Goal: Task Accomplishment & Management: Use online tool/utility

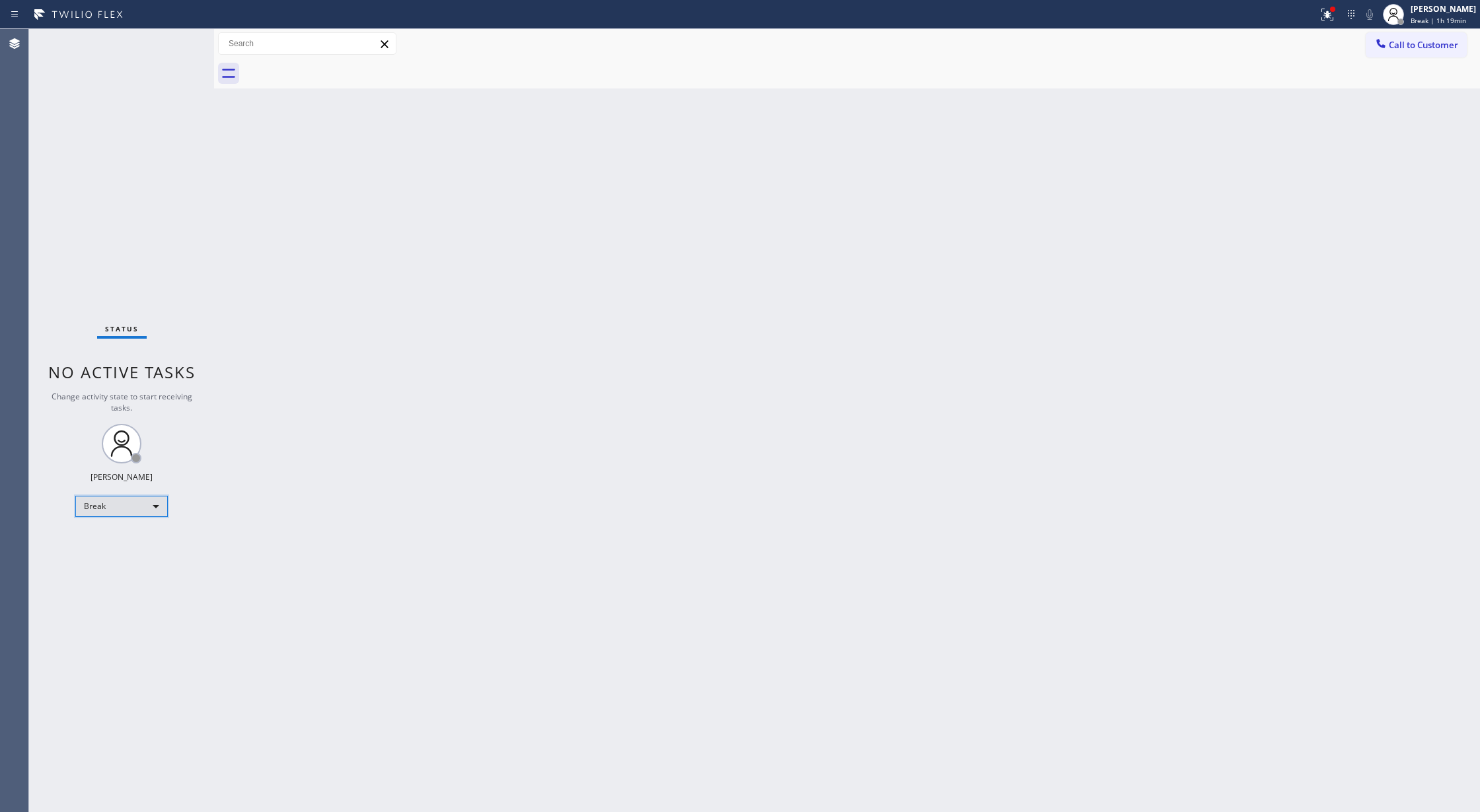
click at [132, 499] on div "Break" at bounding box center [122, 506] width 92 height 21
click at [150, 543] on li "Available" at bounding box center [120, 541] width 90 height 16
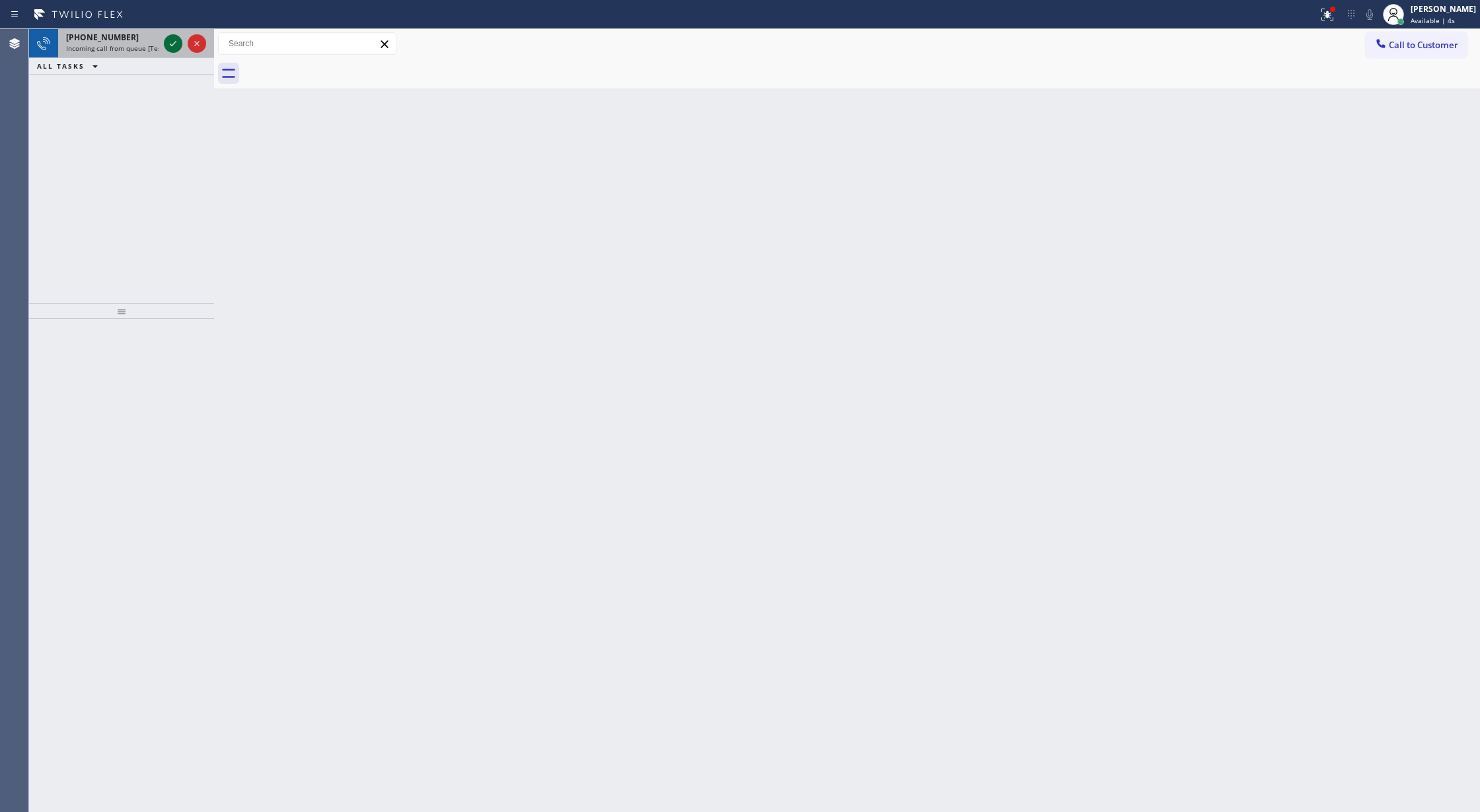
click at [173, 43] on icon at bounding box center [173, 43] width 6 height 6
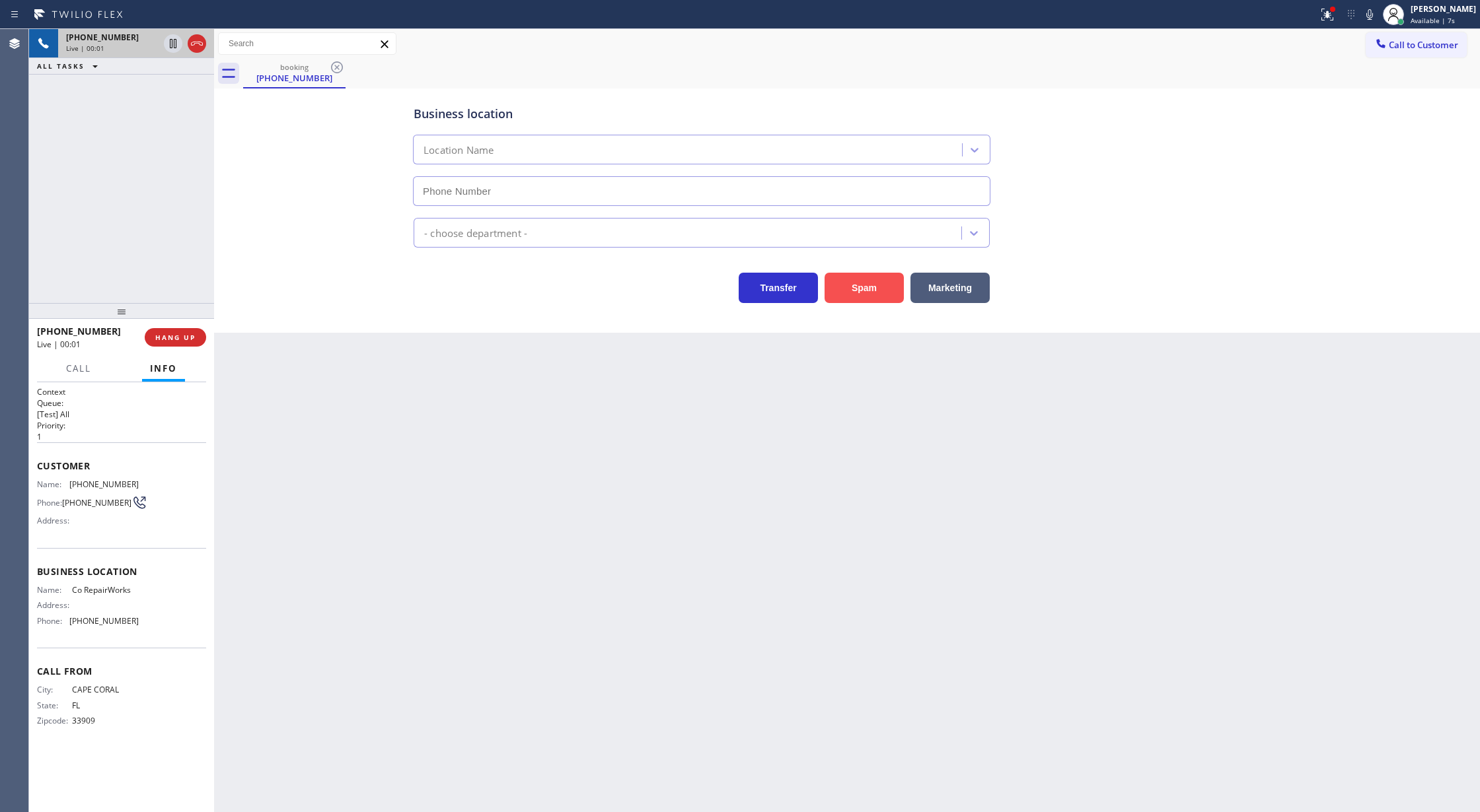
click at [865, 283] on button "Spam" at bounding box center [864, 288] width 79 height 30
click at [862, 281] on button "Spam" at bounding box center [864, 288] width 79 height 30
click at [858, 281] on button "Spam" at bounding box center [864, 288] width 79 height 30
click at [857, 281] on button "Spam" at bounding box center [864, 288] width 79 height 30
click at [854, 291] on button "Spam" at bounding box center [864, 288] width 79 height 30
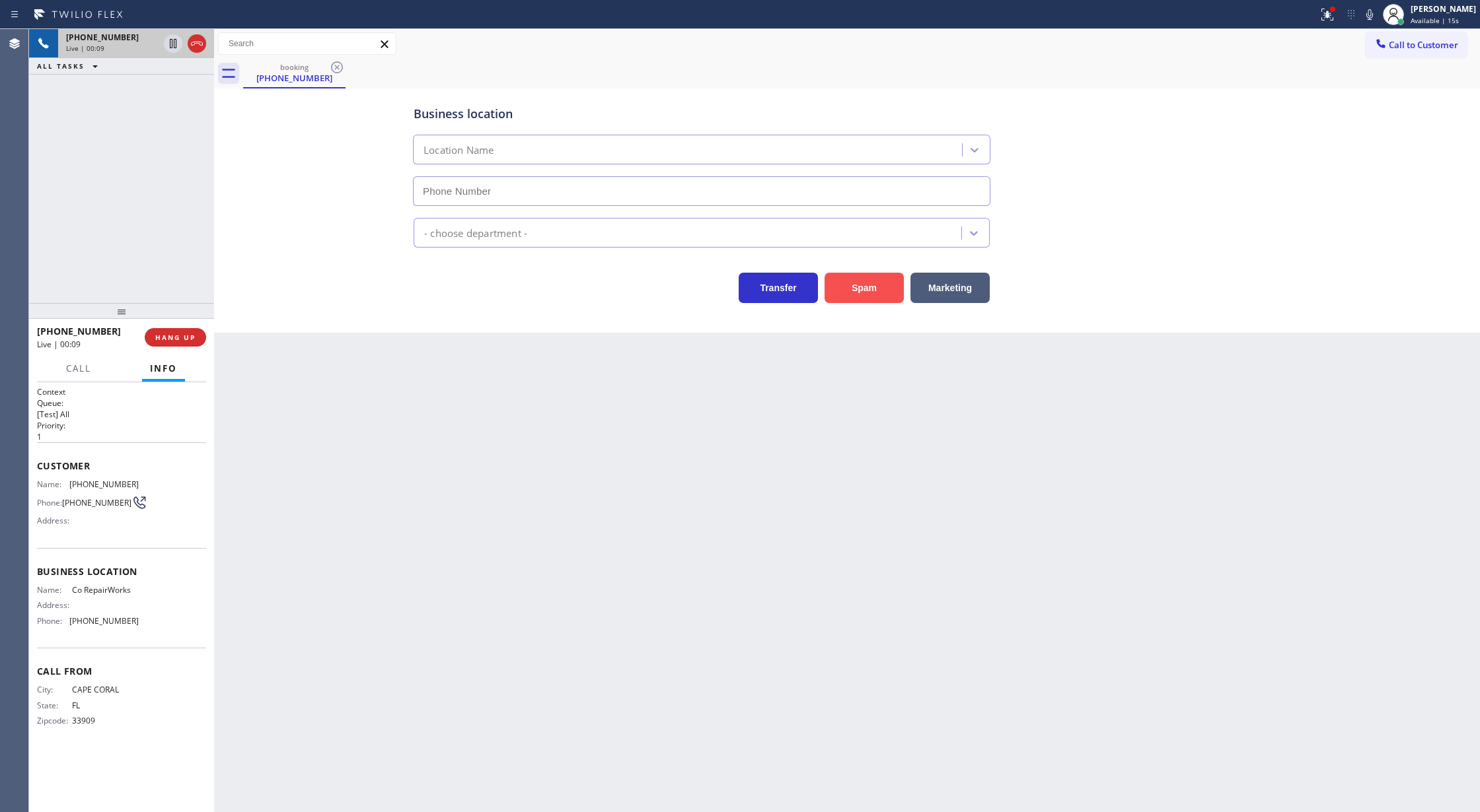
click at [854, 292] on button "Spam" at bounding box center [864, 288] width 79 height 30
click at [197, 48] on icon at bounding box center [197, 43] width 16 height 16
click at [166, 339] on span "COMPLETE" at bounding box center [172, 338] width 45 height 9
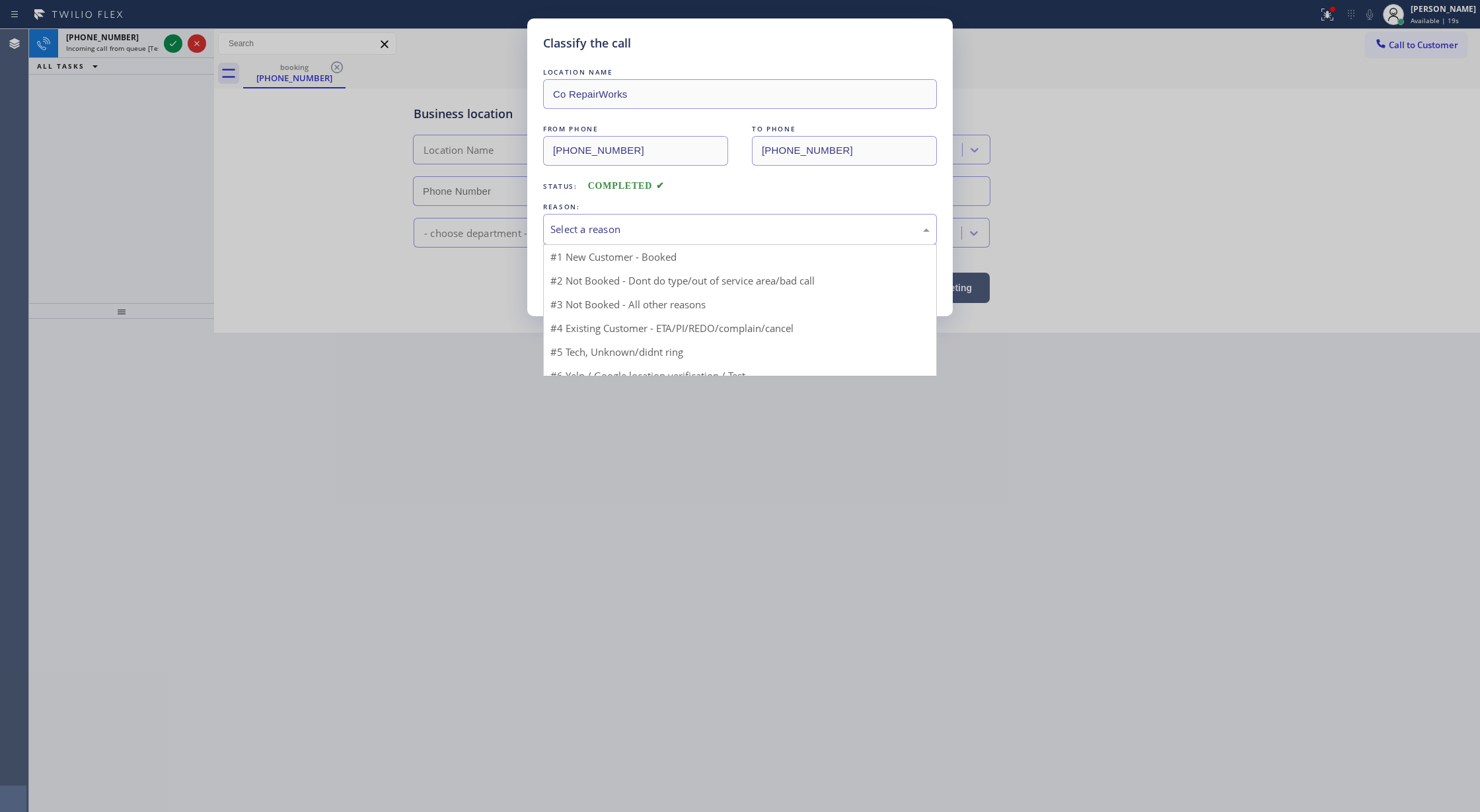
click at [585, 233] on div "Select a reason" at bounding box center [740, 229] width 379 height 15
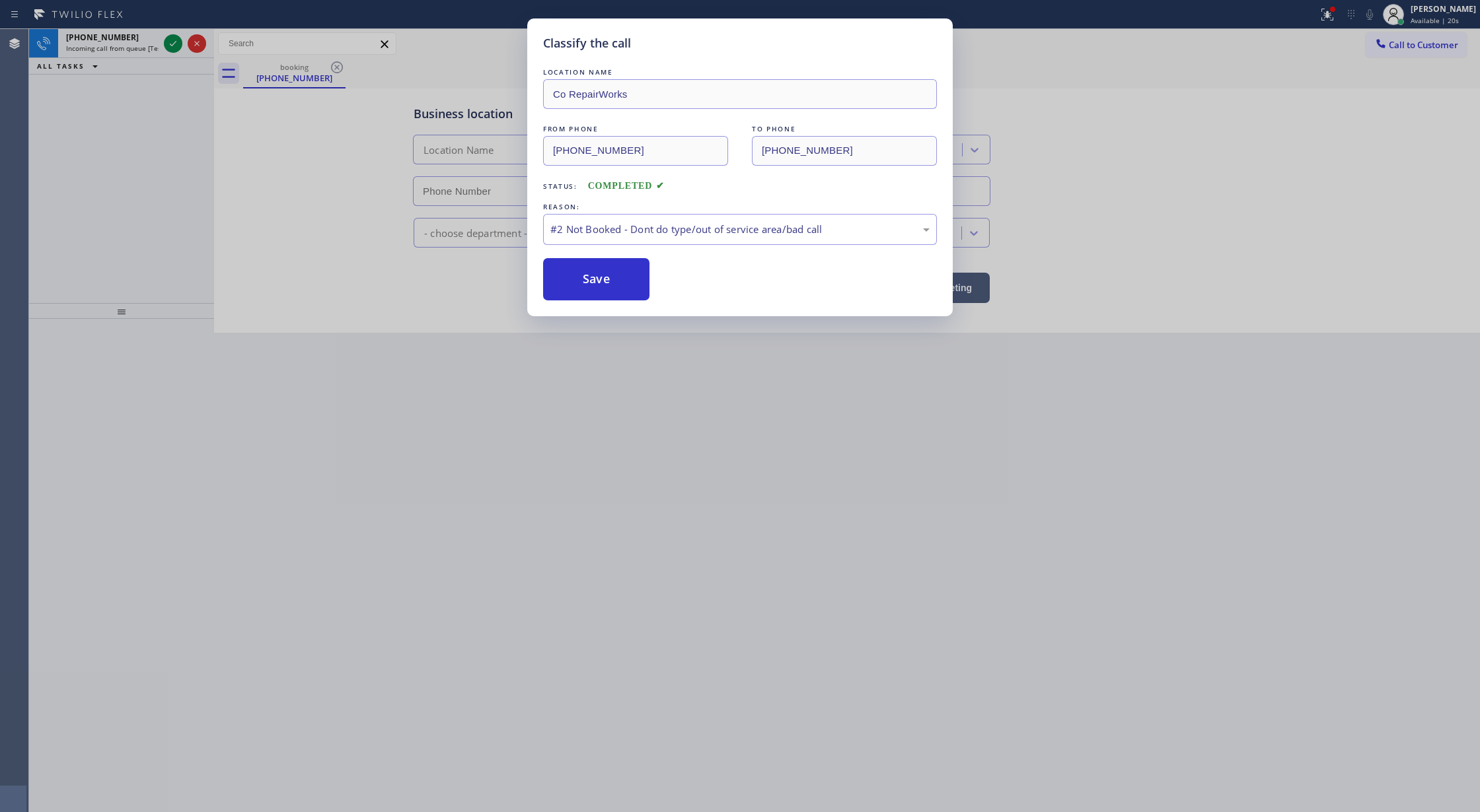
click at [601, 283] on button "Save" at bounding box center [596, 280] width 106 height 42
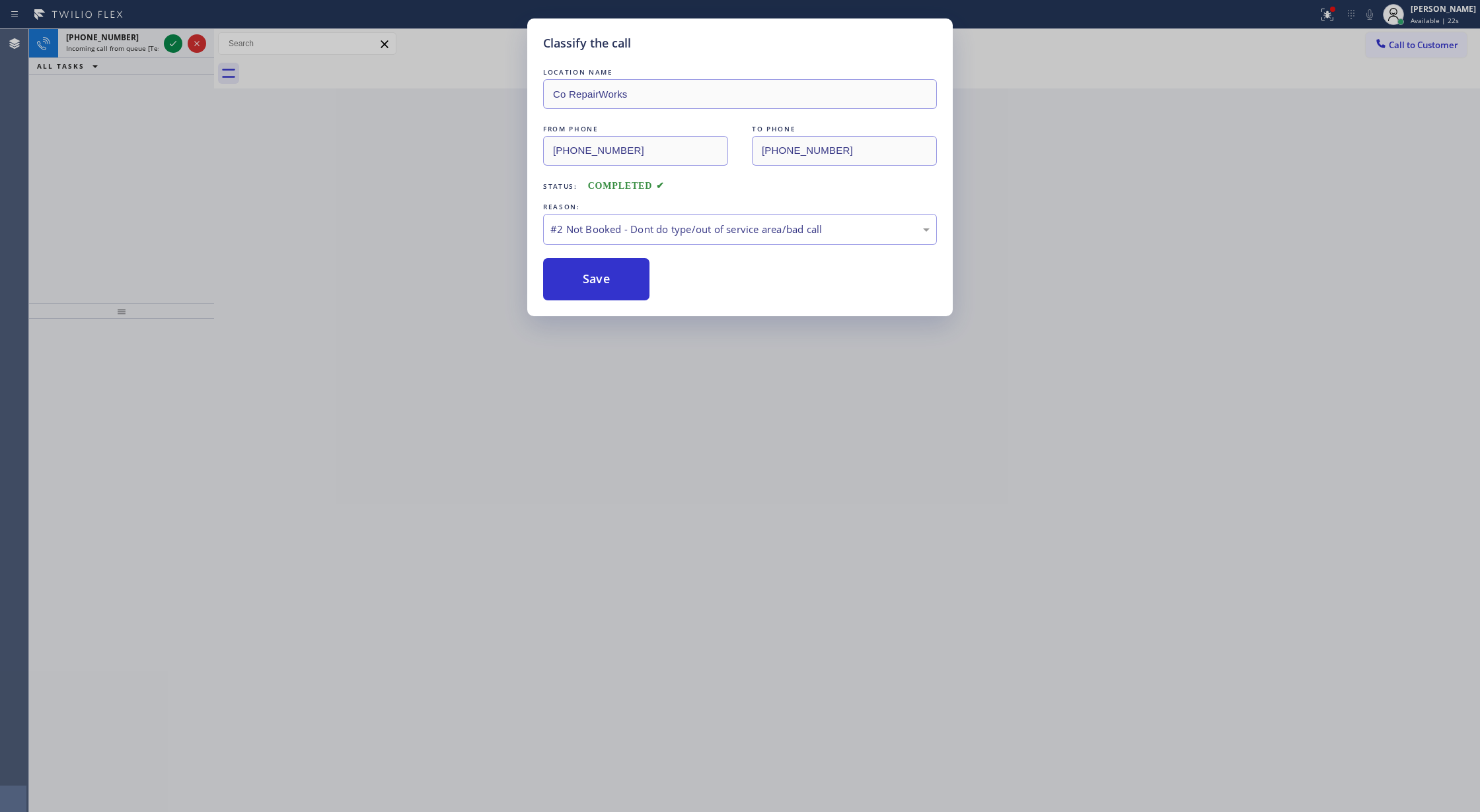
click at [173, 43] on div "Classify the call LOCATION NAME Co RepairWorks FROM PHONE [PHONE_NUMBER] TO PHO…" at bounding box center [740, 406] width 1480 height 812
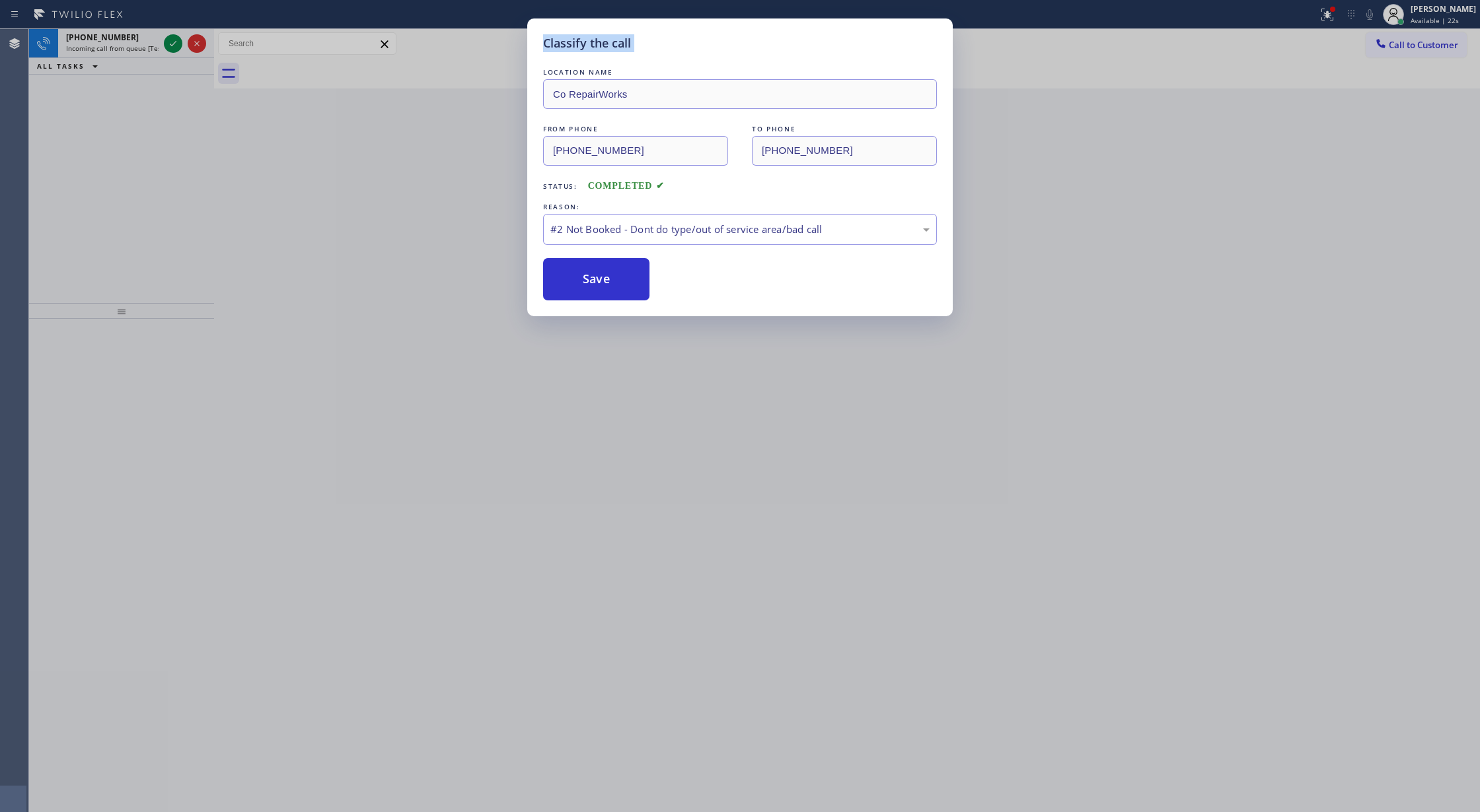
click at [173, 43] on div "Classify the call LOCATION NAME Co RepairWorks FROM PHONE [PHONE_NUMBER] TO PHO…" at bounding box center [740, 406] width 1480 height 812
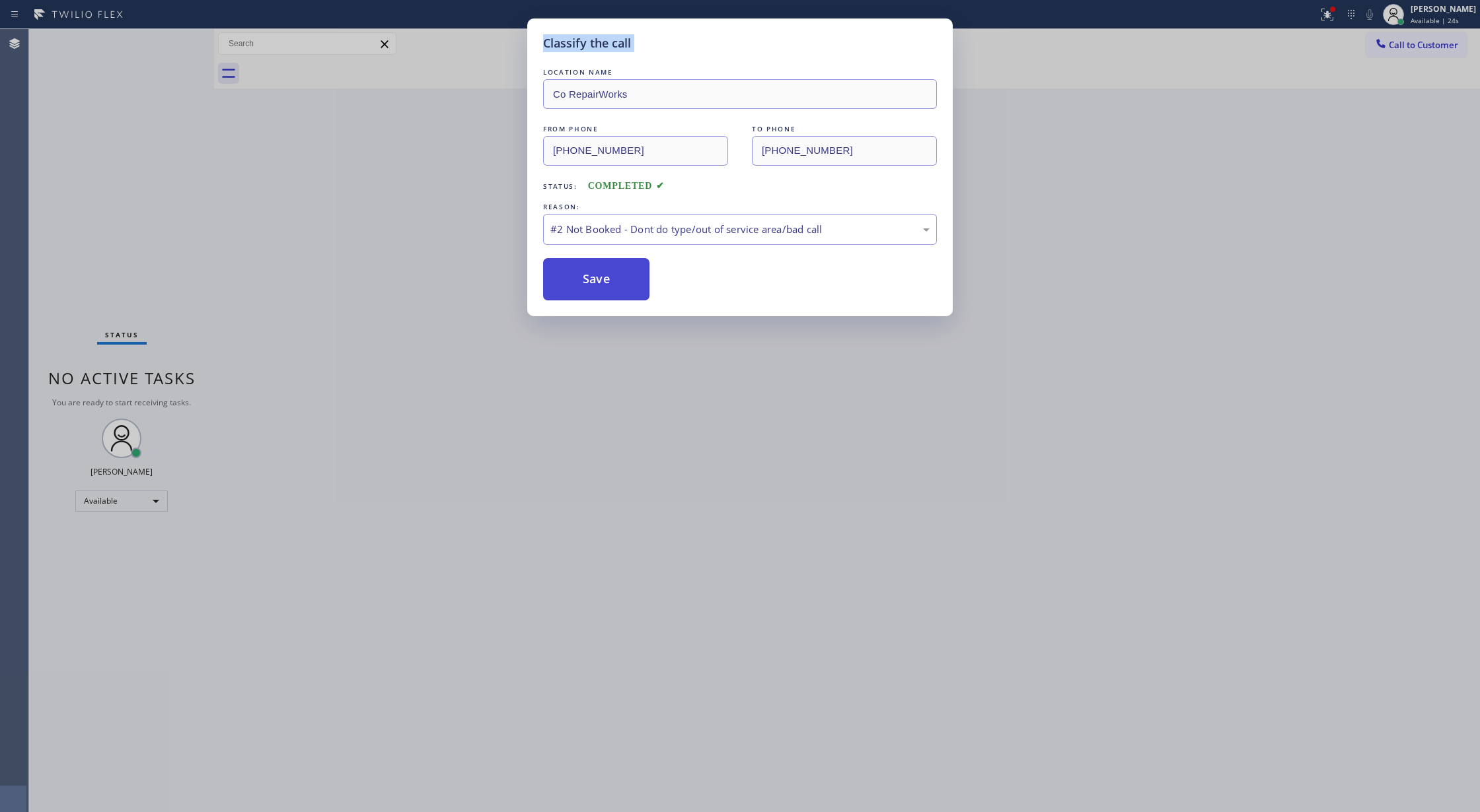
click at [616, 291] on button "Save" at bounding box center [596, 280] width 106 height 42
click at [553, 278] on button "Save" at bounding box center [596, 280] width 106 height 42
click at [557, 282] on button "Save" at bounding box center [596, 280] width 106 height 42
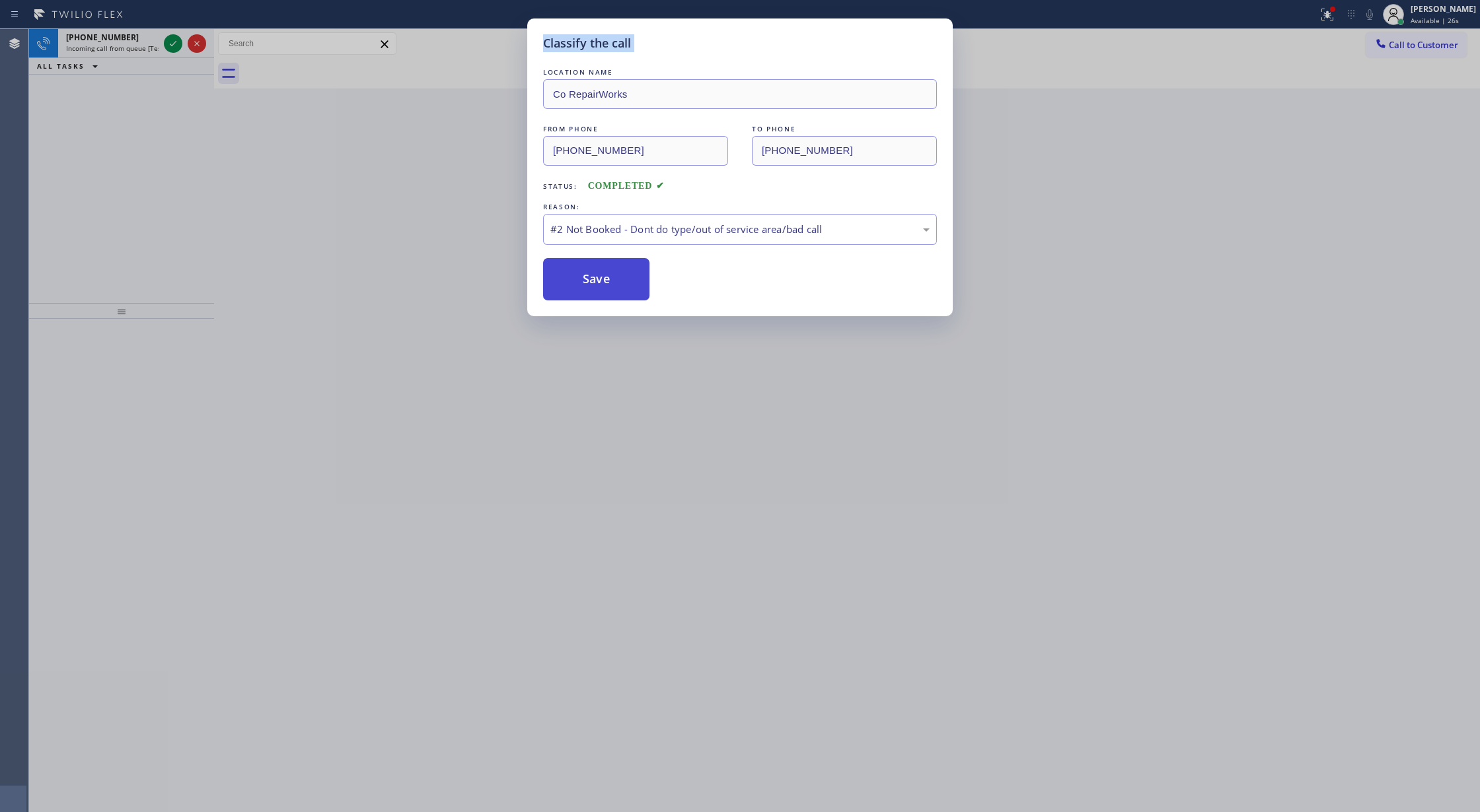
click at [559, 284] on button "Save" at bounding box center [596, 280] width 106 height 42
click at [559, 285] on div "Classify the call LOCATION NAME Electrical Garage [GEOGRAPHIC_DATA] FROM PHONE …" at bounding box center [753, 420] width 1450 height 783
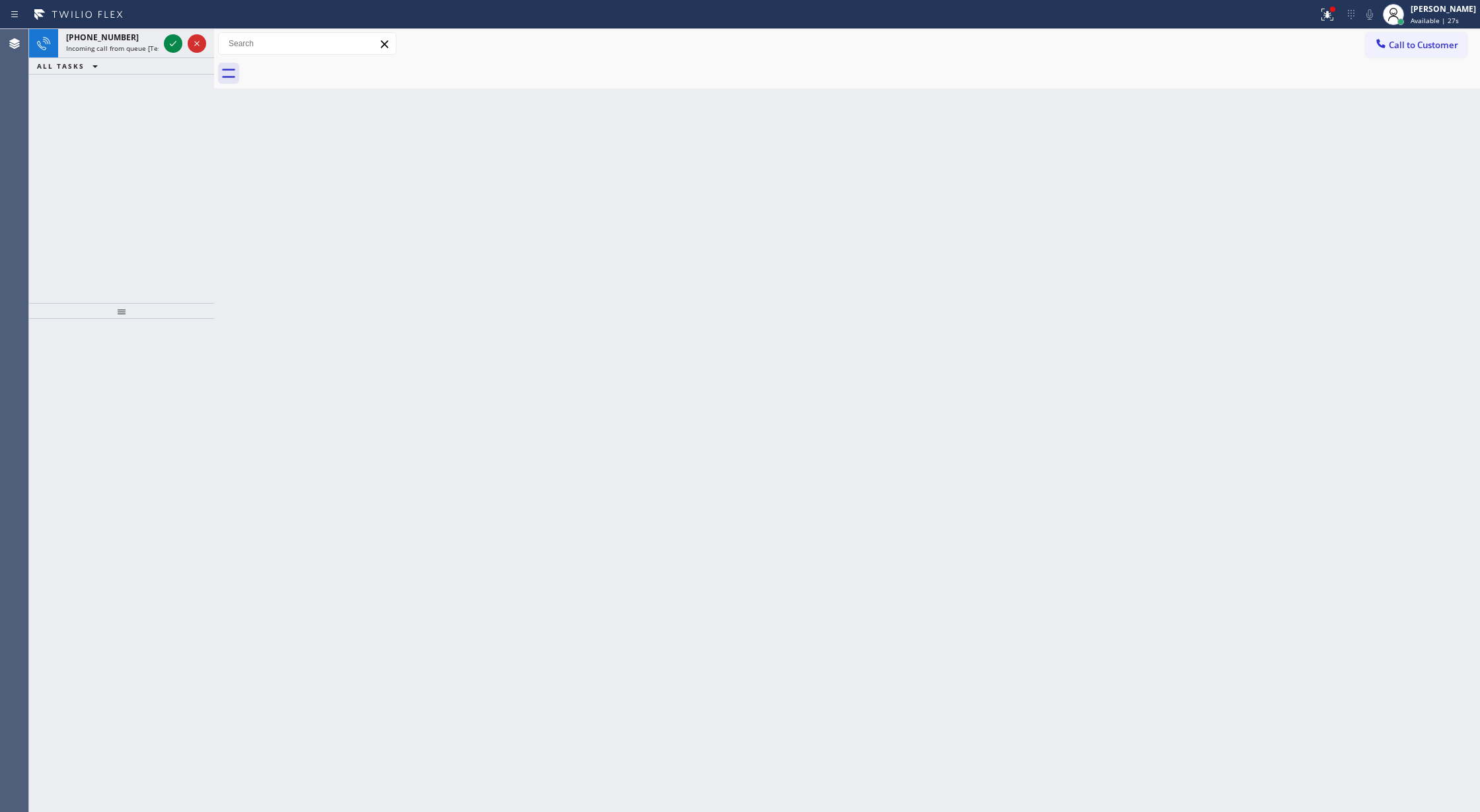
click at [561, 286] on div "Back to Dashboard Change Sender ID Customers Technicians Select a contact Outbo…" at bounding box center [847, 420] width 1266 height 783
click at [166, 40] on icon at bounding box center [173, 43] width 16 height 16
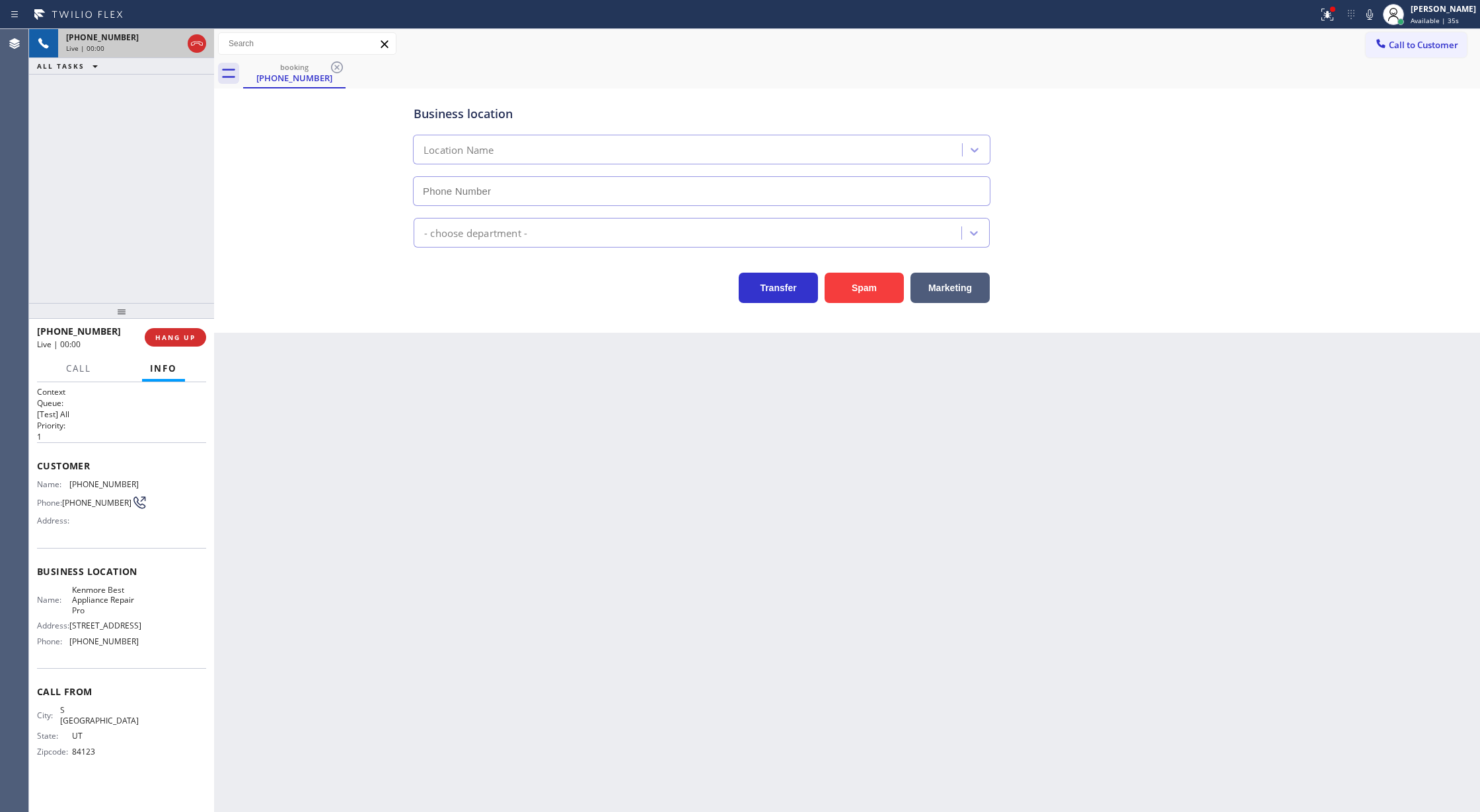
type input "[PHONE_NUMBER]"
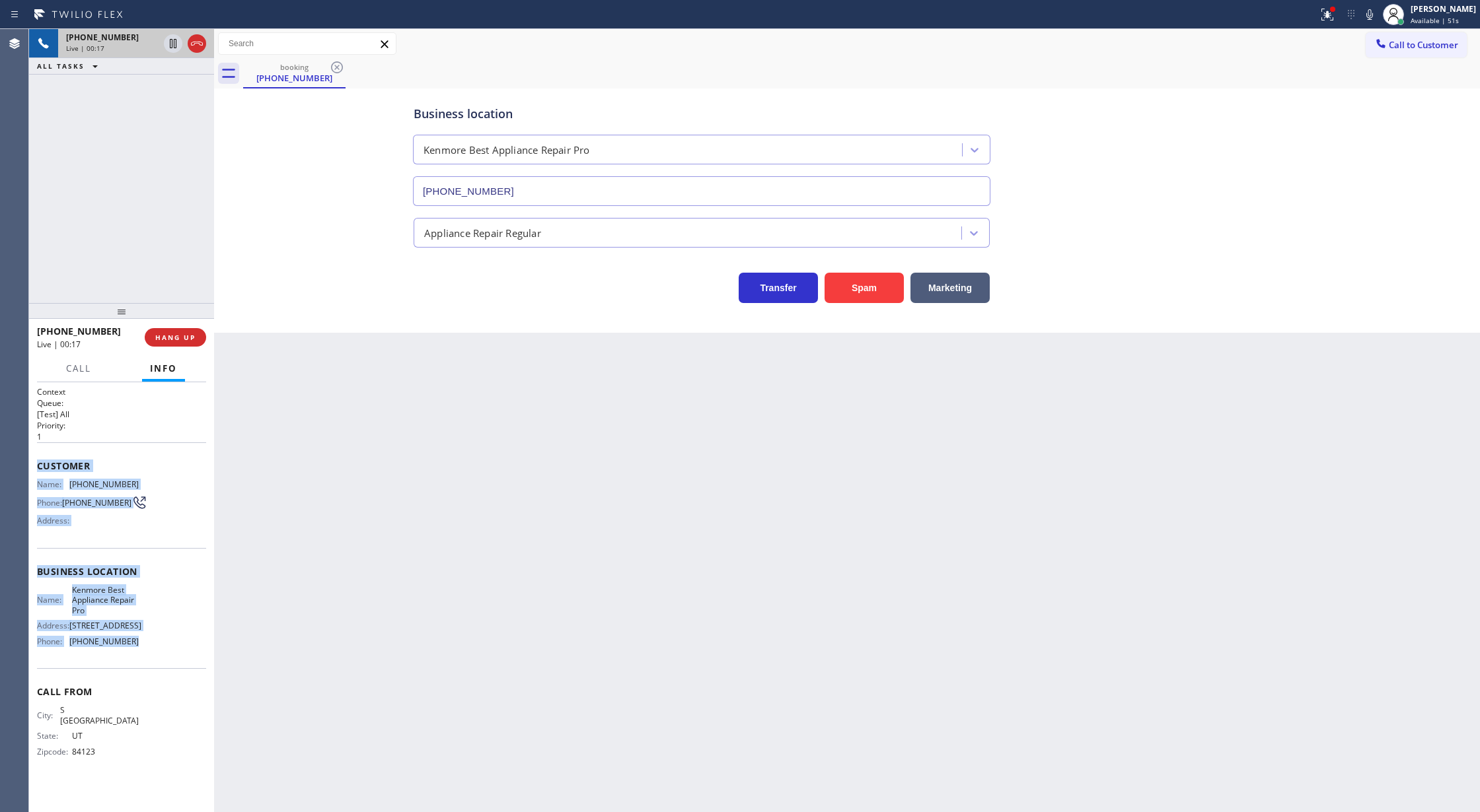
copy div "Customer Name: [PHONE_NUMBER] Phone: [PHONE_NUMBER] Address: Business location …"
drag, startPoint x: 29, startPoint y: 466, endPoint x: 183, endPoint y: 647, distance: 237.6
click at [183, 647] on div "Context Queue: [Test] All Priority: 1 Customer Name: [PHONE_NUMBER] Phone: [PHO…" at bounding box center [121, 597] width 185 height 431
click at [170, 86] on icon at bounding box center [173, 89] width 16 height 16
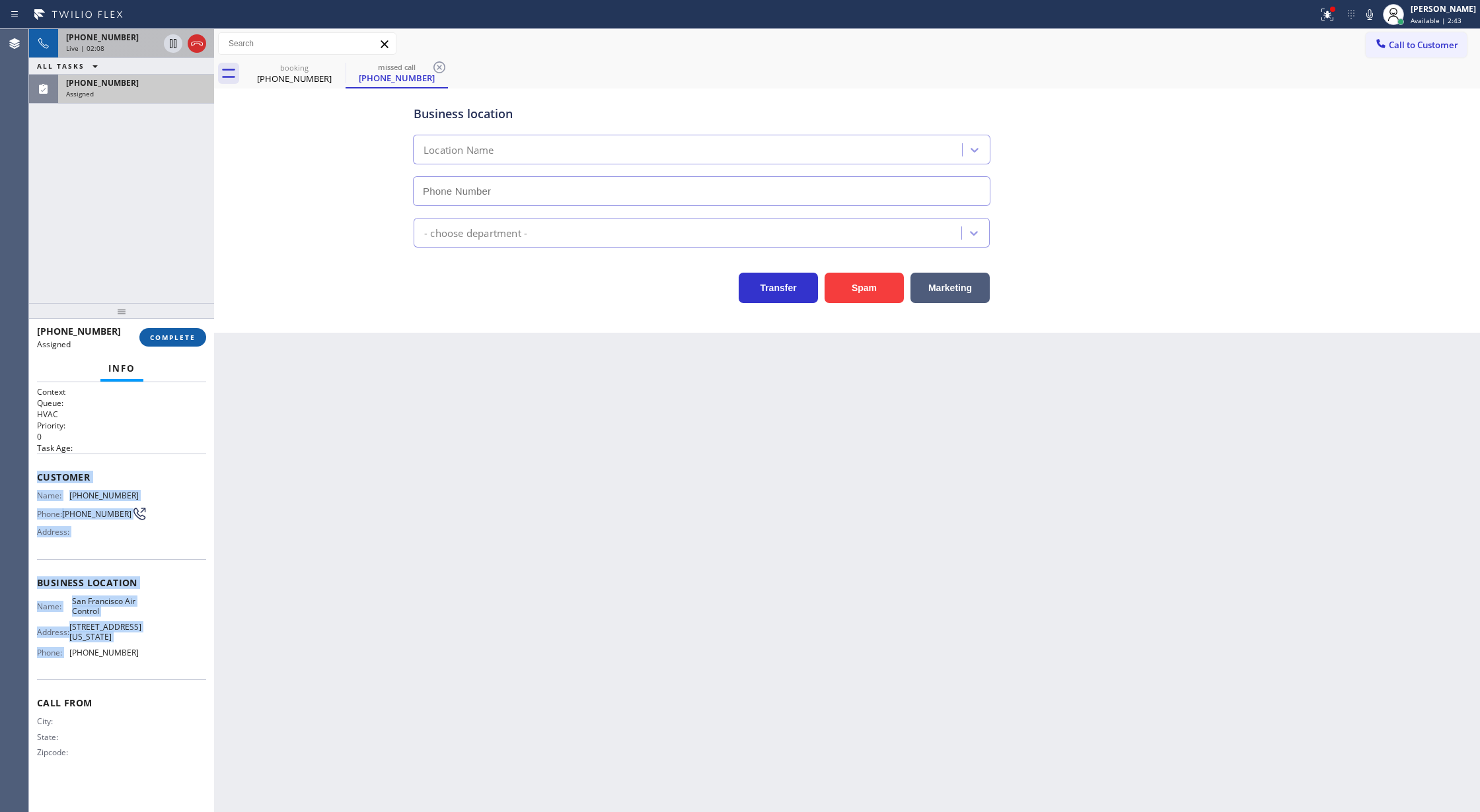
type input "[PHONE_NUMBER]"
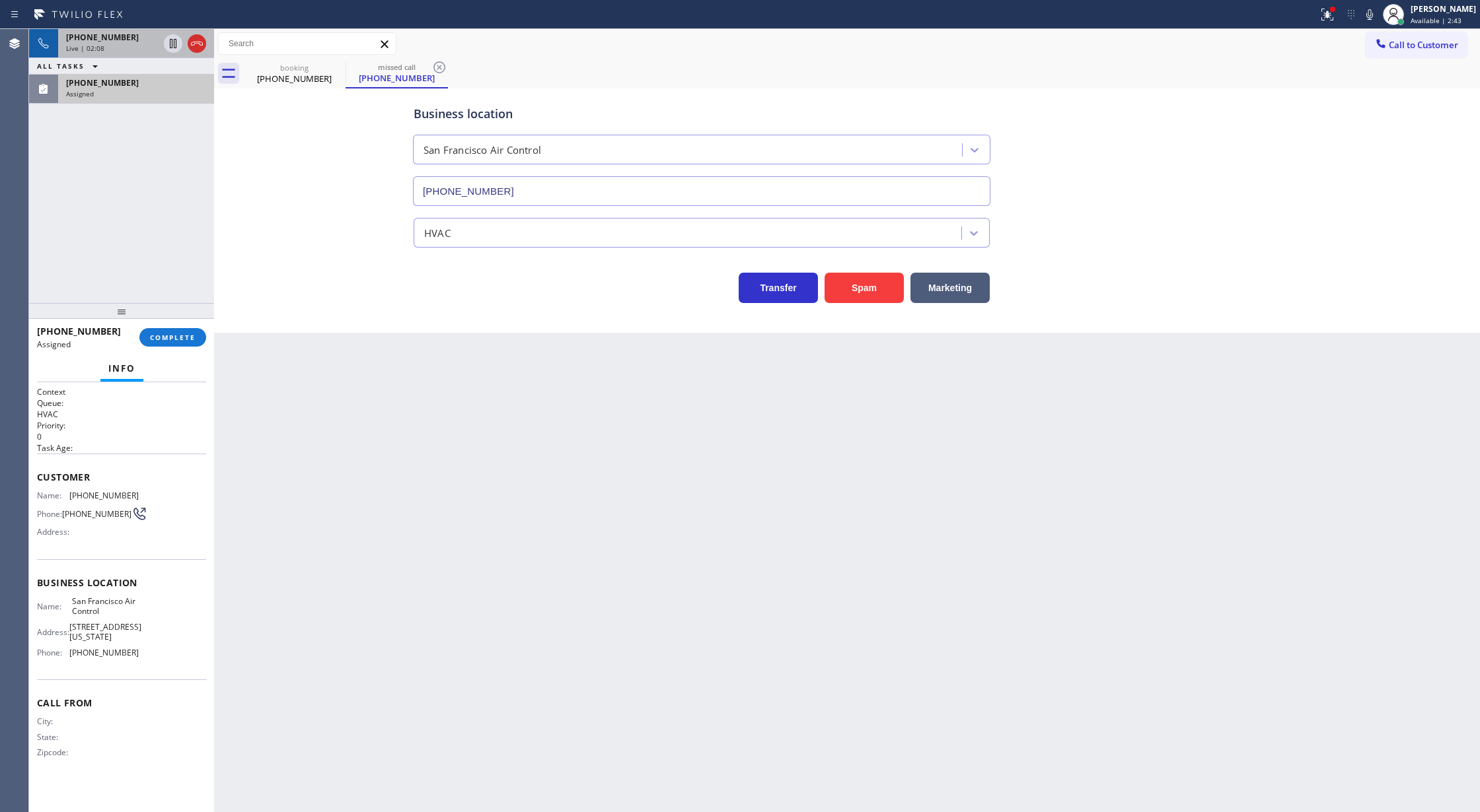
click at [162, 326] on div "[PHONE_NUMBER] Assigned COMPLETE" at bounding box center [121, 337] width 169 height 34
click at [173, 326] on div "[PHONE_NUMBER] Assigned COMPLETE" at bounding box center [121, 337] width 169 height 34
click at [183, 336] on span "COMPLETE" at bounding box center [172, 338] width 45 height 9
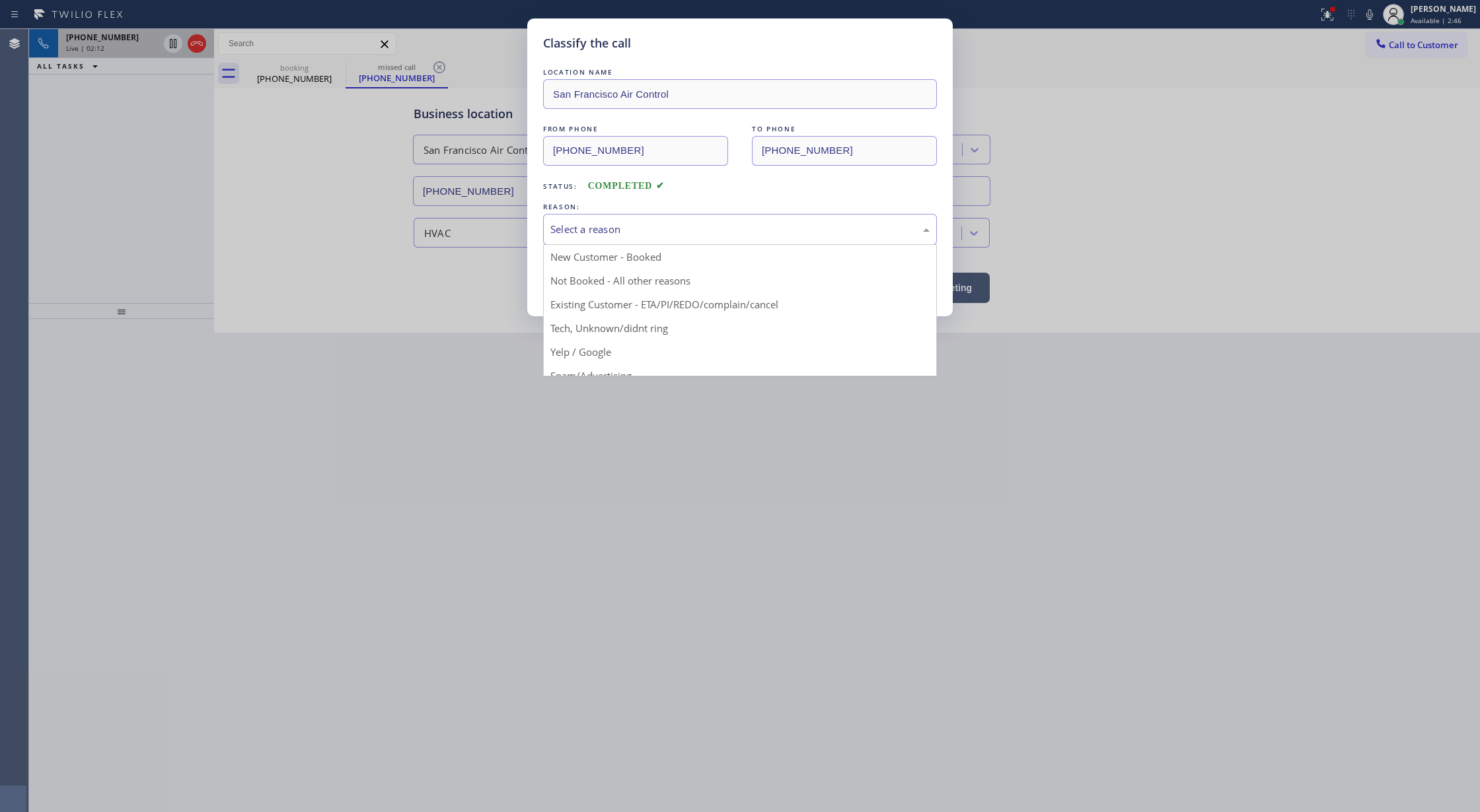
click at [672, 245] on div "Select a reason New Customer - Booked Not Booked - All other reasons Existing C…" at bounding box center [740, 230] width 393 height 31
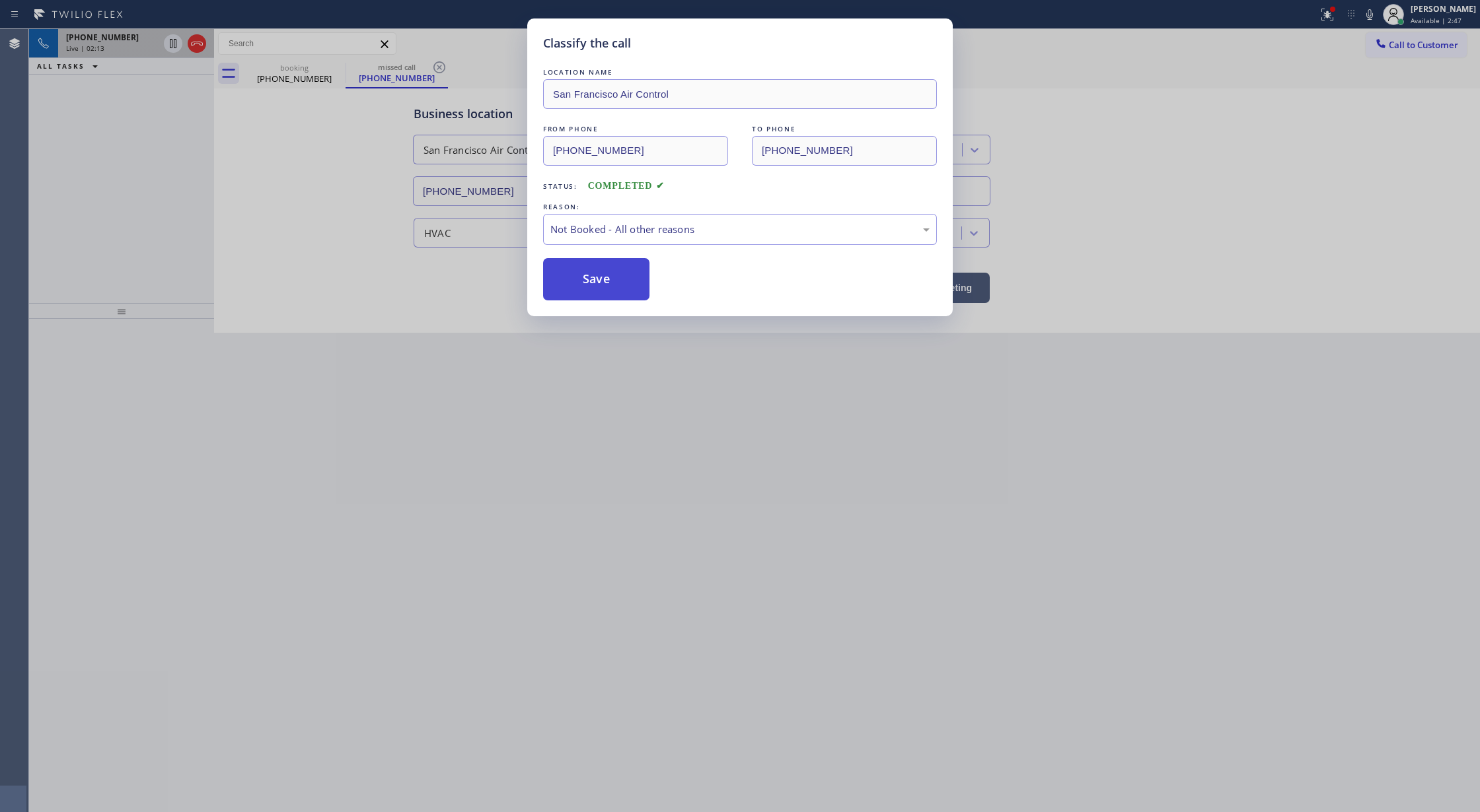
click at [606, 280] on button "Save" at bounding box center [596, 280] width 106 height 42
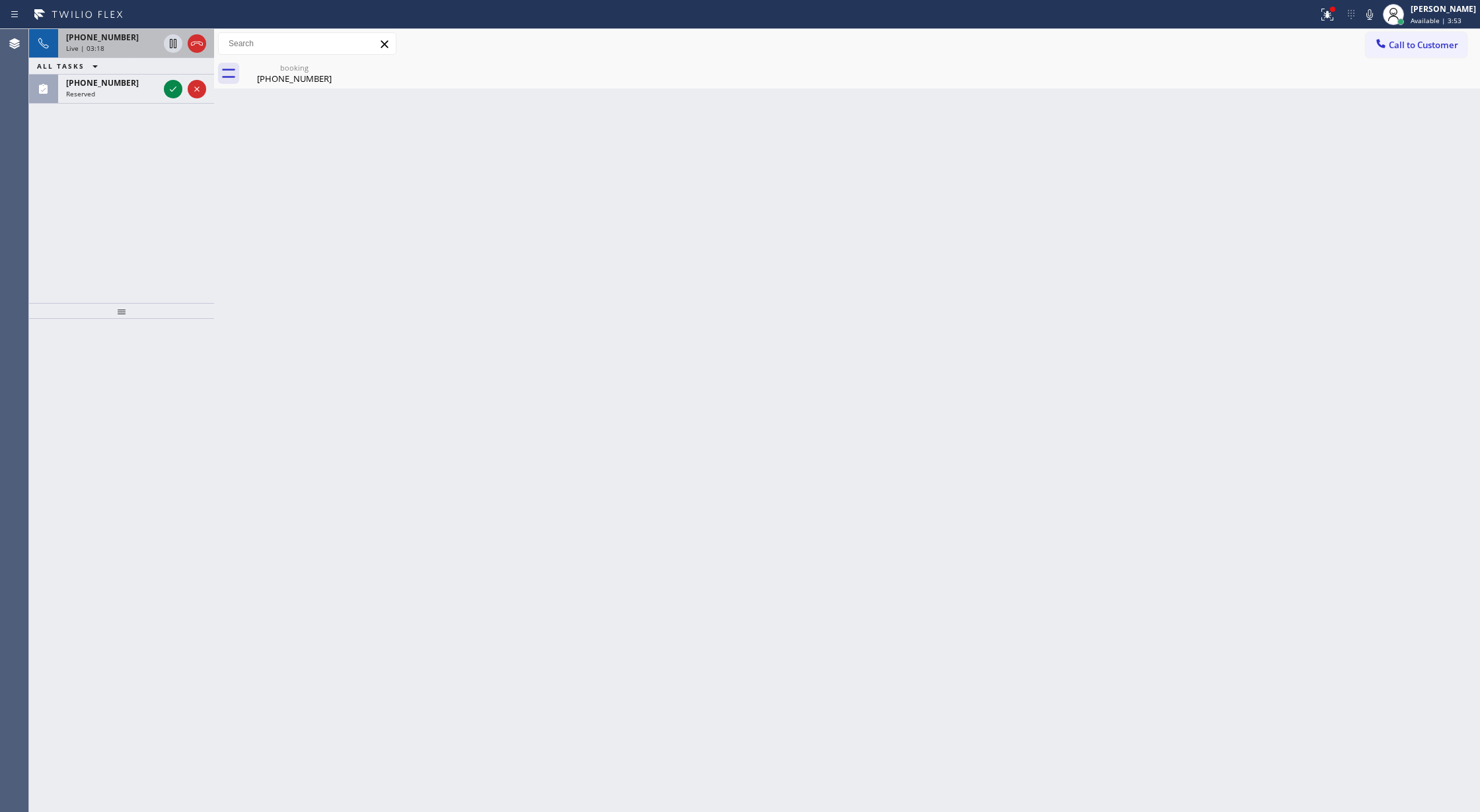
click at [134, 45] on div "Live | 03:18" at bounding box center [113, 48] width 92 height 9
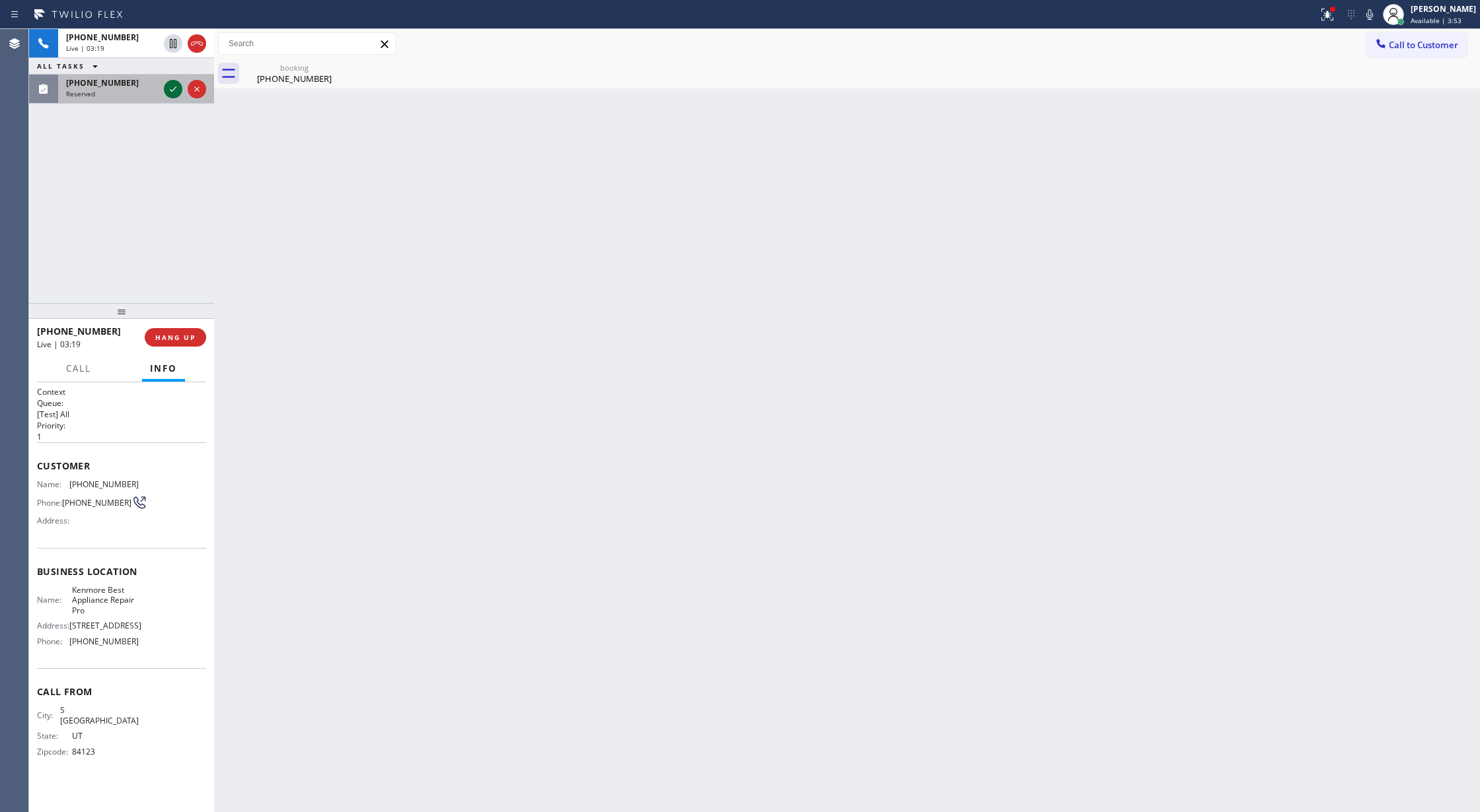
click at [165, 85] on icon at bounding box center [173, 89] width 16 height 16
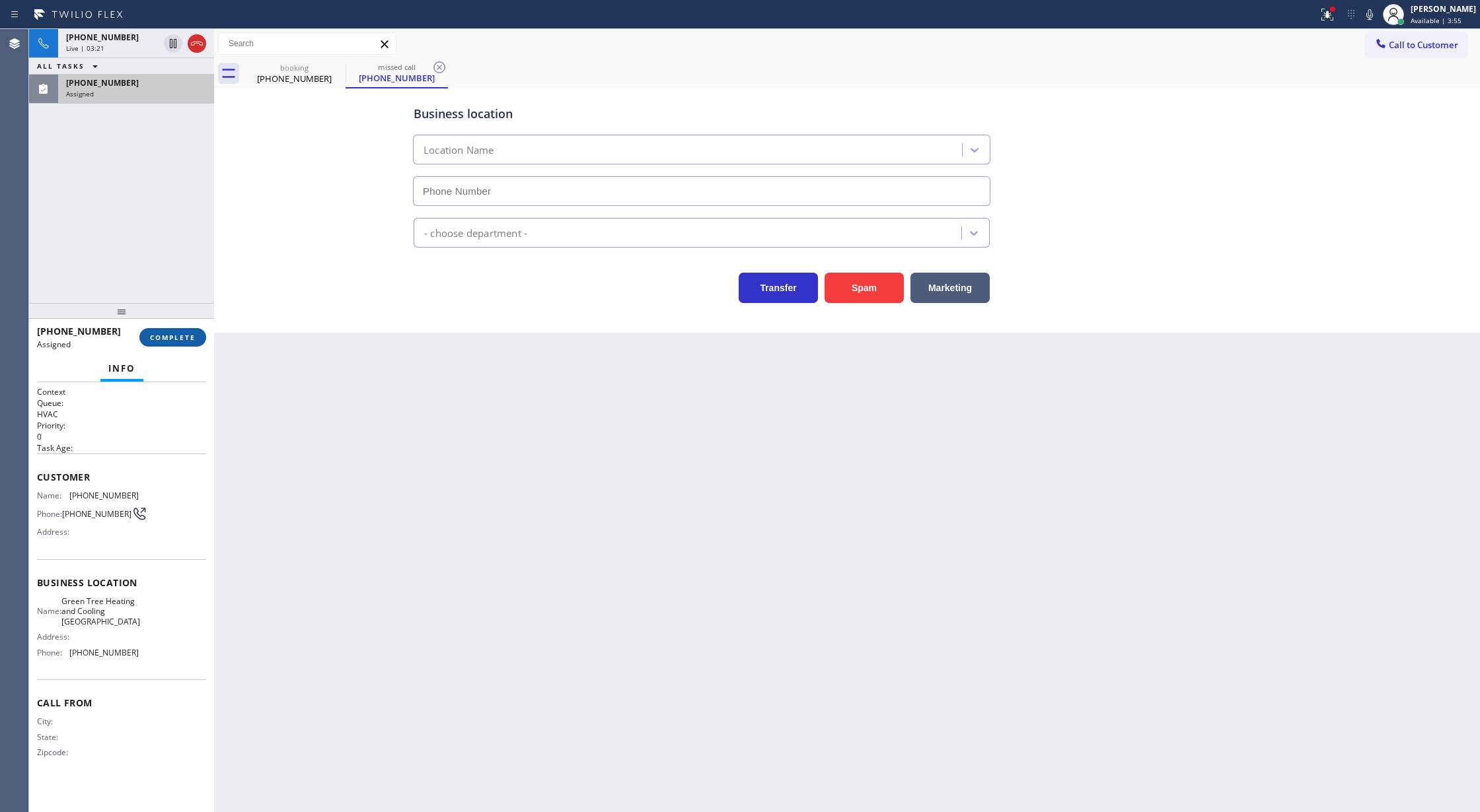
click at [175, 338] on span "COMPLETE" at bounding box center [172, 338] width 45 height 9
type input "[PHONE_NUMBER]"
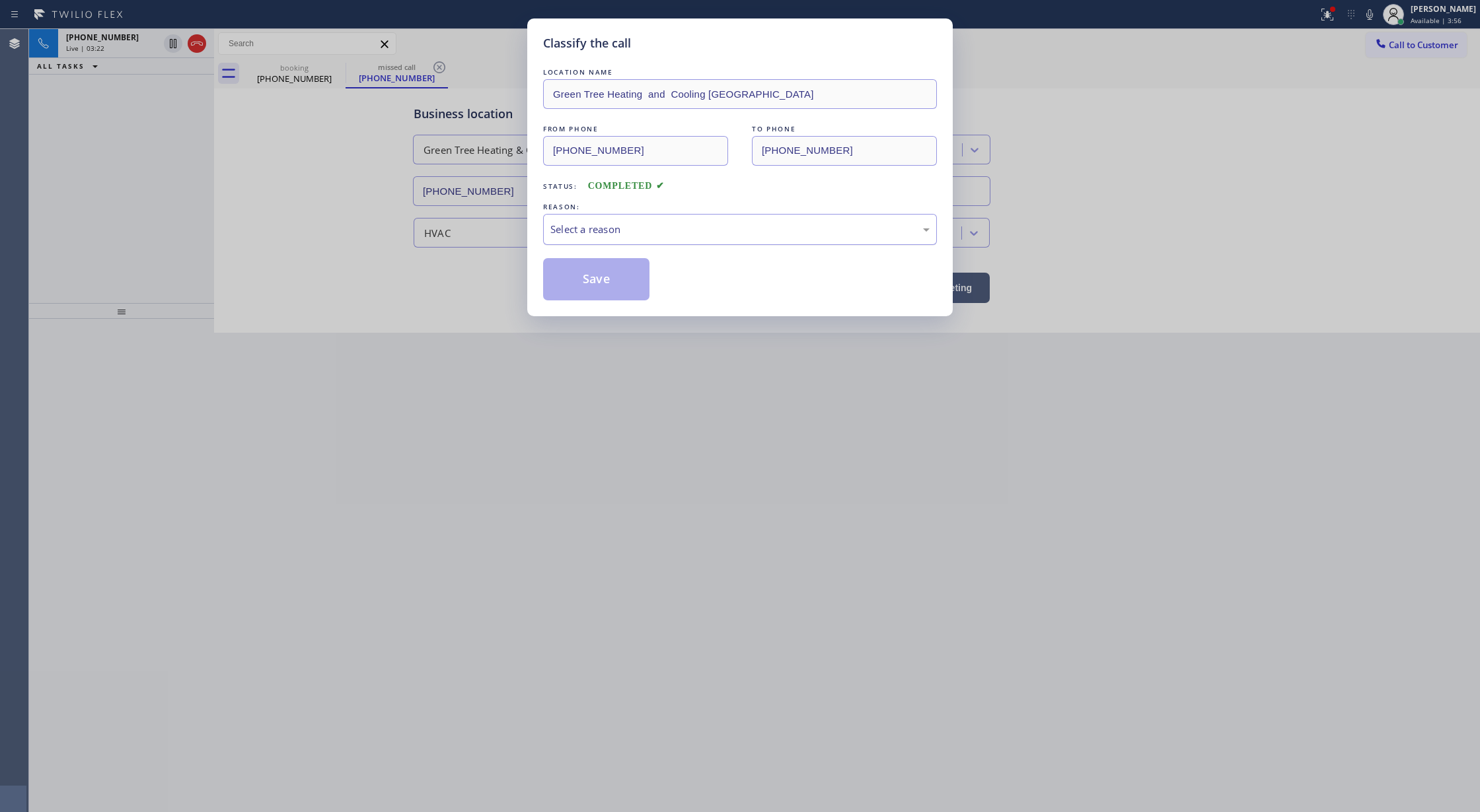
click at [633, 231] on div "Select a reason" at bounding box center [740, 229] width 379 height 15
click at [607, 283] on button "Save" at bounding box center [596, 280] width 106 height 42
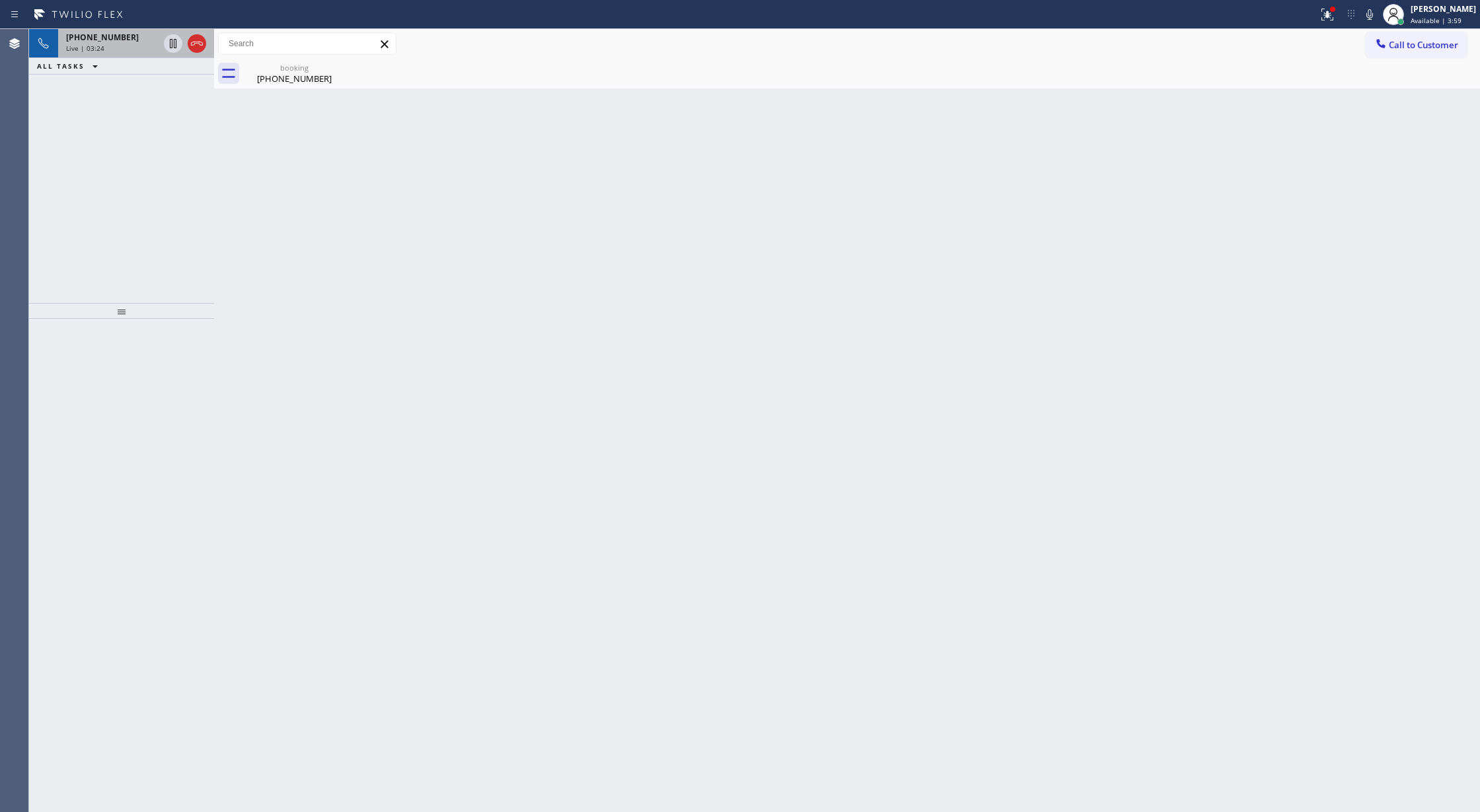
click at [110, 43] on div "Live | 03:24" at bounding box center [113, 48] width 92 height 9
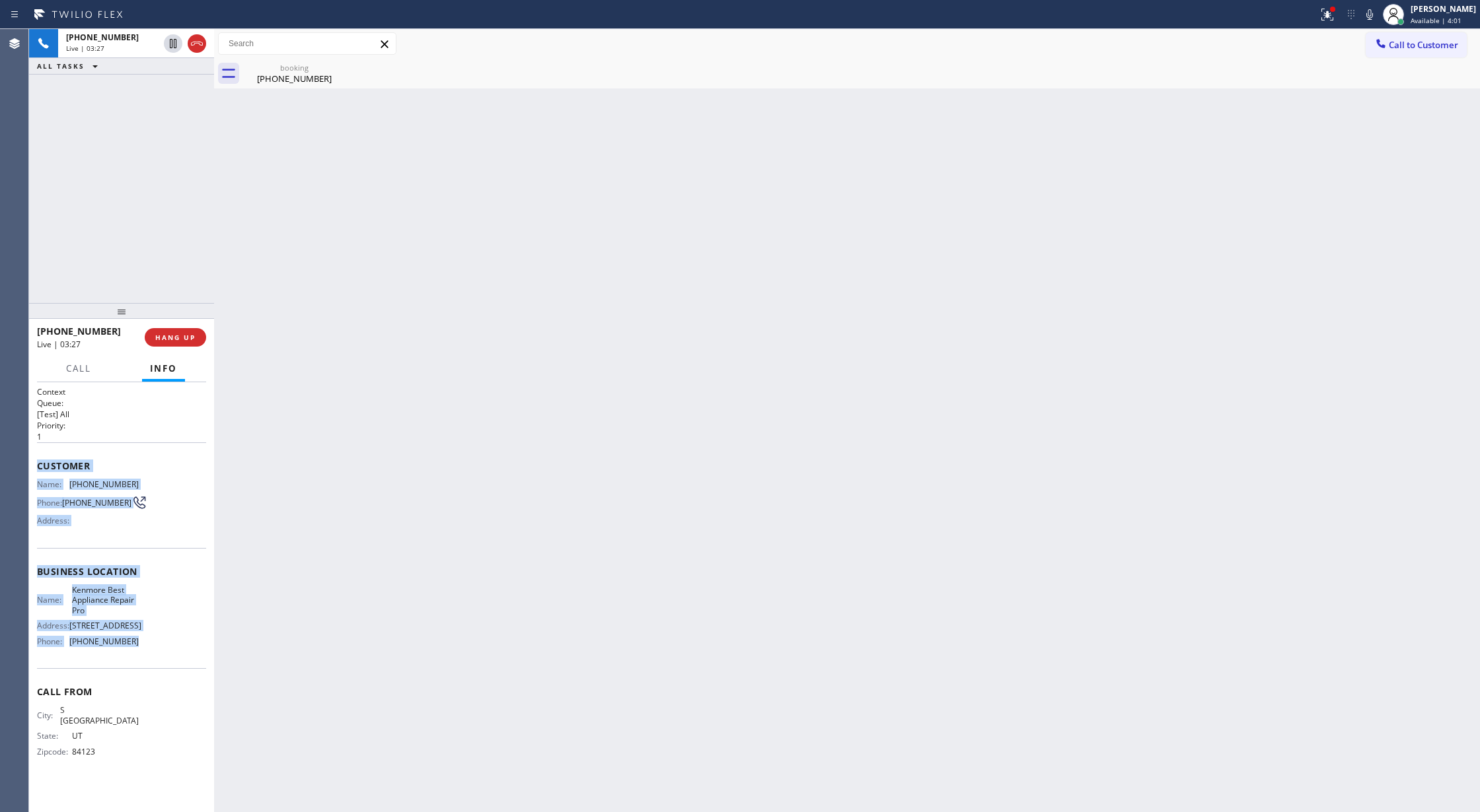
copy div "Customer Name: [PHONE_NUMBER] Phone: [PHONE_NUMBER] Address: Business location …"
drag, startPoint x: 36, startPoint y: 463, endPoint x: 710, endPoint y: 802, distance: 754.5
click at [169, 646] on div "Context Queue: [Test] All Priority: 1 Customer Name: [PHONE_NUMBER] Phone: [PHO…" at bounding box center [121, 597] width 185 height 431
click at [177, 48] on icon at bounding box center [173, 43] width 16 height 16
click at [1373, 16] on icon at bounding box center [1369, 14] width 6 height 10
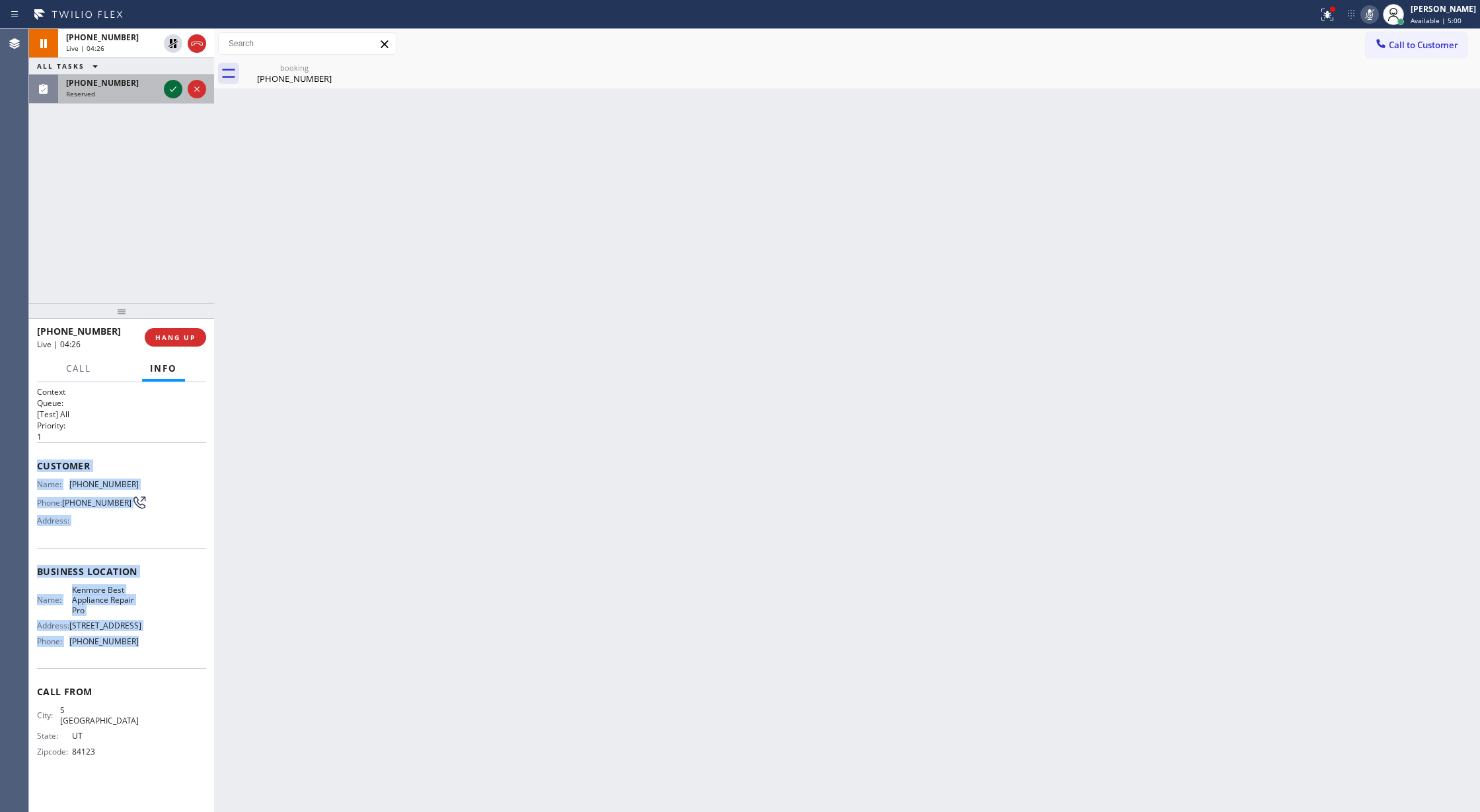
click at [170, 90] on icon at bounding box center [173, 90] width 6 height 6
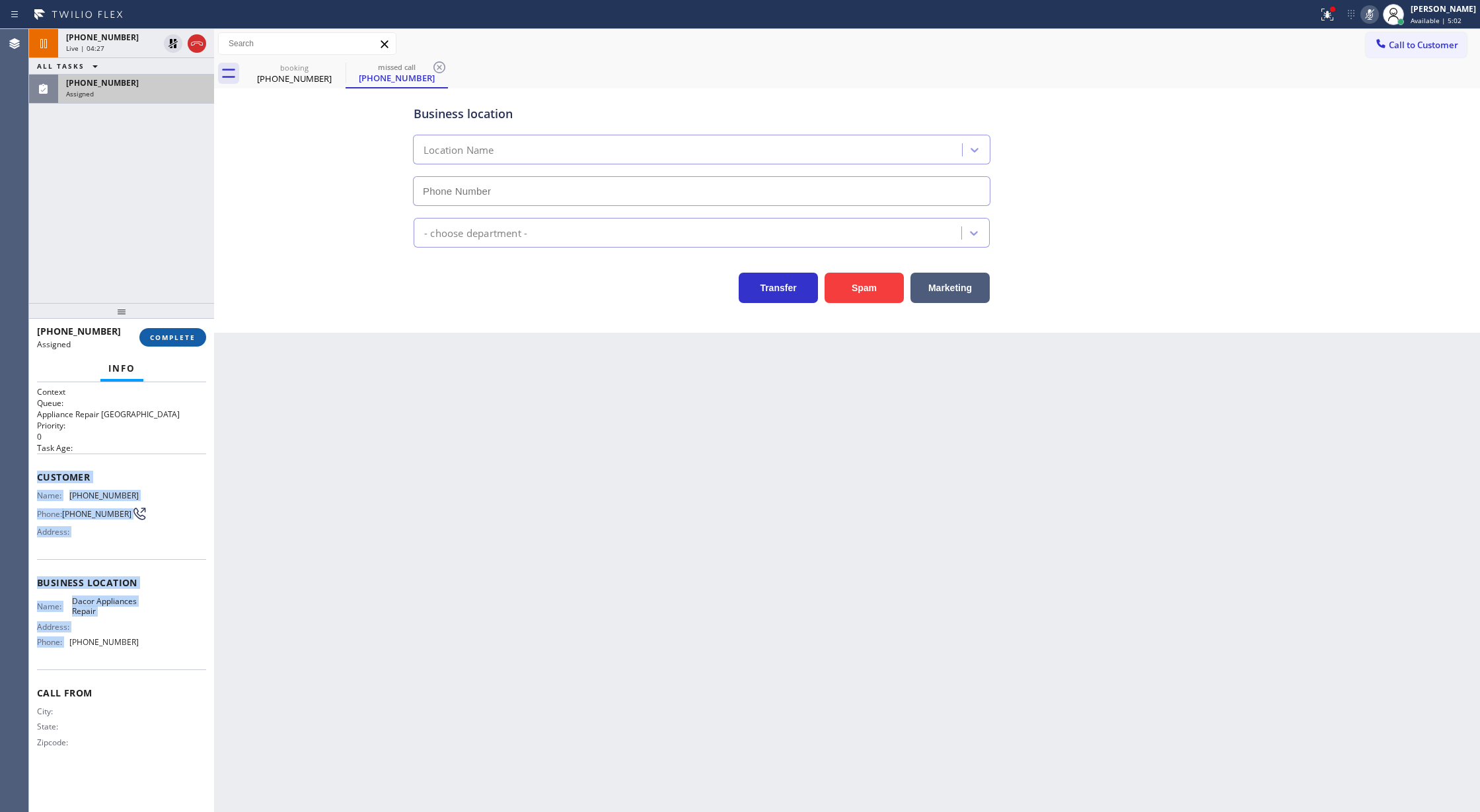
type input "[PHONE_NUMBER]"
click at [180, 341] on span "COMPLETE" at bounding box center [172, 338] width 45 height 9
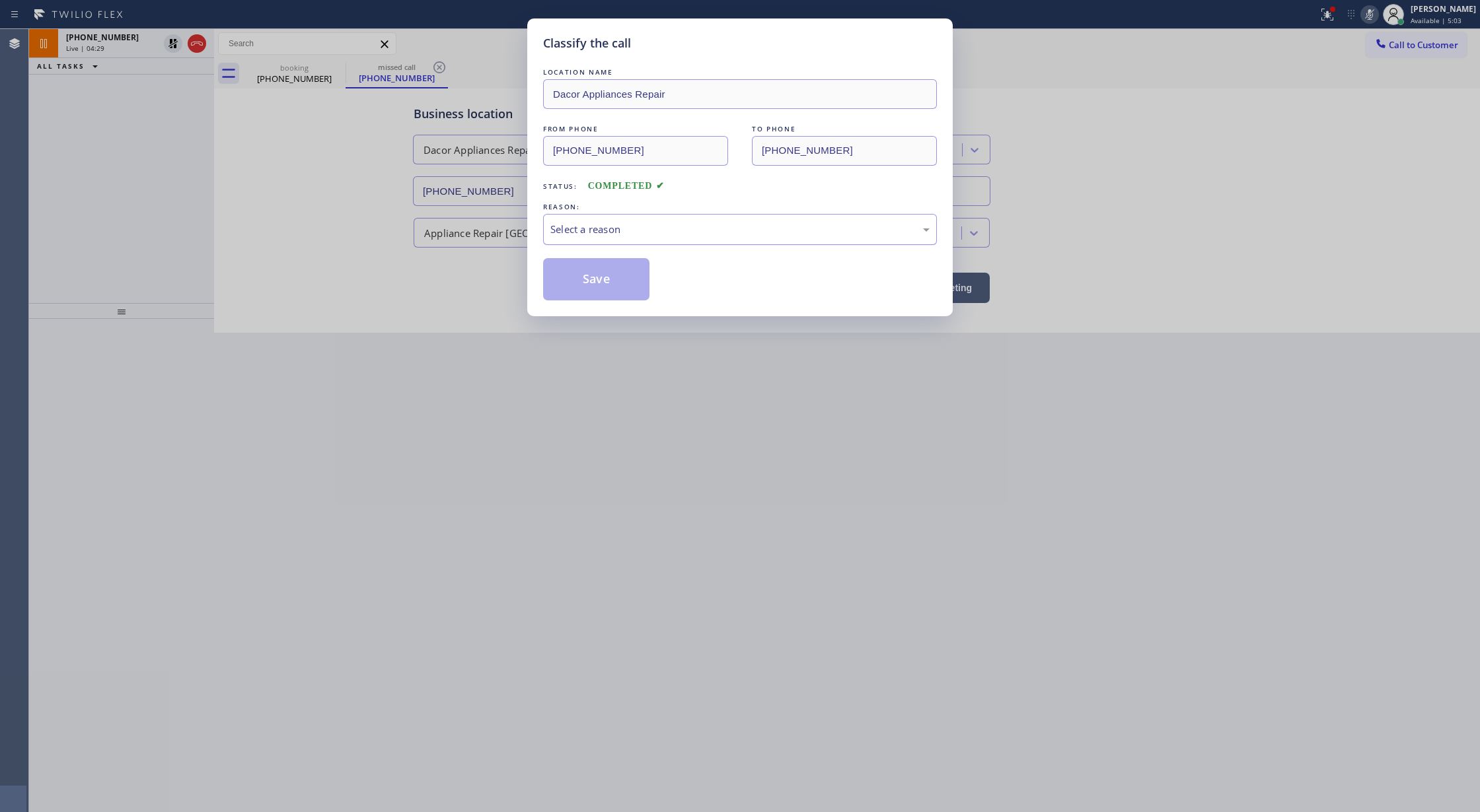
click at [600, 233] on div "Select a reason" at bounding box center [740, 229] width 379 height 15
click at [582, 278] on button "Save" at bounding box center [596, 280] width 106 height 42
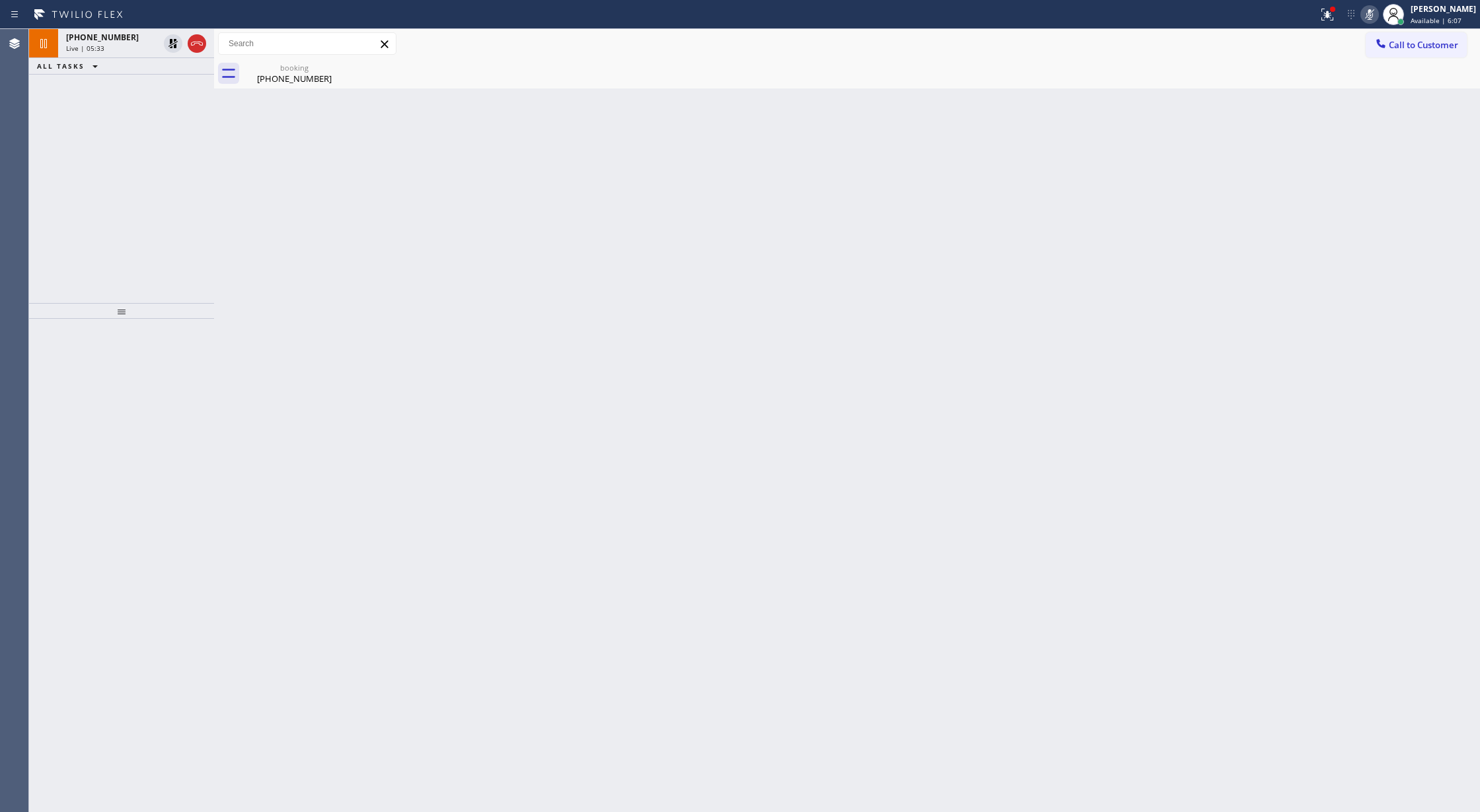
click at [1378, 15] on icon at bounding box center [1369, 14] width 16 height 16
click at [173, 43] on icon at bounding box center [173, 43] width 9 height 9
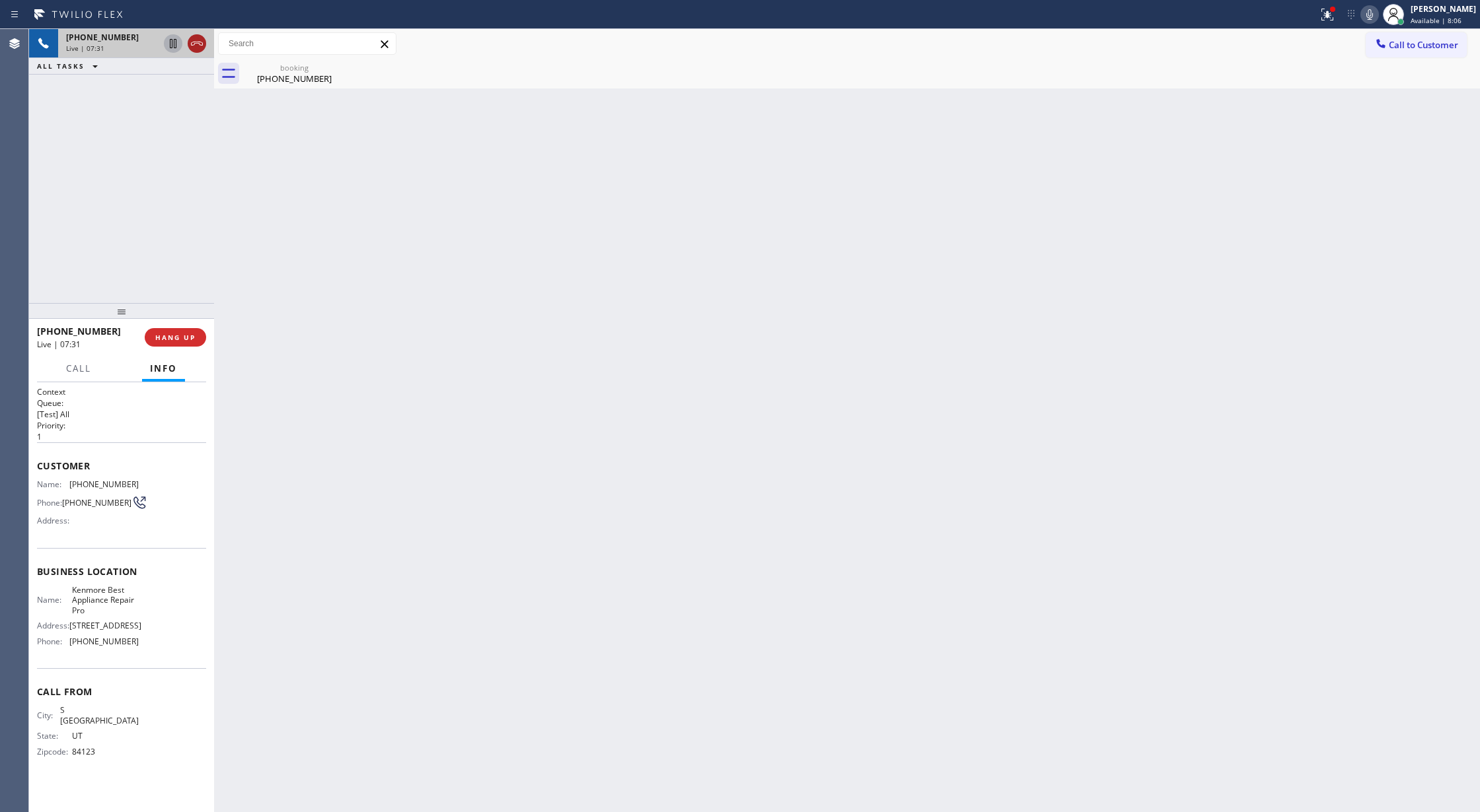
click at [197, 43] on icon at bounding box center [197, 43] width 16 height 16
click at [163, 340] on span "COMPLETE" at bounding box center [172, 338] width 45 height 9
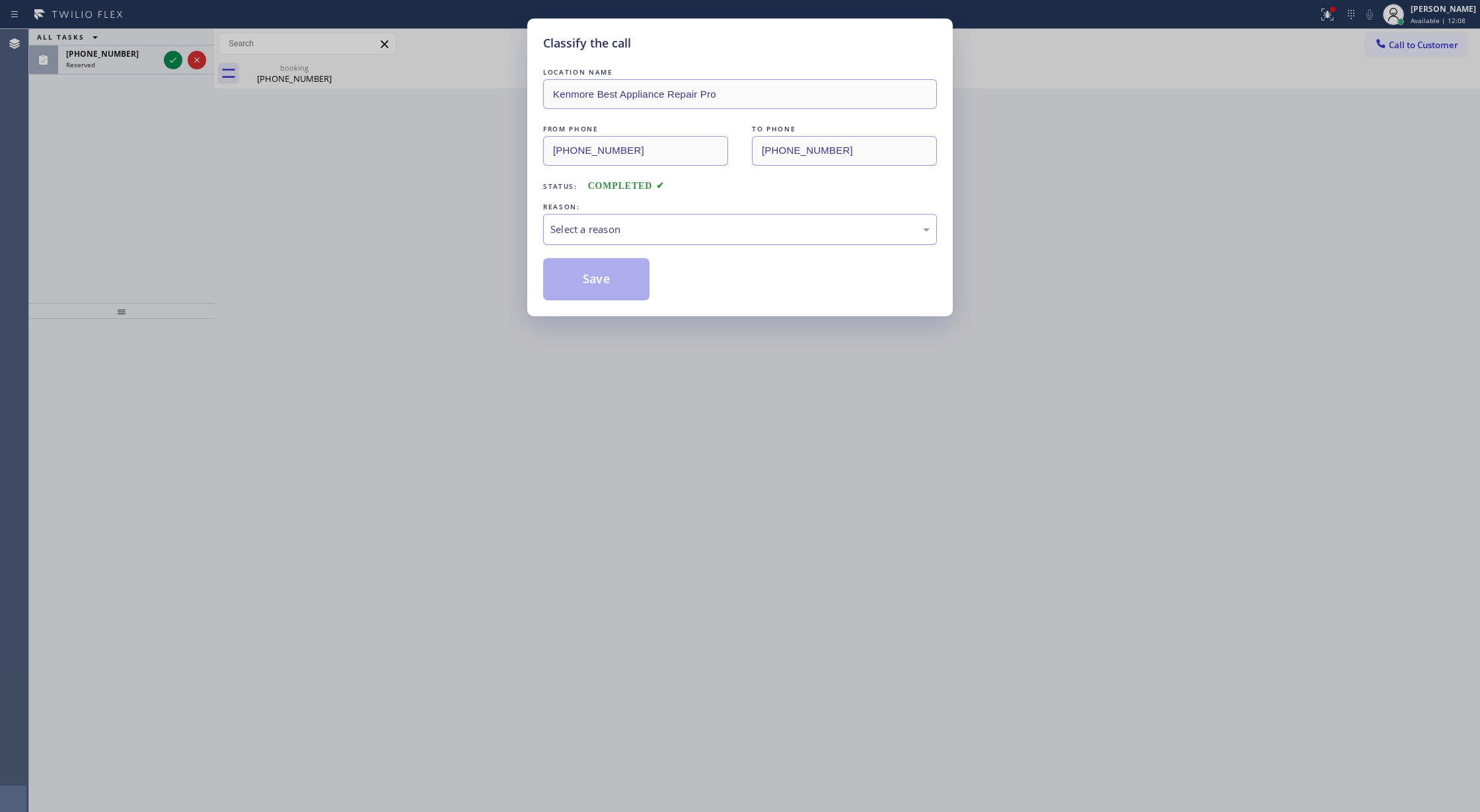
click at [701, 235] on div "Select a reason" at bounding box center [740, 229] width 379 height 15
click at [601, 278] on button "Save" at bounding box center [596, 280] width 106 height 42
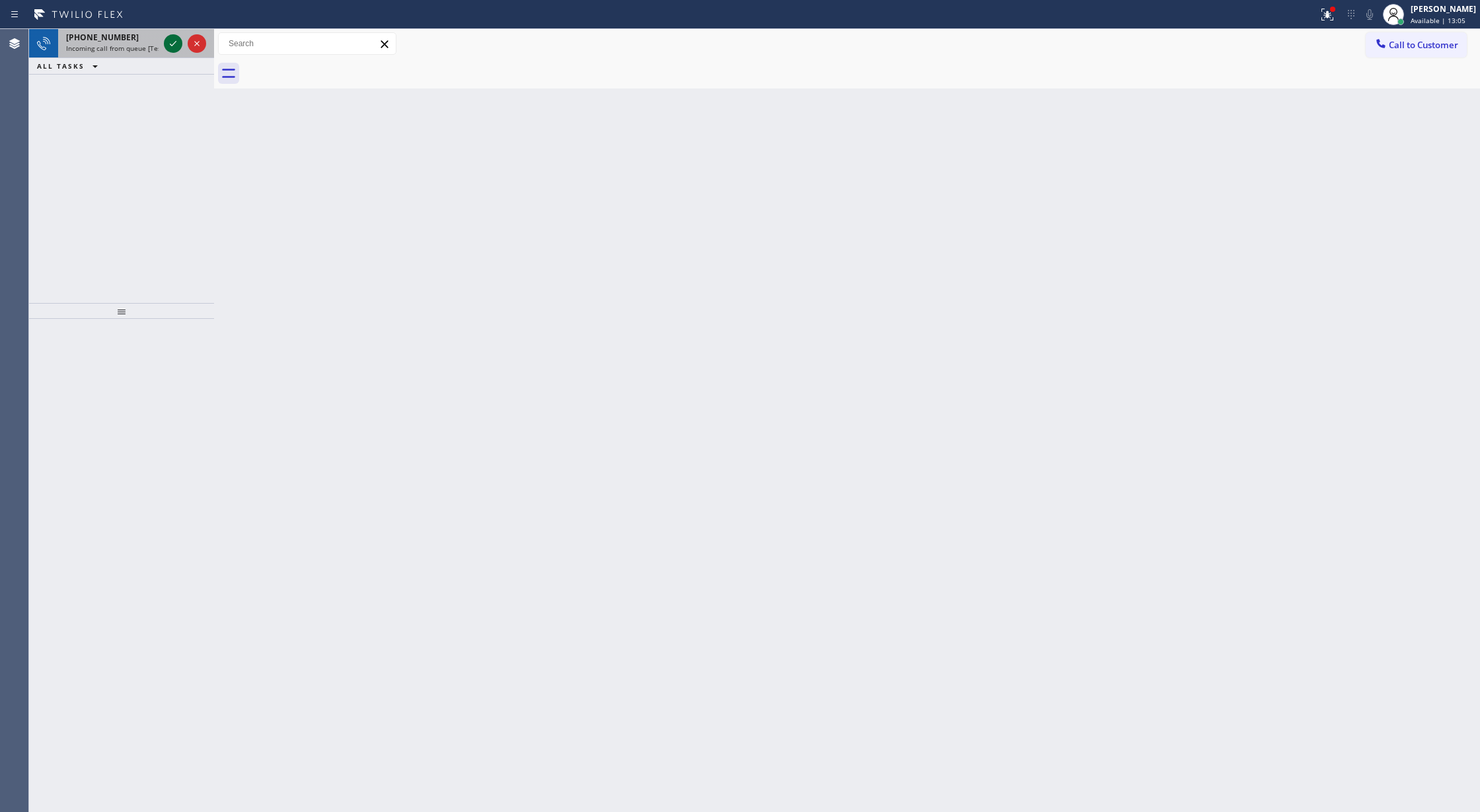
click at [173, 37] on icon at bounding box center [173, 43] width 16 height 16
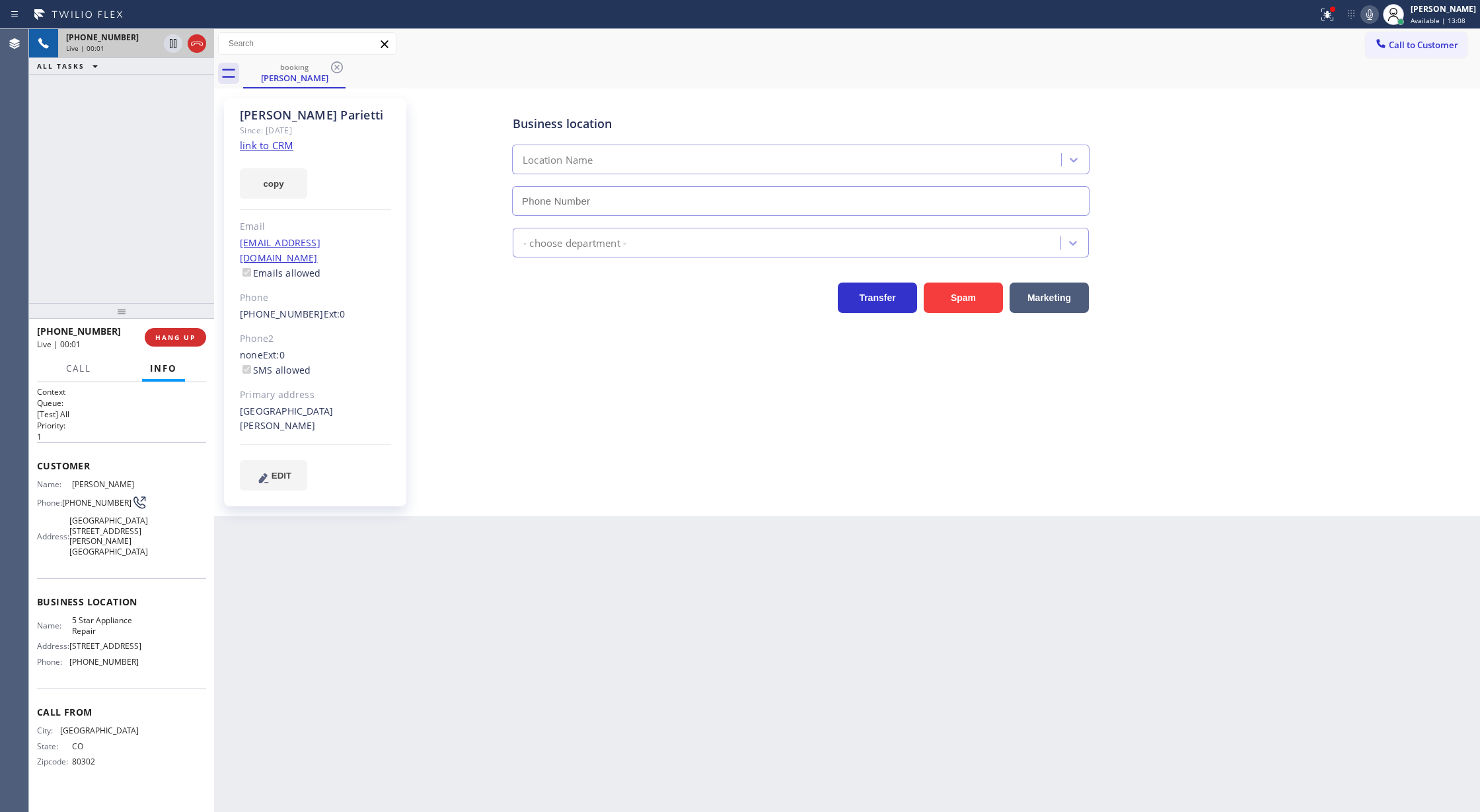
type input "[PHONE_NUMBER]"
click at [249, 143] on link "link to CRM" at bounding box center [267, 145] width 54 height 13
click at [175, 42] on icon at bounding box center [173, 43] width 16 height 16
click at [1378, 11] on icon at bounding box center [1369, 14] width 16 height 16
click at [1377, 12] on icon at bounding box center [1369, 14] width 16 height 16
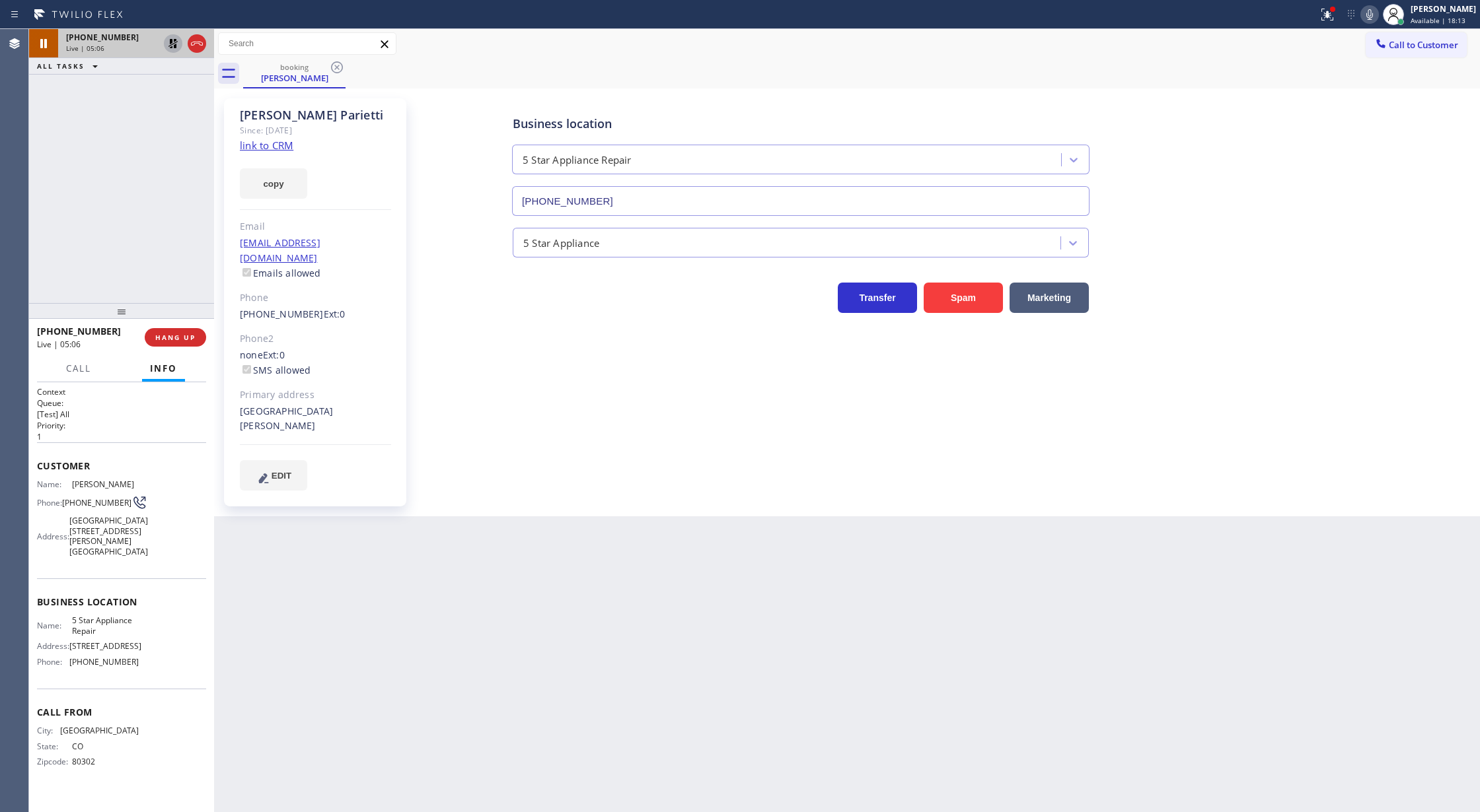
click at [177, 43] on icon at bounding box center [173, 43] width 16 height 16
drag, startPoint x: 171, startPoint y: 48, endPoint x: 171, endPoint y: 62, distance: 14.0
click at [171, 48] on icon at bounding box center [173, 43] width 9 height 9
click at [196, 39] on icon at bounding box center [197, 43] width 16 height 16
click at [151, 334] on span "COMPLETE" at bounding box center [172, 338] width 45 height 9
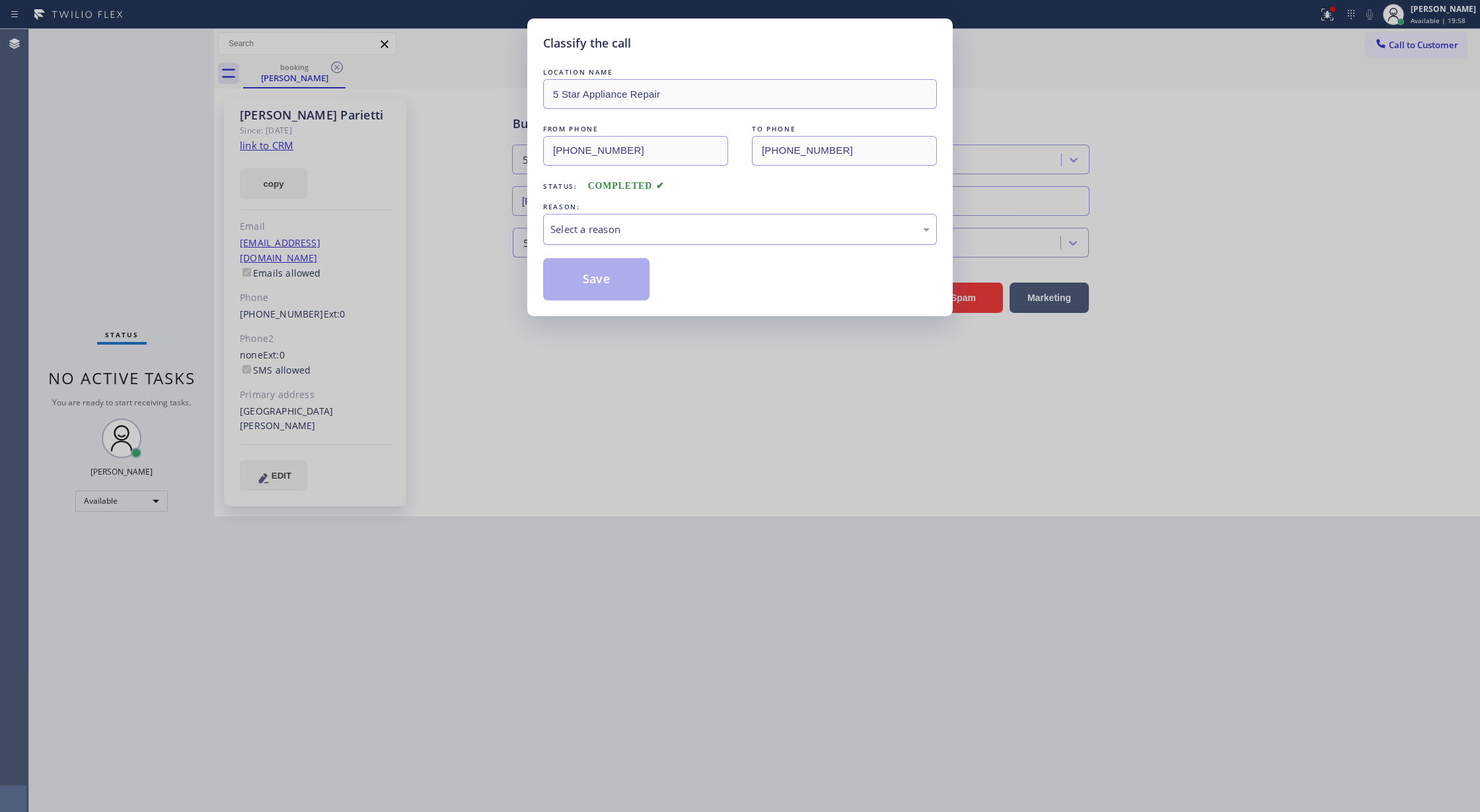
click at [634, 231] on div "Select a reason" at bounding box center [740, 229] width 379 height 15
click at [587, 281] on button "Save" at bounding box center [596, 280] width 106 height 42
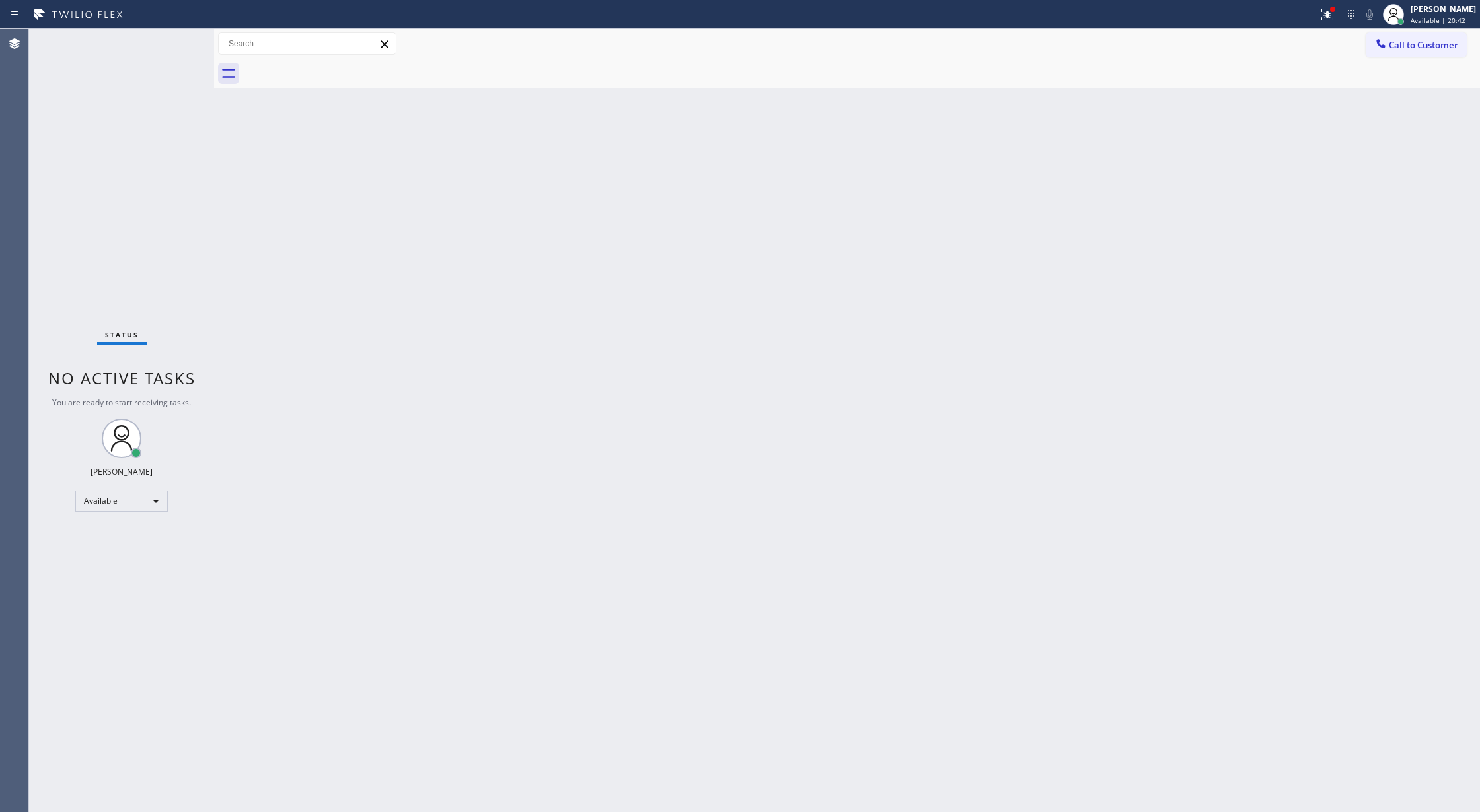
click at [170, 42] on div "Status No active tasks You are ready to start receiving tasks. [PERSON_NAME] Av…" at bounding box center [121, 420] width 185 height 783
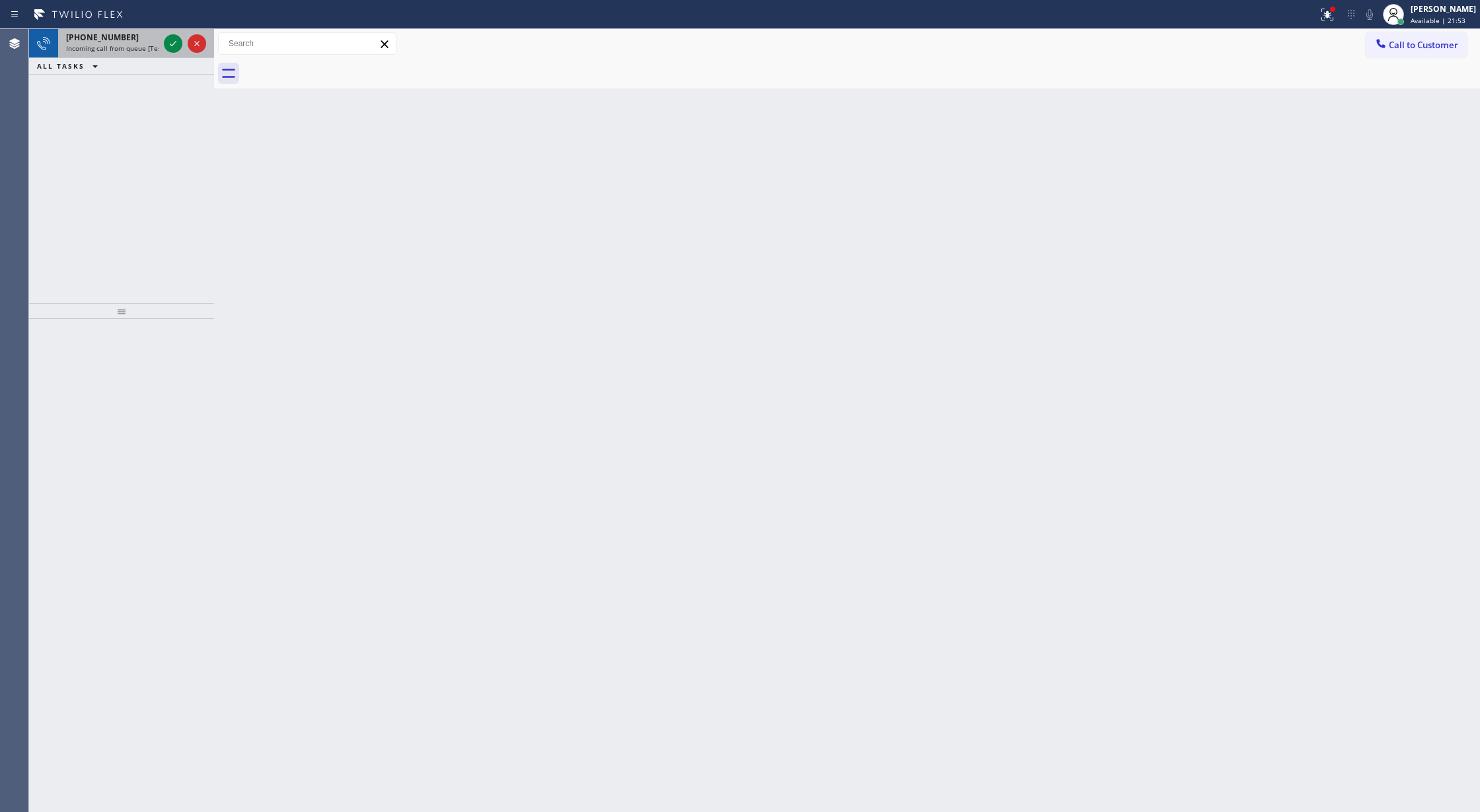
click at [162, 45] on div at bounding box center [186, 42] width 48 height 29
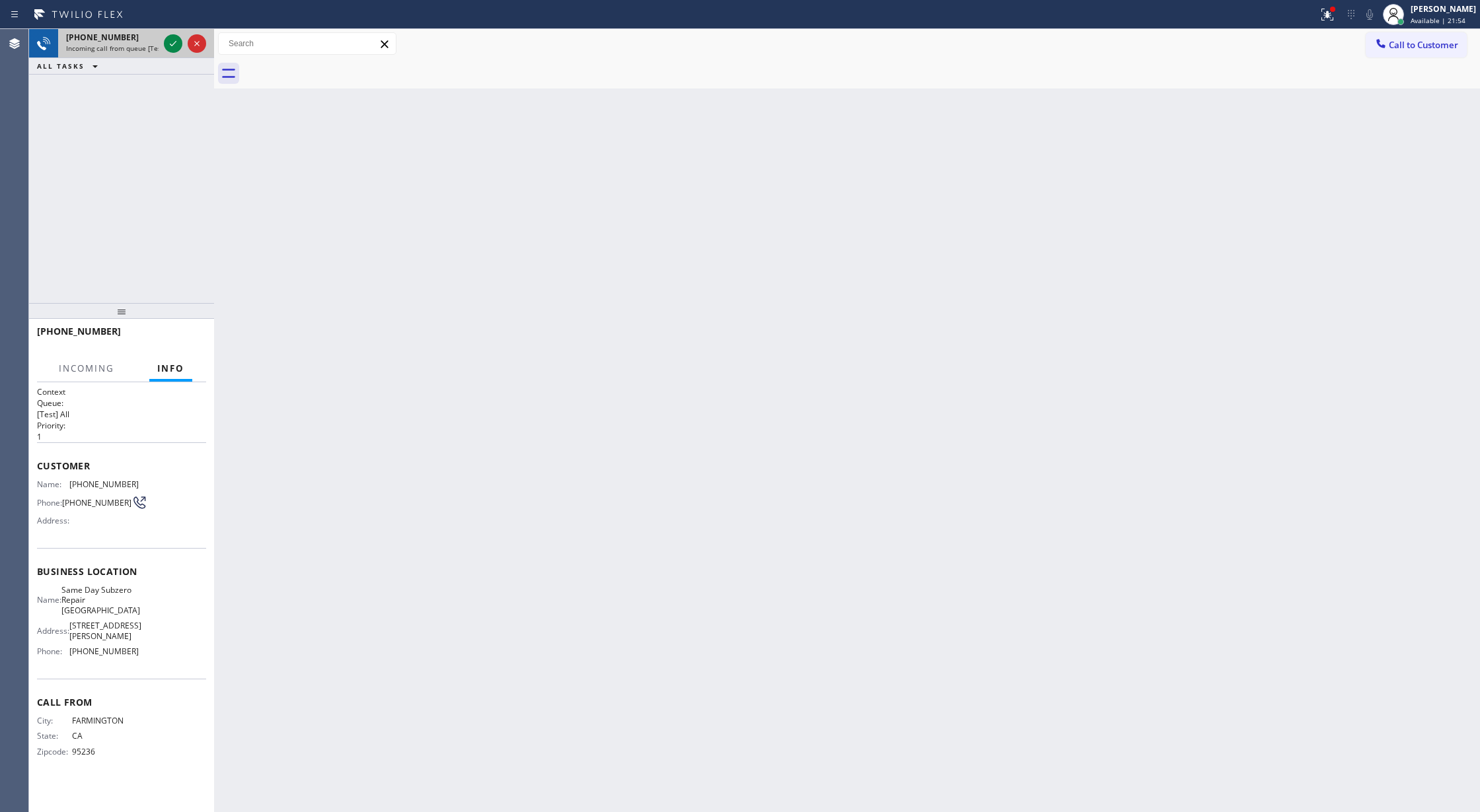
click at [162, 45] on div at bounding box center [186, 42] width 48 height 29
click at [164, 45] on div at bounding box center [173, 43] width 18 height 16
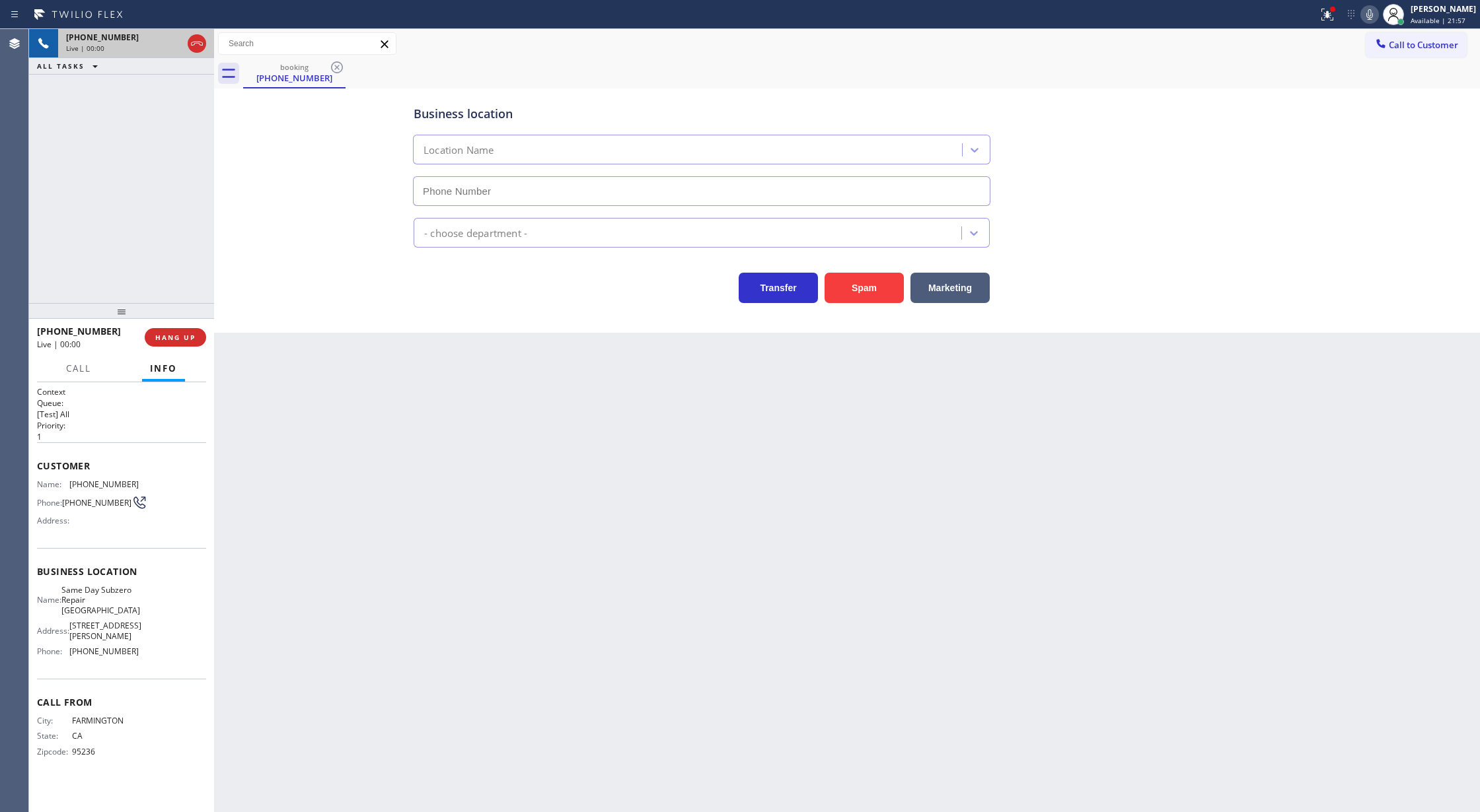
type input "[PHONE_NUMBER]"
click at [865, 289] on button "Spam" at bounding box center [864, 288] width 79 height 30
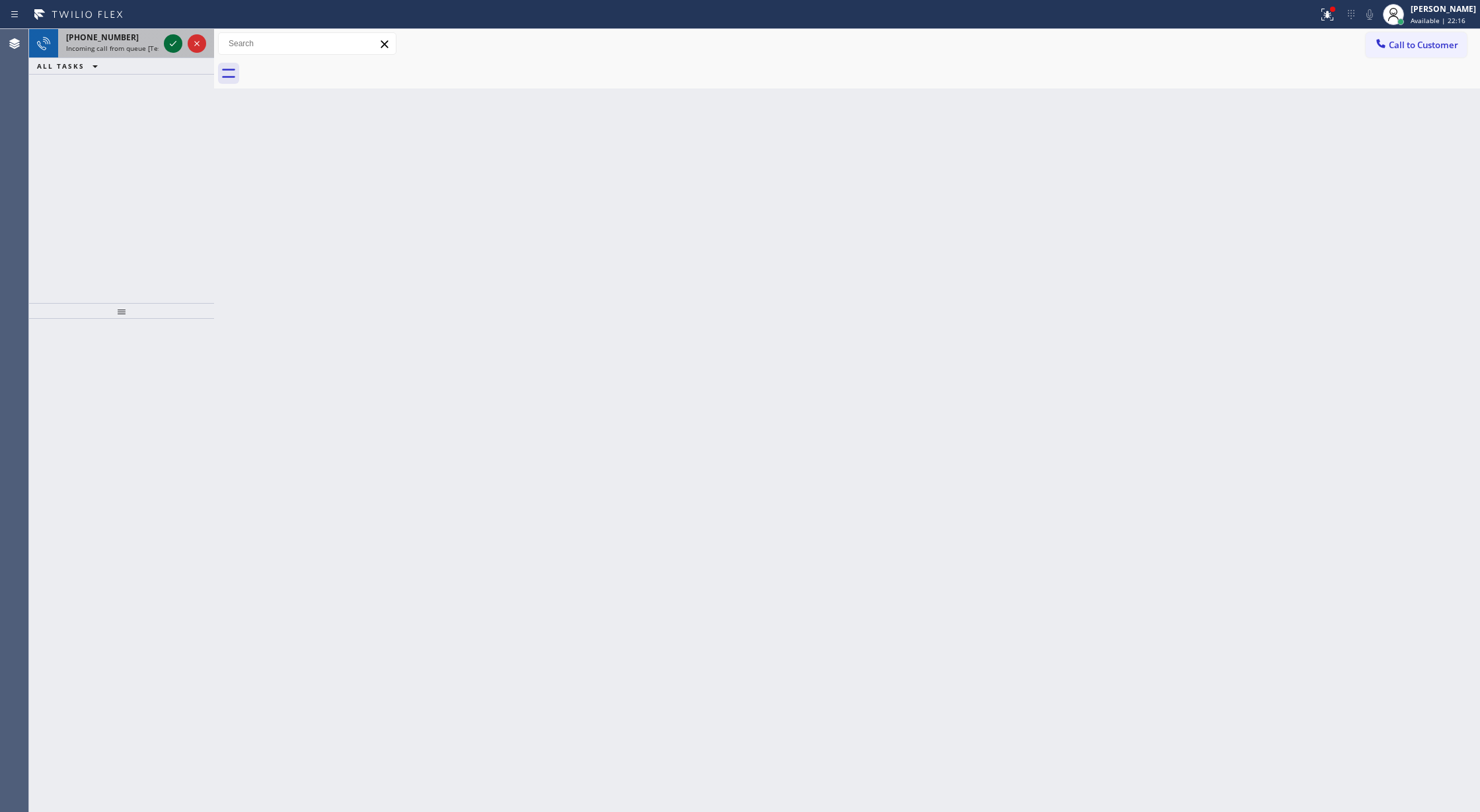
click at [173, 42] on icon at bounding box center [173, 43] width 16 height 16
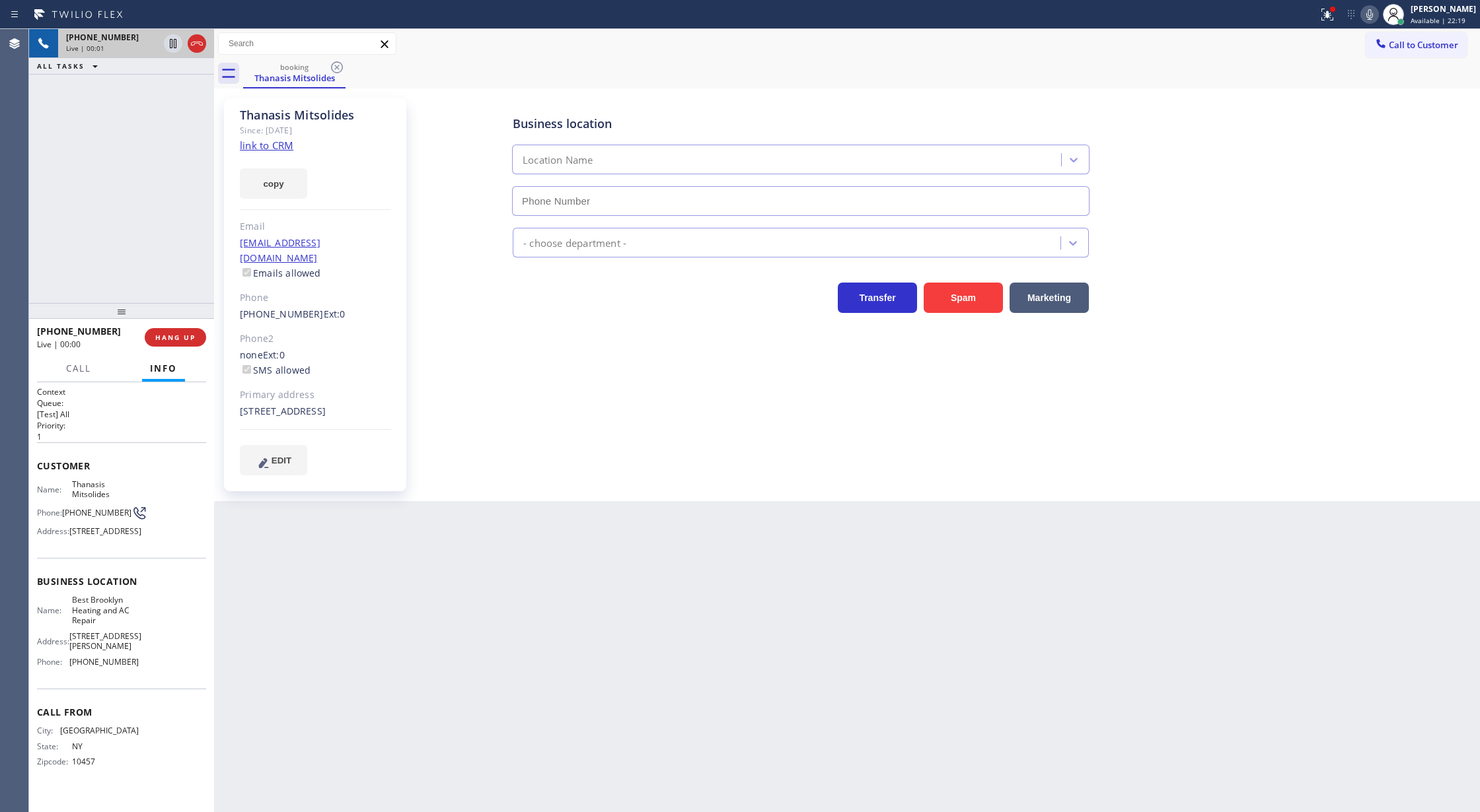
type input "[PHONE_NUMBER]"
click at [273, 146] on link "link to CRM" at bounding box center [267, 145] width 54 height 13
click at [76, 374] on span "Call" at bounding box center [78, 368] width 25 height 12
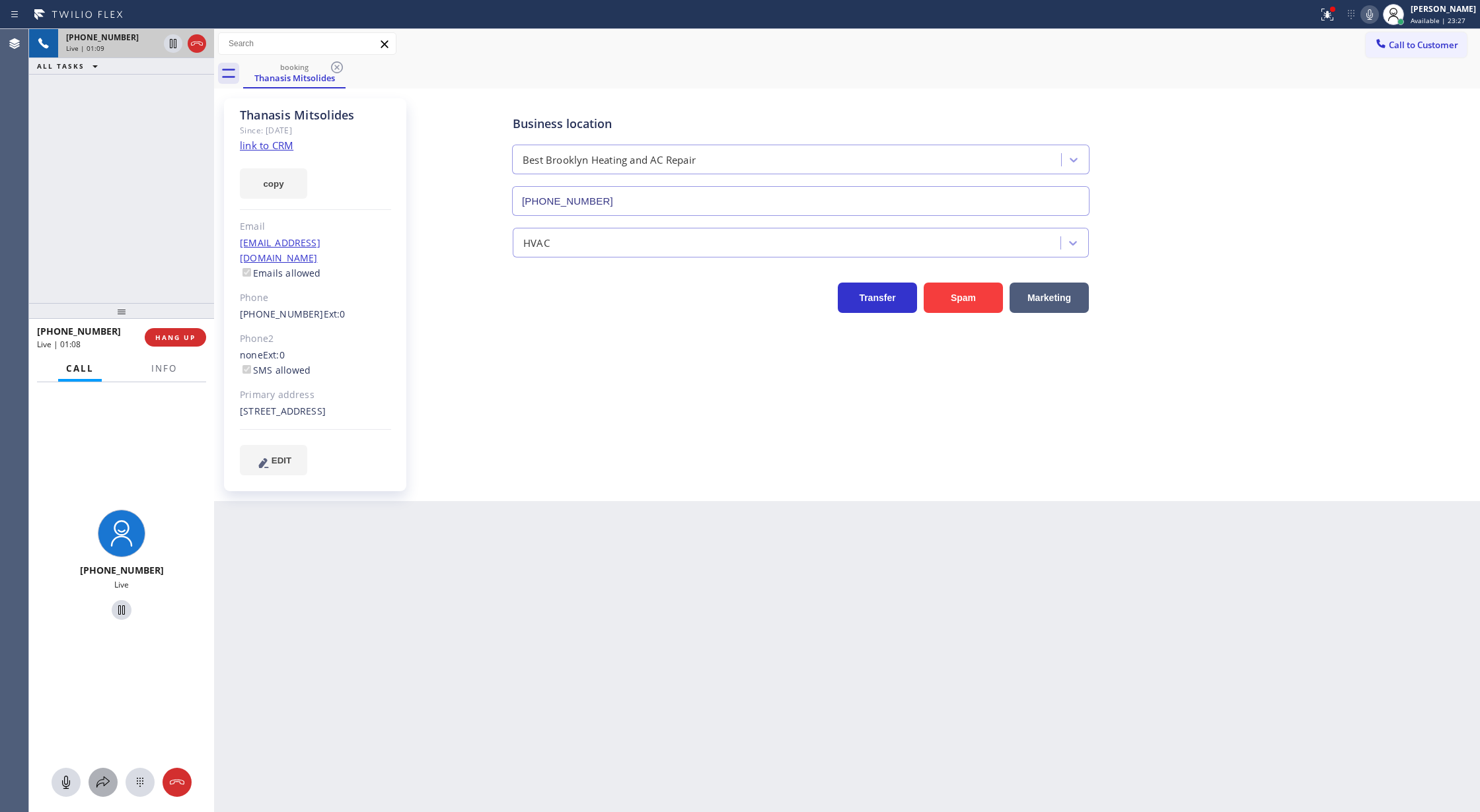
click at [107, 777] on icon at bounding box center [102, 782] width 16 height 16
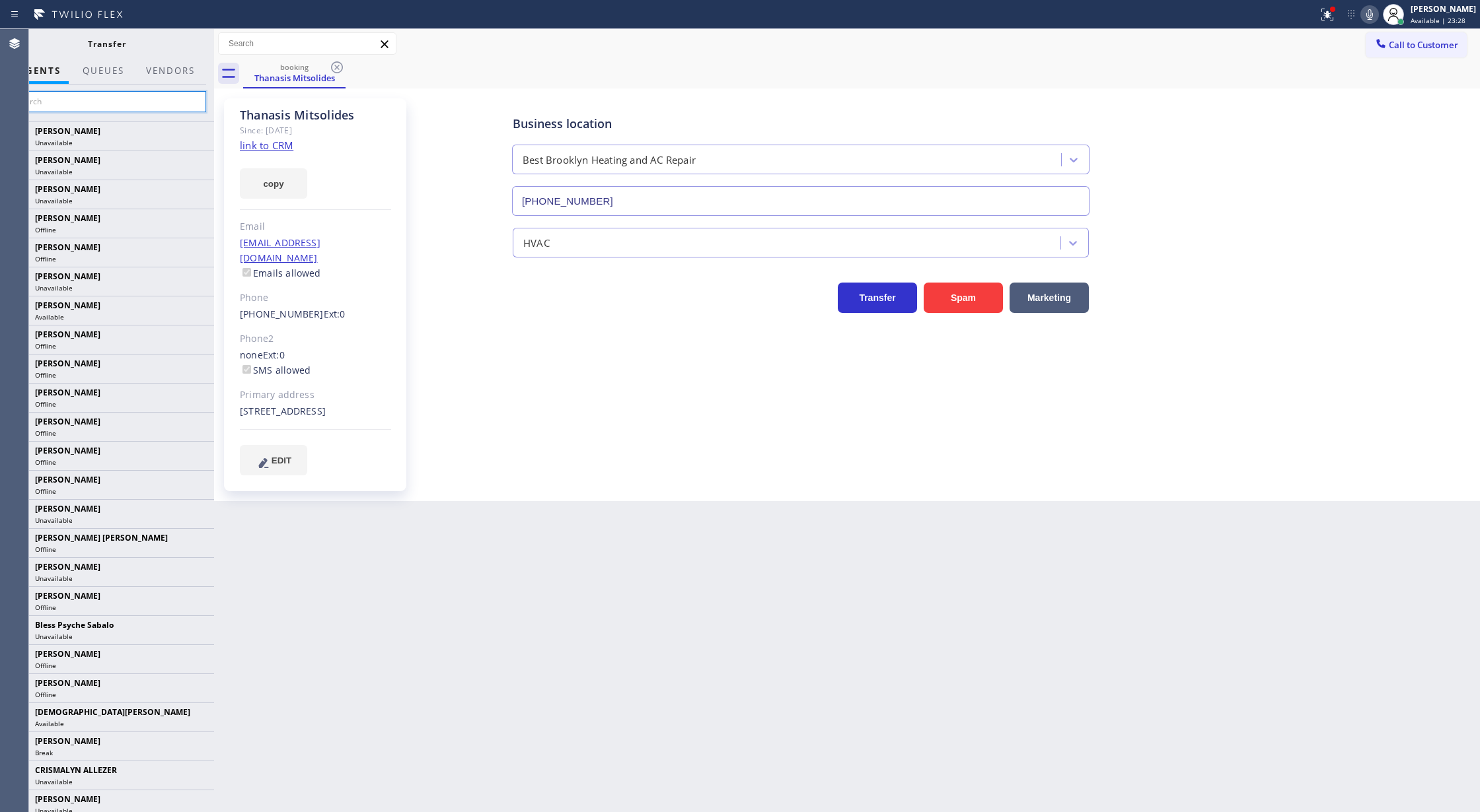
click at [140, 91] on input "text" at bounding box center [106, 102] width 199 height 21
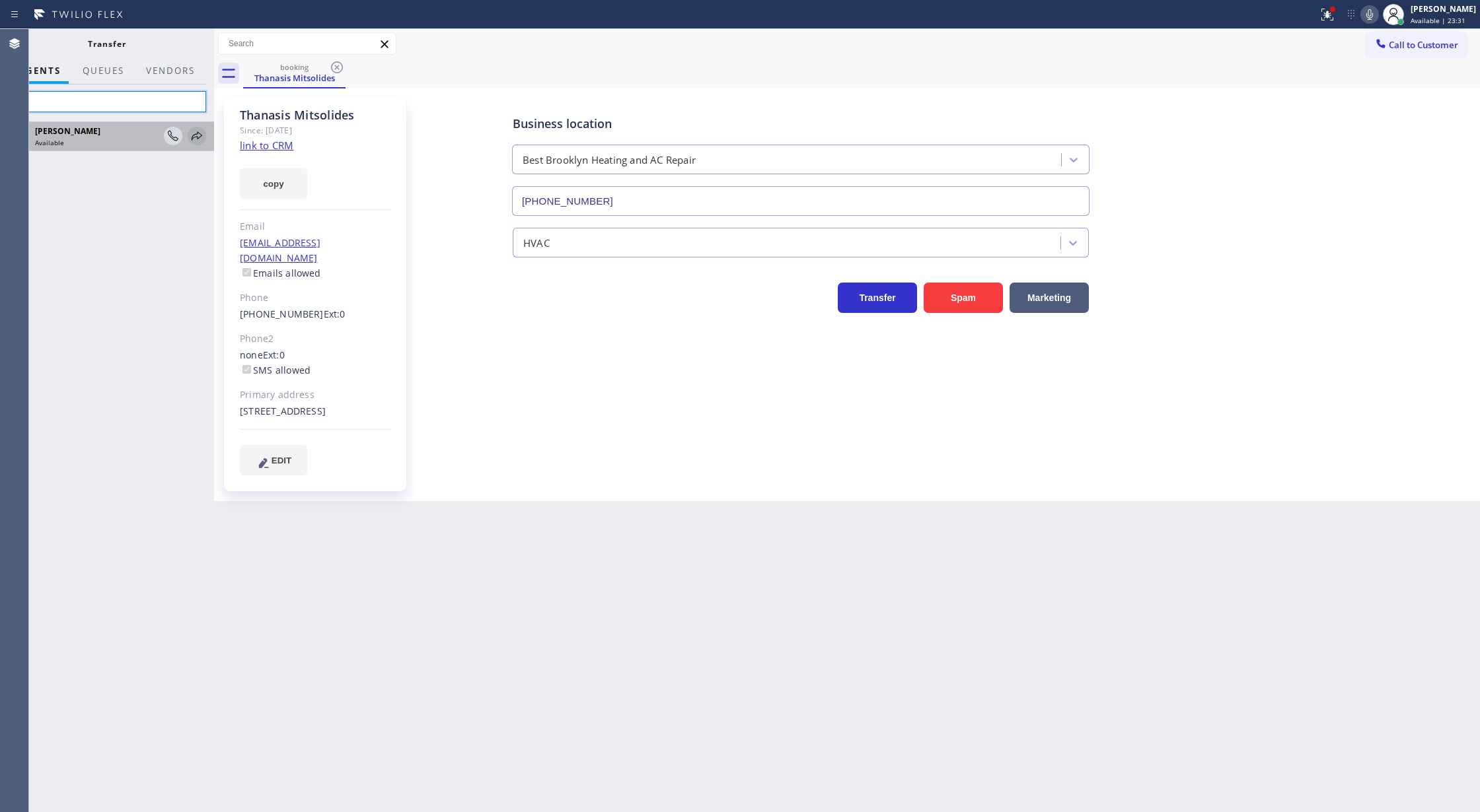
type input "kat"
click at [194, 138] on icon at bounding box center [197, 136] width 16 height 16
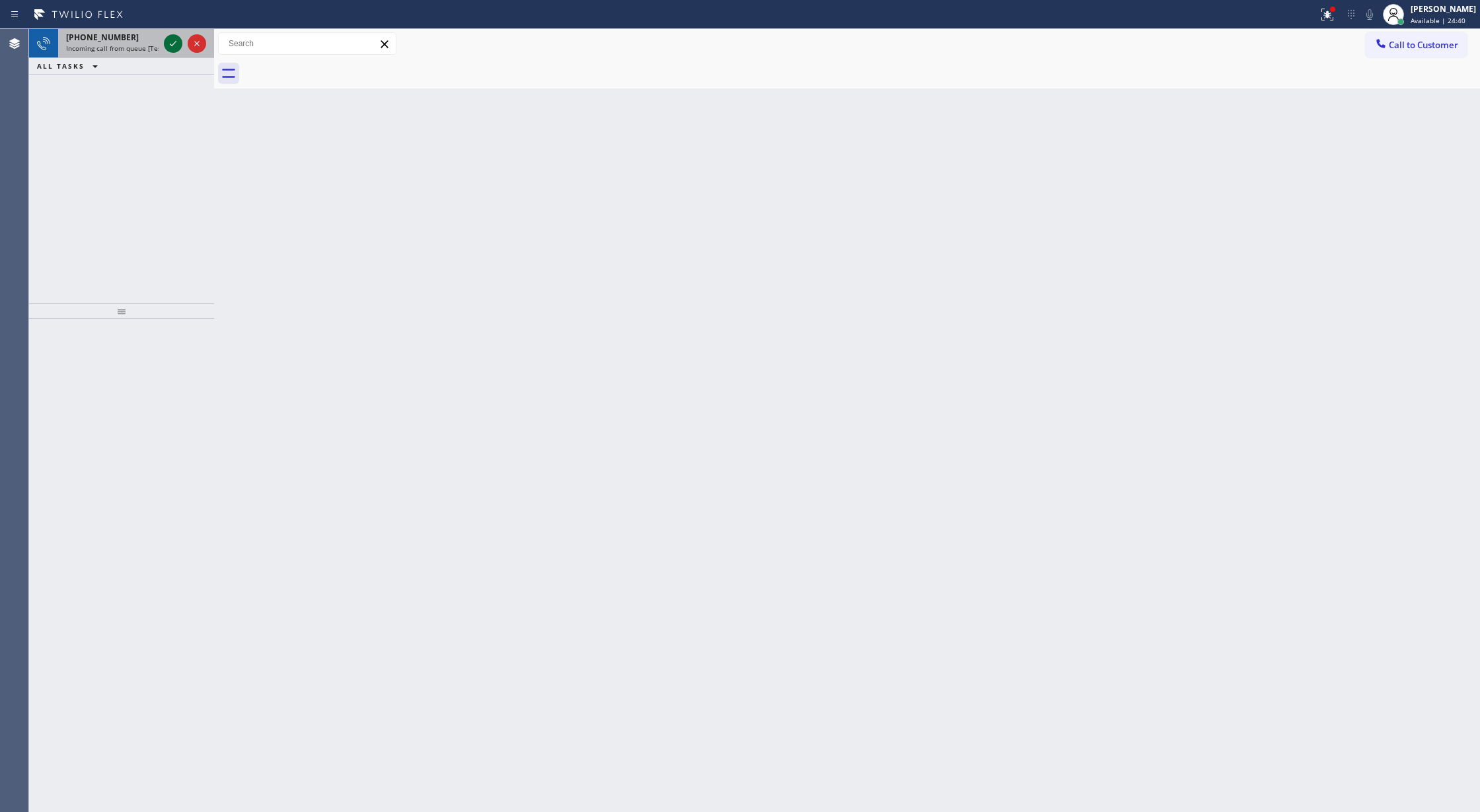
click at [175, 43] on icon at bounding box center [173, 43] width 16 height 16
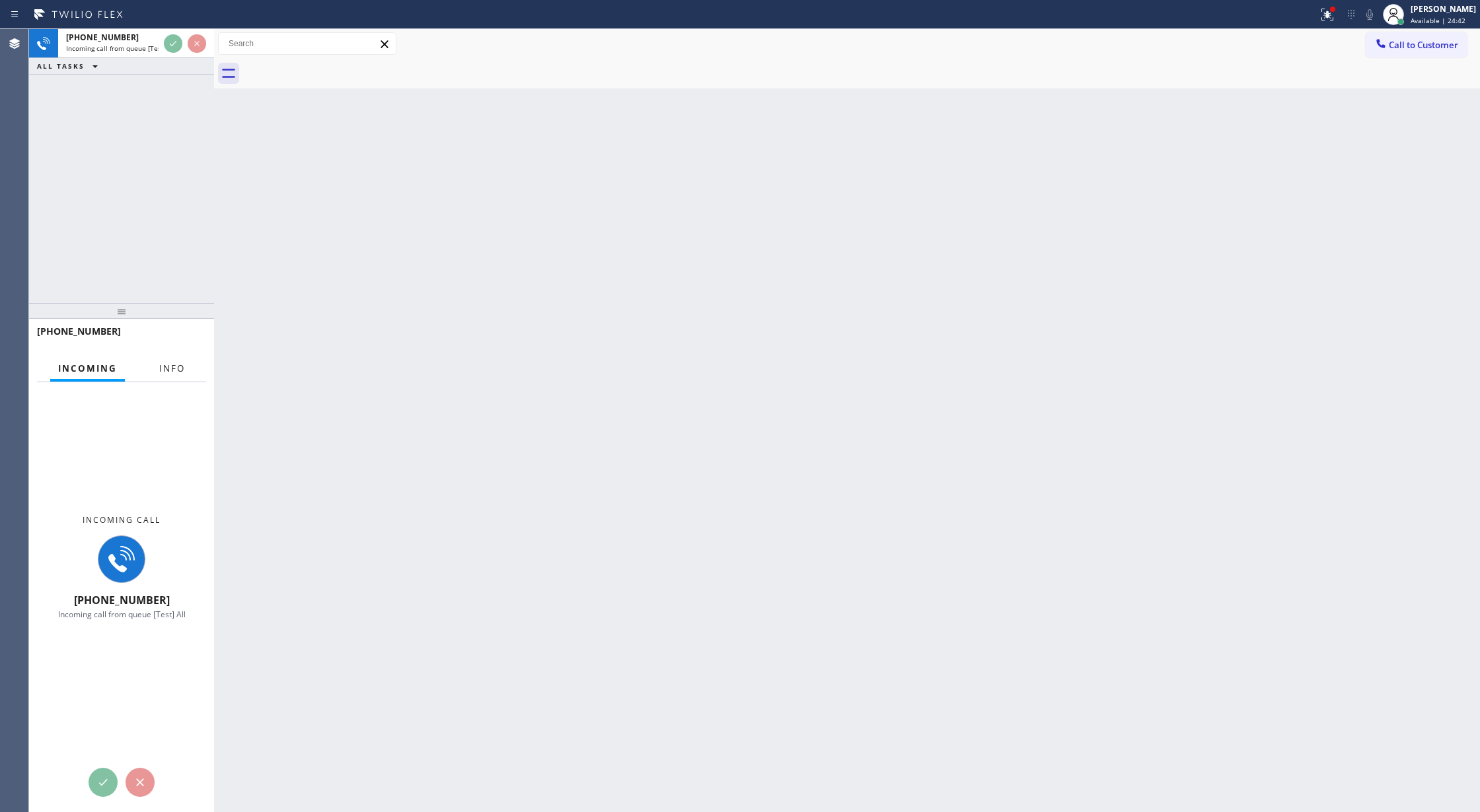
click at [171, 370] on span "Info" at bounding box center [172, 368] width 26 height 12
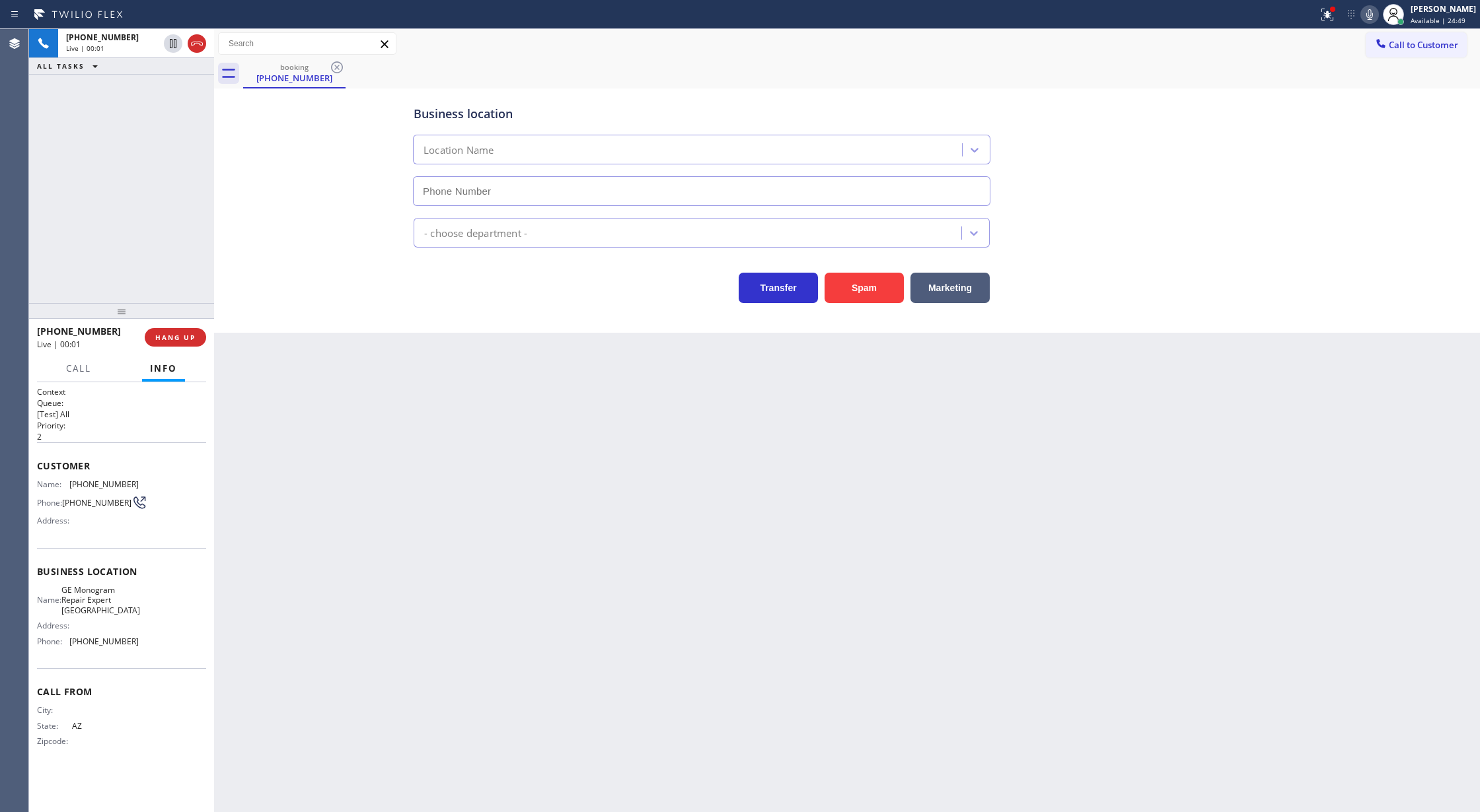
type input "[PHONE_NUMBER]"
click at [194, 48] on icon at bounding box center [197, 43] width 16 height 16
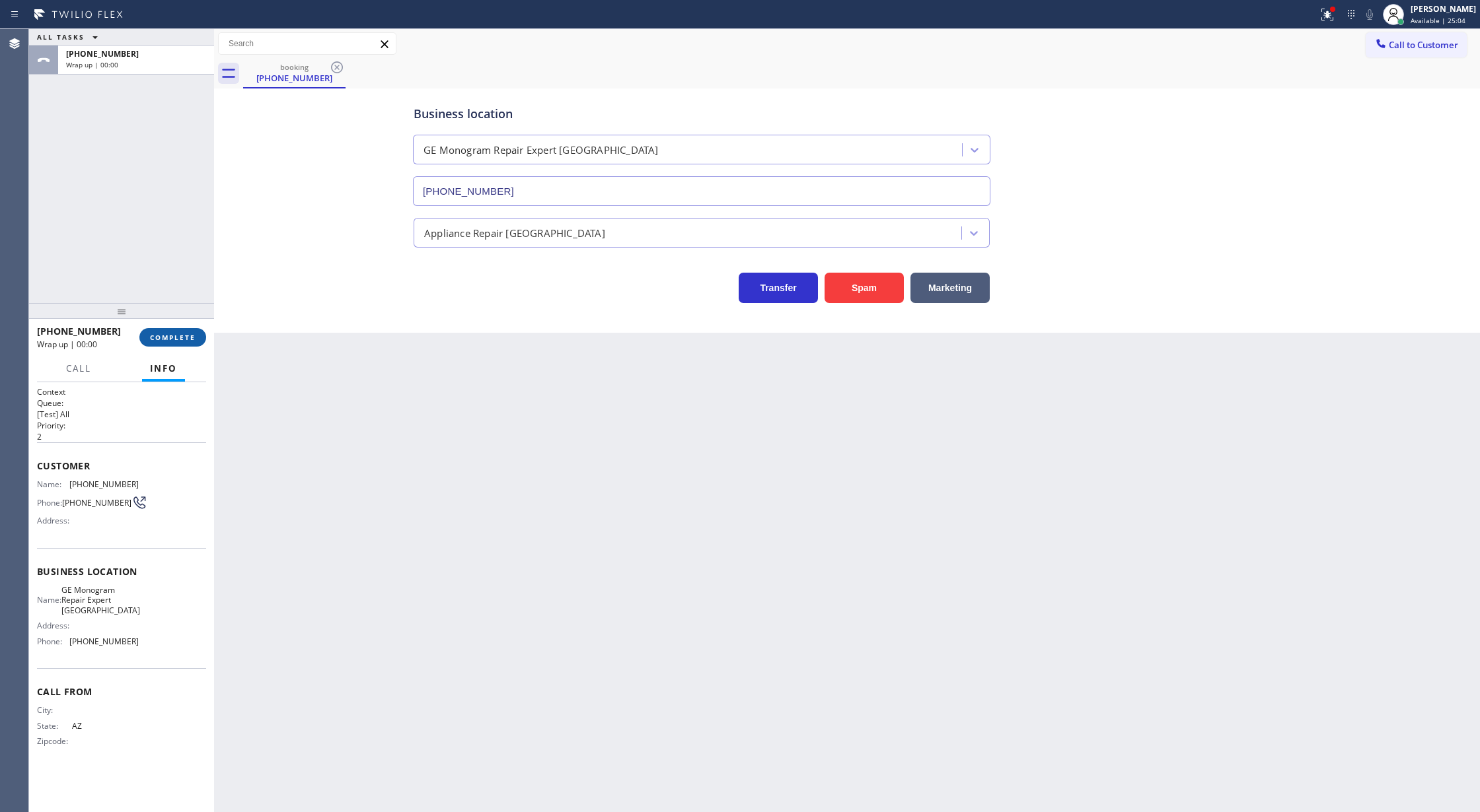
click at [173, 341] on span "COMPLETE" at bounding box center [172, 338] width 45 height 9
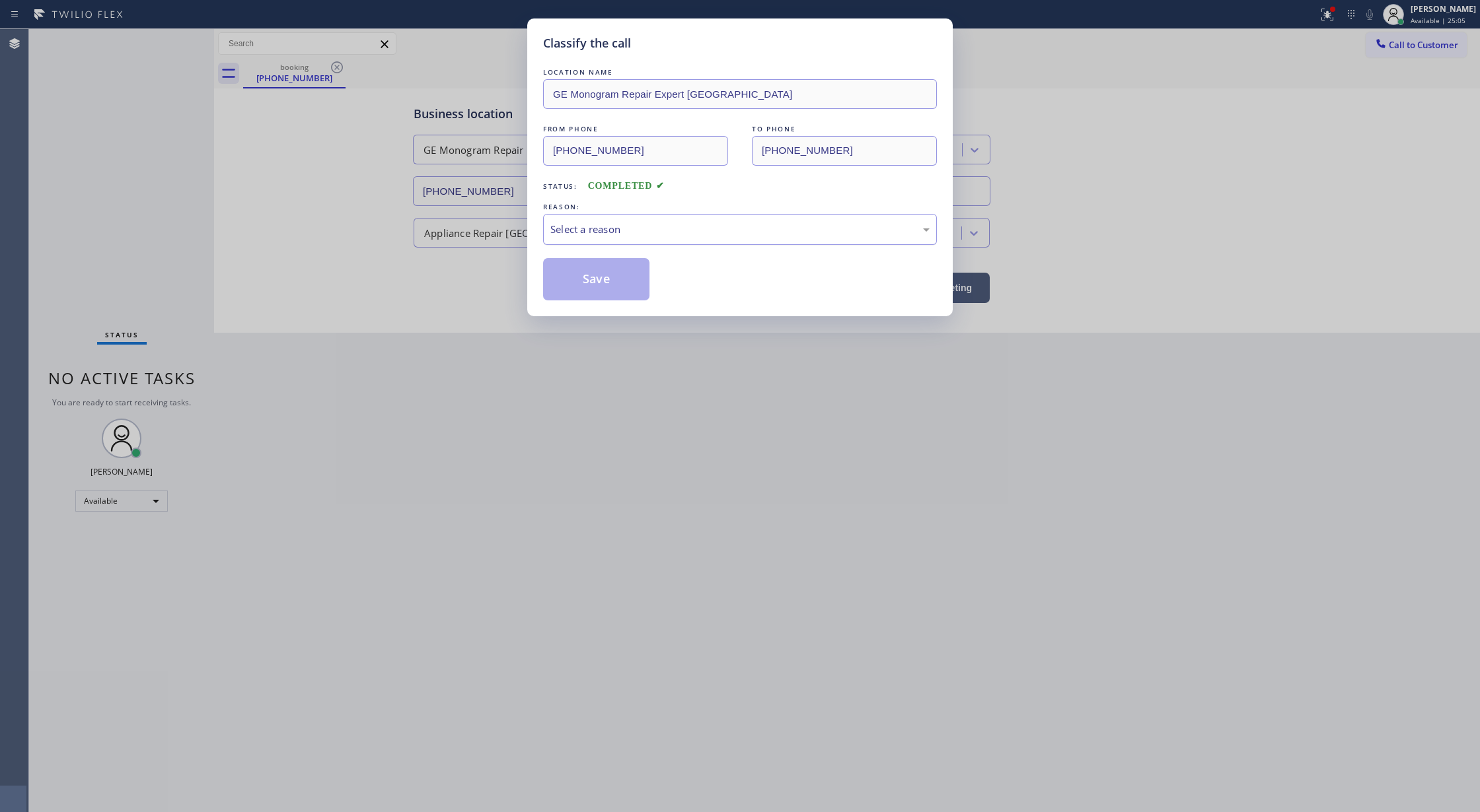
click at [610, 230] on div "Select a reason" at bounding box center [740, 229] width 379 height 15
click at [597, 278] on button "Save" at bounding box center [596, 280] width 106 height 42
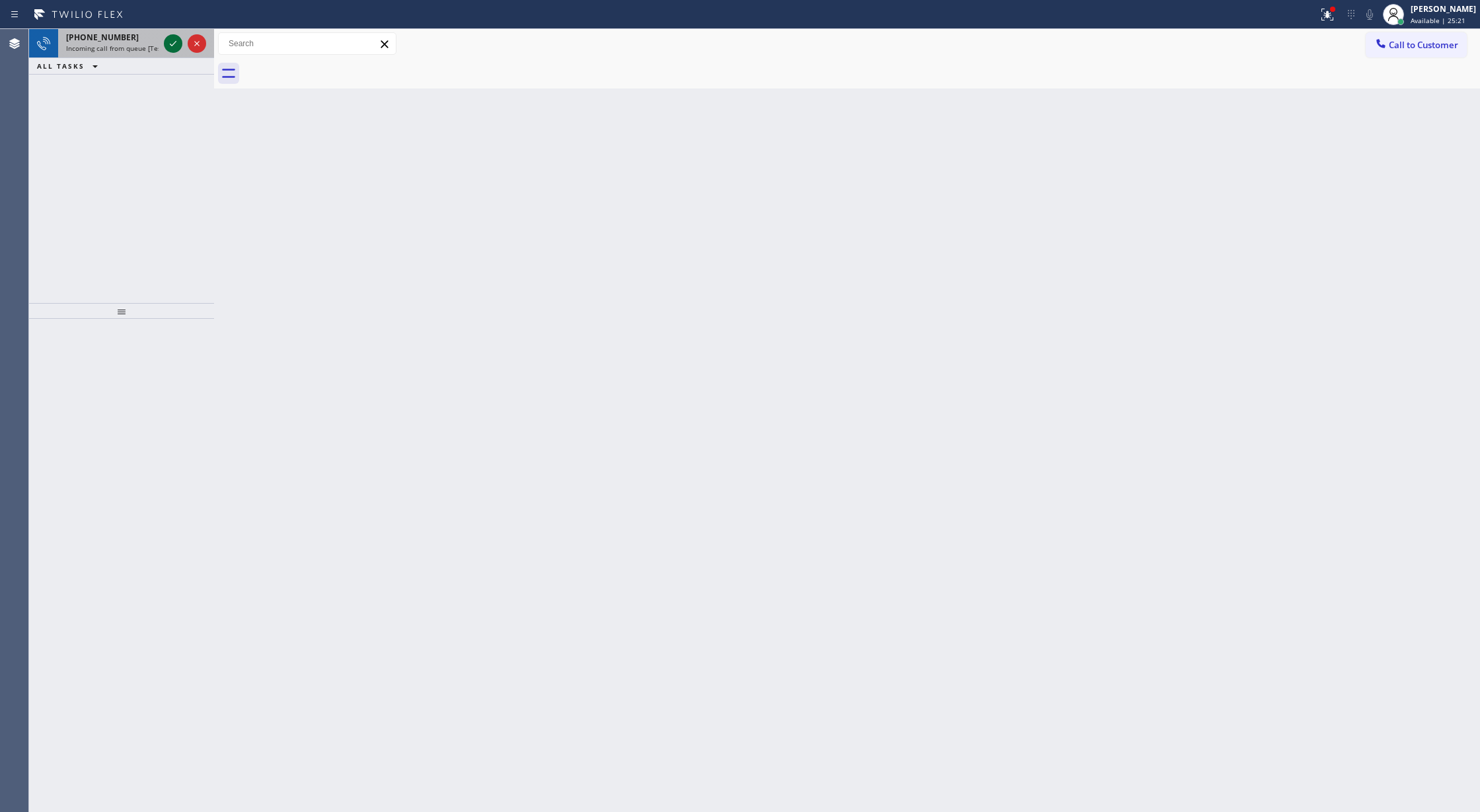
click at [166, 43] on icon at bounding box center [173, 43] width 16 height 16
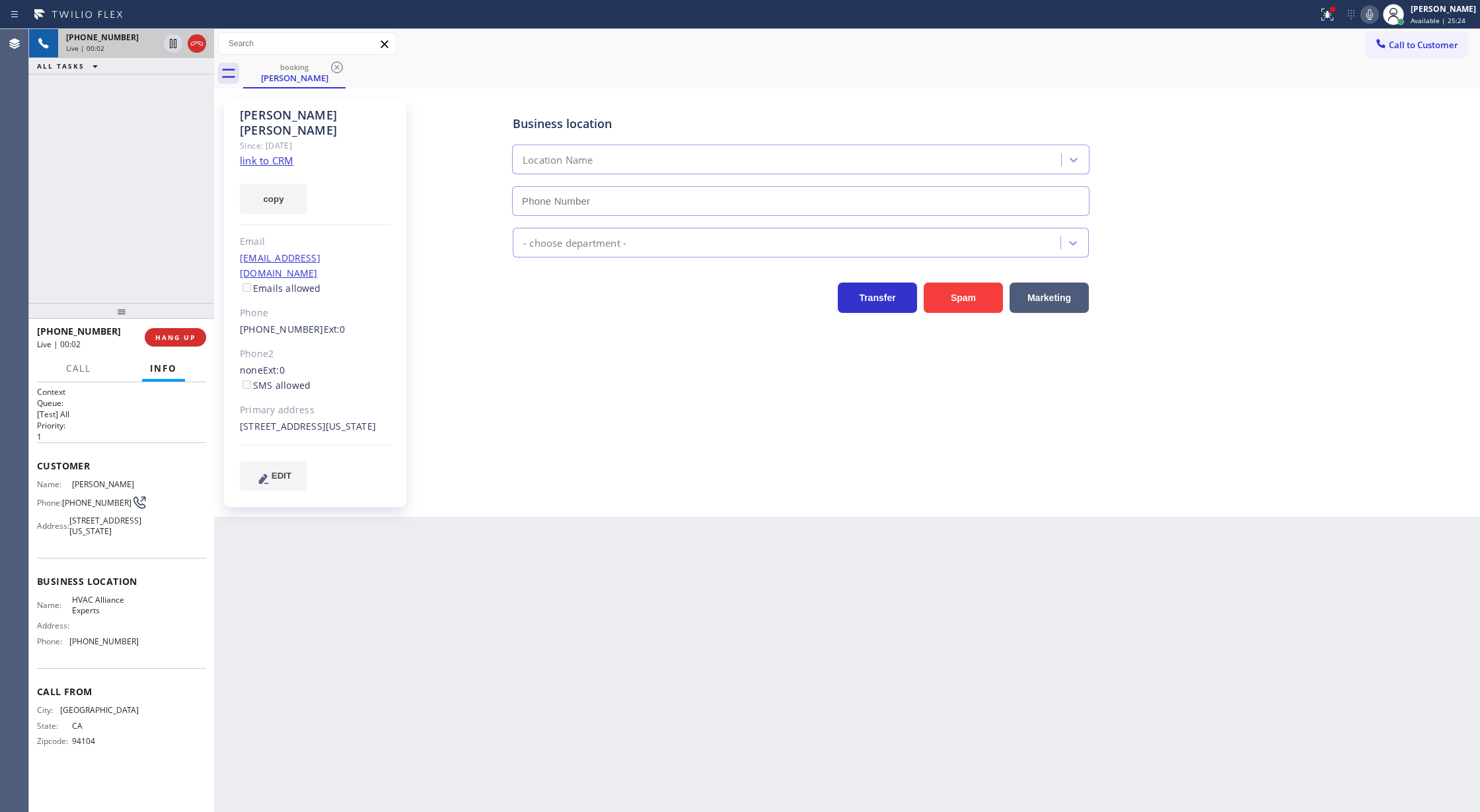
type input "[PHONE_NUMBER]"
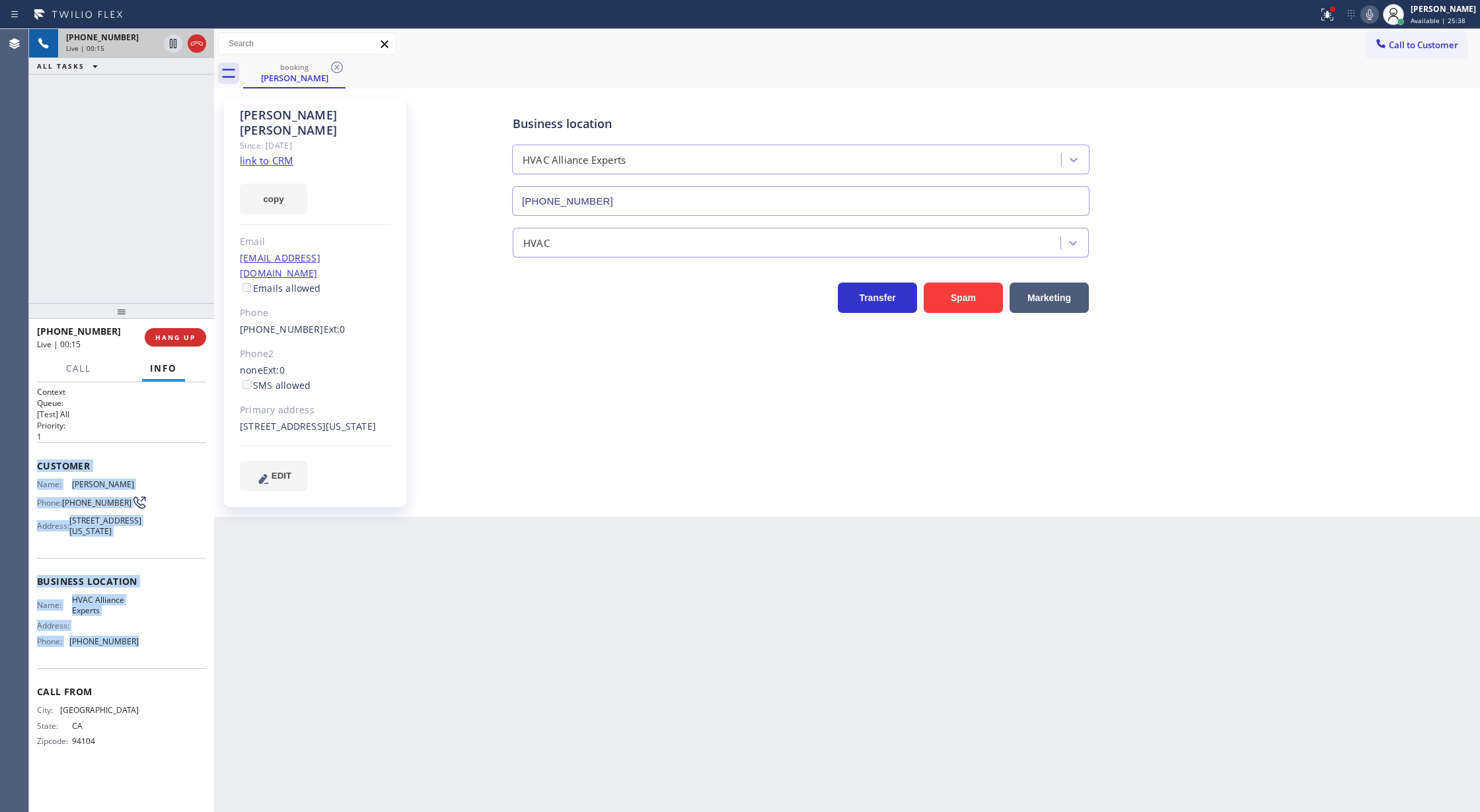
drag, startPoint x: 34, startPoint y: 468, endPoint x: 196, endPoint y: 653, distance: 245.9
click at [196, 653] on div "Context Queue: [Test] All Priority: 1 Customer Name: [PERSON_NAME] Phone: [PHON…" at bounding box center [121, 597] width 185 height 431
copy div "Customer Name: [PERSON_NAME] Phone: [PHONE_NUMBER] Address: [STREET_ADDRESS][US…"
click at [171, 536] on div "Name: [PERSON_NAME] Phone: [PHONE_NUMBER] Address: [STREET_ADDRESS][US_STATE]" at bounding box center [121, 510] width 169 height 62
drag, startPoint x: 30, startPoint y: 463, endPoint x: 162, endPoint y: 653, distance: 231.4
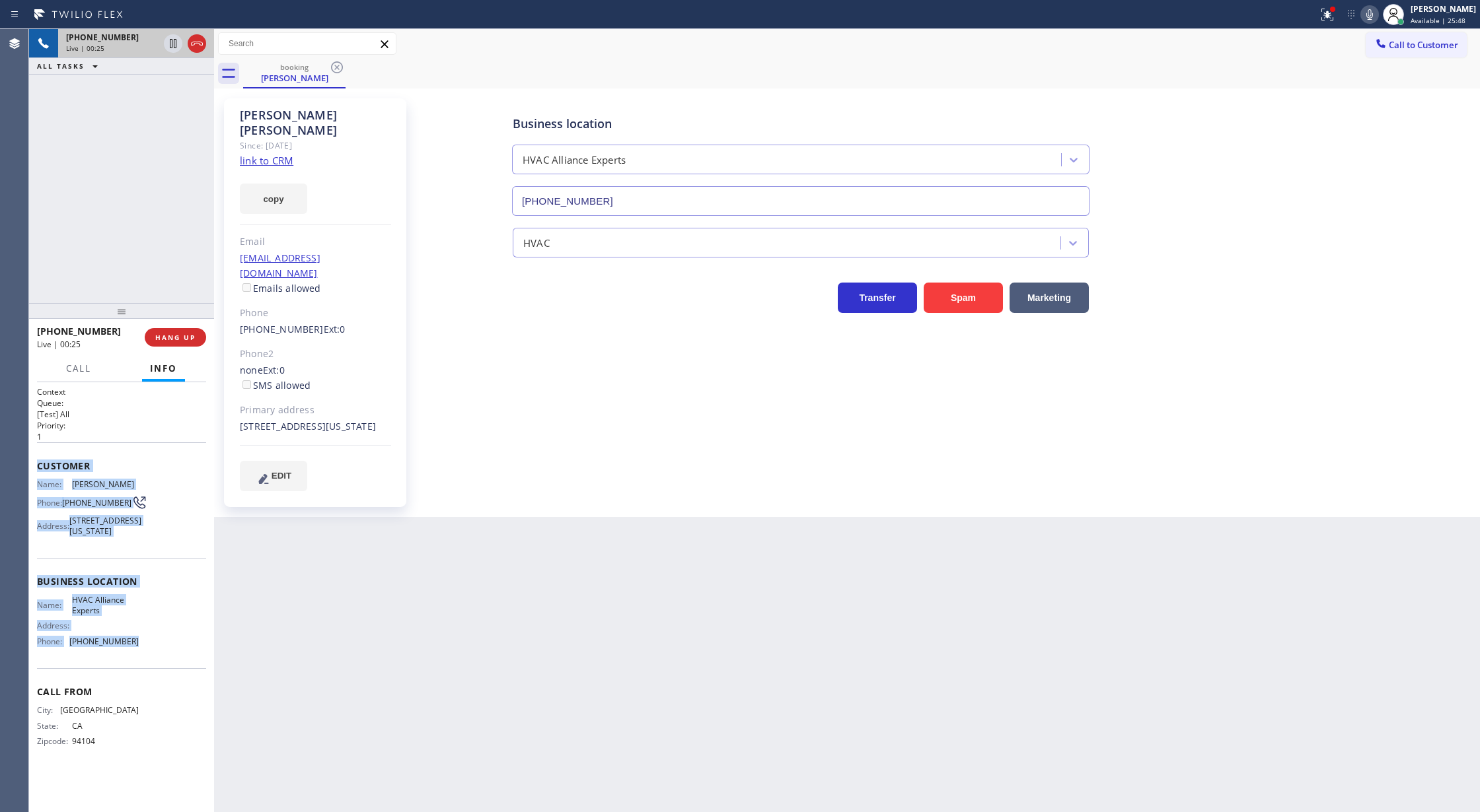
click at [162, 653] on div "Context Queue: [Test] All Priority: 1 Customer Name: [PERSON_NAME] Phone: [PHON…" at bounding box center [121, 597] width 185 height 431
copy div "Customer Name: [PERSON_NAME] Phone: [PHONE_NUMBER] Address: [STREET_ADDRESS][US…"
click at [170, 45] on icon at bounding box center [173, 43] width 6 height 9
click at [1378, 11] on div at bounding box center [1369, 14] width 18 height 16
click at [281, 154] on link "link to CRM" at bounding box center [267, 161] width 54 height 13
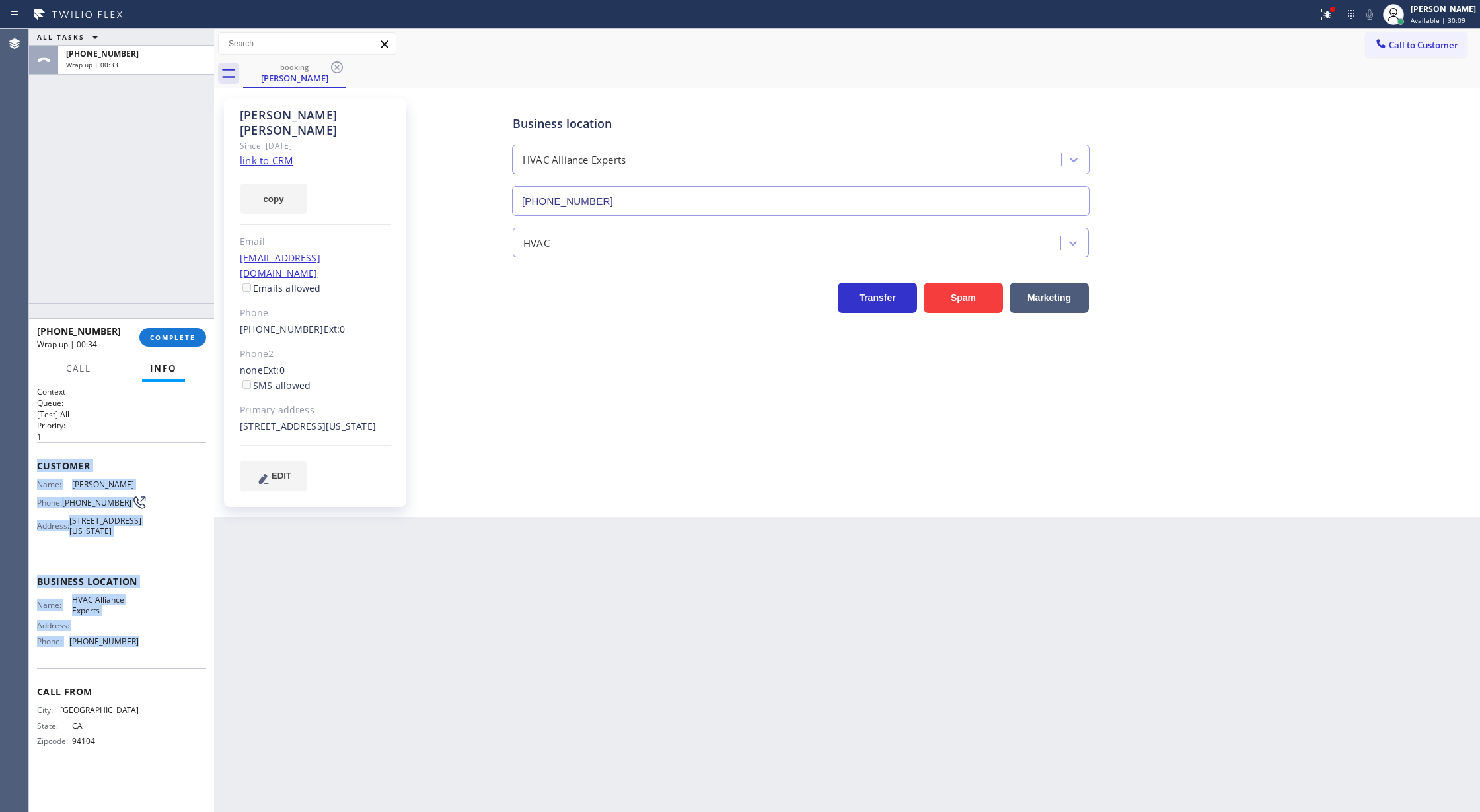
drag, startPoint x: 159, startPoint y: 340, endPoint x: 205, endPoint y: 370, distance: 54.9
click at [159, 340] on span "COMPLETE" at bounding box center [172, 338] width 45 height 9
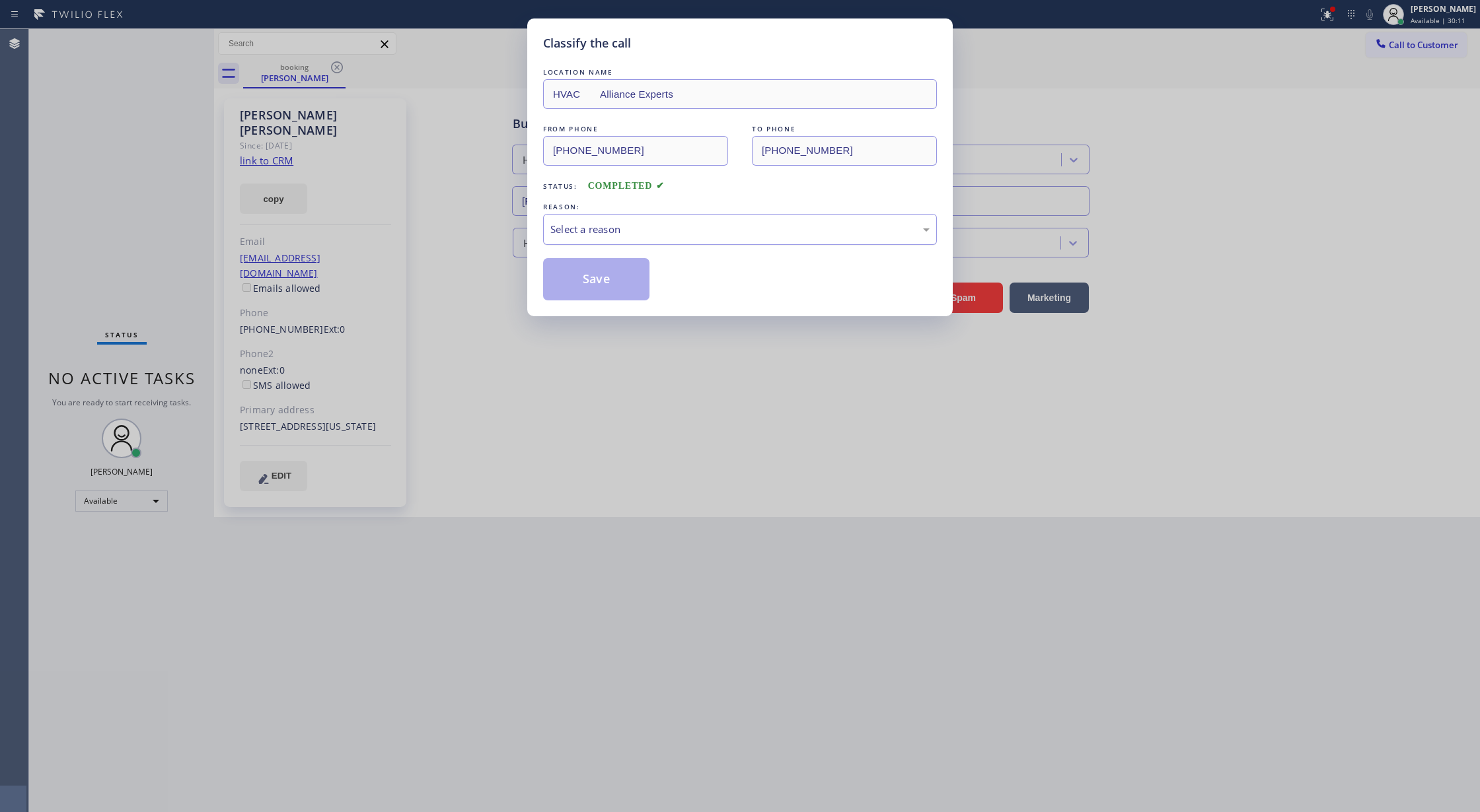
click at [582, 231] on div "Select a reason" at bounding box center [740, 229] width 379 height 15
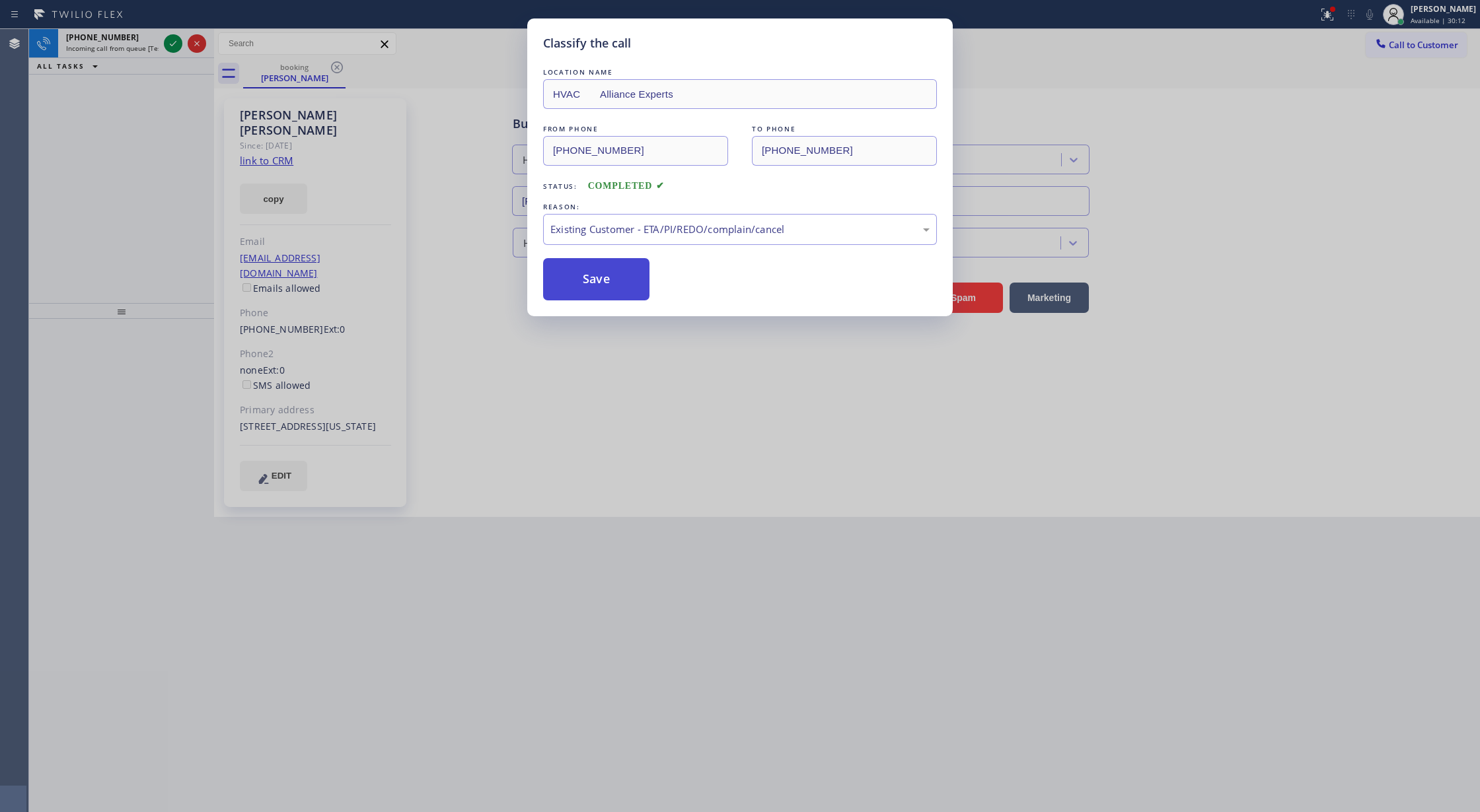
click at [593, 282] on button "Save" at bounding box center [596, 280] width 106 height 42
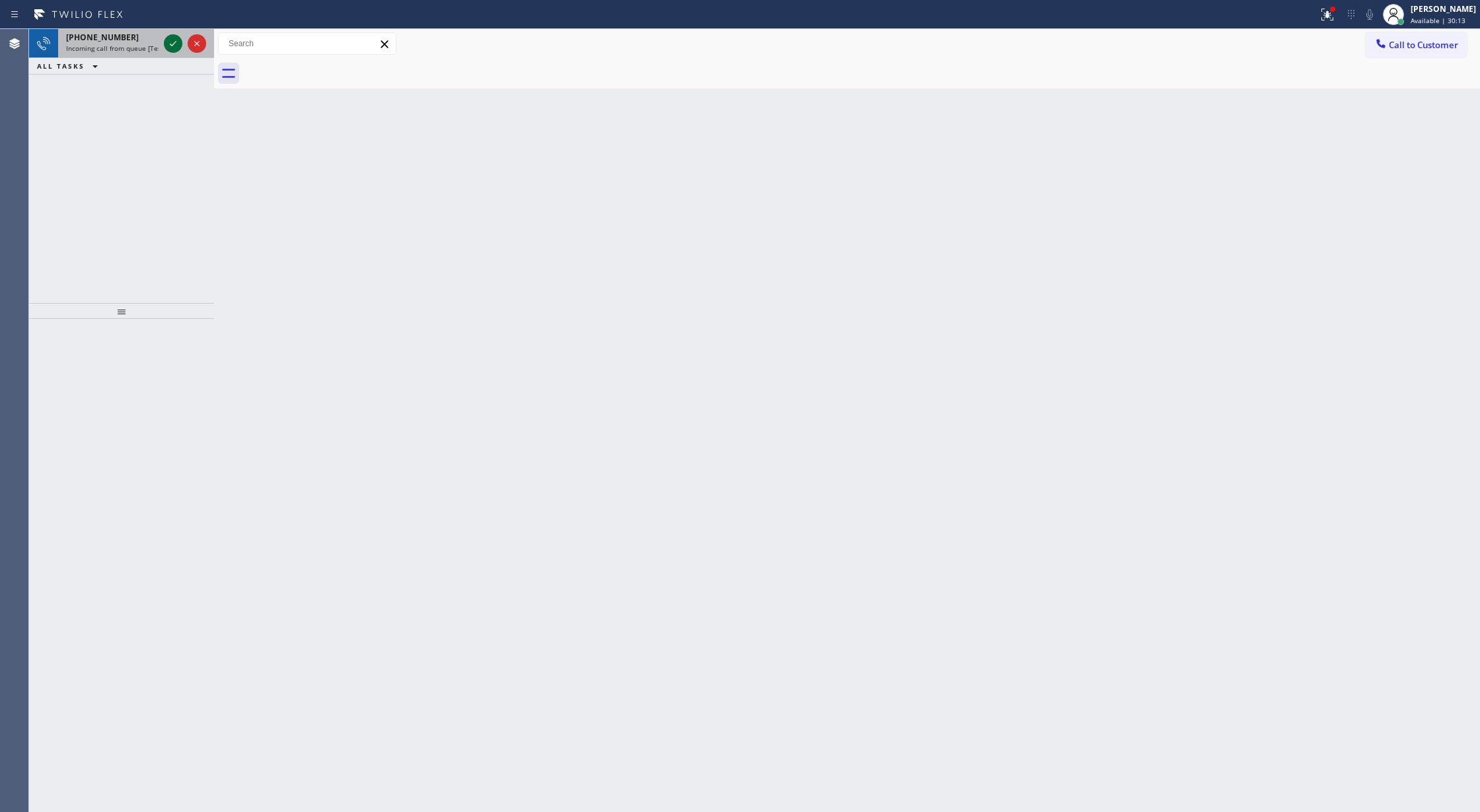
click at [170, 42] on icon at bounding box center [173, 43] width 16 height 16
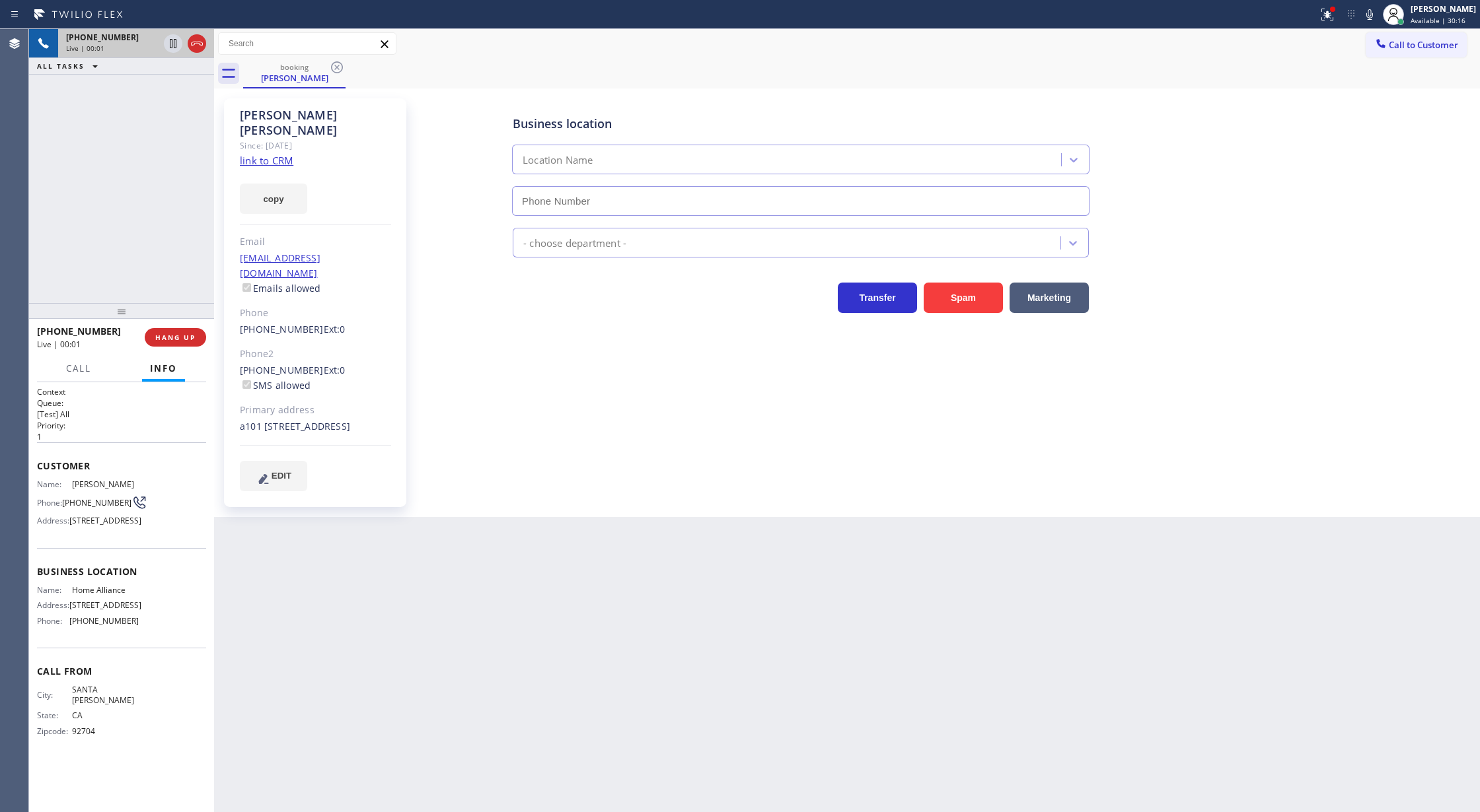
type input "[PHONE_NUMBER]"
click at [258, 154] on link "link to CRM" at bounding box center [267, 161] width 54 height 13
click at [192, 36] on icon at bounding box center [197, 43] width 16 height 16
click at [169, 338] on span "COMPLETE" at bounding box center [172, 338] width 45 height 9
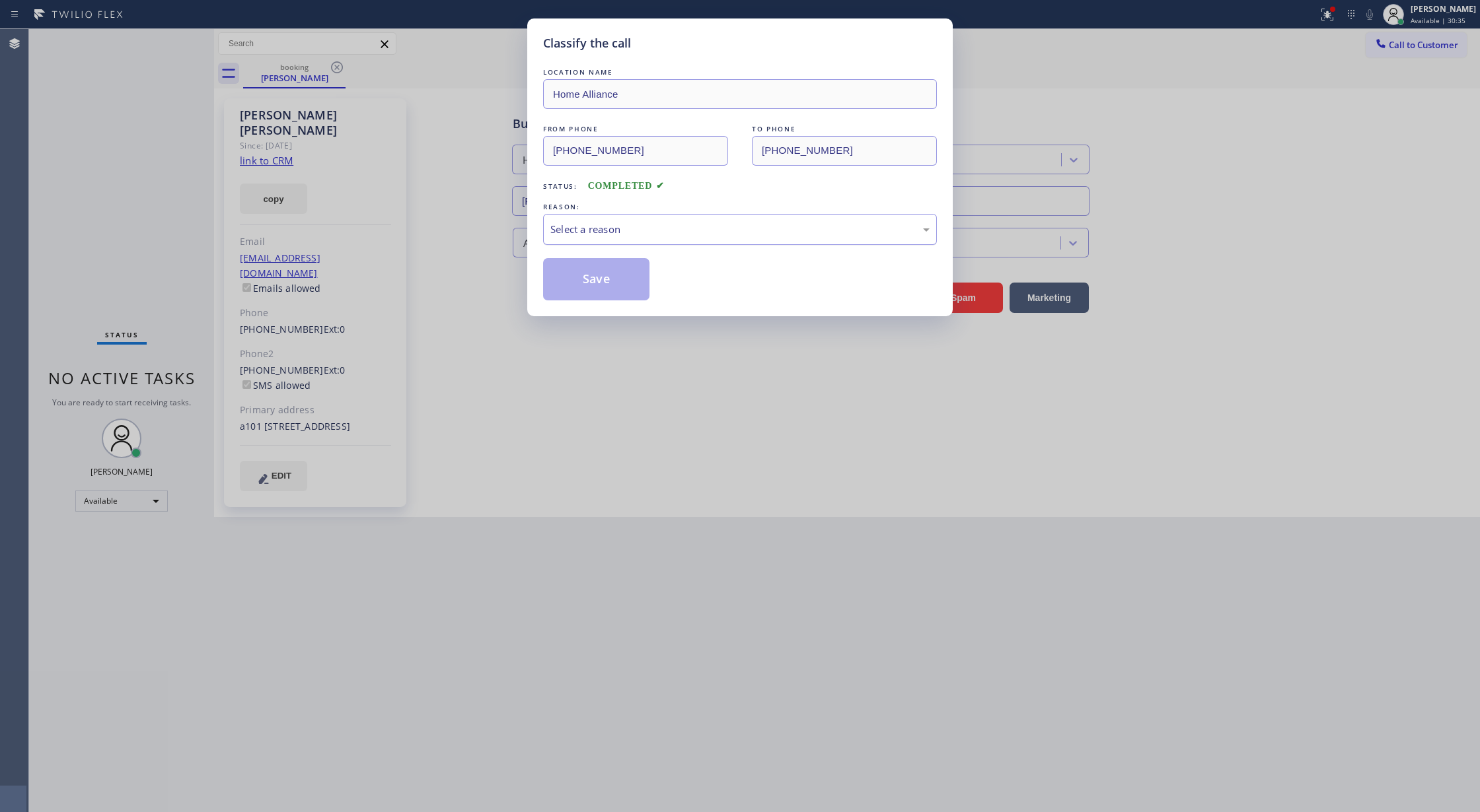
click at [634, 233] on div "Select a reason" at bounding box center [740, 229] width 379 height 15
click at [600, 286] on button "Save" at bounding box center [596, 280] width 106 height 42
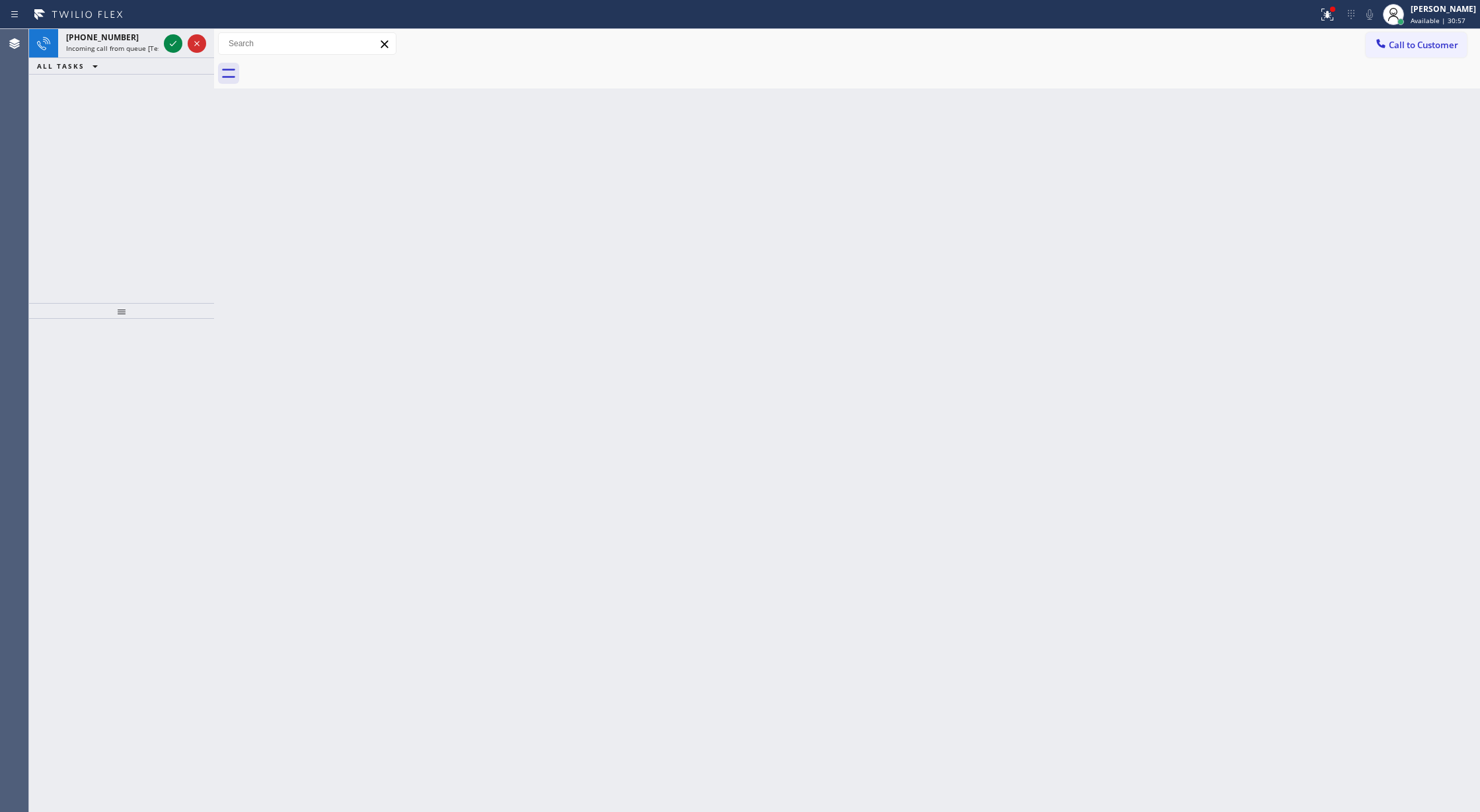
drag, startPoint x: 173, startPoint y: 45, endPoint x: 197, endPoint y: 86, distance: 47.5
click at [173, 45] on icon at bounding box center [173, 43] width 6 height 6
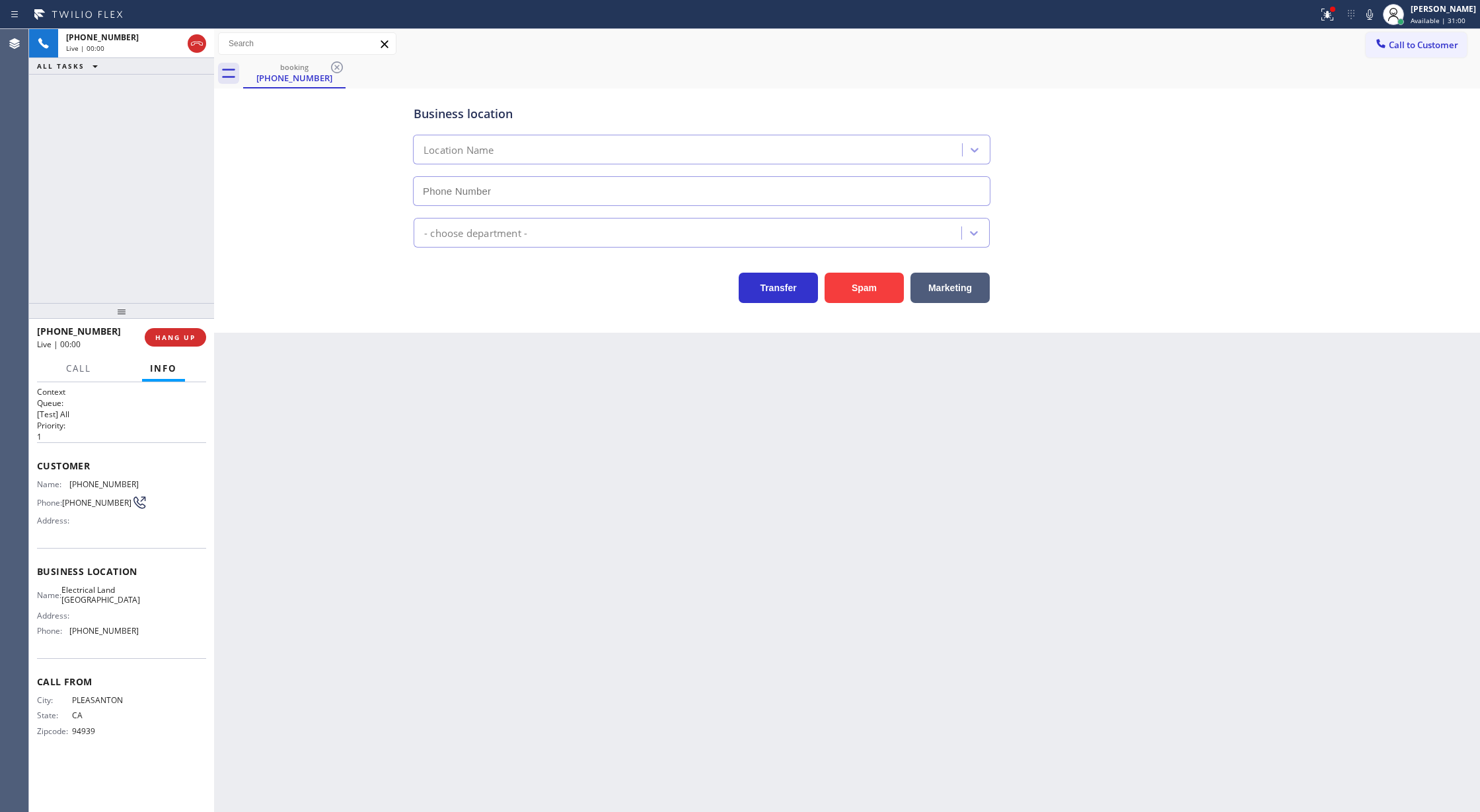
type input "[PHONE_NUMBER]"
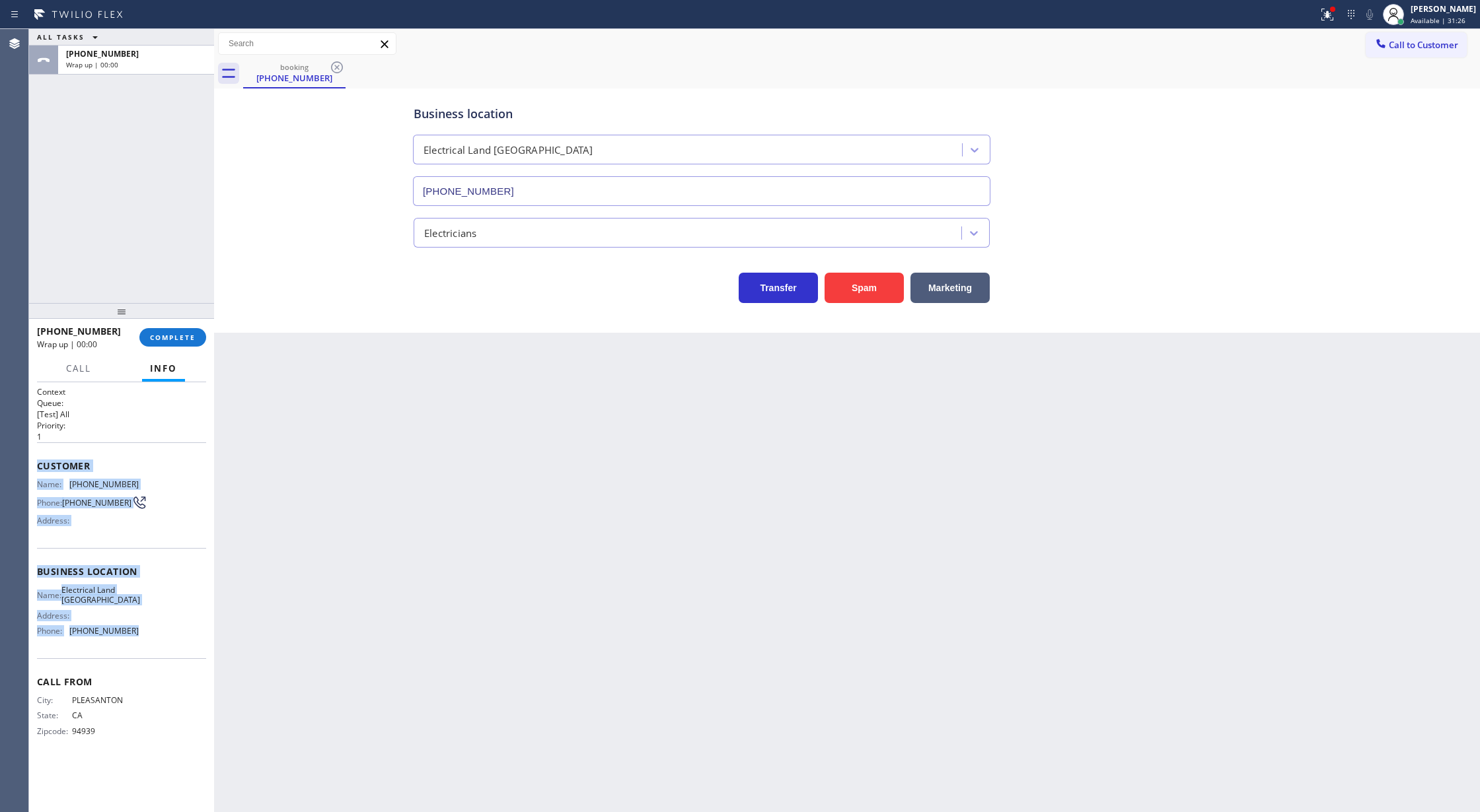
drag, startPoint x: 33, startPoint y: 462, endPoint x: 148, endPoint y: 635, distance: 207.7
click at [148, 635] on div "Context Queue: [Test] All Priority: 1 Customer Name: [PHONE_NUMBER] Phone: [PHO…" at bounding box center [121, 597] width 185 height 431
click at [148, 340] on button "COMPLETE" at bounding box center [173, 338] width 66 height 18
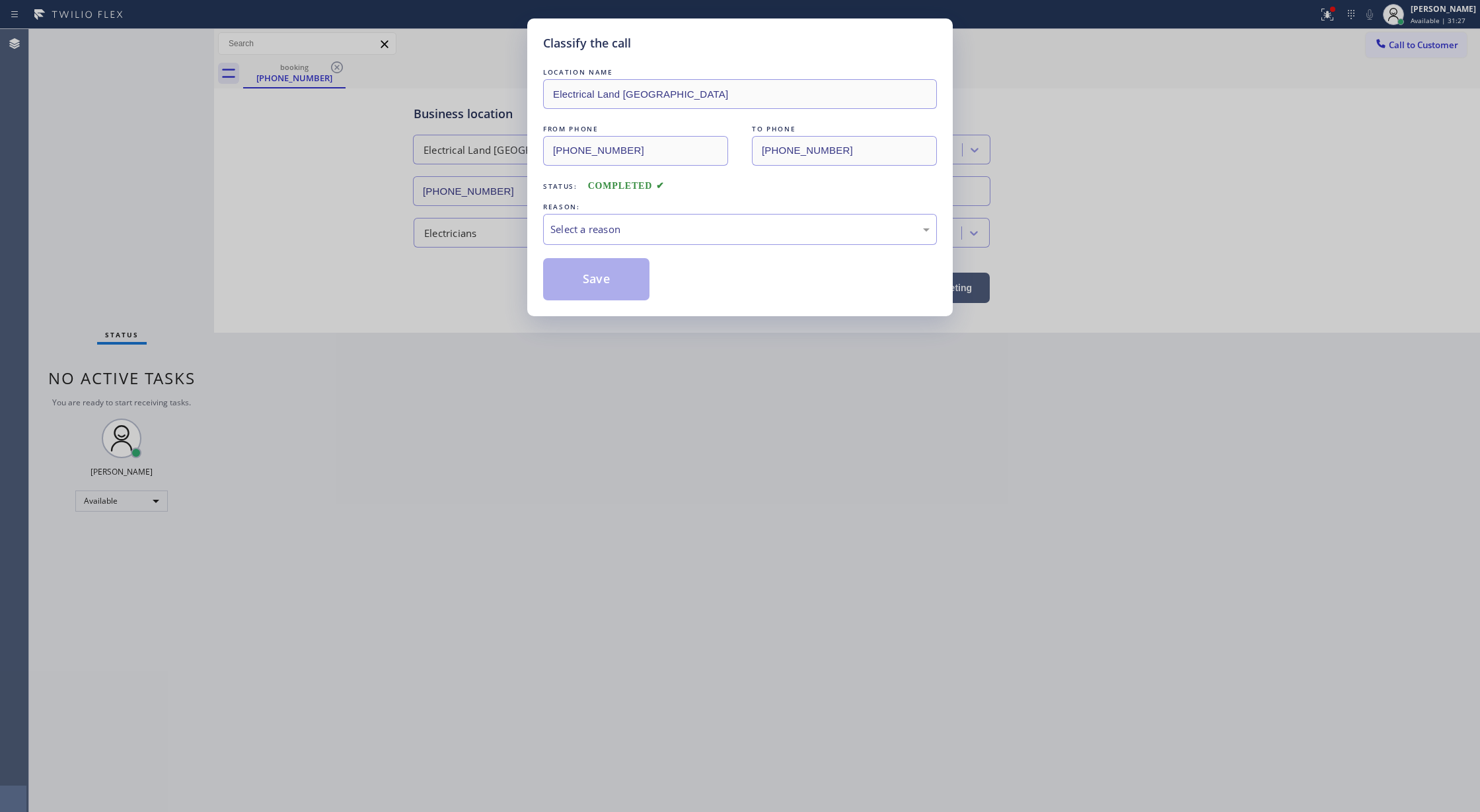
click at [627, 210] on div "REASON:" at bounding box center [740, 207] width 393 height 14
click at [597, 235] on div "Select a reason" at bounding box center [740, 229] width 379 height 15
click at [606, 280] on button "Save" at bounding box center [596, 280] width 106 height 42
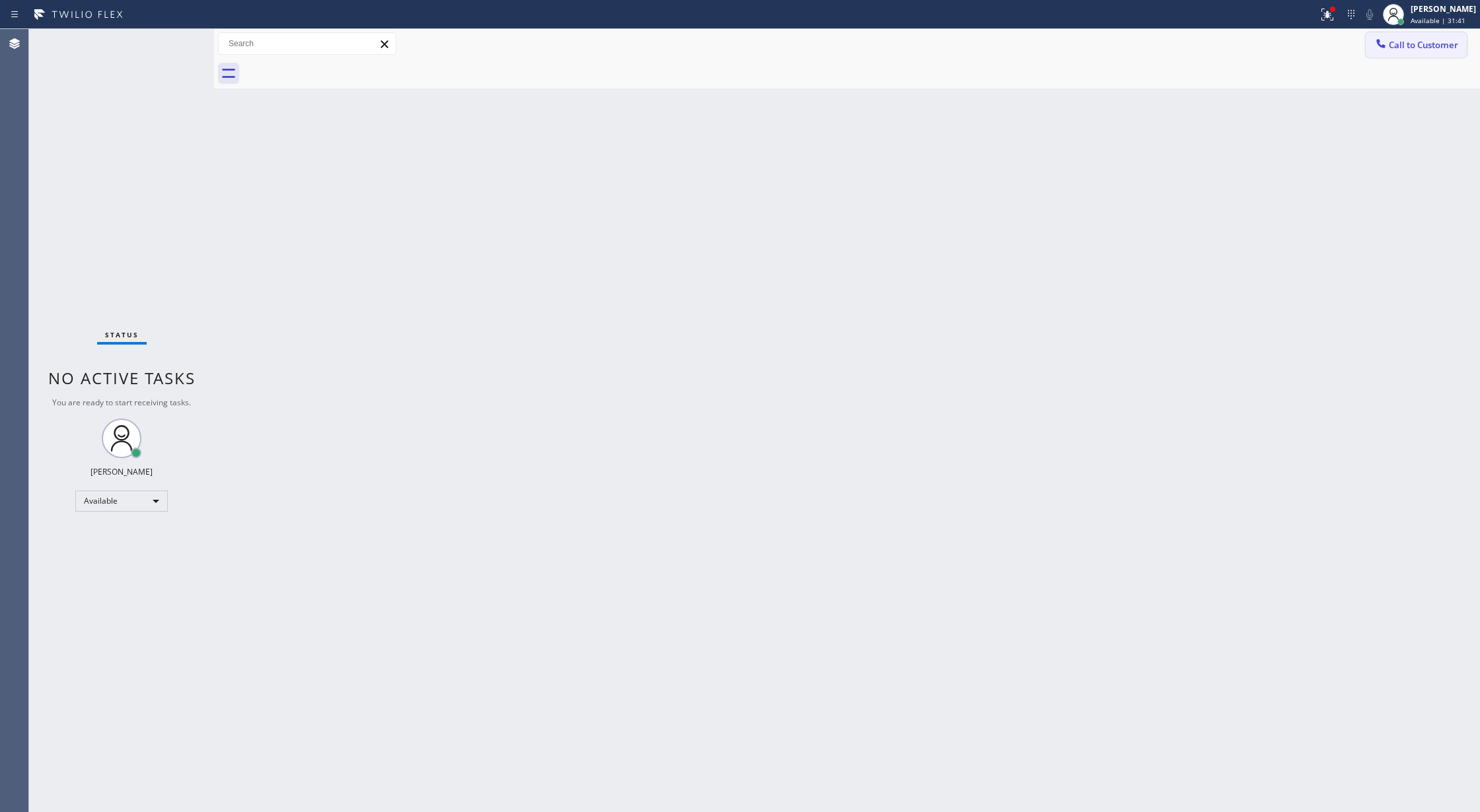
click at [1427, 48] on span "Call to Customer" at bounding box center [1423, 44] width 69 height 12
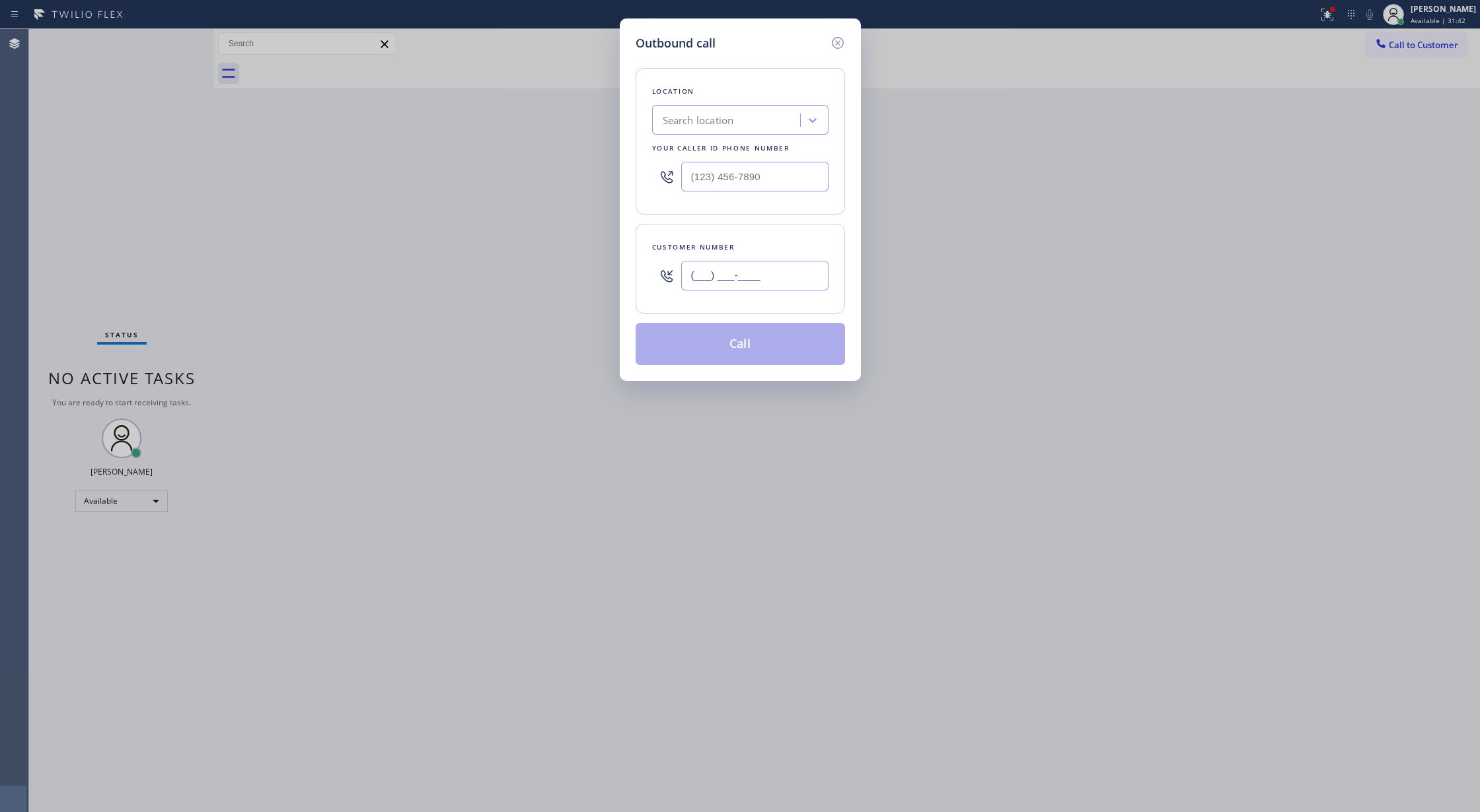
click at [685, 284] on input "(___) ___-____" at bounding box center [755, 276] width 148 height 30
paste input "415) 760-0310"
type input "[PHONE_NUMBER]"
drag, startPoint x: 670, startPoint y: 178, endPoint x: 563, endPoint y: 197, distance: 108.7
click at [570, 194] on div "Outbound call Location Search location Your caller id phone number (___) ___-__…" at bounding box center [740, 406] width 1480 height 812
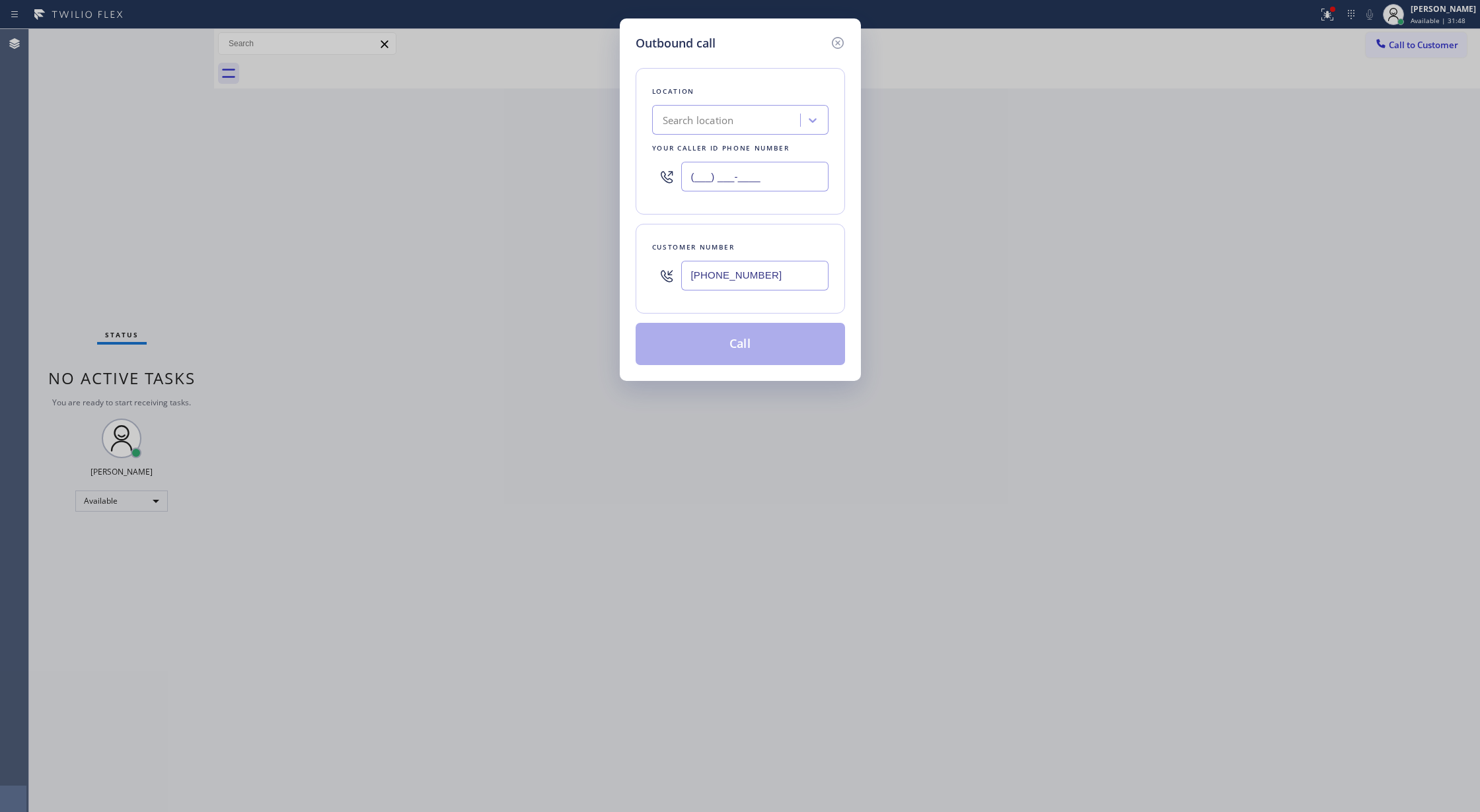
paste input "833) 558-1241"
type input "[PHONE_NUMBER]"
click at [681, 122] on div "4C.SMS Campaign HVAC Alliance Experts" at bounding box center [732, 120] width 138 height 15
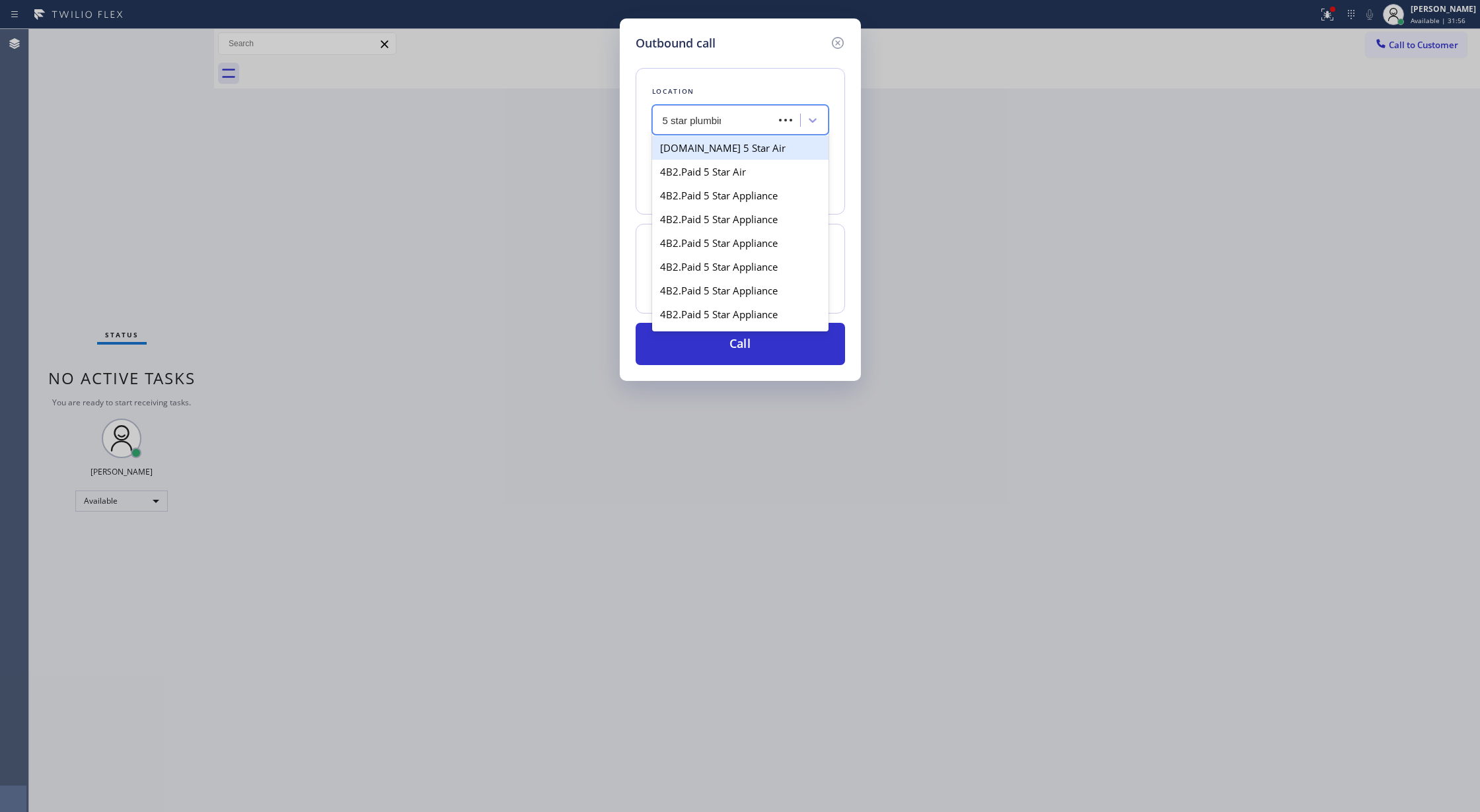
type input "5 star plumbing"
click at [743, 149] on div "5 Star Plumbing" at bounding box center [740, 148] width 176 height 24
type input "[PHONE_NUMBER]"
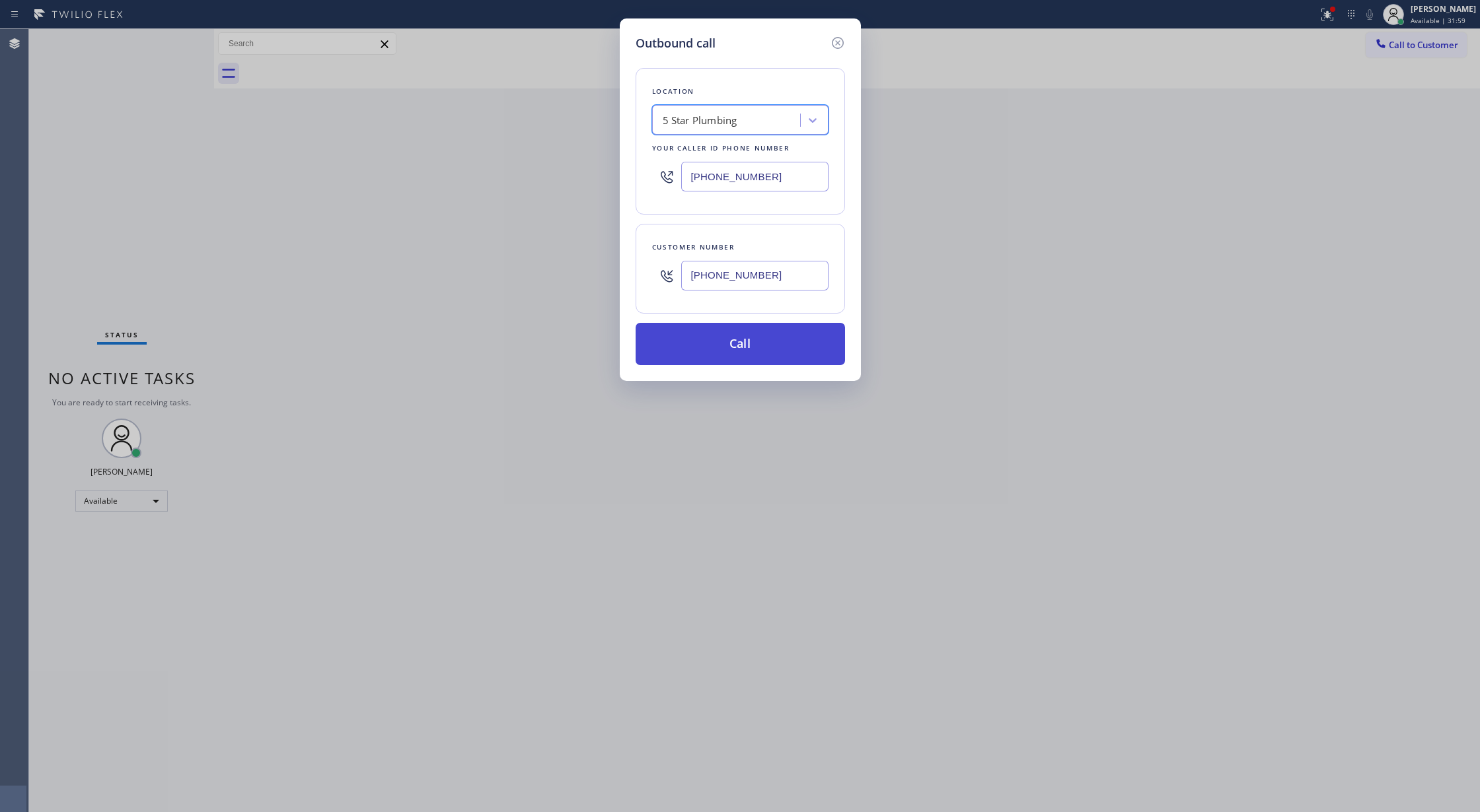
click at [716, 338] on button "Call" at bounding box center [740, 344] width 210 height 42
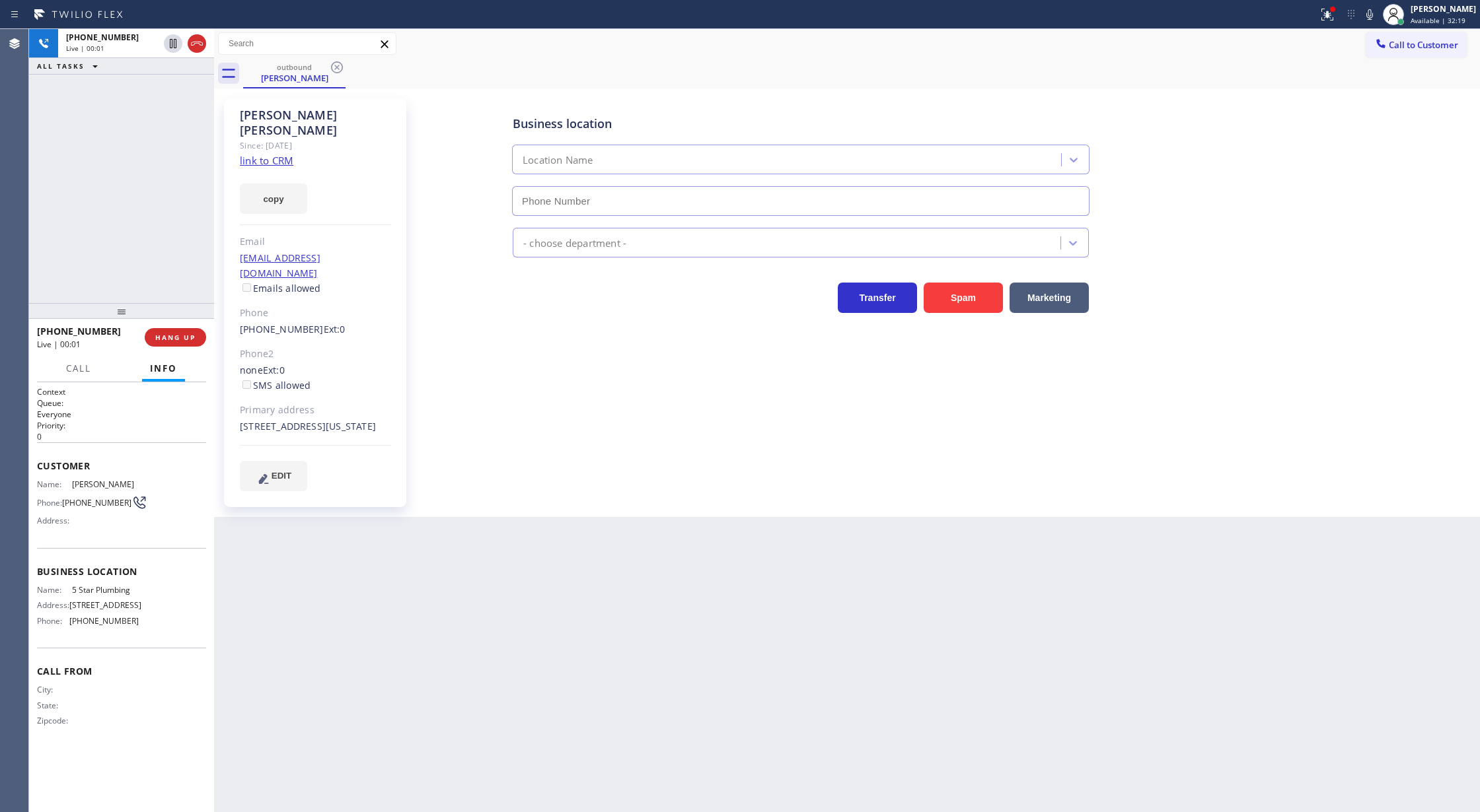
type input "[PHONE_NUMBER]"
click at [1372, 14] on icon at bounding box center [1369, 14] width 16 height 16
drag, startPoint x: 1380, startPoint y: 14, endPoint x: 1274, endPoint y: 129, distance: 156.4
click at [1378, 14] on icon at bounding box center [1369, 14] width 16 height 16
drag, startPoint x: 173, startPoint y: 89, endPoint x: 228, endPoint y: 315, distance: 232.6
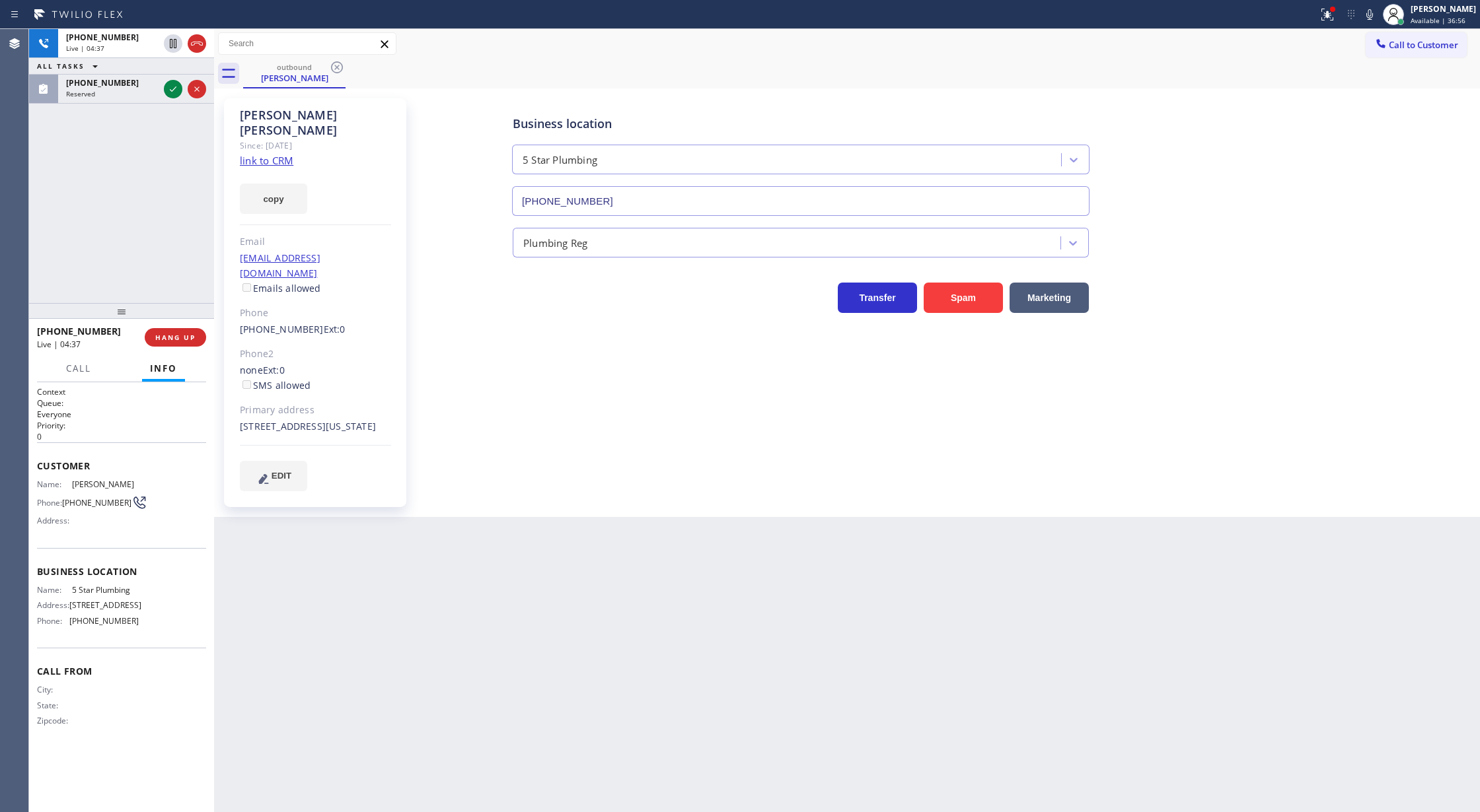
click at [173, 89] on icon at bounding box center [173, 89] width 16 height 16
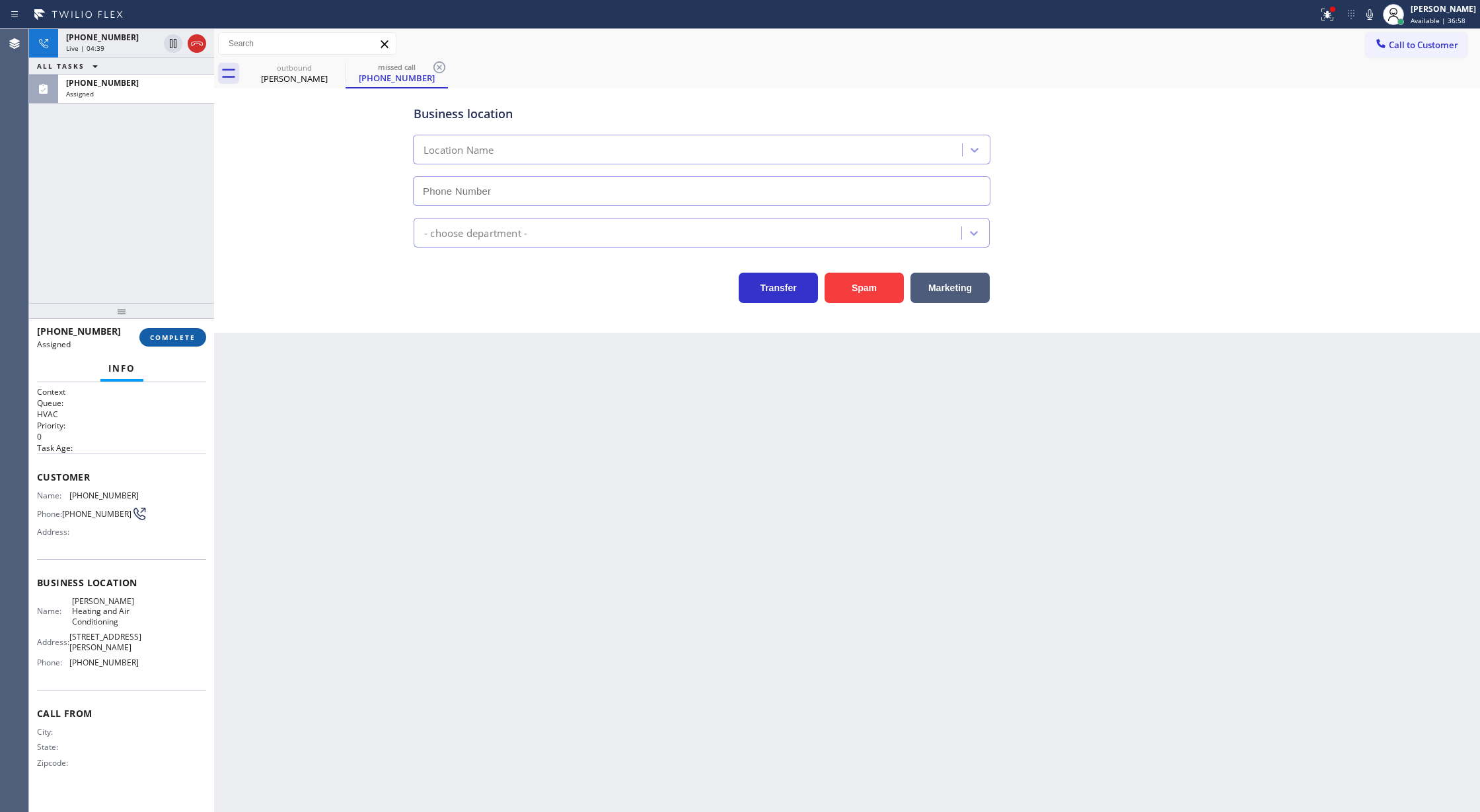
click at [178, 337] on span "COMPLETE" at bounding box center [172, 338] width 45 height 9
type input "[PHONE_NUMBER]"
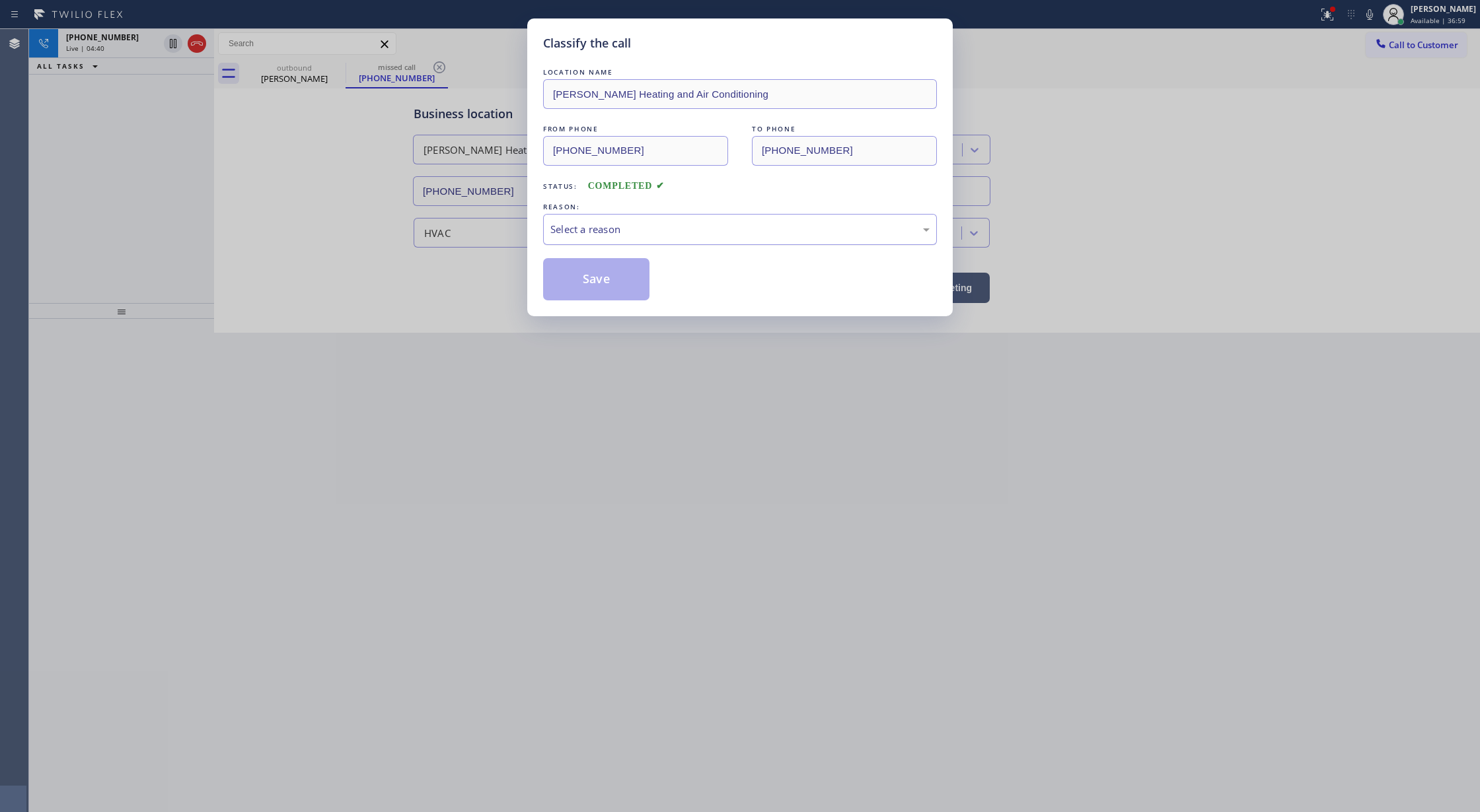
click at [561, 228] on div "Select a reason" at bounding box center [740, 229] width 379 height 15
click at [580, 289] on button "Save" at bounding box center [596, 280] width 106 height 42
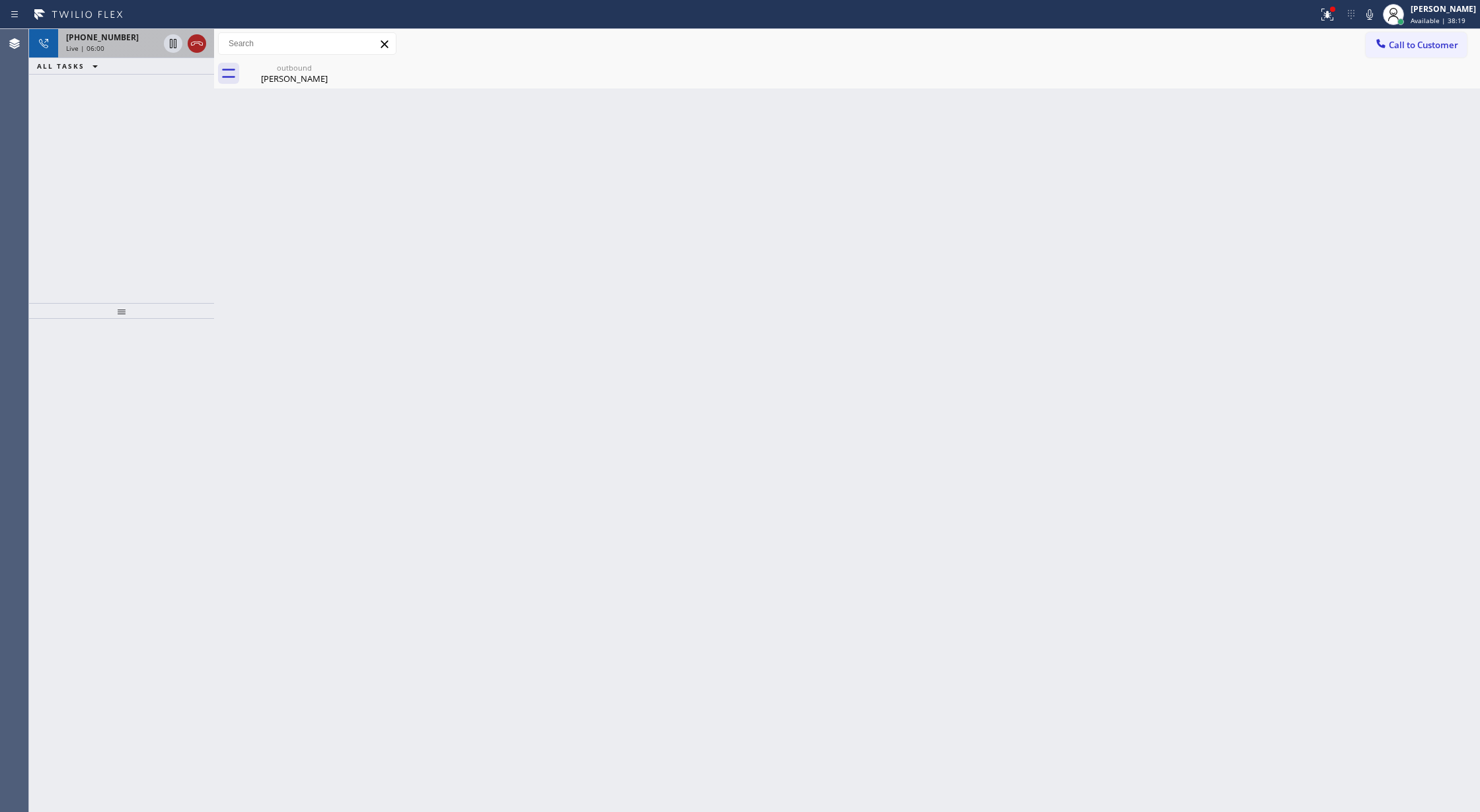
click at [199, 43] on icon at bounding box center [197, 43] width 12 height 4
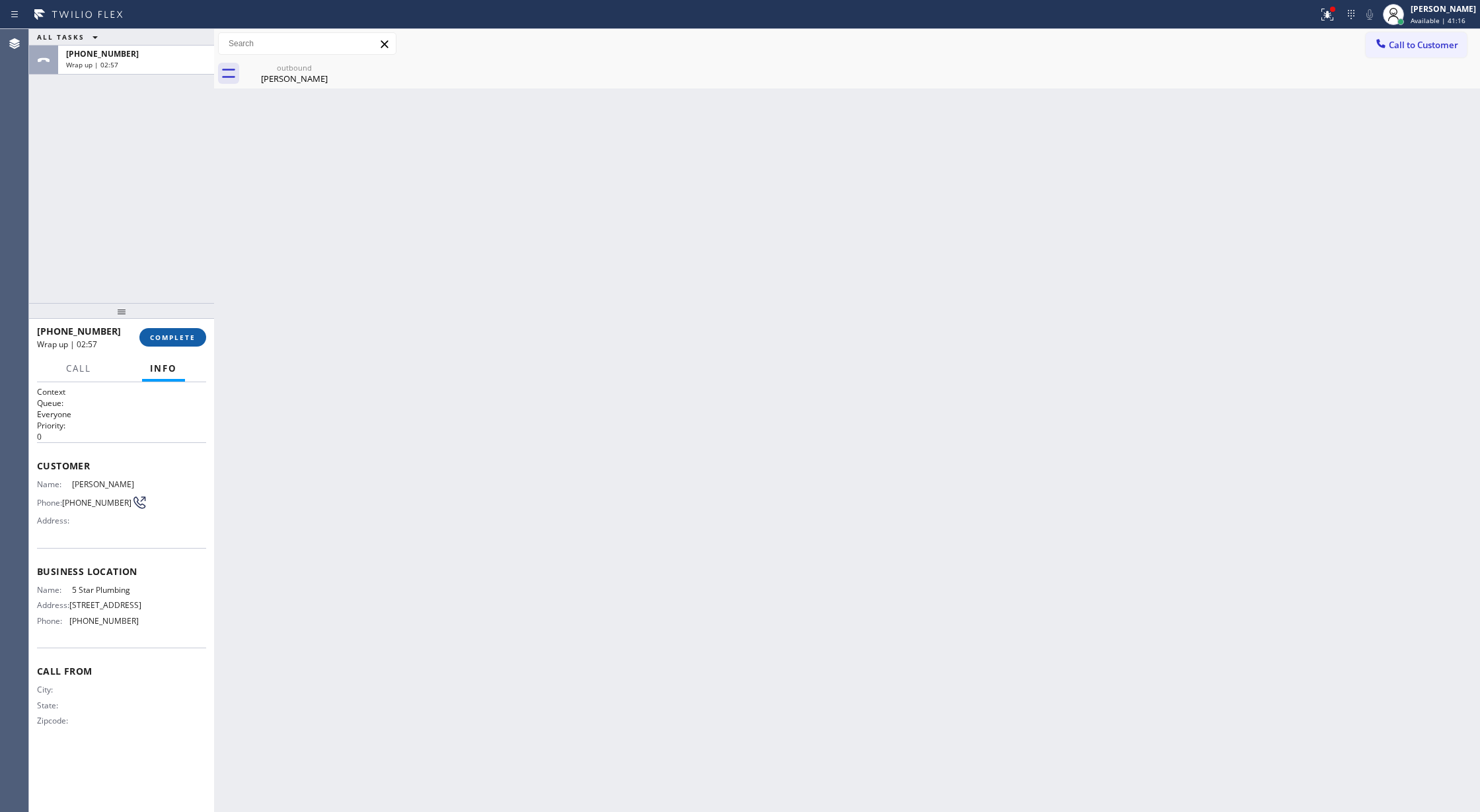
click at [173, 336] on span "COMPLETE" at bounding box center [172, 338] width 45 height 9
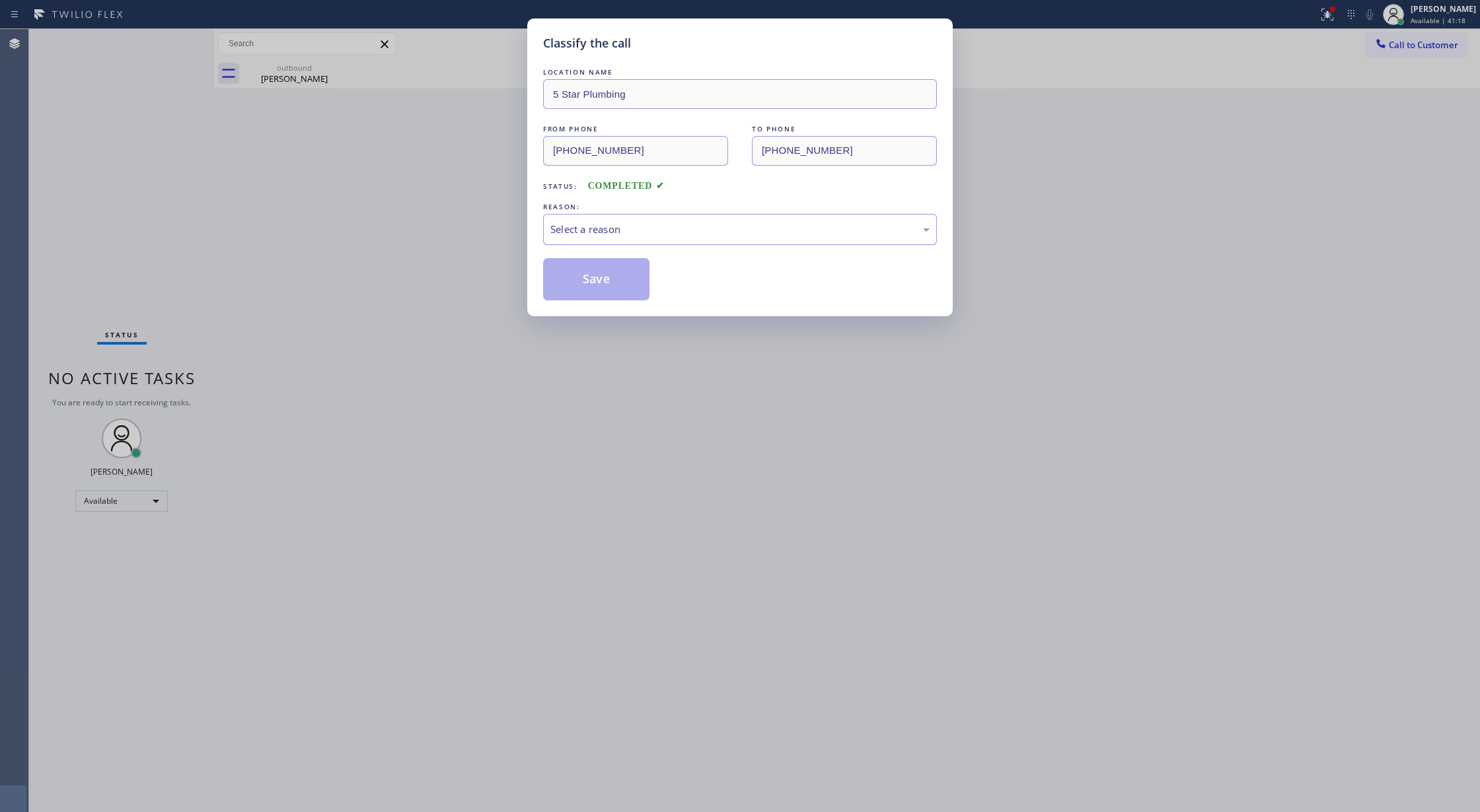
click at [614, 238] on div "Select a reason" at bounding box center [740, 230] width 393 height 31
click at [586, 283] on button "Save" at bounding box center [596, 280] width 106 height 42
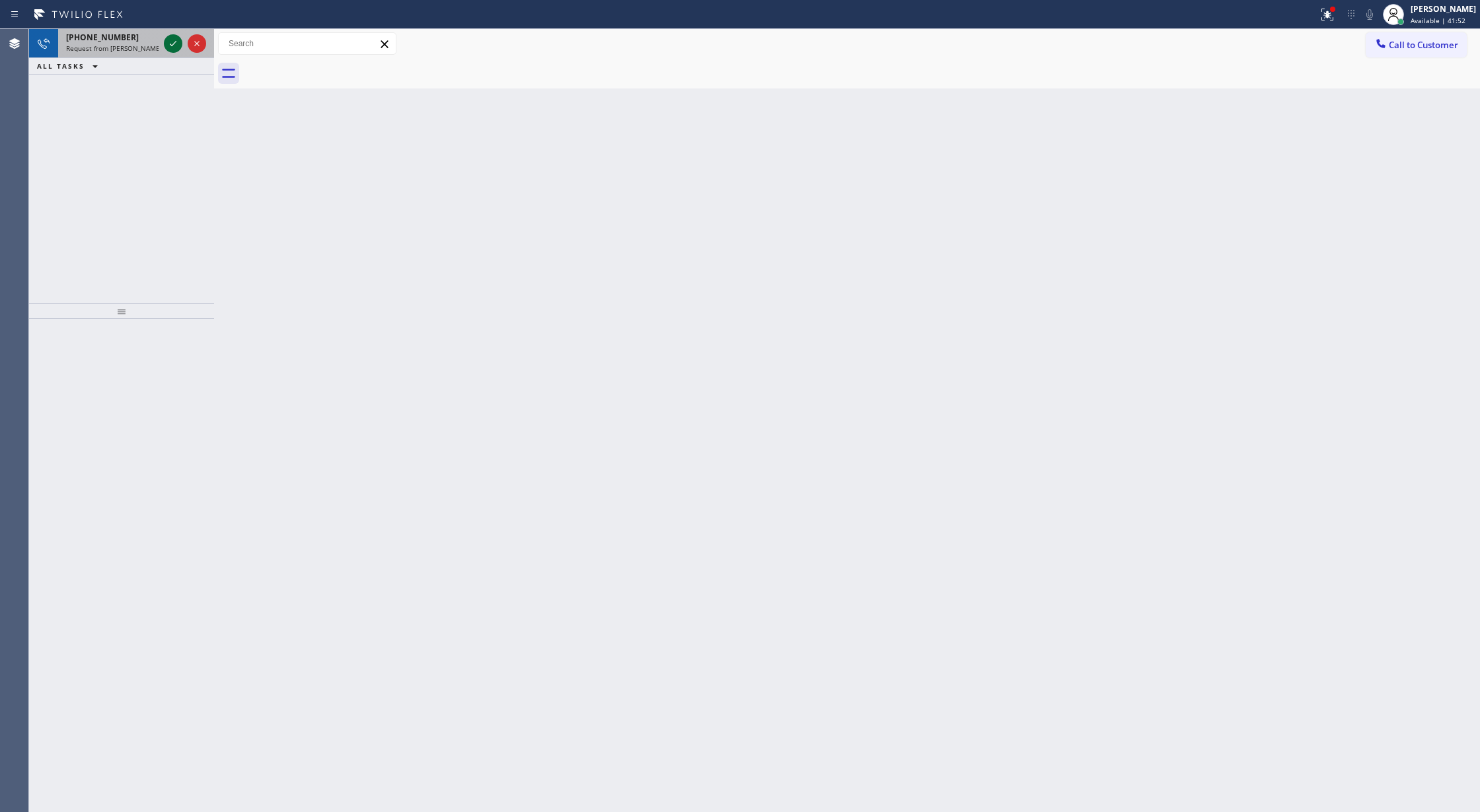
click at [177, 41] on icon at bounding box center [173, 43] width 16 height 16
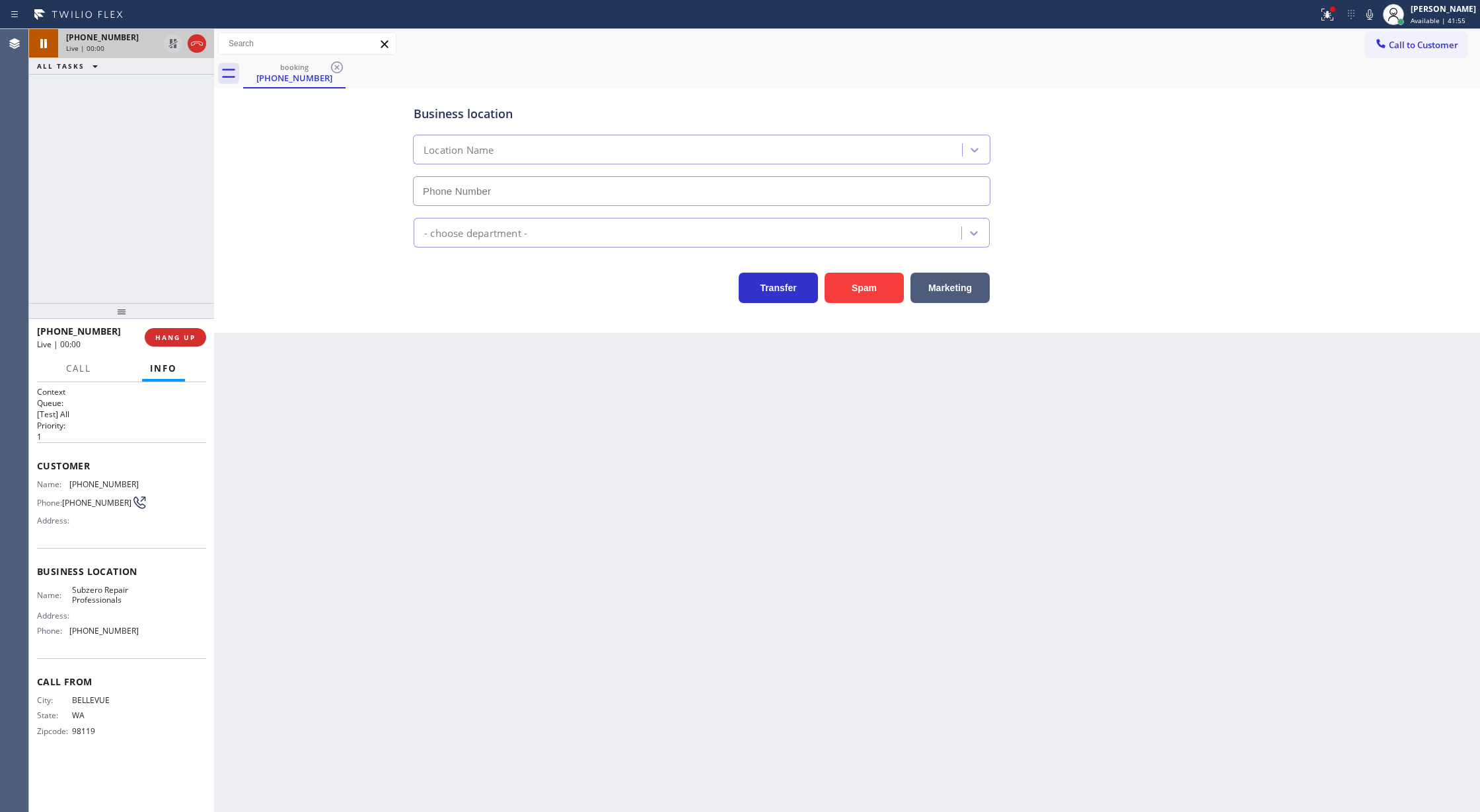
type input "[PHONE_NUMBER]"
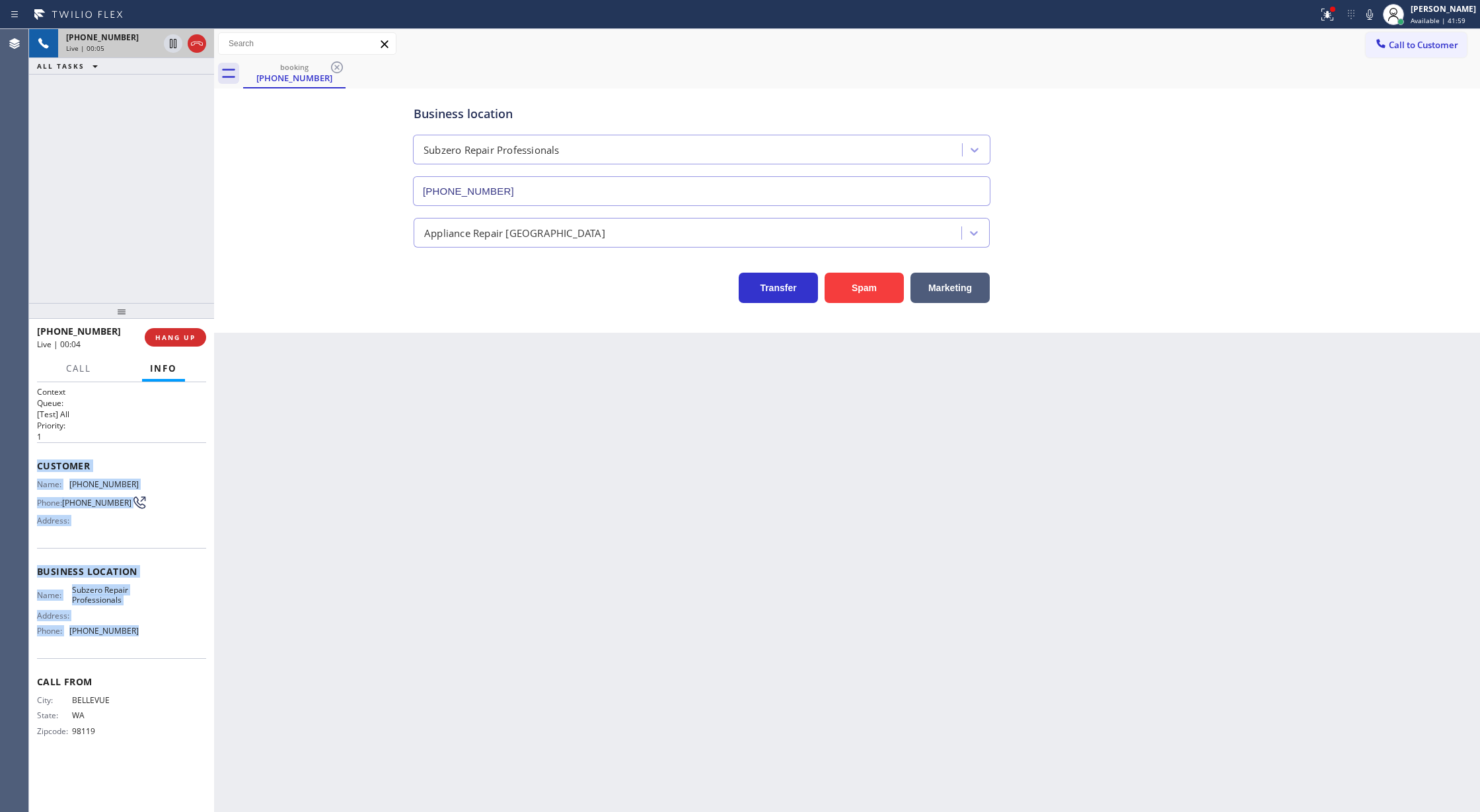
copy div "Customer Name: [PHONE_NUMBER] Phone: [PHONE_NUMBER] Address: Business location …"
drag, startPoint x: 36, startPoint y: 469, endPoint x: 171, endPoint y: 639, distance: 217.1
click at [171, 639] on div "Context Queue: [Test] All Priority: 1 Customer Name: [PHONE_NUMBER] Phone: [PHO…" at bounding box center [121, 597] width 185 height 431
drag, startPoint x: 199, startPoint y: 42, endPoint x: 199, endPoint y: 54, distance: 12.0
click at [199, 42] on icon at bounding box center [197, 43] width 16 height 16
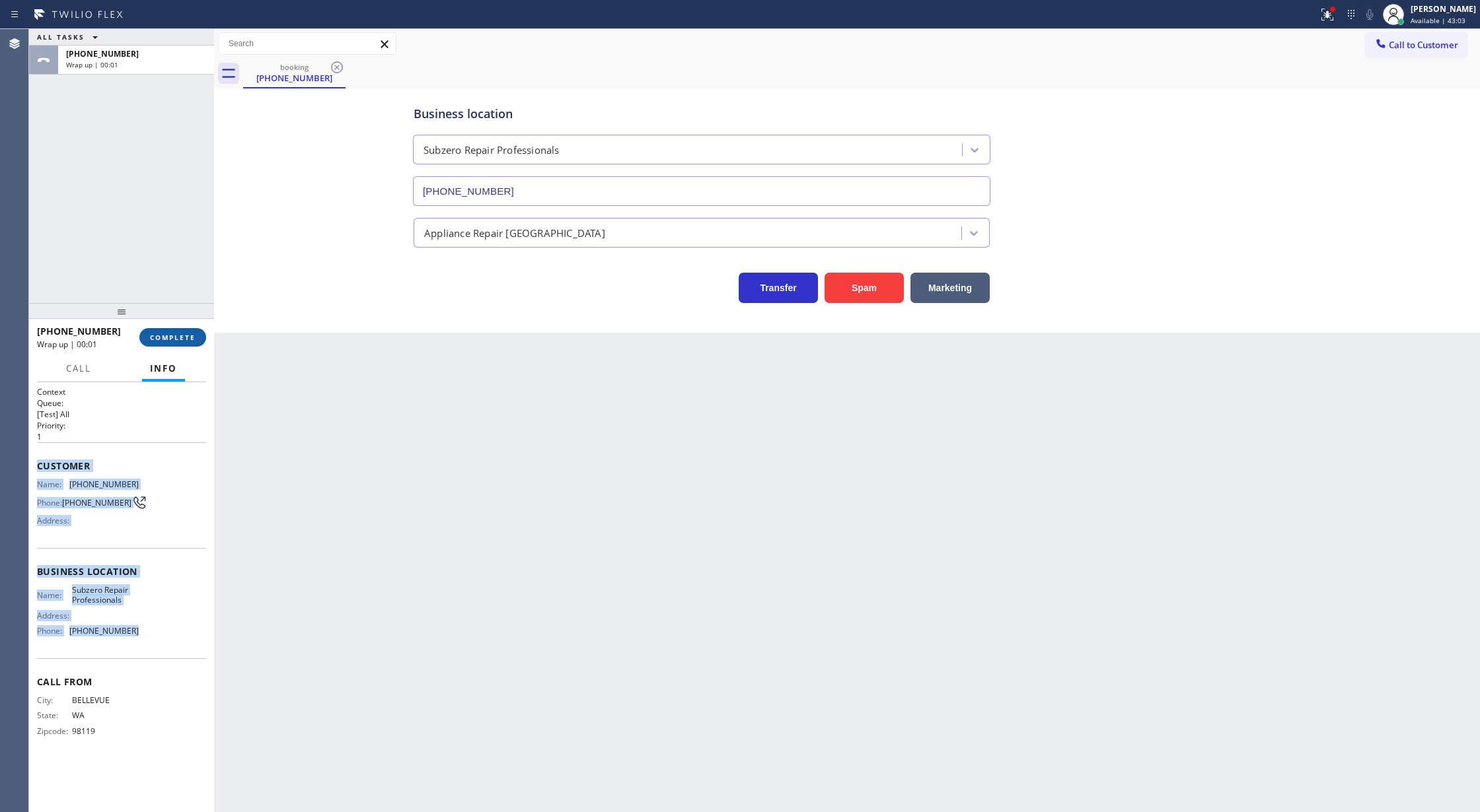
click at [162, 336] on span "COMPLETE" at bounding box center [172, 338] width 45 height 9
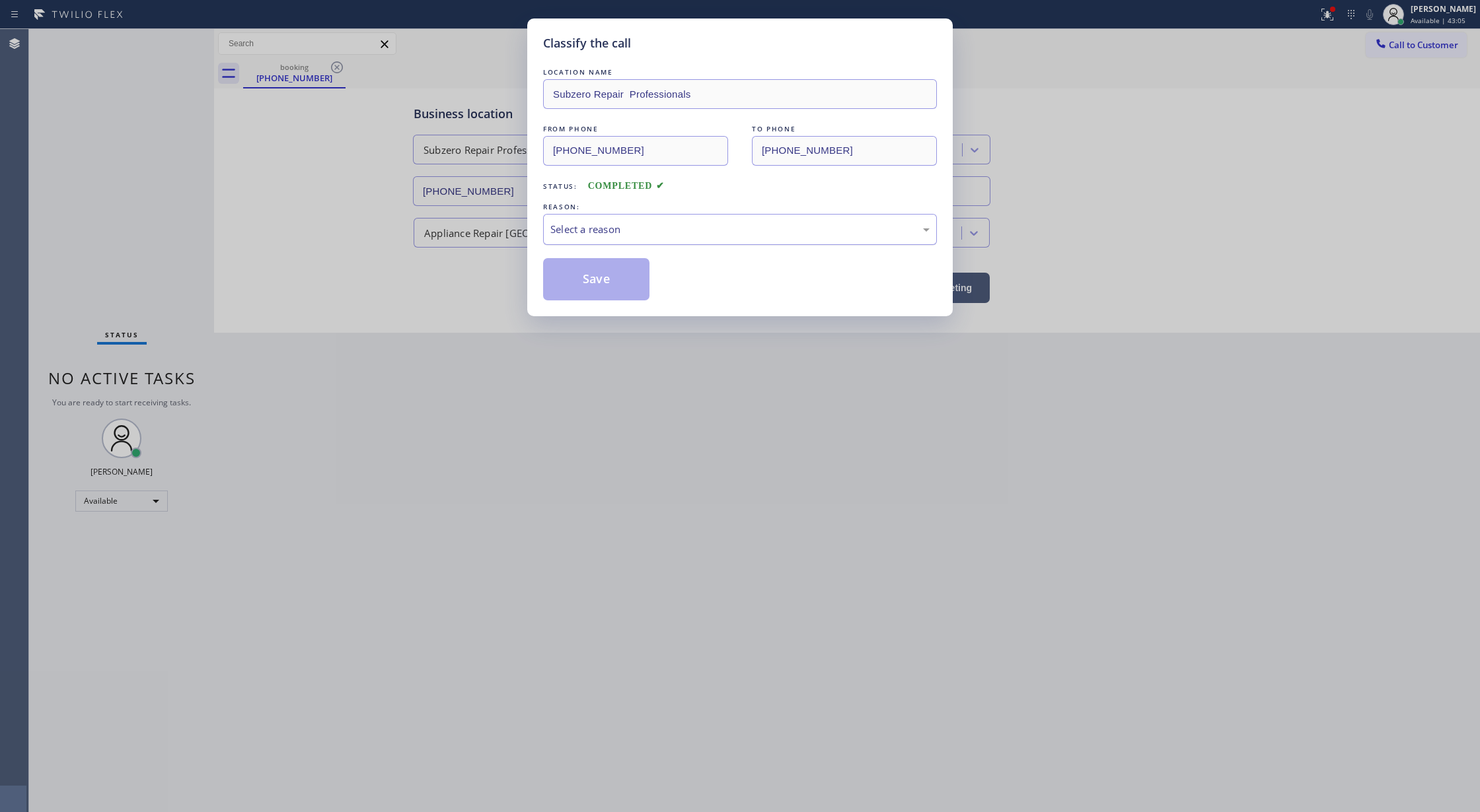
click at [640, 230] on div "Select a reason" at bounding box center [740, 229] width 379 height 15
click at [598, 279] on button "Save" at bounding box center [596, 280] width 106 height 42
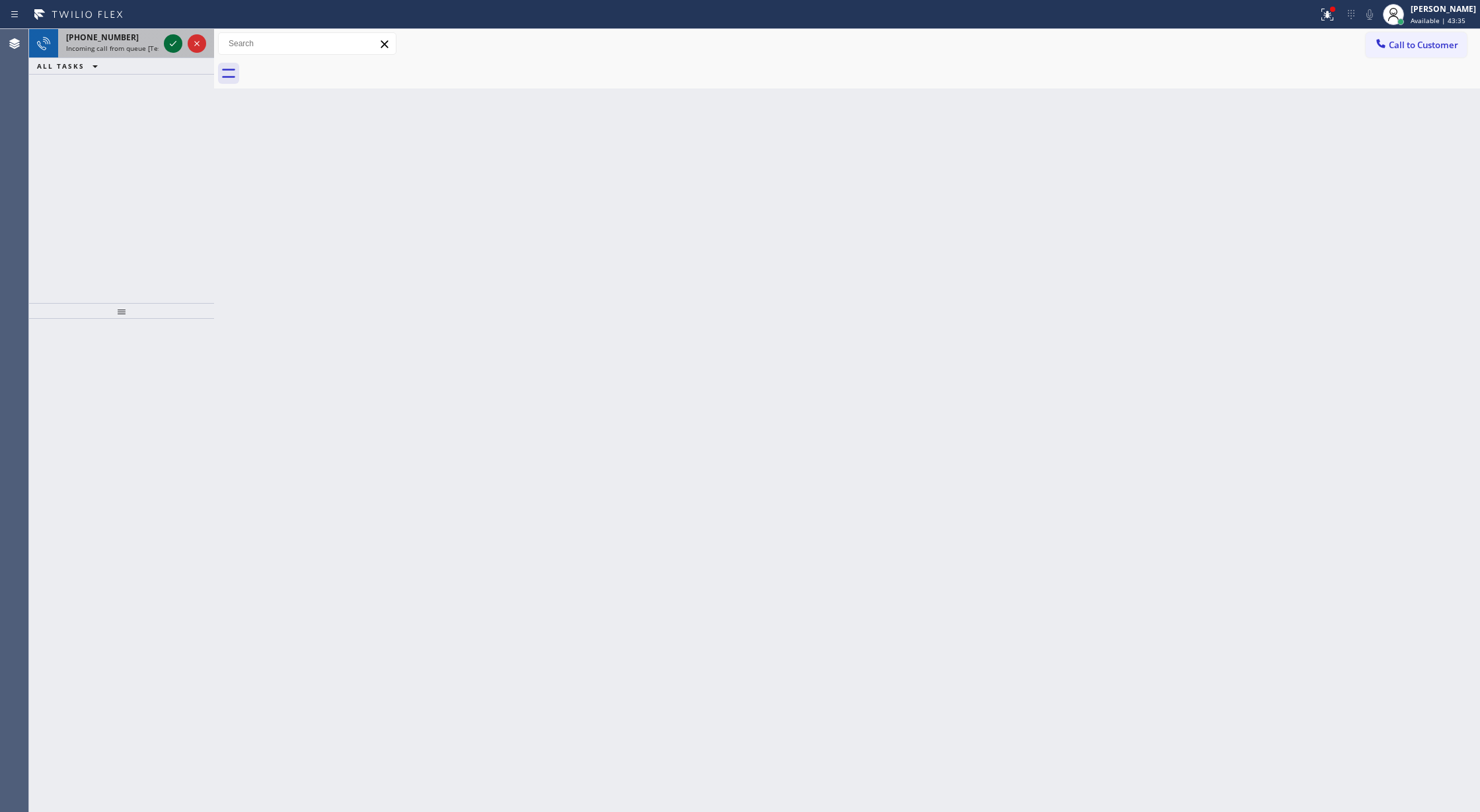
click at [173, 45] on icon at bounding box center [173, 43] width 16 height 16
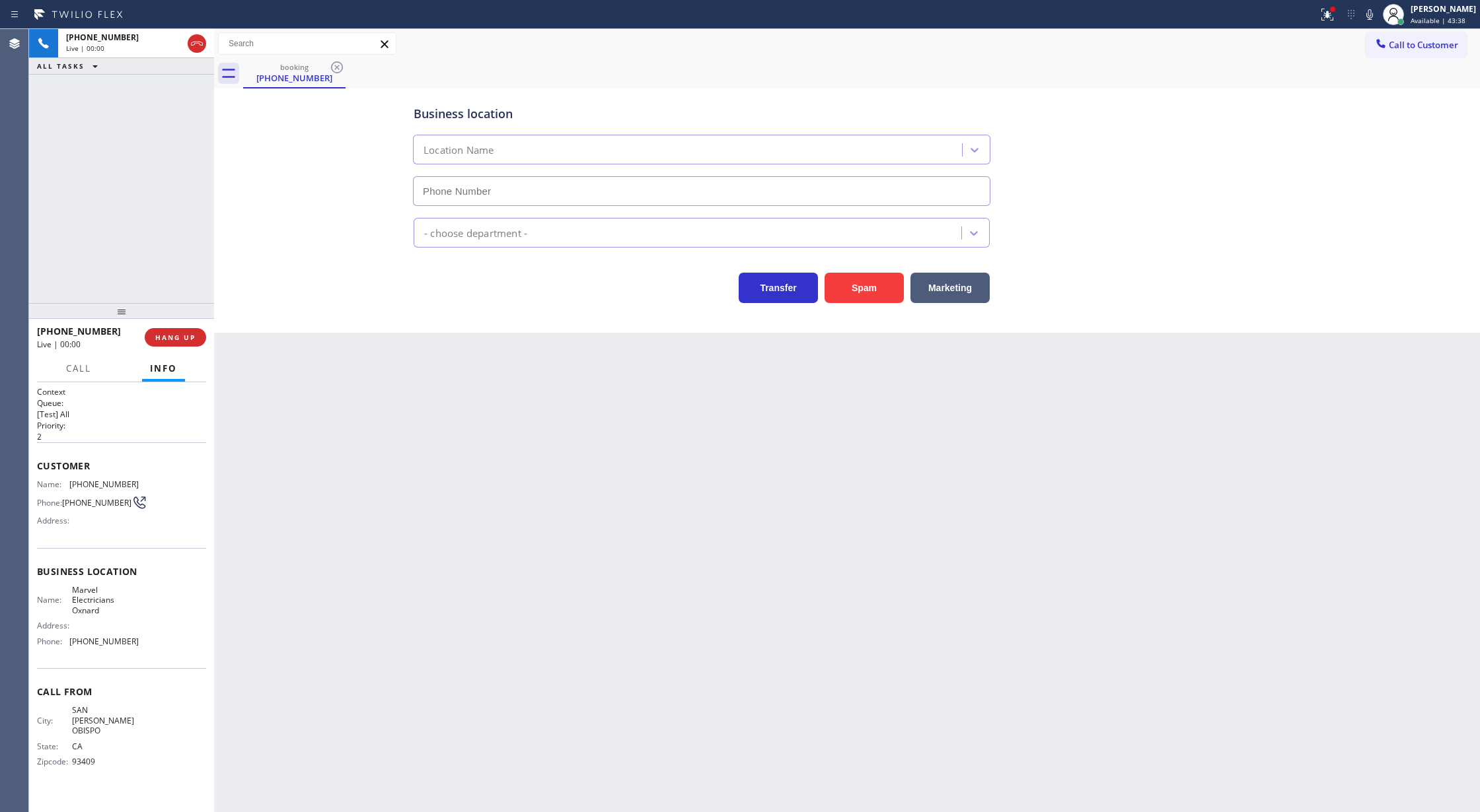
type input "[PHONE_NUMBER]"
click at [148, 336] on button "COMPLETE" at bounding box center [173, 338] width 66 height 18
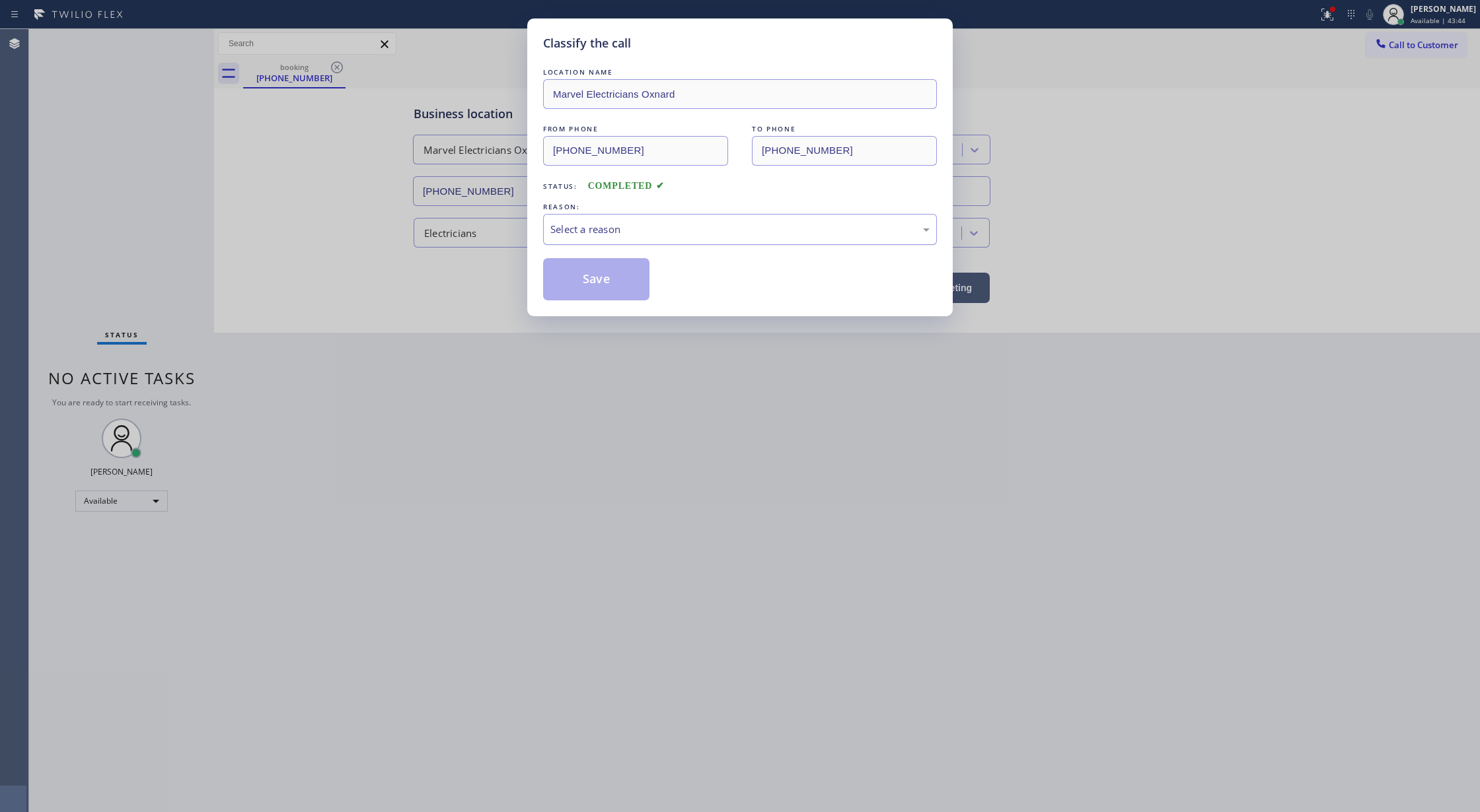
click at [656, 221] on div "Select a reason" at bounding box center [740, 229] width 379 height 15
click at [577, 281] on button "Save" at bounding box center [596, 280] width 106 height 42
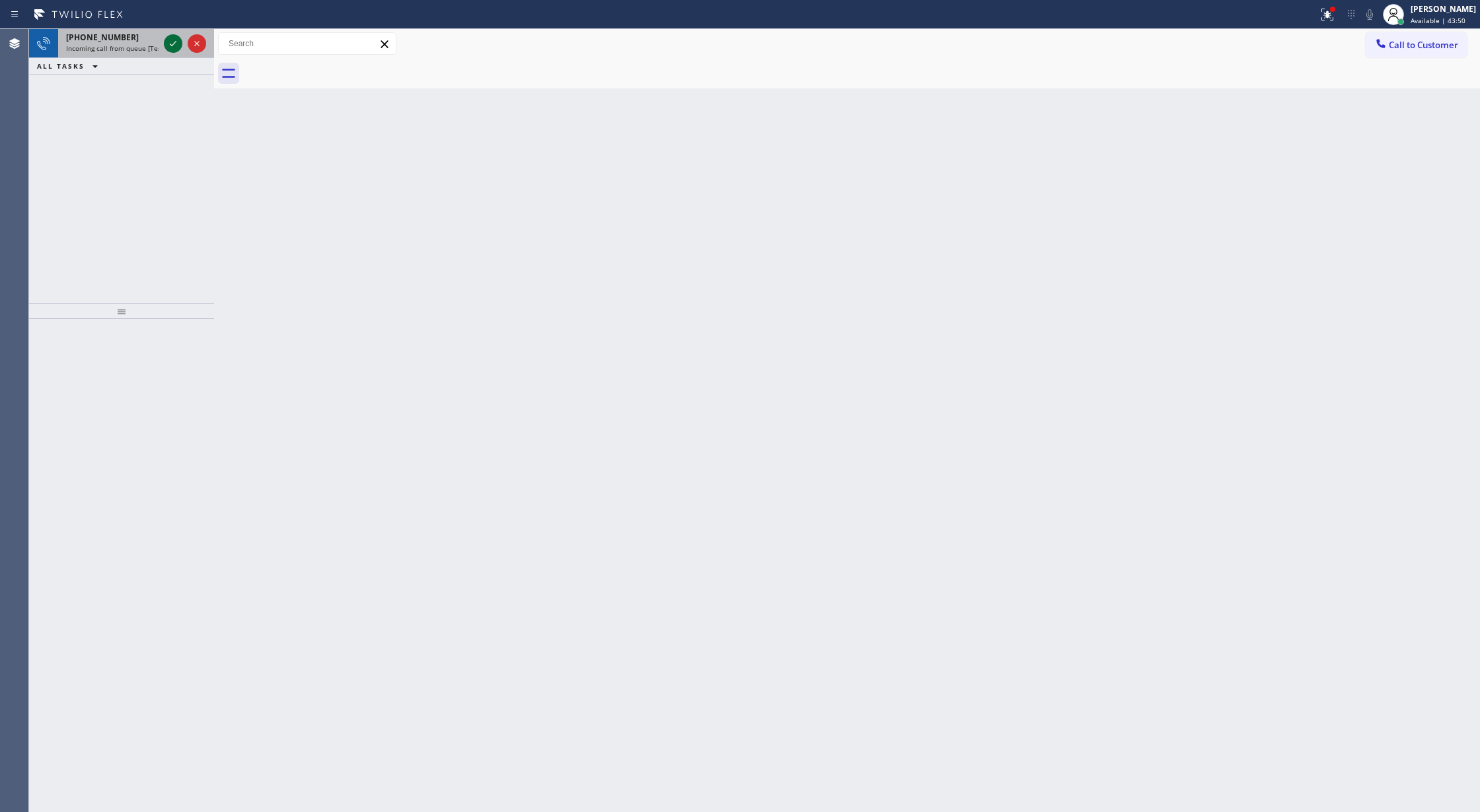
click at [171, 50] on icon at bounding box center [173, 43] width 16 height 16
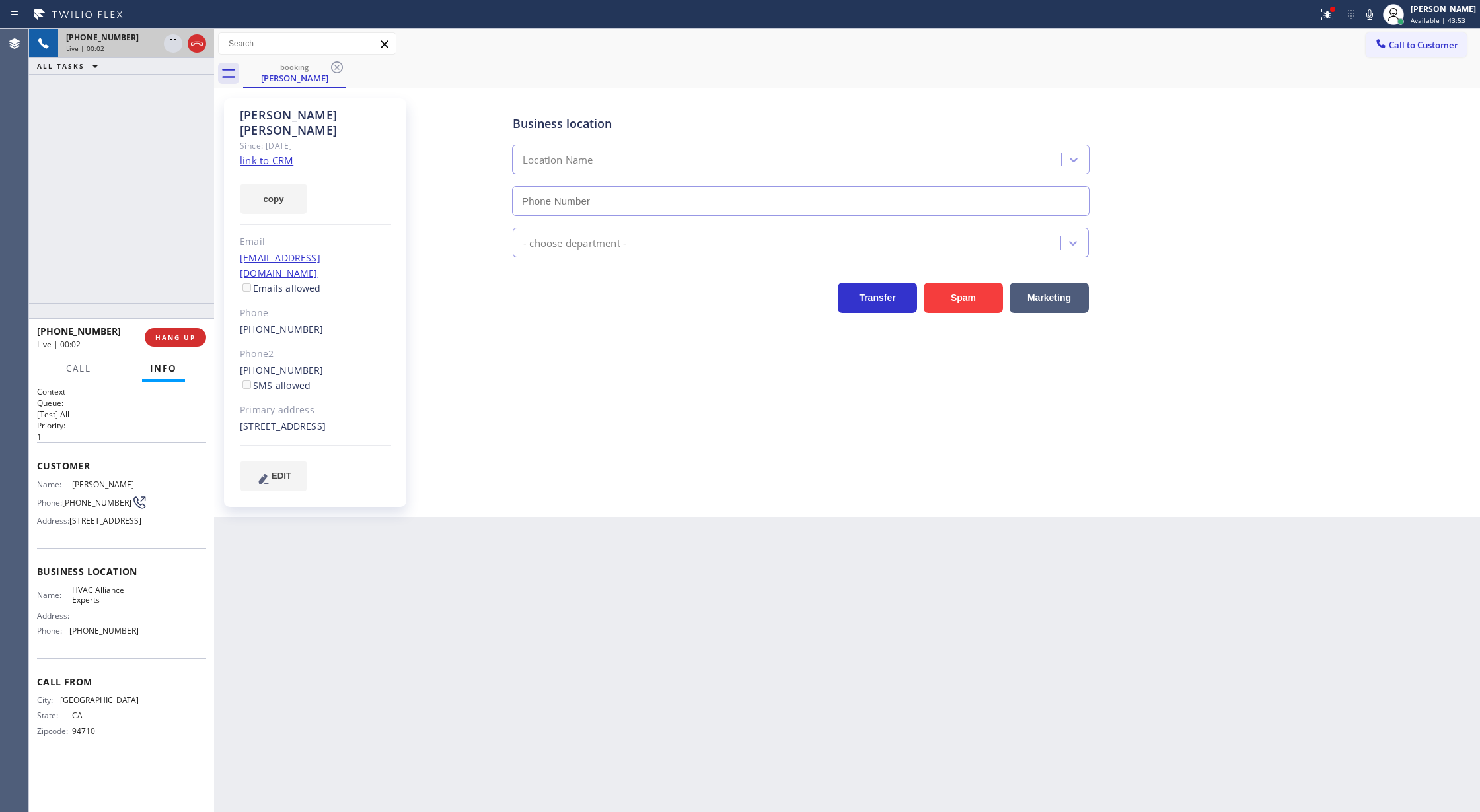
type input "[PHONE_NUMBER]"
click at [259, 154] on link "link to CRM" at bounding box center [267, 161] width 54 height 13
click at [197, 42] on icon at bounding box center [197, 43] width 16 height 16
click at [175, 336] on span "COMPLETE" at bounding box center [172, 338] width 45 height 9
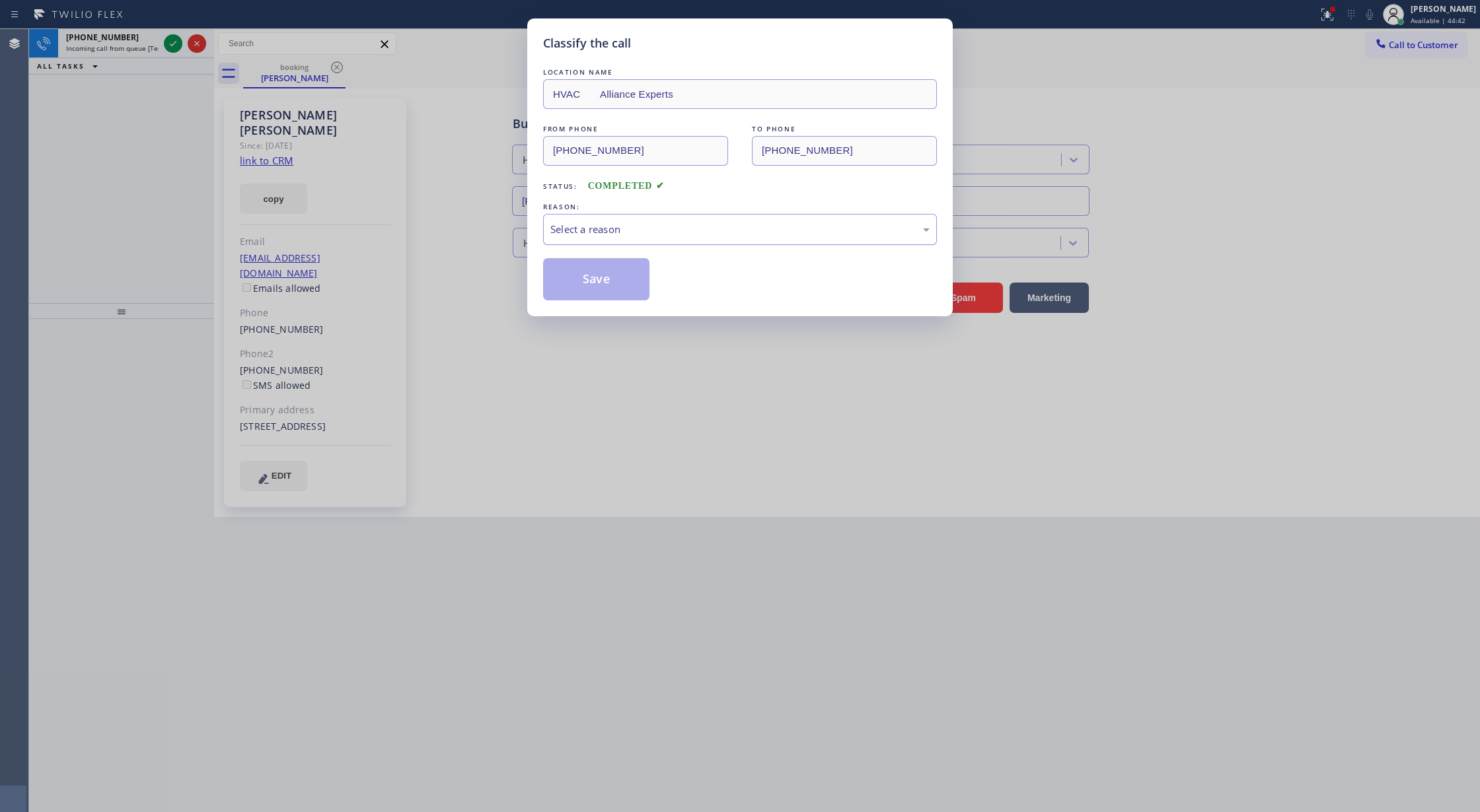
click at [598, 227] on div "Select a reason" at bounding box center [740, 229] width 379 height 15
click at [600, 281] on button "Save" at bounding box center [596, 280] width 106 height 42
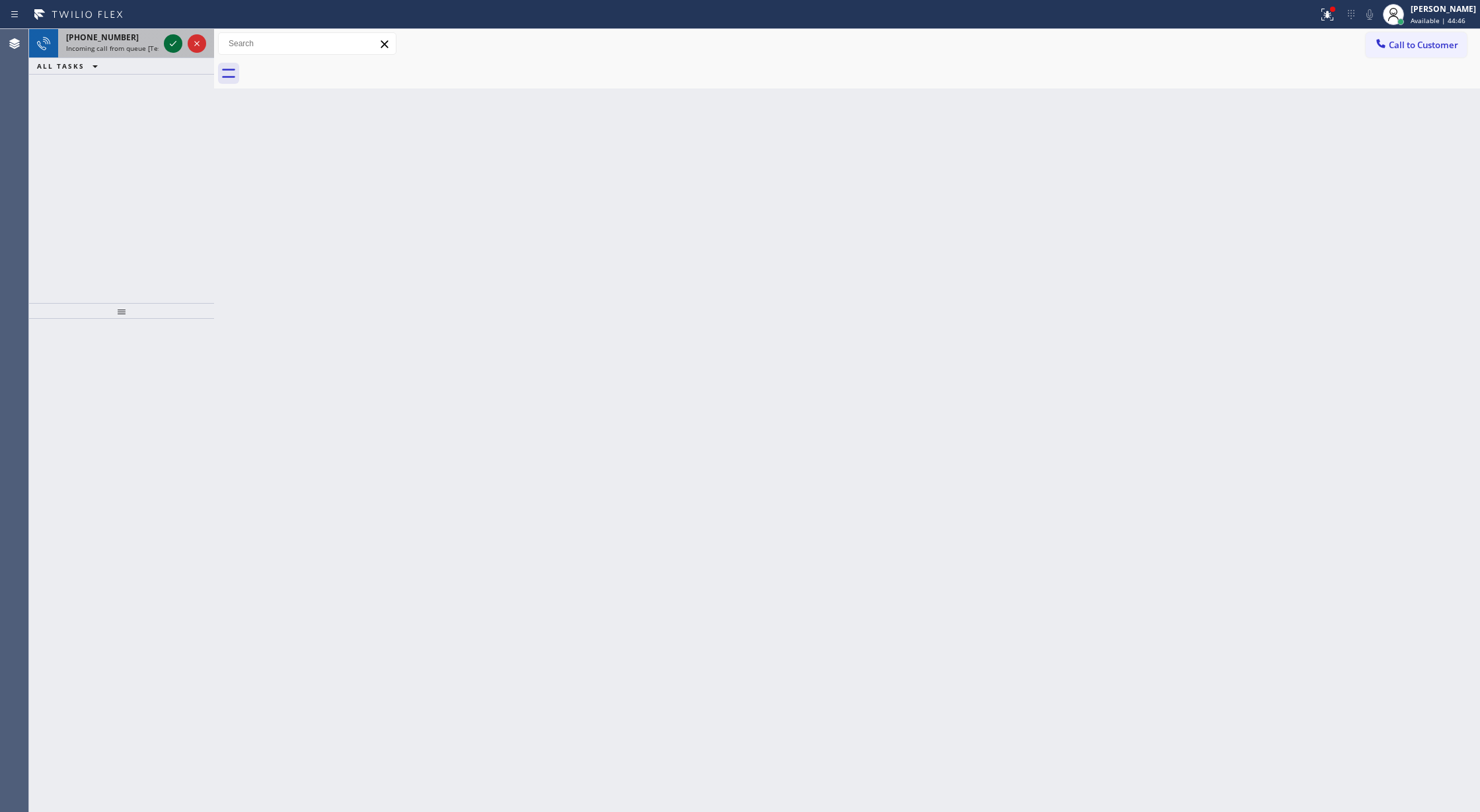
click at [172, 43] on icon at bounding box center [173, 43] width 16 height 16
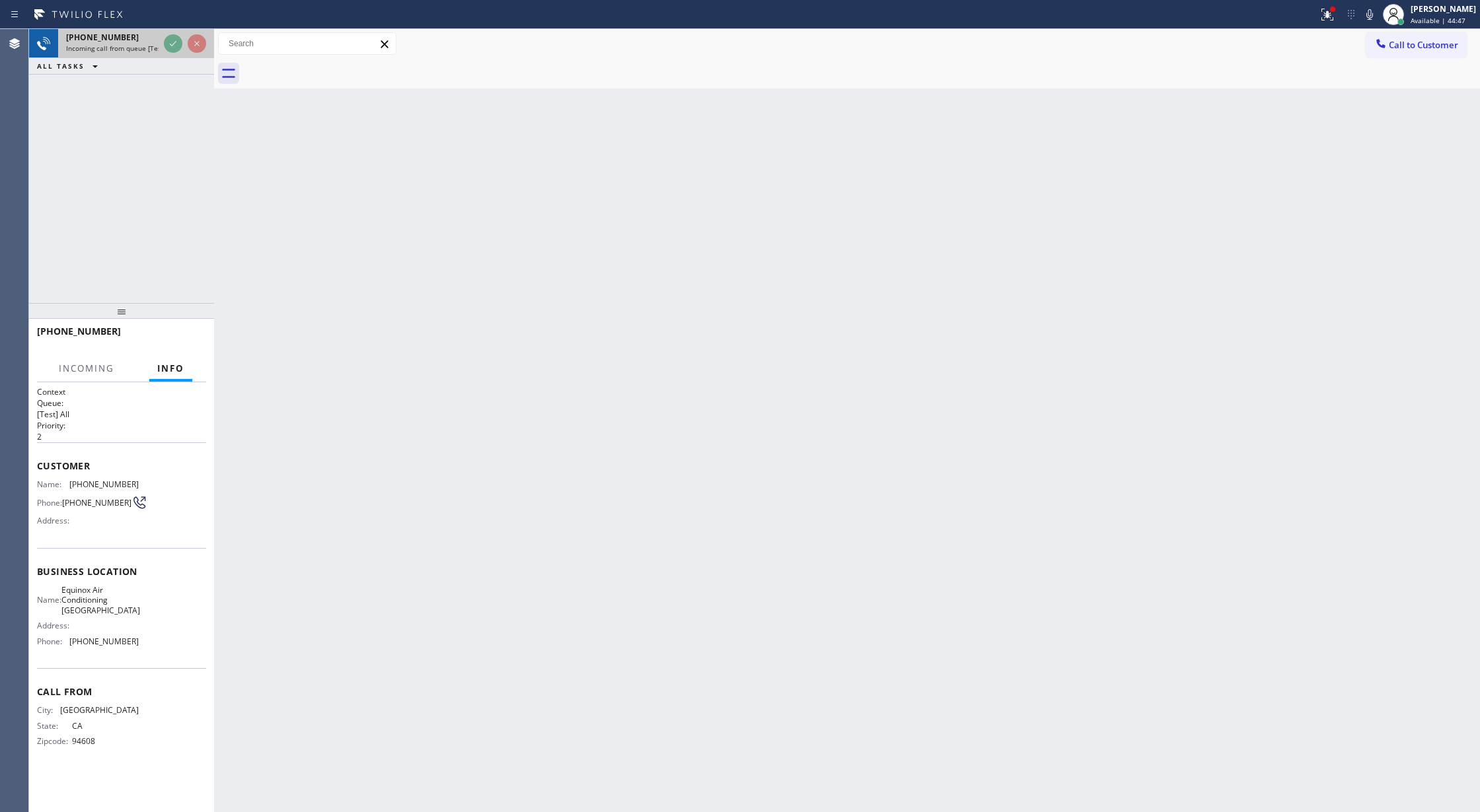
click at [167, 45] on icon at bounding box center [173, 43] width 16 height 16
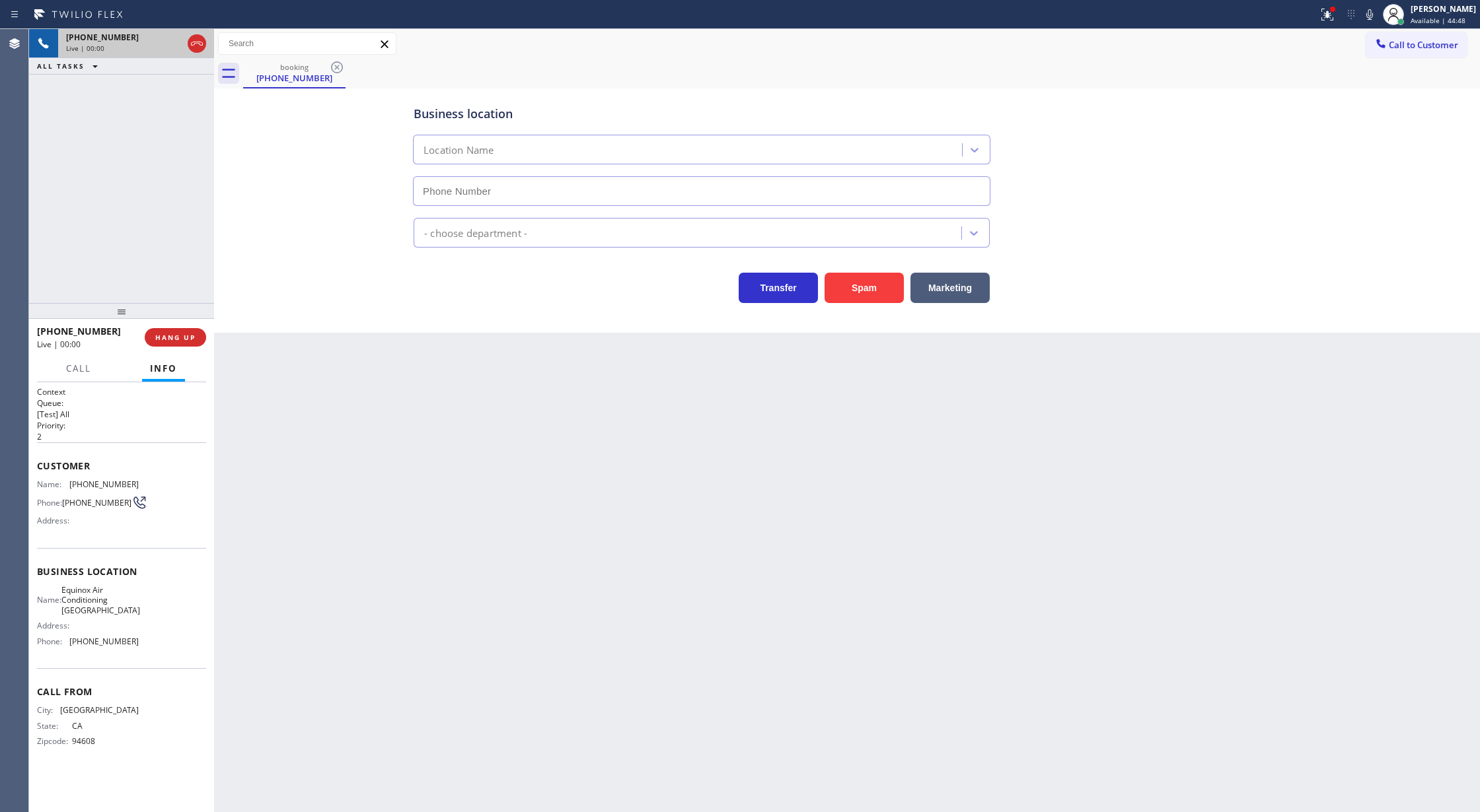
type input "[PHONE_NUMBER]"
click at [173, 340] on span "COMPLETE" at bounding box center [172, 338] width 45 height 9
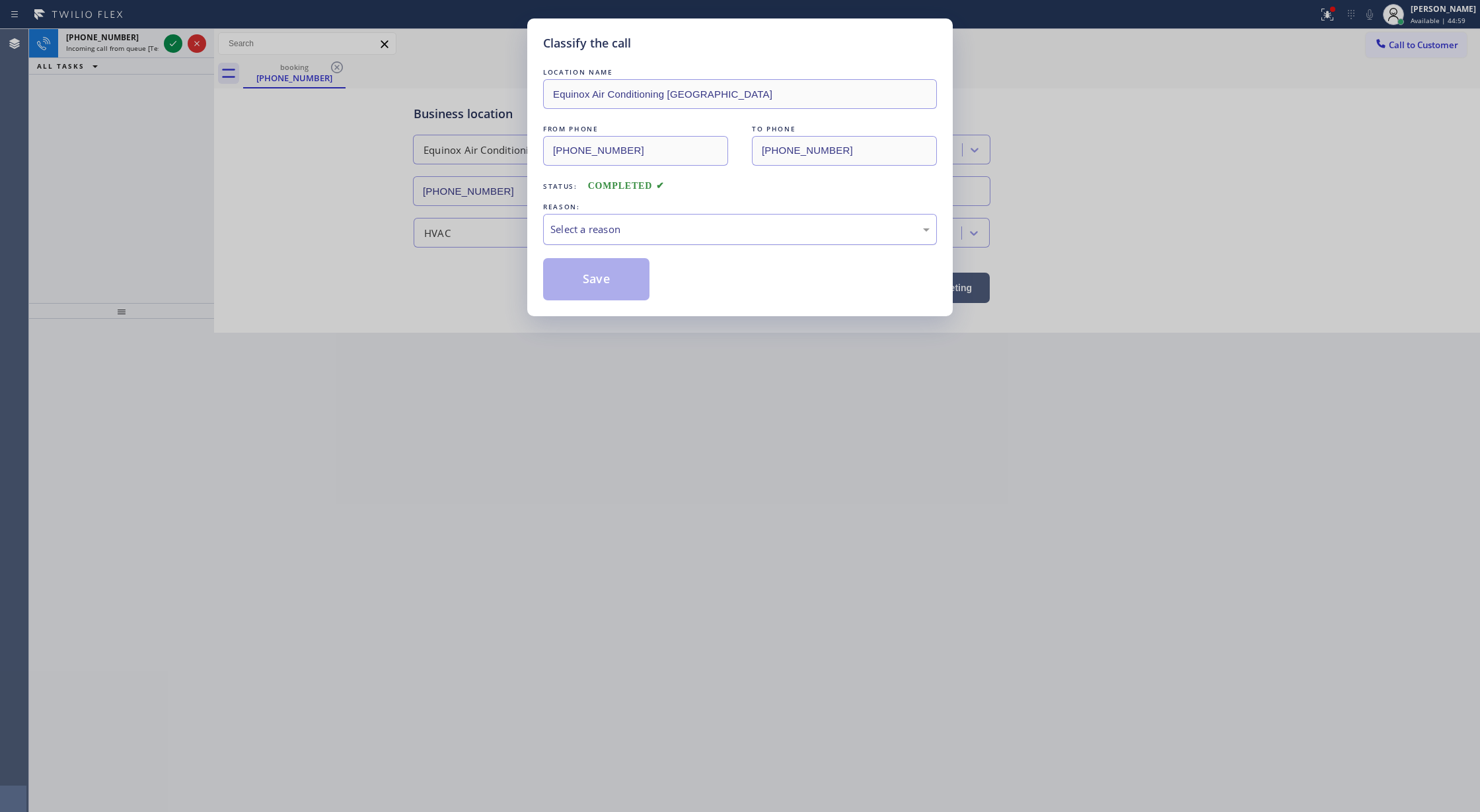
click at [633, 231] on div "Select a reason" at bounding box center [740, 229] width 379 height 15
click at [604, 284] on button "Save" at bounding box center [596, 280] width 106 height 42
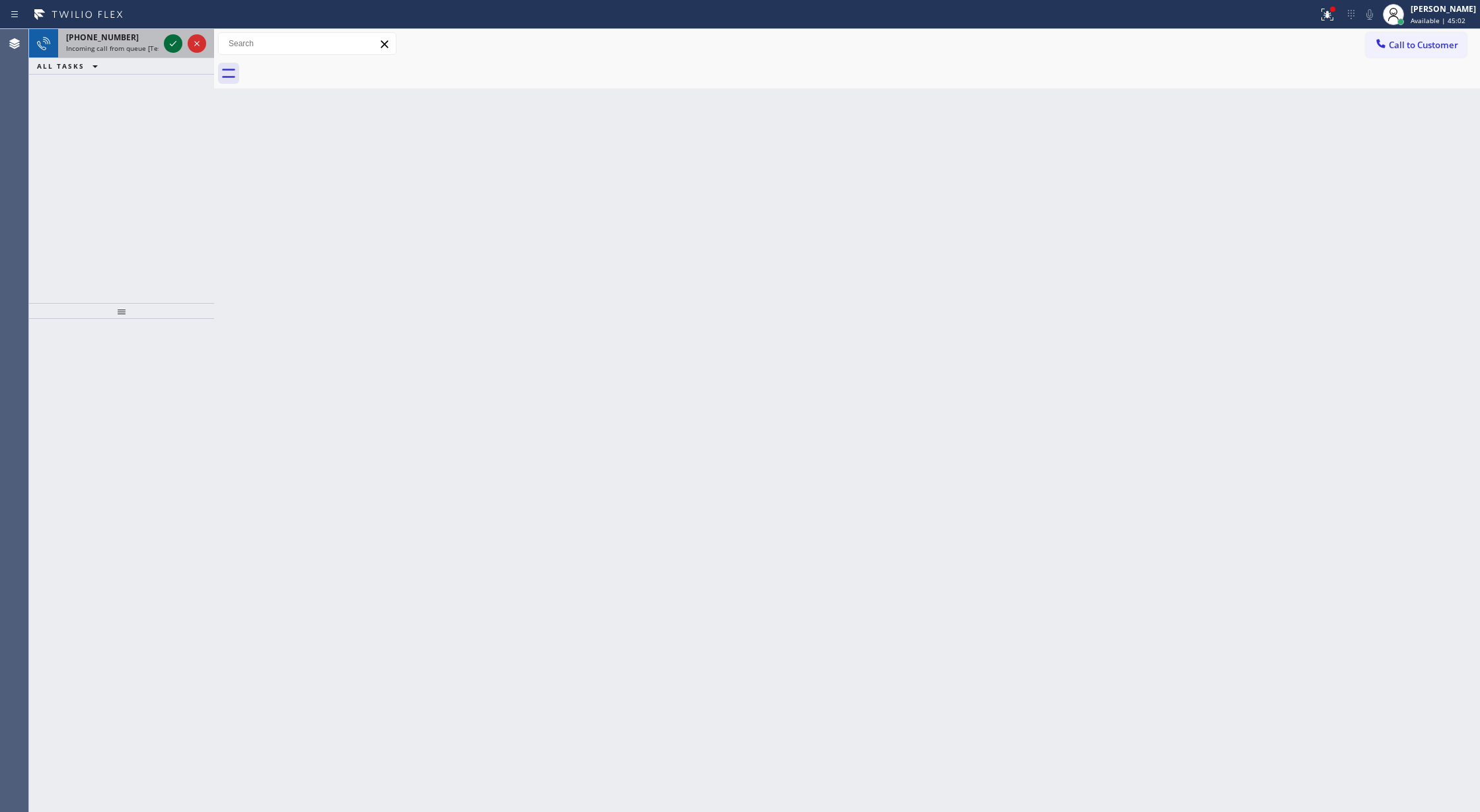
click at [168, 42] on icon at bounding box center [173, 43] width 16 height 16
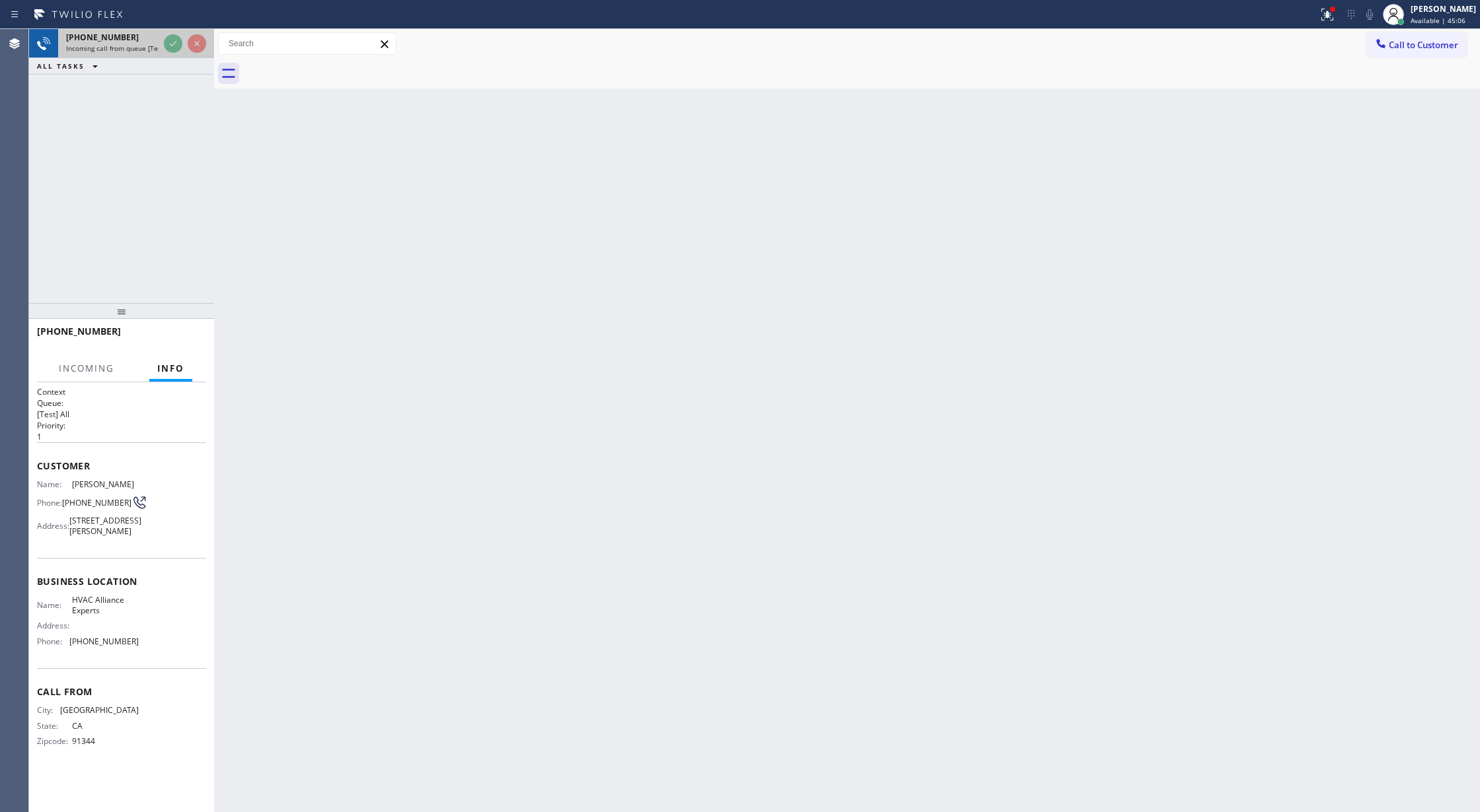
click at [172, 51] on div "[PHONE_NUMBER] Incoming call from queue [Test] All ALL TASKS ALL TASKS ACTIVE T…" at bounding box center [121, 51] width 185 height 45
click at [168, 94] on icon at bounding box center [173, 89] width 16 height 16
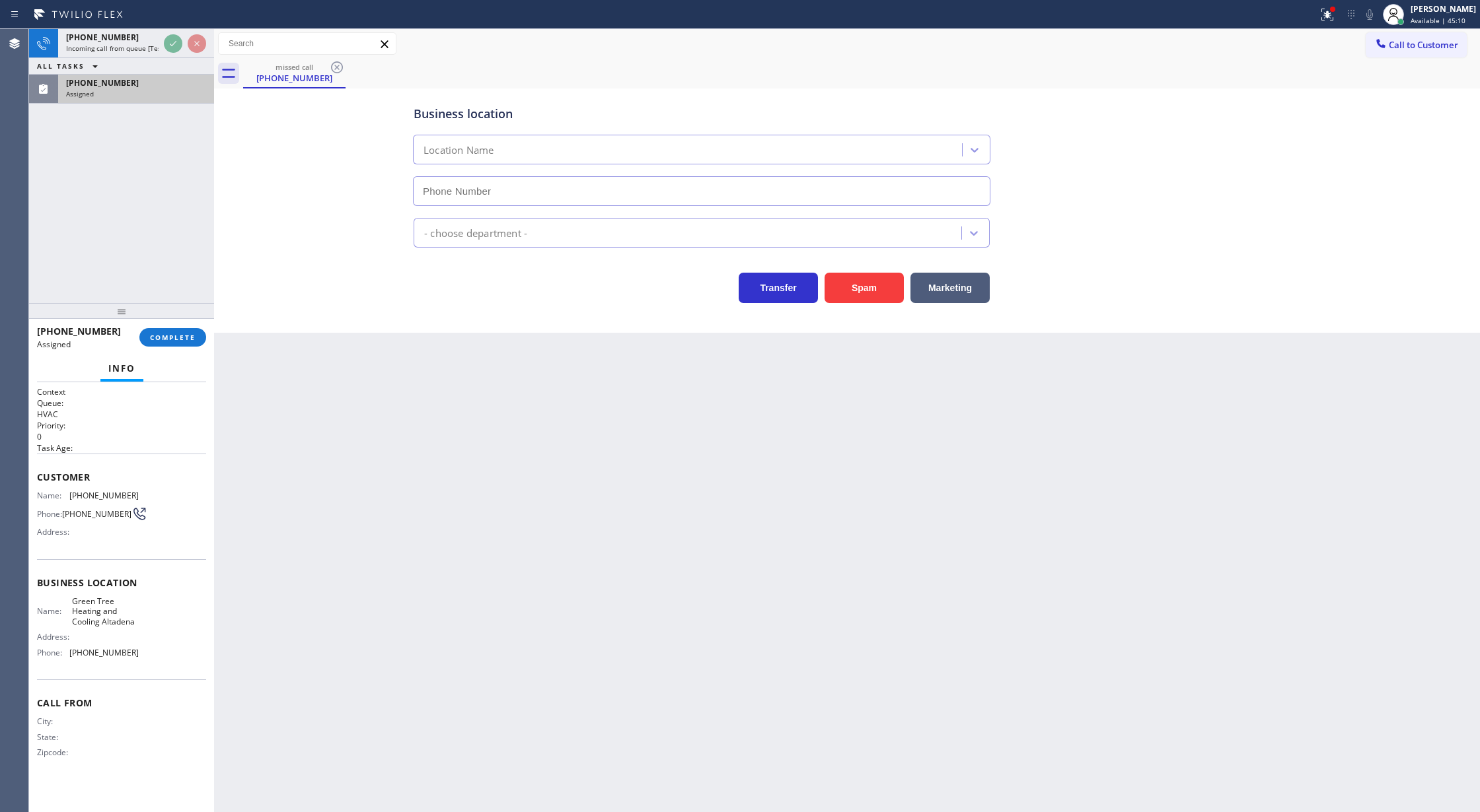
type input "[PHONE_NUMBER]"
click at [157, 333] on span "COMPLETE" at bounding box center [172, 338] width 45 height 9
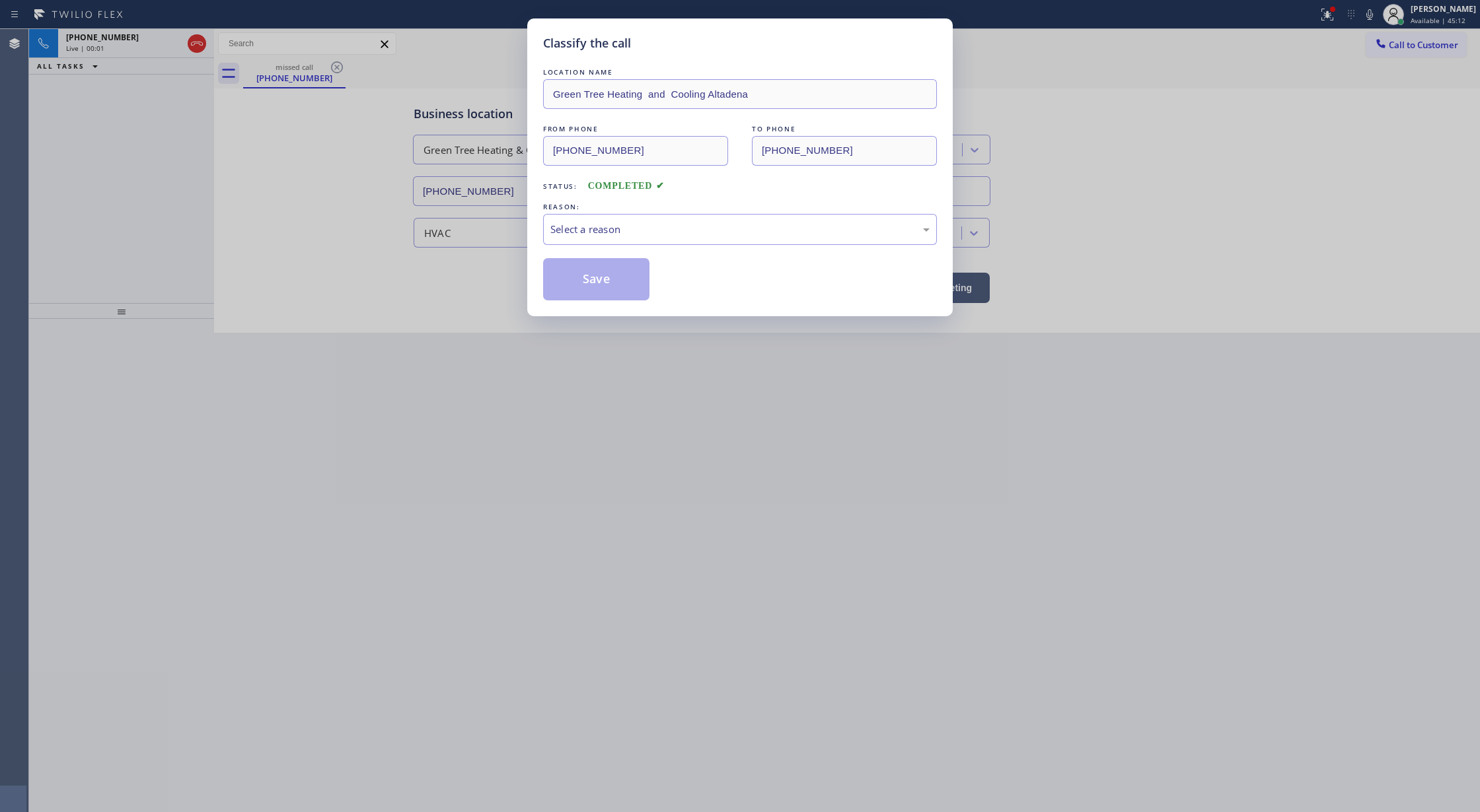
click at [621, 233] on div "Select a reason" at bounding box center [740, 229] width 379 height 15
click at [600, 278] on button "Save" at bounding box center [596, 280] width 106 height 42
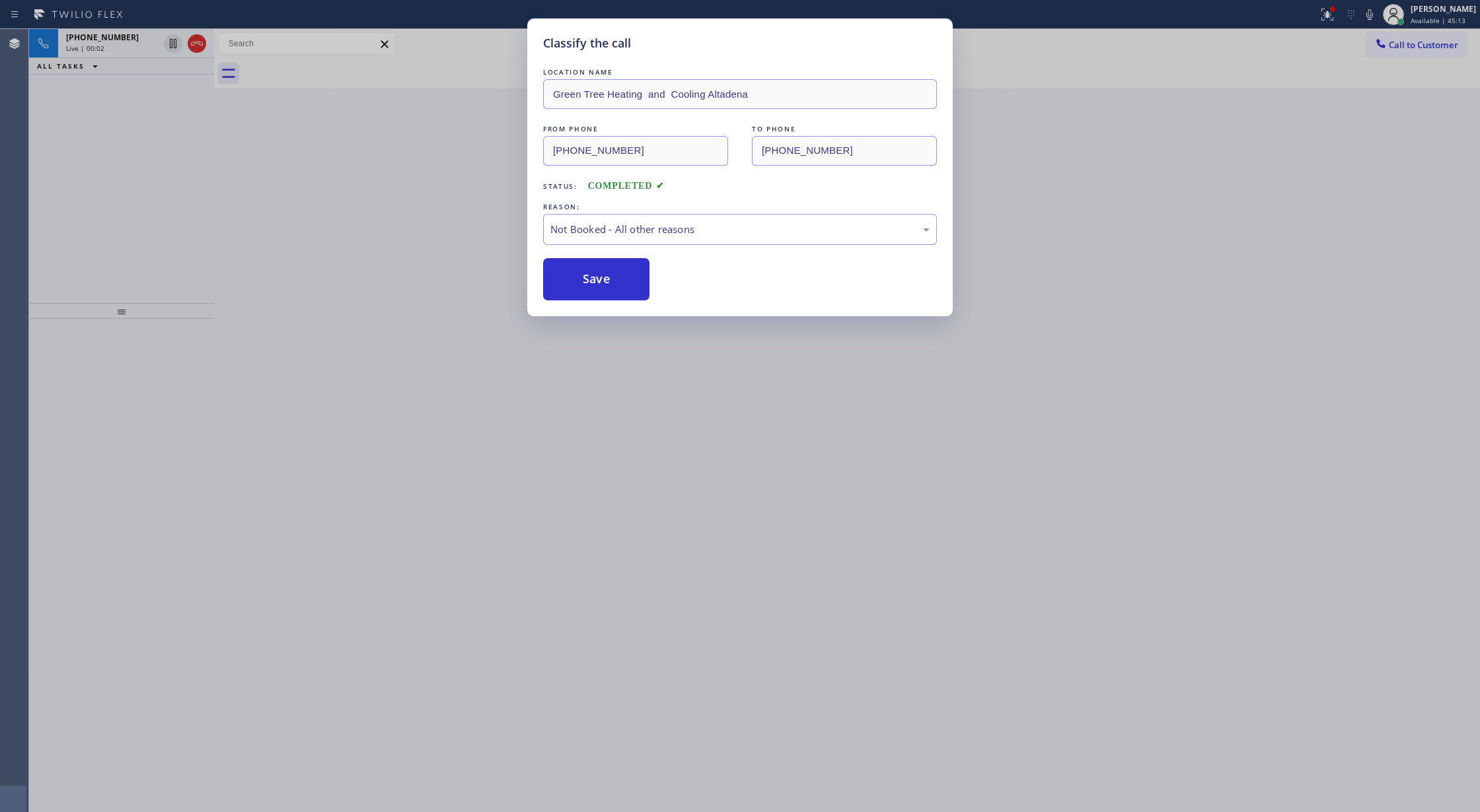
click at [133, 41] on div "Classify the call LOCATION NAME Green Tree Heating and Cooling Altadena FROM PH…" at bounding box center [740, 406] width 1480 height 812
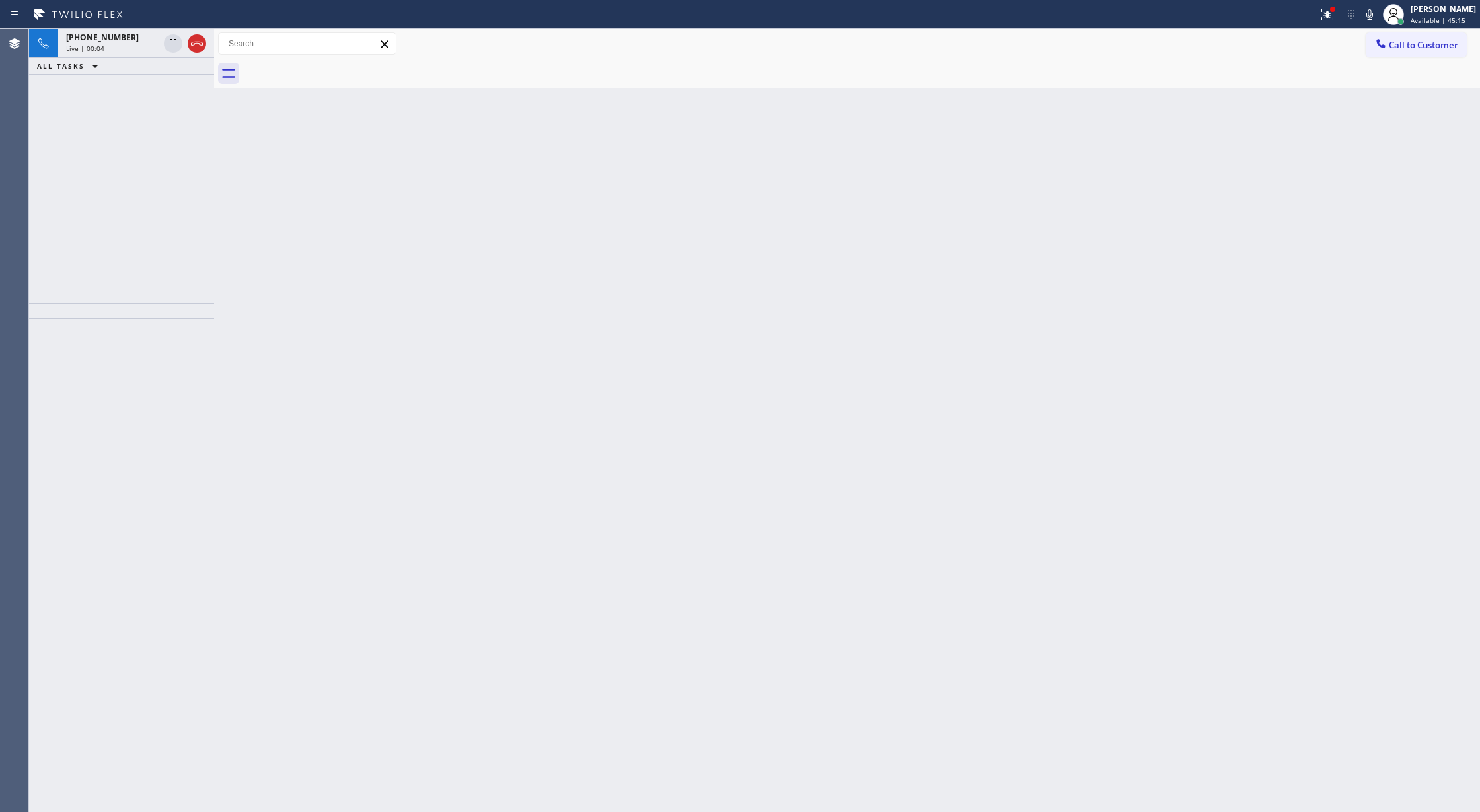
click at [128, 62] on div "ALL TASKS ALL TASKS ACTIVE TASKS TASKS IN WRAP UP" at bounding box center [121, 66] width 185 height 17
click at [131, 45] on div "Live | 00:04" at bounding box center [113, 48] width 92 height 9
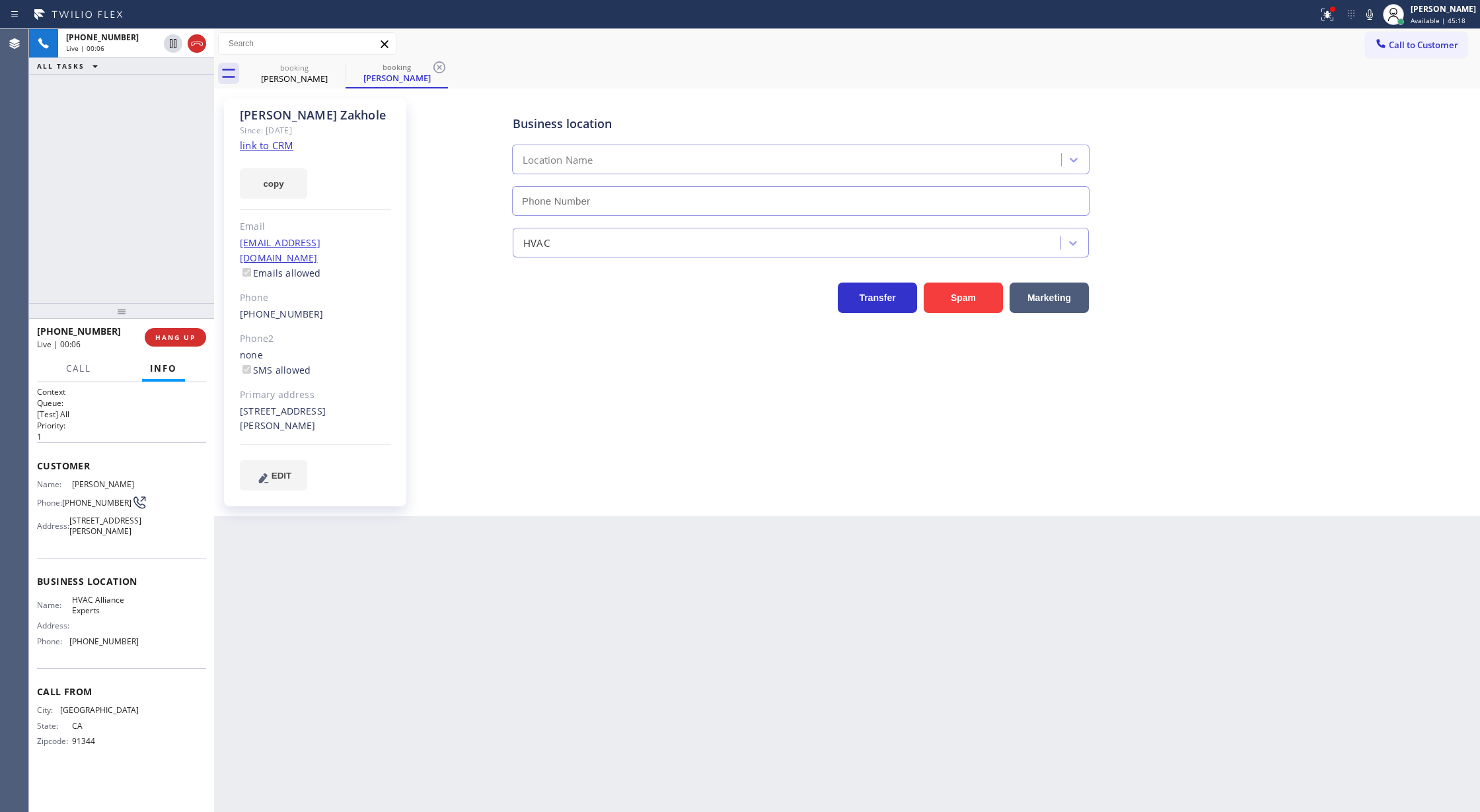
type input "[PHONE_NUMBER]"
click at [254, 147] on link "link to CRM" at bounding box center [267, 145] width 54 height 13
click at [172, 90] on icon at bounding box center [173, 89] width 16 height 16
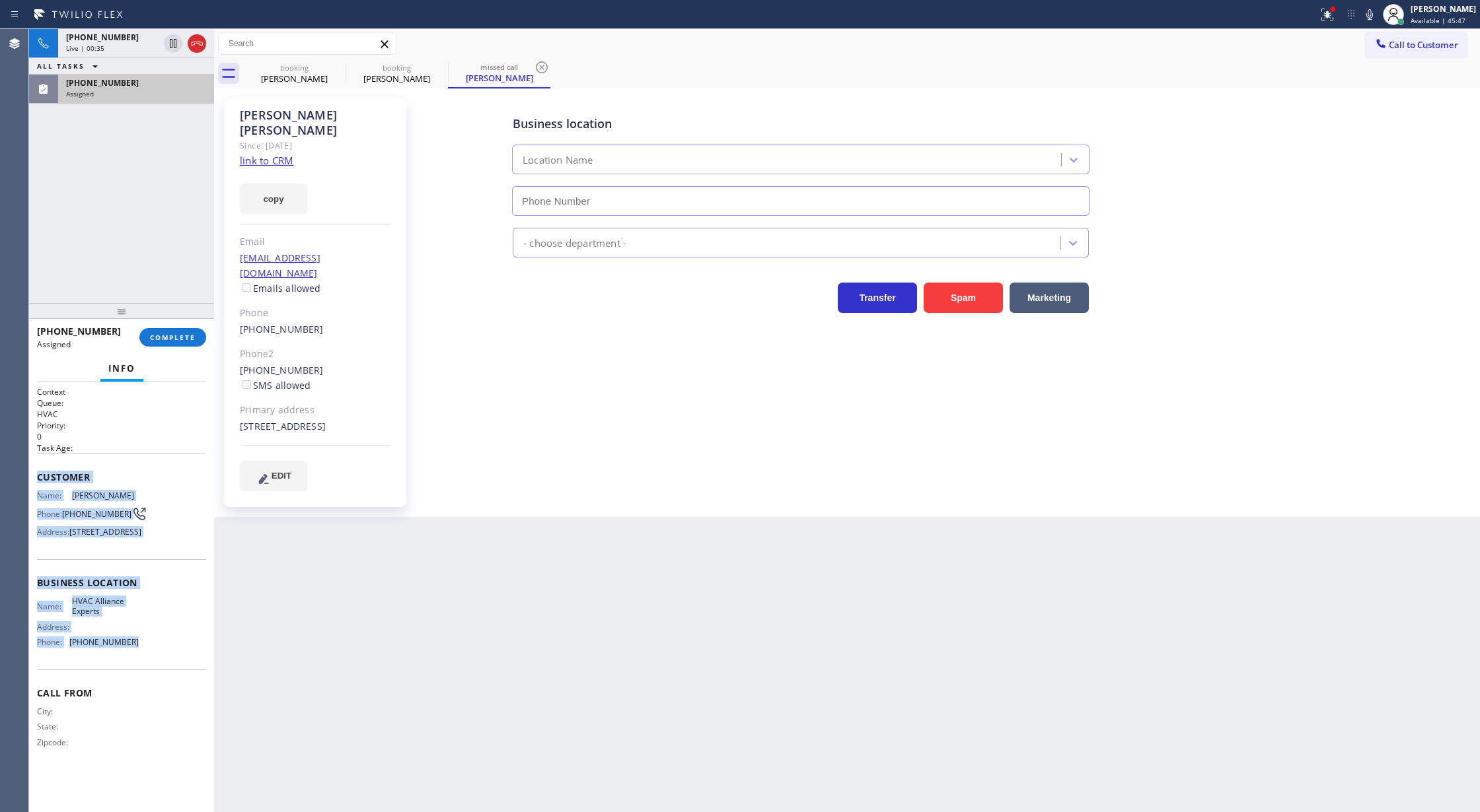
type input "[PHONE_NUMBER]"
drag, startPoint x: 36, startPoint y: 481, endPoint x: 194, endPoint y: 672, distance: 247.9
click at [194, 672] on div "Context Queue: HVAC Priority: 0 Task Age: Customer Name: [PERSON_NAME] Phone: […" at bounding box center [121, 597] width 185 height 431
copy div "Customer Name: [PERSON_NAME] Phone: [PHONE_NUMBER] Address: [STREET_ADDRESS] Bu…"
click at [180, 345] on button "COMPLETE" at bounding box center [173, 338] width 66 height 18
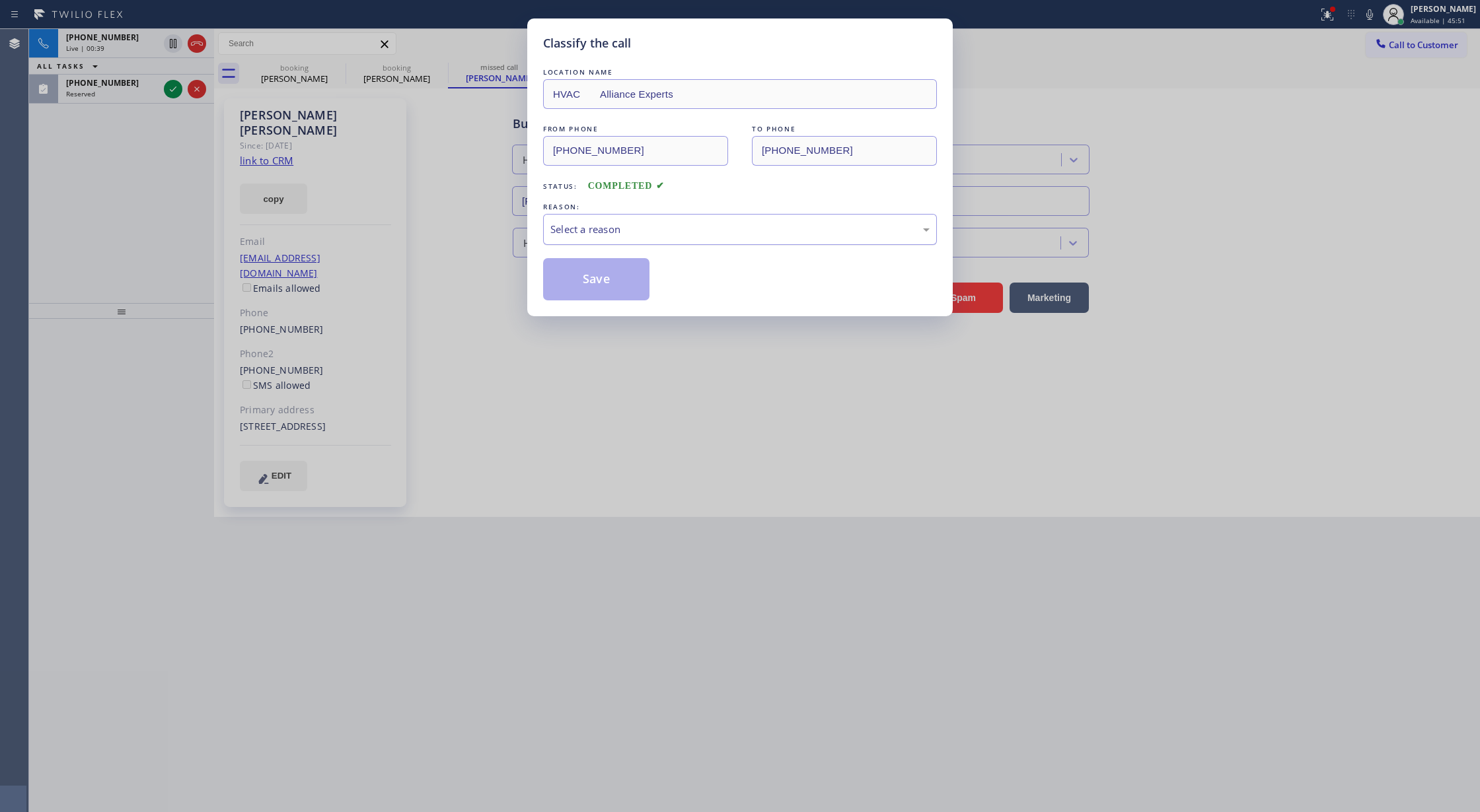
click at [661, 224] on div "Select a reason" at bounding box center [740, 229] width 379 height 15
click at [585, 281] on button "Save" at bounding box center [596, 280] width 106 height 42
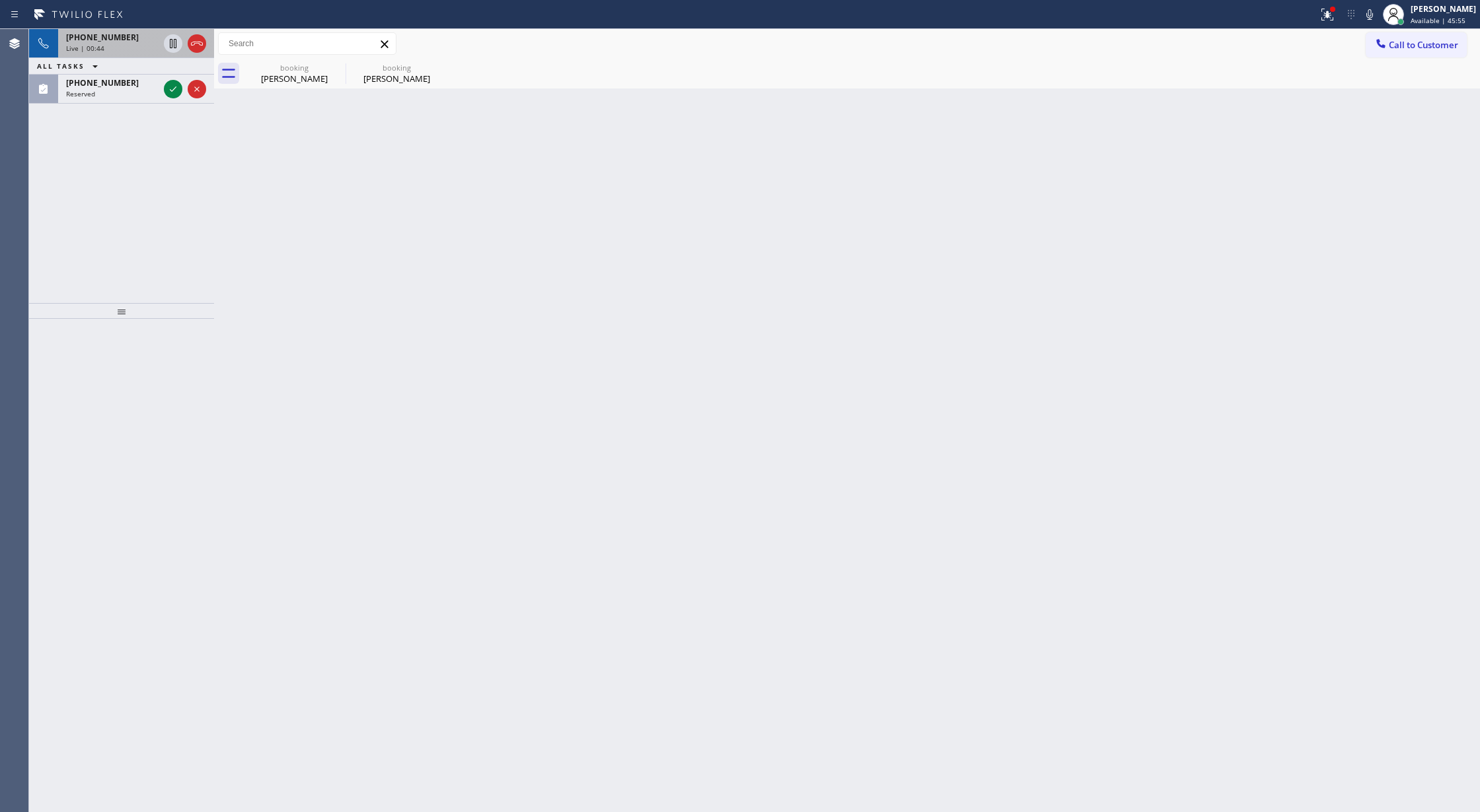
click at [108, 39] on span "[PHONE_NUMBER]" at bounding box center [102, 37] width 73 height 11
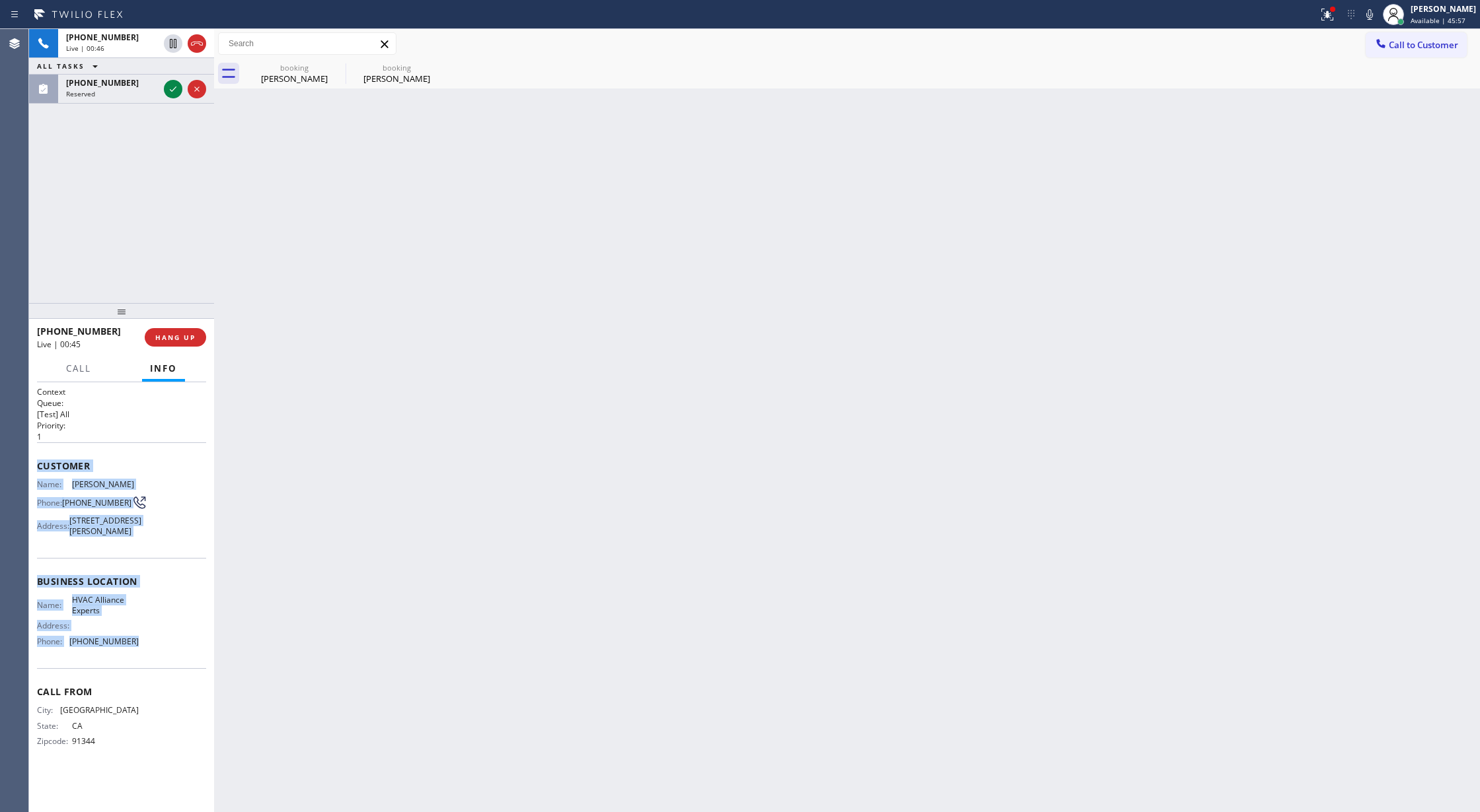
drag, startPoint x: 38, startPoint y: 466, endPoint x: 752, endPoint y: 782, distance: 780.8
click at [210, 677] on div "Context Queue: [Test] All Priority: 1 Customer Name: [PERSON_NAME] Phone: [PHON…" at bounding box center [121, 597] width 185 height 431
copy div "Customer Name: [PERSON_NAME] Phone: [PHONE_NUMBER] Address: [STREET_ADDRESS][PE…"
drag, startPoint x: 162, startPoint y: 90, endPoint x: 205, endPoint y: 222, distance: 138.8
click at [162, 90] on div at bounding box center [186, 89] width 48 height 29
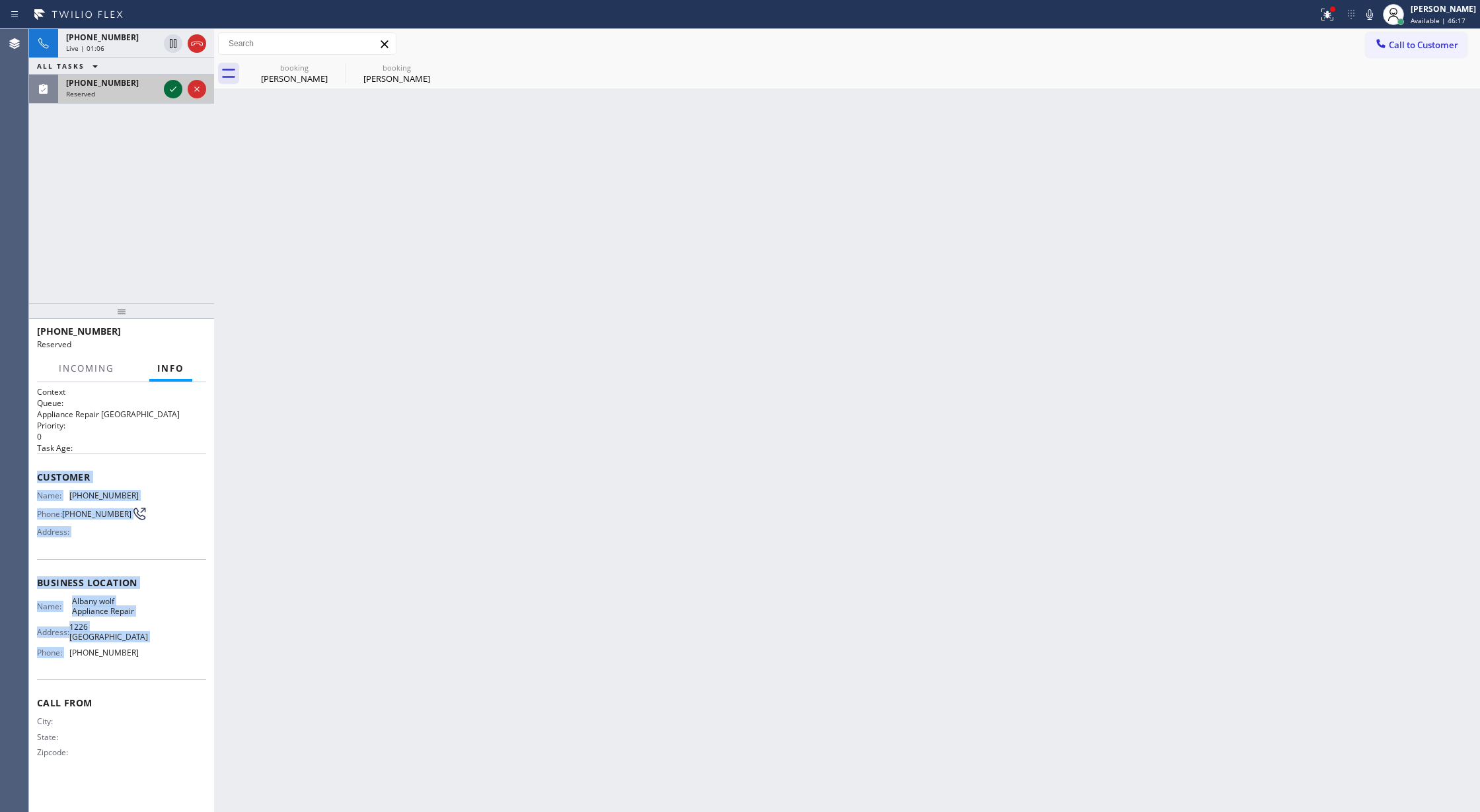
click at [168, 85] on icon at bounding box center [173, 89] width 16 height 16
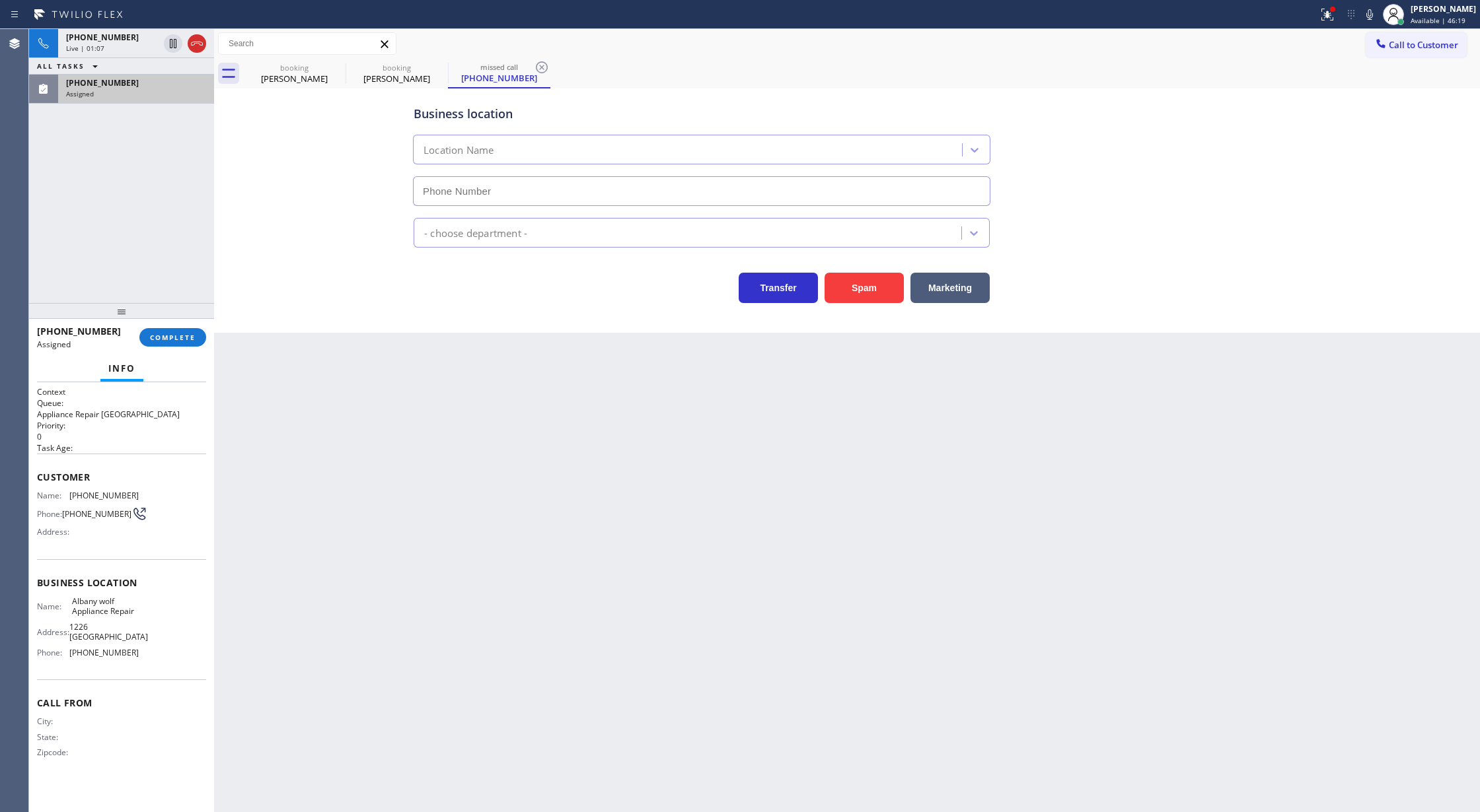
click at [159, 347] on div "[PHONE_NUMBER] Assigned COMPLETE" at bounding box center [121, 337] width 169 height 34
type input "[PHONE_NUMBER]"
click at [173, 337] on span "COMPLETE" at bounding box center [172, 338] width 45 height 9
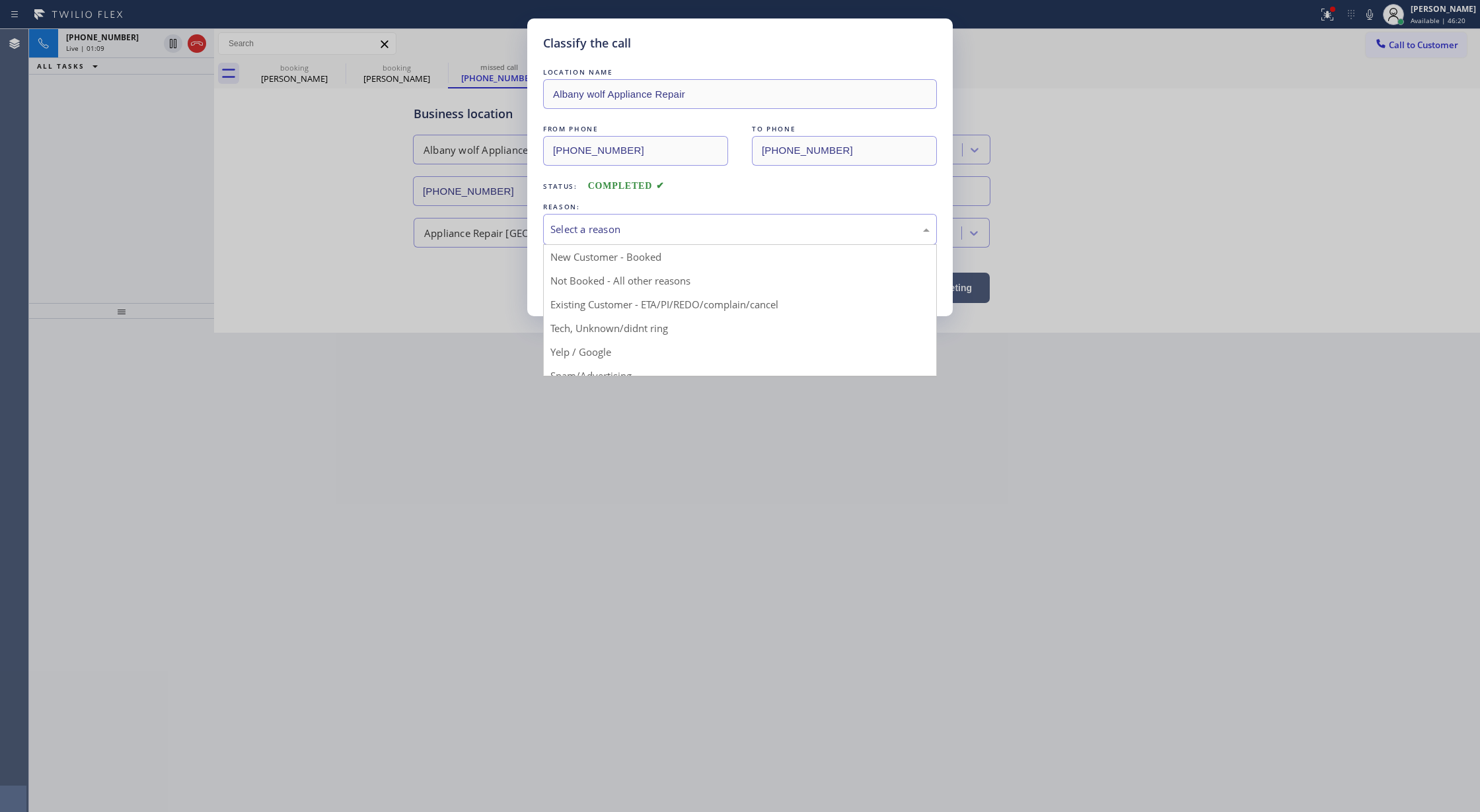
click at [596, 233] on div "Select a reason" at bounding box center [740, 229] width 379 height 15
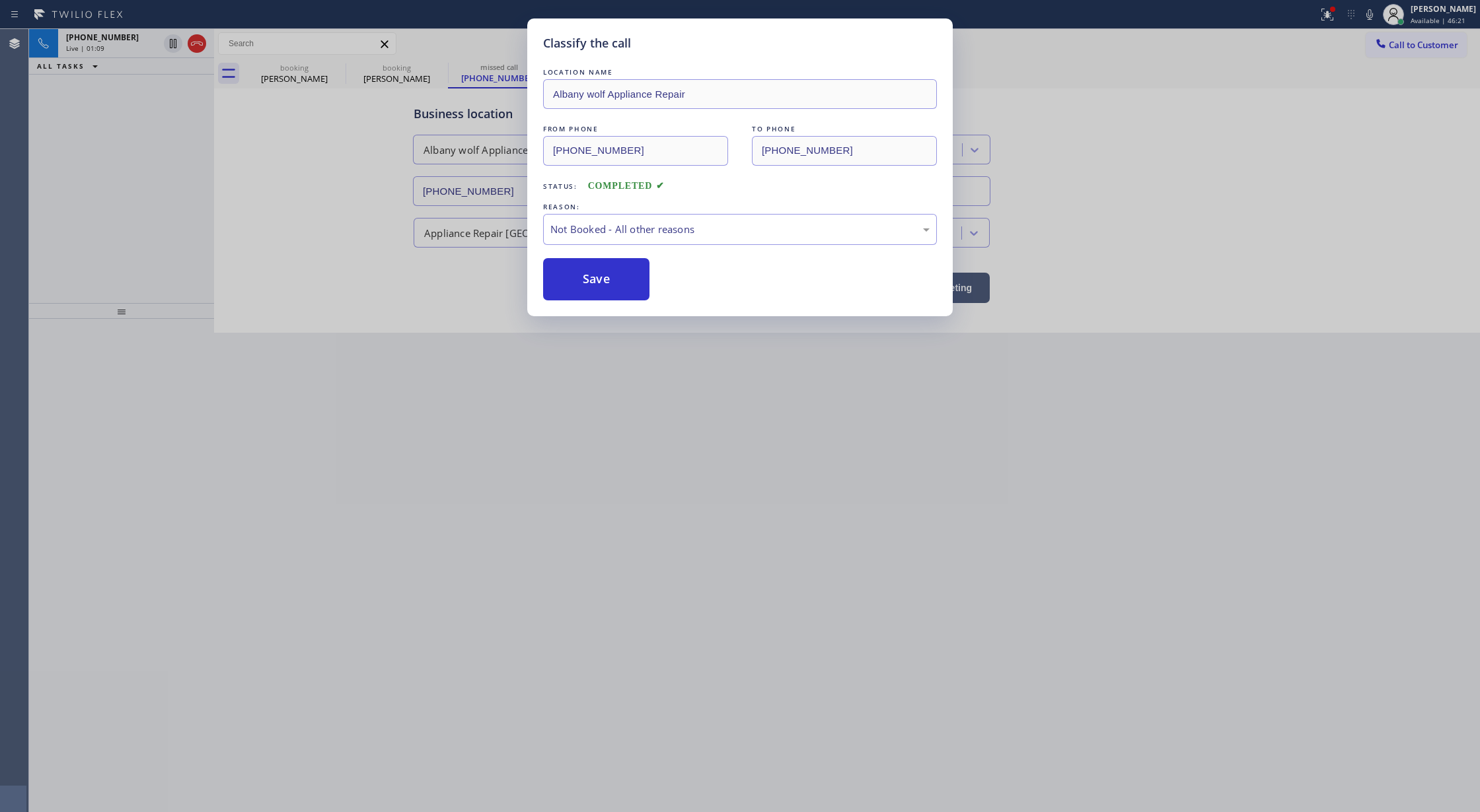
drag, startPoint x: 563, startPoint y: 284, endPoint x: 580, endPoint y: 275, distance: 19.2
click at [580, 275] on button "Save" at bounding box center [596, 280] width 106 height 42
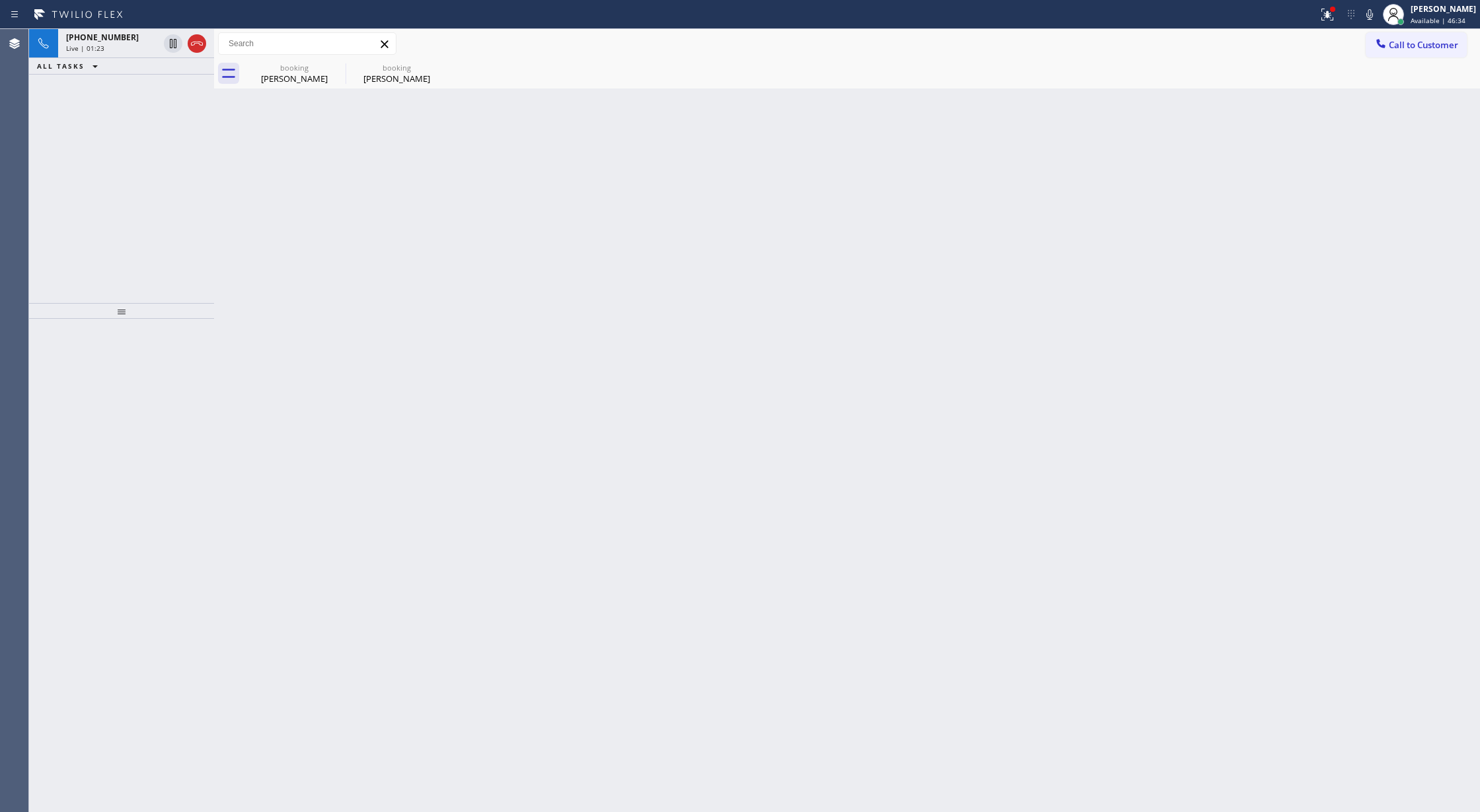
drag, startPoint x: 120, startPoint y: 49, endPoint x: 234, endPoint y: 202, distance: 190.8
click at [120, 49] on div "Live | 01:23" at bounding box center [113, 48] width 92 height 9
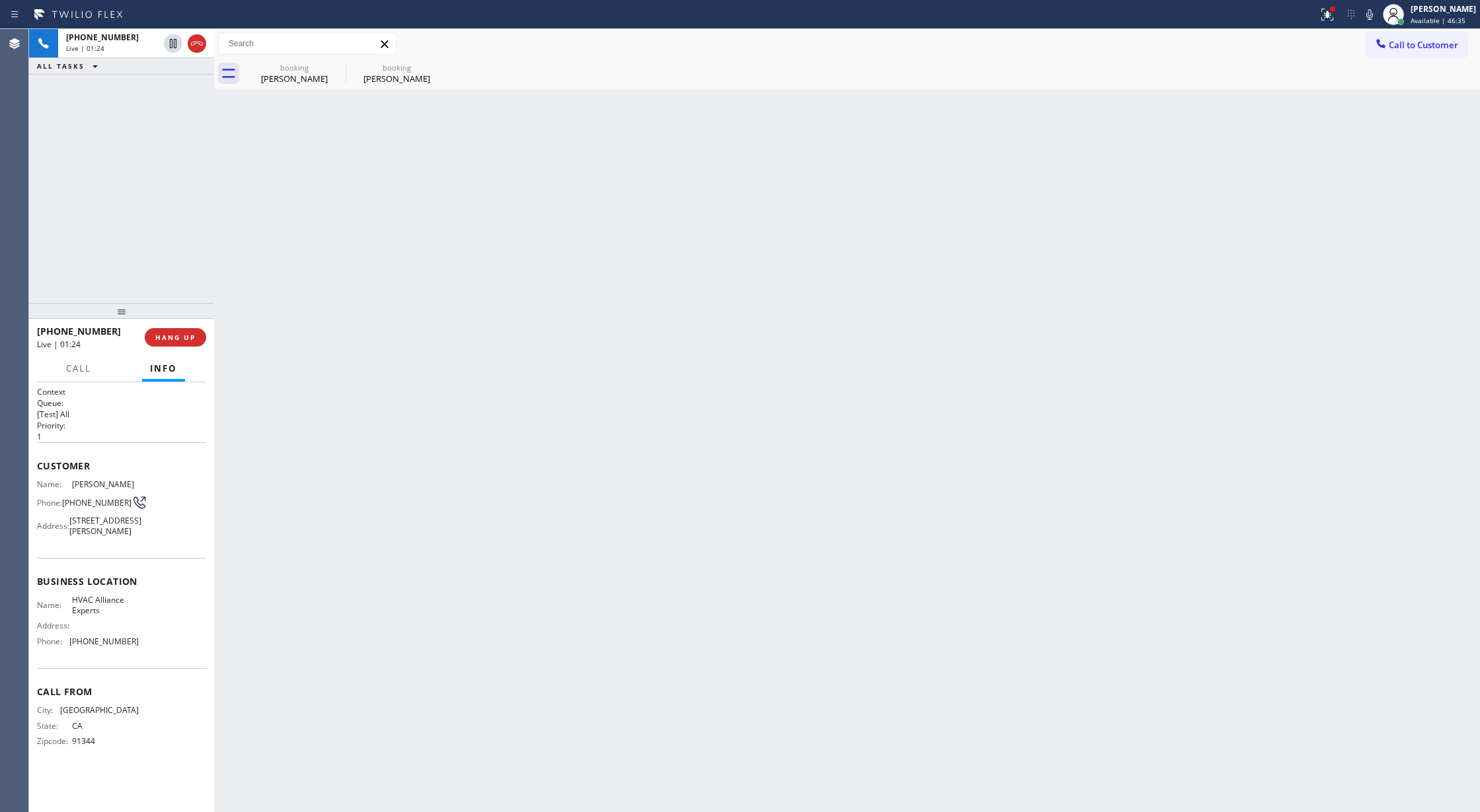
click at [289, 90] on div "Back to Dashboard Change Sender ID Customers Technicians Select a contact Outbo…" at bounding box center [847, 420] width 1266 height 783
click at [289, 68] on div "booking" at bounding box center [295, 67] width 100 height 10
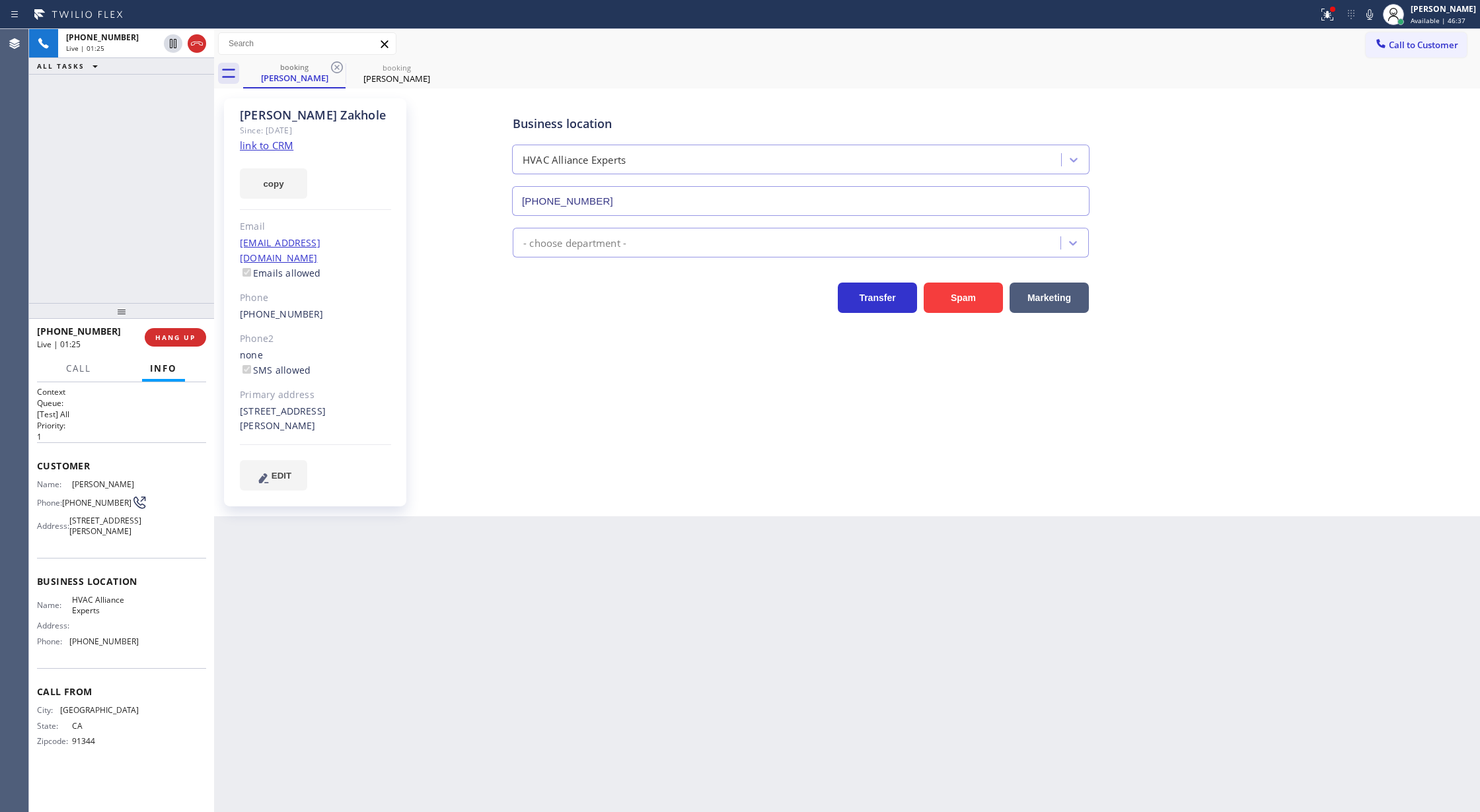
click at [270, 146] on link "link to CRM" at bounding box center [267, 145] width 54 height 13
click at [196, 50] on icon at bounding box center [197, 43] width 16 height 16
click at [188, 347] on div "[PHONE_NUMBER] Wrap up | 00:51 COMPLETE" at bounding box center [121, 337] width 169 height 34
click at [181, 343] on button "COMPLETE" at bounding box center [173, 338] width 66 height 18
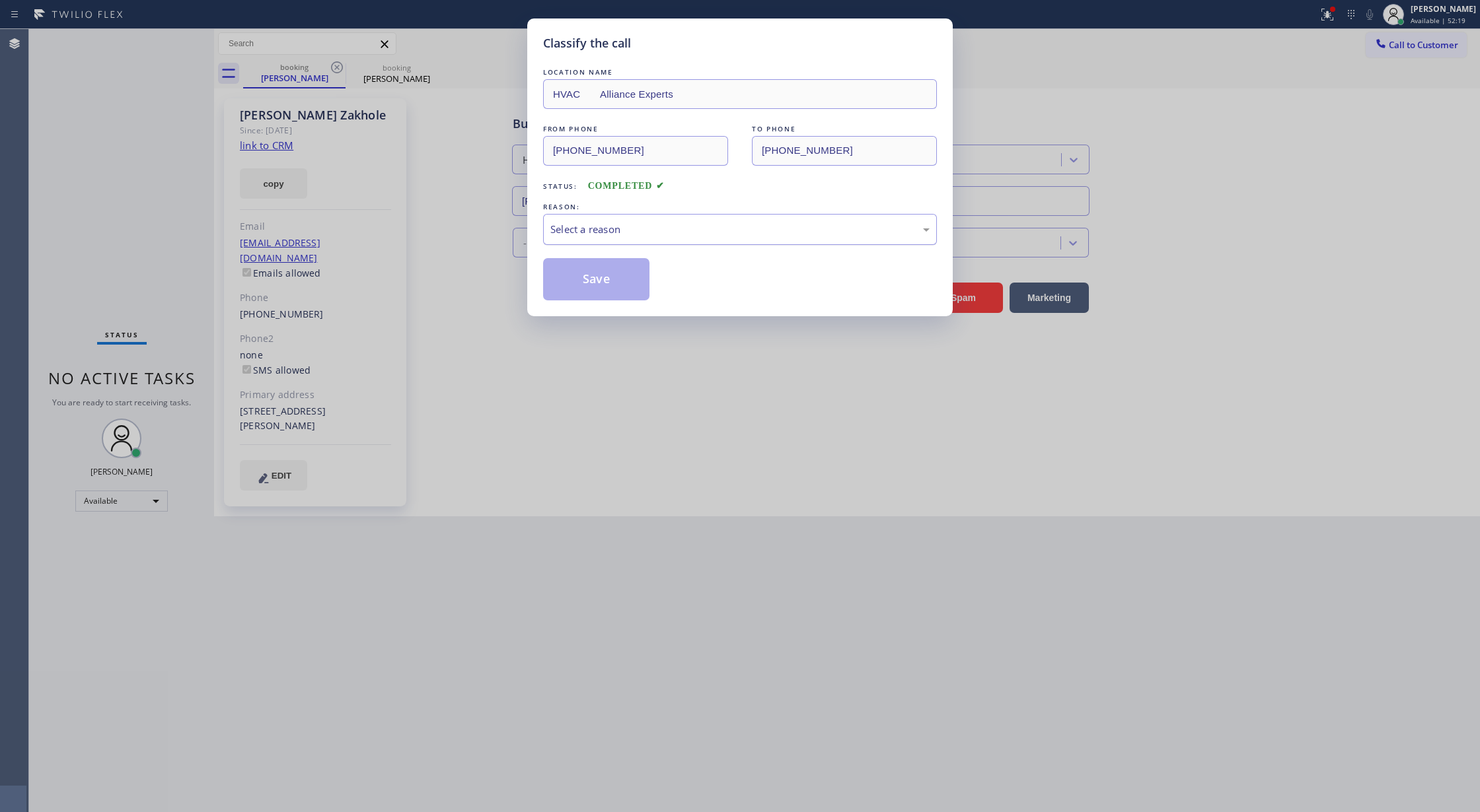
click at [612, 231] on div "Select a reason" at bounding box center [740, 229] width 379 height 15
click at [594, 289] on button "Save" at bounding box center [596, 280] width 106 height 42
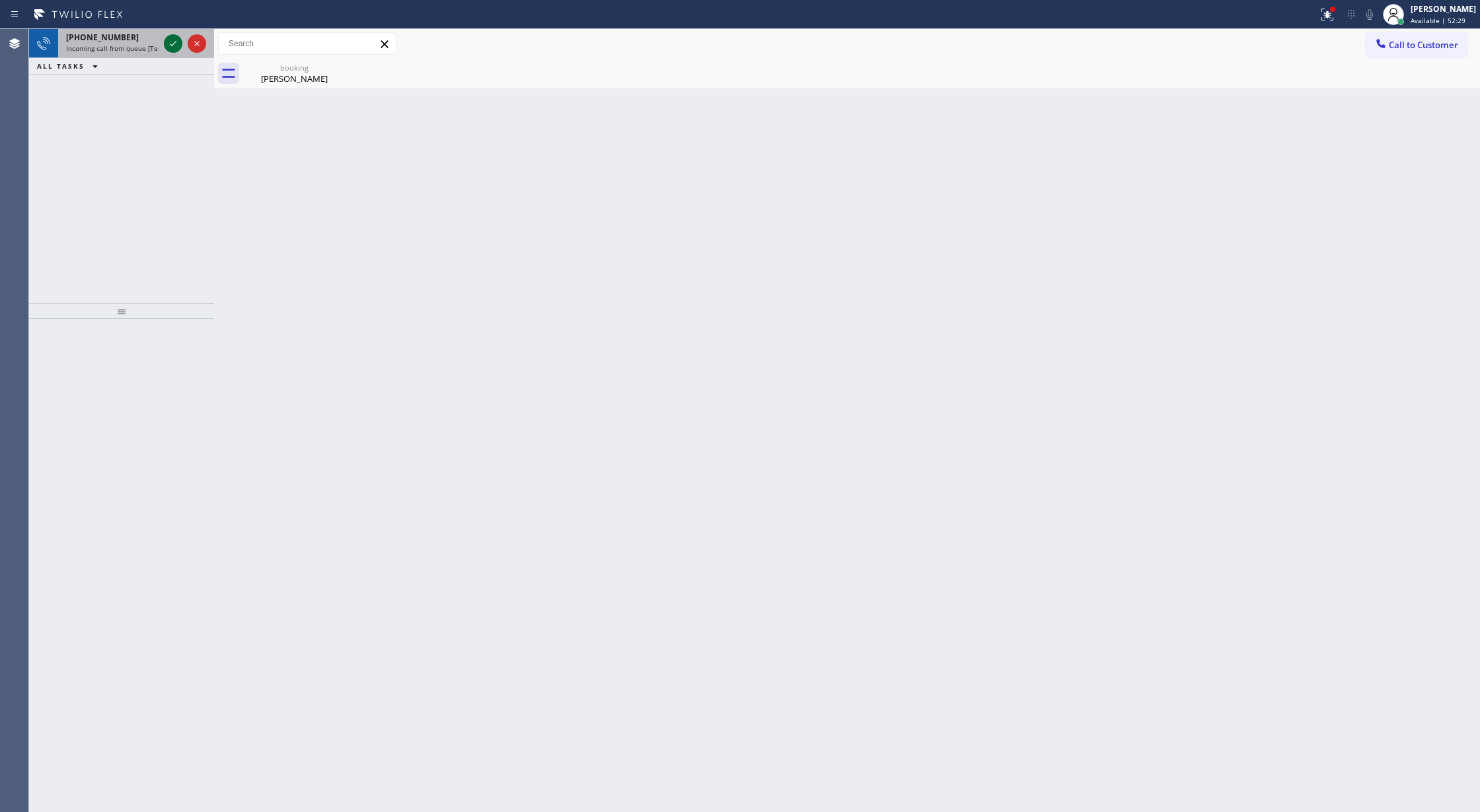
click at [171, 41] on icon at bounding box center [173, 43] width 16 height 16
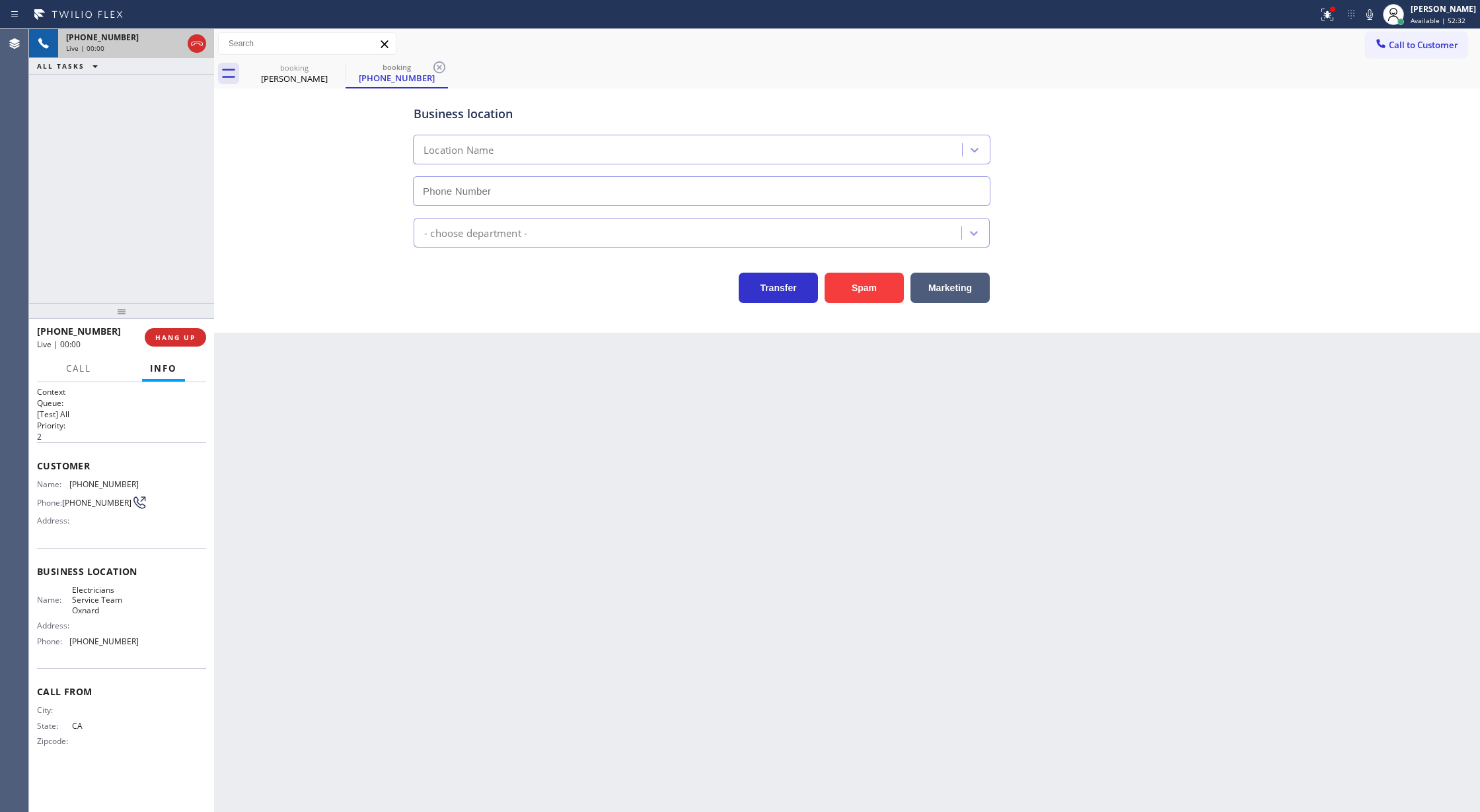
type input "[PHONE_NUMBER]"
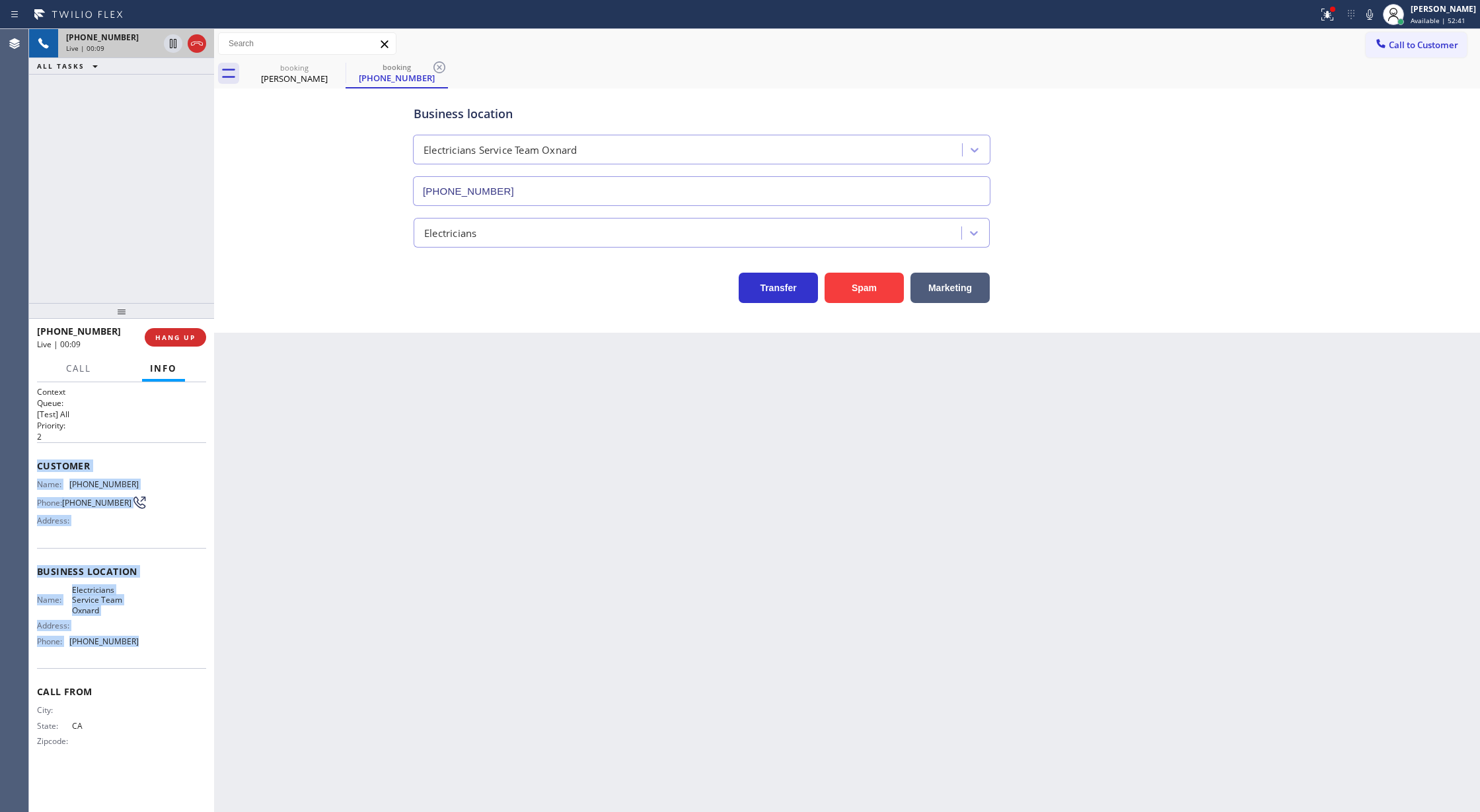
copy div "Customer Name: [PHONE_NUMBER] Phone: [PHONE_NUMBER] Address: Business location …"
drag, startPoint x: 39, startPoint y: 465, endPoint x: 152, endPoint y: 650, distance: 216.8
click at [152, 650] on div "Context Queue: [Test] All Priority: 2 Customer Name: [PHONE_NUMBER] Phone: [PHO…" at bounding box center [121, 578] width 169 height 382
click at [175, 43] on icon at bounding box center [173, 43] width 16 height 16
drag, startPoint x: 1378, startPoint y: 13, endPoint x: 570, endPoint y: 315, distance: 862.6
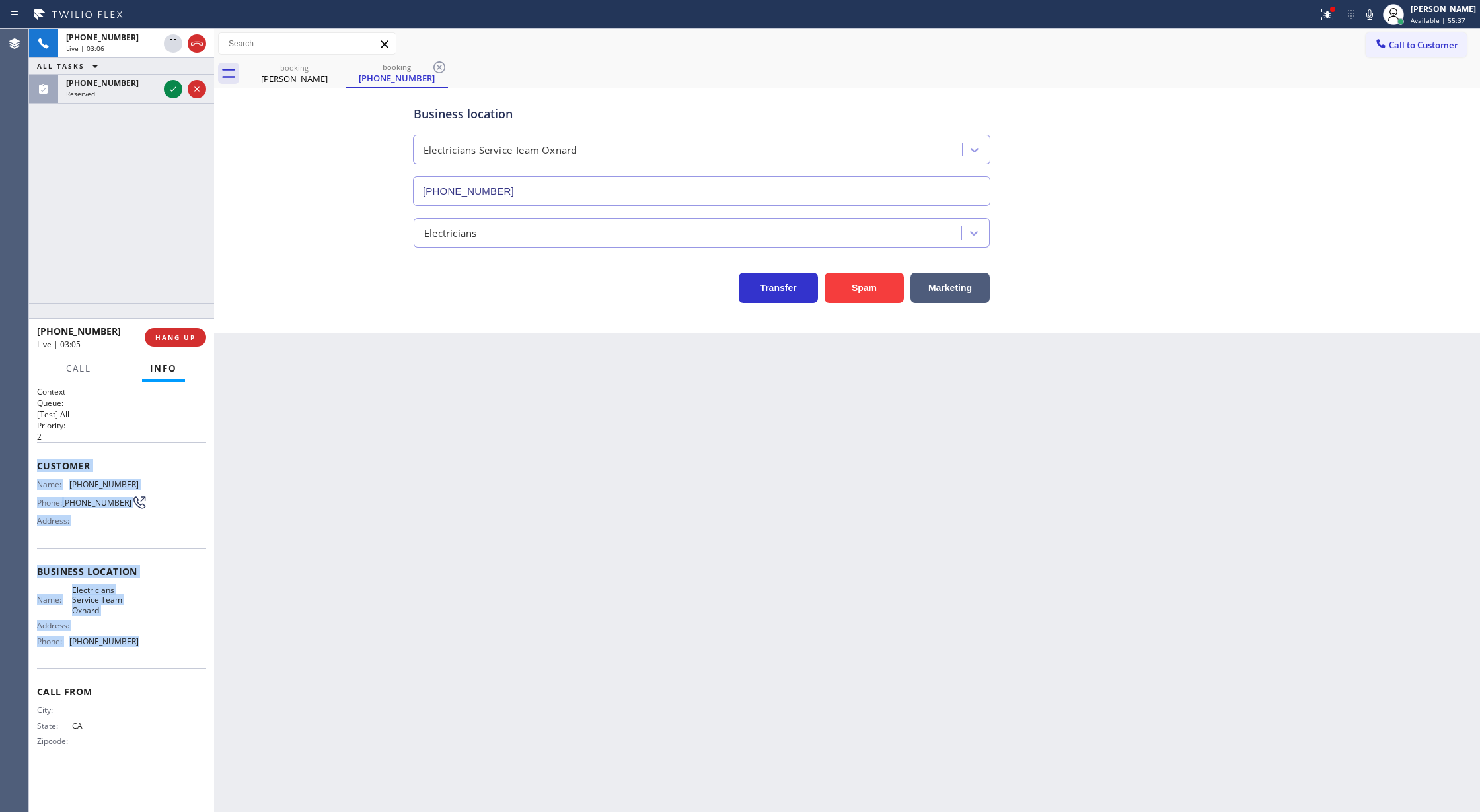
click at [1376, 13] on icon at bounding box center [1369, 14] width 16 height 16
click at [168, 88] on icon at bounding box center [173, 89] width 16 height 16
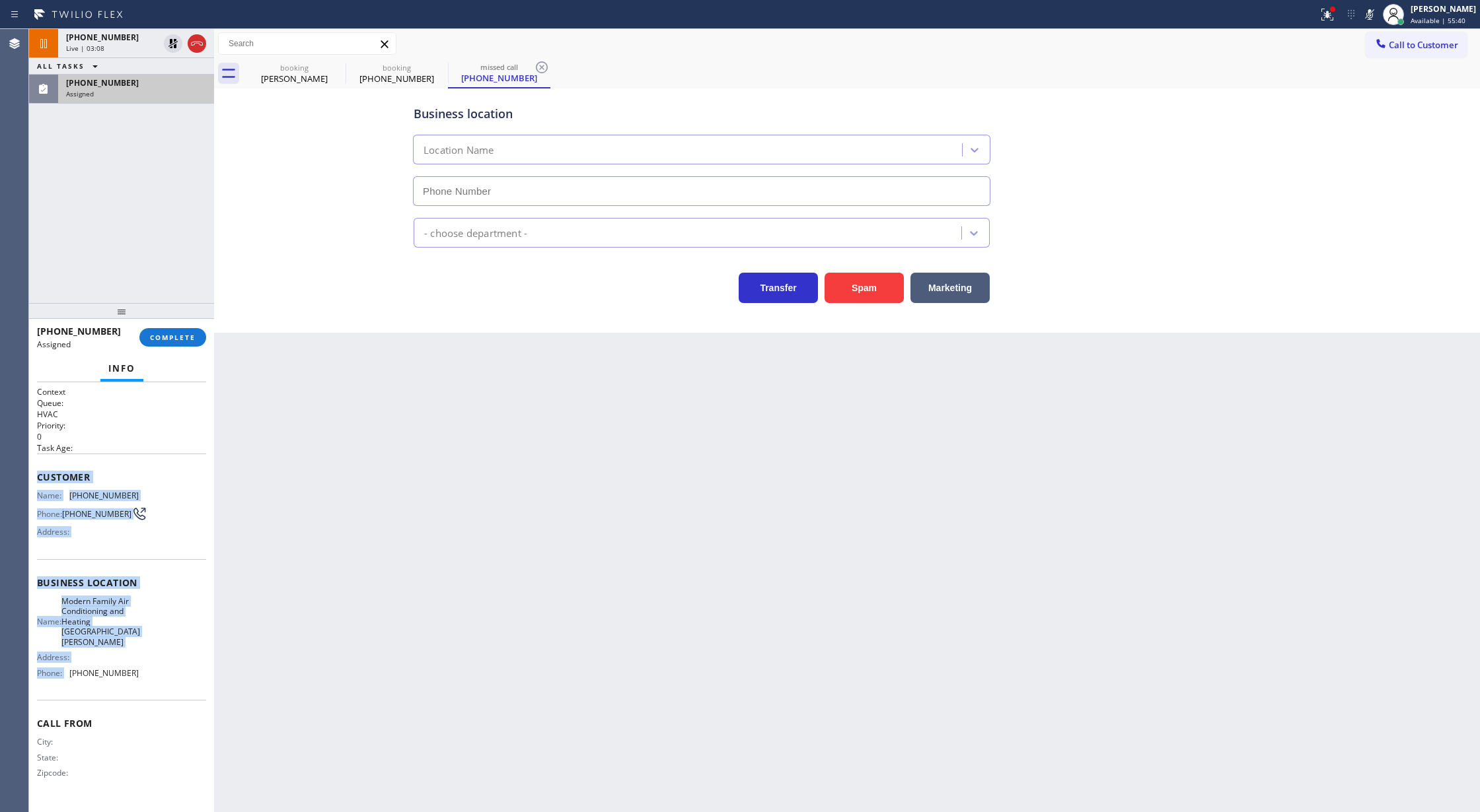
type input "[PHONE_NUMBER]"
click at [169, 340] on span "COMPLETE" at bounding box center [172, 338] width 45 height 9
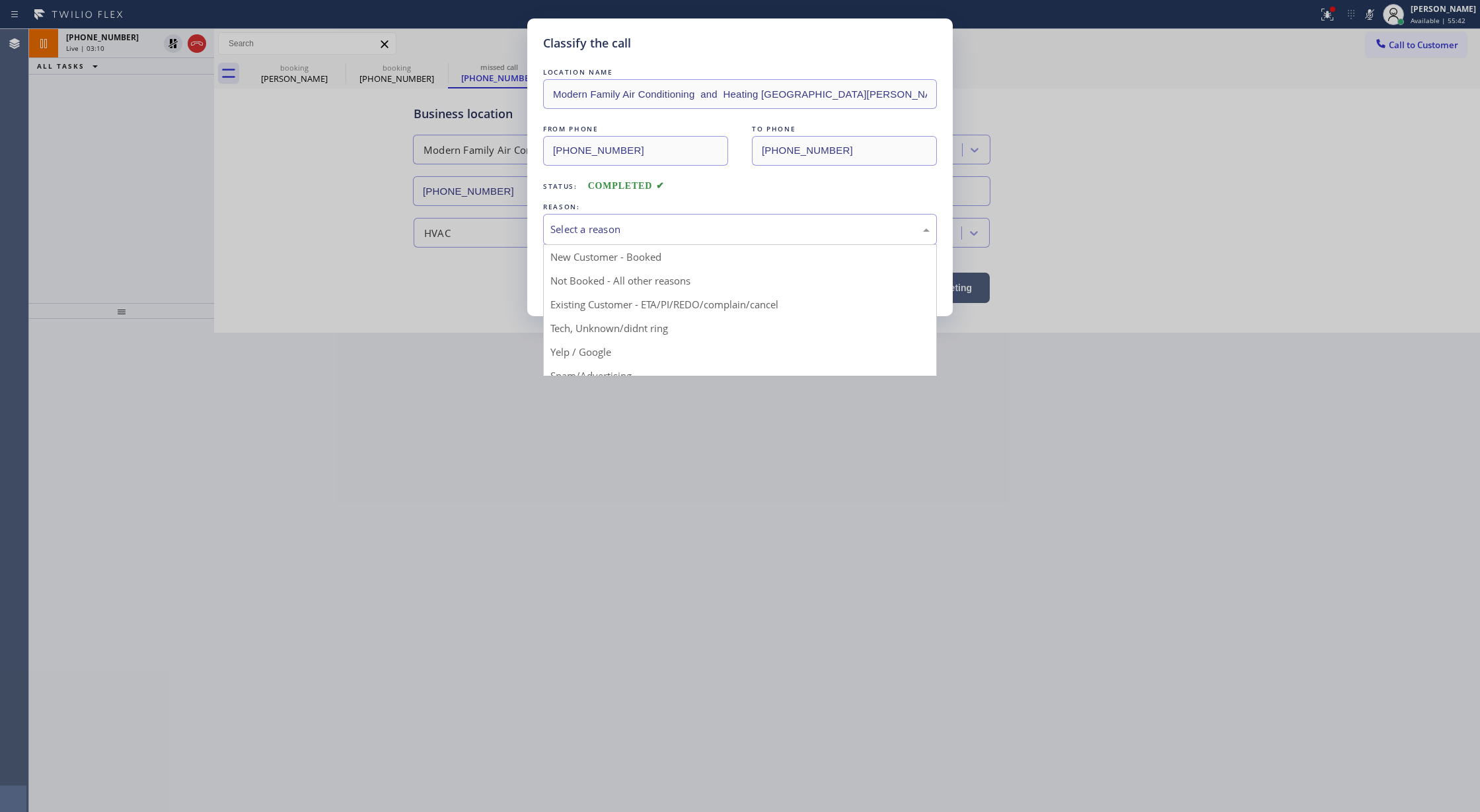
click at [633, 218] on div "Select a reason" at bounding box center [740, 230] width 393 height 31
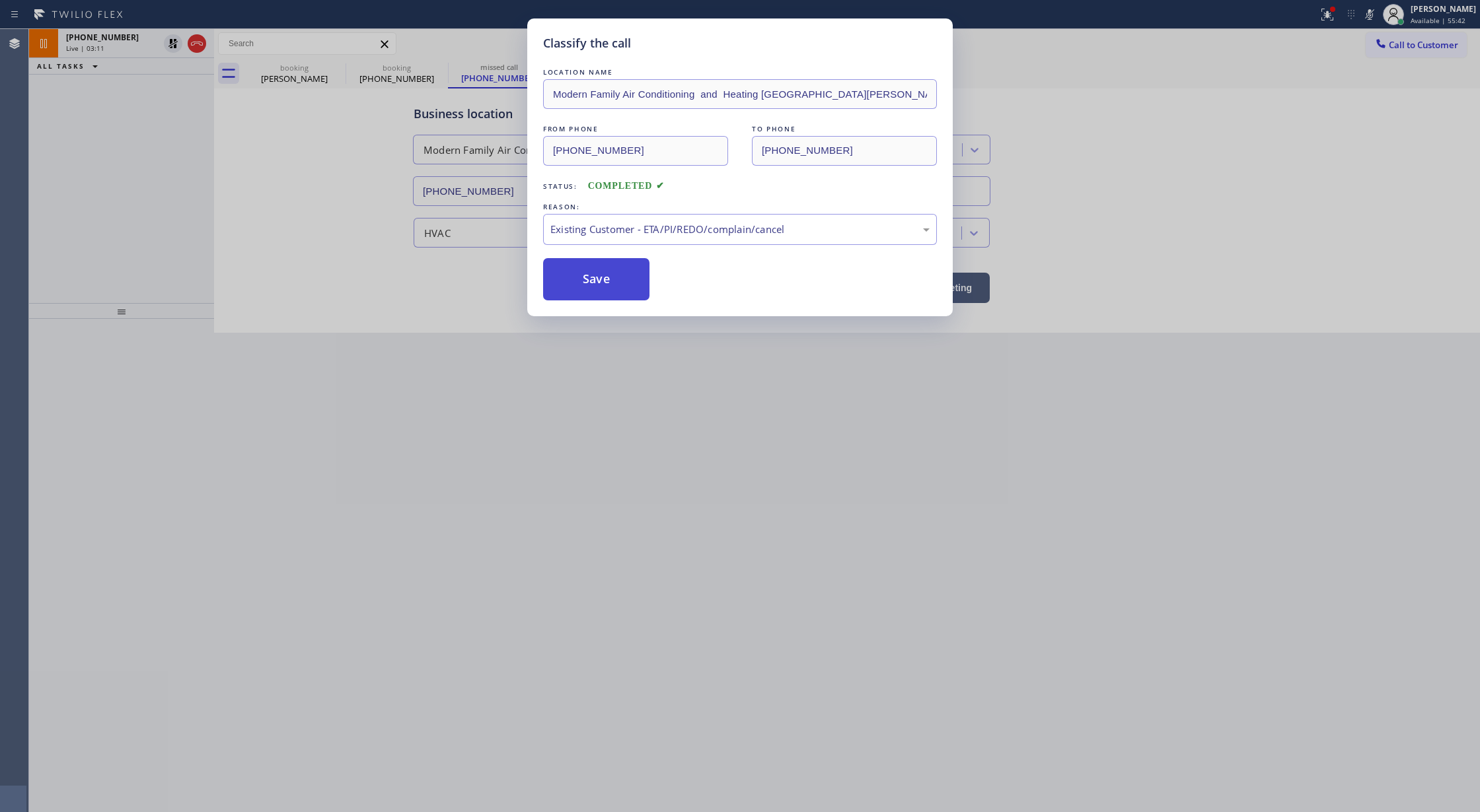
click at [590, 288] on button "Save" at bounding box center [596, 280] width 106 height 42
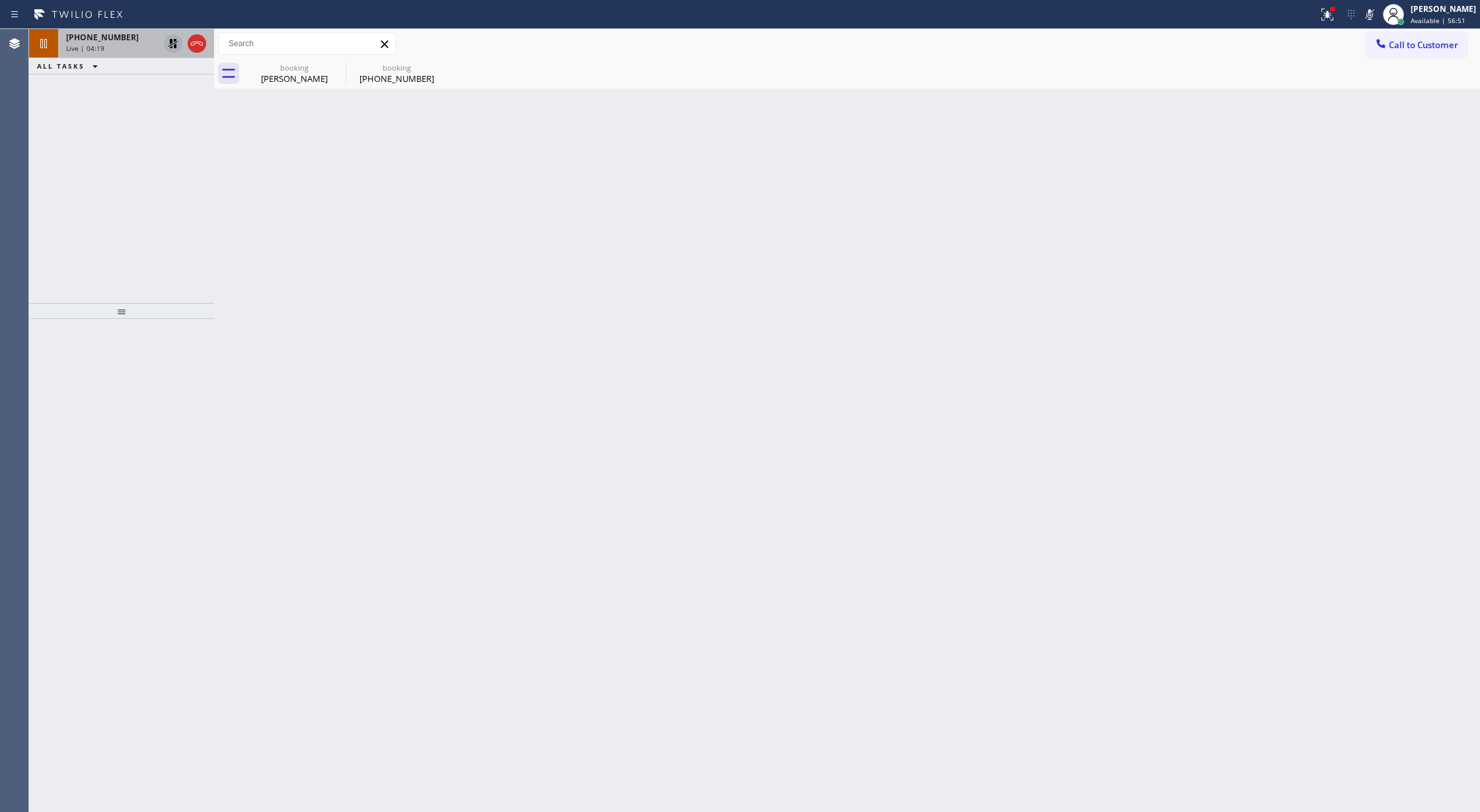
click at [167, 39] on icon at bounding box center [173, 43] width 16 height 16
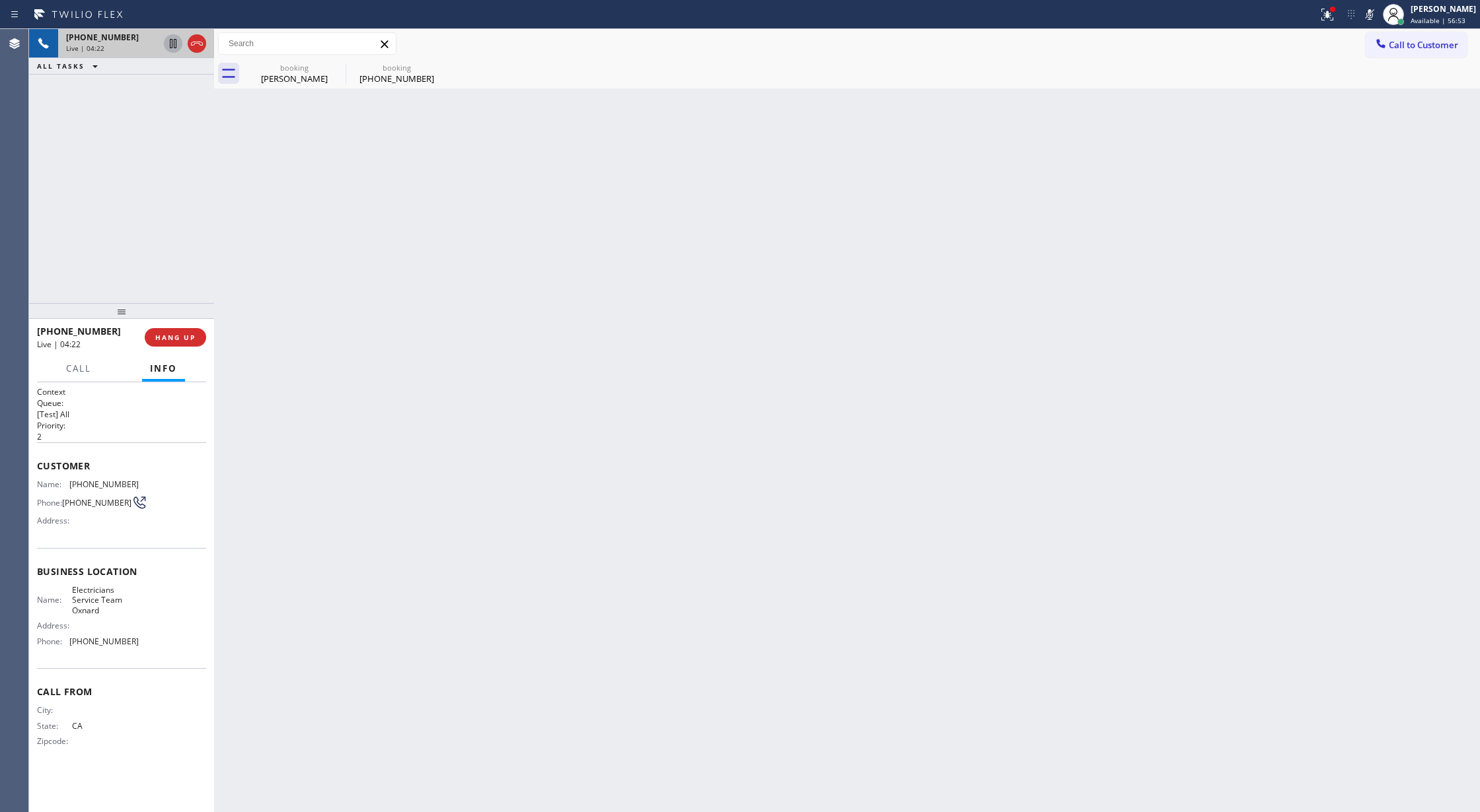
drag, startPoint x: 1374, startPoint y: 12, endPoint x: 1364, endPoint y: 77, distance: 65.8
click at [1374, 12] on icon at bounding box center [1369, 14] width 16 height 16
drag, startPoint x: 197, startPoint y: 43, endPoint x: 199, endPoint y: 78, distance: 35.1
click at [197, 42] on icon at bounding box center [197, 43] width 16 height 16
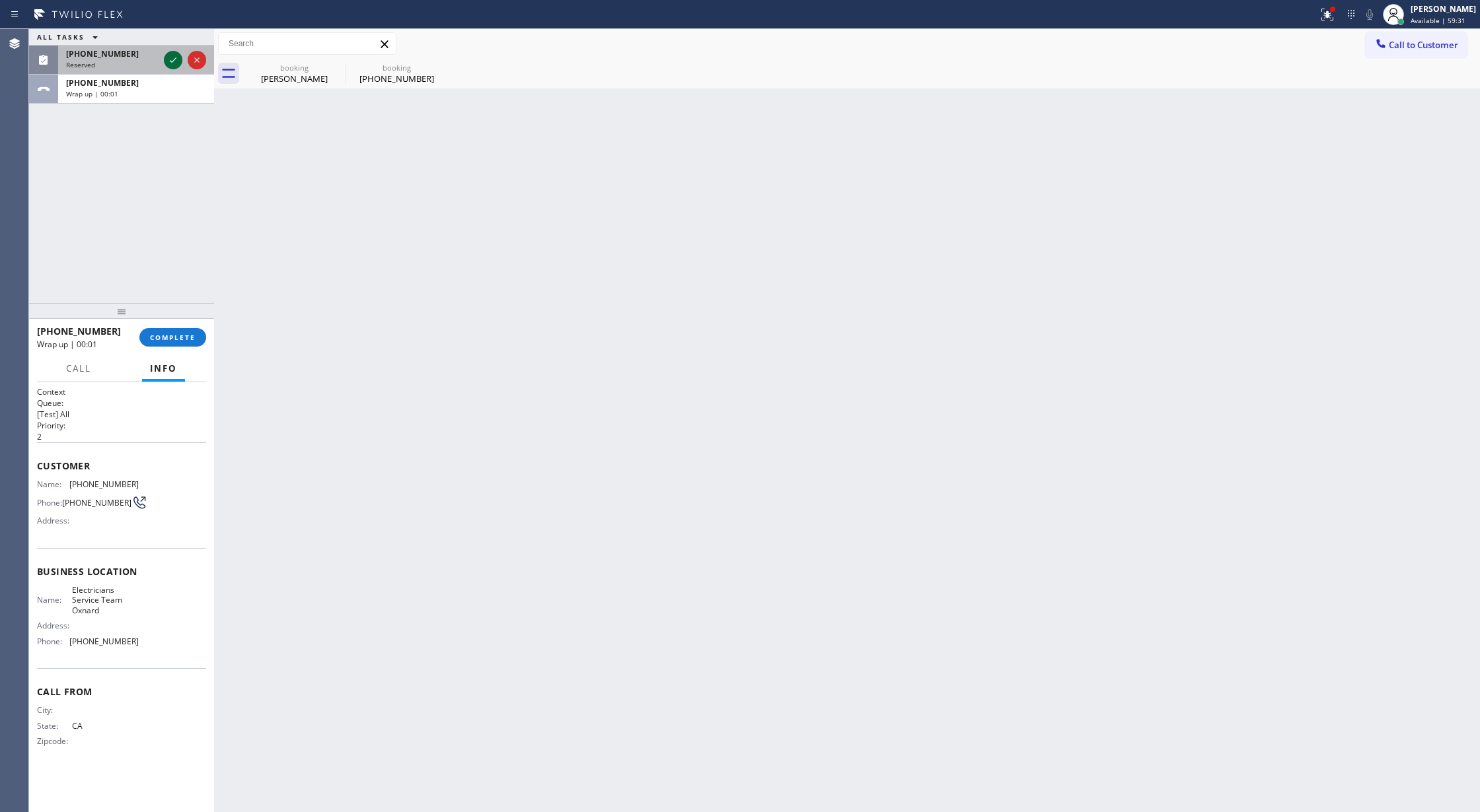
click at [173, 57] on icon at bounding box center [173, 60] width 16 height 16
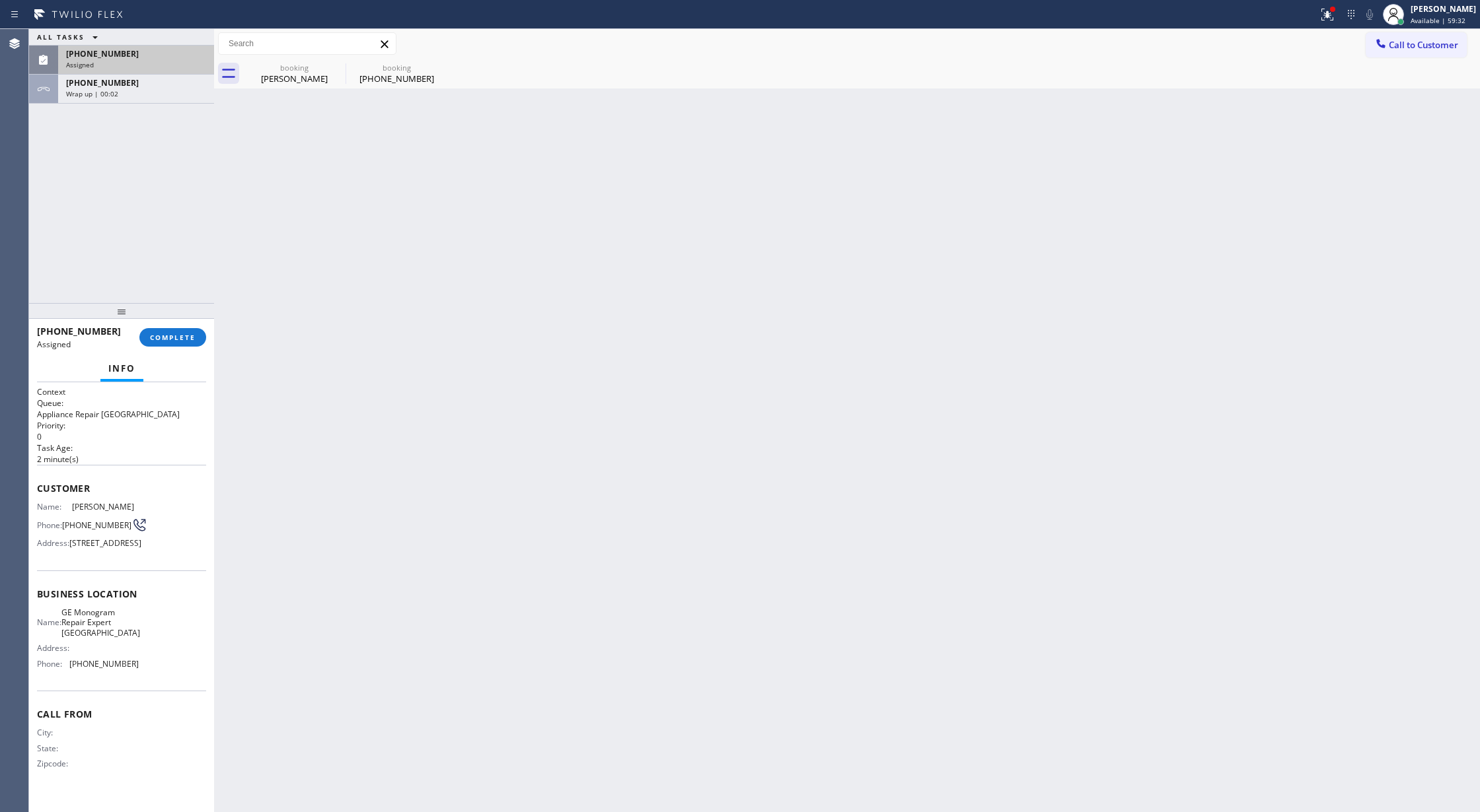
click at [166, 338] on span "COMPLETE" at bounding box center [172, 338] width 45 height 9
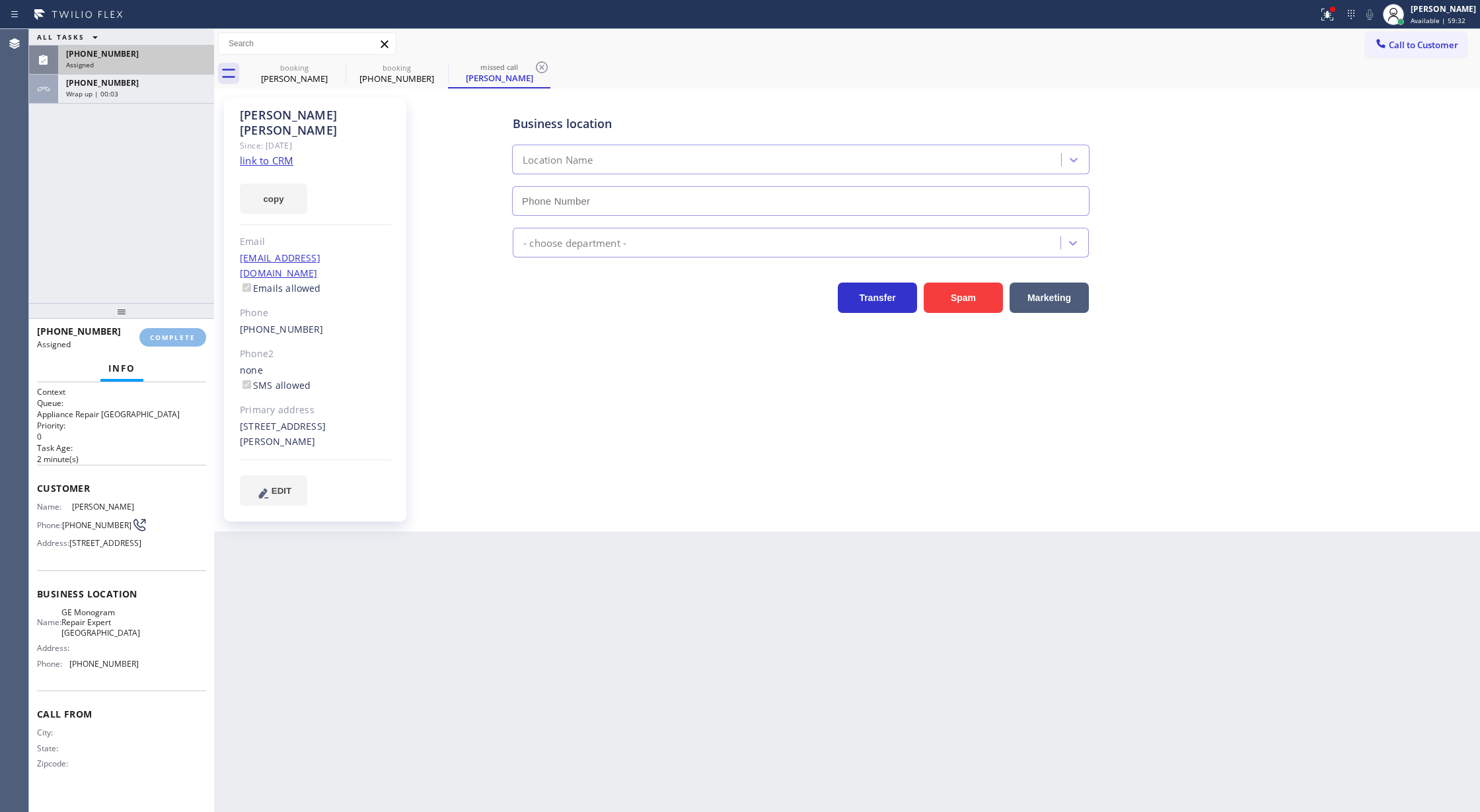
type input "[PHONE_NUMBER]"
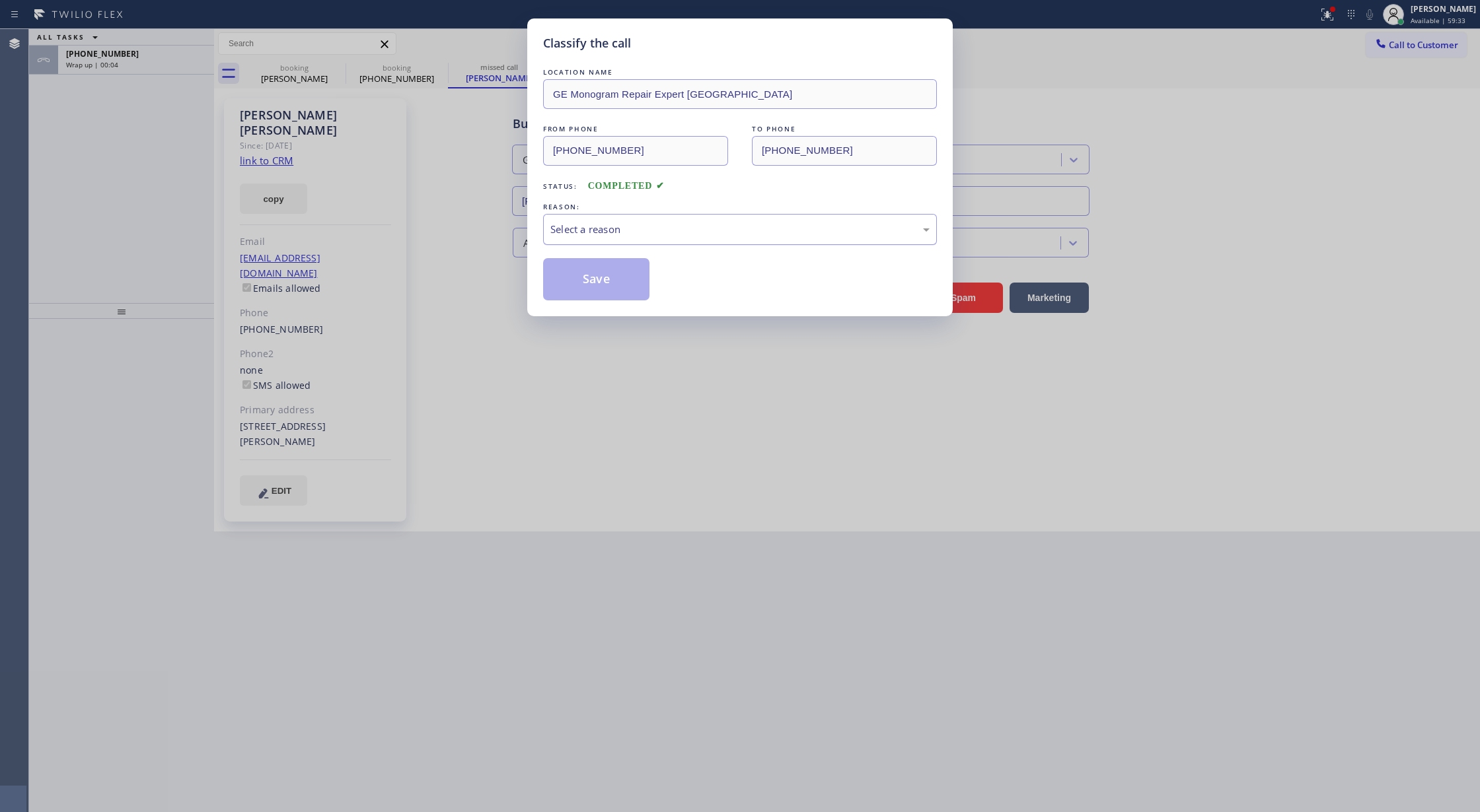
click at [627, 230] on div "Select a reason" at bounding box center [740, 229] width 379 height 15
click at [579, 286] on button "Save" at bounding box center [596, 280] width 106 height 42
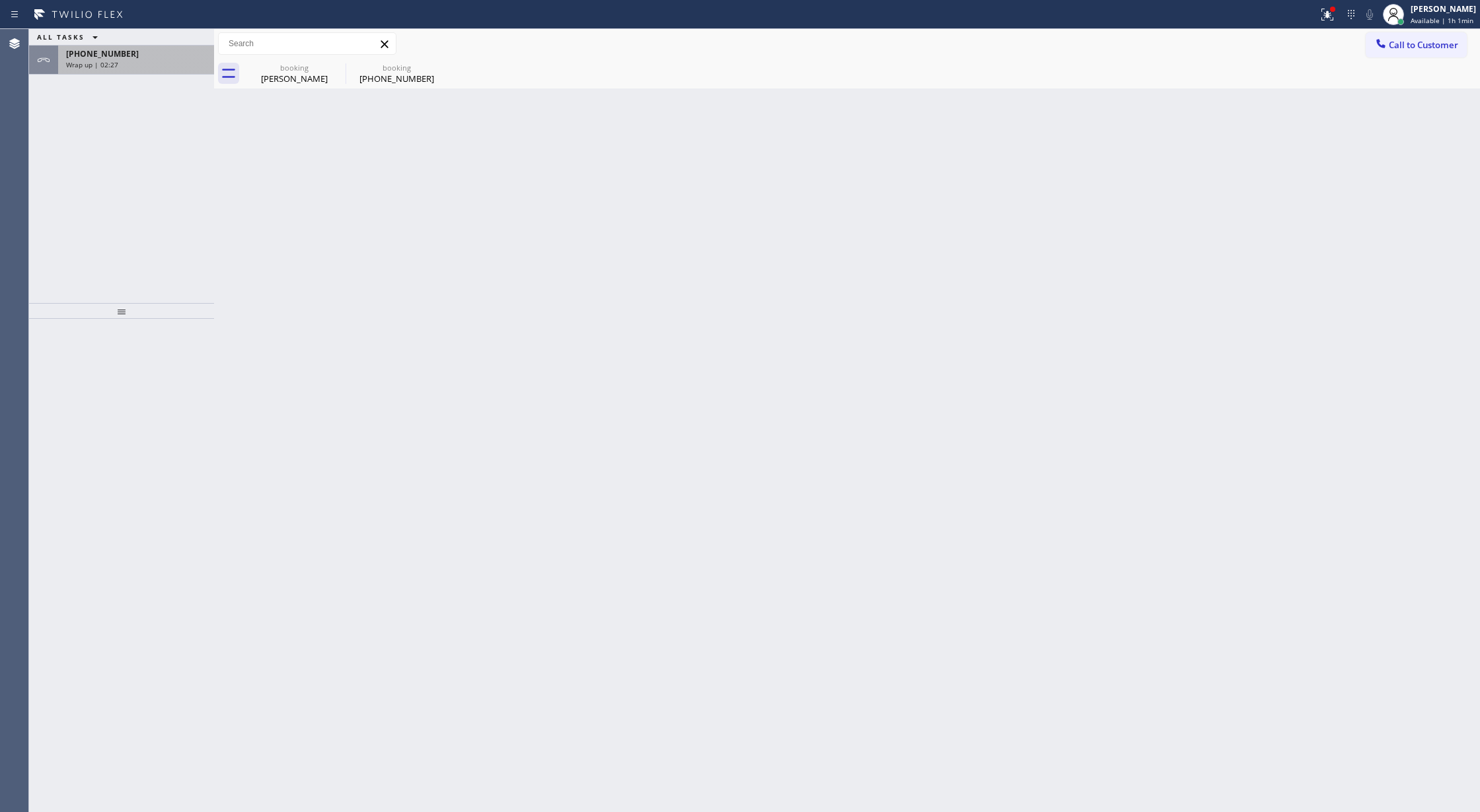
click at [164, 64] on div "Wrap up | 02:27" at bounding box center [137, 65] width 140 height 9
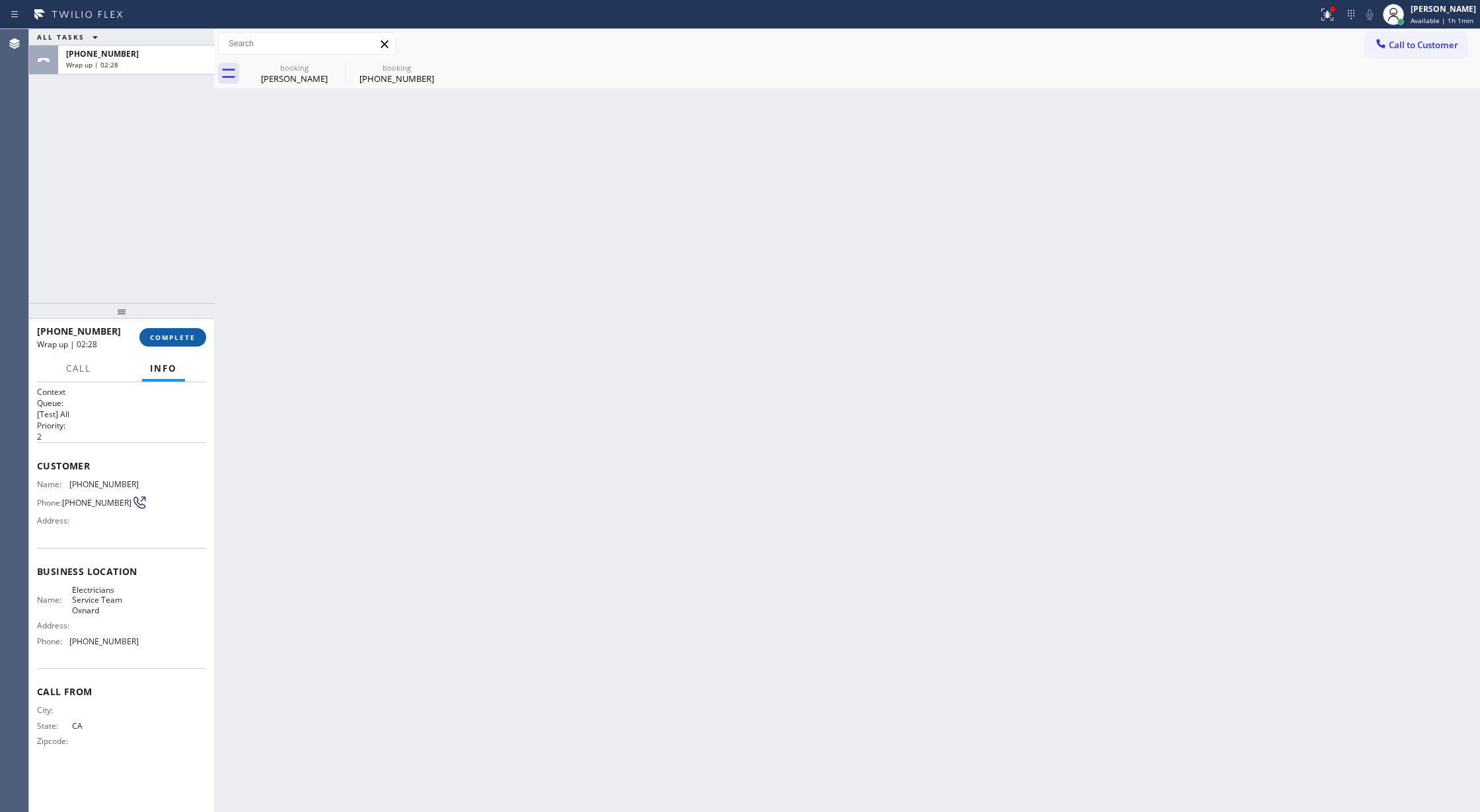
click at [172, 336] on span "COMPLETE" at bounding box center [172, 338] width 45 height 9
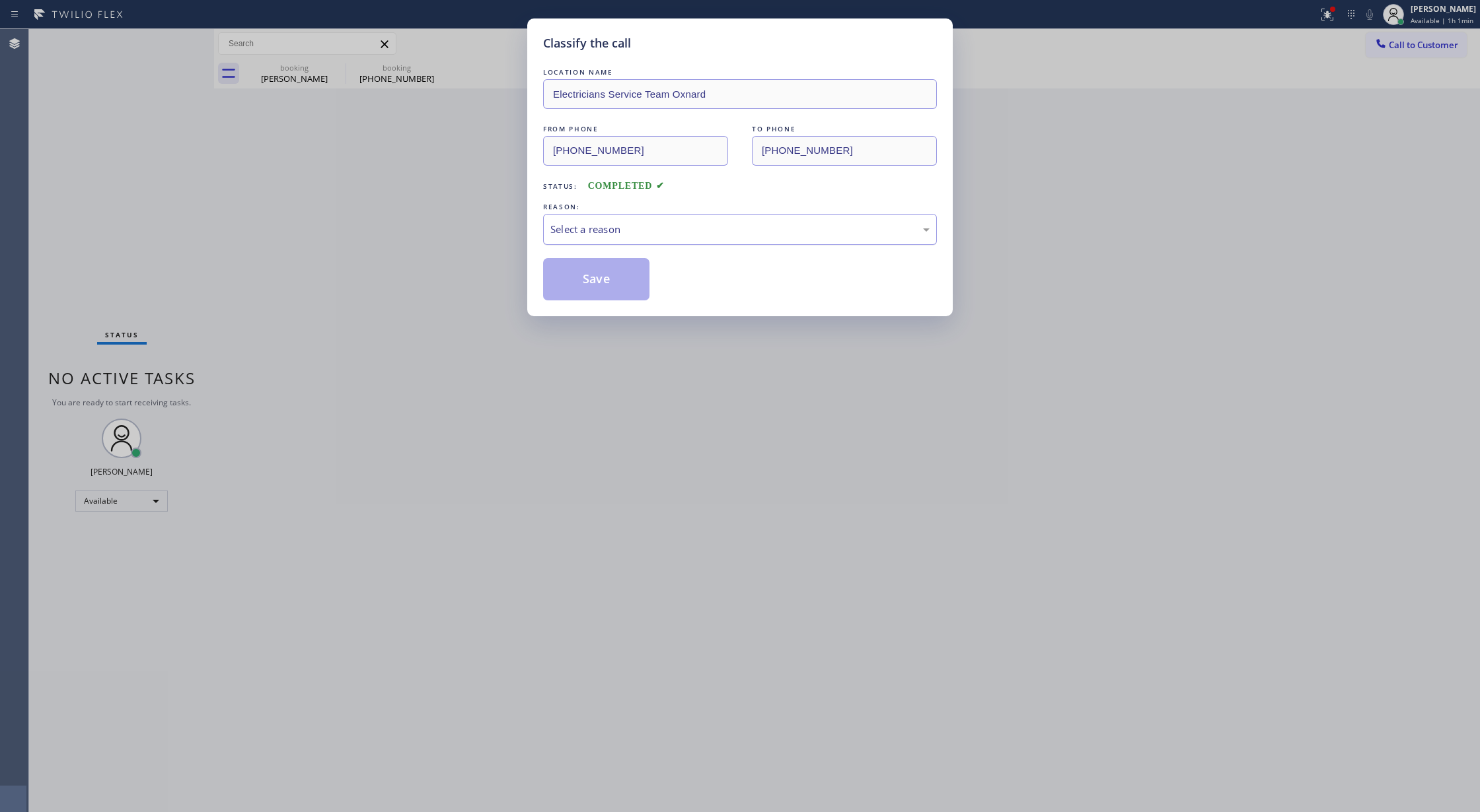
click at [649, 239] on div "Select a reason" at bounding box center [740, 230] width 393 height 31
click at [576, 281] on button "Save" at bounding box center [596, 280] width 106 height 42
type input "[PHONE_NUMBER]"
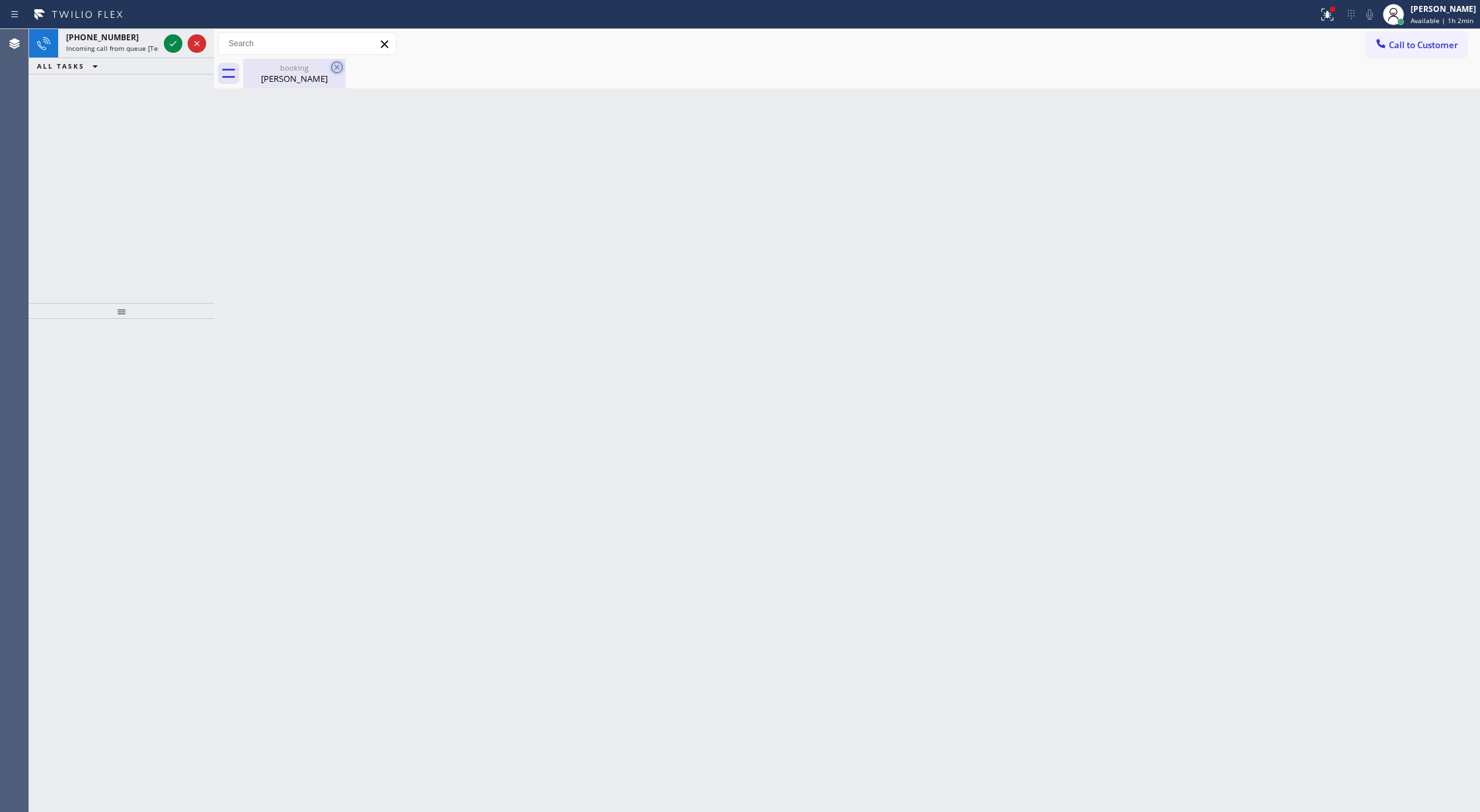
click at [334, 65] on icon at bounding box center [337, 67] width 12 height 12
click at [294, 77] on div "[PERSON_NAME]" at bounding box center [295, 78] width 100 height 12
click at [169, 41] on icon at bounding box center [173, 43] width 16 height 16
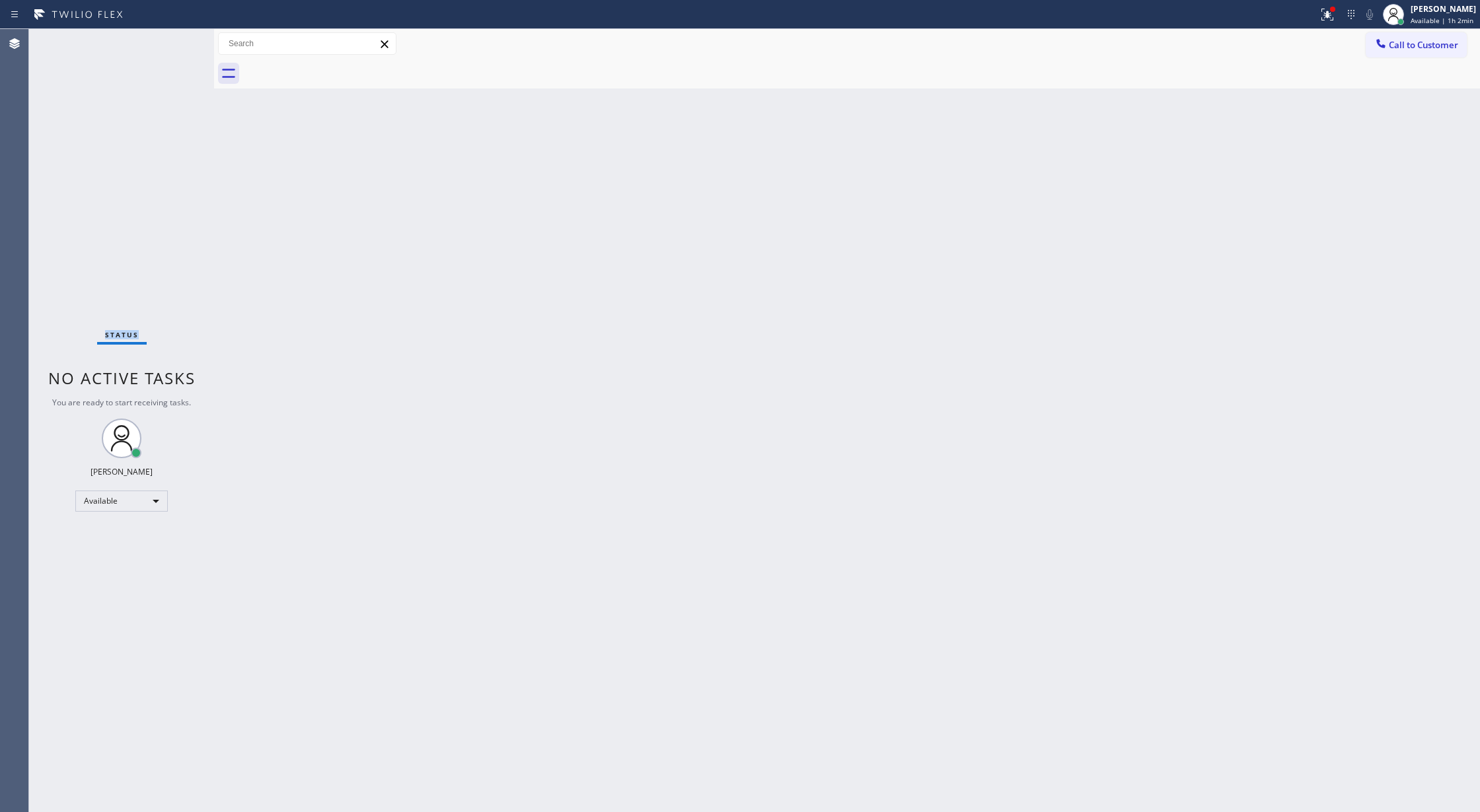
click at [169, 41] on div "Status No active tasks You are ready to start receiving tasks. [PERSON_NAME] Av…" at bounding box center [121, 420] width 185 height 783
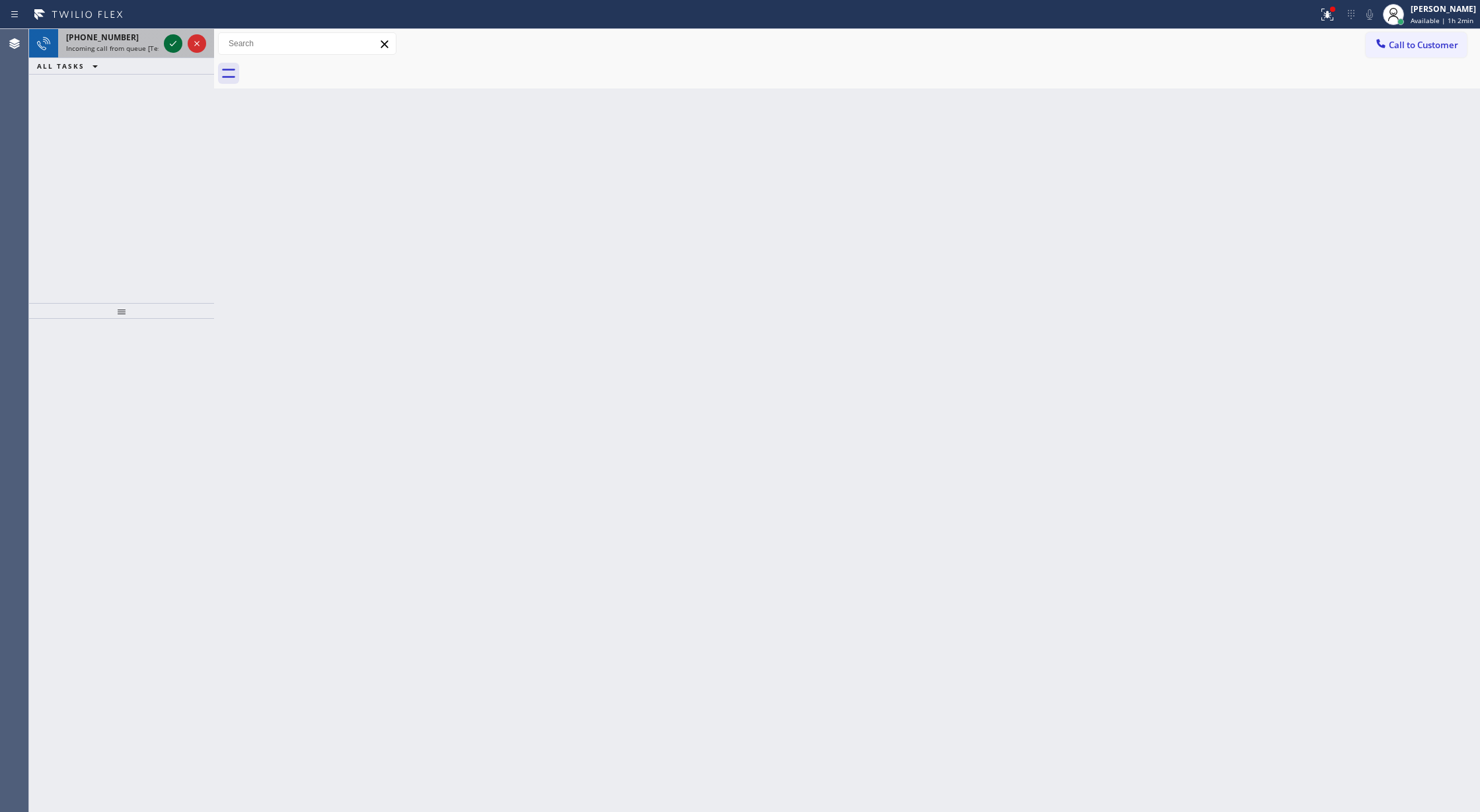
click at [168, 41] on icon at bounding box center [173, 43] width 16 height 16
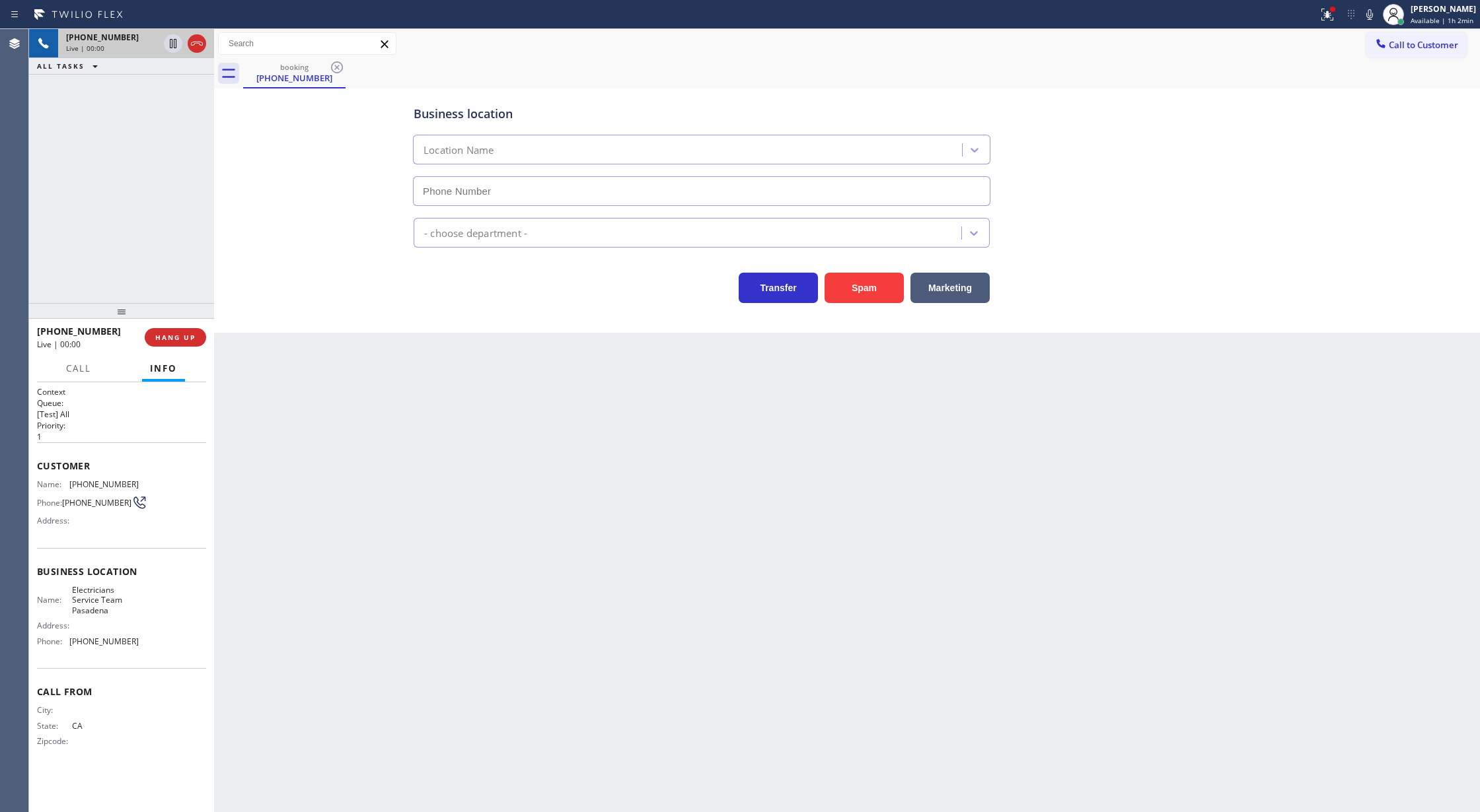
type input "[PHONE_NUMBER]"
click at [173, 340] on span "COMPLETE" at bounding box center [172, 338] width 45 height 9
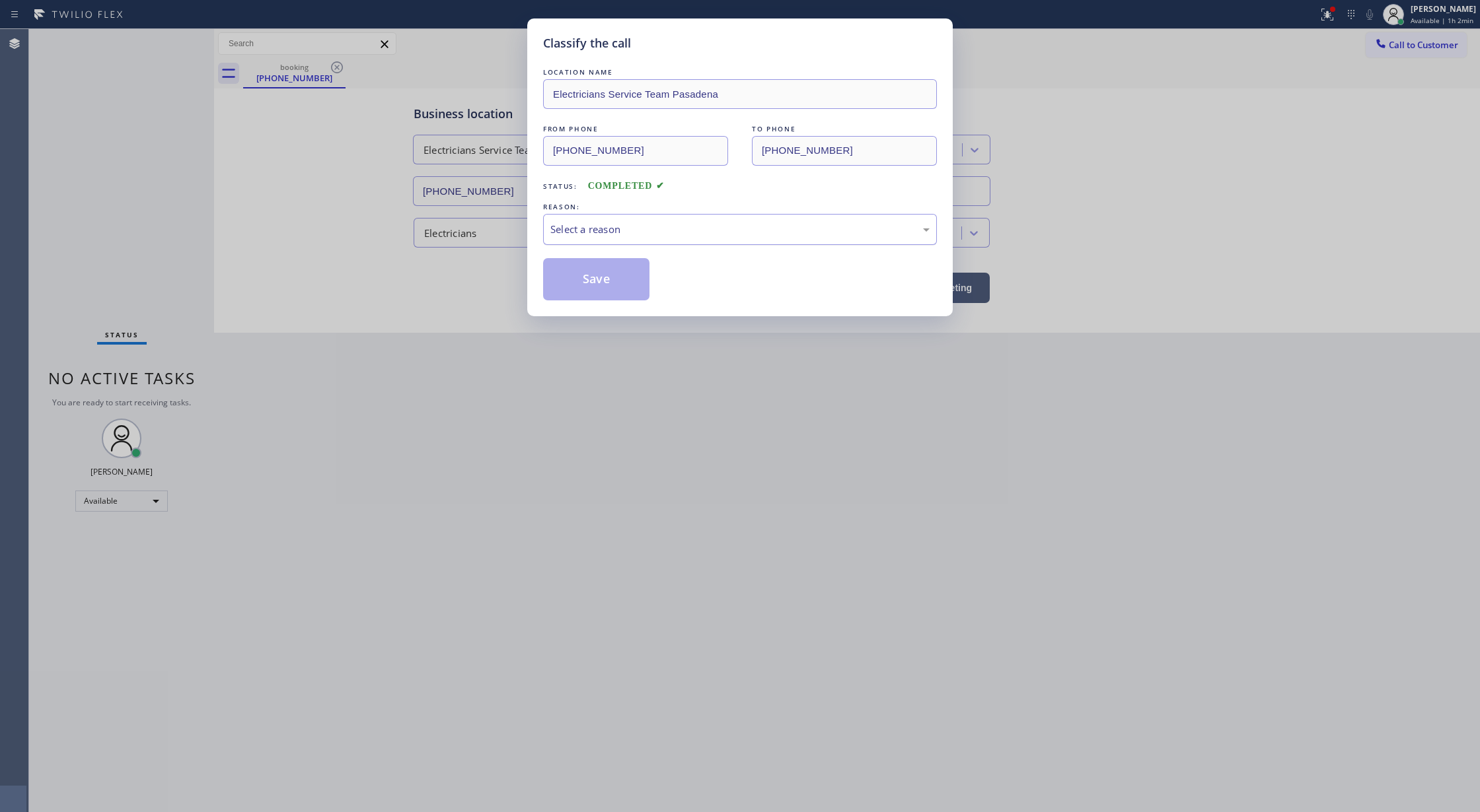
click at [580, 230] on div "Select a reason" at bounding box center [740, 229] width 379 height 15
click at [587, 281] on button "Save" at bounding box center [596, 280] width 106 height 42
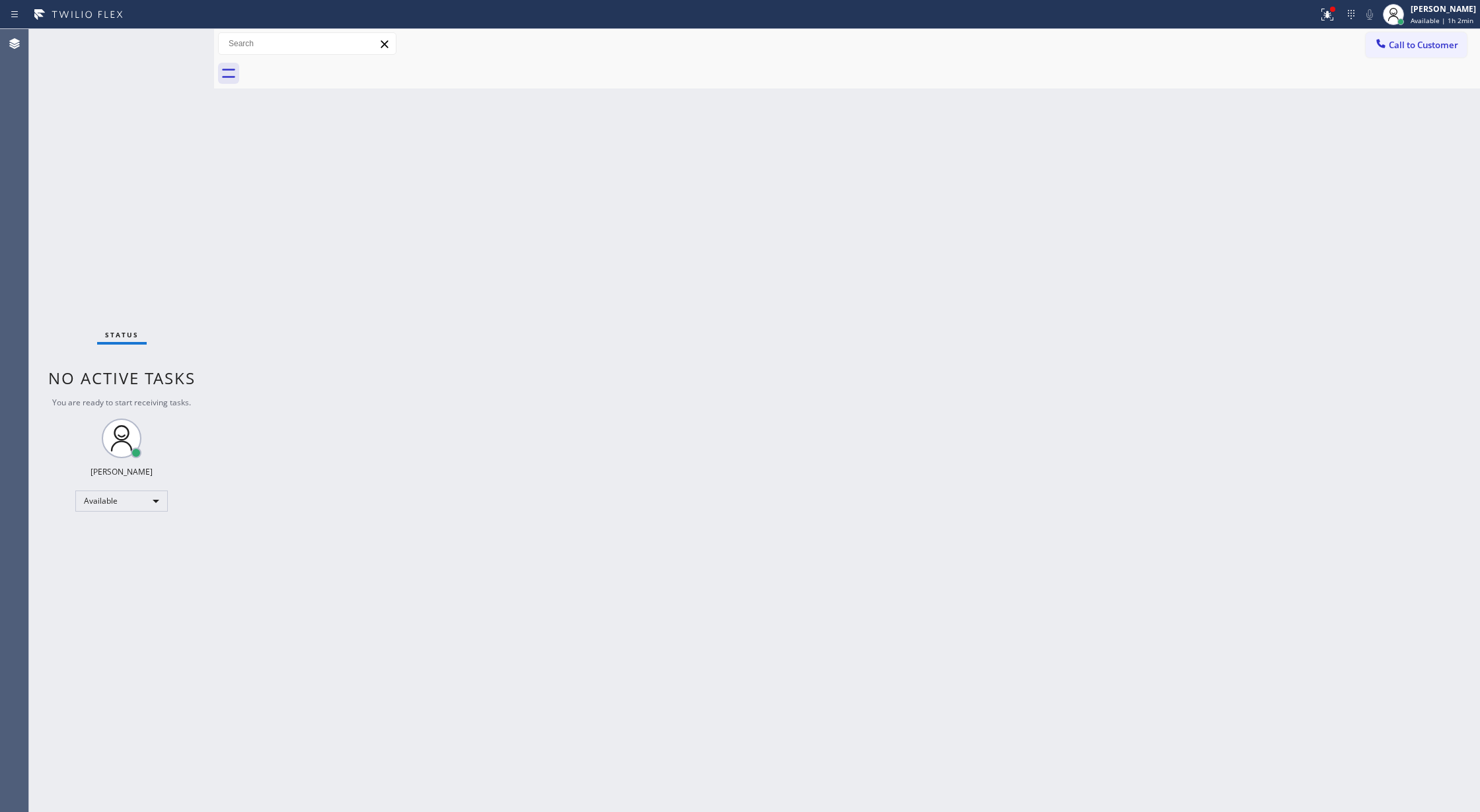
click at [169, 45] on div "Status No active tasks You are ready to start receiving tasks. [PERSON_NAME] Av…" at bounding box center [121, 420] width 185 height 783
click at [183, 42] on div "Status No active tasks You are ready to start receiving tasks. [PERSON_NAME] Av…" at bounding box center [121, 420] width 185 height 783
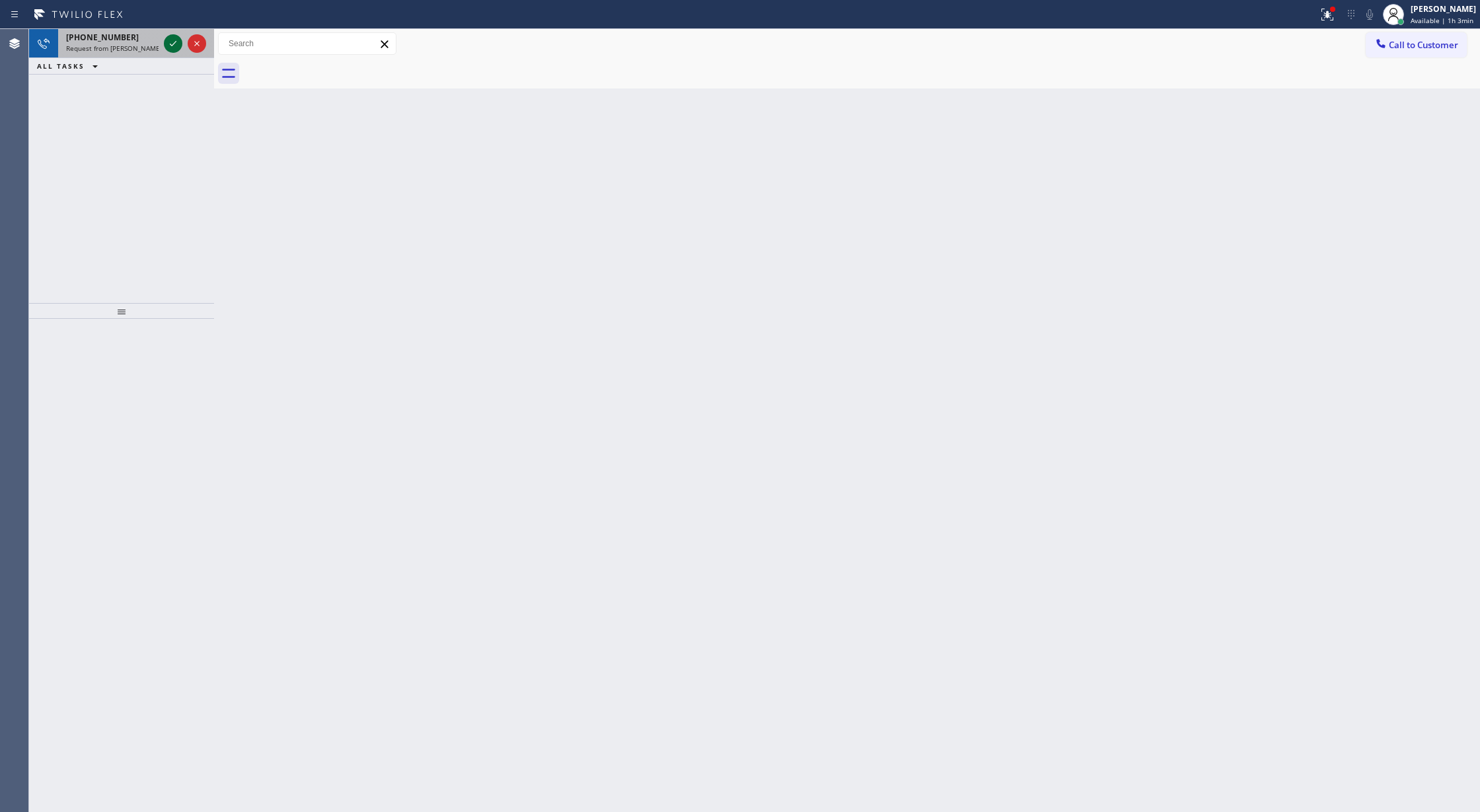
click at [173, 43] on icon at bounding box center [173, 43] width 16 height 16
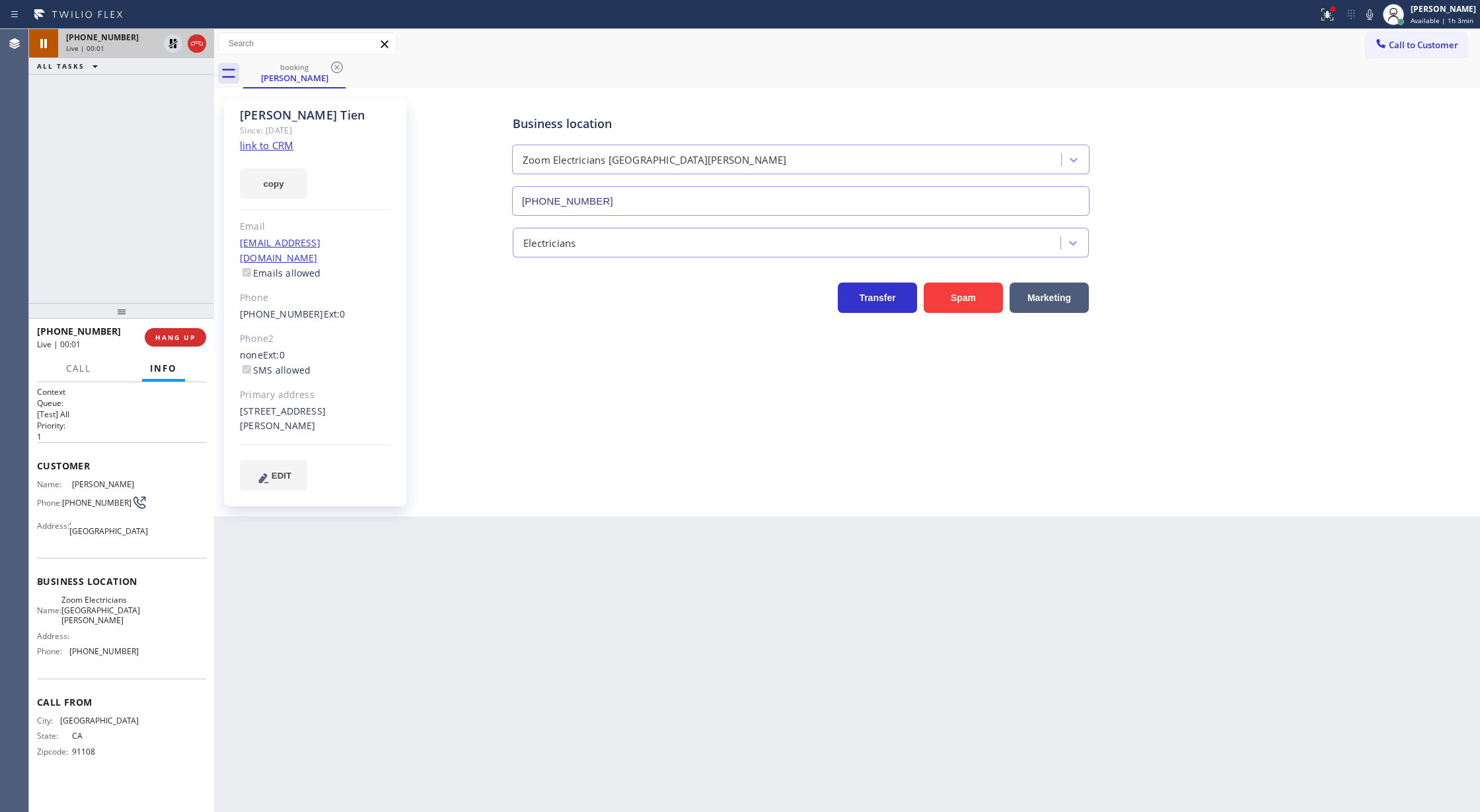
type input "[PHONE_NUMBER]"
click at [276, 145] on link "link to CRM" at bounding box center [267, 145] width 54 height 13
click at [194, 41] on icon at bounding box center [197, 43] width 16 height 16
click at [164, 330] on button "COMPLETE" at bounding box center [173, 338] width 66 height 18
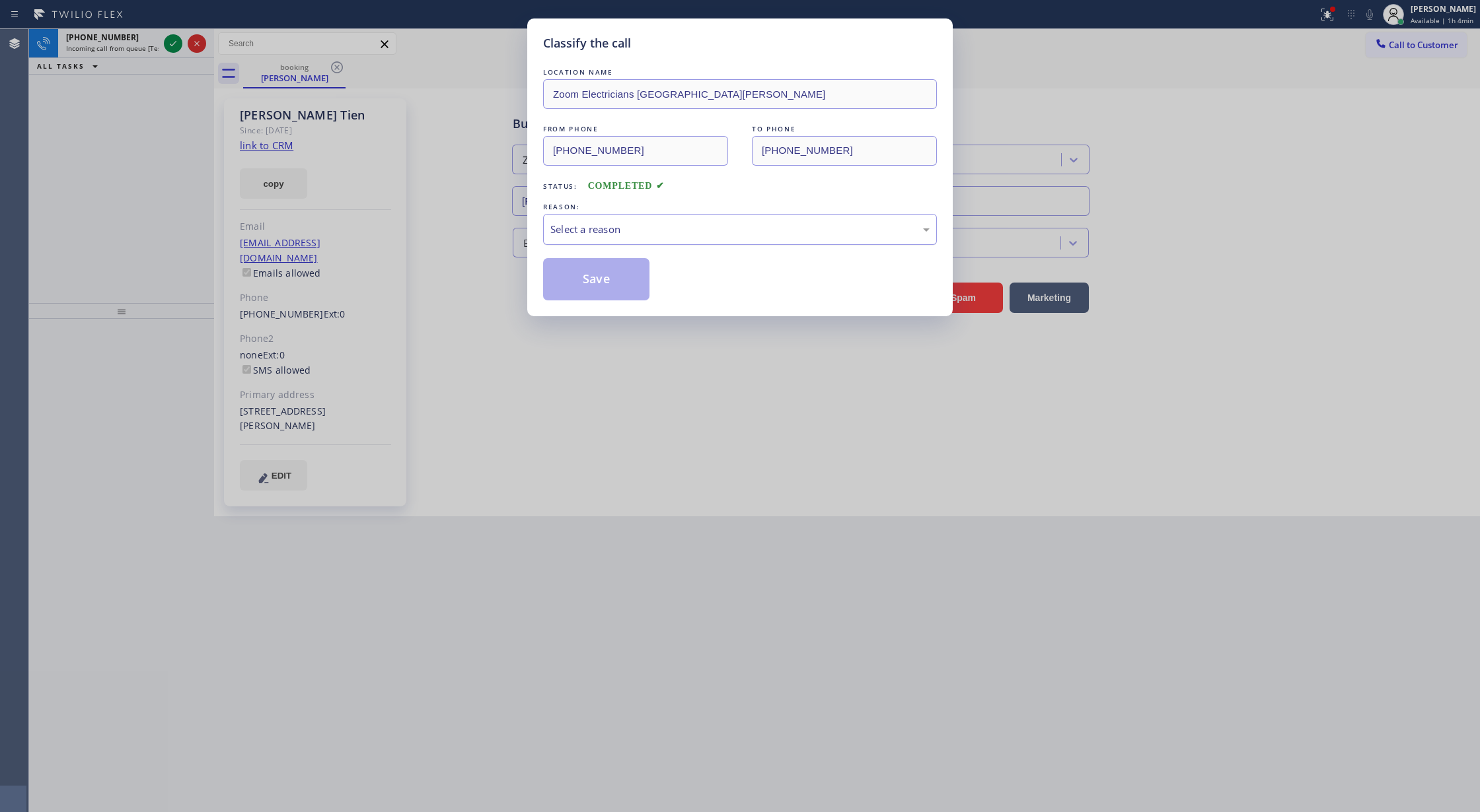
click at [665, 229] on div "Select a reason" at bounding box center [740, 229] width 379 height 15
click at [595, 273] on button "Save" at bounding box center [596, 280] width 106 height 42
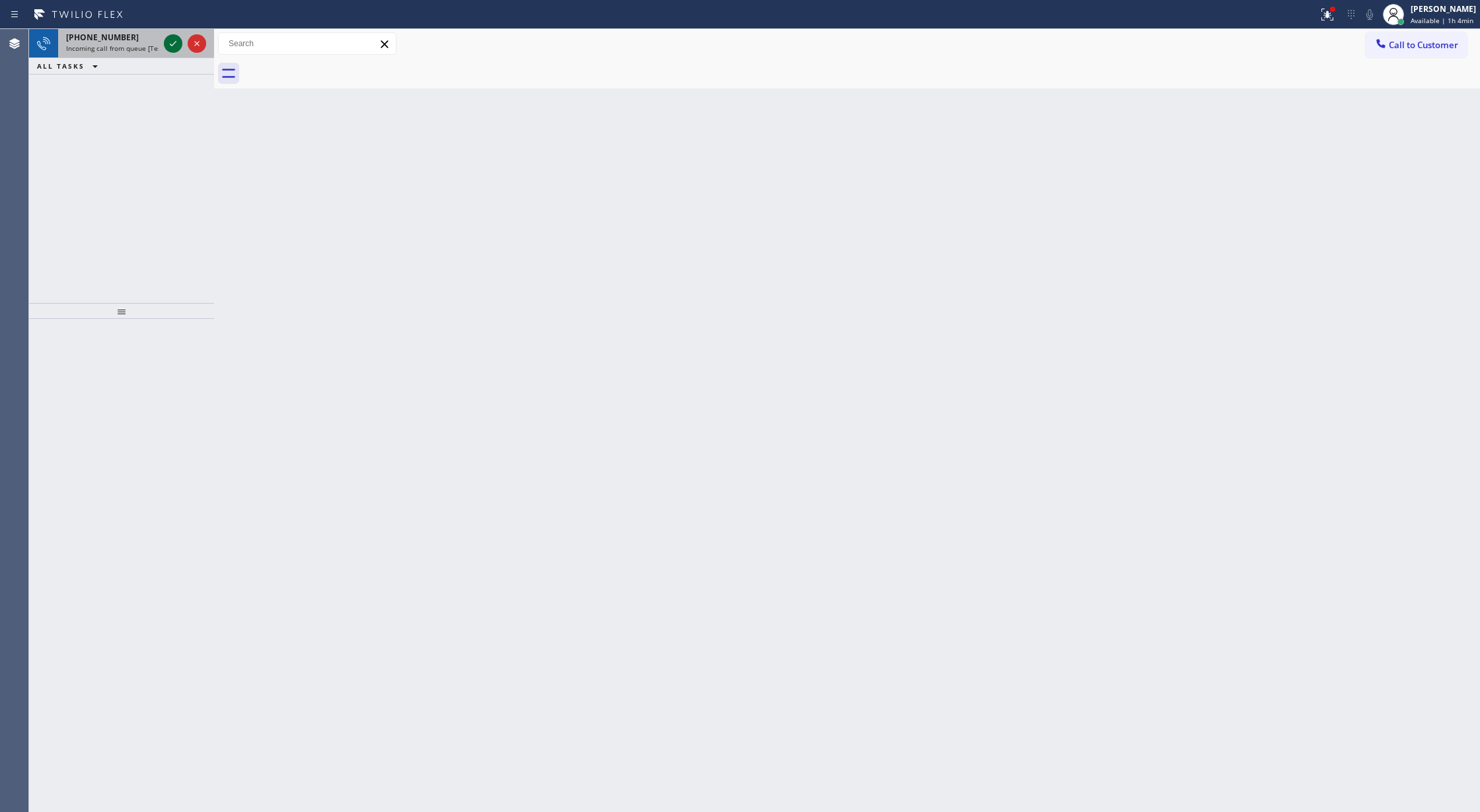
click at [166, 42] on icon at bounding box center [173, 43] width 16 height 16
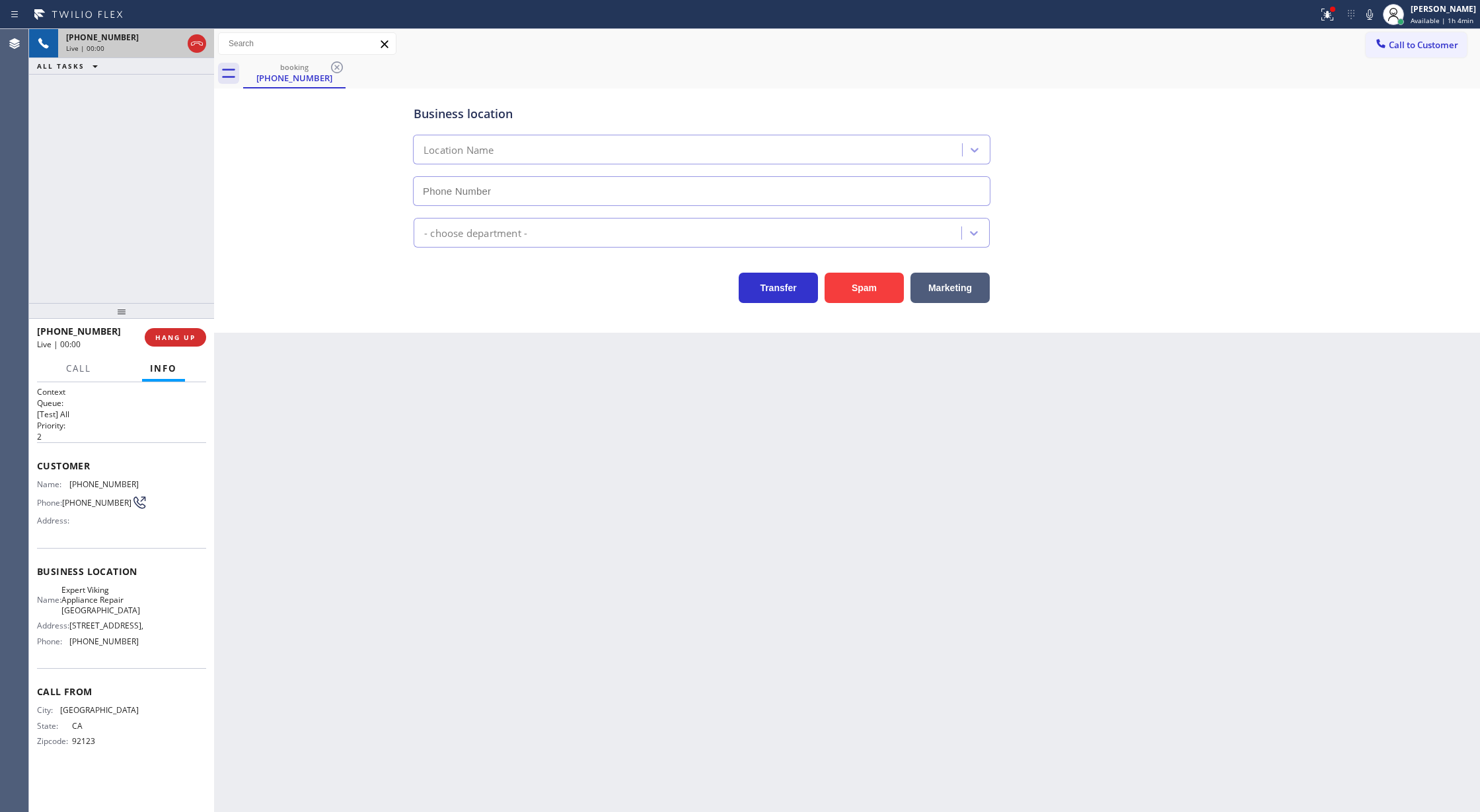
type input "[PHONE_NUMBER]"
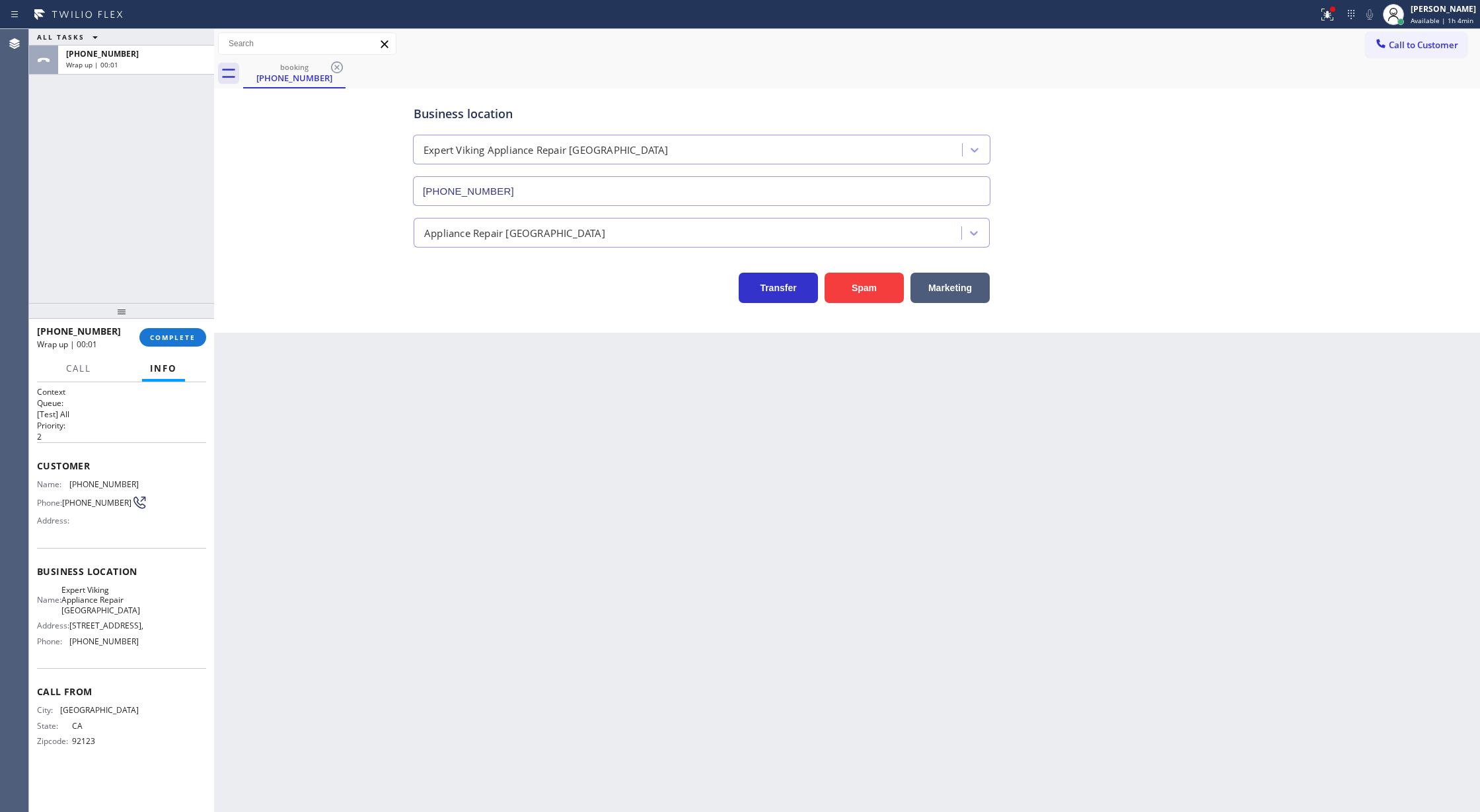
drag, startPoint x: 162, startPoint y: 340, endPoint x: 422, endPoint y: 373, distance: 262.1
click at [160, 340] on span "COMPLETE" at bounding box center [172, 338] width 45 height 9
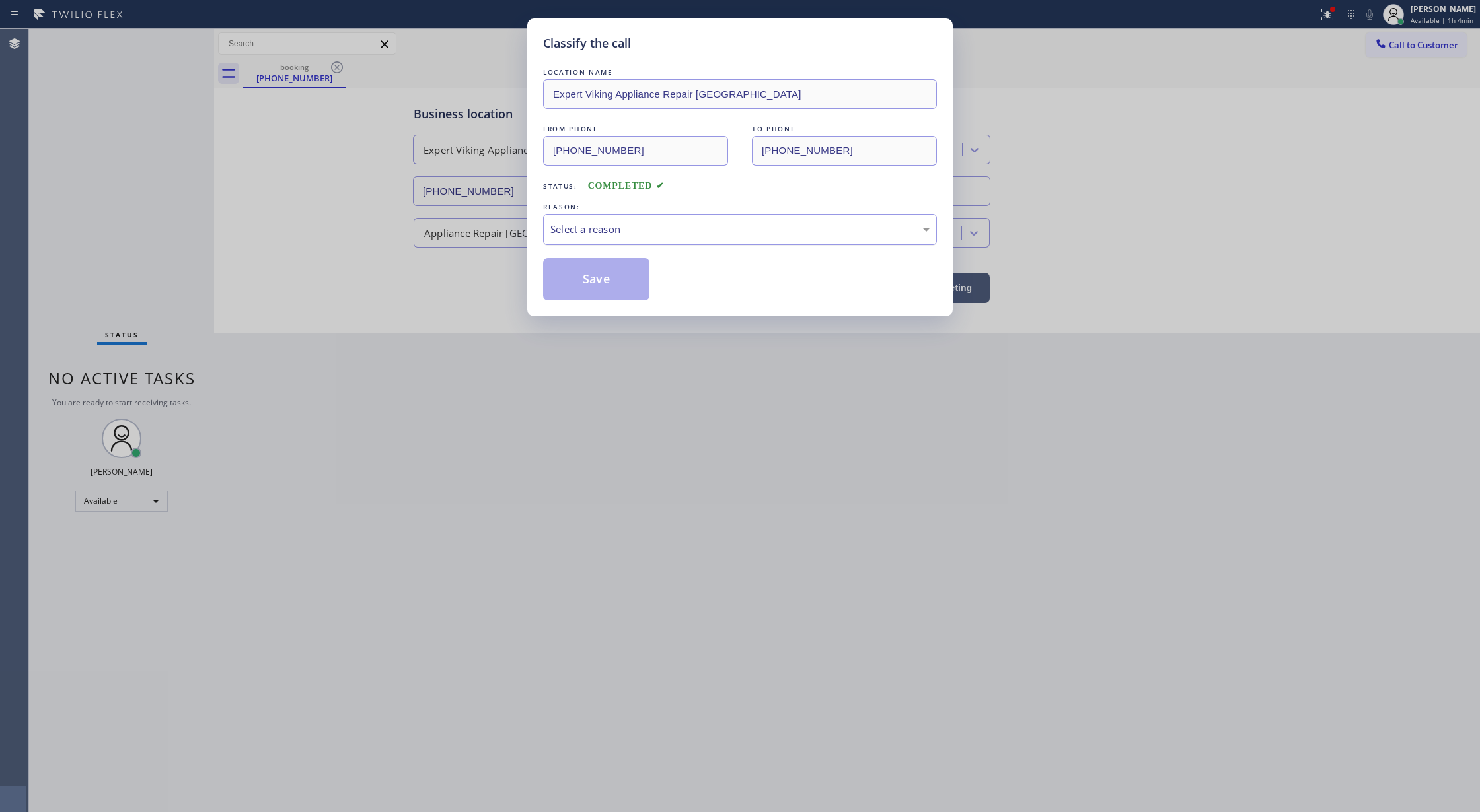
click at [687, 240] on div "Select a reason" at bounding box center [740, 230] width 393 height 31
click at [594, 289] on button "Save" at bounding box center [596, 280] width 106 height 42
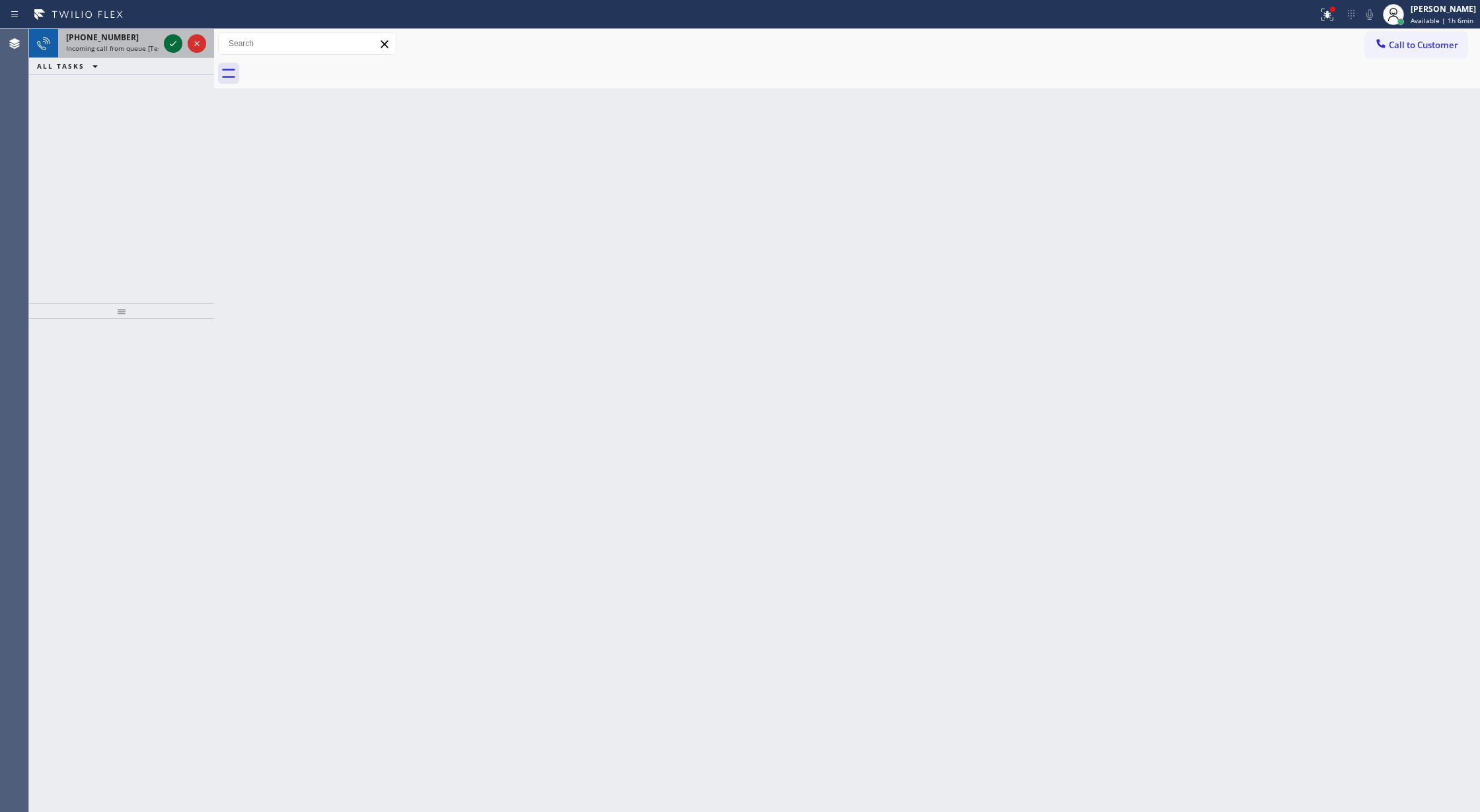
click at [169, 41] on icon at bounding box center [173, 43] width 16 height 16
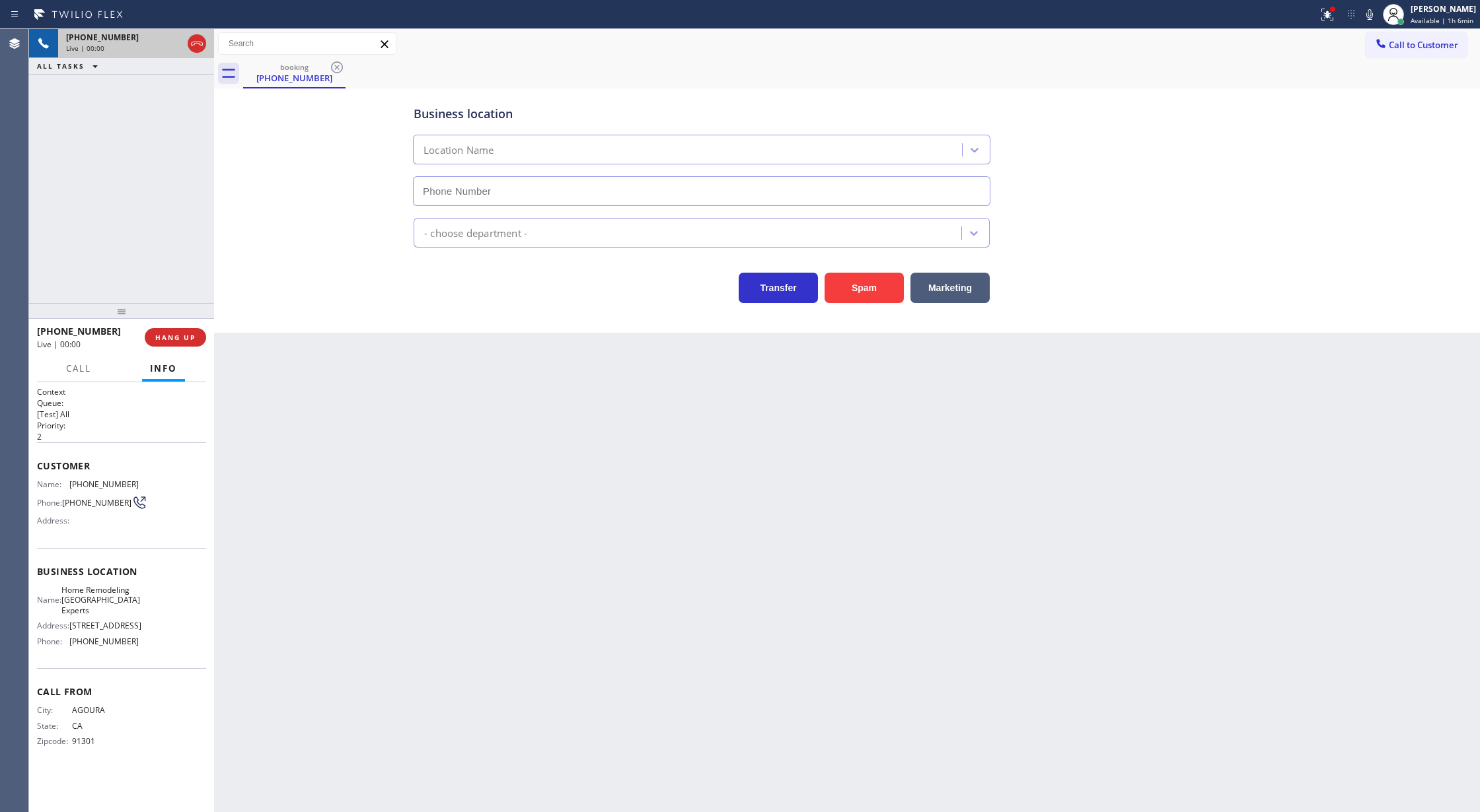
type input "[PHONE_NUMBER]"
click at [843, 289] on button "Spam" at bounding box center [864, 288] width 79 height 30
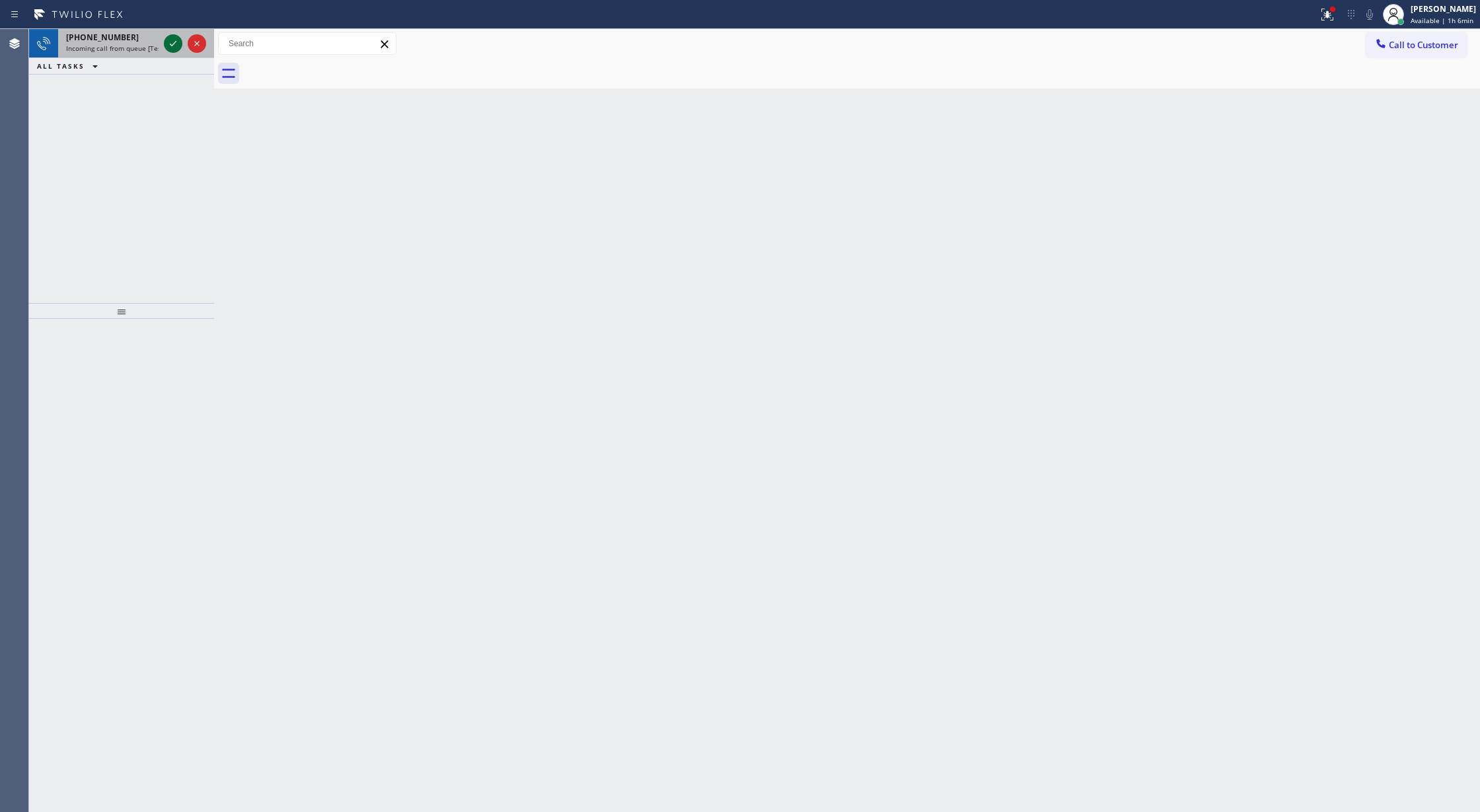
click at [173, 43] on icon at bounding box center [173, 43] width 16 height 16
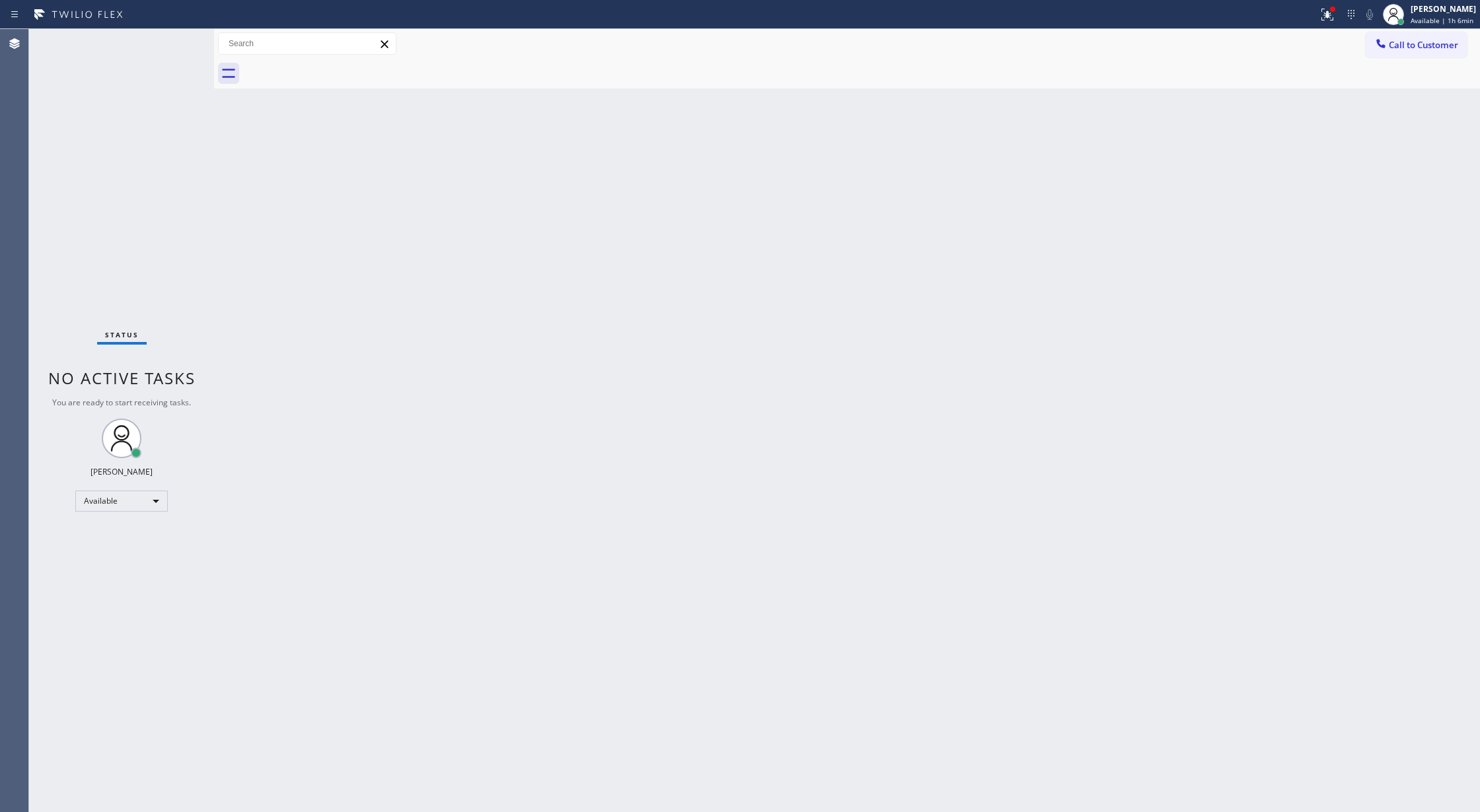
click at [173, 43] on div "Status No active tasks You are ready to start receiving tasks. [PERSON_NAME] Av…" at bounding box center [121, 420] width 185 height 783
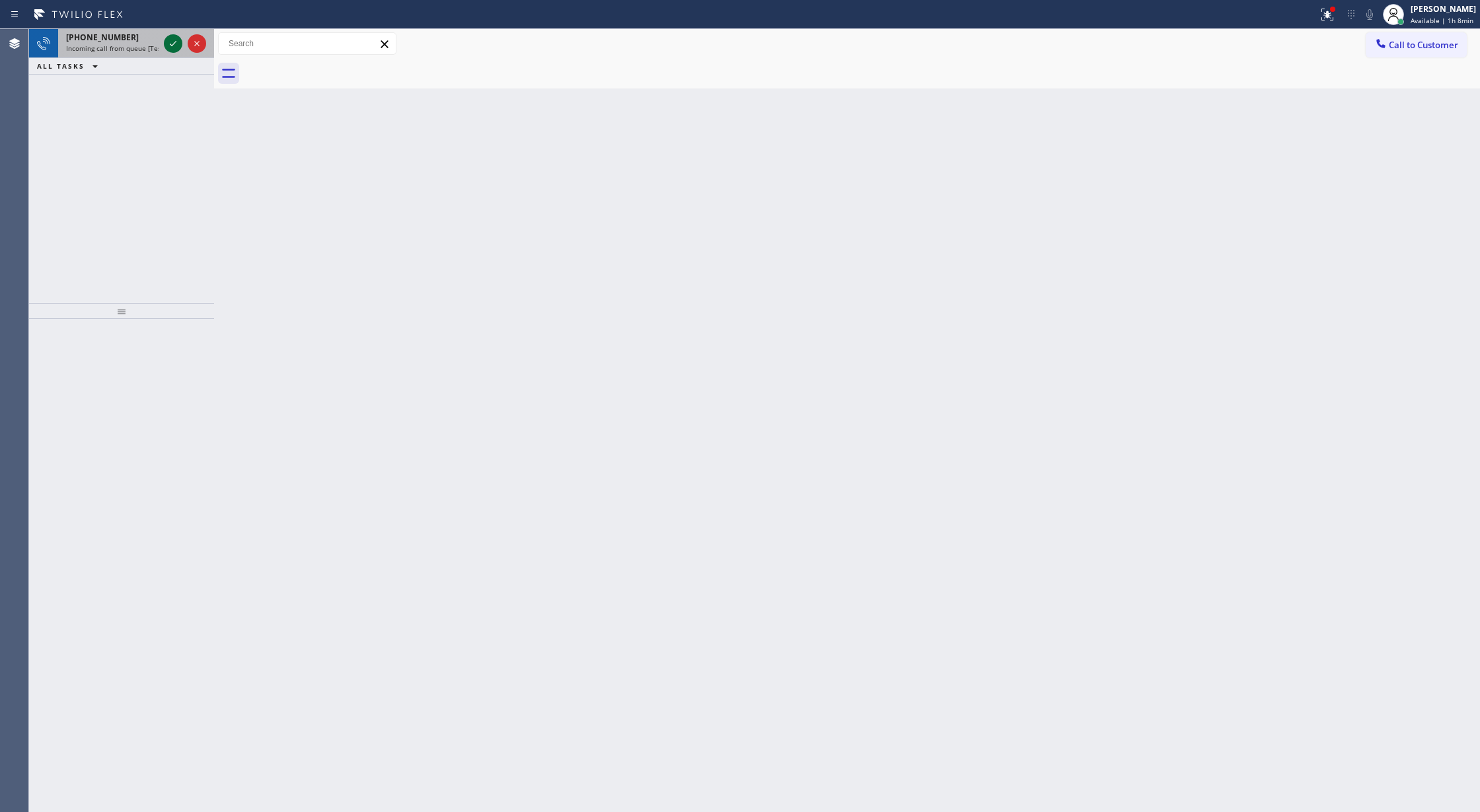
click at [173, 48] on icon at bounding box center [173, 43] width 16 height 16
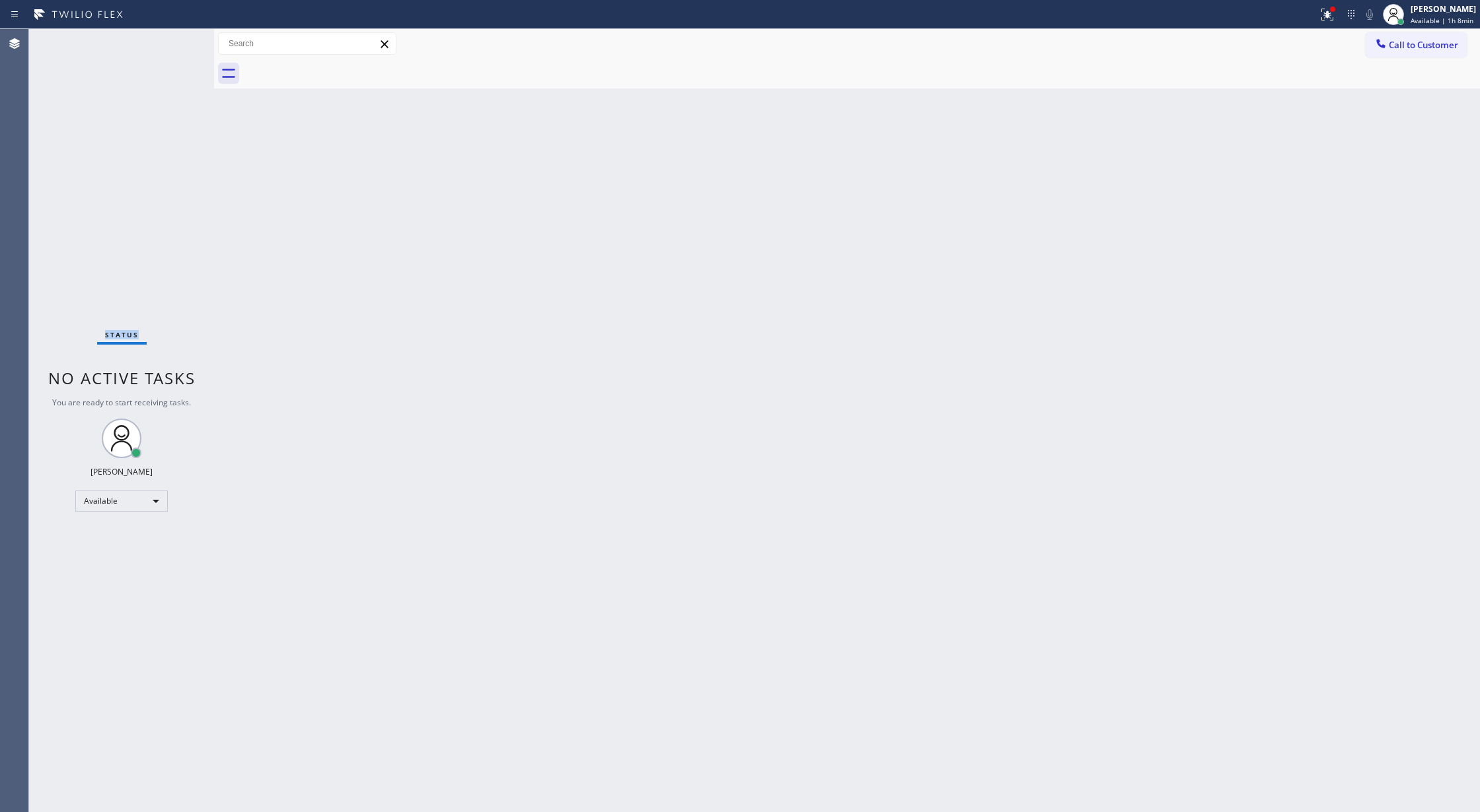
click at [173, 46] on div "Status No active tasks You are ready to start receiving tasks. [PERSON_NAME] Av…" at bounding box center [121, 420] width 185 height 783
click at [1386, 336] on div "Back to Dashboard Change Sender ID Customers Technicians Select a contact Outbo…" at bounding box center [847, 420] width 1266 height 783
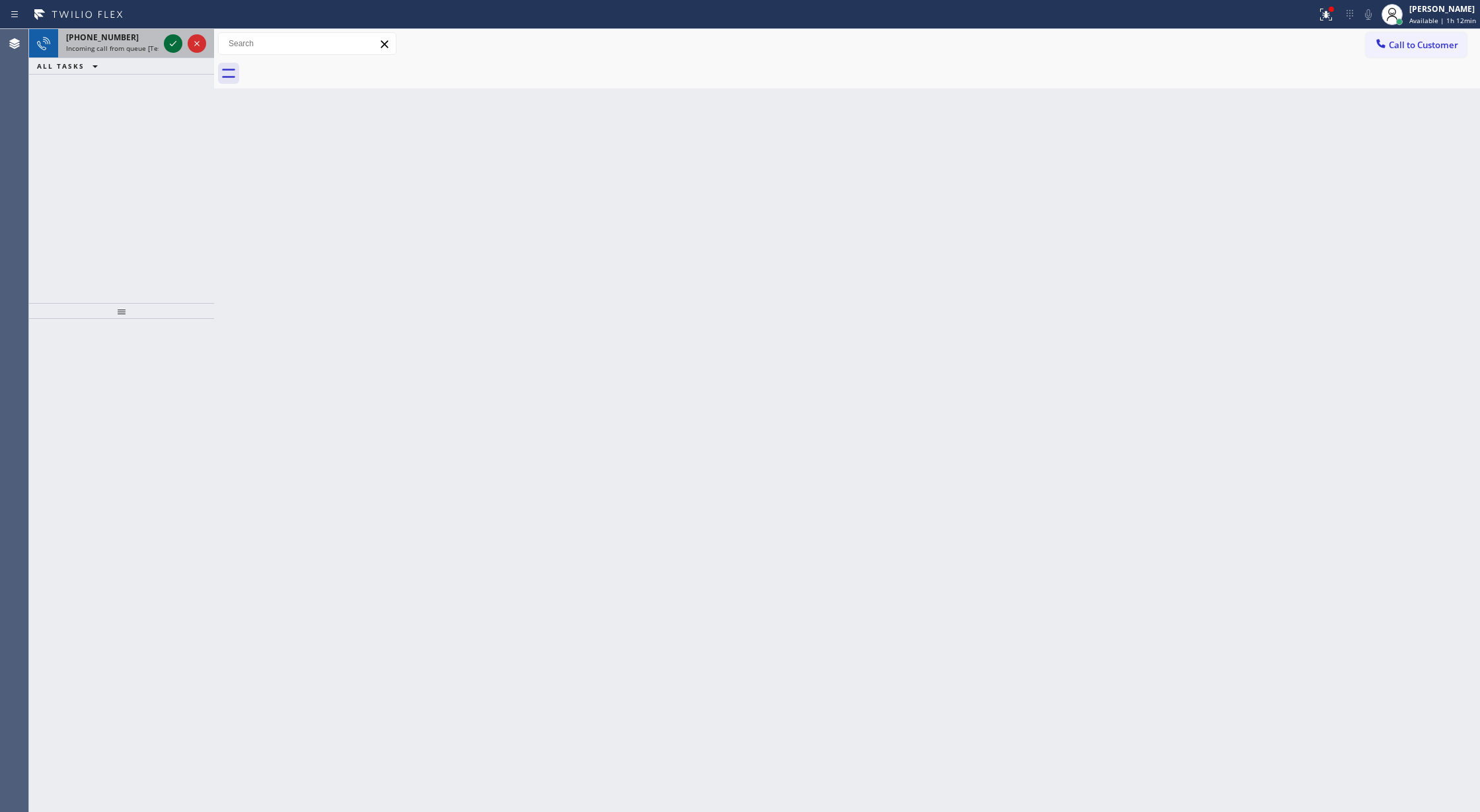
click at [171, 48] on icon at bounding box center [173, 43] width 16 height 16
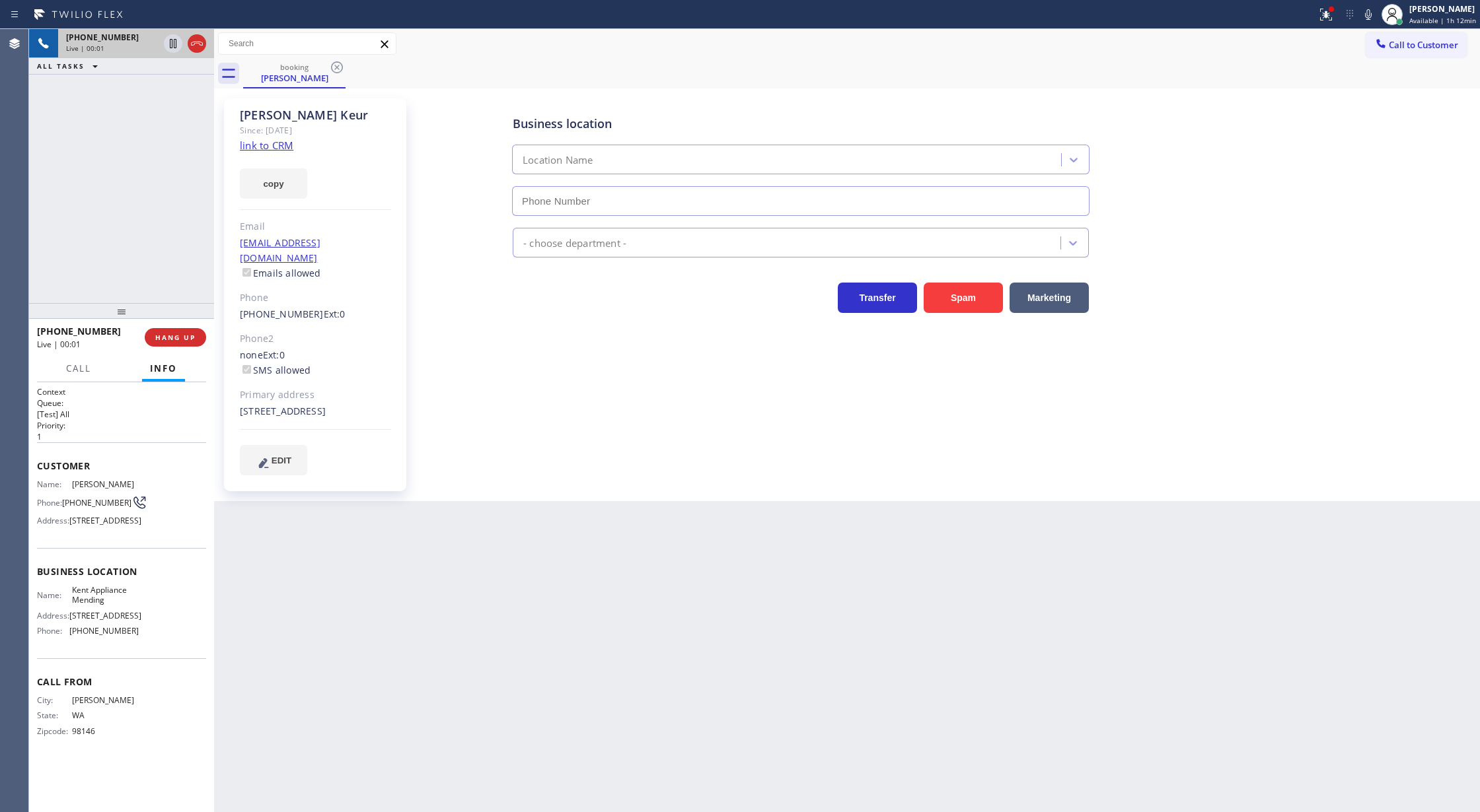
type input "[PHONE_NUMBER]"
click at [262, 147] on link "link to CRM" at bounding box center [267, 145] width 54 height 13
click at [1366, 12] on icon at bounding box center [1367, 14] width 16 height 16
click at [177, 83] on div "[PHONE_NUMBER] Live | 01:35 ALL TASKS ALL TASKS ACTIVE TASKS TASKS IN WRAP UP" at bounding box center [121, 165] width 185 height 274
drag, startPoint x: 1370, startPoint y: 13, endPoint x: 1251, endPoint y: 302, distance: 312.5
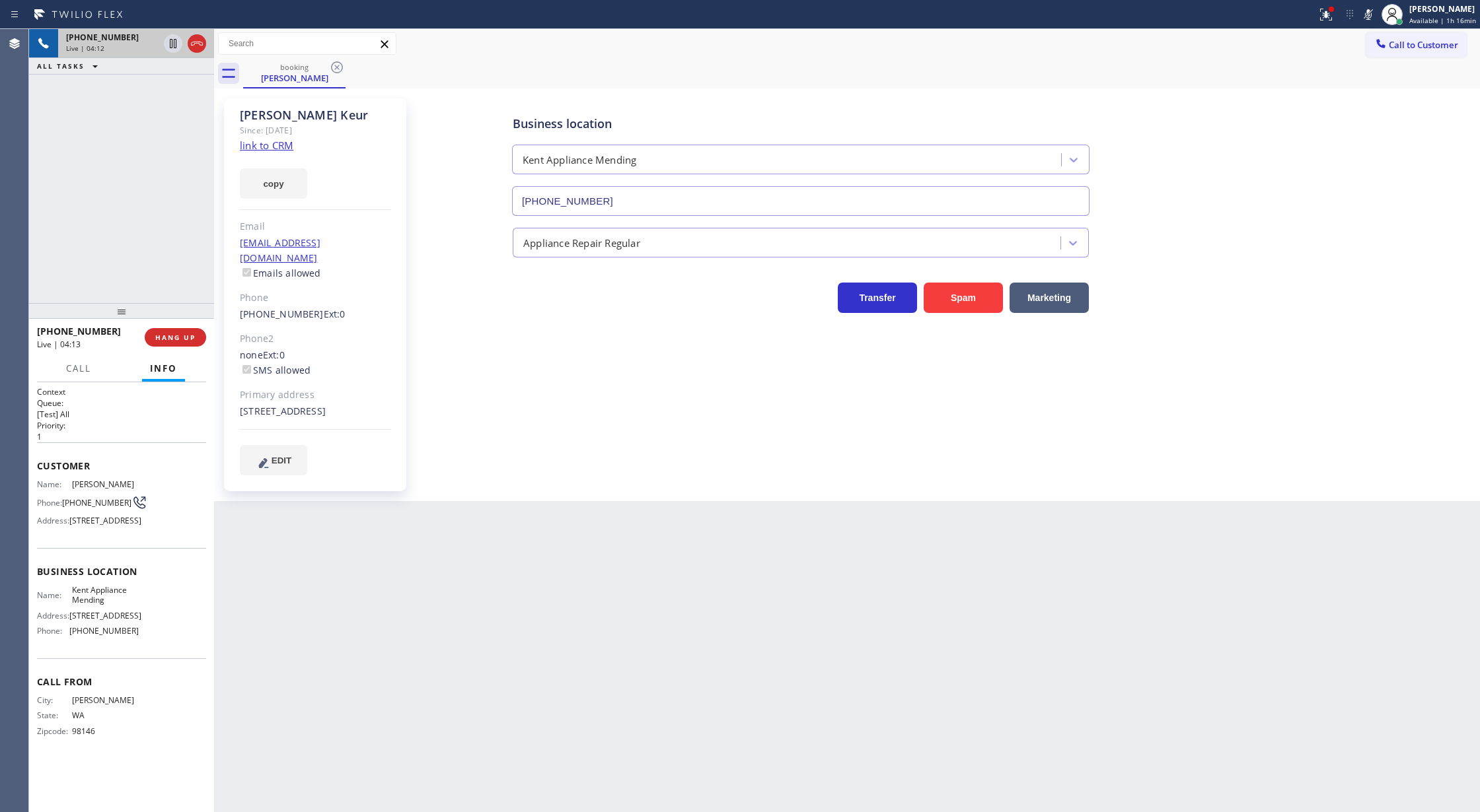
click at [1370, 13] on icon at bounding box center [1367, 14] width 16 height 16
drag, startPoint x: 197, startPoint y: 45, endPoint x: 224, endPoint y: 157, distance: 115.2
click at [197, 45] on icon at bounding box center [197, 43] width 16 height 16
click at [171, 336] on span "COMPLETE" at bounding box center [172, 338] width 45 height 9
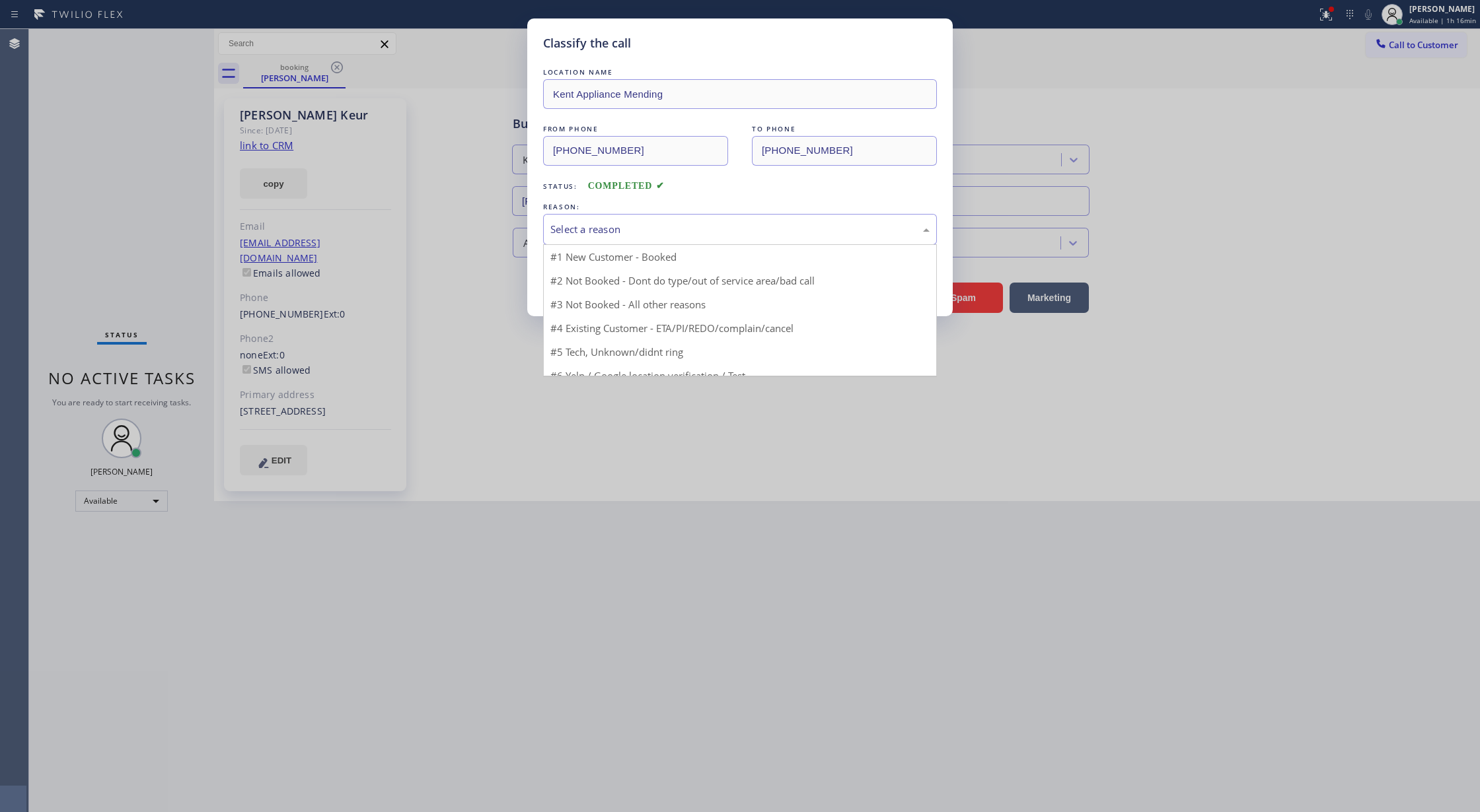
click at [629, 237] on div "Select a reason" at bounding box center [740, 229] width 379 height 15
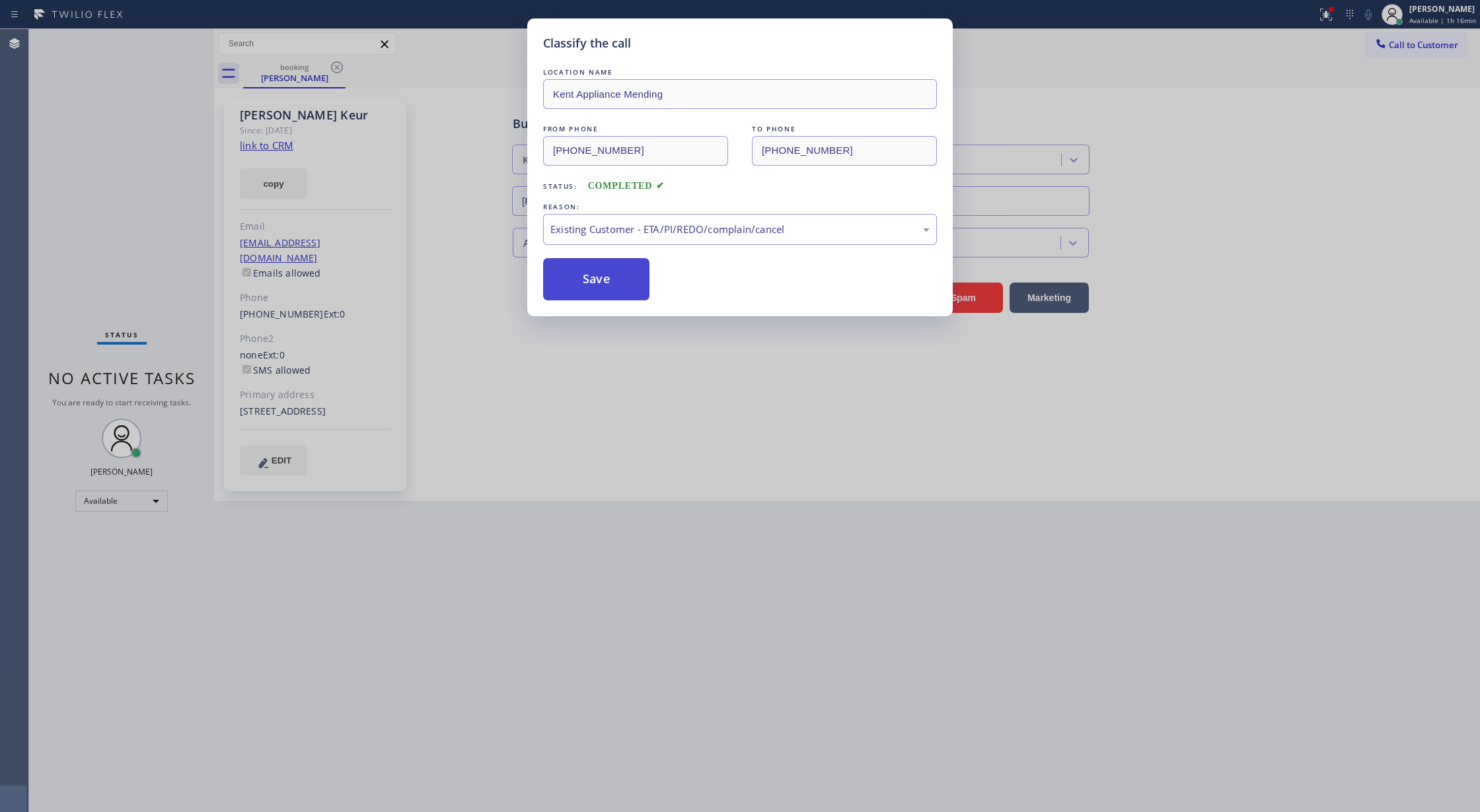
click at [586, 284] on button "Save" at bounding box center [596, 280] width 106 height 42
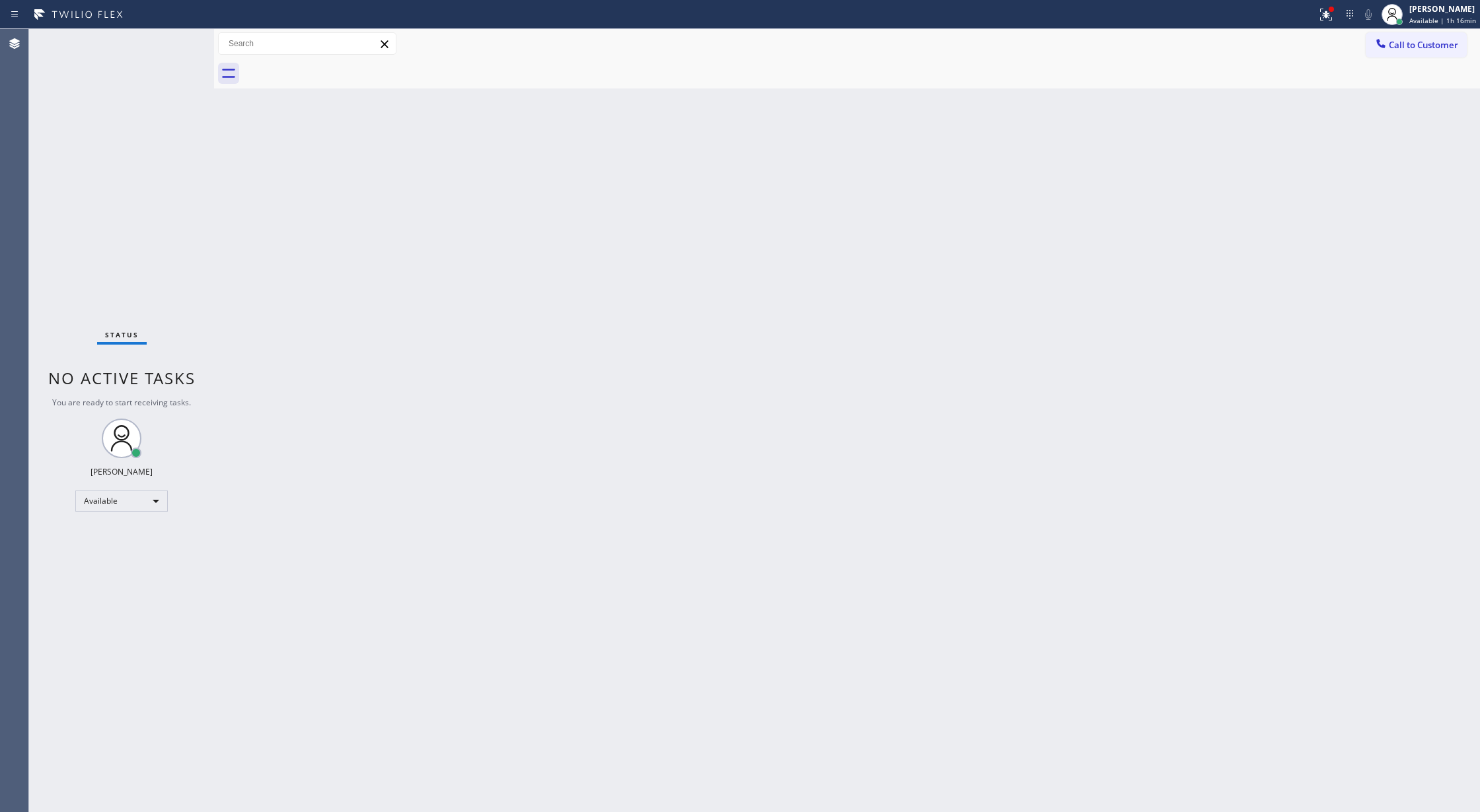
click at [169, 42] on div "Status No active tasks You are ready to start receiving tasks. [PERSON_NAME] Av…" at bounding box center [121, 420] width 185 height 783
click at [181, 40] on div "Status No active tasks You are ready to start receiving tasks. [PERSON_NAME] Av…" at bounding box center [121, 420] width 185 height 783
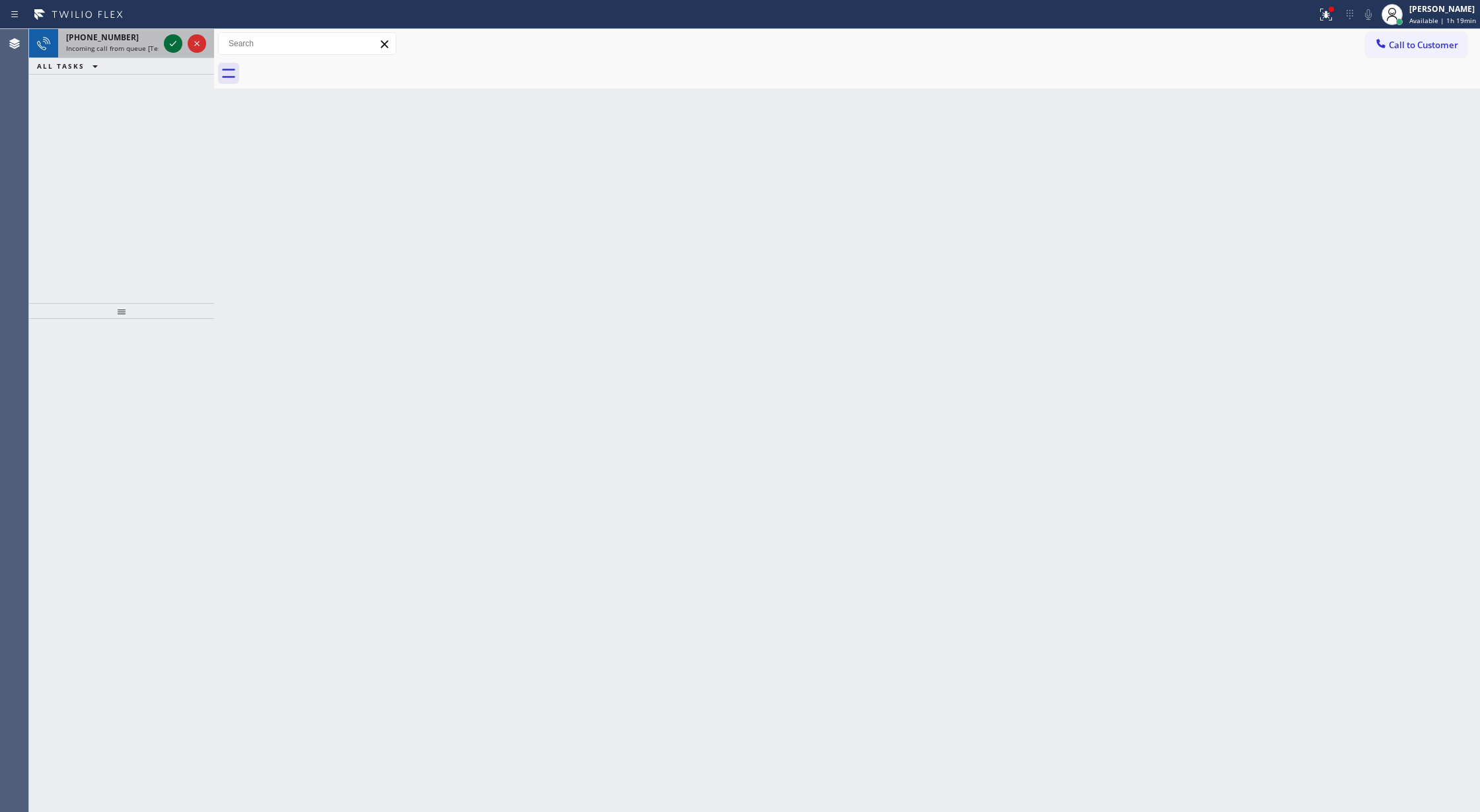
click at [168, 43] on icon at bounding box center [173, 43] width 16 height 16
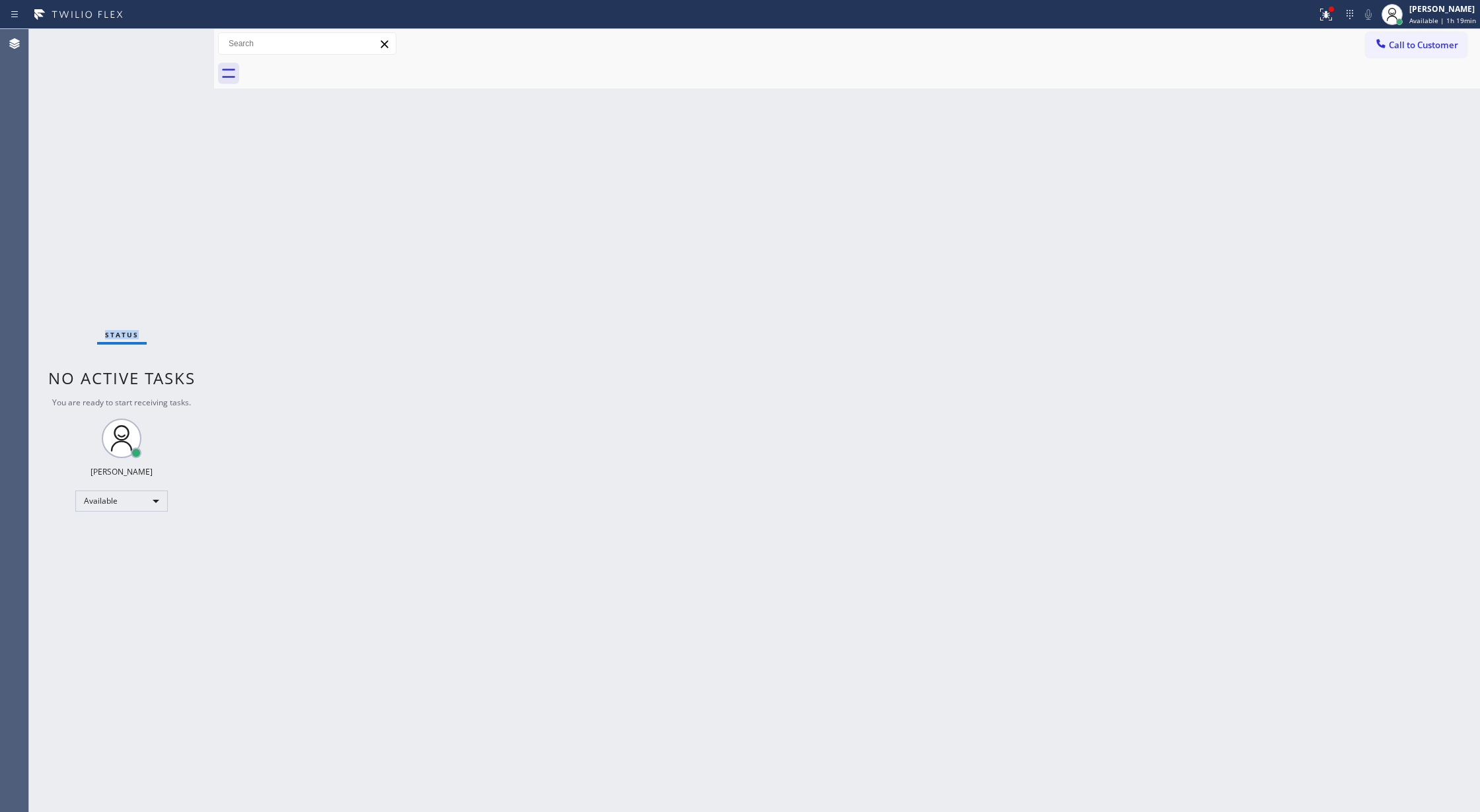
click at [166, 42] on div "Status No active tasks You are ready to start receiving tasks. [PERSON_NAME] Av…" at bounding box center [121, 420] width 185 height 783
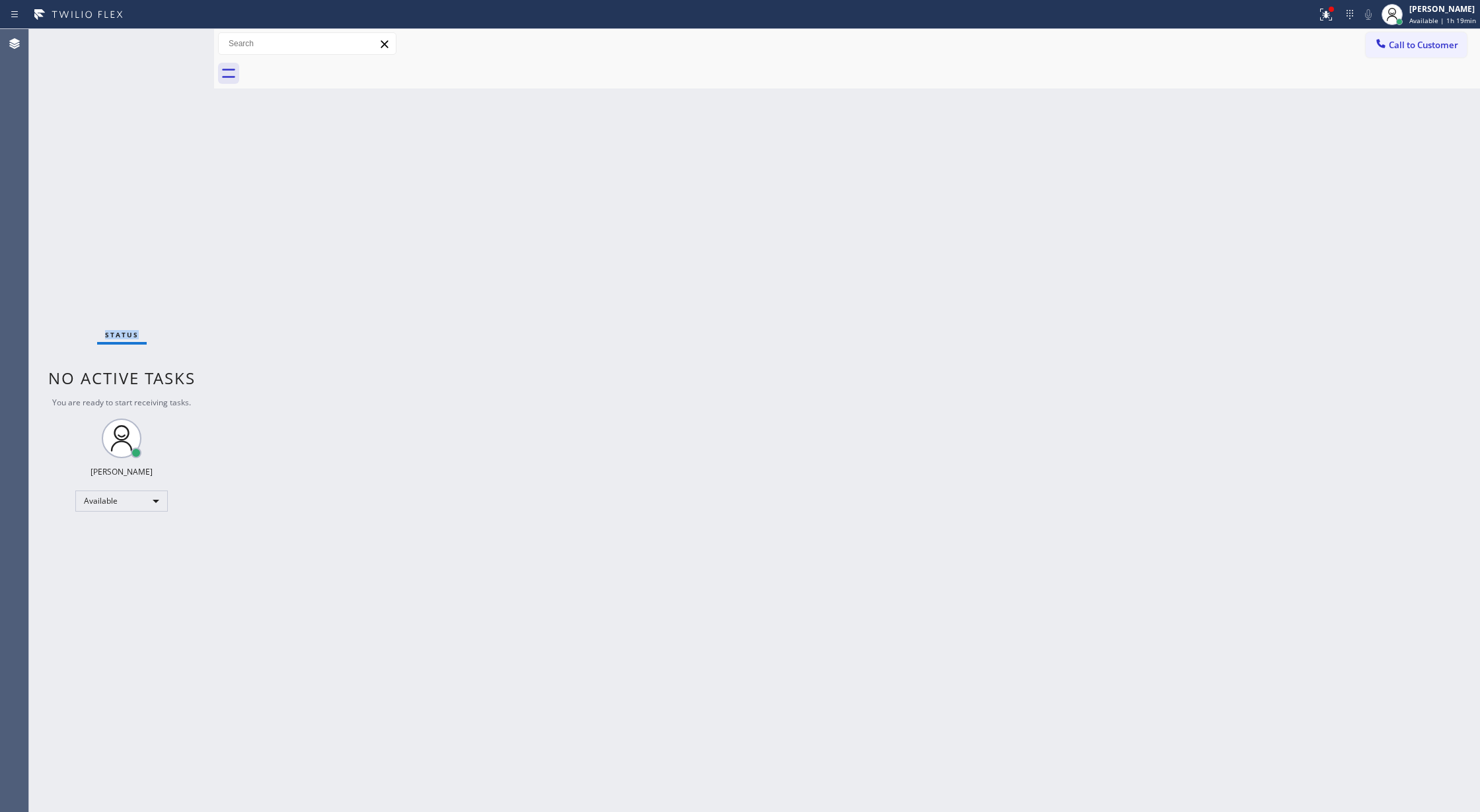
click at [166, 42] on div "Status No active tasks You are ready to start receiving tasks. [PERSON_NAME] Av…" at bounding box center [121, 420] width 185 height 783
click at [1044, 396] on div "Back to Dashboard Change Sender ID Customers Technicians Select a contact Outbo…" at bounding box center [847, 420] width 1266 height 783
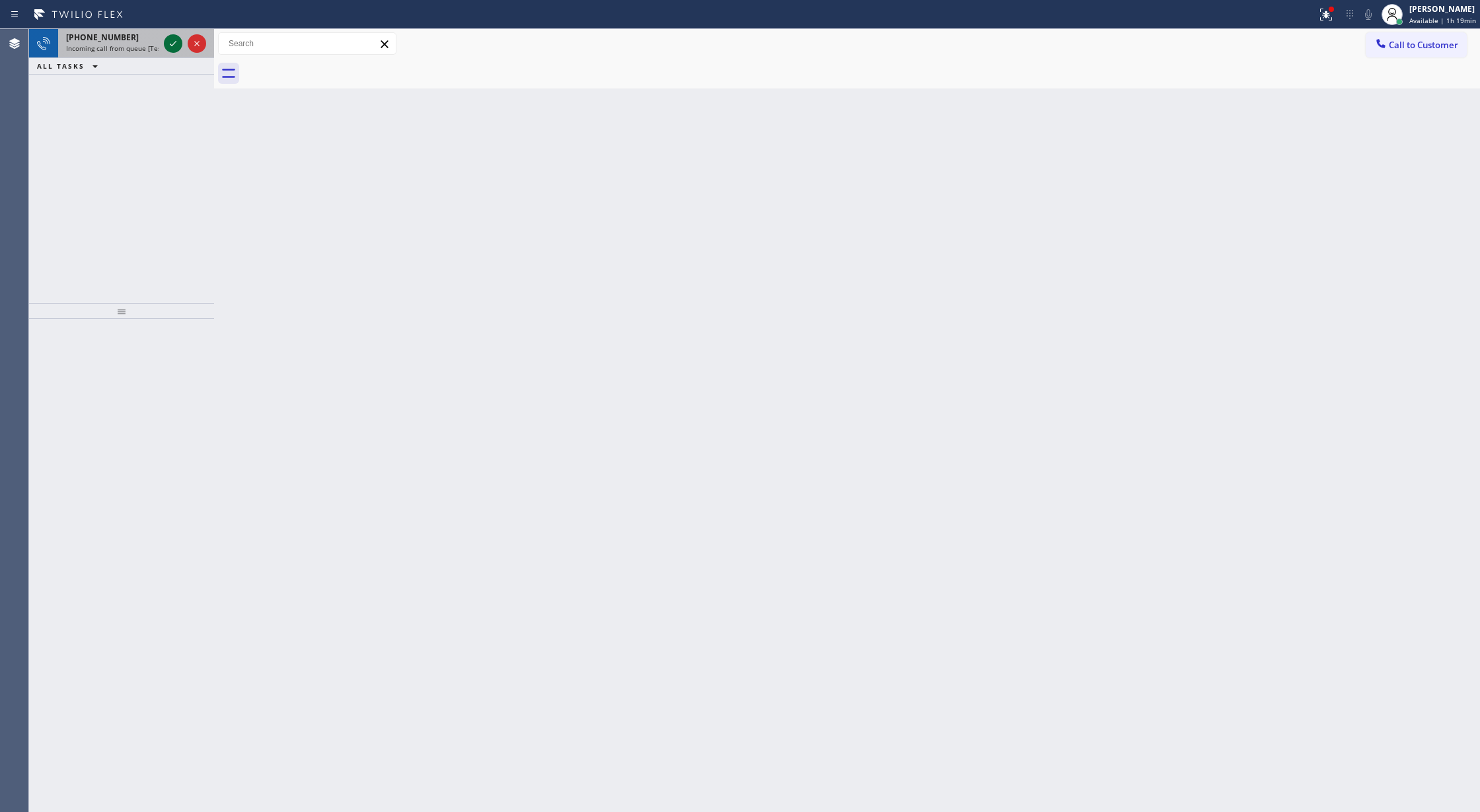
click at [171, 39] on icon at bounding box center [173, 43] width 16 height 16
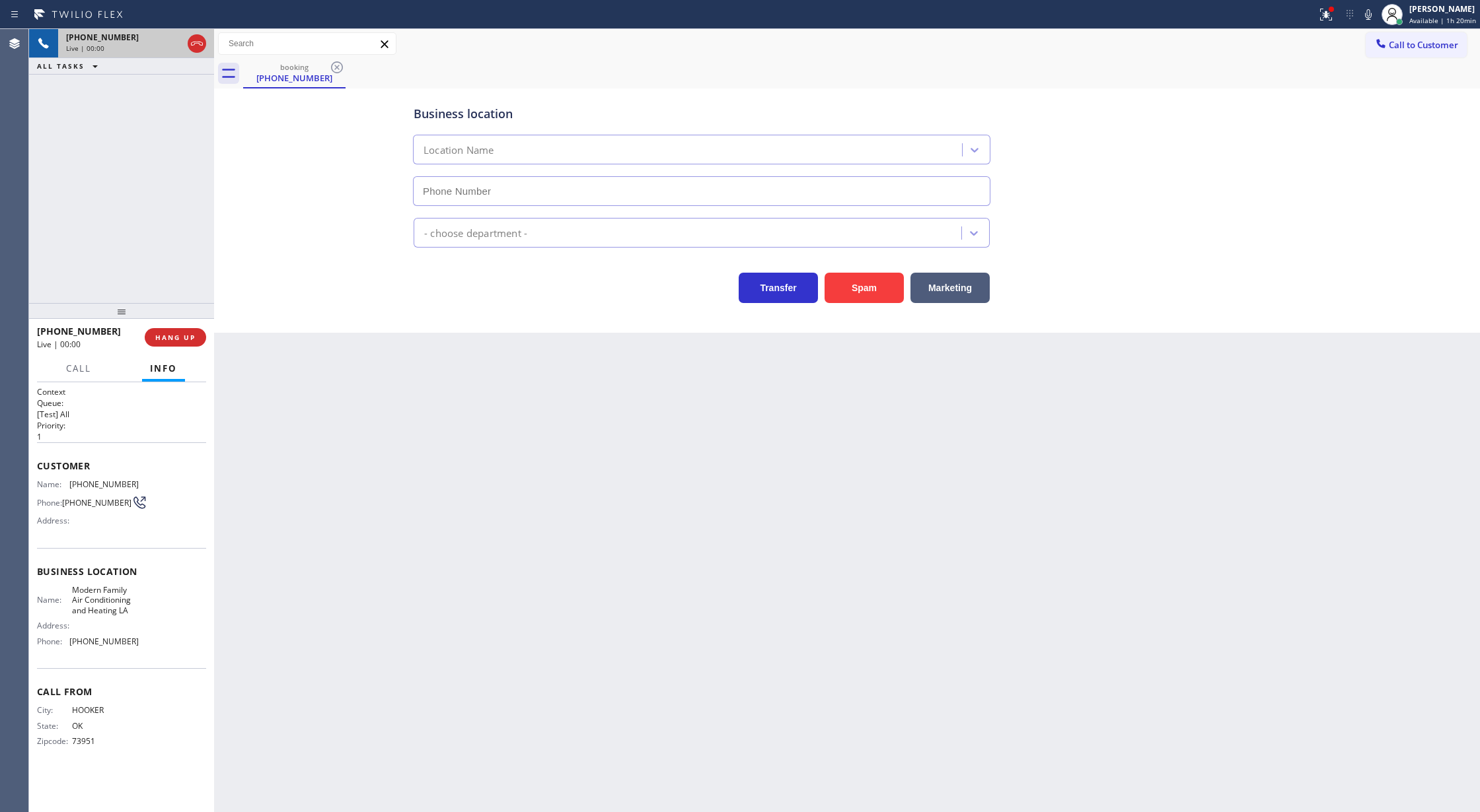
type input "[PHONE_NUMBER]"
click at [202, 45] on icon at bounding box center [197, 43] width 16 height 16
click at [165, 334] on span "COMPLETE" at bounding box center [172, 338] width 45 height 9
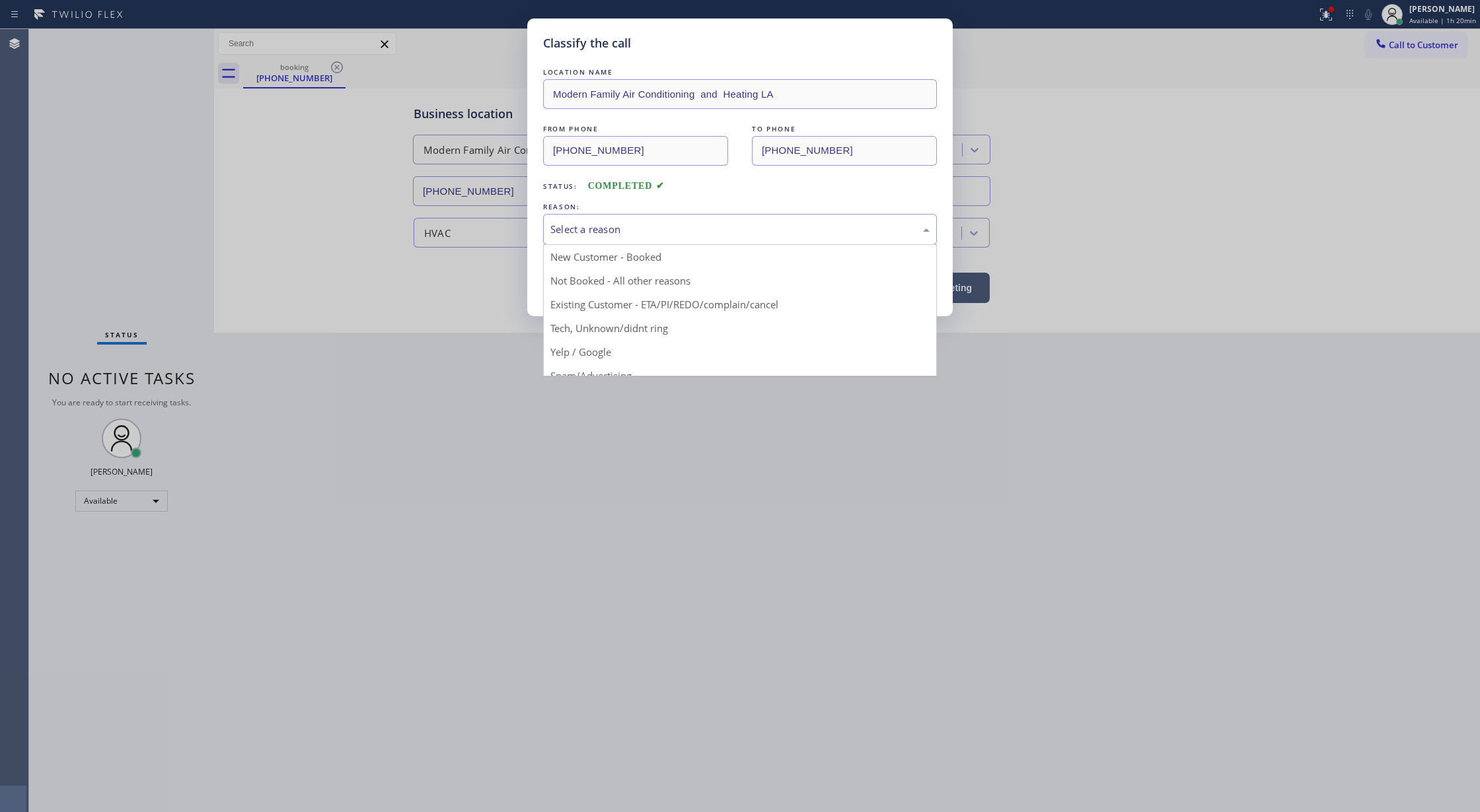
click at [603, 226] on div "Select a reason" at bounding box center [740, 229] width 379 height 15
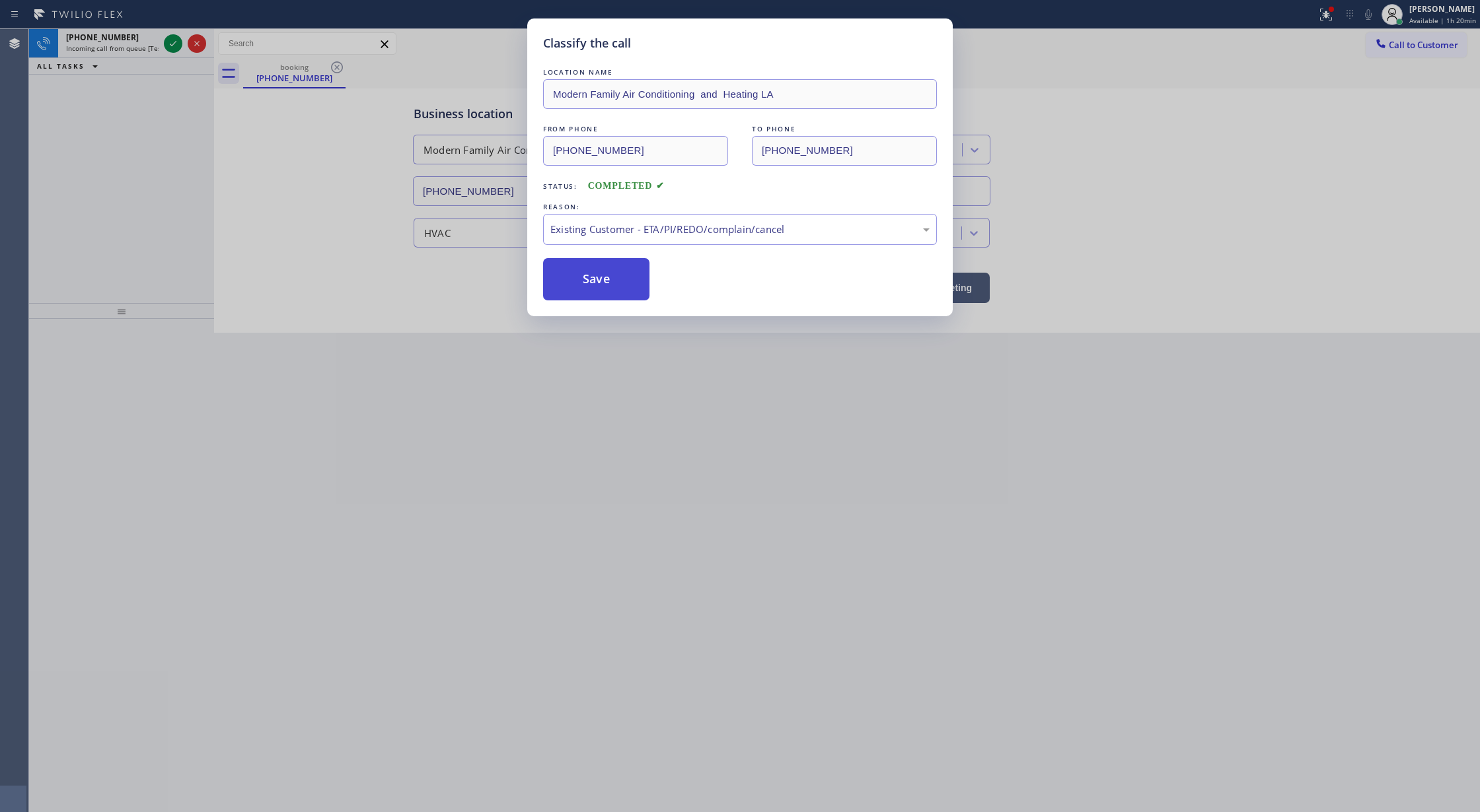
click at [573, 282] on button "Save" at bounding box center [596, 280] width 106 height 42
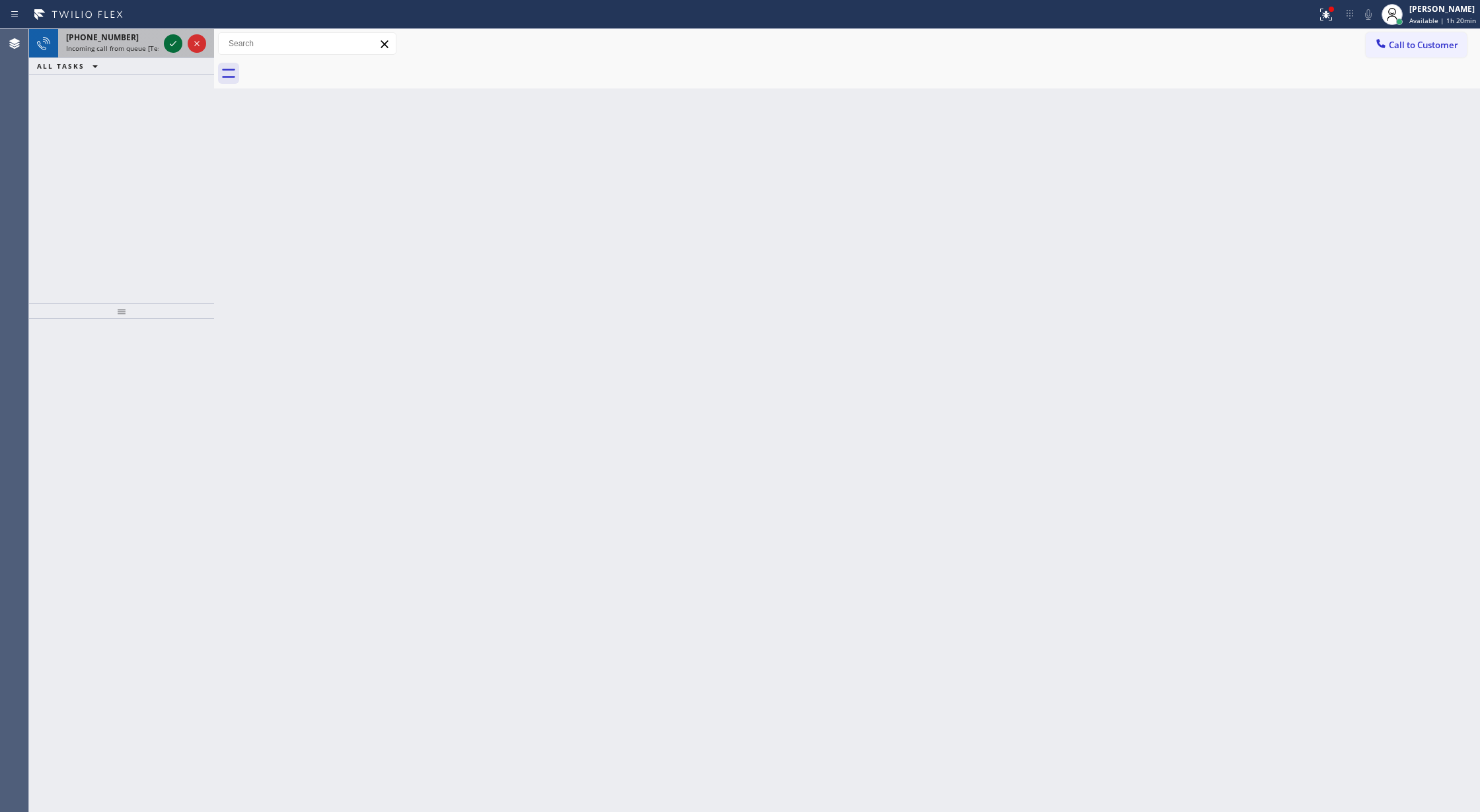
click at [167, 45] on icon at bounding box center [173, 43] width 16 height 16
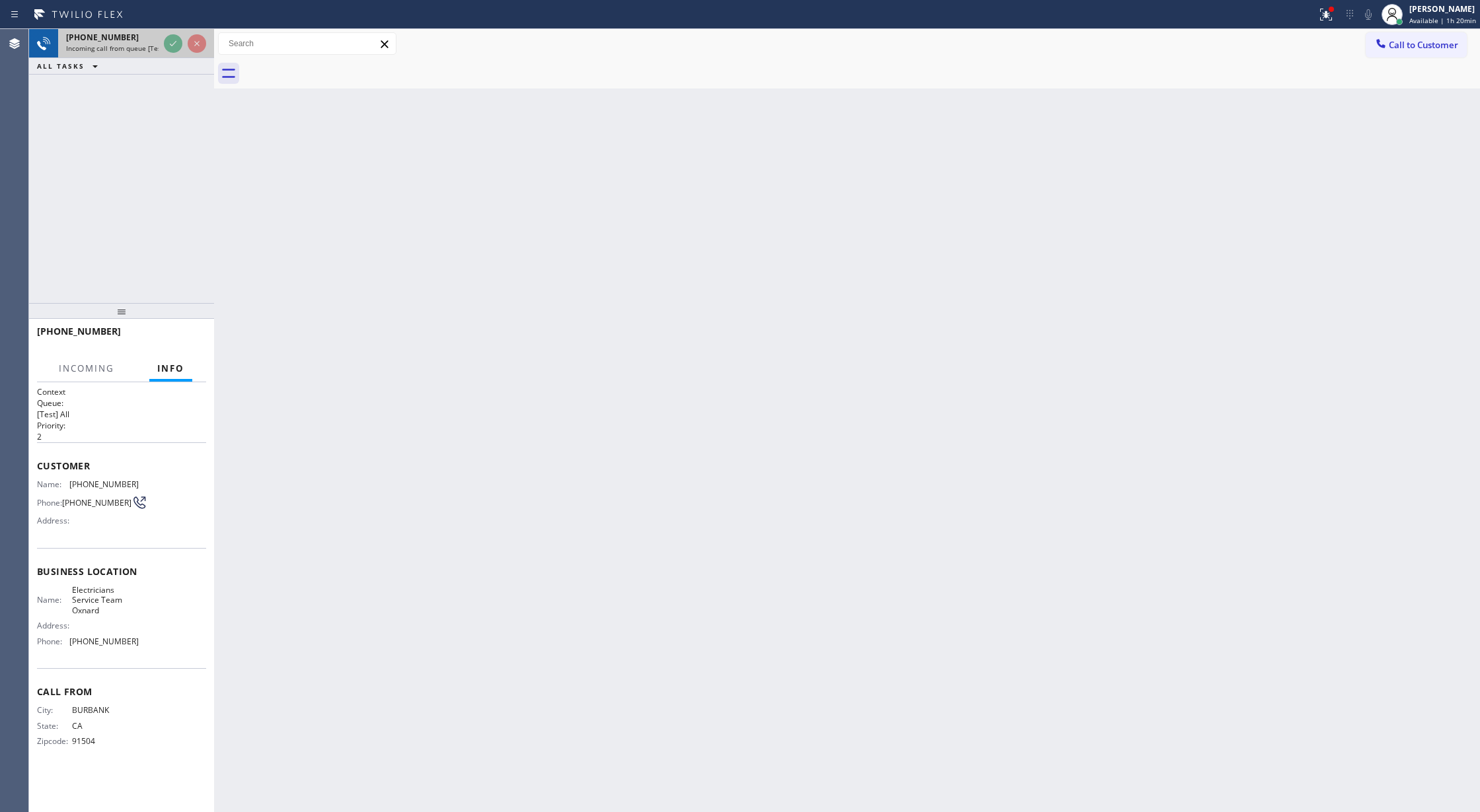
click at [167, 53] on div at bounding box center [186, 42] width 48 height 29
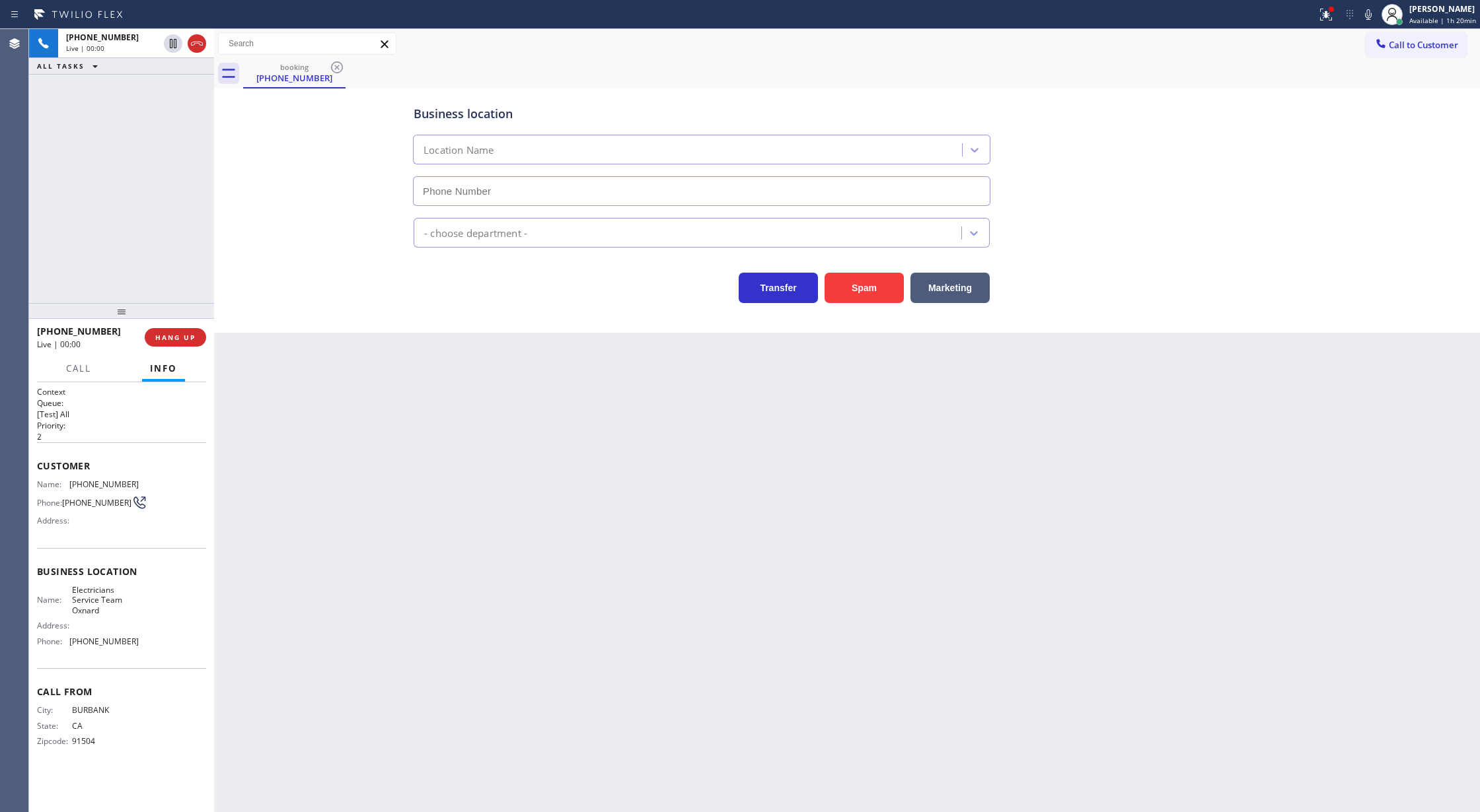
type input "[PHONE_NUMBER]"
click at [370, 622] on div "Back to Dashboard Change Sender ID Customers Technicians Select a contact Outbo…" at bounding box center [847, 420] width 1266 height 783
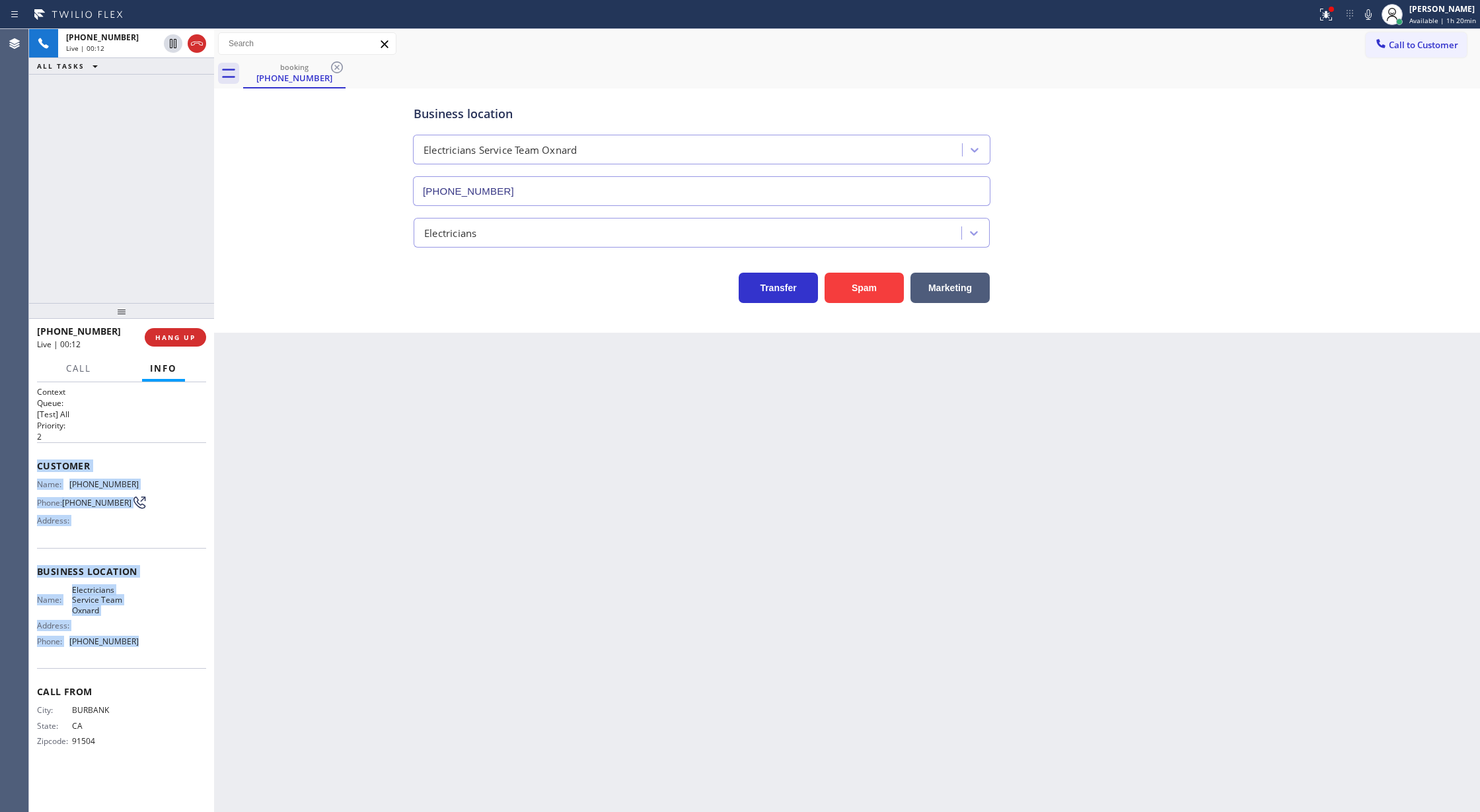
drag, startPoint x: 34, startPoint y: 468, endPoint x: 318, endPoint y: 698, distance: 365.5
click at [194, 656] on div "Context Queue: [Test] All Priority: 2 Customer Name: [PHONE_NUMBER] Phone: [PHO…" at bounding box center [121, 597] width 185 height 431
copy div "Customer Name: [PHONE_NUMBER] Phone: [PHONE_NUMBER] Address: Business location …"
drag, startPoint x: 197, startPoint y: 48, endPoint x: 209, endPoint y: 99, distance: 52.4
click at [197, 48] on icon at bounding box center [197, 43] width 16 height 16
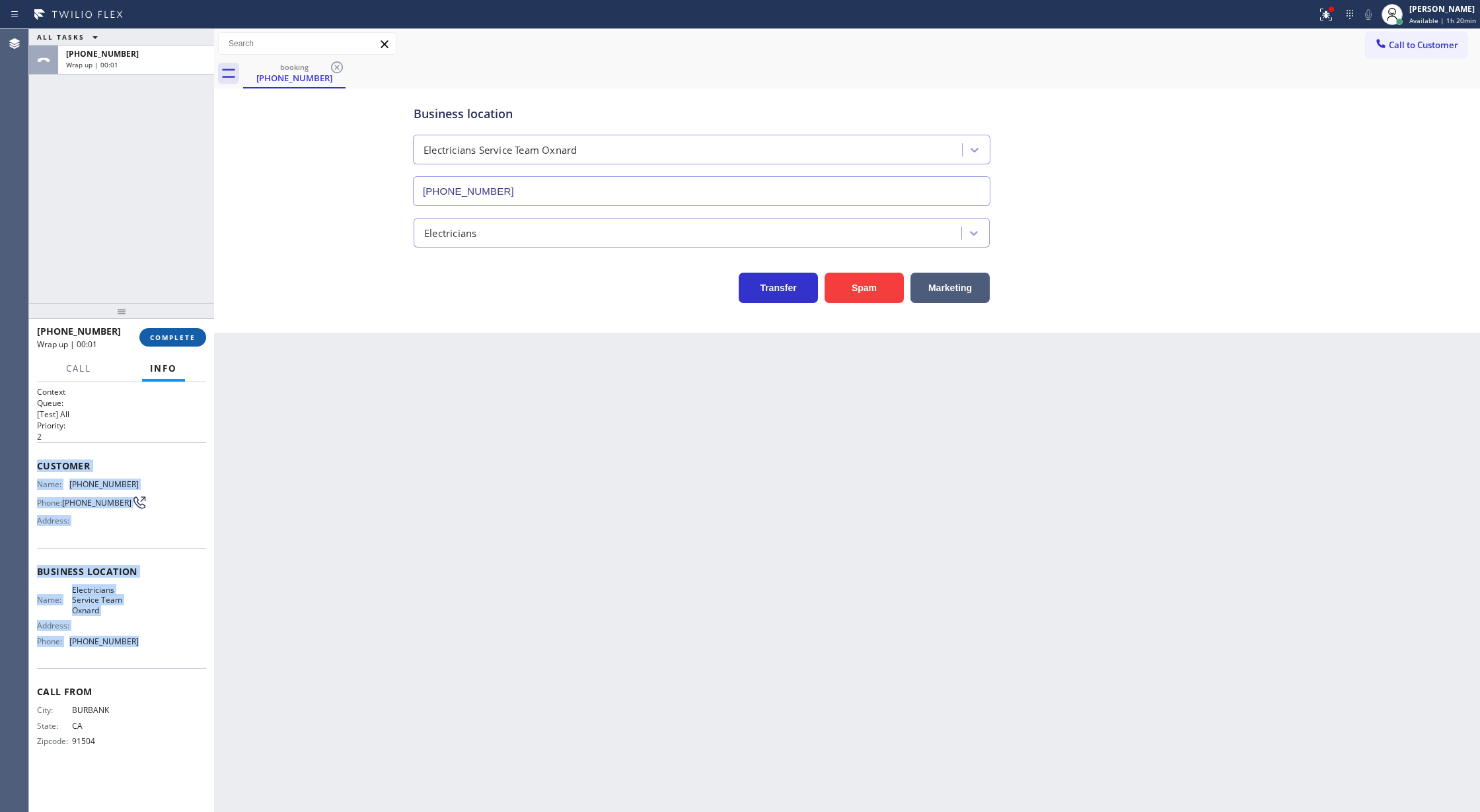
click at [172, 333] on span "COMPLETE" at bounding box center [172, 338] width 45 height 9
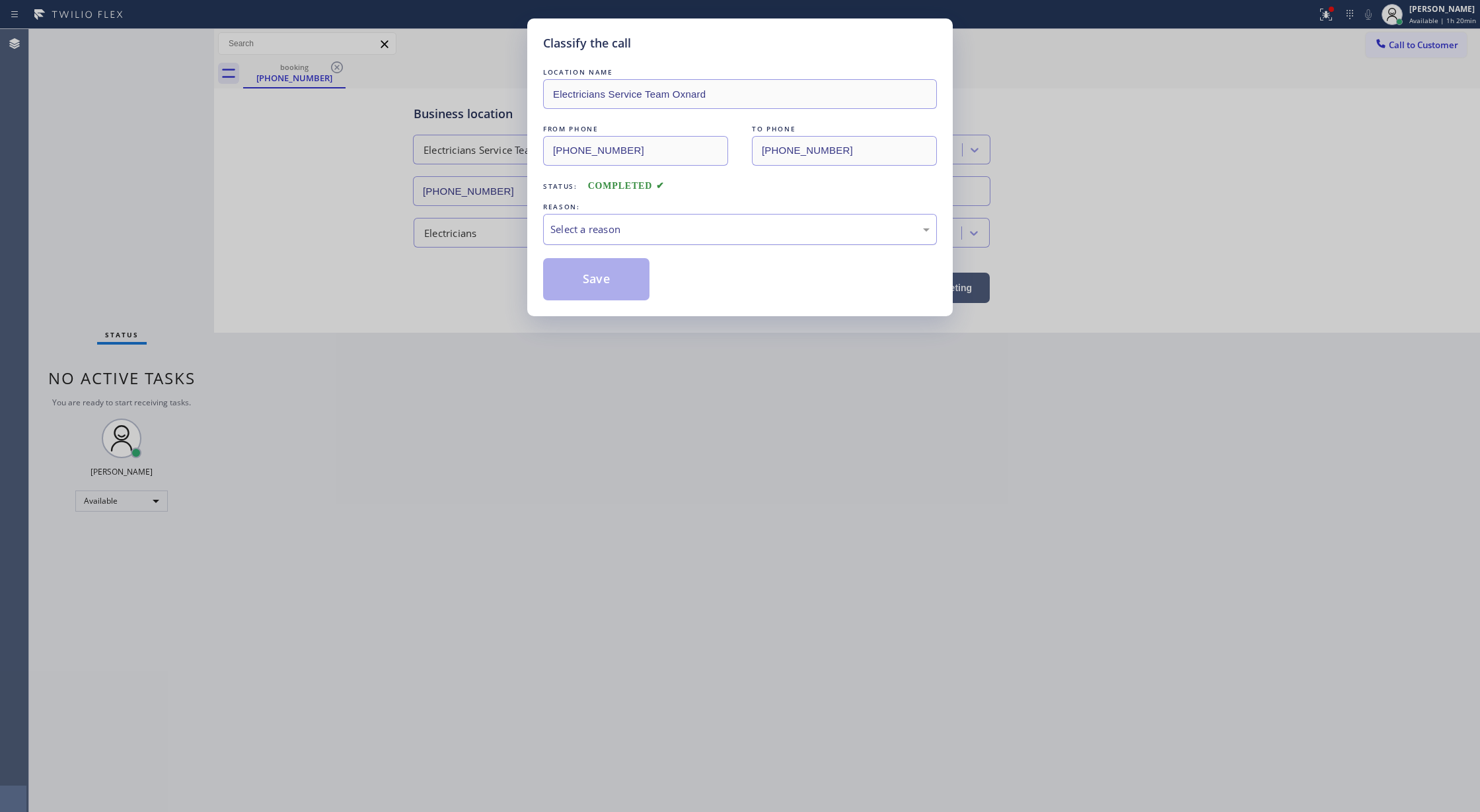
click at [663, 221] on div "Select a reason" at bounding box center [740, 229] width 379 height 15
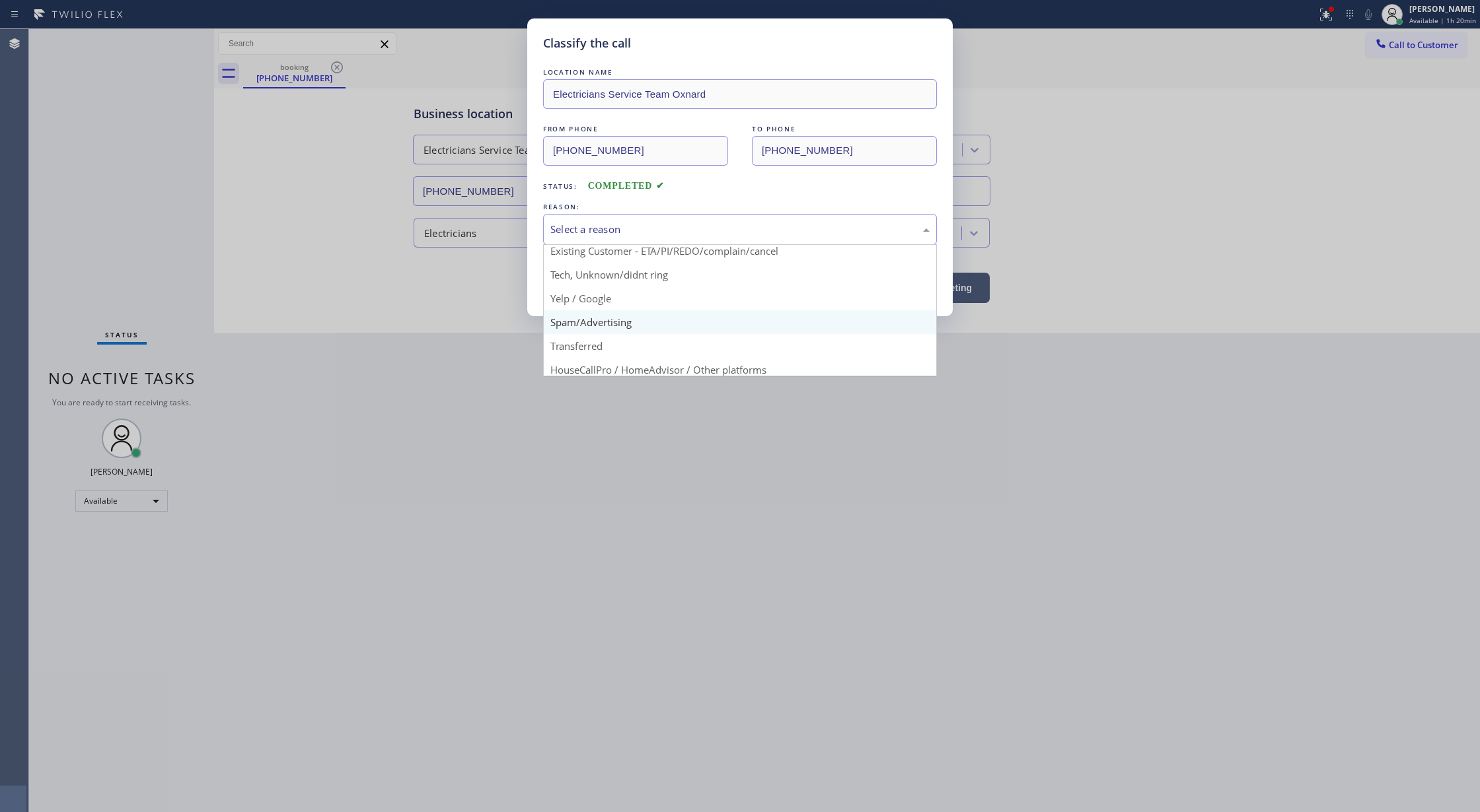
scroll to position [83, 0]
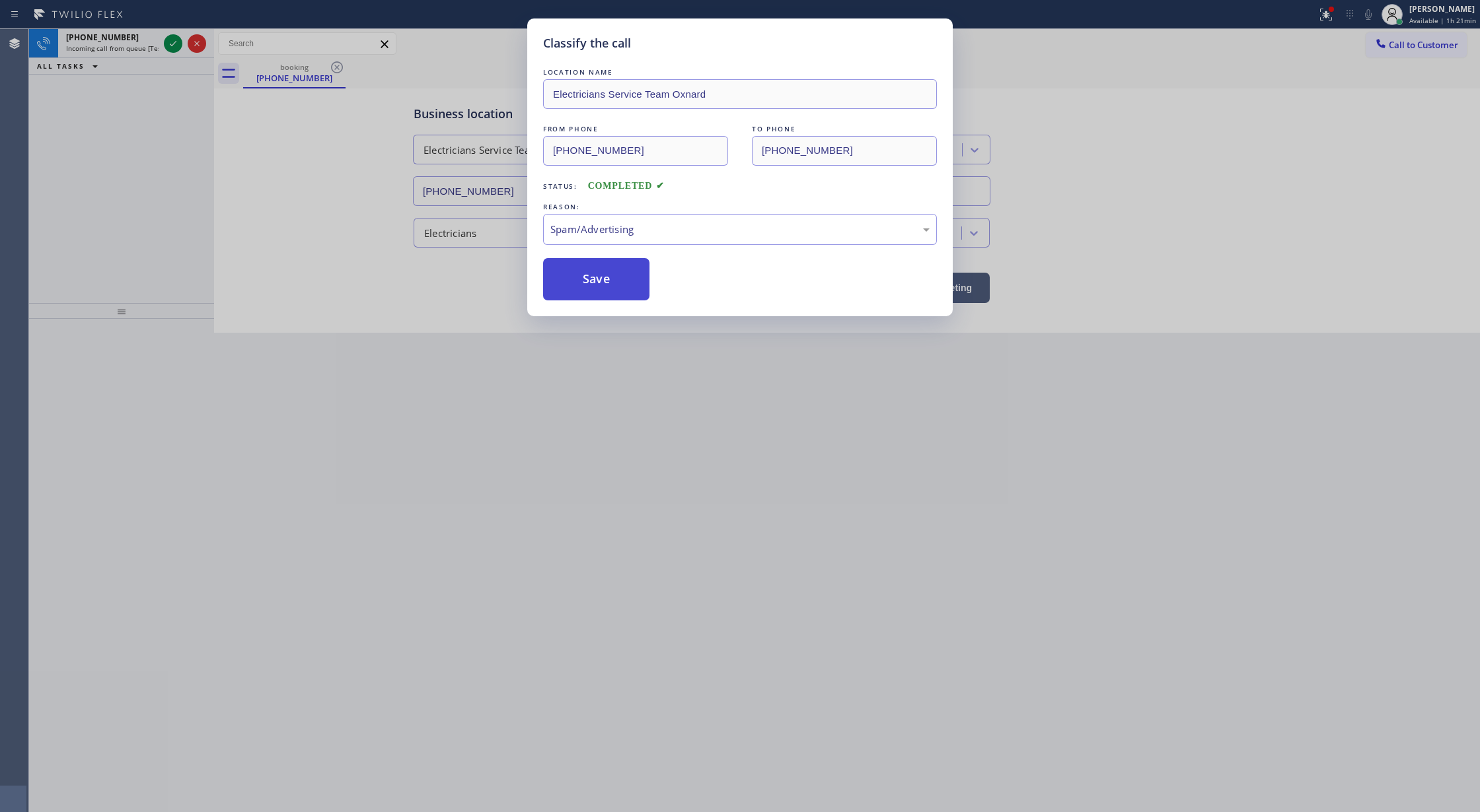
click at [596, 286] on button "Save" at bounding box center [596, 280] width 106 height 42
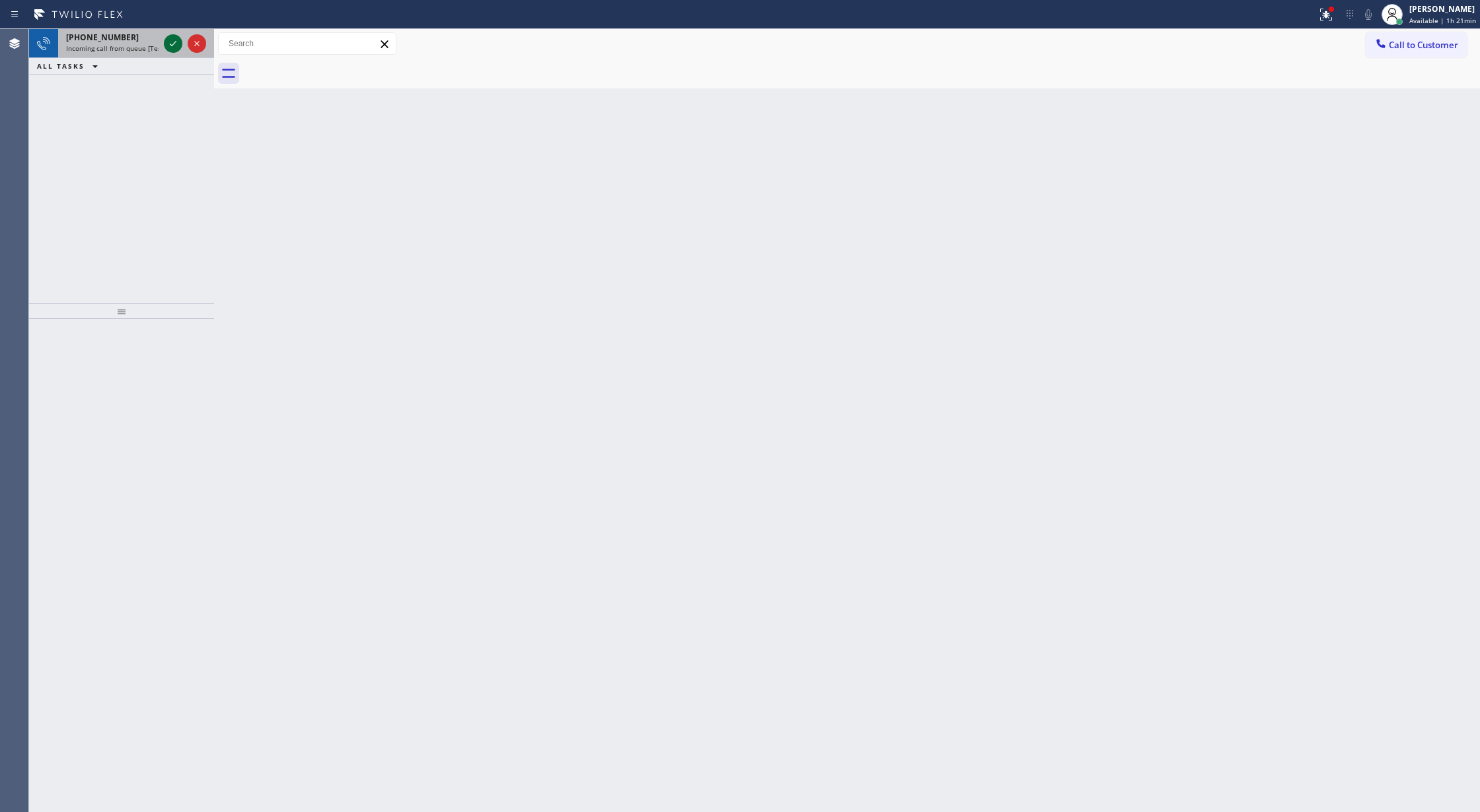
click at [173, 42] on icon at bounding box center [173, 43] width 16 height 16
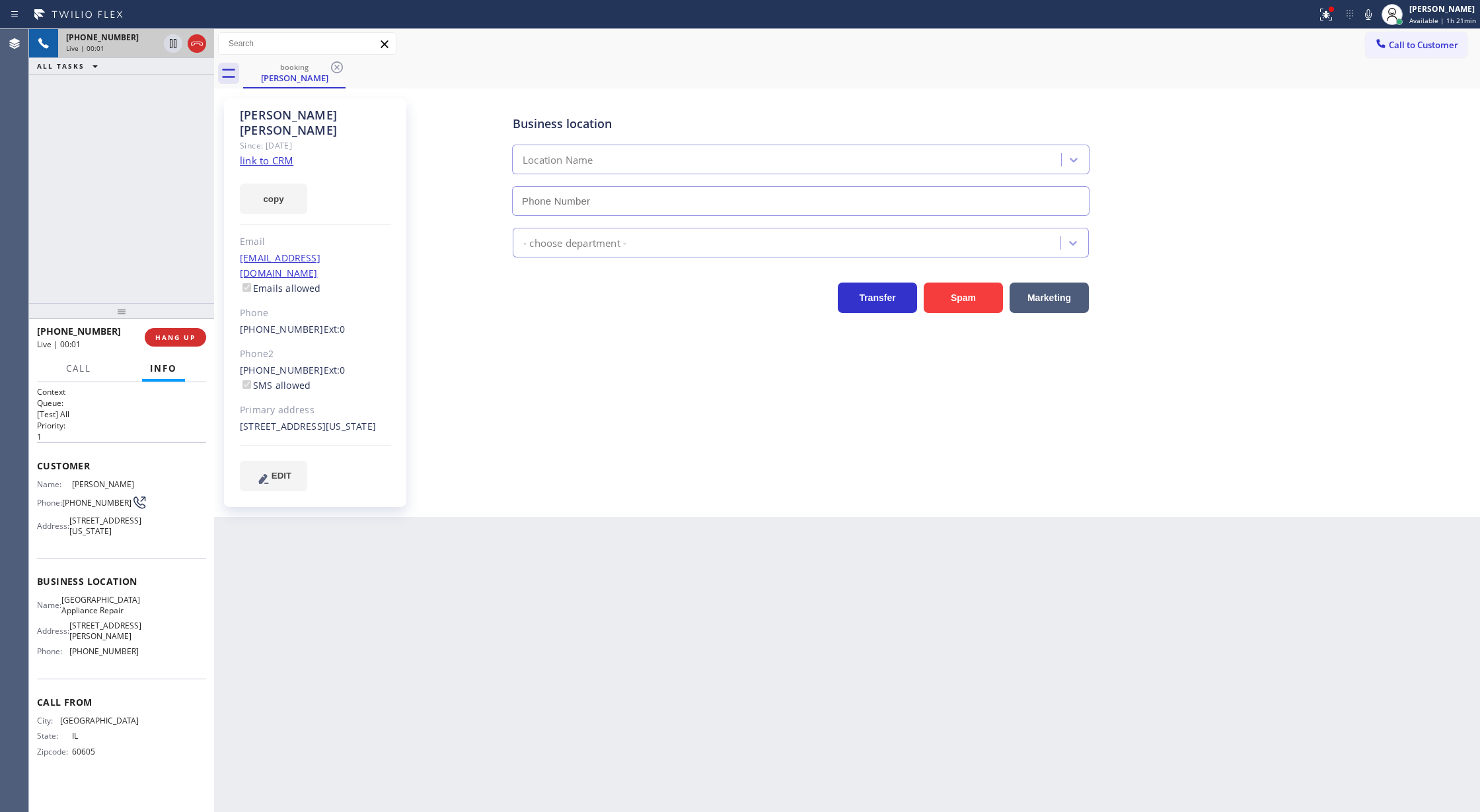
type input "[PHONE_NUMBER]"
click at [260, 154] on link "link to CRM" at bounding box center [267, 161] width 54 height 13
click at [1365, 19] on icon at bounding box center [1367, 14] width 16 height 16
click at [1372, 18] on icon at bounding box center [1367, 14] width 6 height 10
click at [199, 45] on icon at bounding box center [197, 43] width 16 height 16
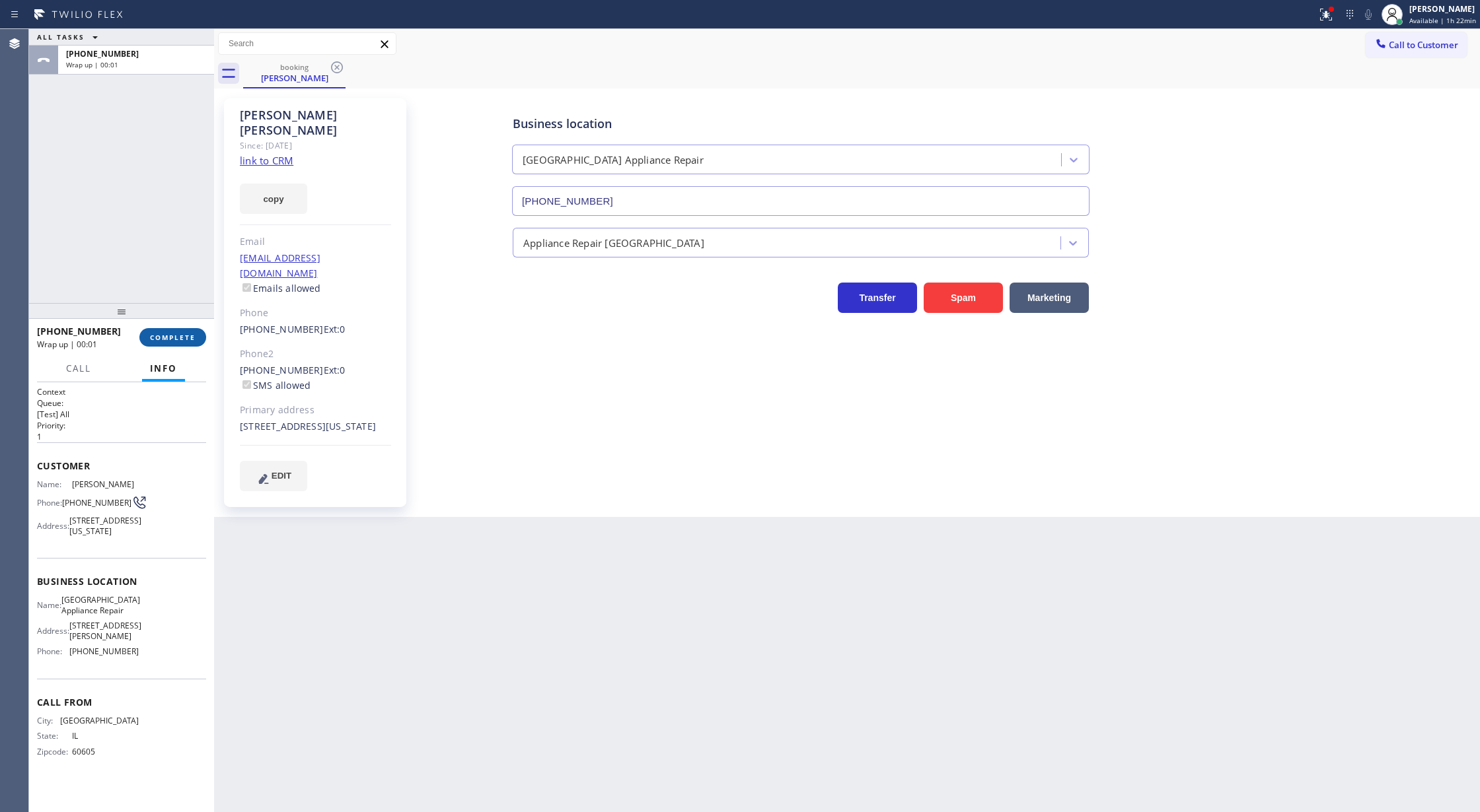
click at [171, 328] on button "COMPLETE" at bounding box center [173, 338] width 66 height 18
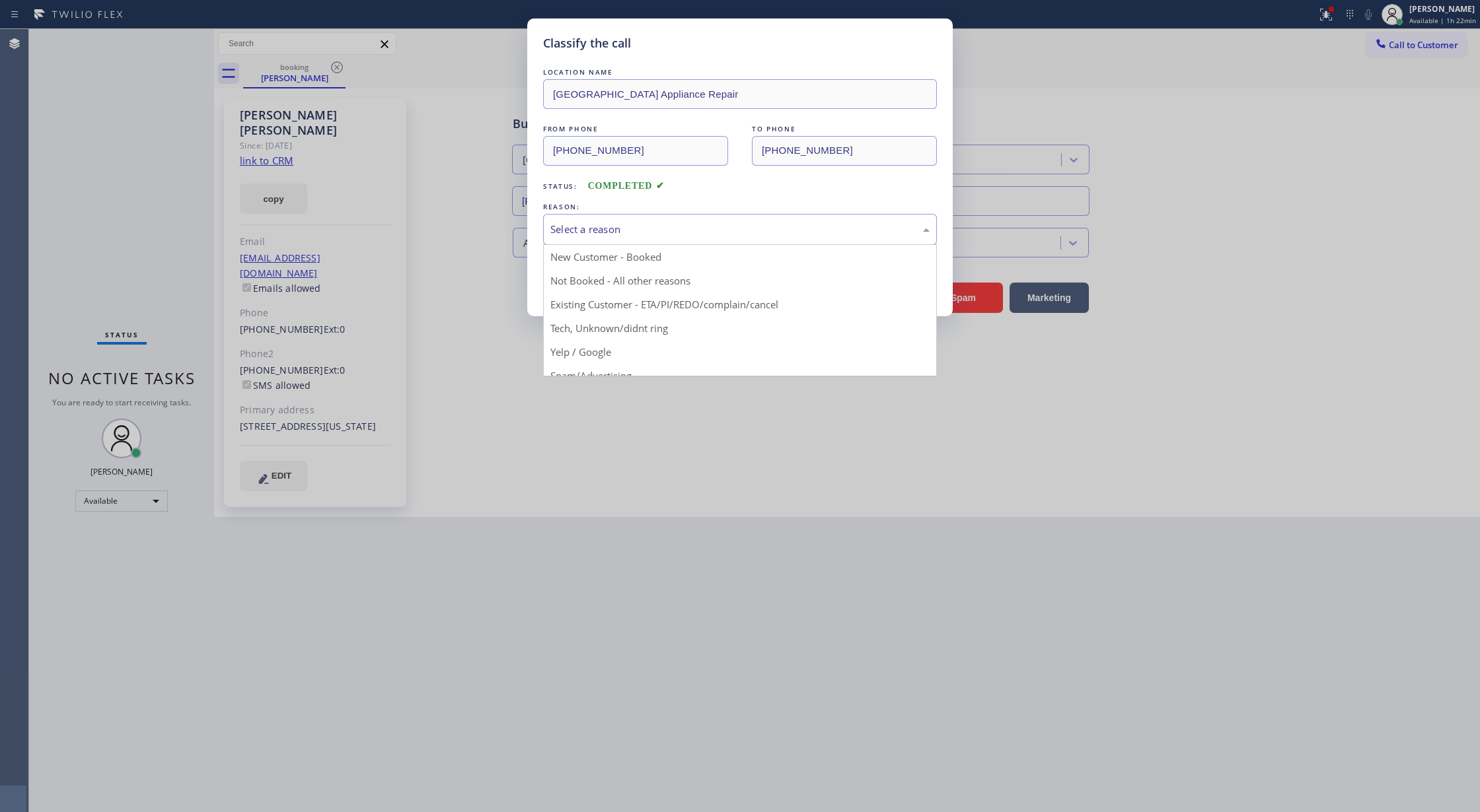
click at [682, 229] on div "Select a reason" at bounding box center [740, 229] width 379 height 15
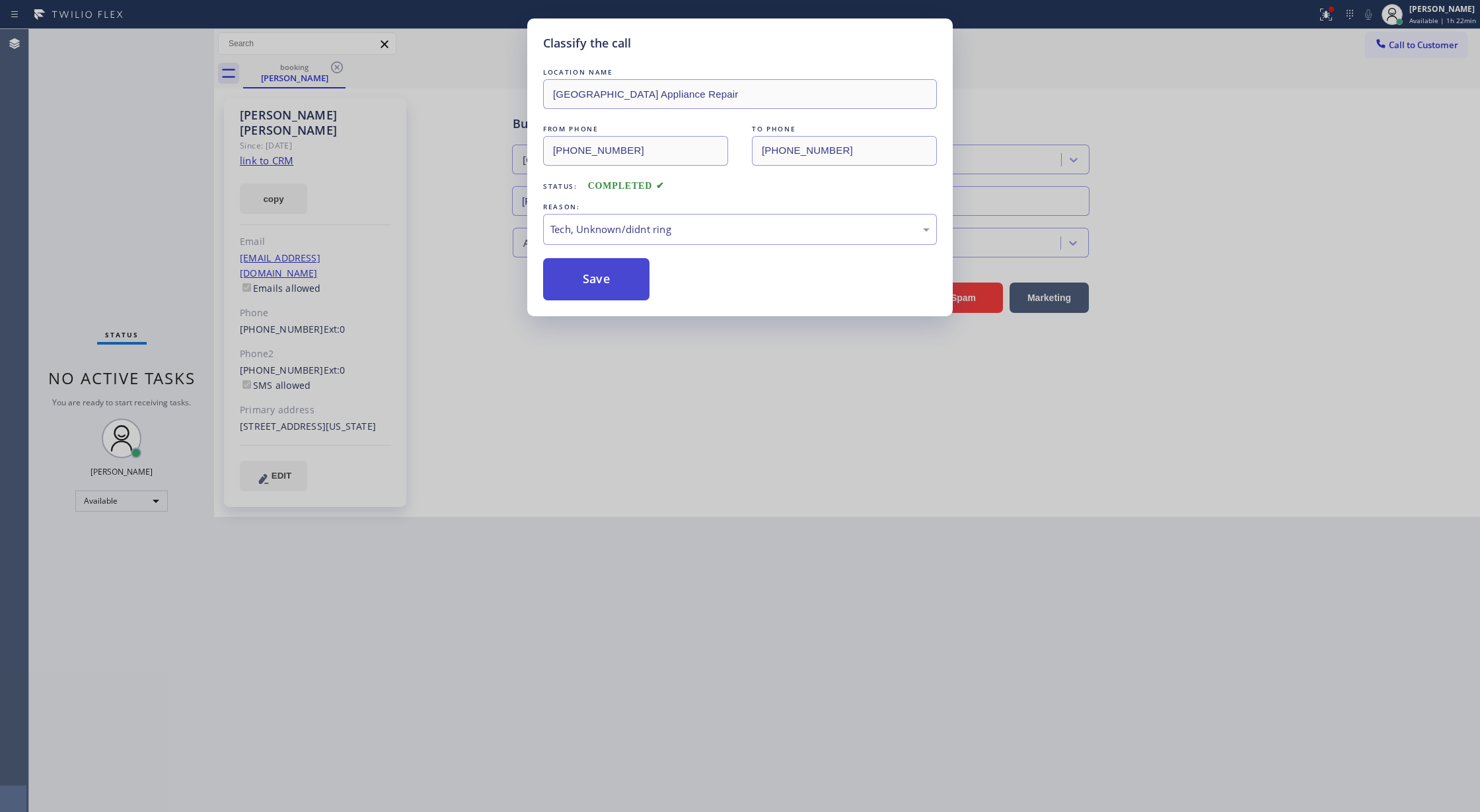
click at [582, 292] on button "Save" at bounding box center [596, 280] width 106 height 42
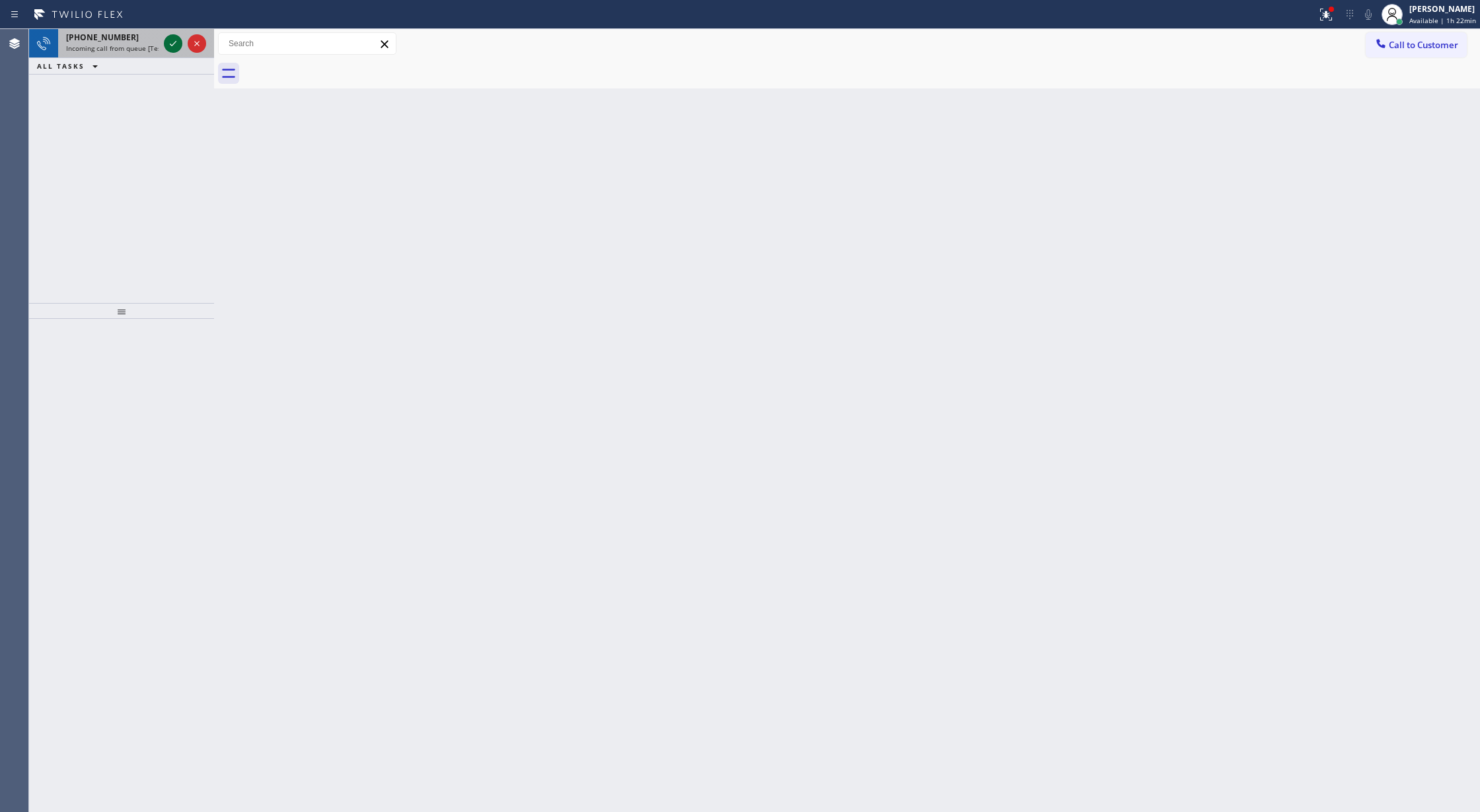
click at [172, 50] on icon at bounding box center [173, 43] width 16 height 16
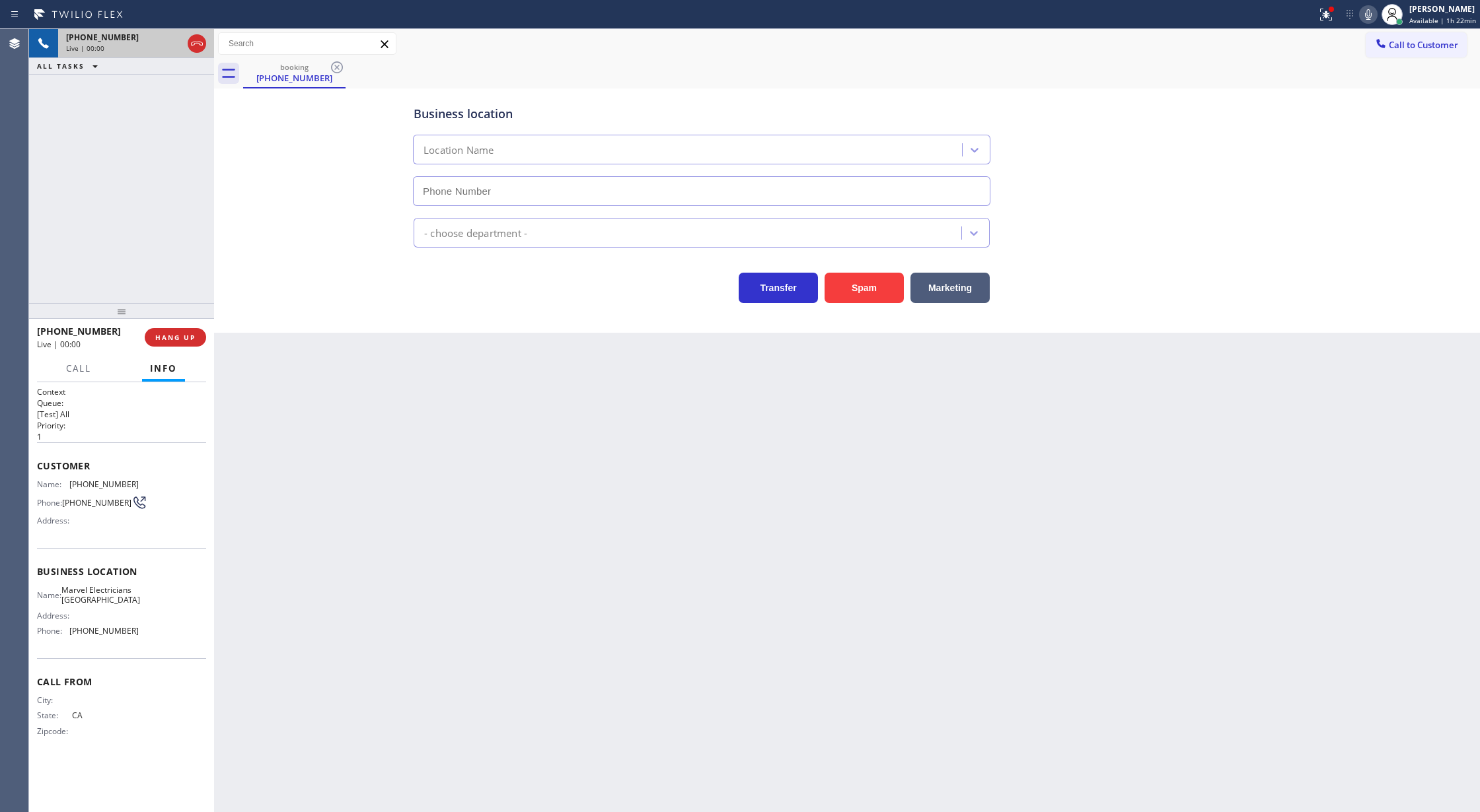
type input "[PHONE_NUMBER]"
click at [162, 331] on button "COMPLETE" at bounding box center [173, 338] width 66 height 18
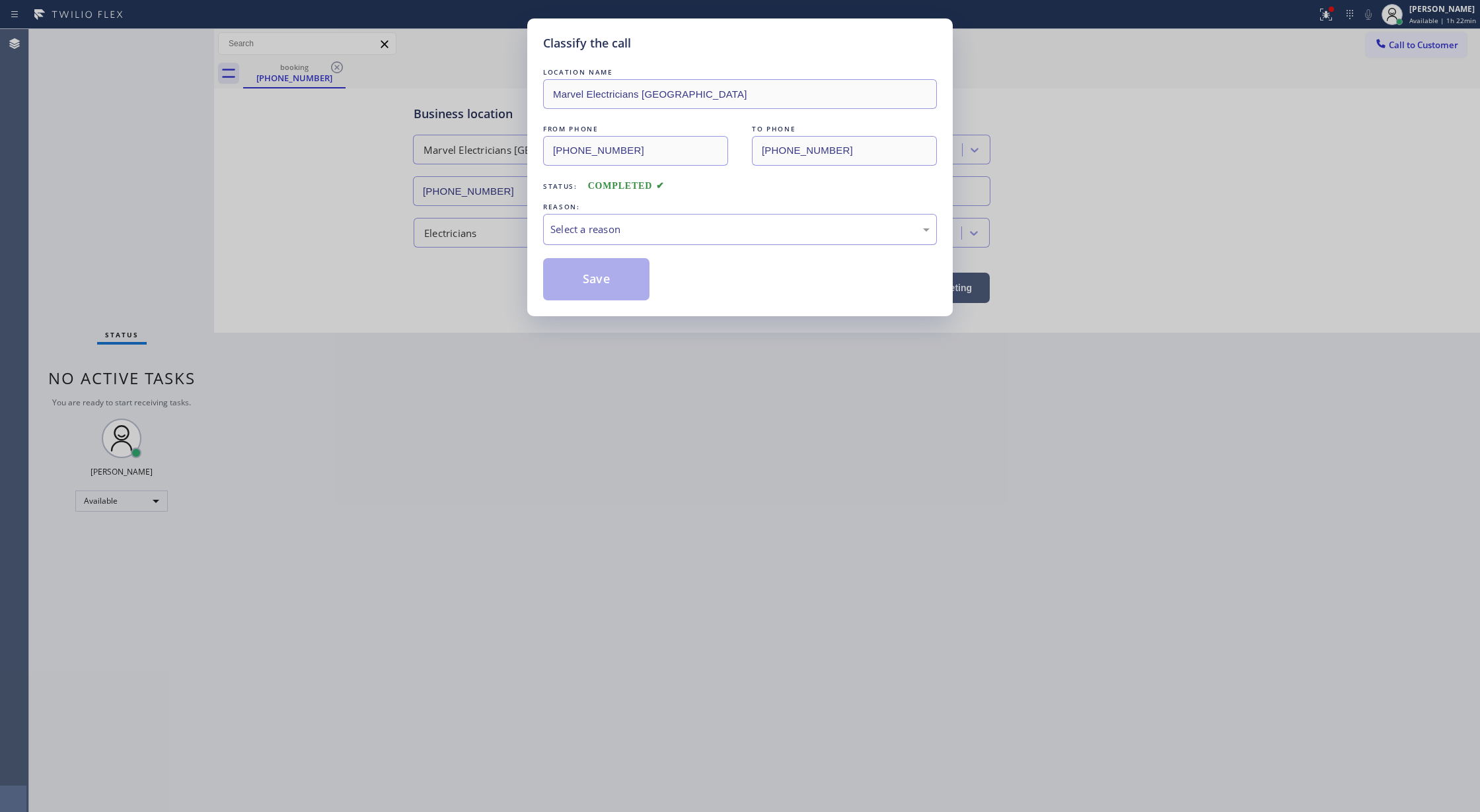
click at [624, 226] on div "Select a reason" at bounding box center [740, 229] width 379 height 15
click at [591, 285] on button "Save" at bounding box center [596, 280] width 106 height 42
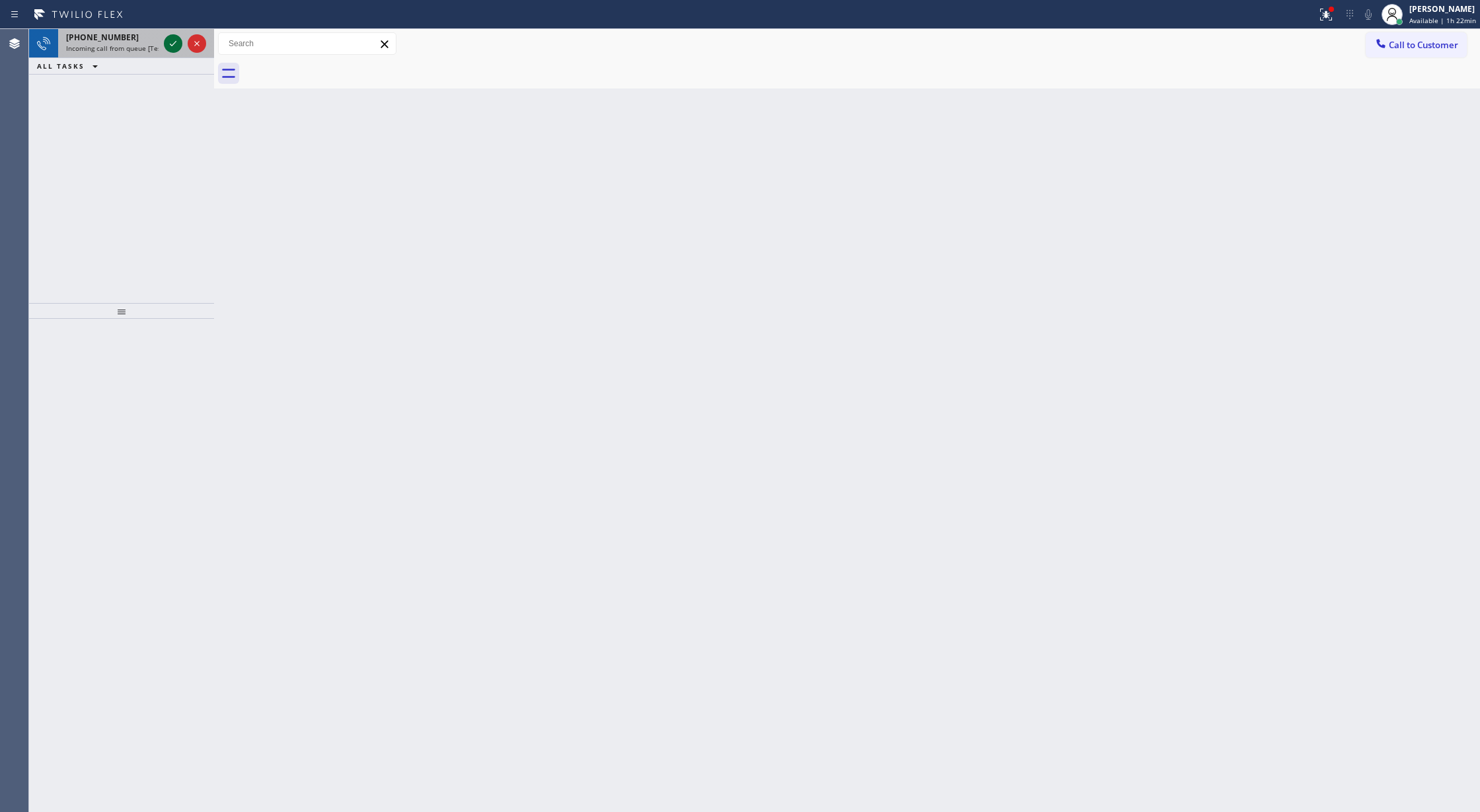
click at [175, 40] on icon at bounding box center [173, 43] width 16 height 16
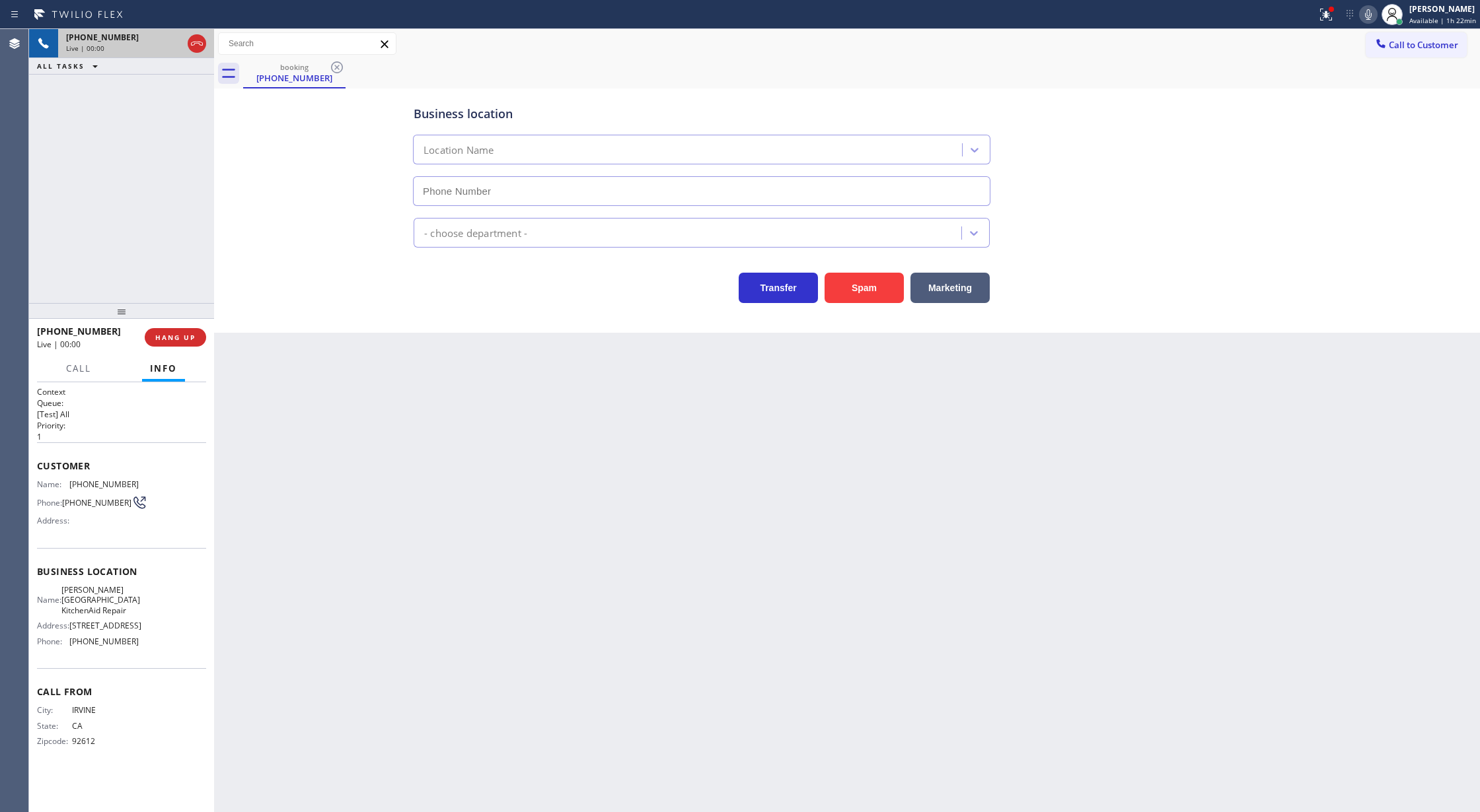
type input "[PHONE_NUMBER]"
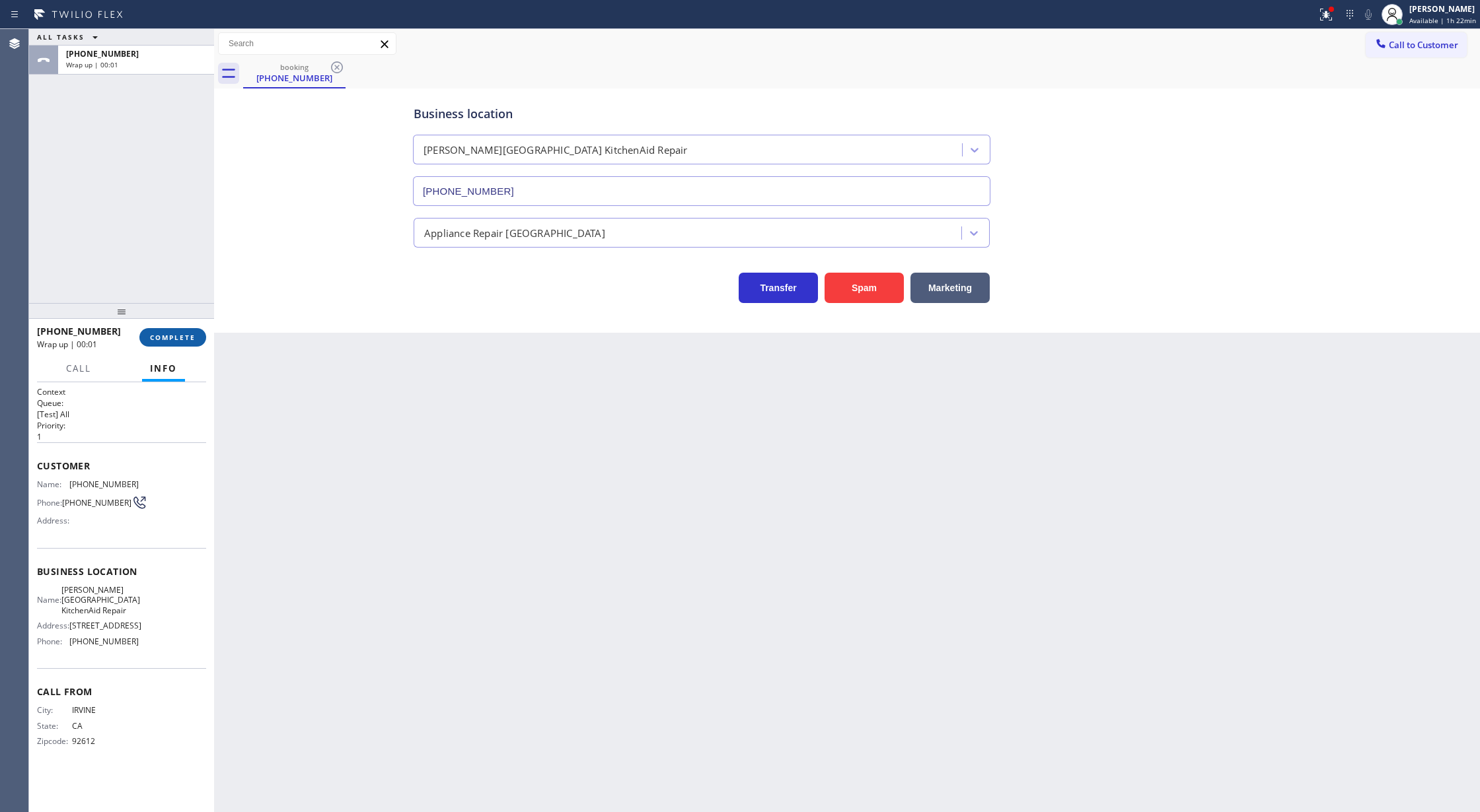
click at [168, 343] on button "COMPLETE" at bounding box center [173, 338] width 66 height 18
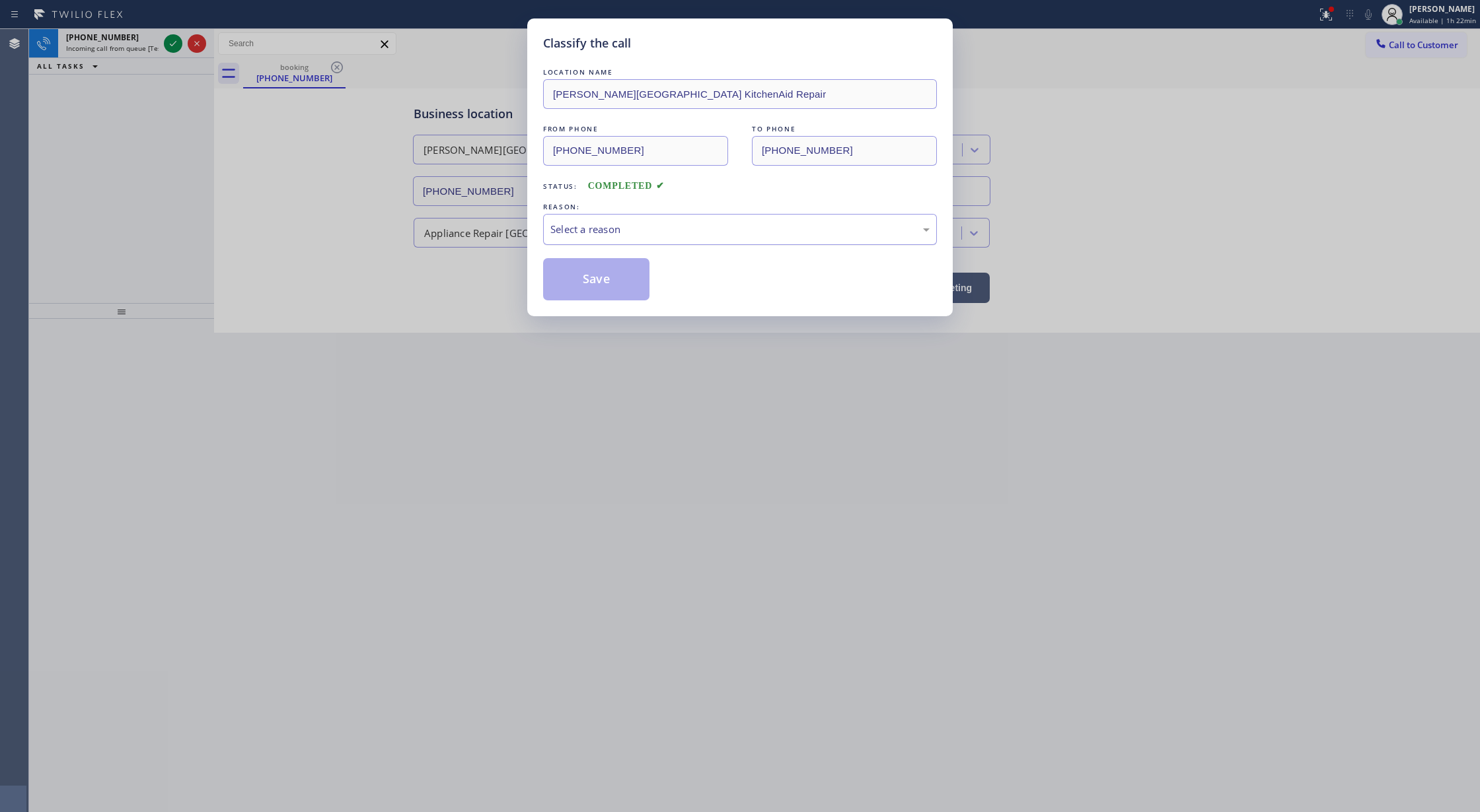
click at [680, 226] on div "Select a reason" at bounding box center [740, 229] width 379 height 15
click at [584, 293] on button "Save" at bounding box center [596, 280] width 106 height 42
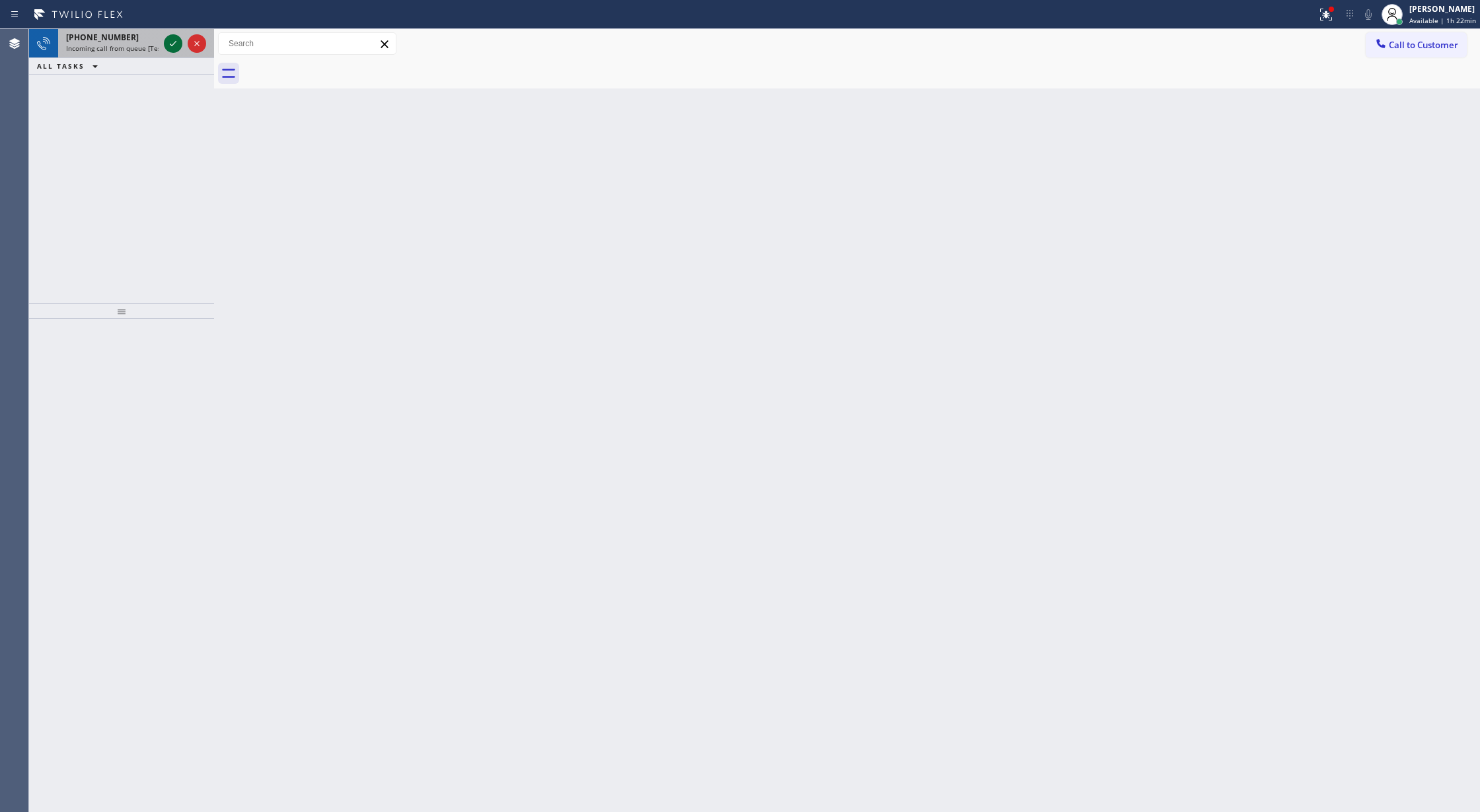
click at [168, 48] on icon at bounding box center [173, 43] width 16 height 16
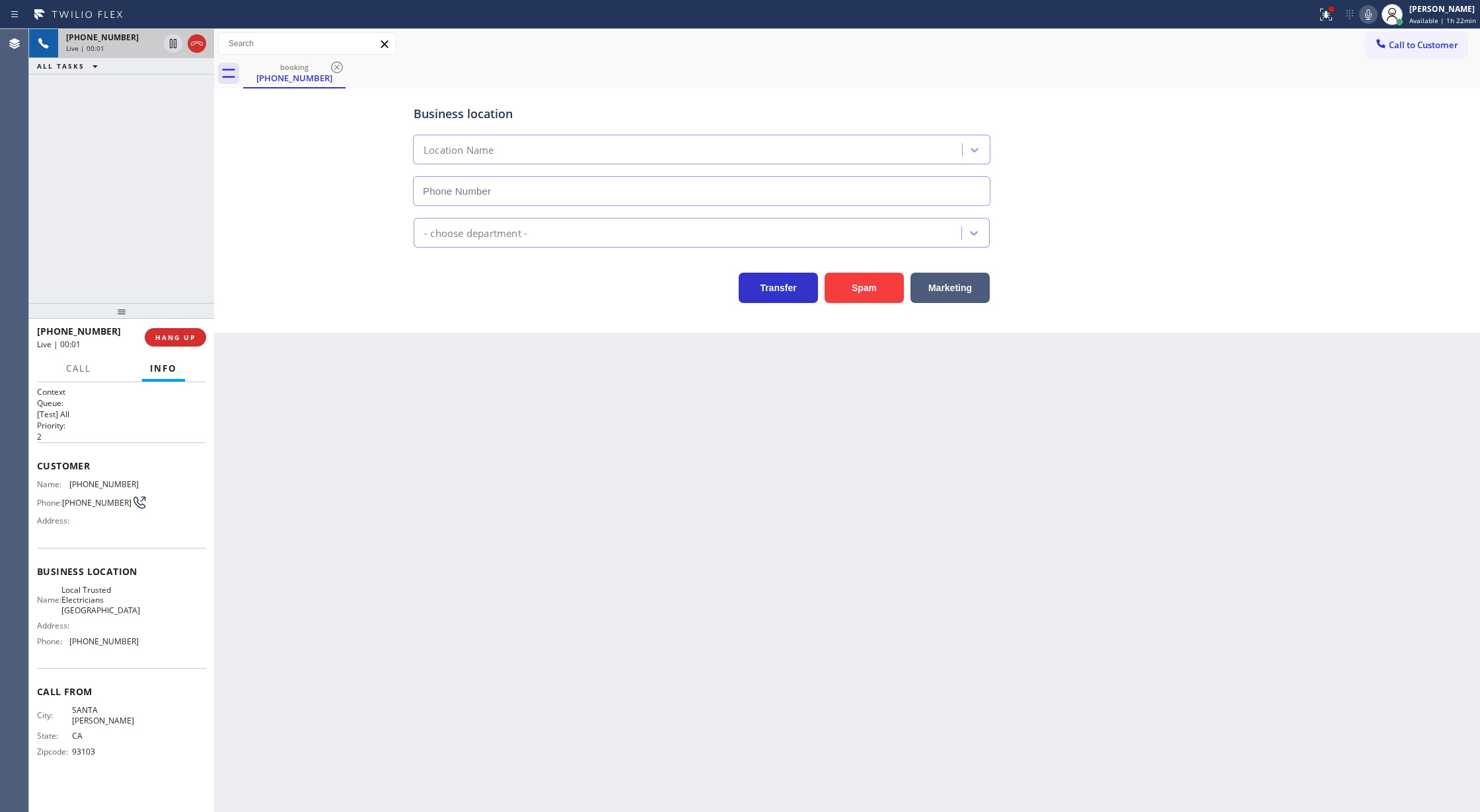
type input "[PHONE_NUMBER]"
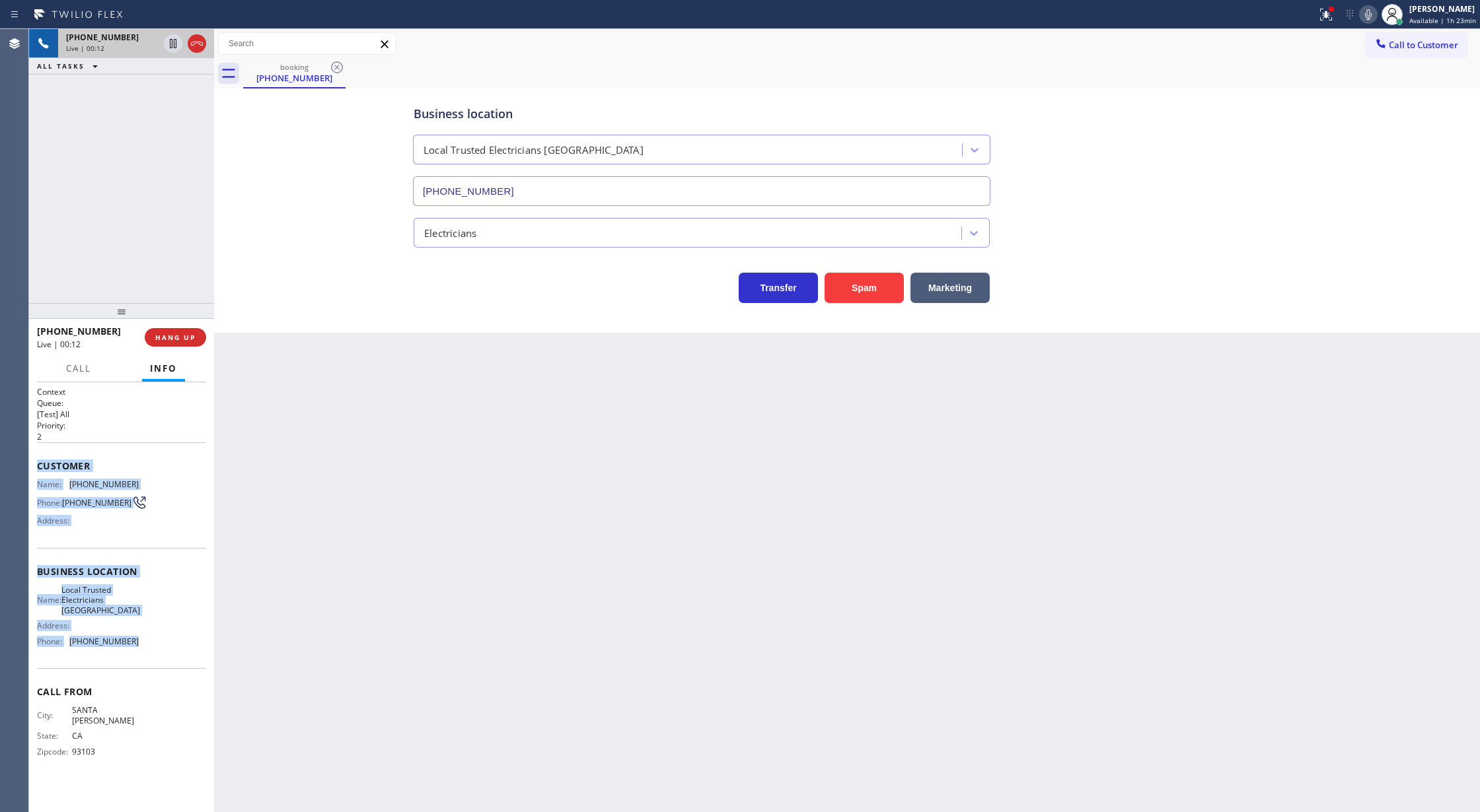
drag, startPoint x: 37, startPoint y: 465, endPoint x: 156, endPoint y: 650, distance: 220.0
click at [156, 650] on div "Context Queue: [Test] All Priority: 2 Customer Name: [PHONE_NUMBER] Phone: [PHO…" at bounding box center [121, 582] width 169 height 392
copy div "Customer Name: [PHONE_NUMBER] Phone: [PHONE_NUMBER] Address: Business location …"
click at [173, 338] on span "COMPLETE" at bounding box center [172, 338] width 45 height 9
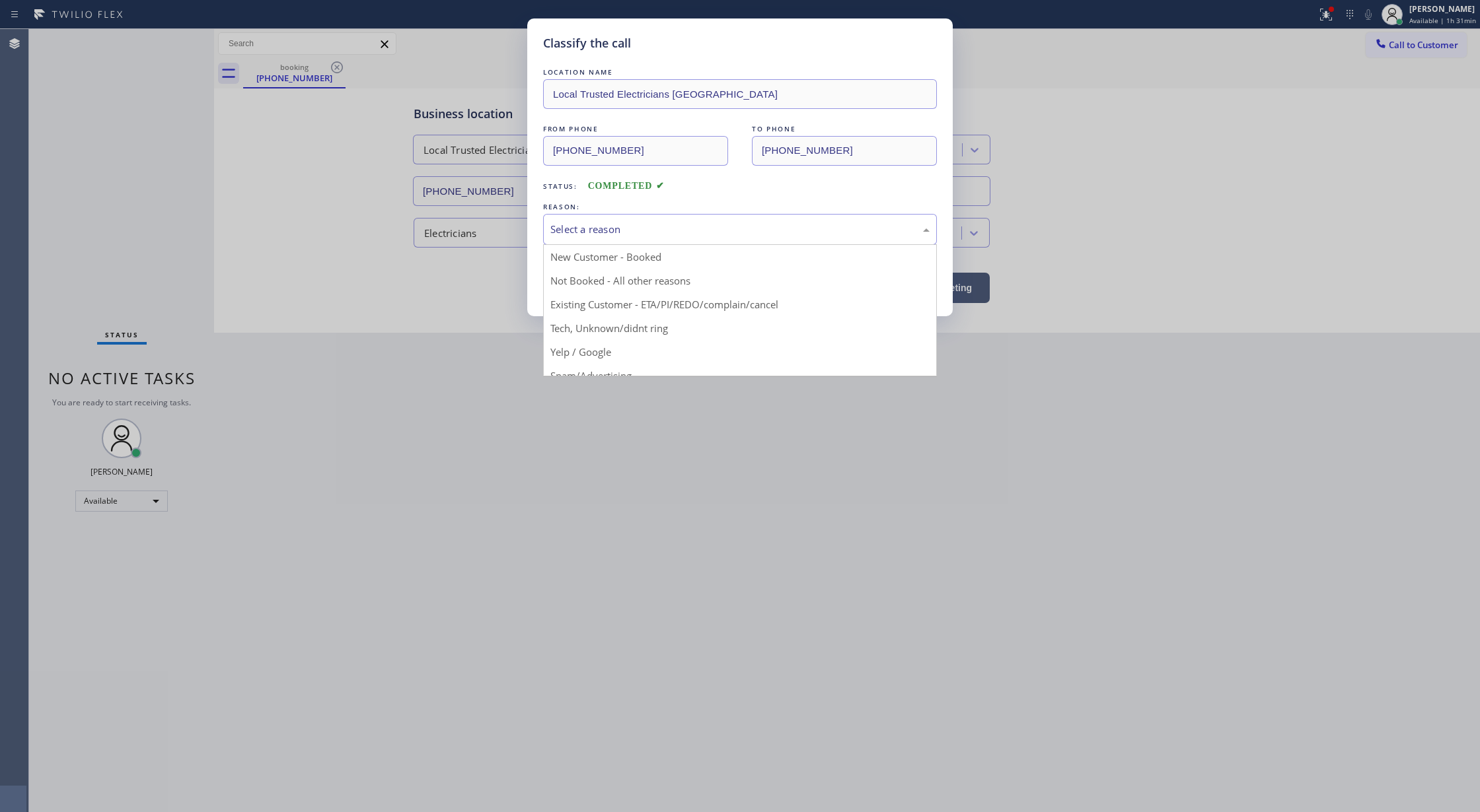
click at [665, 229] on div "Select a reason" at bounding box center [740, 229] width 379 height 15
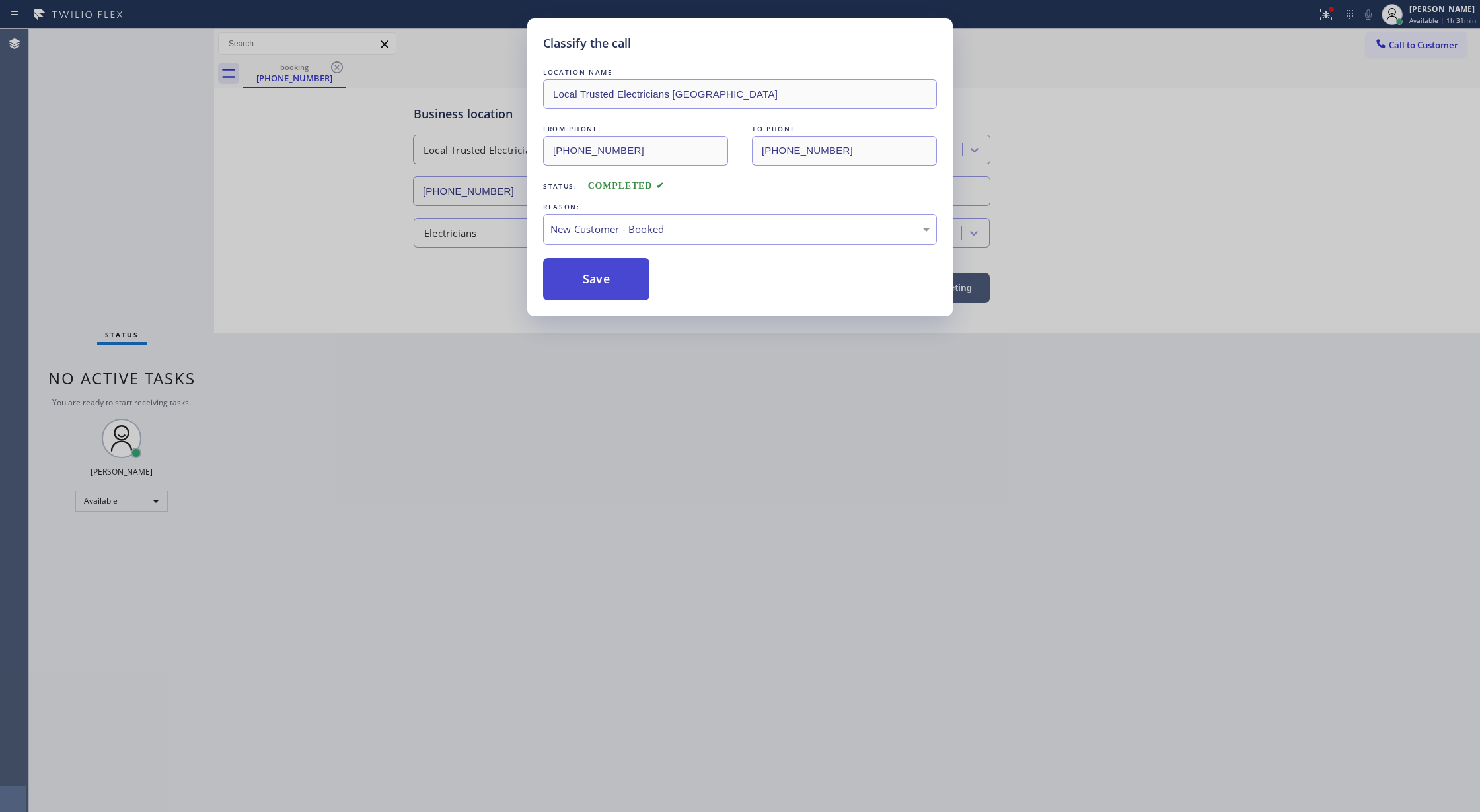
click at [603, 284] on button "Save" at bounding box center [596, 280] width 106 height 42
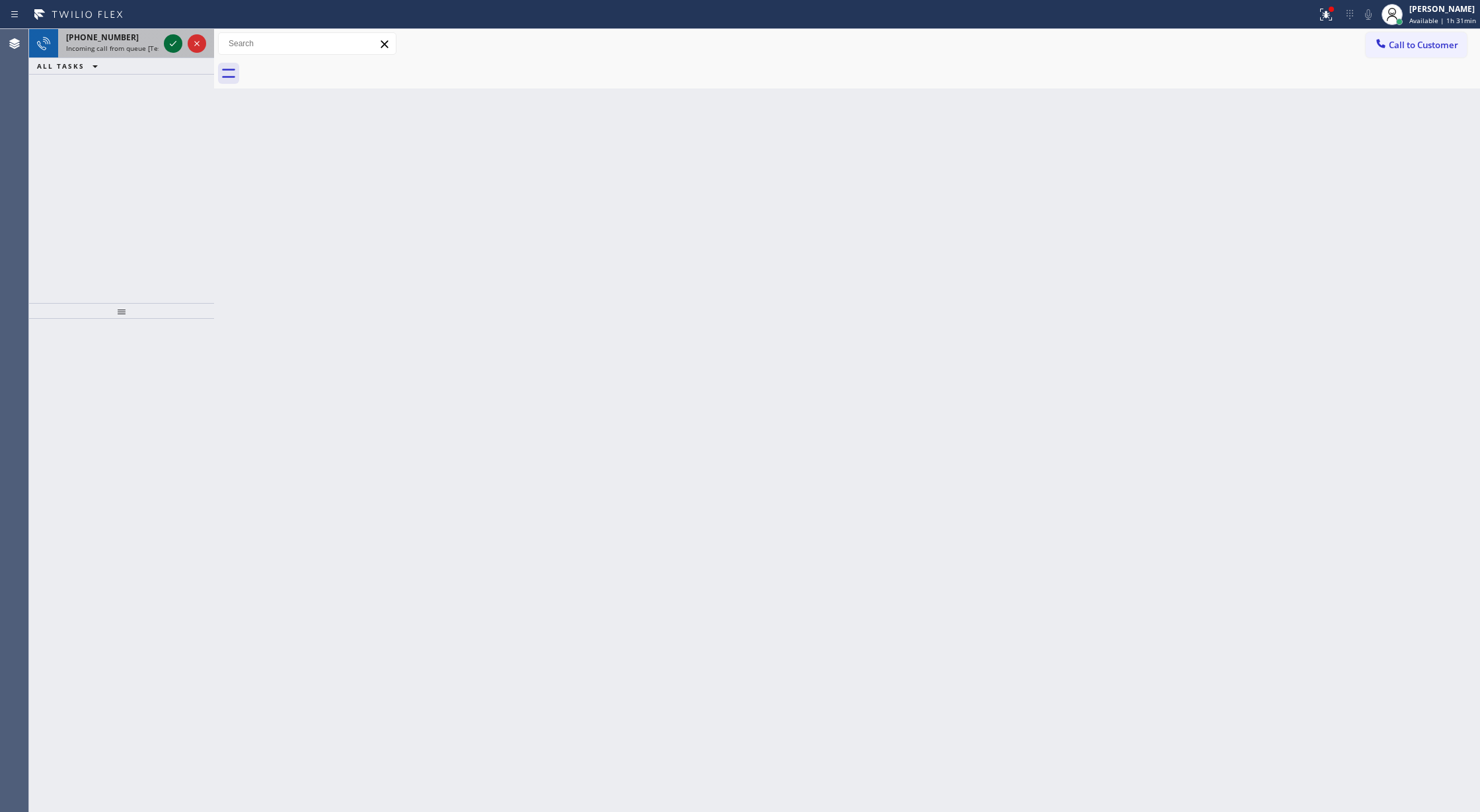
click at [173, 43] on icon at bounding box center [173, 43] width 16 height 16
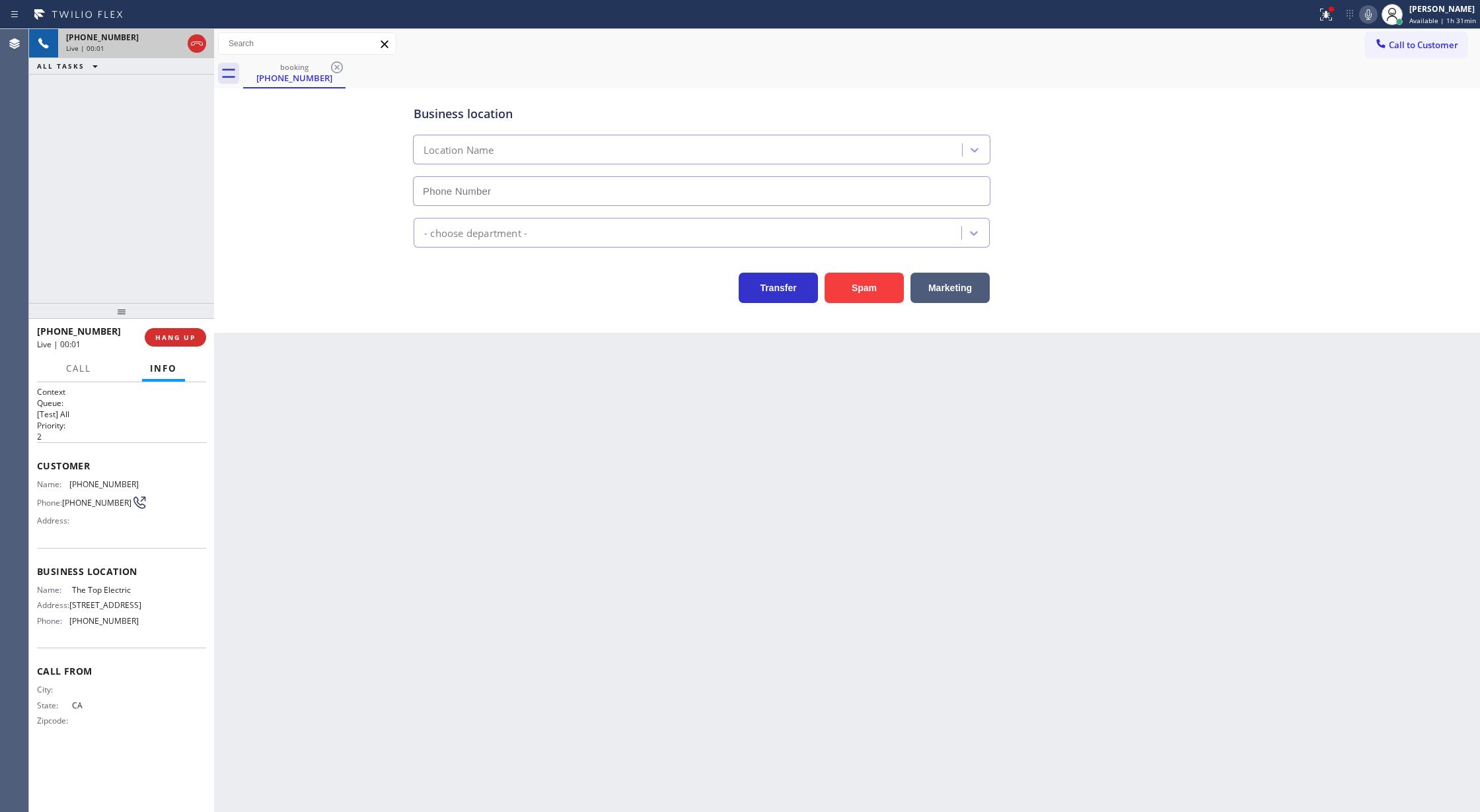
type input "[PHONE_NUMBER]"
click at [872, 283] on button "Spam" at bounding box center [864, 288] width 79 height 30
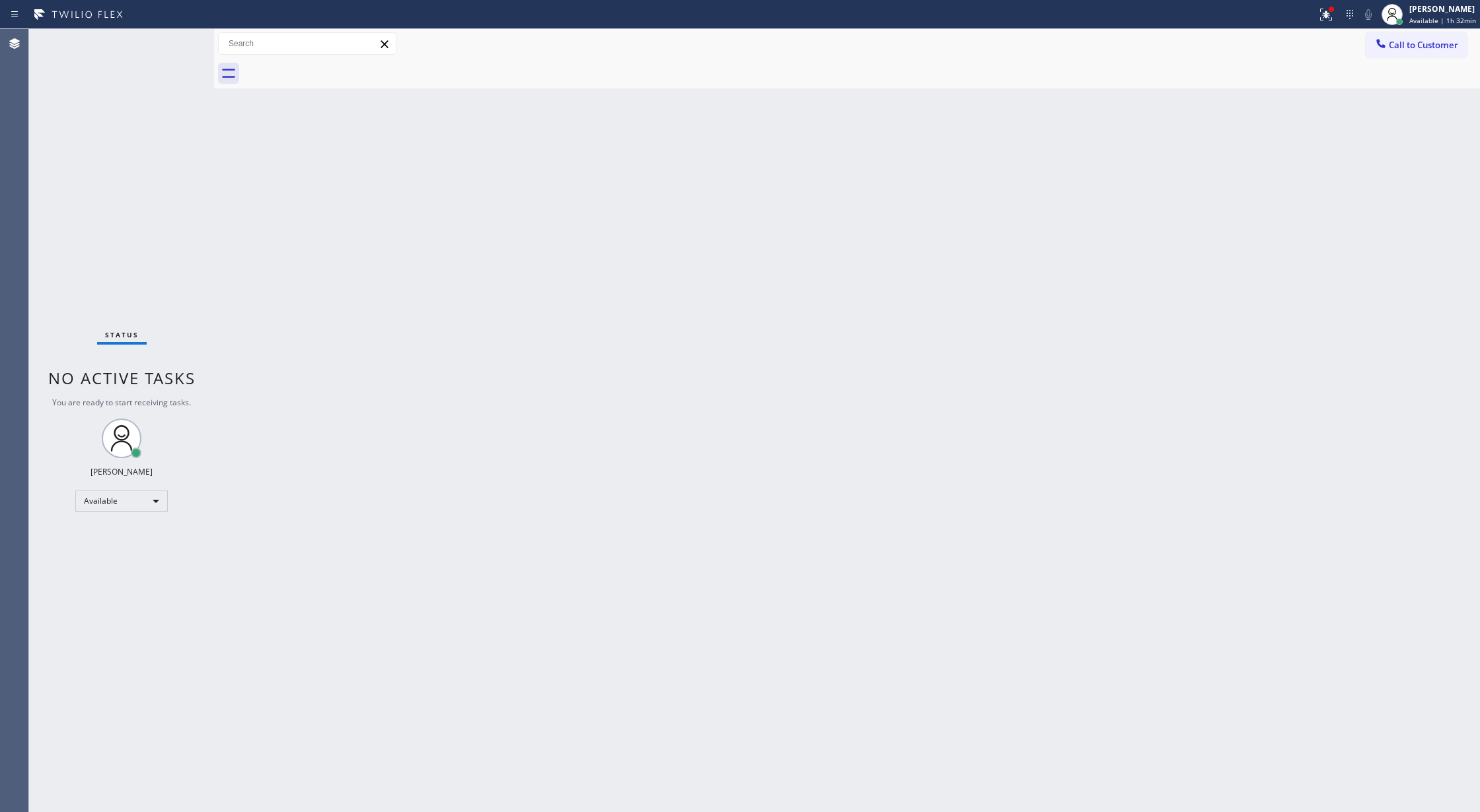
click at [338, 445] on div "Back to Dashboard Change Sender ID Customers Technicians Select a contact Outbo…" at bounding box center [847, 420] width 1266 height 783
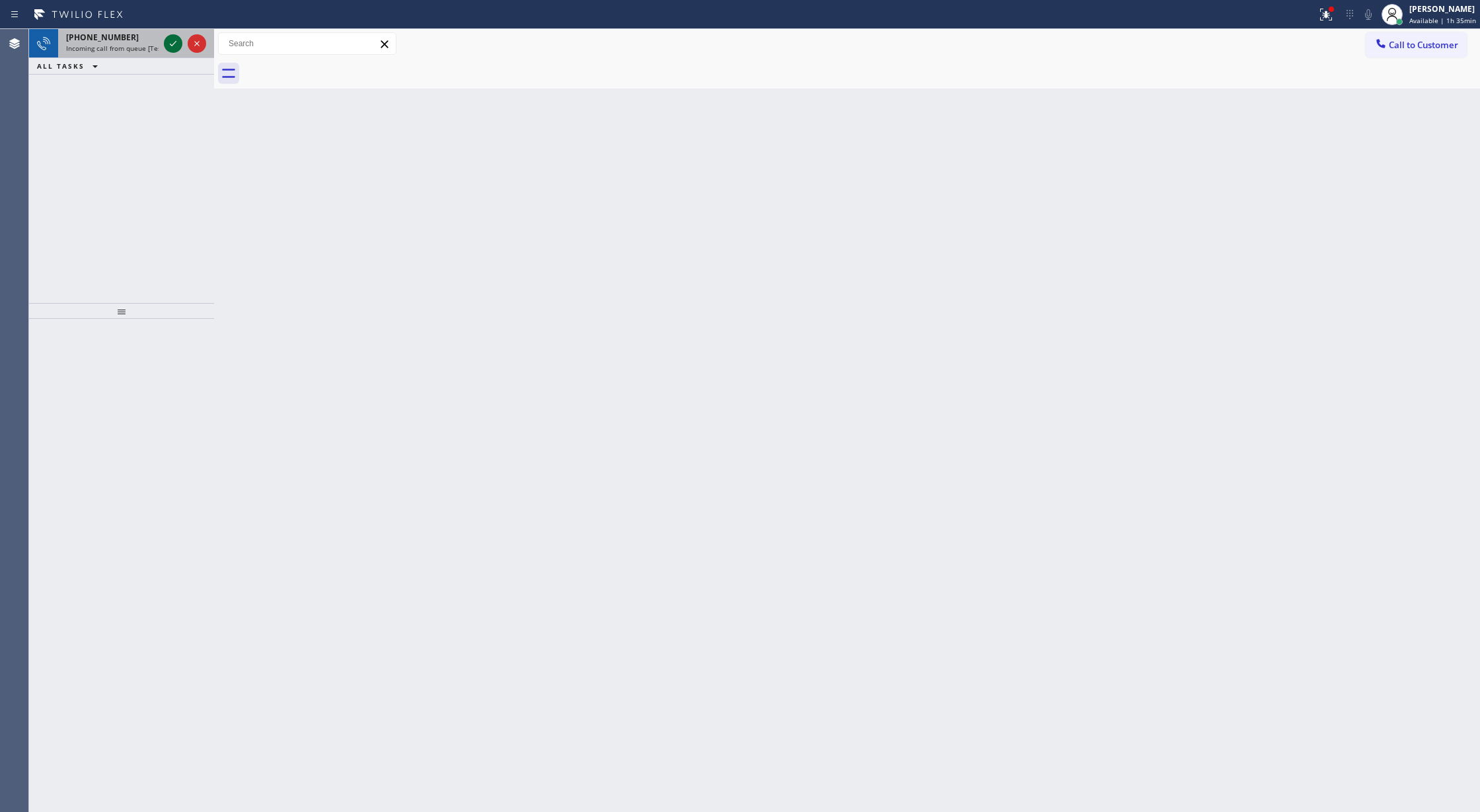
click at [172, 48] on icon at bounding box center [173, 43] width 16 height 16
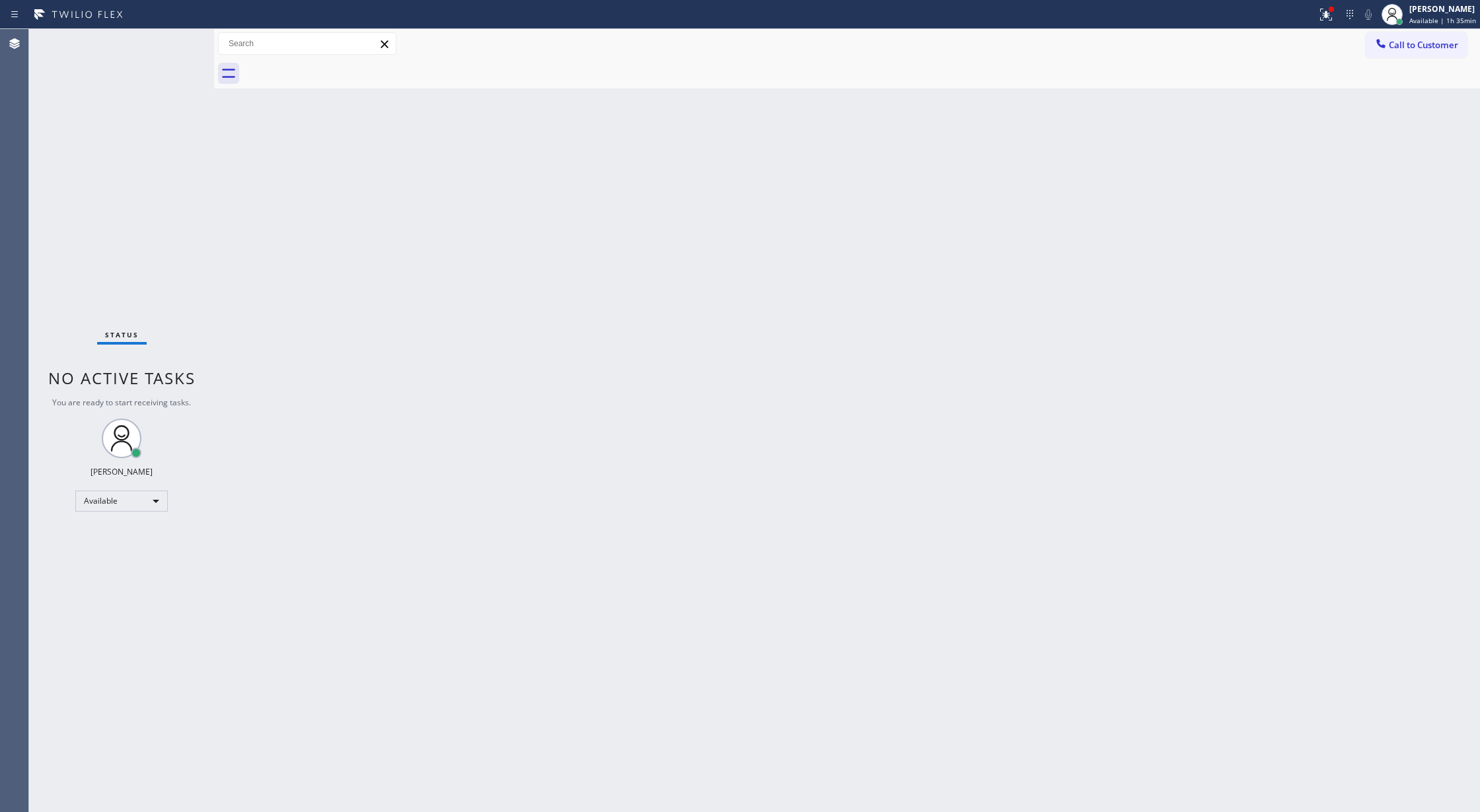
click at [172, 48] on div "Status No active tasks You are ready to start receiving tasks. [PERSON_NAME] Av…" at bounding box center [121, 420] width 185 height 783
click at [172, 48] on icon at bounding box center [173, 43] width 16 height 16
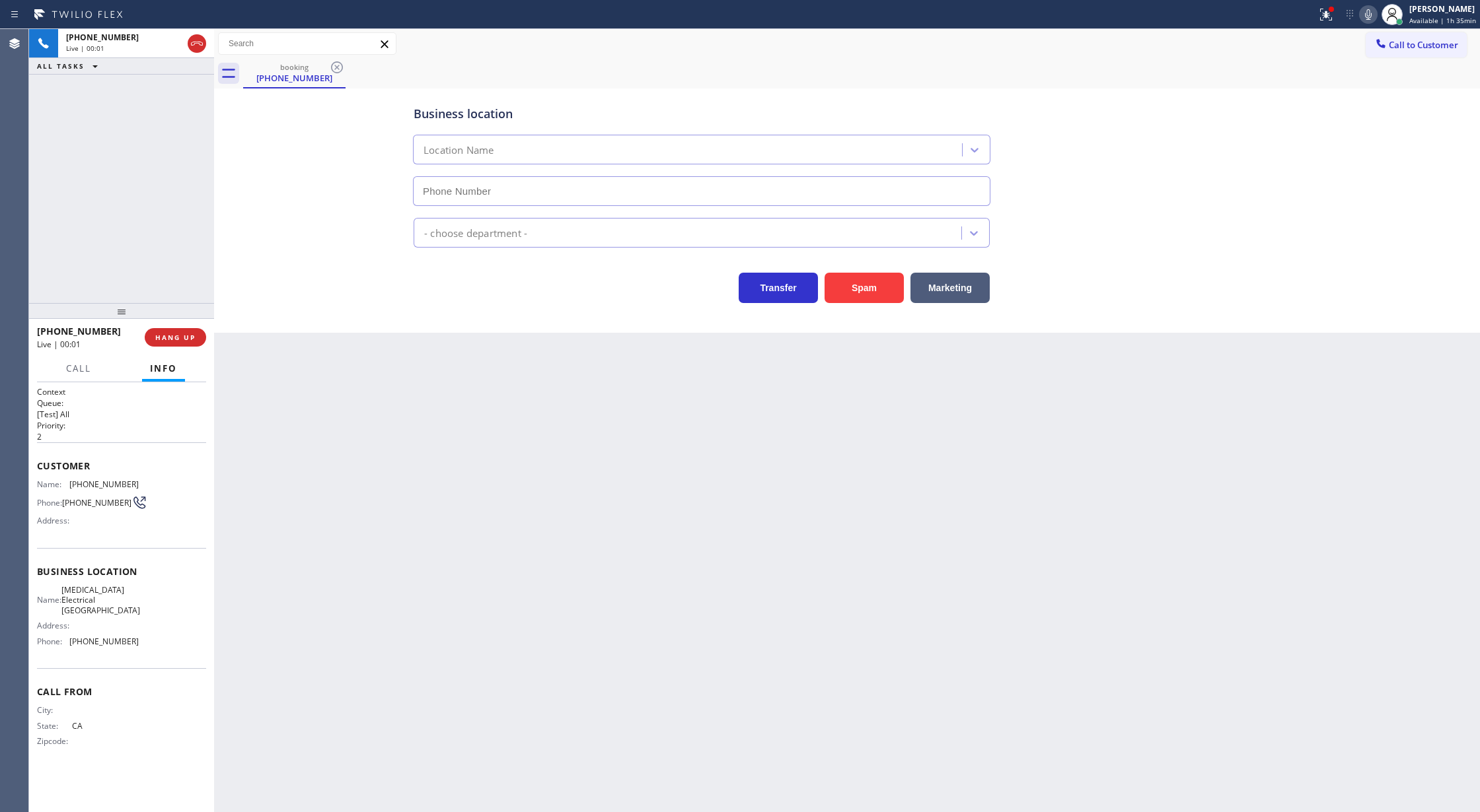
type input "[PHONE_NUMBER]"
click at [859, 296] on button "Spam" at bounding box center [864, 288] width 79 height 30
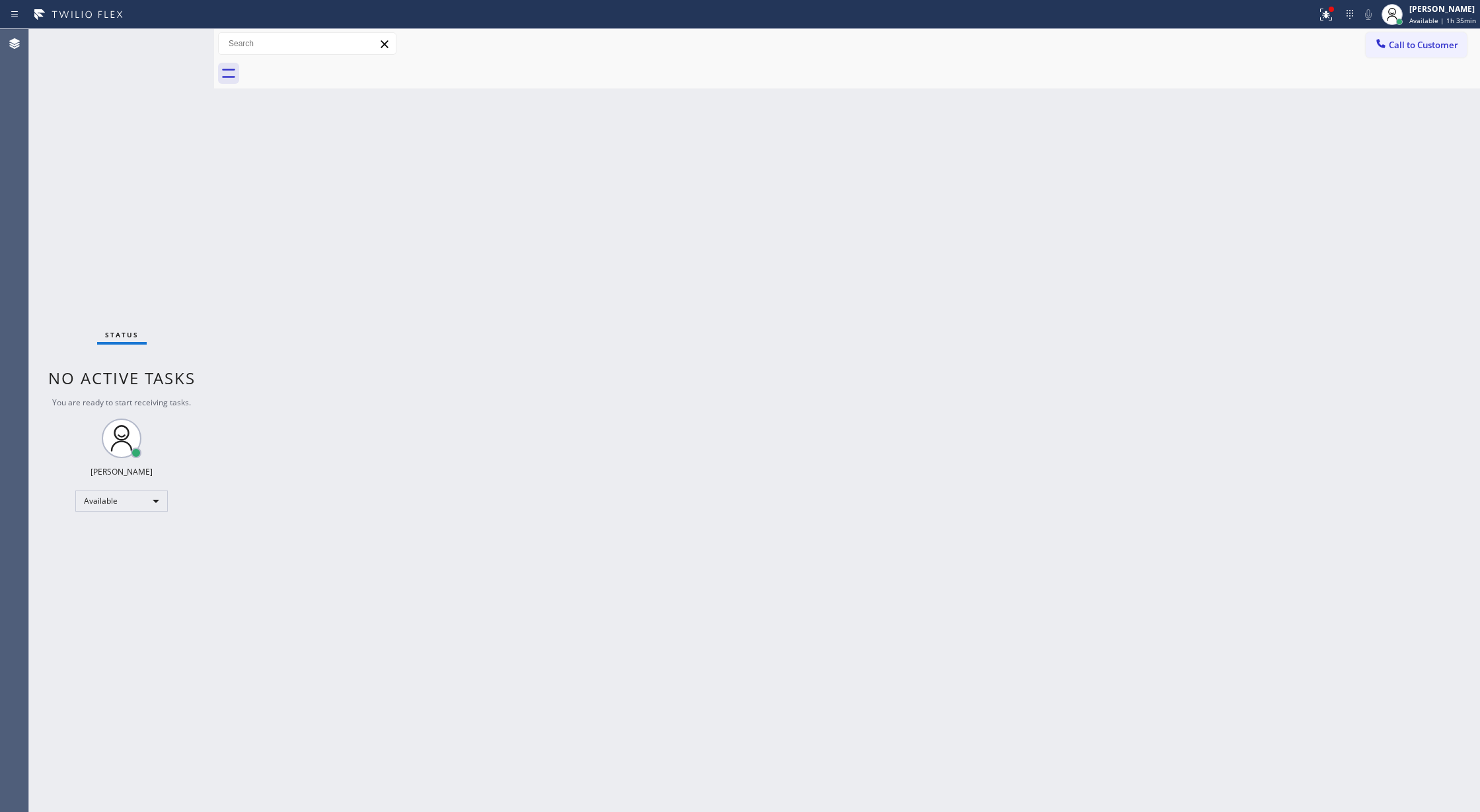
click at [177, 33] on div "Status No active tasks You are ready to start receiving tasks. [PERSON_NAME] Av…" at bounding box center [121, 420] width 185 height 783
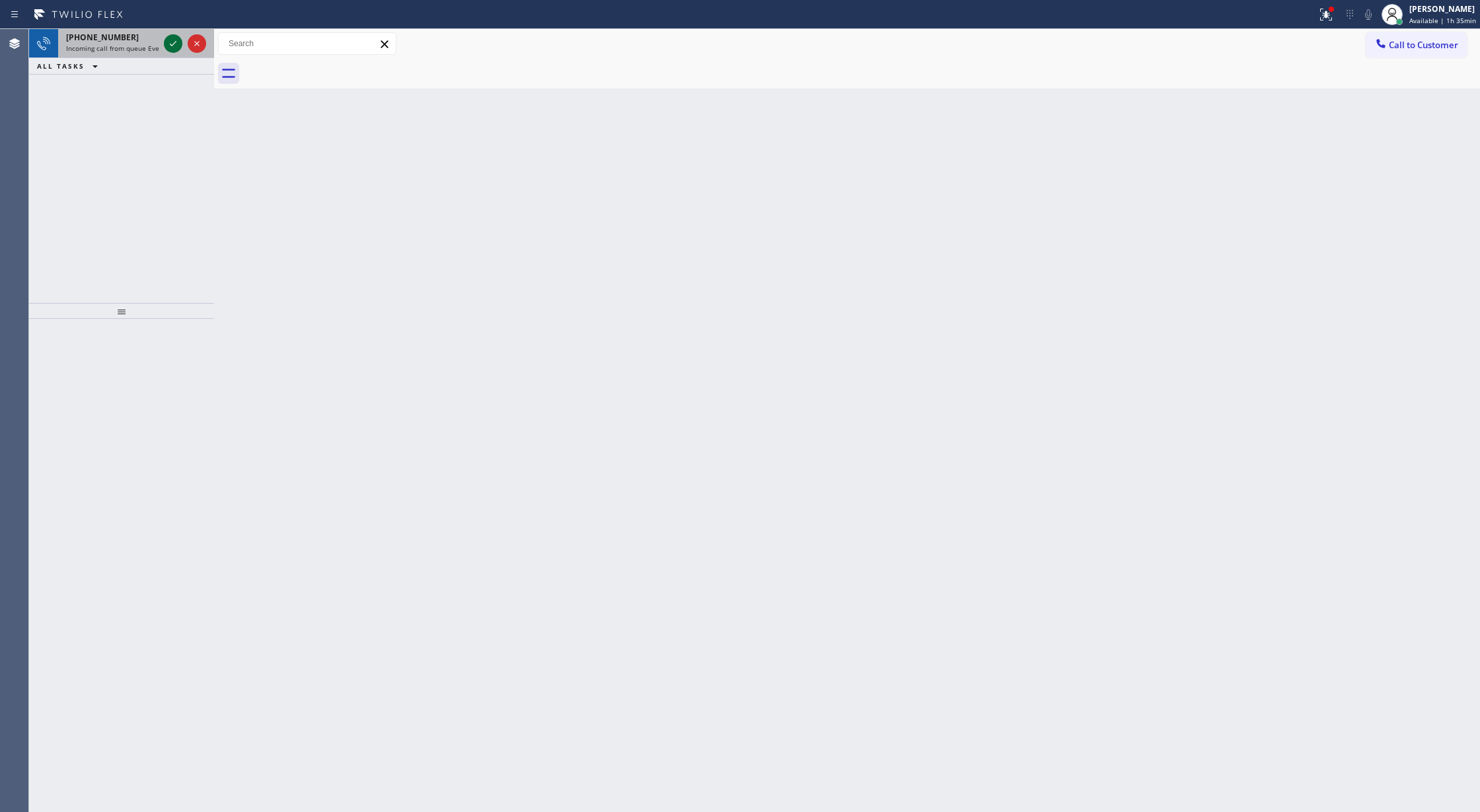
click at [171, 43] on icon at bounding box center [173, 43] width 16 height 16
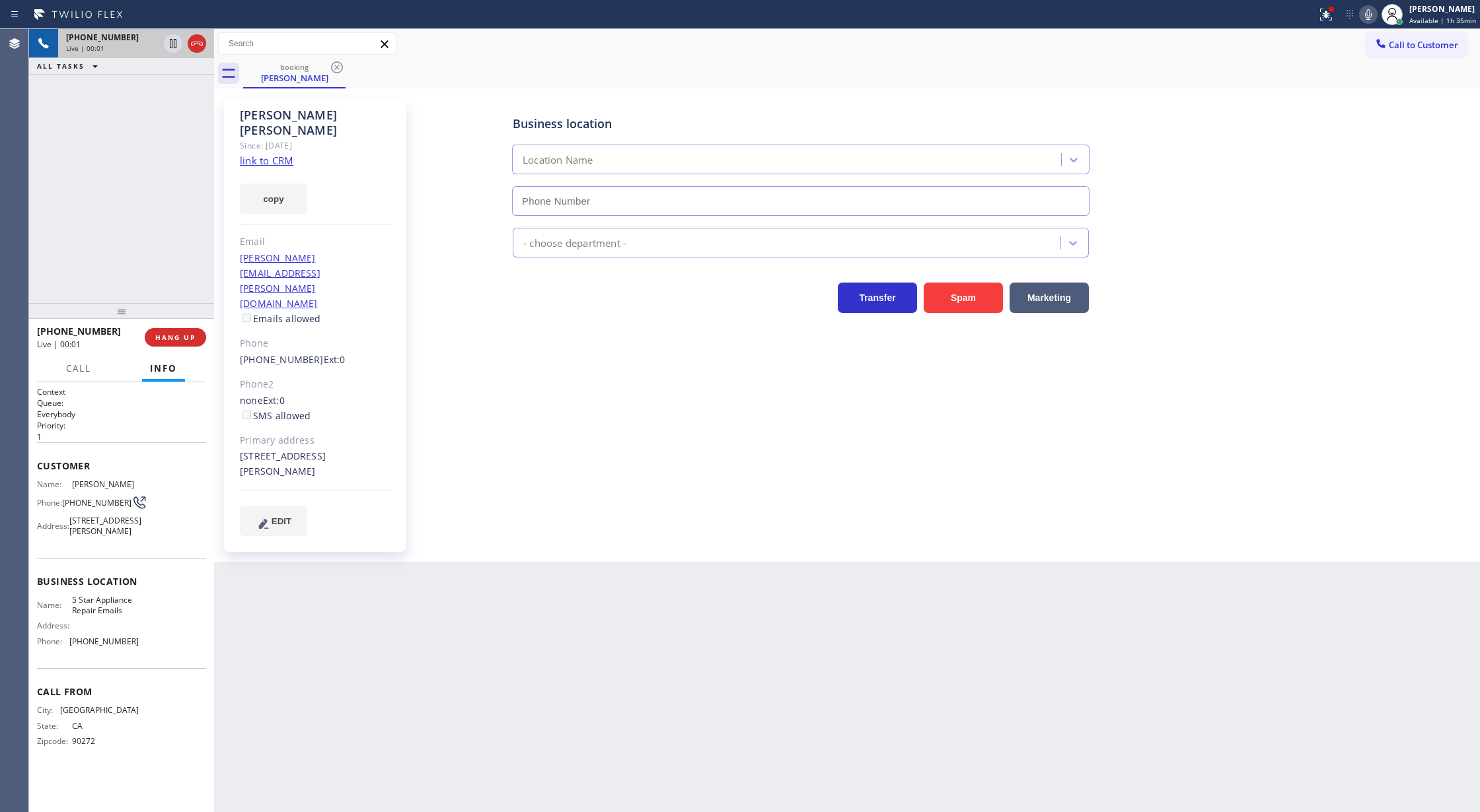
type input "[PHONE_NUMBER]"
click at [271, 154] on link "link to CRM" at bounding box center [267, 161] width 54 height 13
click at [1365, 11] on icon at bounding box center [1367, 14] width 16 height 16
click at [1365, 12] on icon at bounding box center [1367, 14] width 16 height 16
click at [153, 334] on span "COMPLETE" at bounding box center [172, 338] width 45 height 9
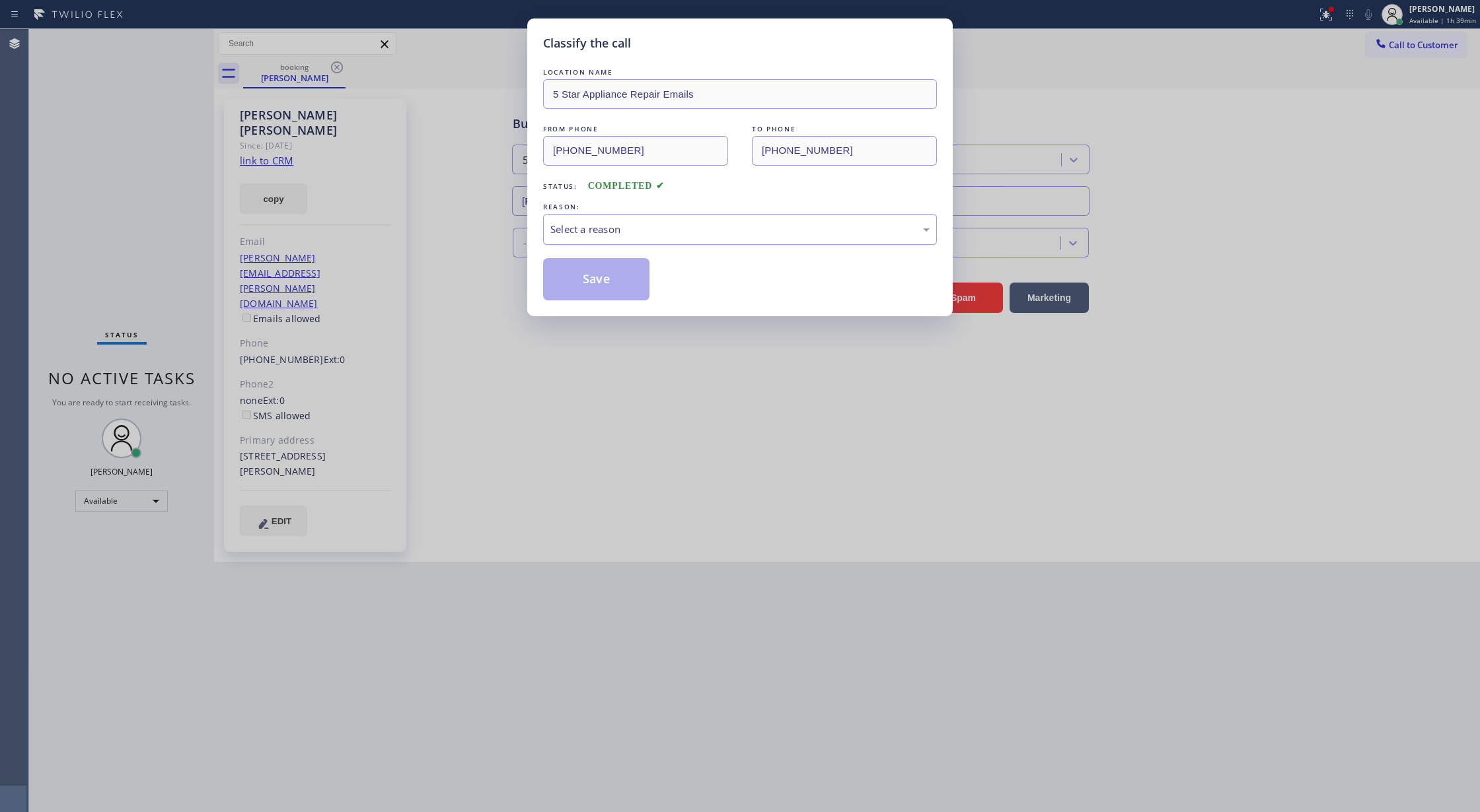
click at [635, 229] on div "Select a reason" at bounding box center [740, 229] width 379 height 15
click at [600, 285] on button "Save" at bounding box center [596, 280] width 106 height 42
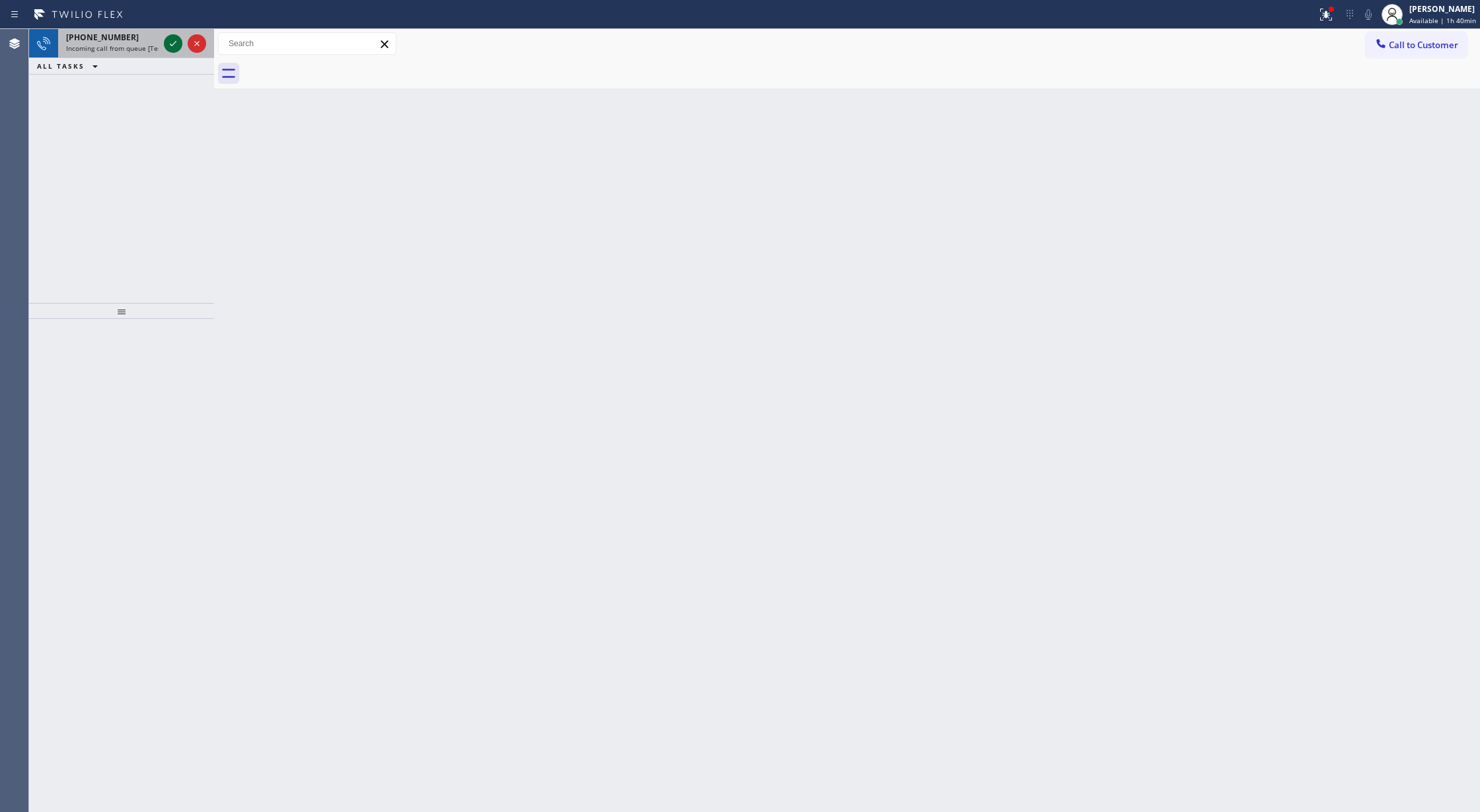
click at [167, 46] on icon at bounding box center [173, 43] width 16 height 16
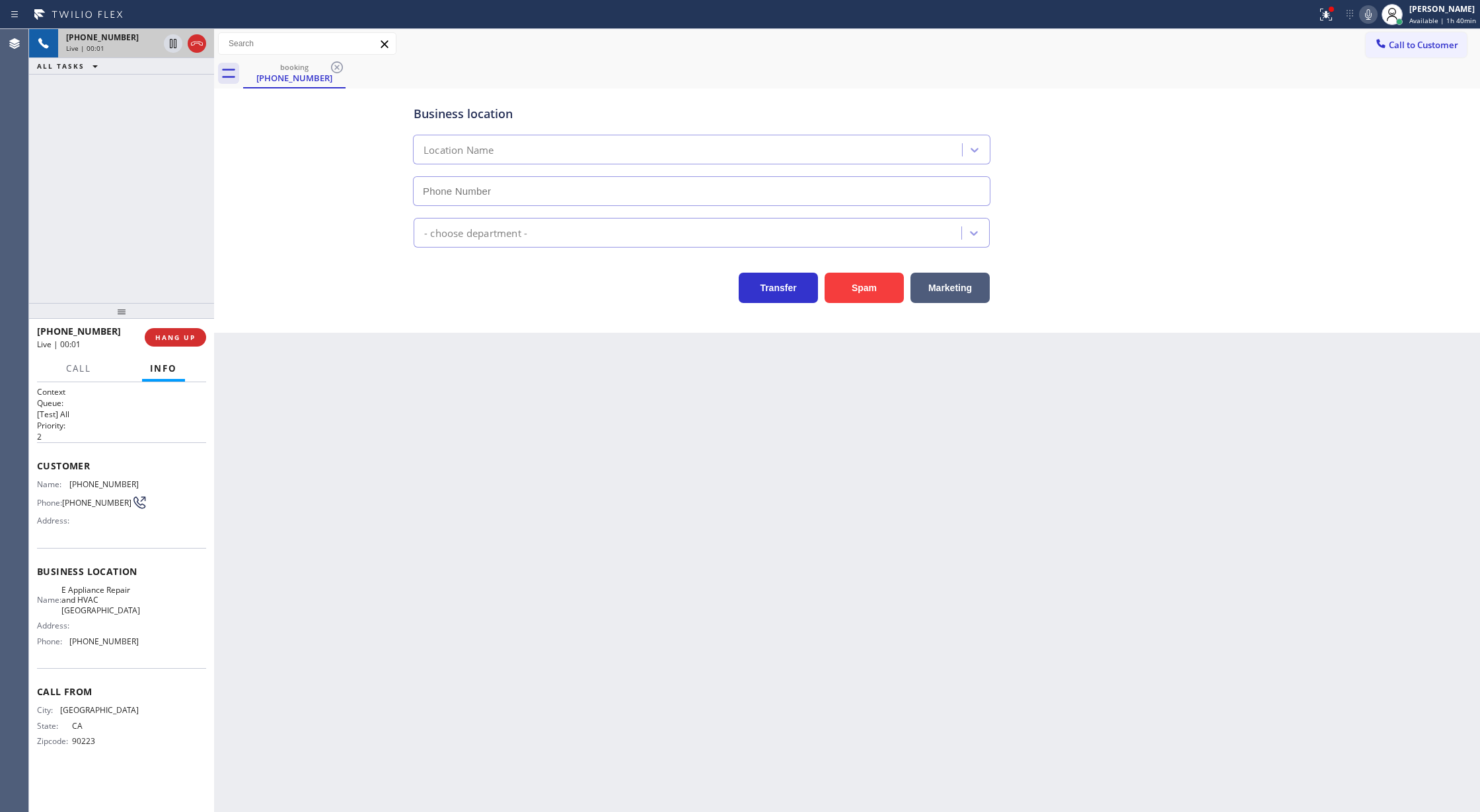
type input "[PHONE_NUMBER]"
drag, startPoint x: 192, startPoint y: 48, endPoint x: 197, endPoint y: 103, distance: 55.2
click at [192, 48] on icon at bounding box center [197, 43] width 16 height 16
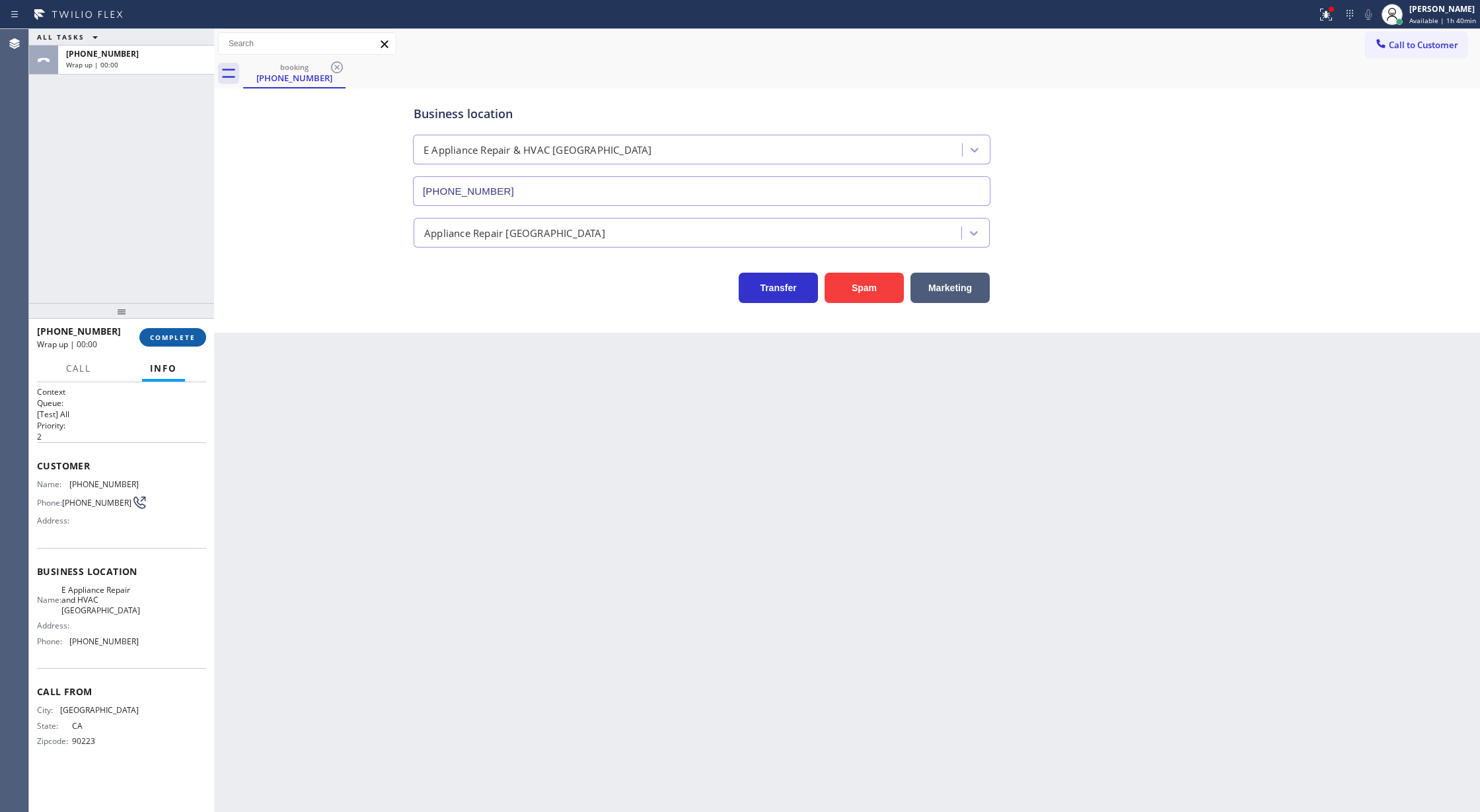
click at [173, 333] on span "COMPLETE" at bounding box center [172, 338] width 45 height 9
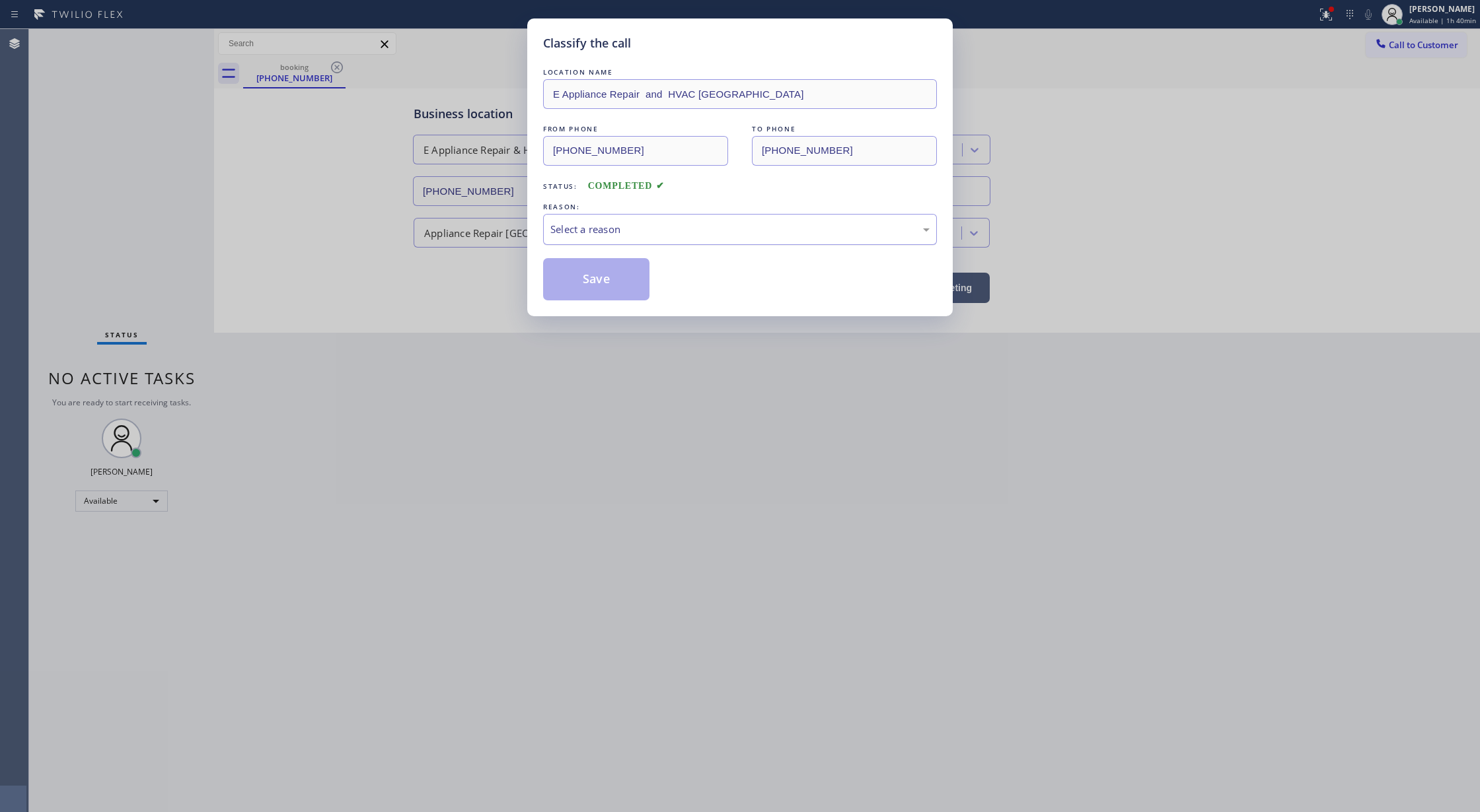
click at [661, 225] on div "Select a reason" at bounding box center [740, 229] width 379 height 15
click at [598, 284] on button "Save" at bounding box center [596, 280] width 106 height 42
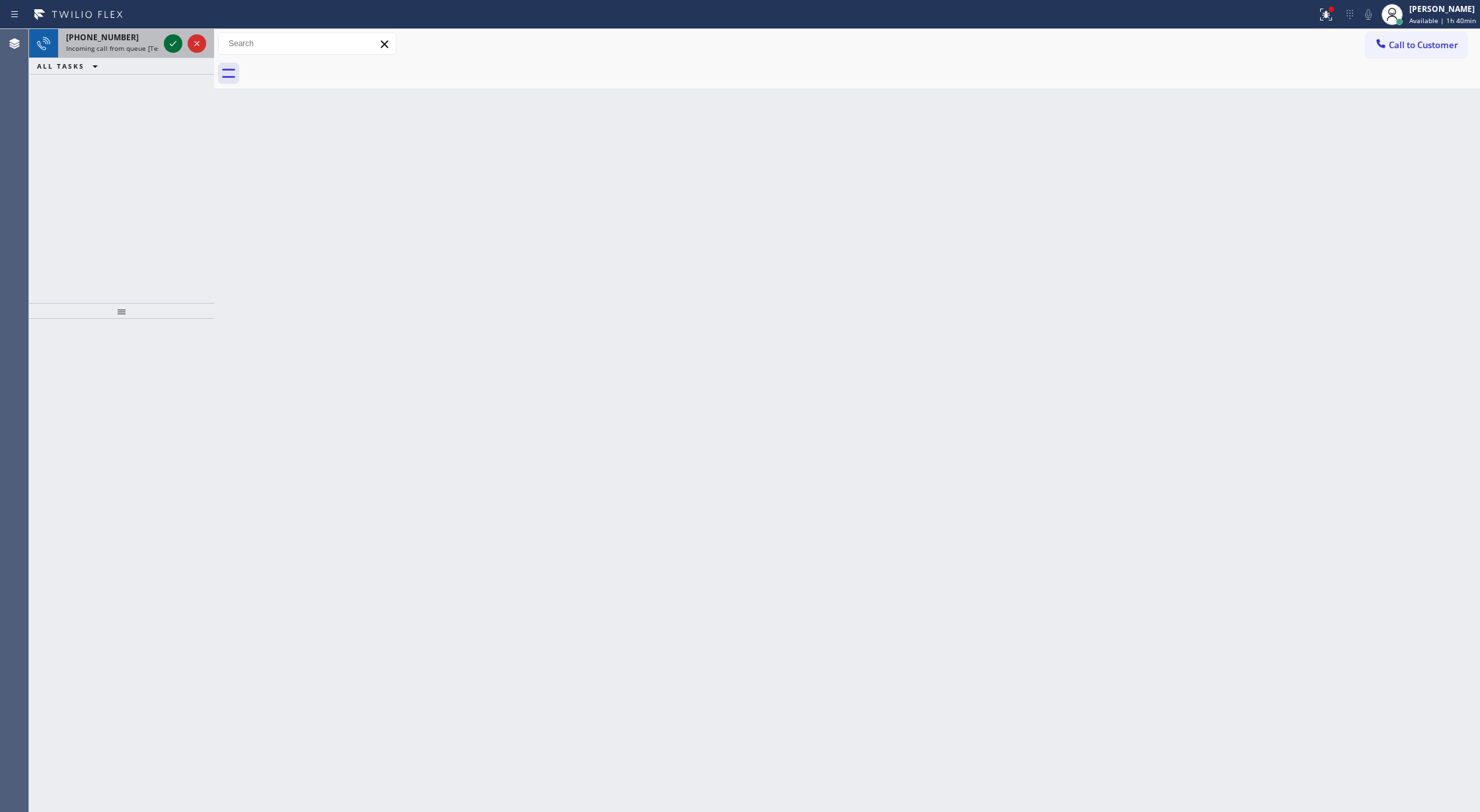
click at [172, 45] on icon at bounding box center [173, 43] width 6 height 6
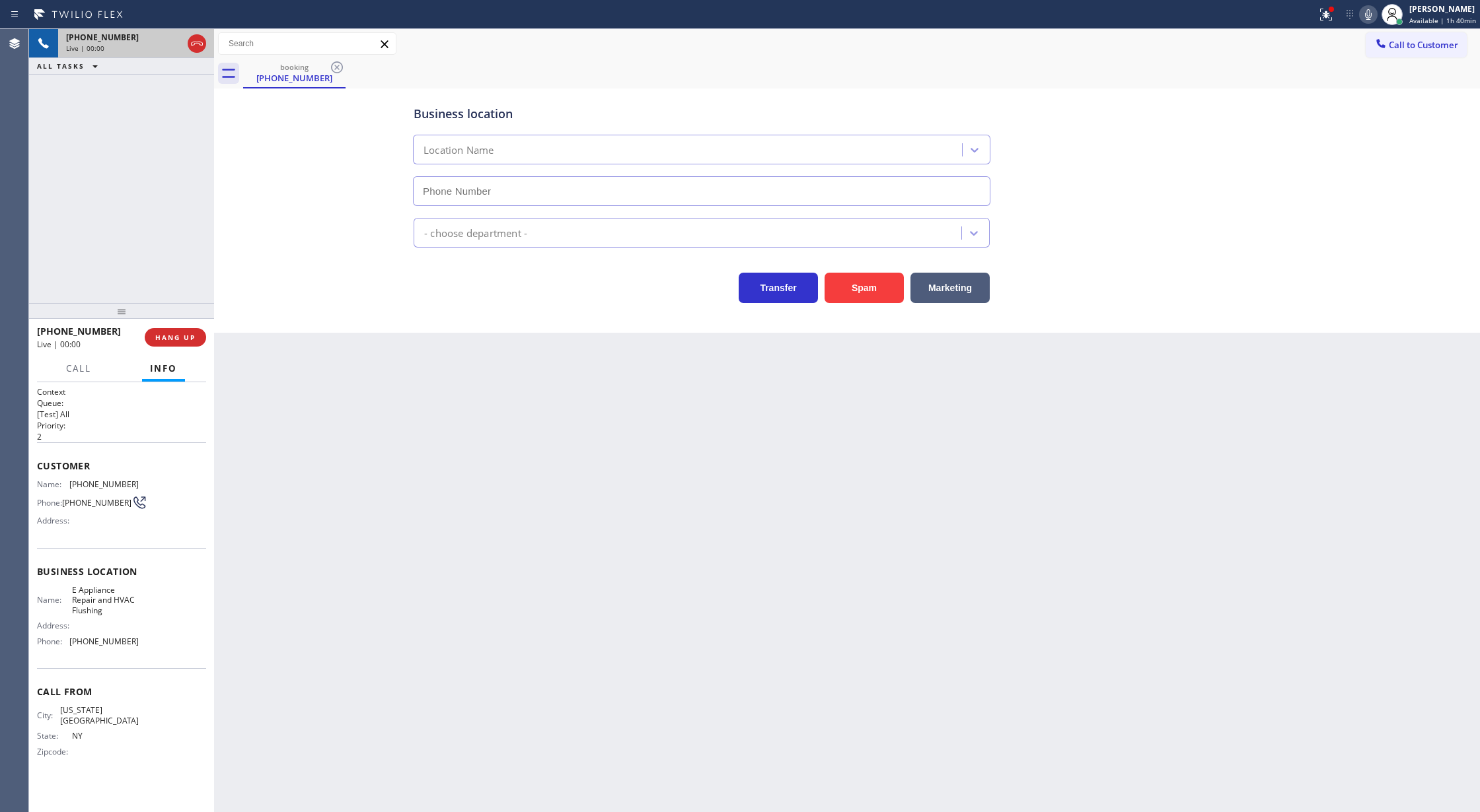
type input "[PHONE_NUMBER]"
click at [865, 297] on button "Spam" at bounding box center [864, 288] width 79 height 30
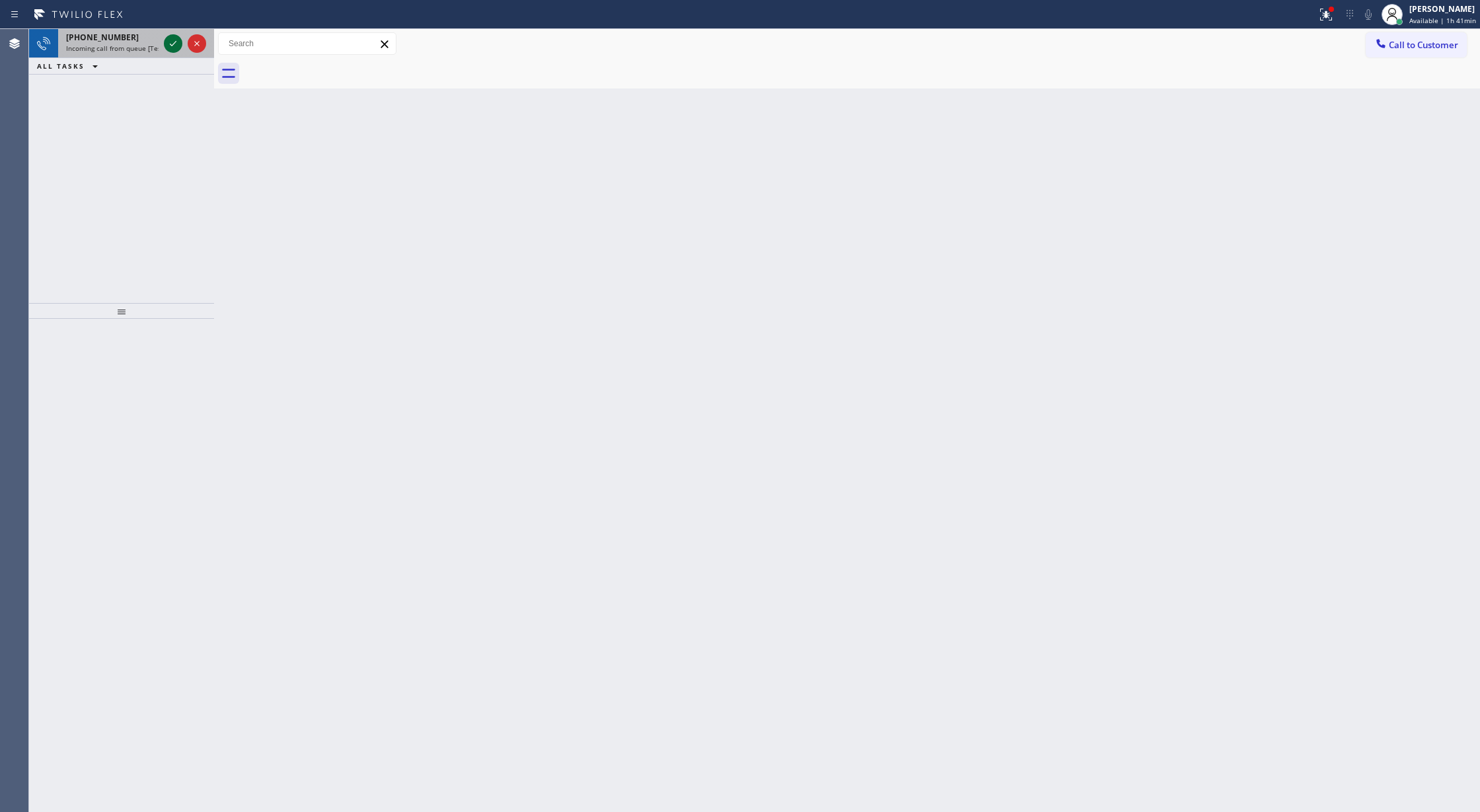
click at [173, 45] on icon at bounding box center [173, 43] width 16 height 16
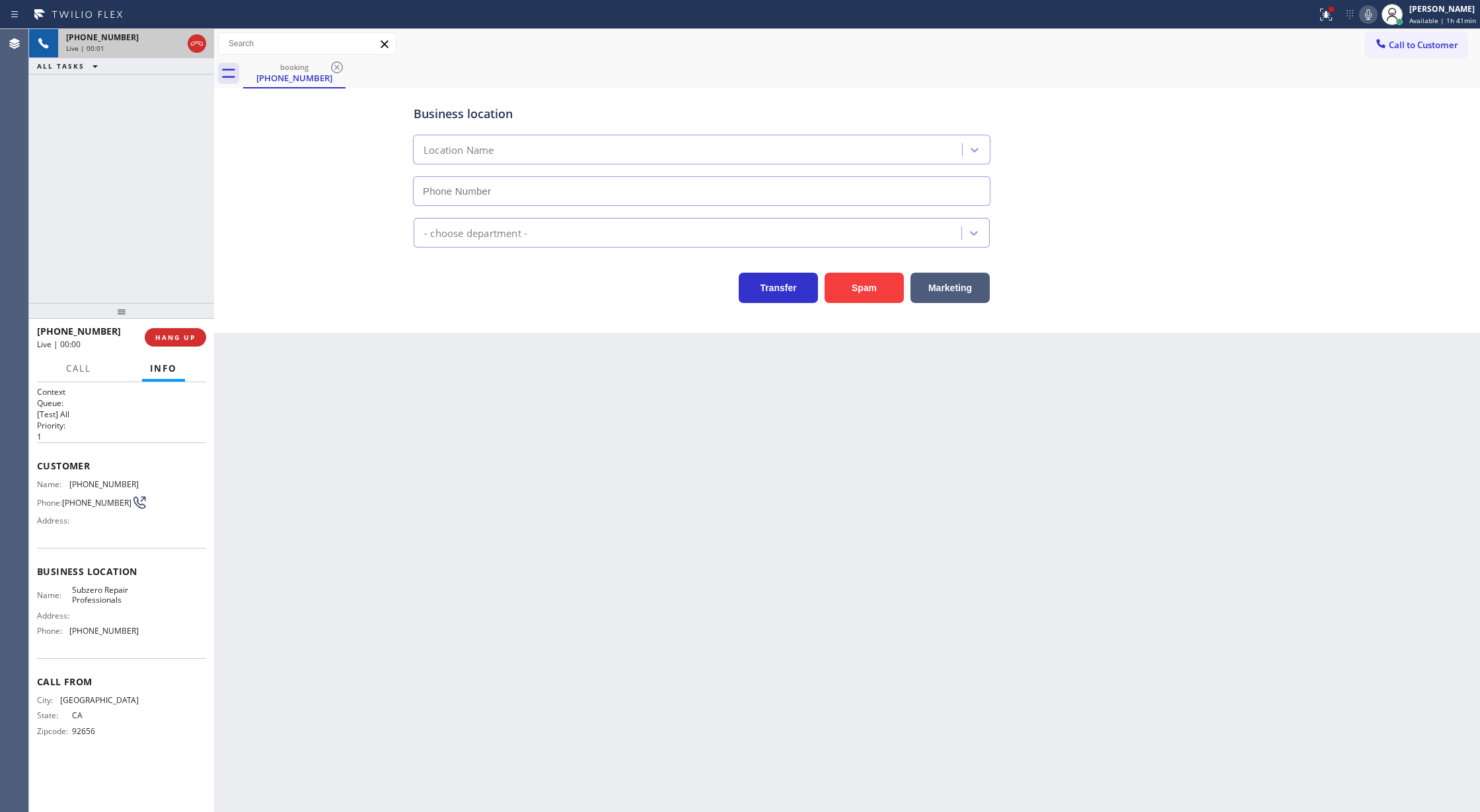
type input "[PHONE_NUMBER]"
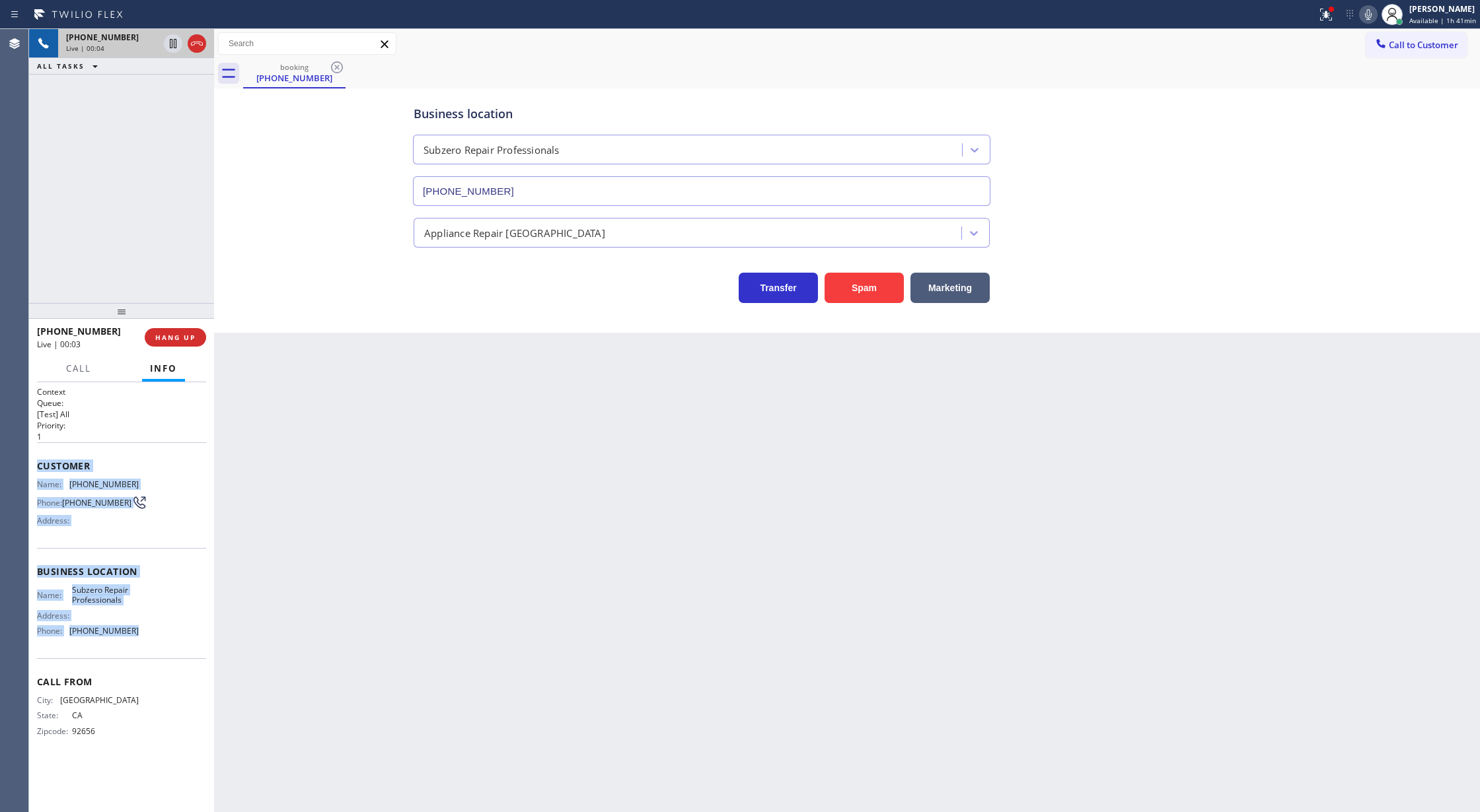
drag, startPoint x: 37, startPoint y: 466, endPoint x: 154, endPoint y: 632, distance: 203.1
click at [154, 632] on div "Context Queue: [Test] All Priority: 1 Customer Name: [PHONE_NUMBER] Phone: [PHO…" at bounding box center [121, 572] width 169 height 372
drag, startPoint x: 1372, startPoint y: 13, endPoint x: 1372, endPoint y: 29, distance: 16.0
click at [1372, 13] on icon at bounding box center [1367, 14] width 16 height 16
click at [1365, 17] on icon at bounding box center [1367, 14] width 16 height 16
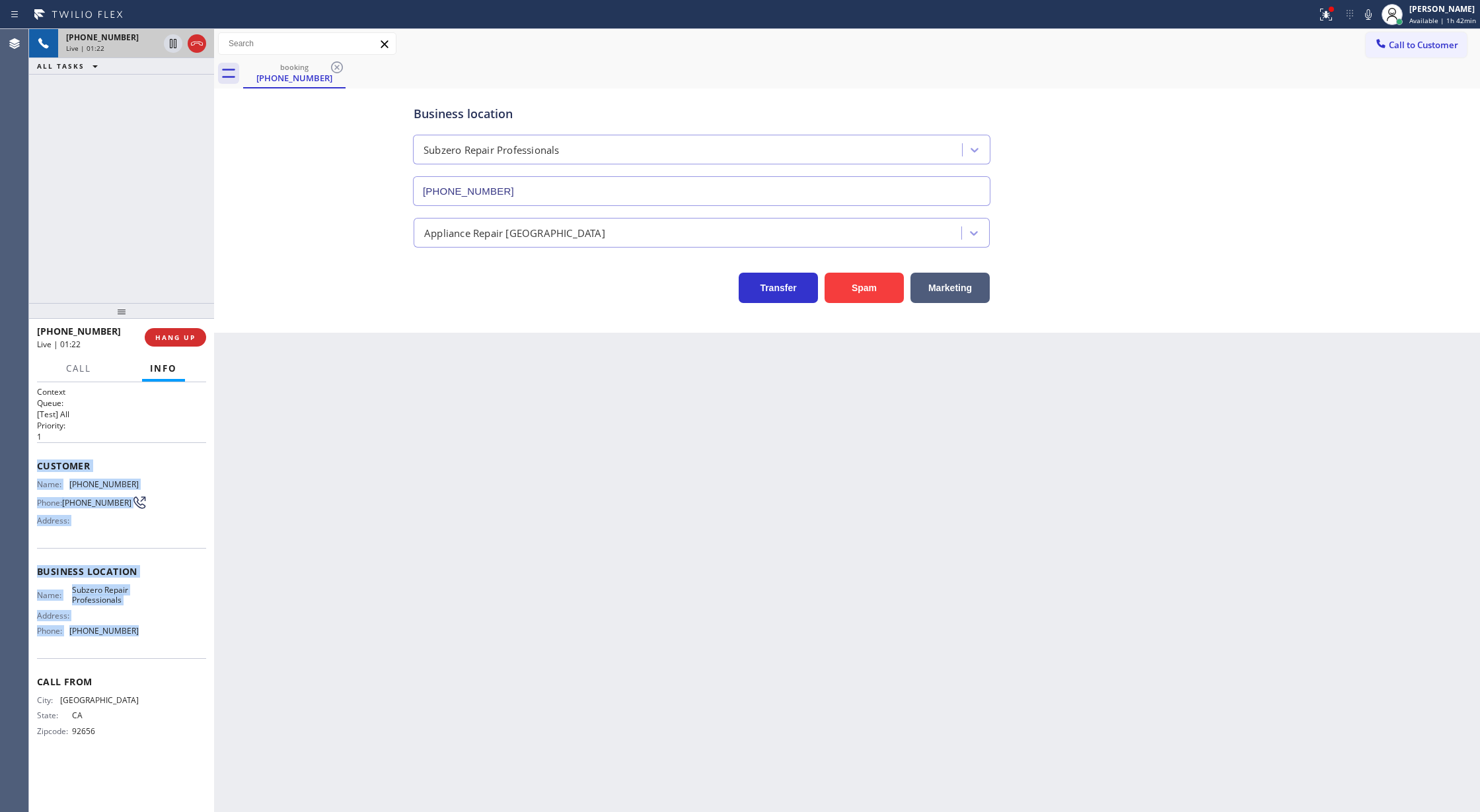
drag, startPoint x: 1373, startPoint y: 12, endPoint x: 1322, endPoint y: 148, distance: 145.2
click at [1373, 12] on icon at bounding box center [1367, 14] width 16 height 16
click at [1372, 16] on icon at bounding box center [1367, 14] width 6 height 10
click at [1372, 12] on icon at bounding box center [1367, 14] width 6 height 10
click at [1370, 8] on icon at bounding box center [1367, 14] width 16 height 16
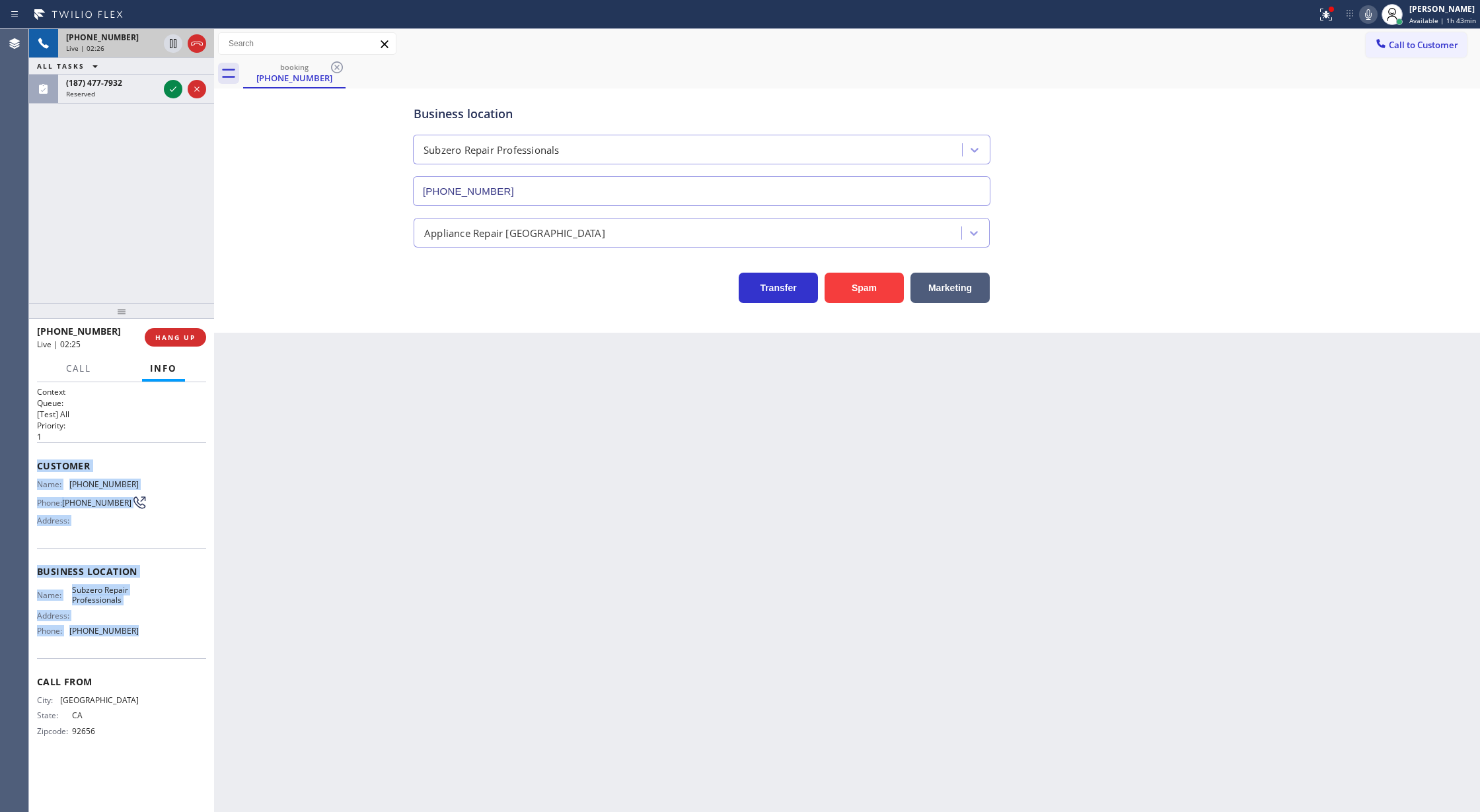
click at [1377, 14] on icon at bounding box center [1367, 14] width 16 height 16
click at [1367, 14] on icon at bounding box center [1367, 14] width 16 height 16
click at [167, 85] on icon at bounding box center [173, 89] width 16 height 16
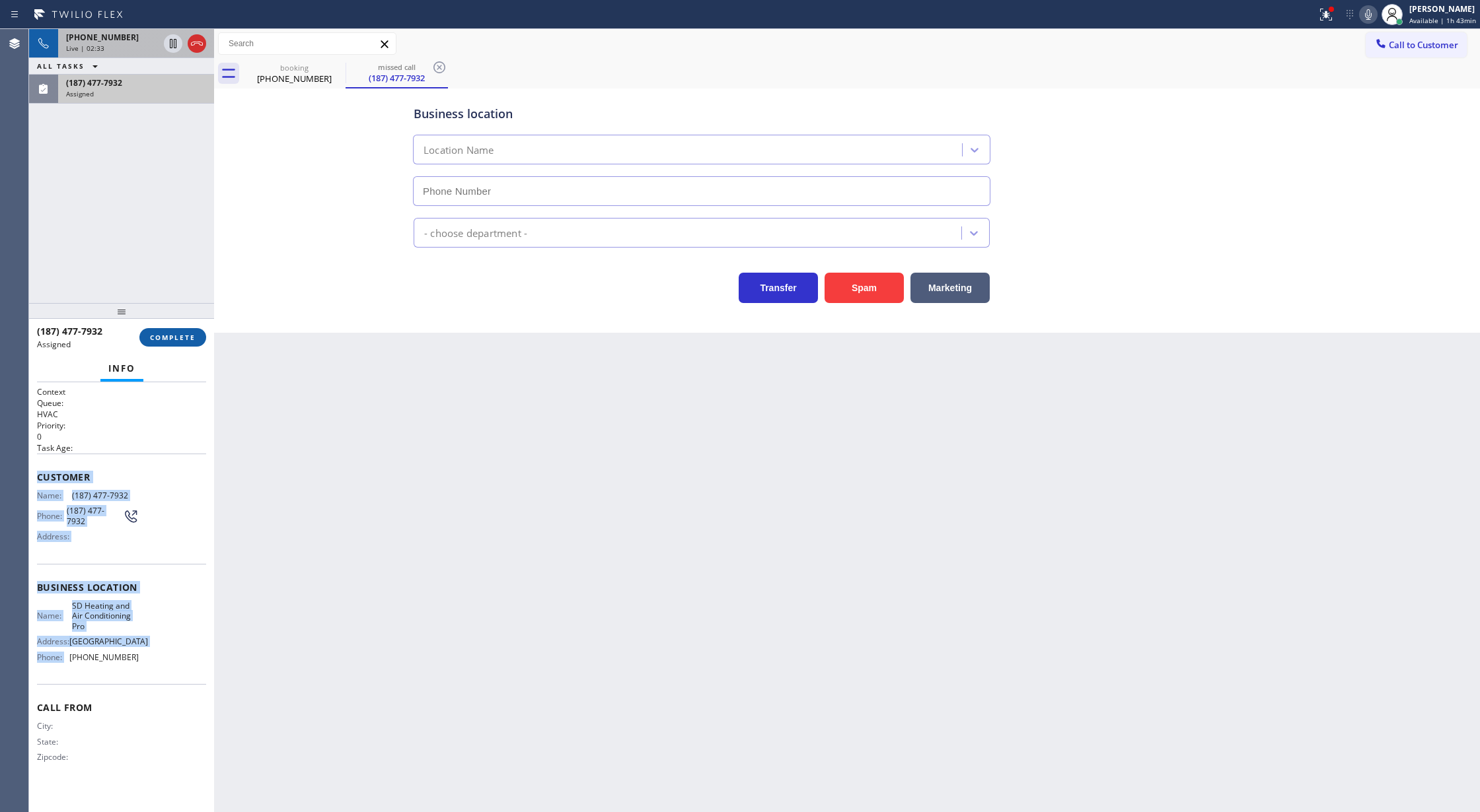
type input "[PHONE_NUMBER]"
click at [173, 341] on span "COMPLETE" at bounding box center [172, 338] width 45 height 9
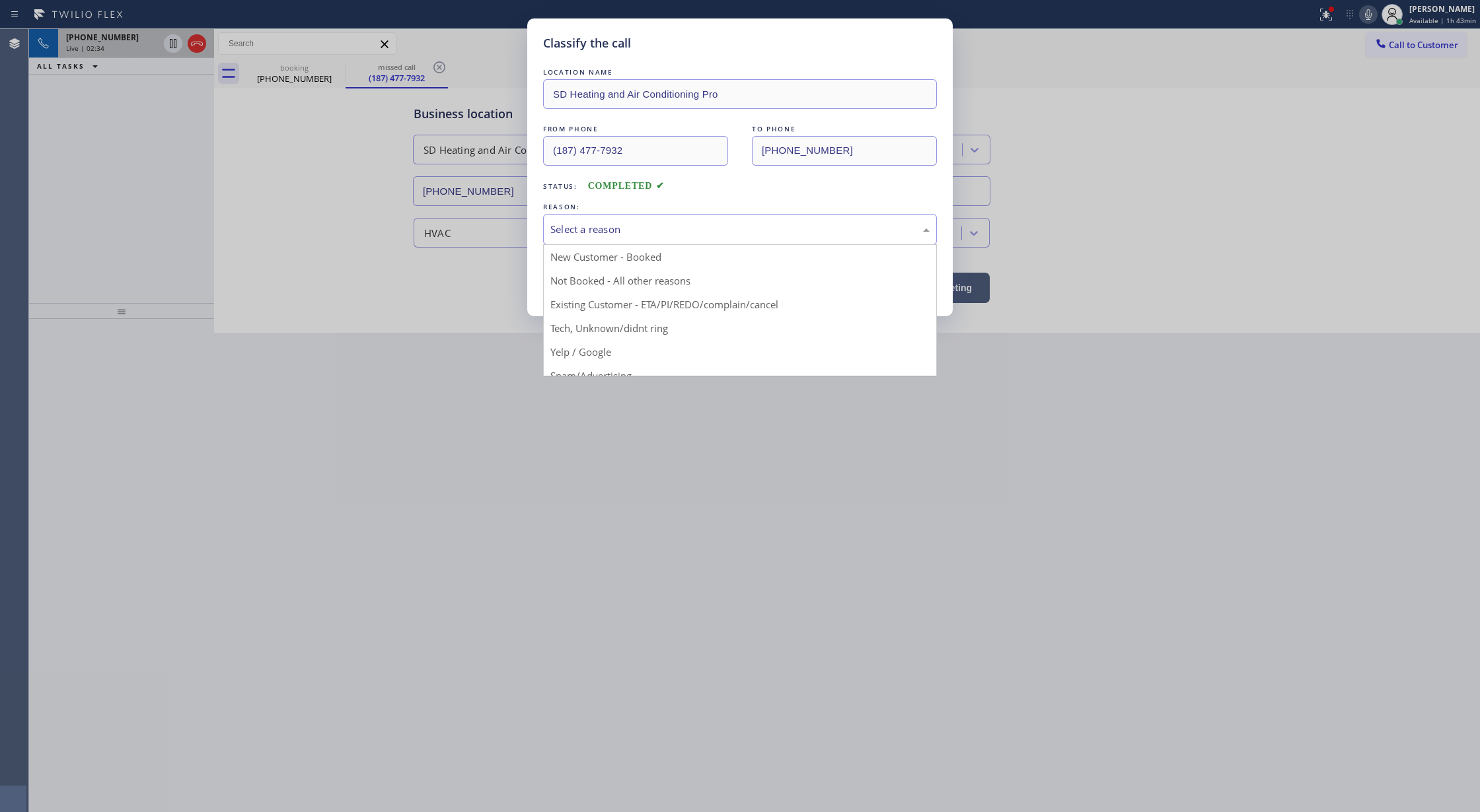
click at [628, 228] on div "Select a reason" at bounding box center [740, 229] width 379 height 15
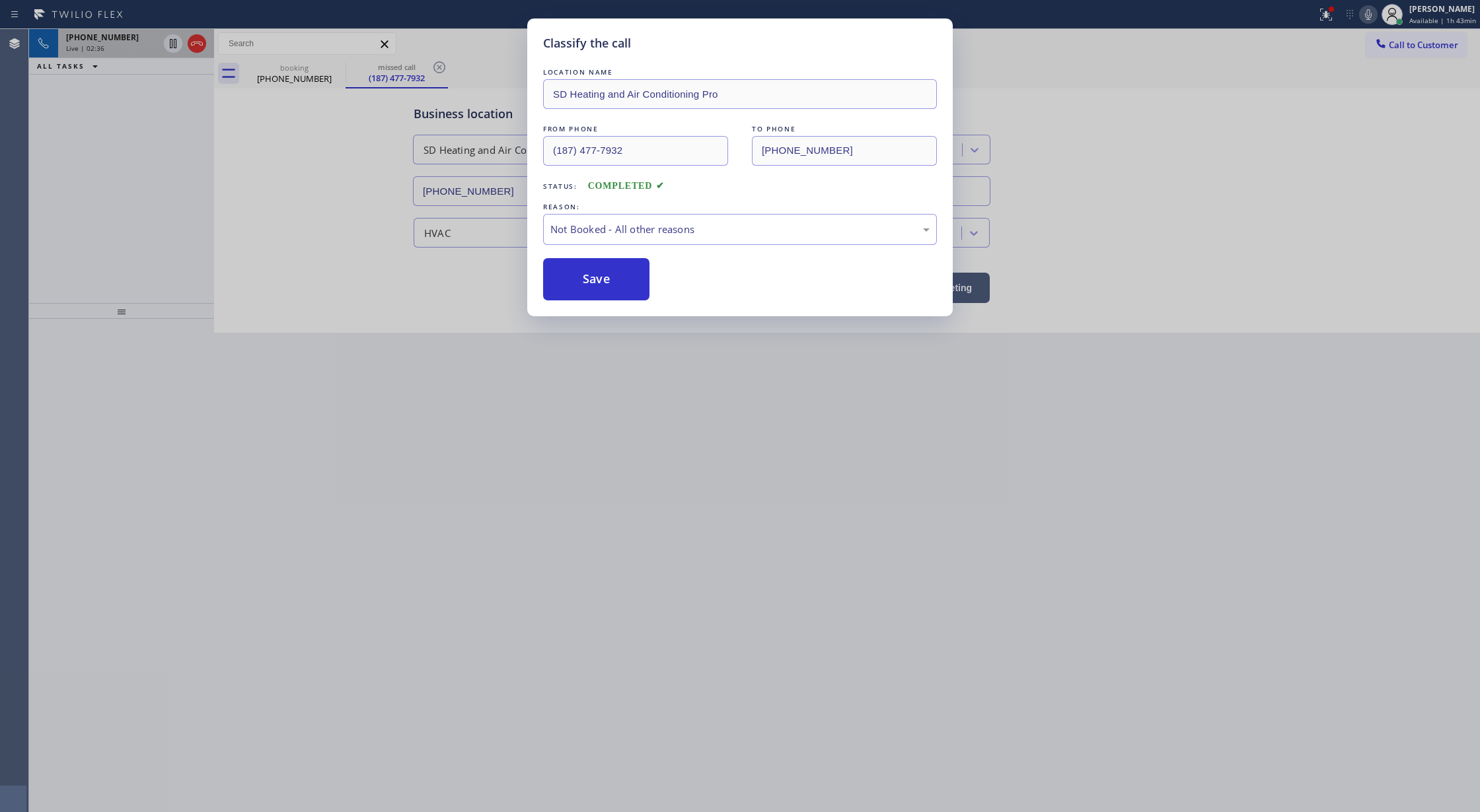
click at [603, 286] on button "Save" at bounding box center [596, 280] width 106 height 42
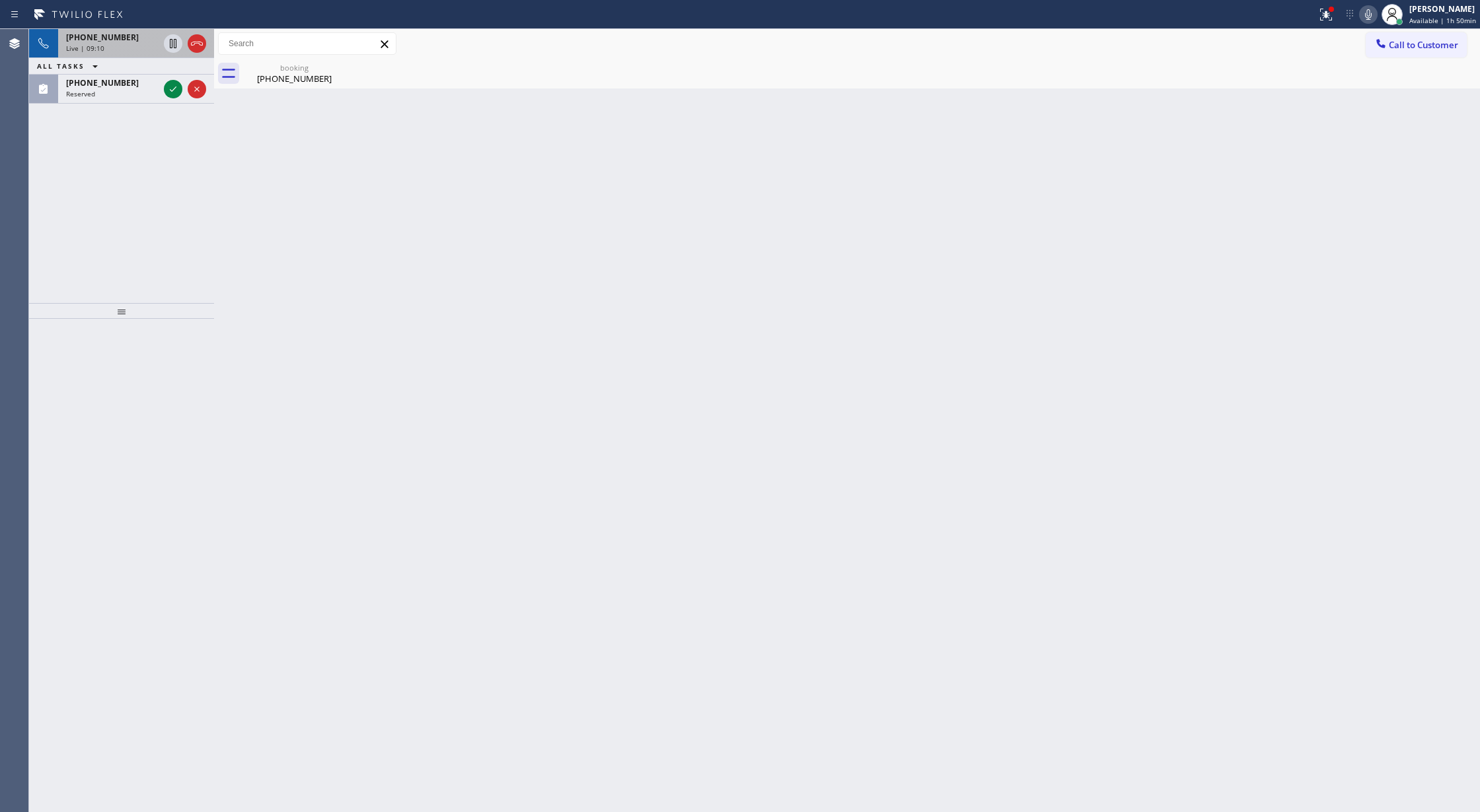
click at [197, 43] on icon at bounding box center [197, 43] width 16 height 16
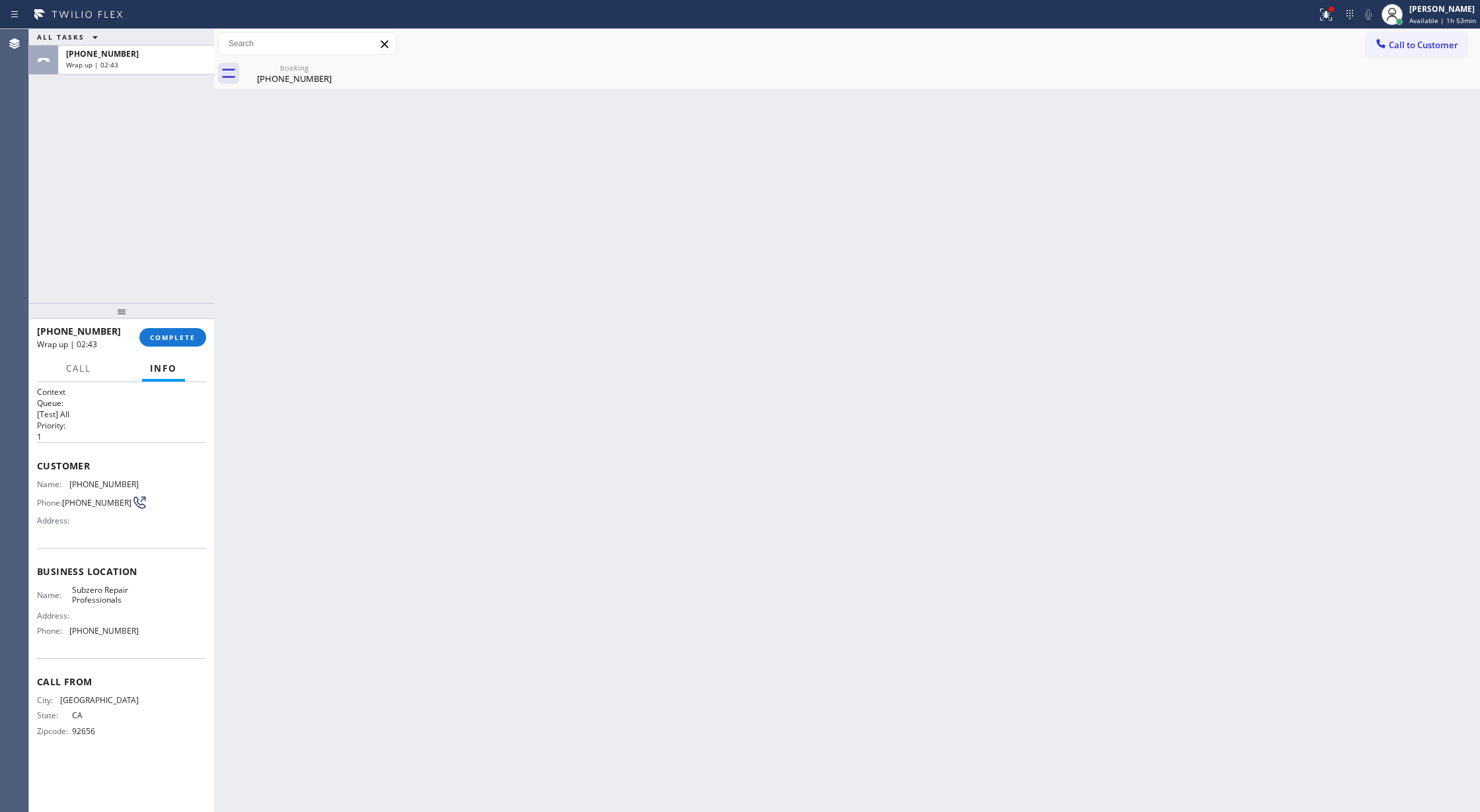
click at [174, 326] on div "[PHONE_NUMBER] Wrap up | 02:43 COMPLETE" at bounding box center [121, 337] width 169 height 34
click at [172, 334] on span "COMPLETE" at bounding box center [172, 338] width 45 height 9
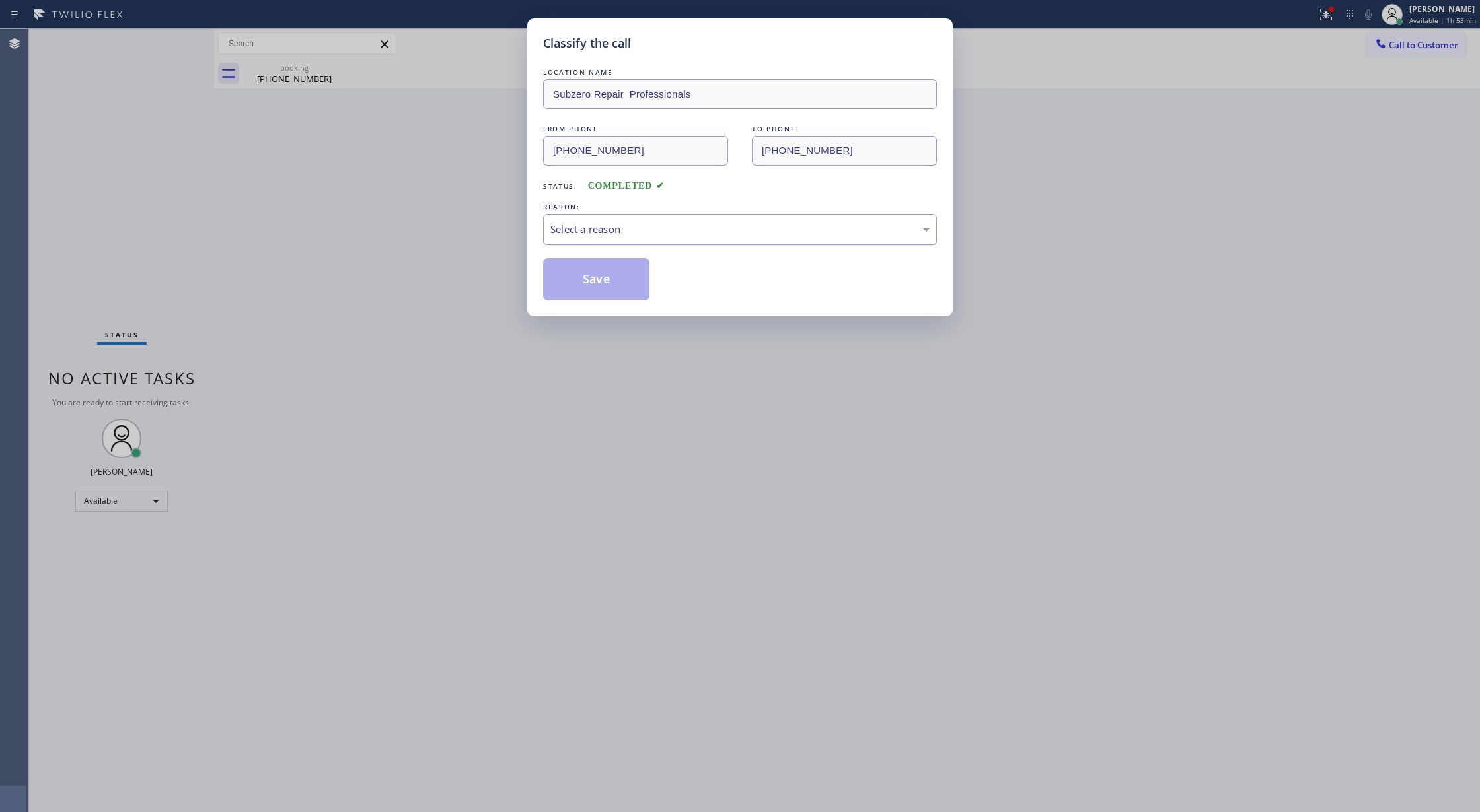
click at [728, 231] on div "Select a reason" at bounding box center [740, 229] width 379 height 15
click at [596, 291] on button "Save" at bounding box center [596, 280] width 106 height 42
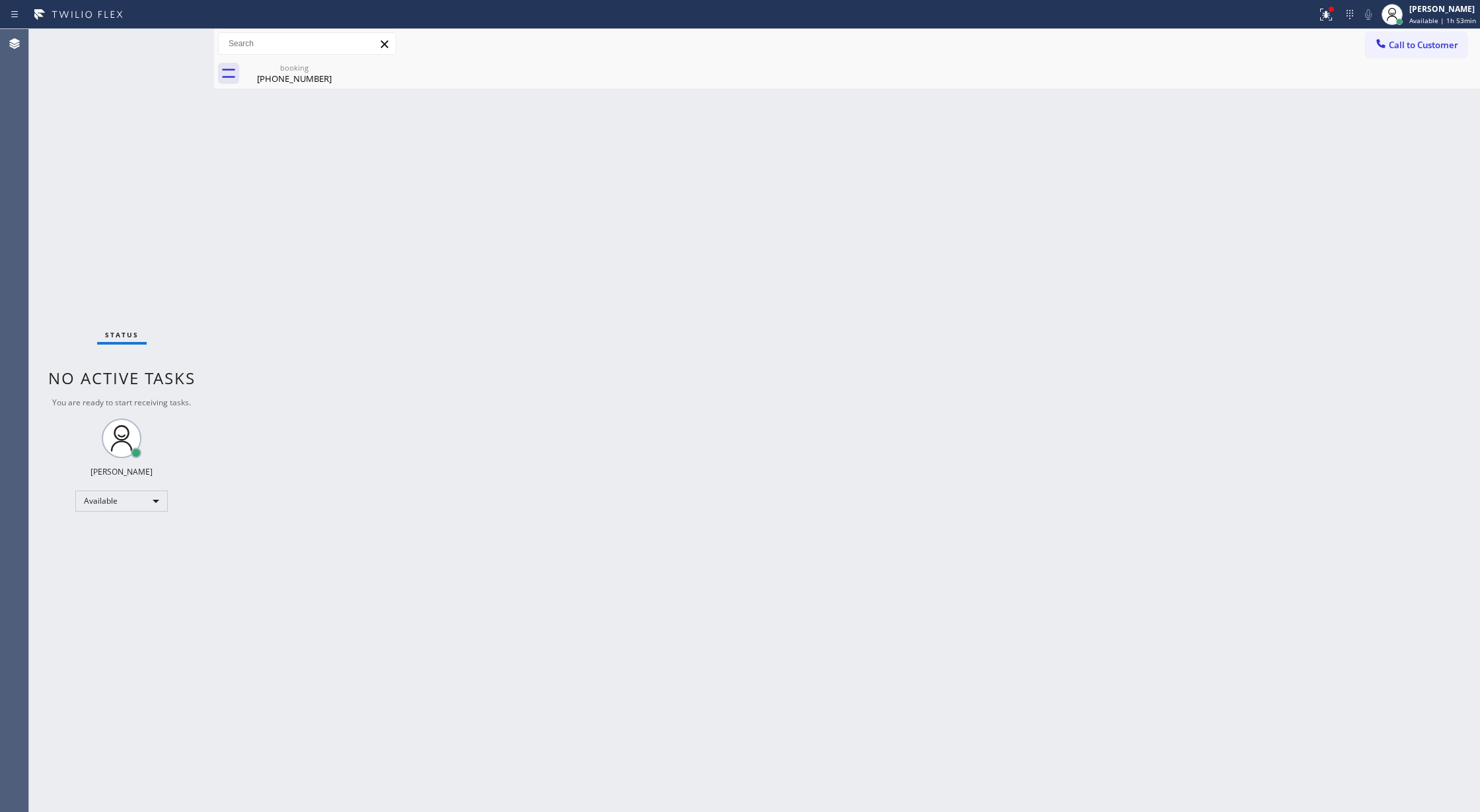
drag, startPoint x: 1412, startPoint y: 46, endPoint x: 1179, endPoint y: 110, distance: 241.6
click at [1409, 46] on span "Call to Customer" at bounding box center [1423, 44] width 69 height 12
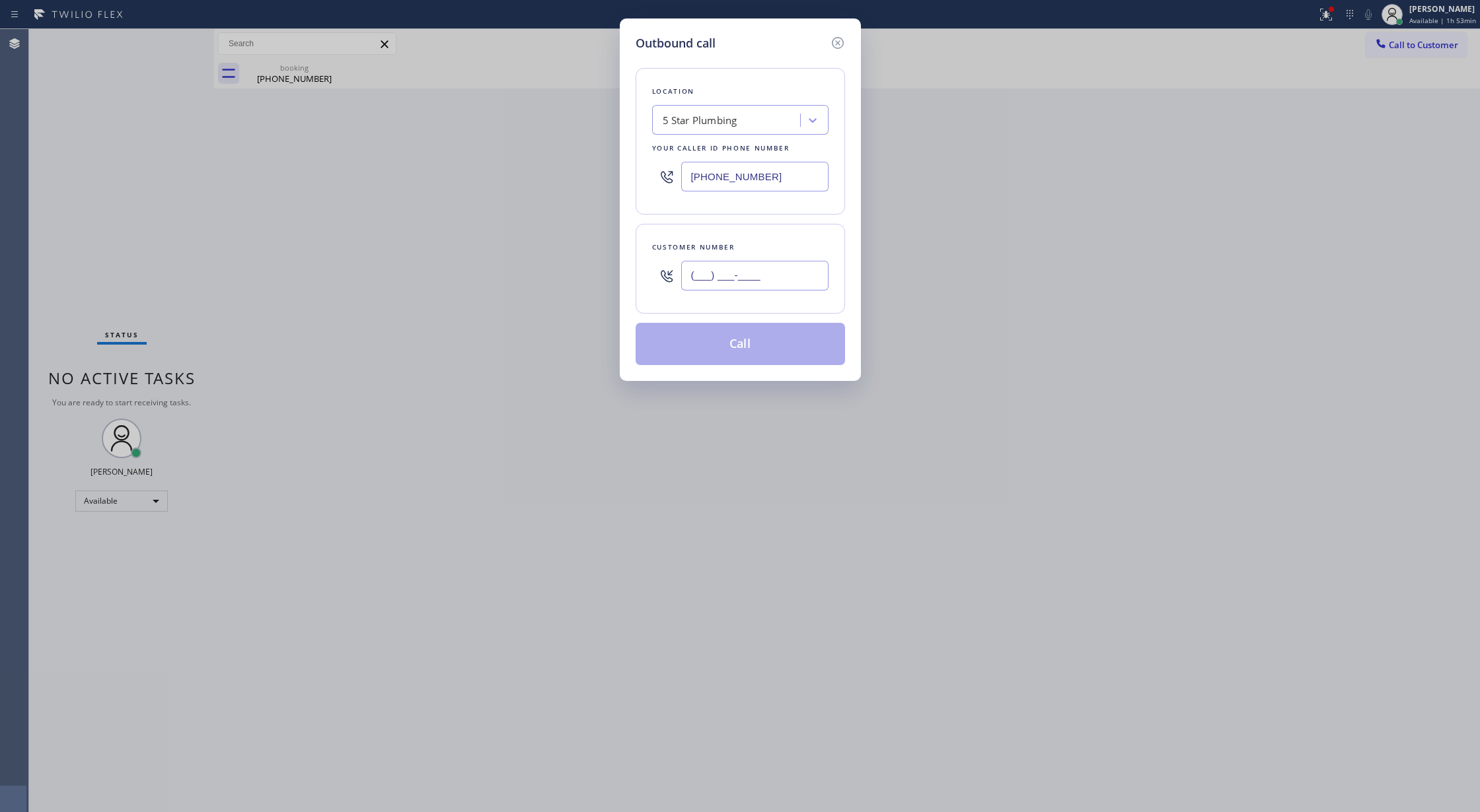
click at [687, 275] on input "(___) ___-____" at bounding box center [755, 276] width 148 height 30
paste input "949) 228-4353"
type input "[PHONE_NUMBER]"
drag, startPoint x: 786, startPoint y: 165, endPoint x: 508, endPoint y: 166, distance: 278.0
click at [508, 166] on div "Outbound call Location 5 Star Plumbing Your caller id phone number [PHONE_NUMBE…" at bounding box center [740, 406] width 1480 height 812
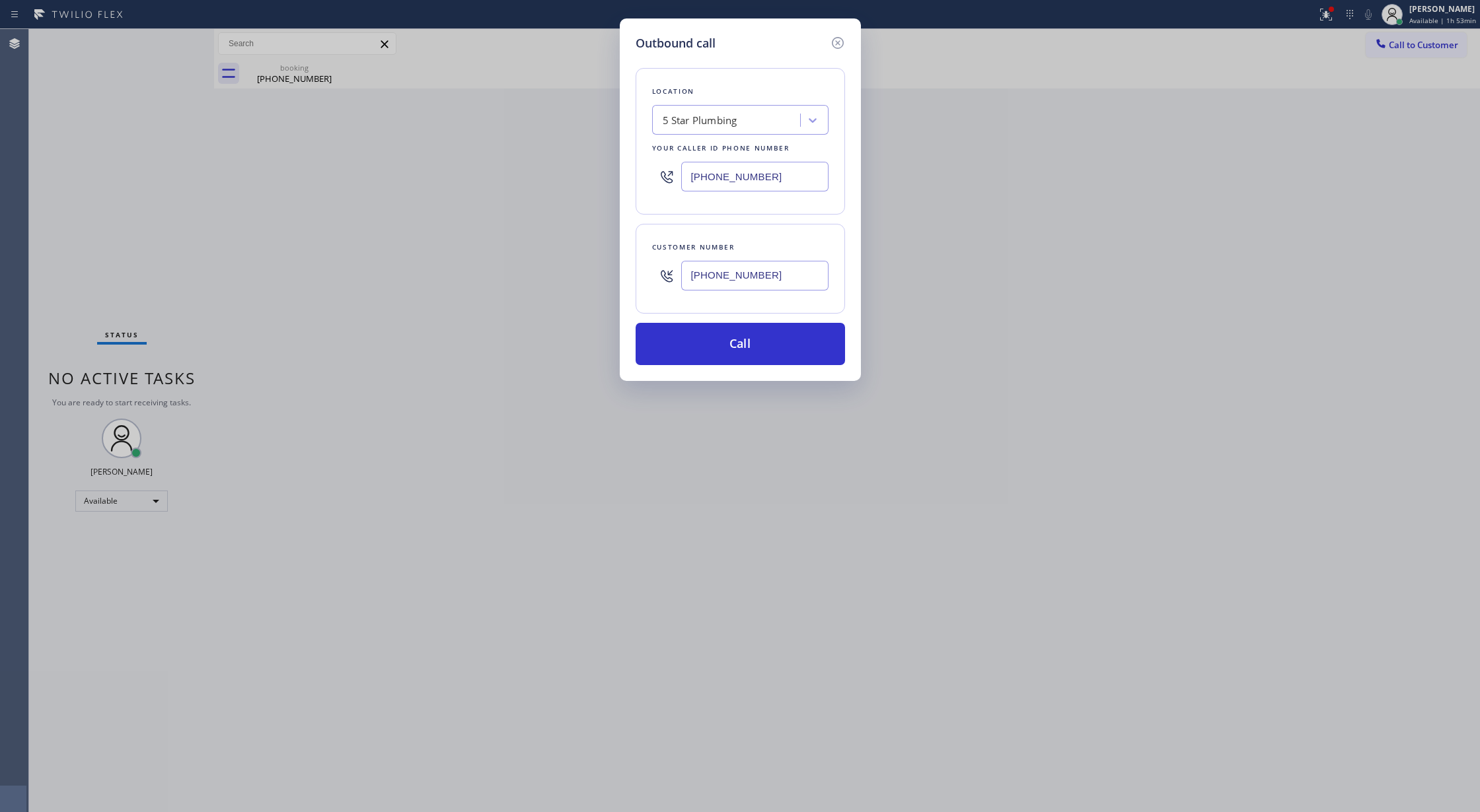
paste input "760) 642-6449"
type input "[PHONE_NUMBER]"
click at [716, 111] on div "4B2.Paid Subzero Repair Professionals" at bounding box center [728, 120] width 144 height 23
type input "s"
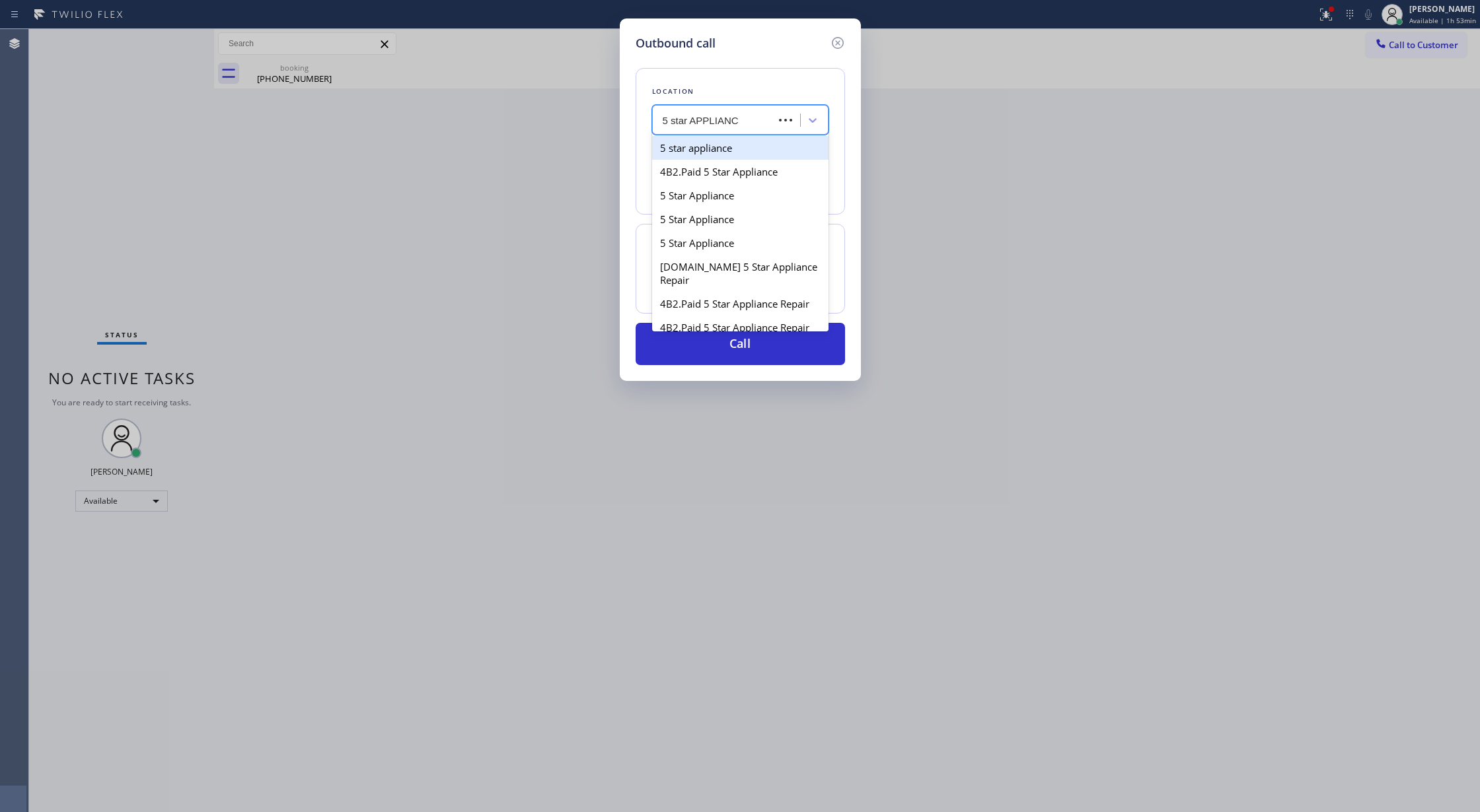
type input "5 star APPLIANCE"
click at [695, 152] on div "5 star appliance" at bounding box center [740, 148] width 176 height 24
type input "[PHONE_NUMBER]"
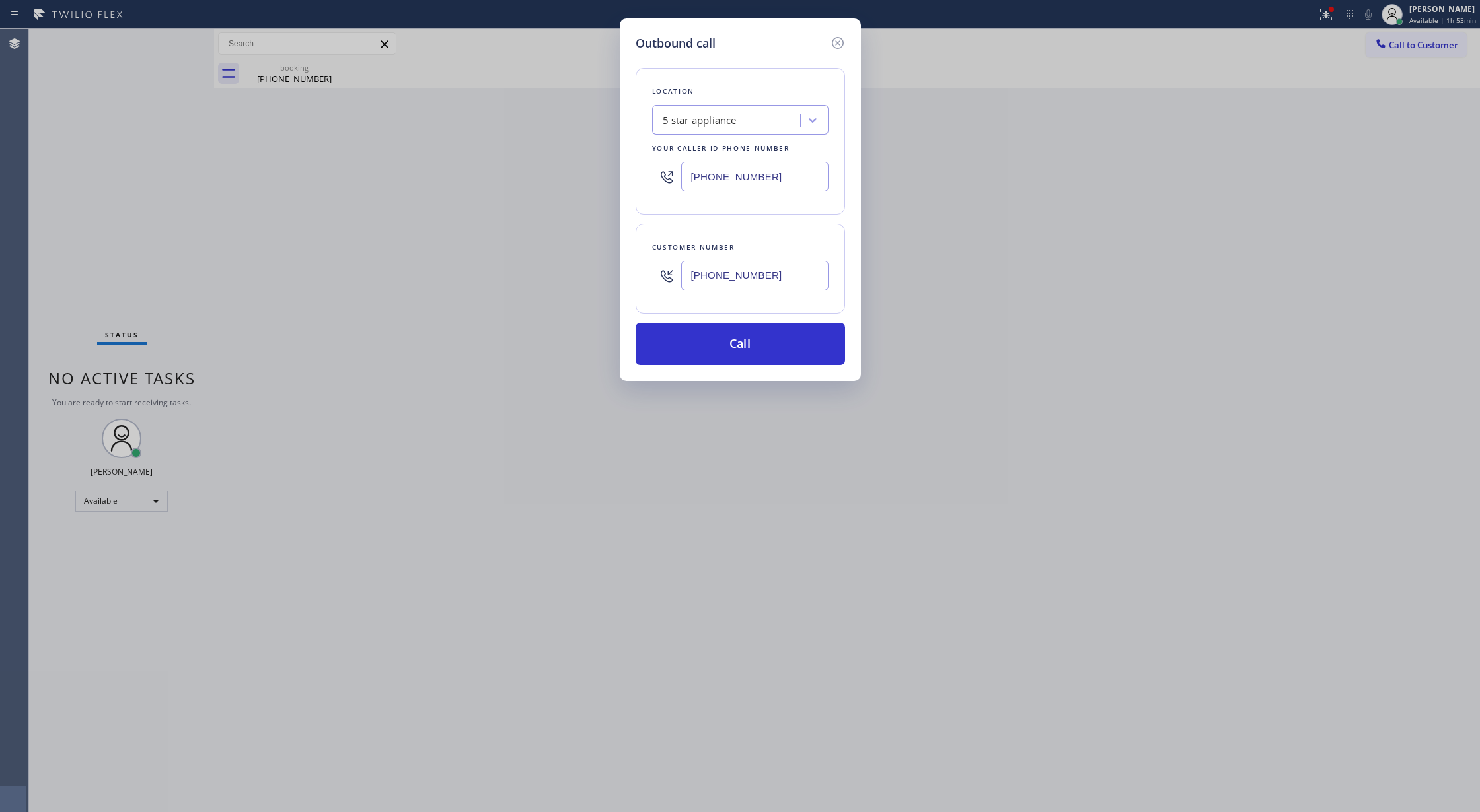
click at [732, 370] on div "Outbound call Location 5 star appliance Your caller id phone number [PHONE_NUMB…" at bounding box center [740, 199] width 241 height 363
click at [740, 346] on button "Call" at bounding box center [740, 344] width 210 height 42
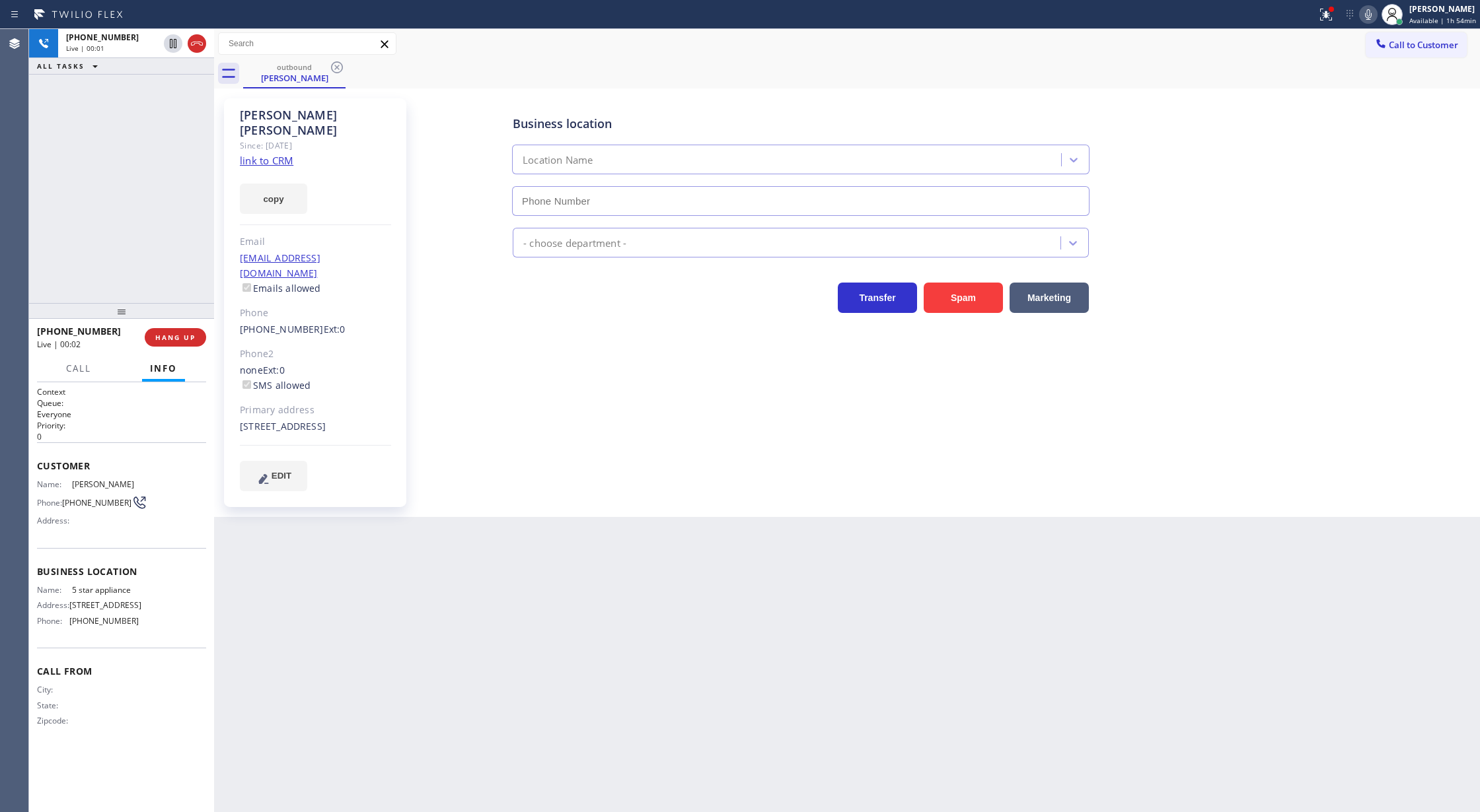
type input "[PHONE_NUMBER]"
click at [168, 337] on span "HANG UP" at bounding box center [175, 338] width 41 height 9
click at [169, 346] on button "COMPLETE" at bounding box center [173, 338] width 66 height 18
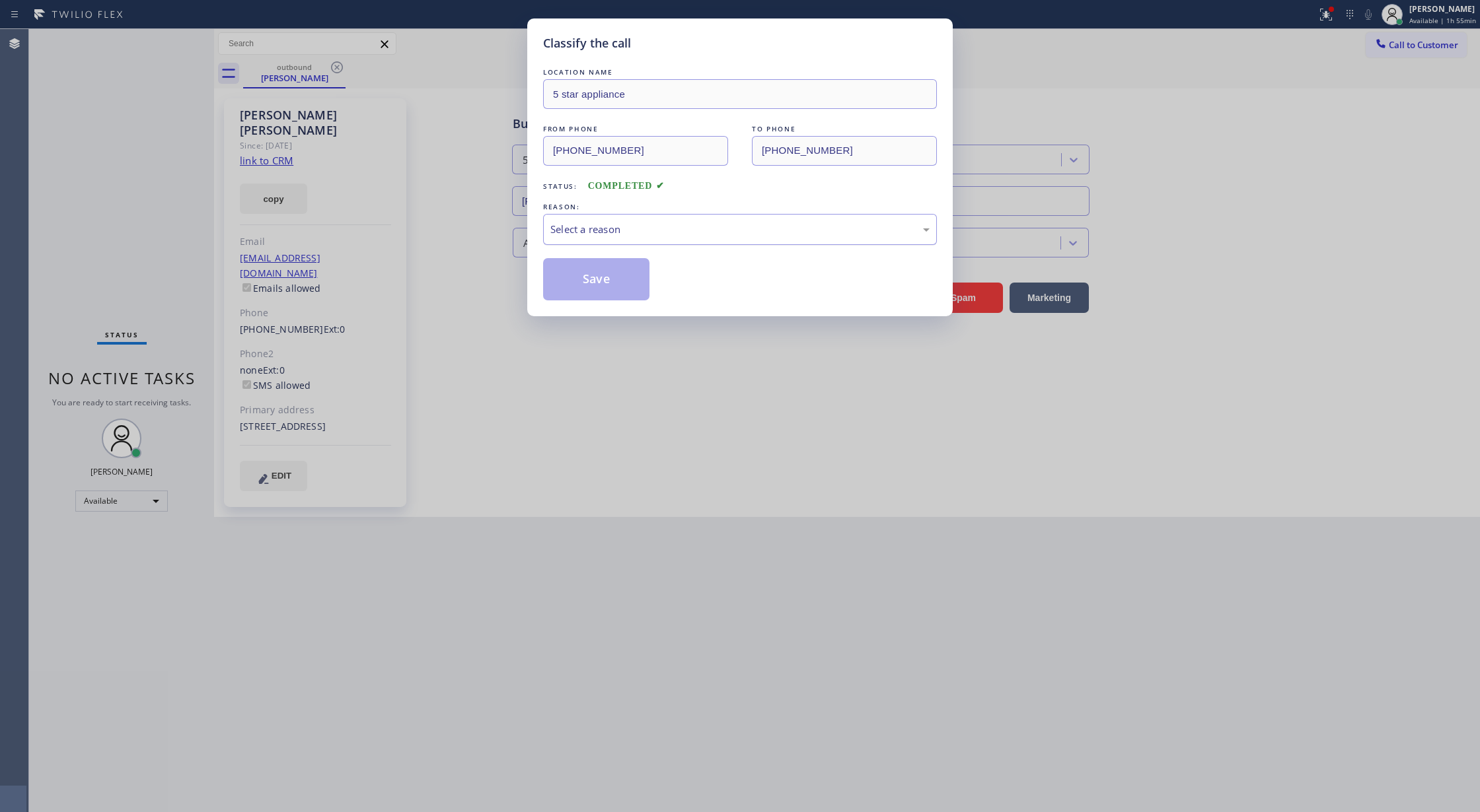
click at [621, 231] on div "Select a reason" at bounding box center [740, 229] width 379 height 15
click at [597, 292] on button "Save" at bounding box center [596, 280] width 106 height 42
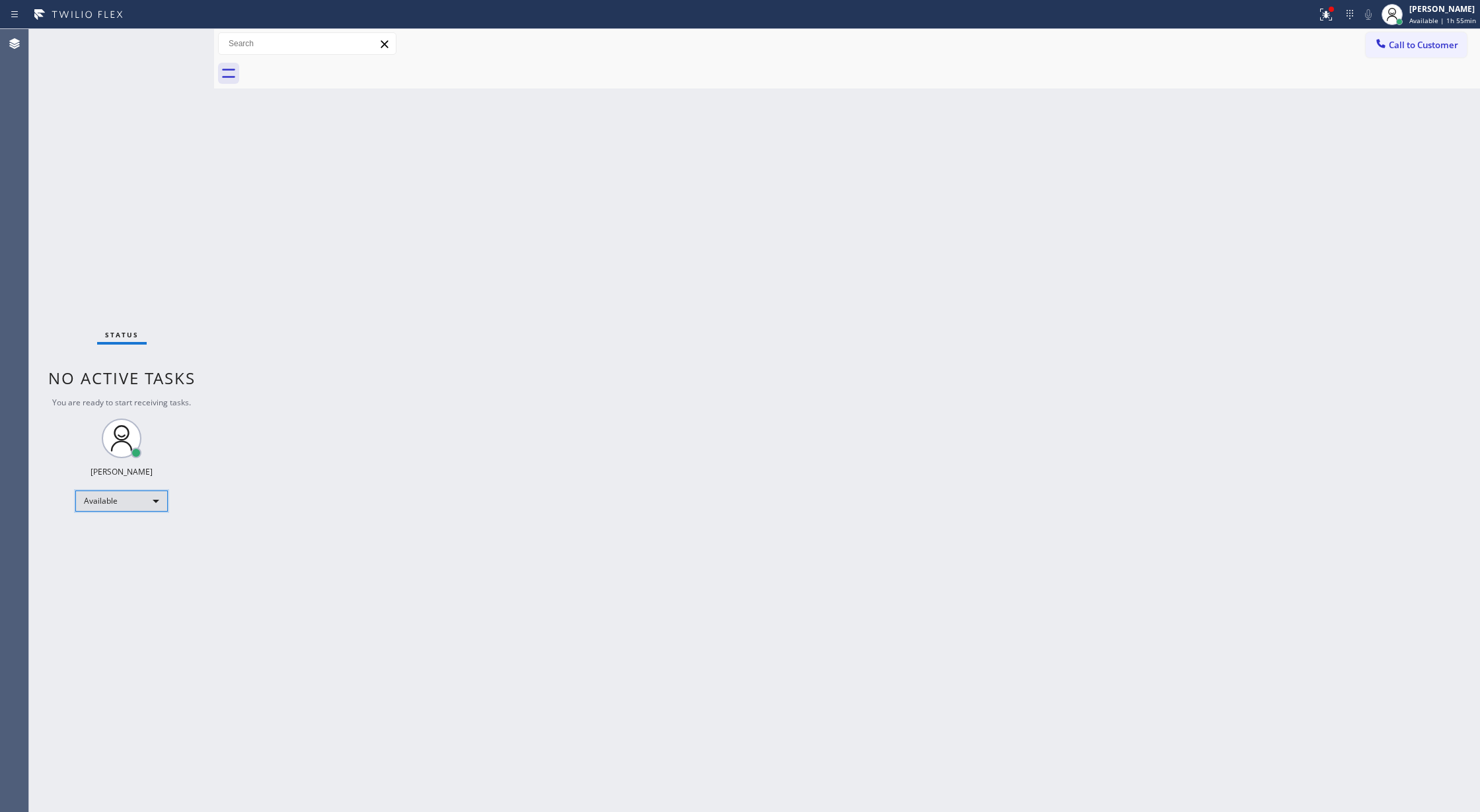
click at [147, 500] on div "Available" at bounding box center [122, 501] width 92 height 21
click at [132, 561] on li "Break" at bounding box center [120, 568] width 90 height 16
click at [145, 505] on div "Break" at bounding box center [122, 506] width 92 height 21
click at [138, 548] on li "Available" at bounding box center [120, 541] width 90 height 16
click at [173, 43] on div "Status No active tasks You are ready to start receiving tasks. [PERSON_NAME] Av…" at bounding box center [121, 420] width 185 height 783
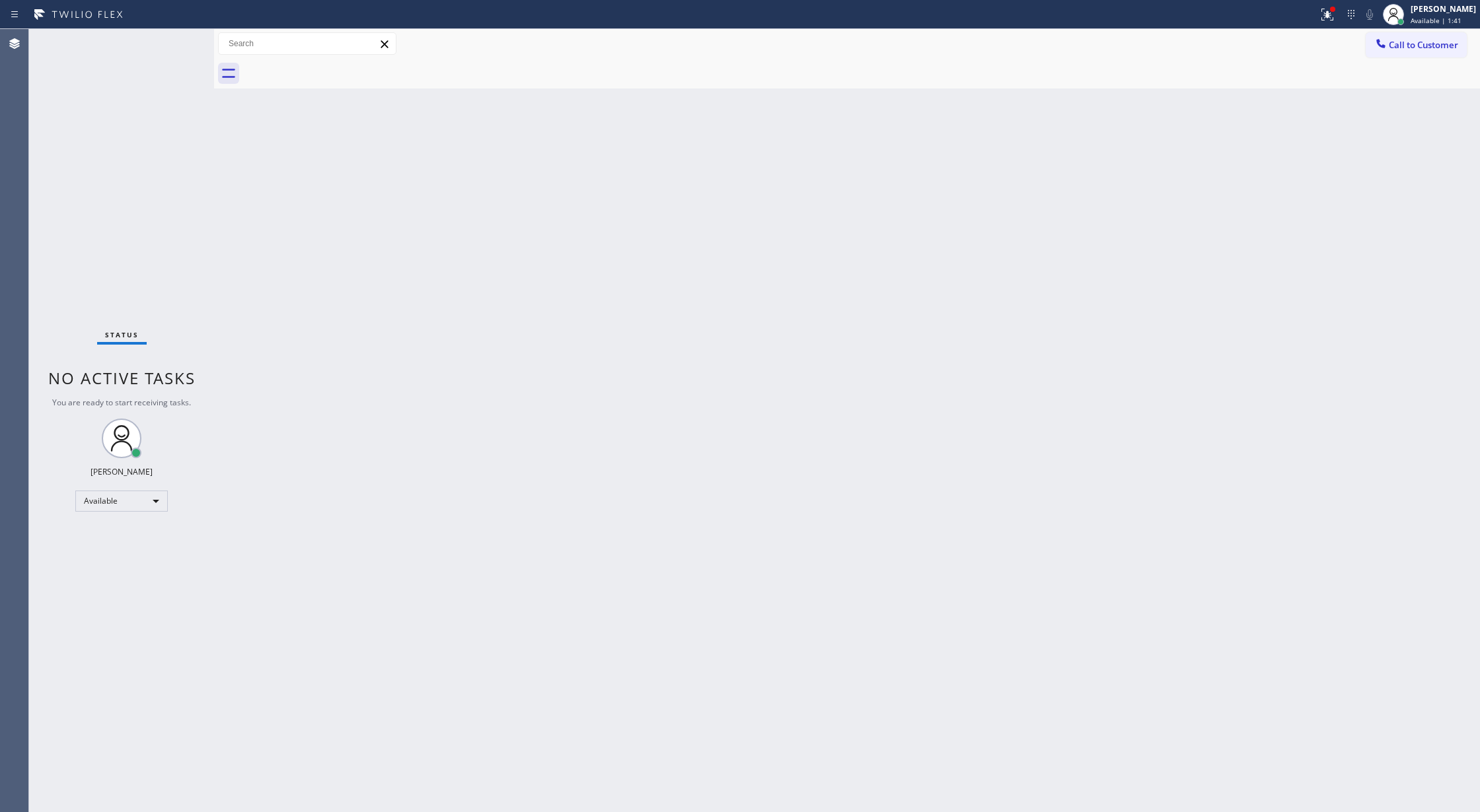
click at [173, 43] on div "Status No active tasks You are ready to start receiving tasks. [PERSON_NAME] Av…" at bounding box center [121, 420] width 185 height 783
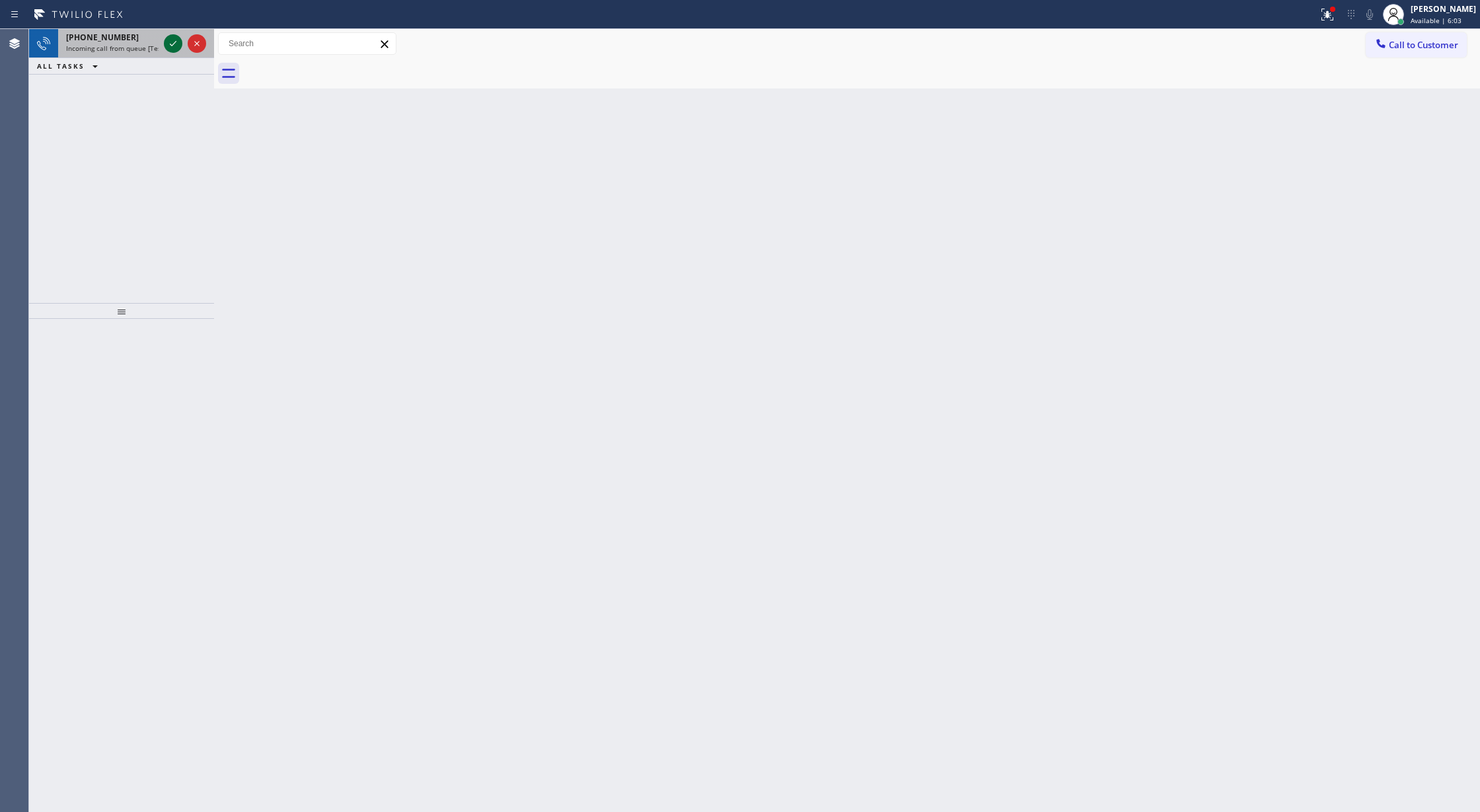
click at [169, 43] on icon at bounding box center [173, 43] width 16 height 16
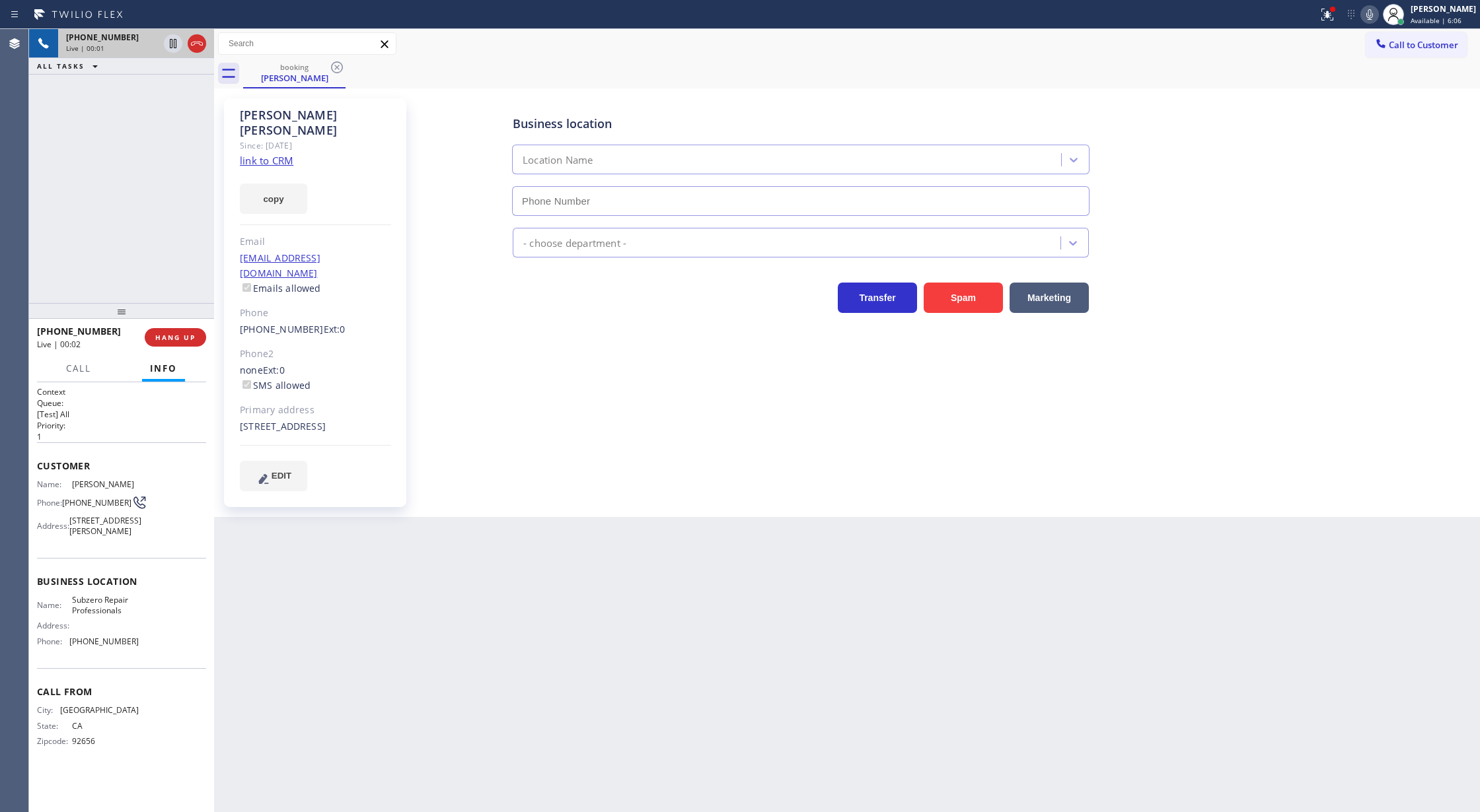
type input "[PHONE_NUMBER]"
click at [197, 45] on icon at bounding box center [197, 43] width 16 height 16
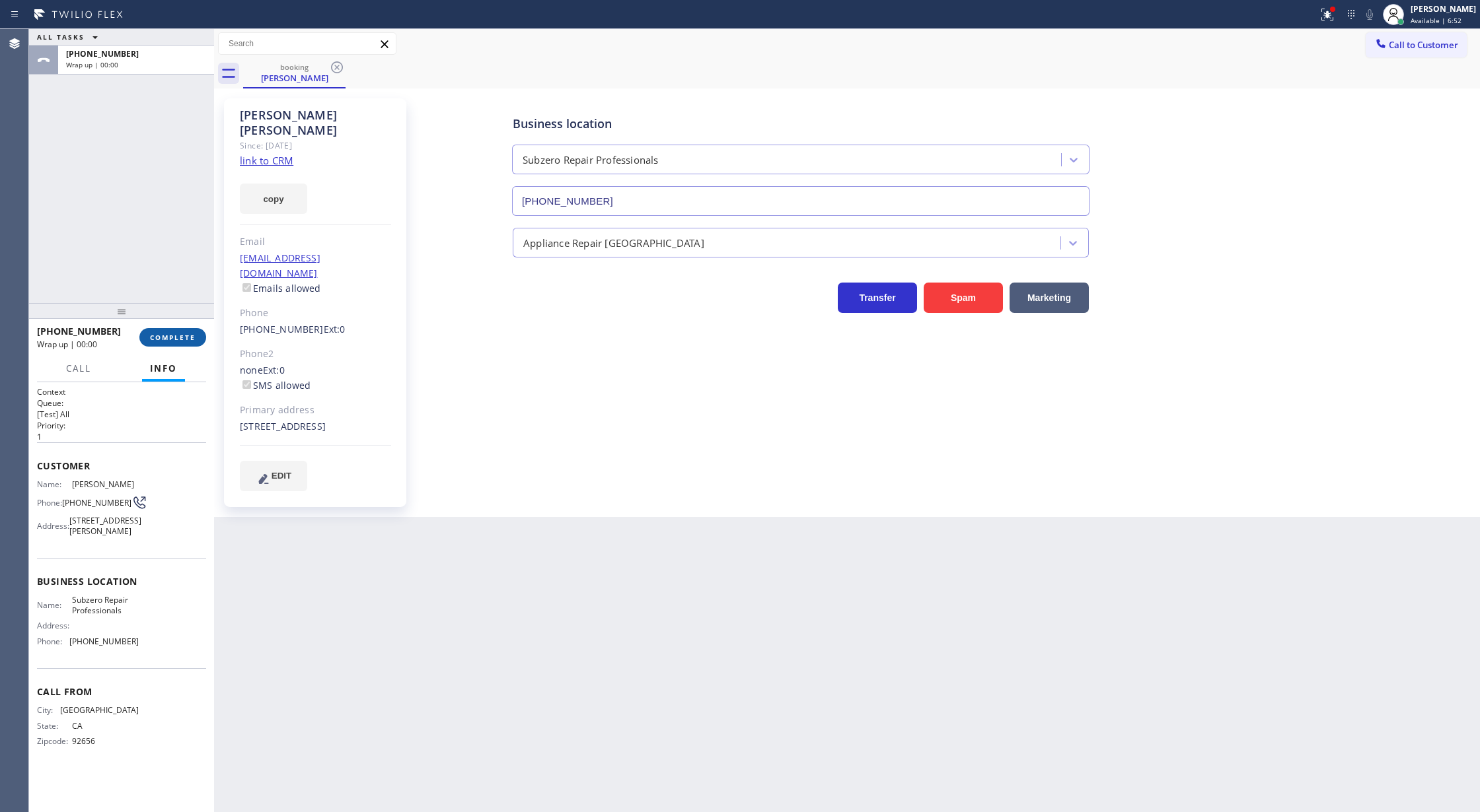
click at [160, 331] on button "COMPLETE" at bounding box center [173, 338] width 66 height 18
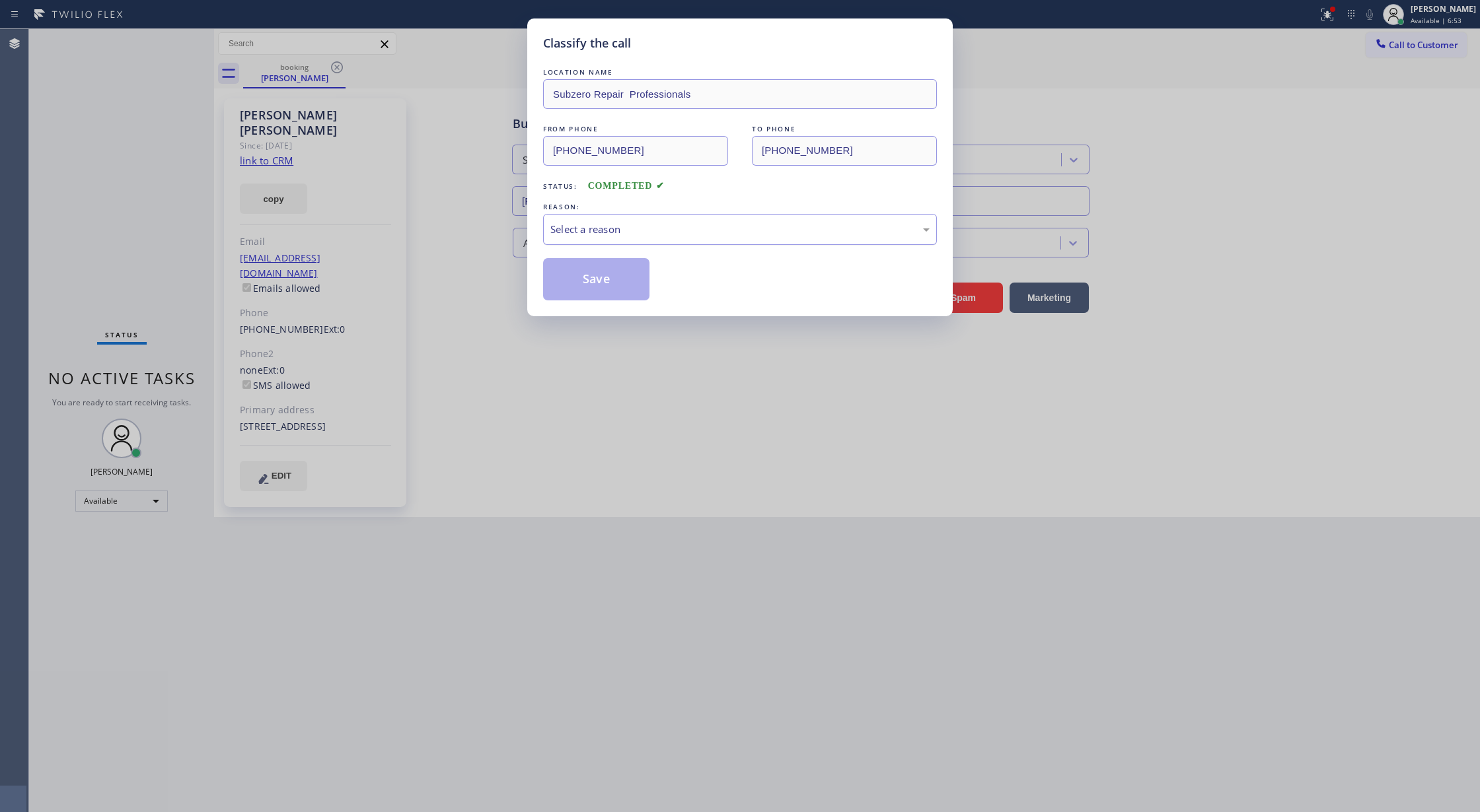
drag, startPoint x: 601, startPoint y: 226, endPoint x: 603, endPoint y: 238, distance: 12.2
click at [603, 225] on div "Select a reason" at bounding box center [740, 229] width 379 height 15
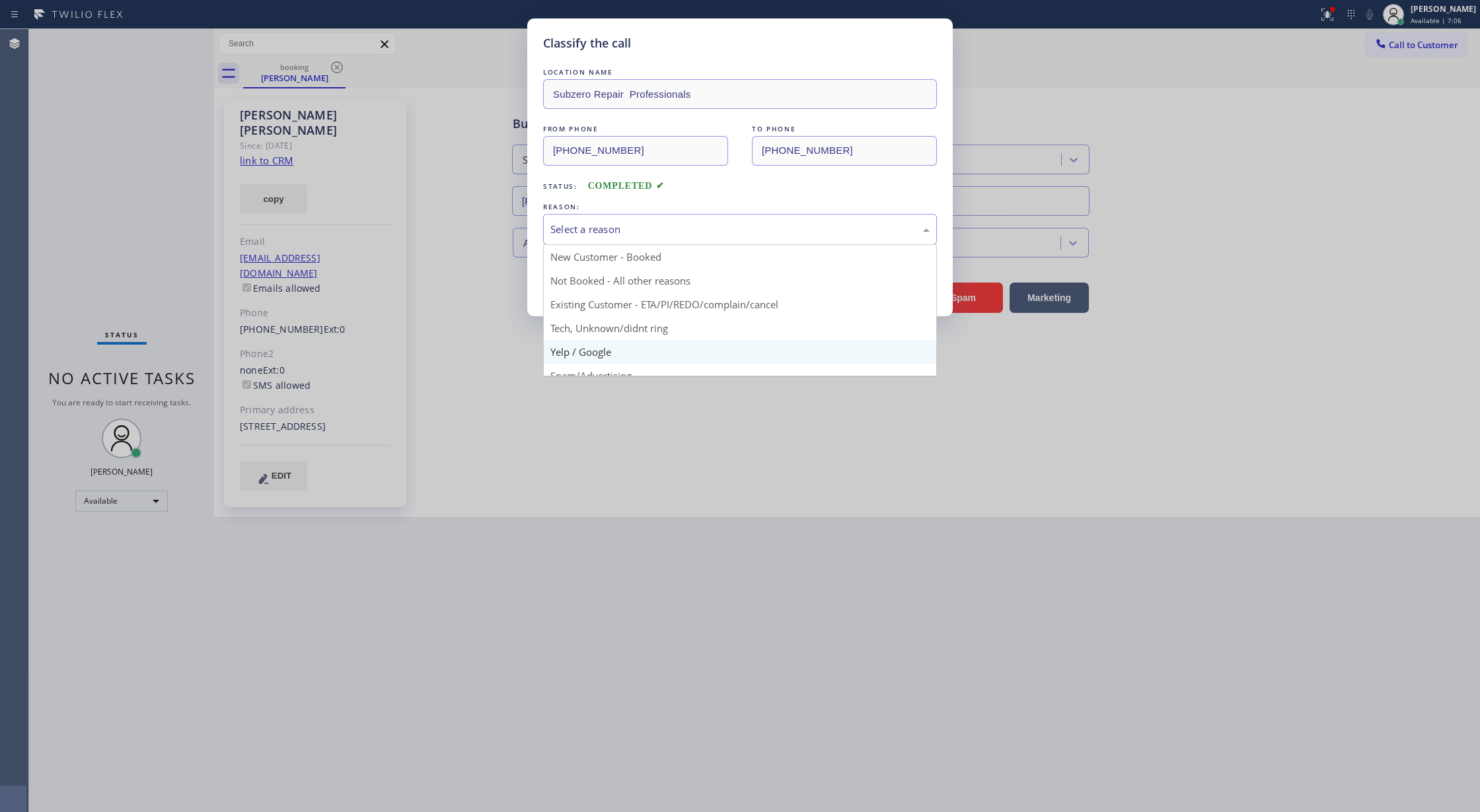
scroll to position [83, 0]
click at [621, 229] on div "Spam/Advertising" at bounding box center [740, 229] width 379 height 15
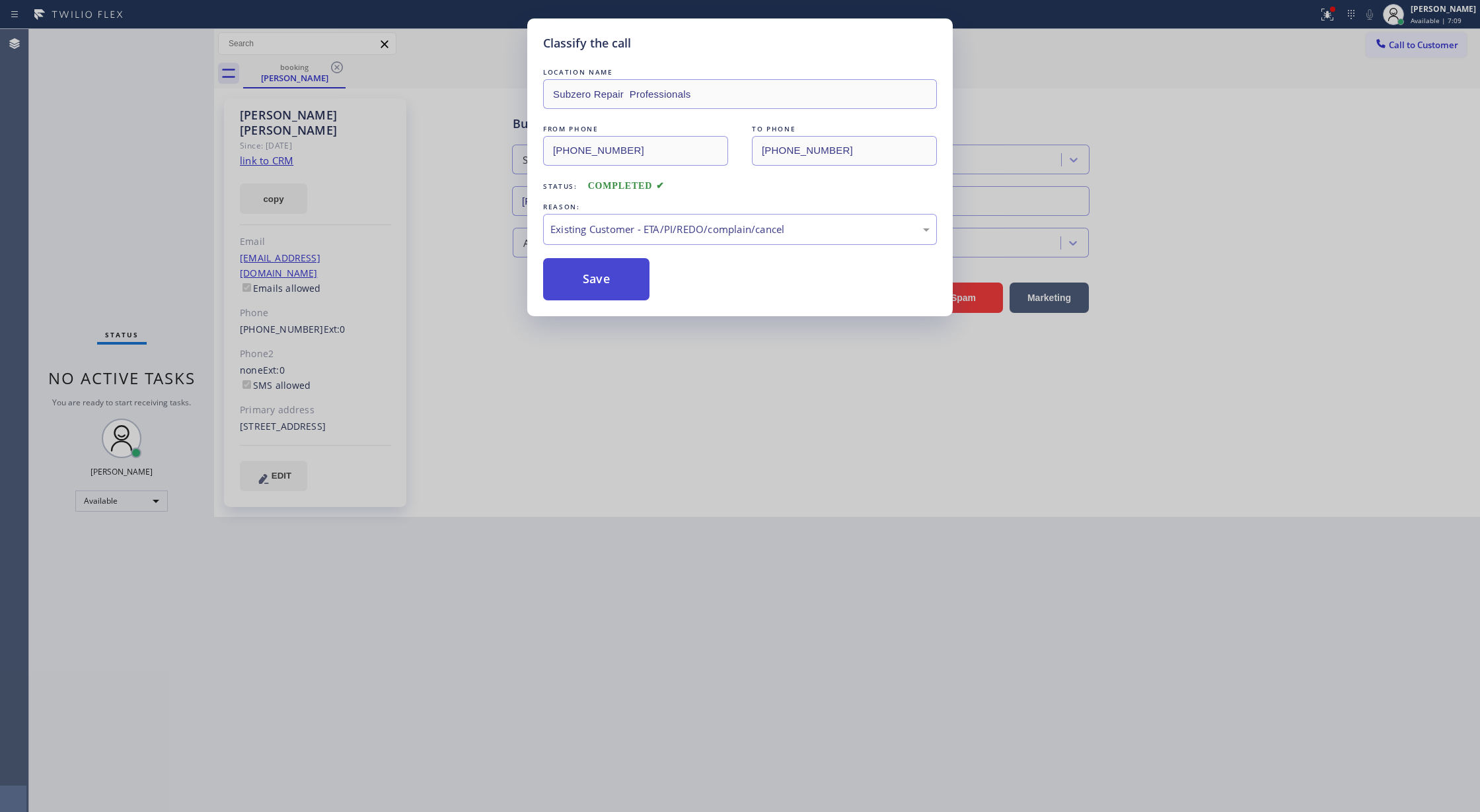
click at [600, 284] on button "Save" at bounding box center [596, 280] width 106 height 42
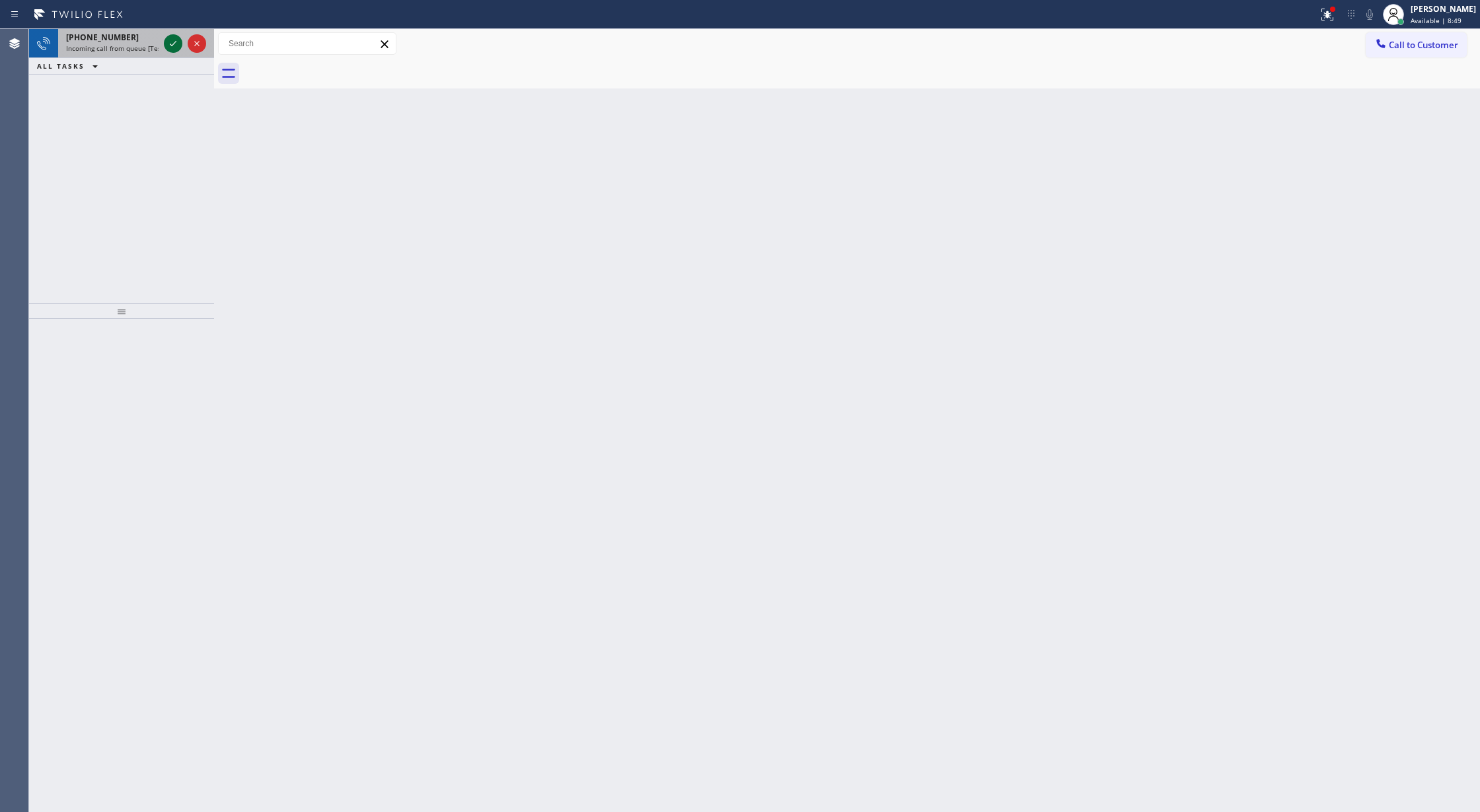
click at [168, 41] on icon at bounding box center [173, 43] width 16 height 16
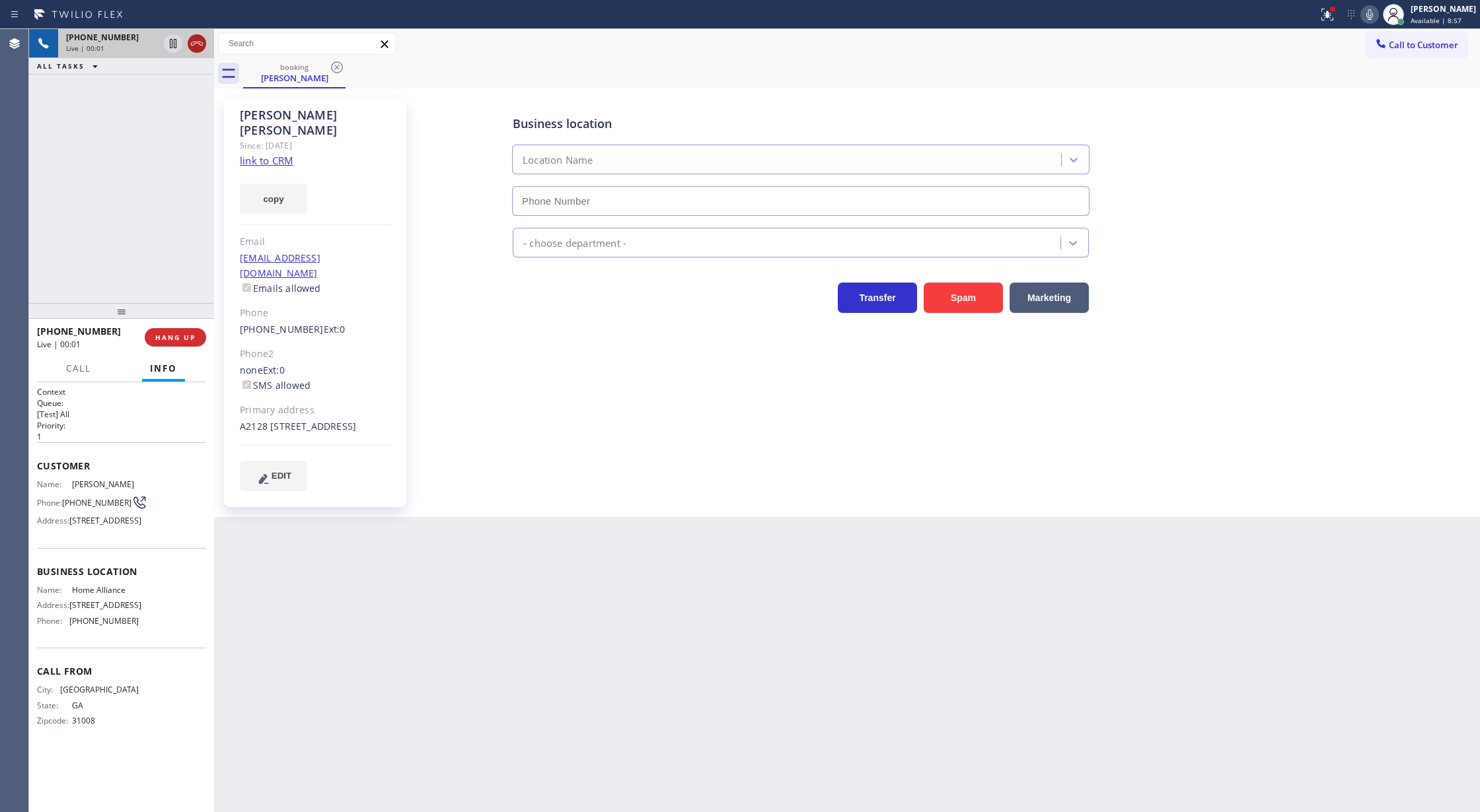
type input "[PHONE_NUMBER]"
click at [273, 154] on link "link to CRM" at bounding box center [267, 161] width 54 height 13
click at [1375, 13] on icon at bounding box center [1369, 14] width 16 height 16
click at [1357, 557] on div "Back to Dashboard Change Sender ID Customers Technicians Select a contact Outbo…" at bounding box center [847, 420] width 1266 height 783
click at [1330, 555] on div "Back to Dashboard Change Sender ID Customers Technicians Select a contact Outbo…" at bounding box center [847, 420] width 1266 height 783
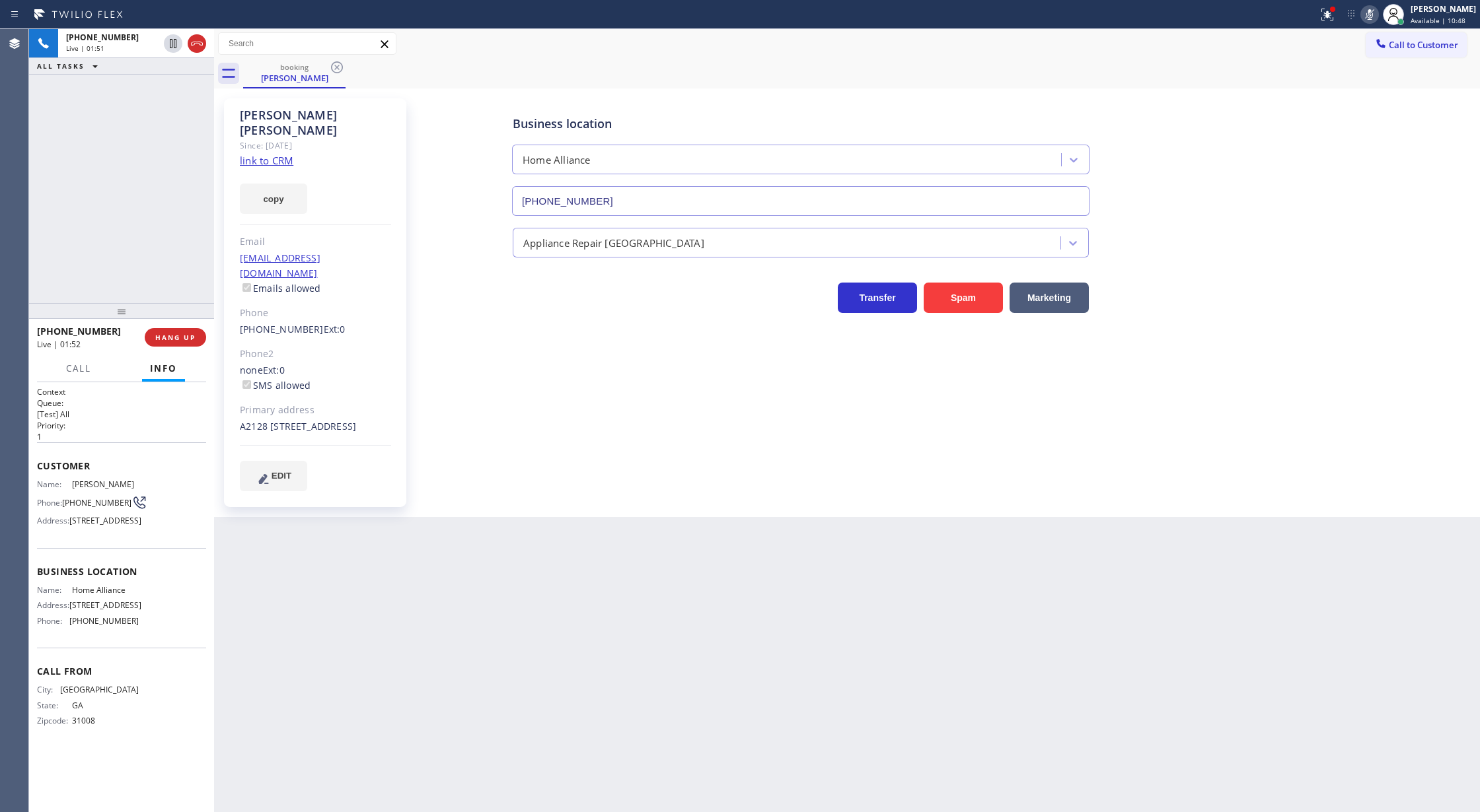
click at [1378, 1] on div "Status report Issues detected These issues could affect your workflow. Please c…" at bounding box center [1396, 14] width 167 height 29
drag, startPoint x: 1375, startPoint y: 17, endPoint x: 1367, endPoint y: 82, distance: 65.5
click at [1374, 17] on rect at bounding box center [1369, 13] width 9 height 9
drag, startPoint x: 197, startPoint y: 45, endPoint x: 246, endPoint y: 269, distance: 229.3
click at [197, 45] on icon at bounding box center [197, 43] width 16 height 16
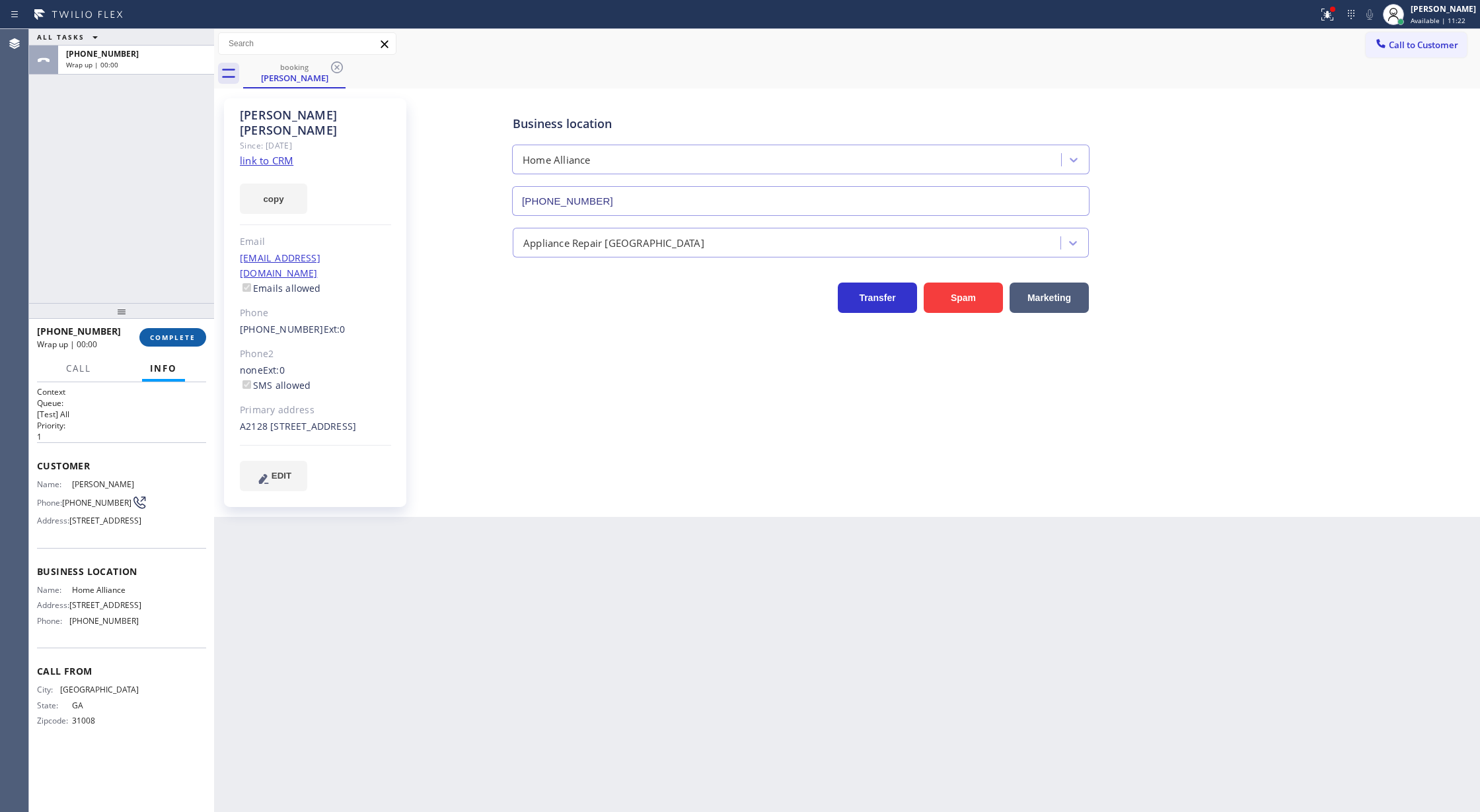
click at [162, 336] on span "COMPLETE" at bounding box center [172, 338] width 45 height 9
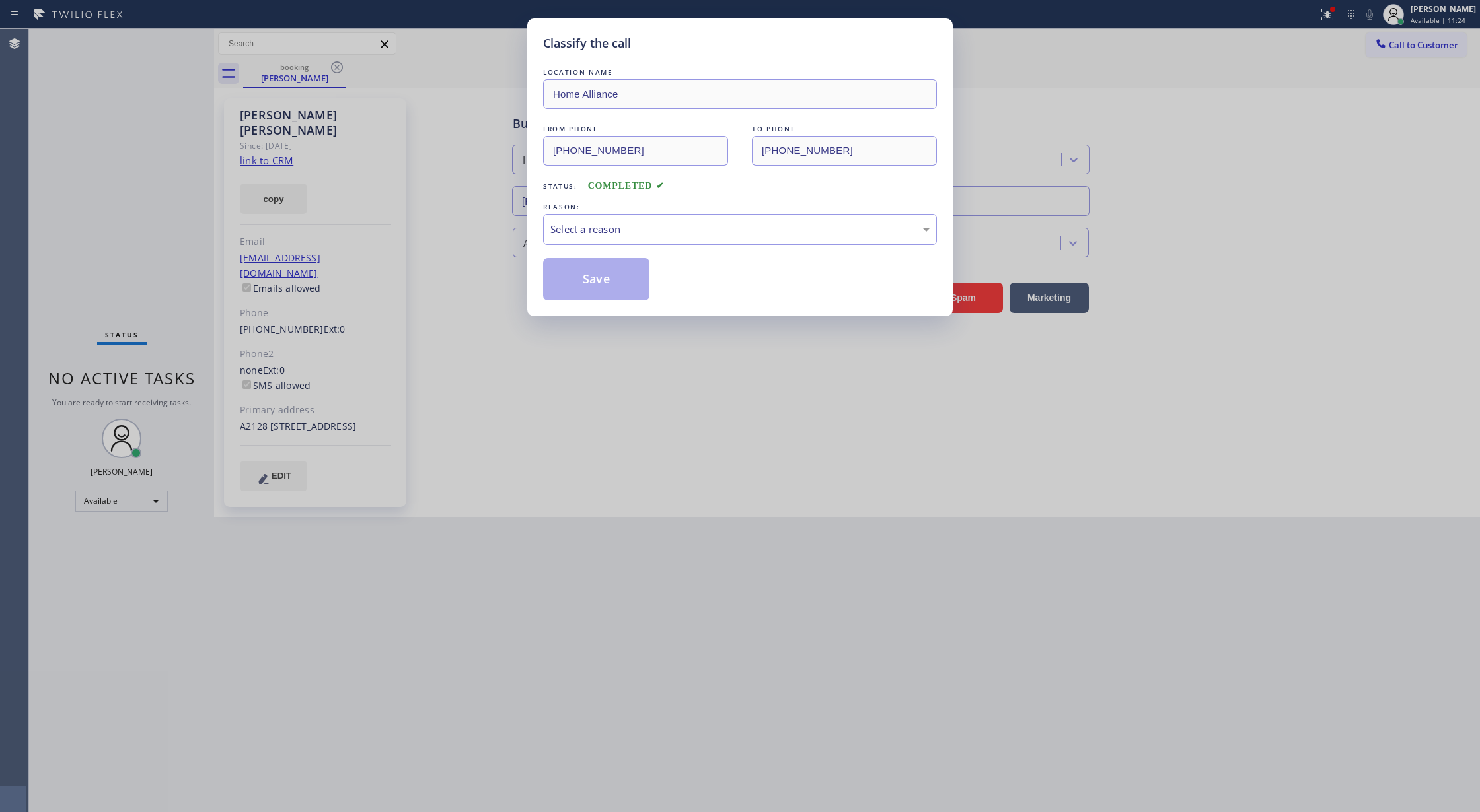
click at [669, 221] on div "Select a reason" at bounding box center [740, 230] width 393 height 31
click at [589, 285] on button "Save" at bounding box center [596, 280] width 106 height 42
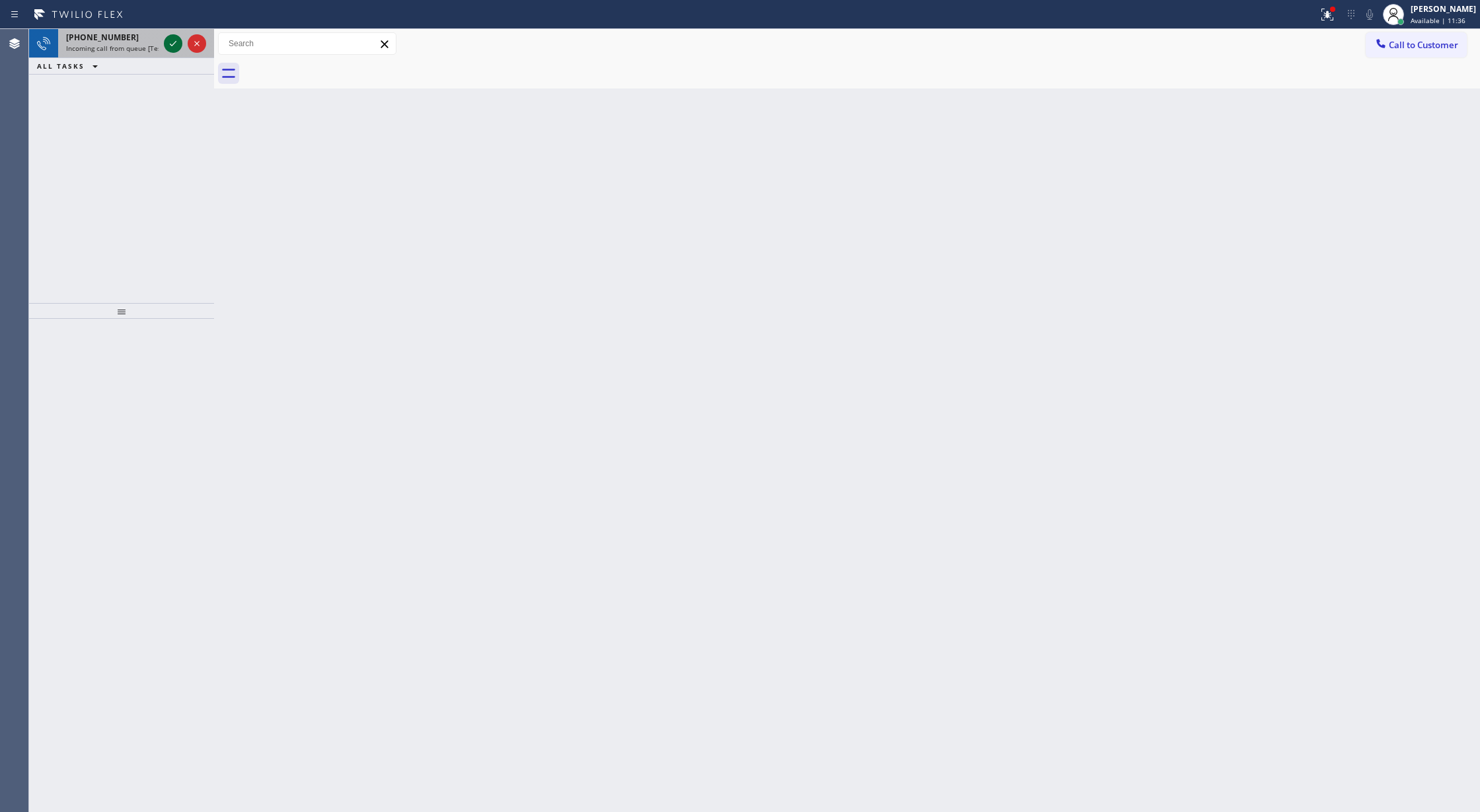
click at [169, 42] on icon at bounding box center [173, 43] width 16 height 16
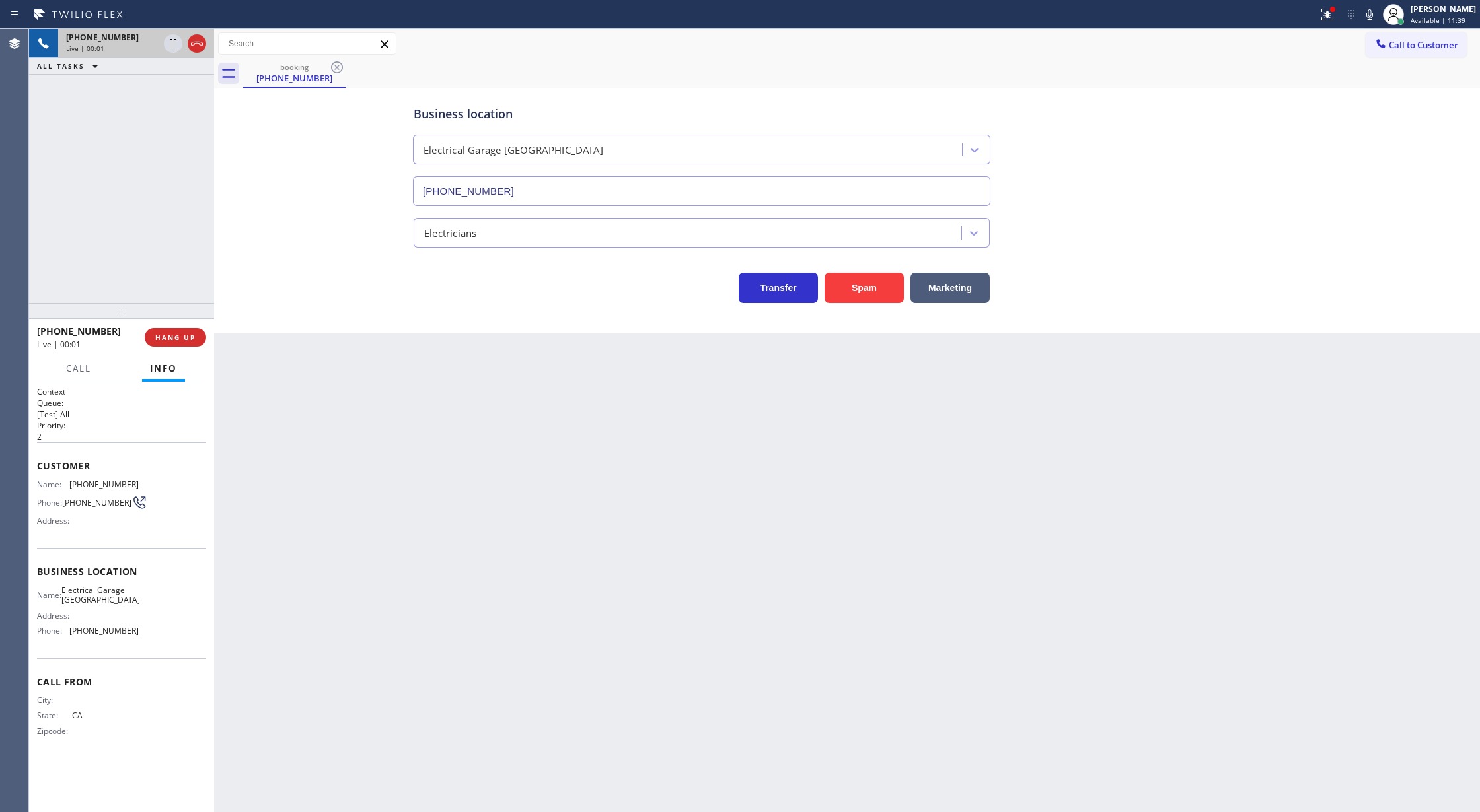
type input "[PHONE_NUMBER]"
click at [185, 330] on button "COMPLETE" at bounding box center [173, 338] width 66 height 18
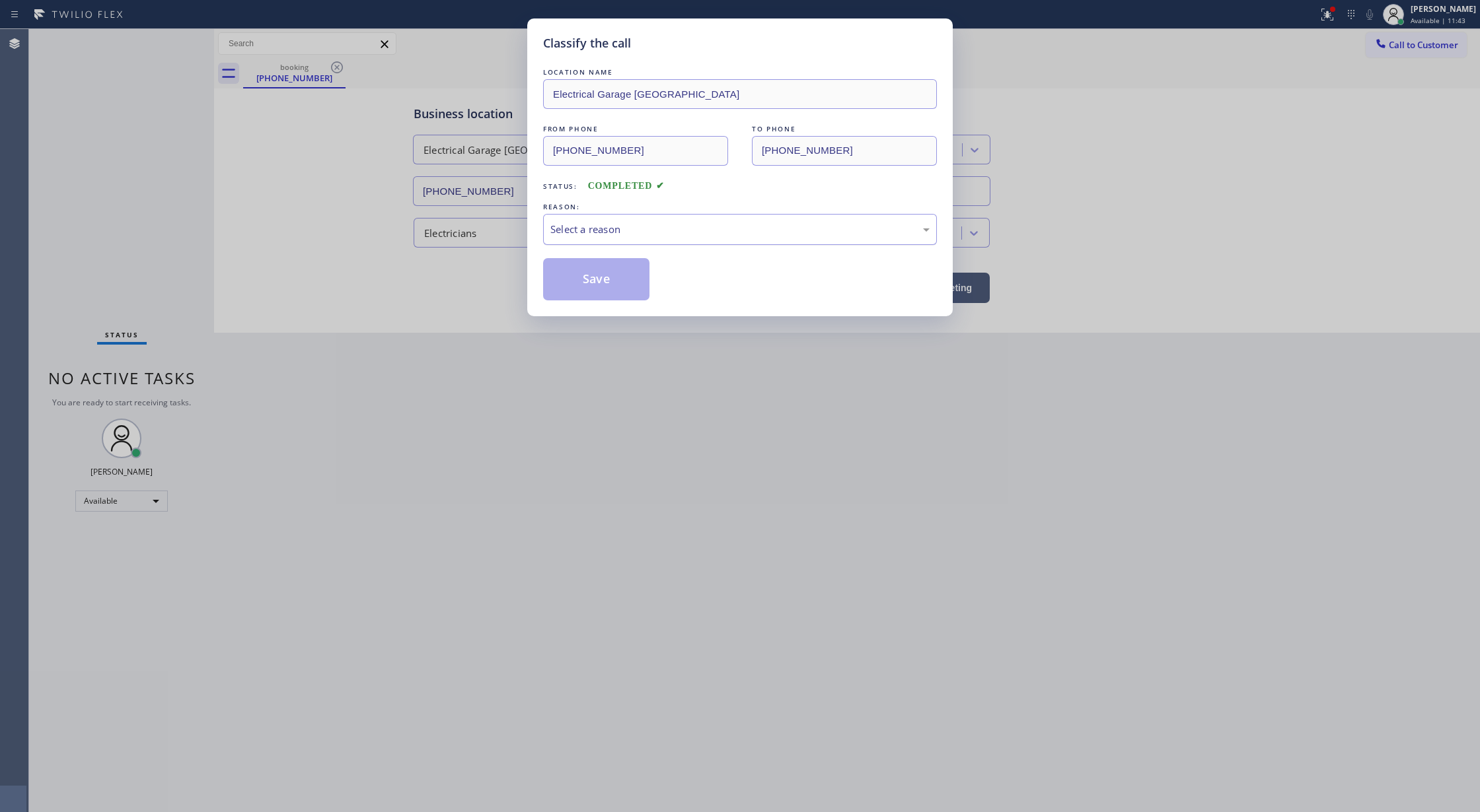
click at [693, 231] on div "Select a reason" at bounding box center [740, 229] width 379 height 15
click at [622, 297] on button "Save" at bounding box center [596, 280] width 106 height 42
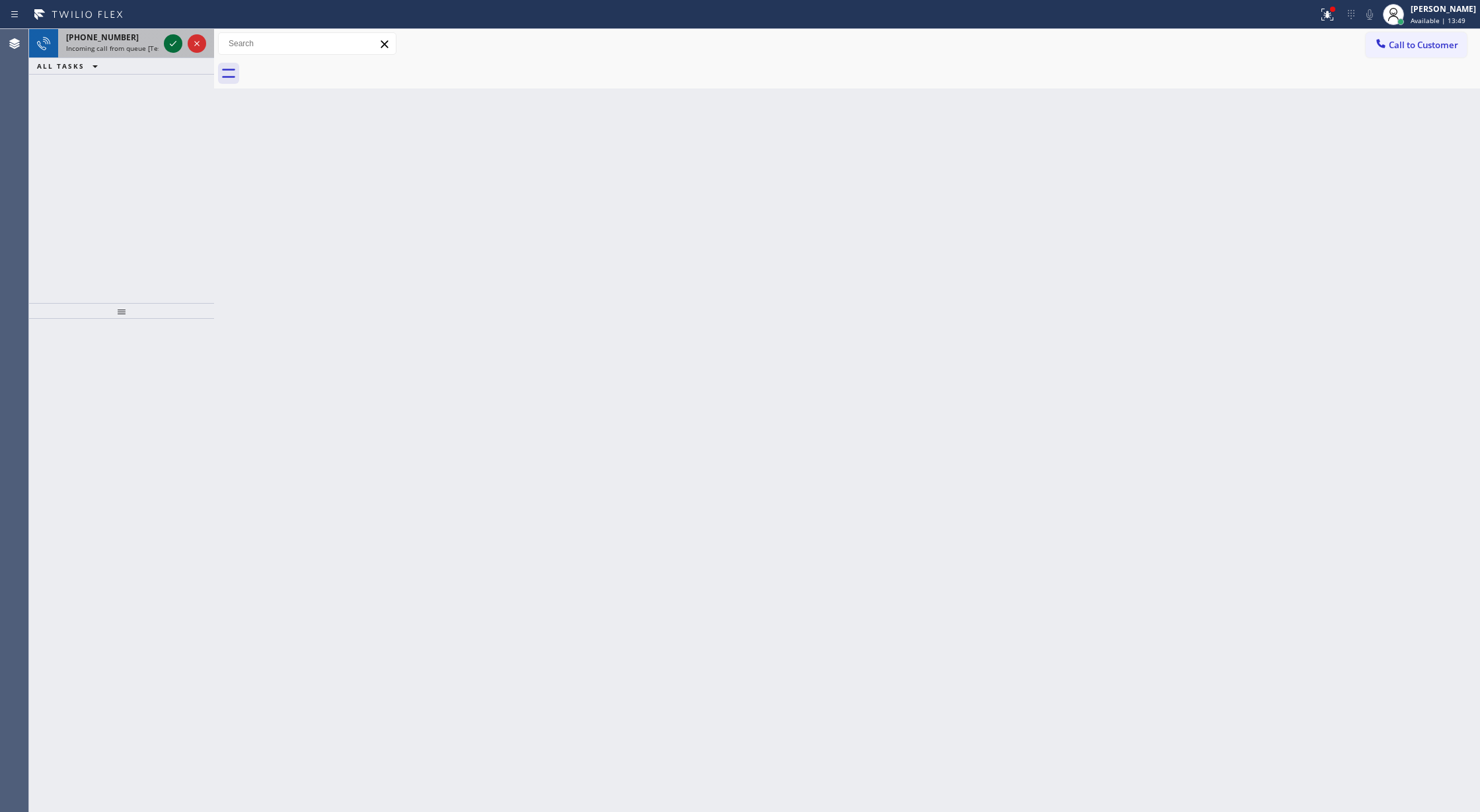
click at [172, 43] on icon at bounding box center [173, 43] width 16 height 16
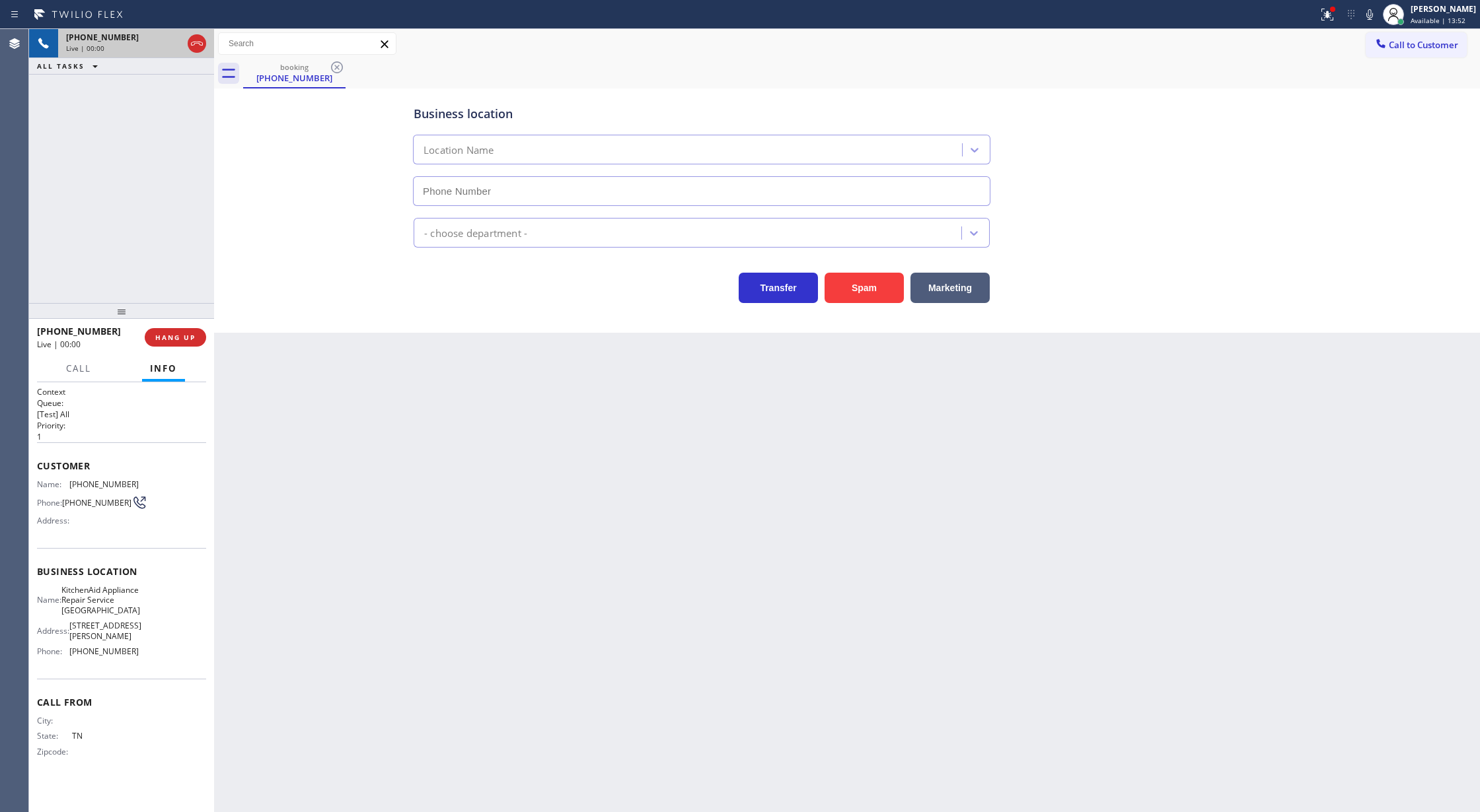
type input "[PHONE_NUMBER]"
click at [163, 340] on span "HANG UP" at bounding box center [175, 338] width 41 height 9
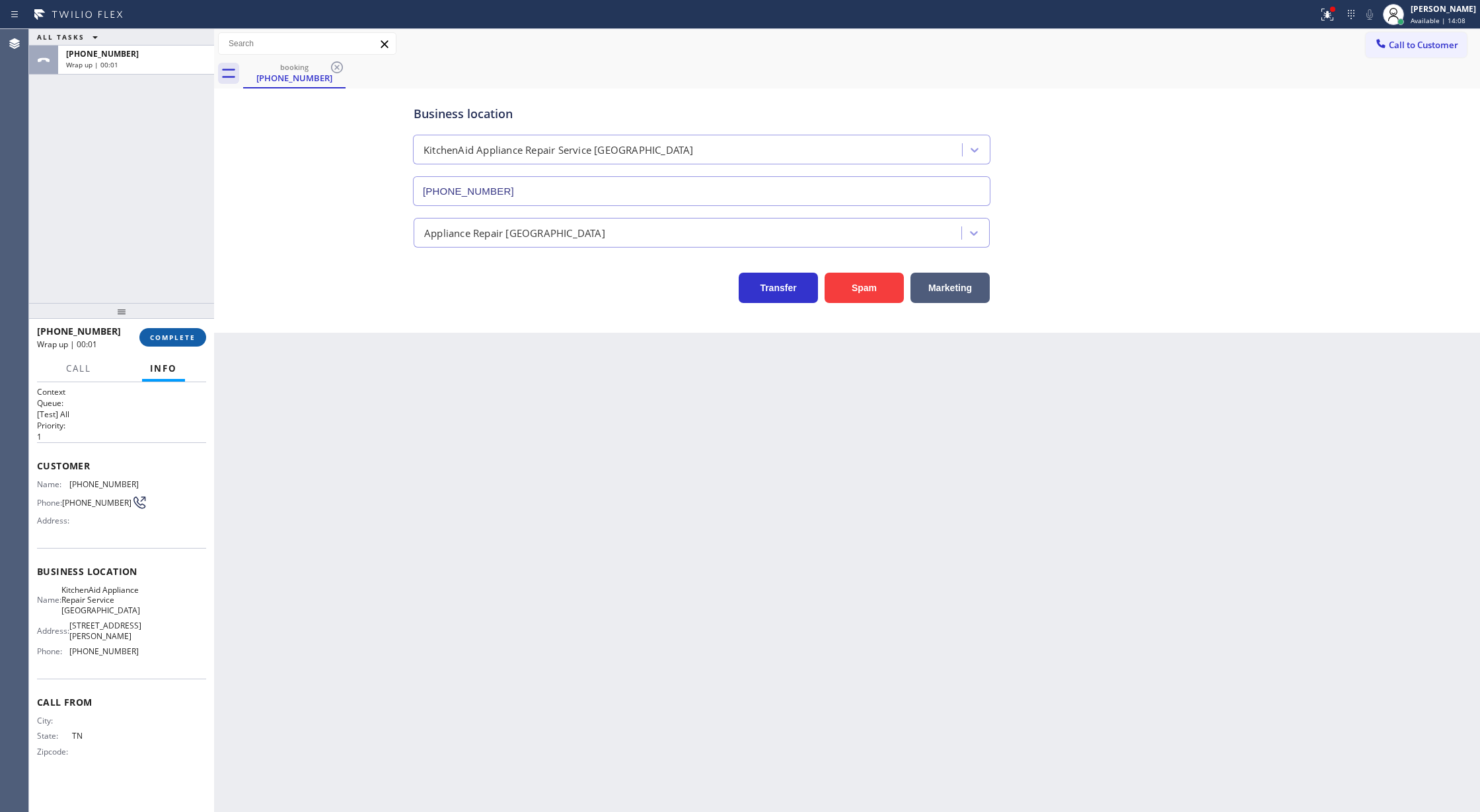
click at [172, 341] on span "COMPLETE" at bounding box center [172, 338] width 45 height 9
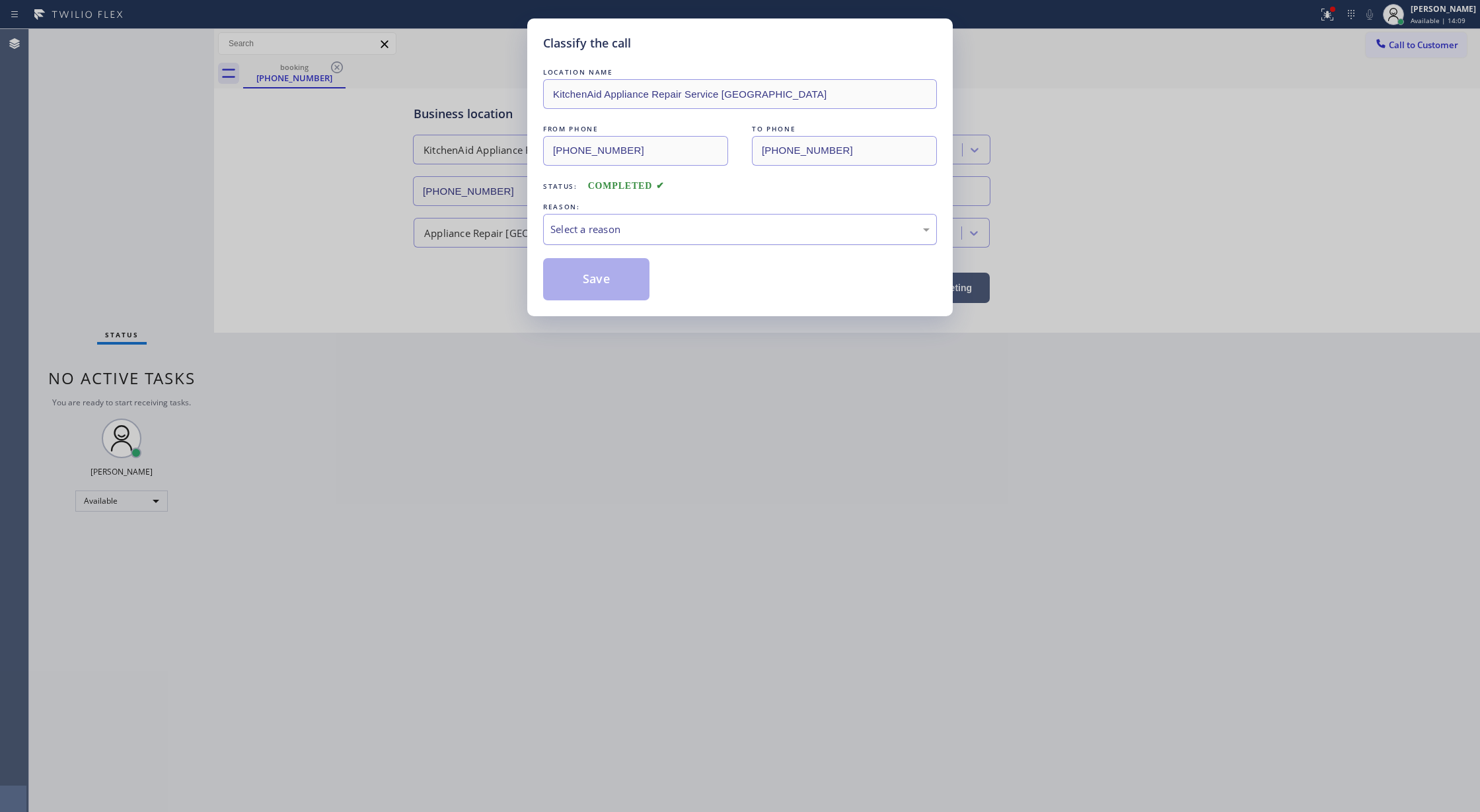
click at [620, 229] on div "Select a reason" at bounding box center [740, 229] width 379 height 15
click at [589, 289] on button "Save" at bounding box center [596, 280] width 106 height 42
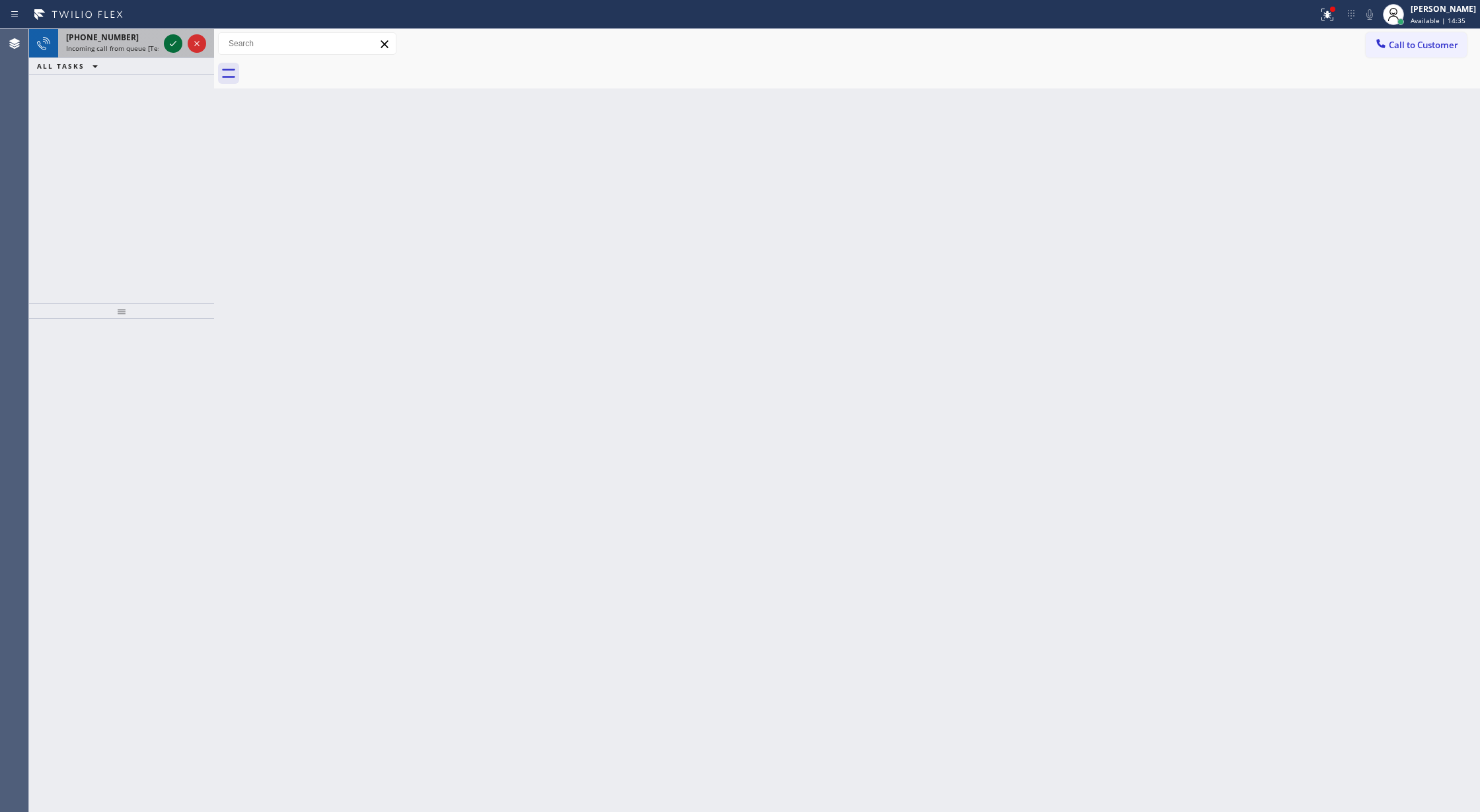
click at [174, 43] on icon at bounding box center [173, 43] width 16 height 16
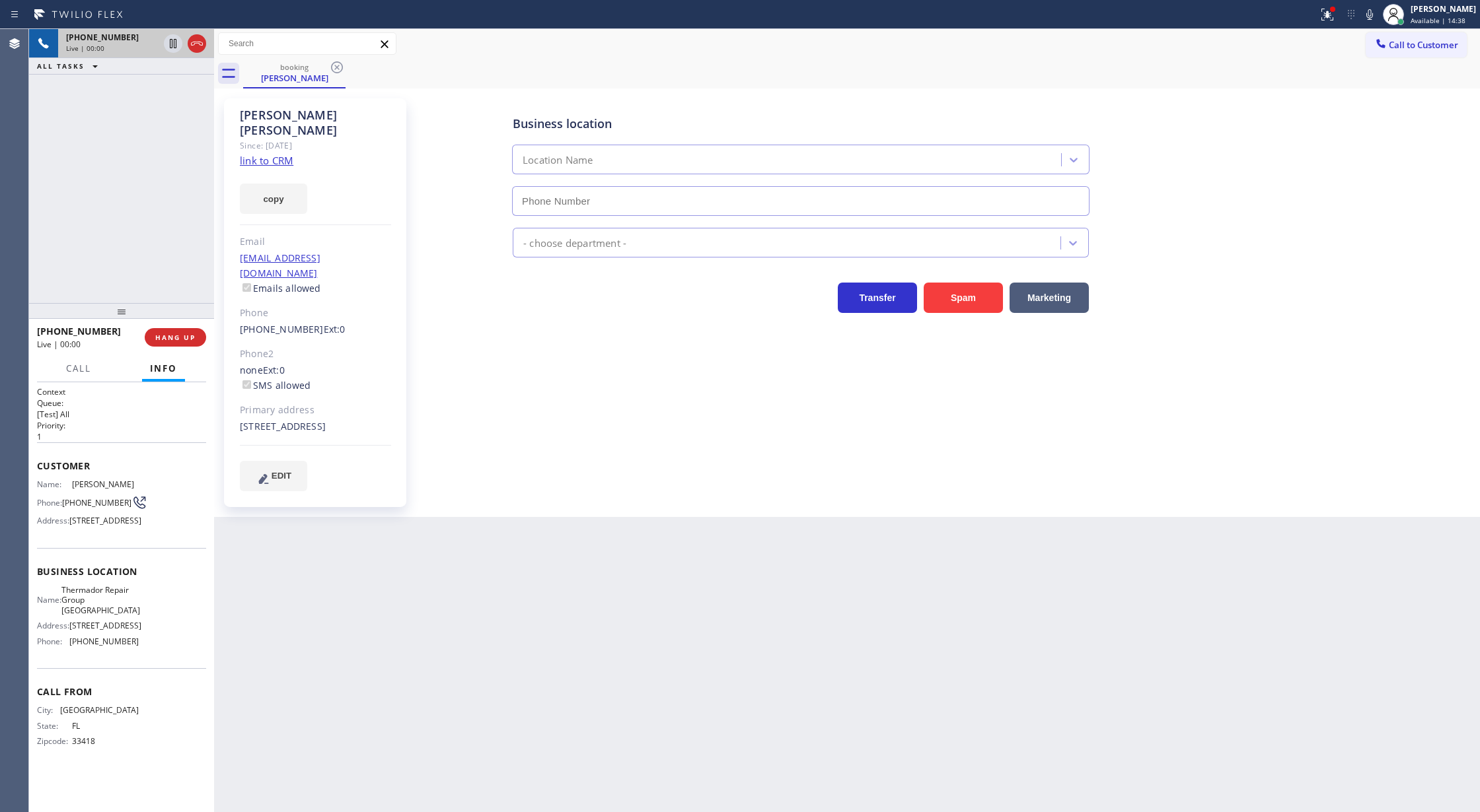
type input "[PHONE_NUMBER]"
click at [264, 154] on link "link to CRM" at bounding box center [267, 161] width 54 height 13
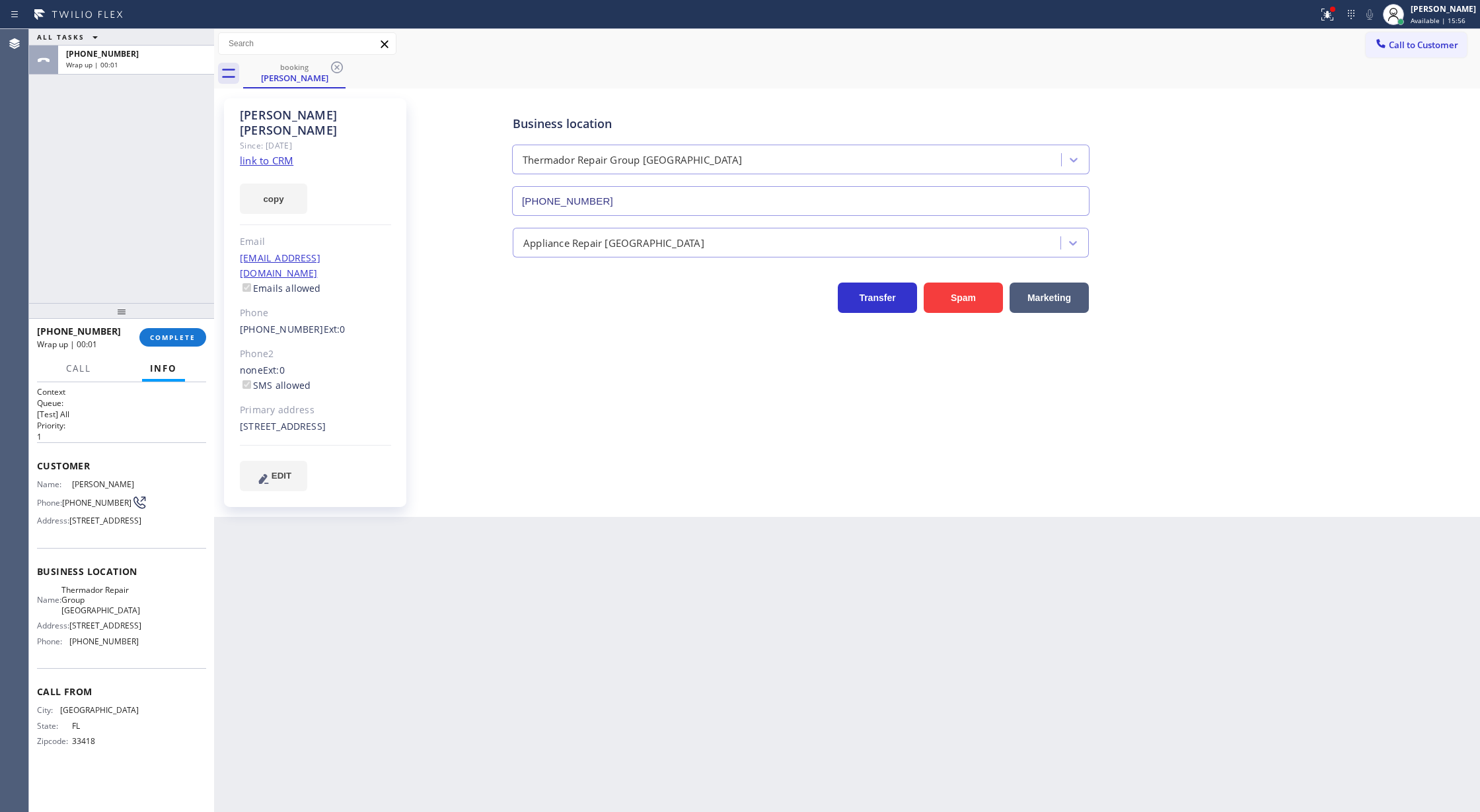
drag, startPoint x: 172, startPoint y: 338, endPoint x: 295, endPoint y: 400, distance: 137.7
click at [172, 338] on span "COMPLETE" at bounding box center [172, 338] width 45 height 9
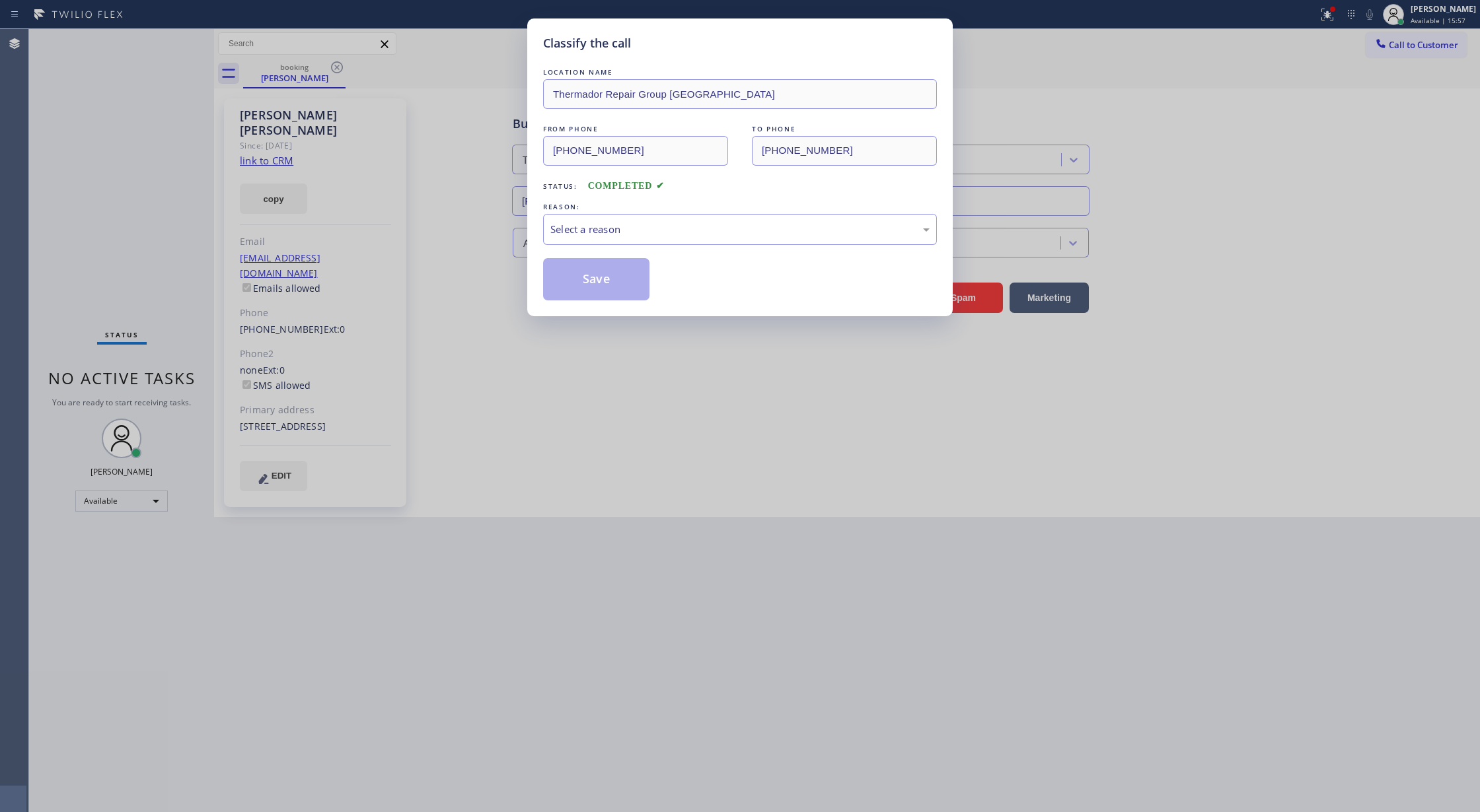
click at [709, 238] on div "Select a reason" at bounding box center [740, 230] width 393 height 31
click at [590, 281] on button "Save" at bounding box center [596, 280] width 106 height 42
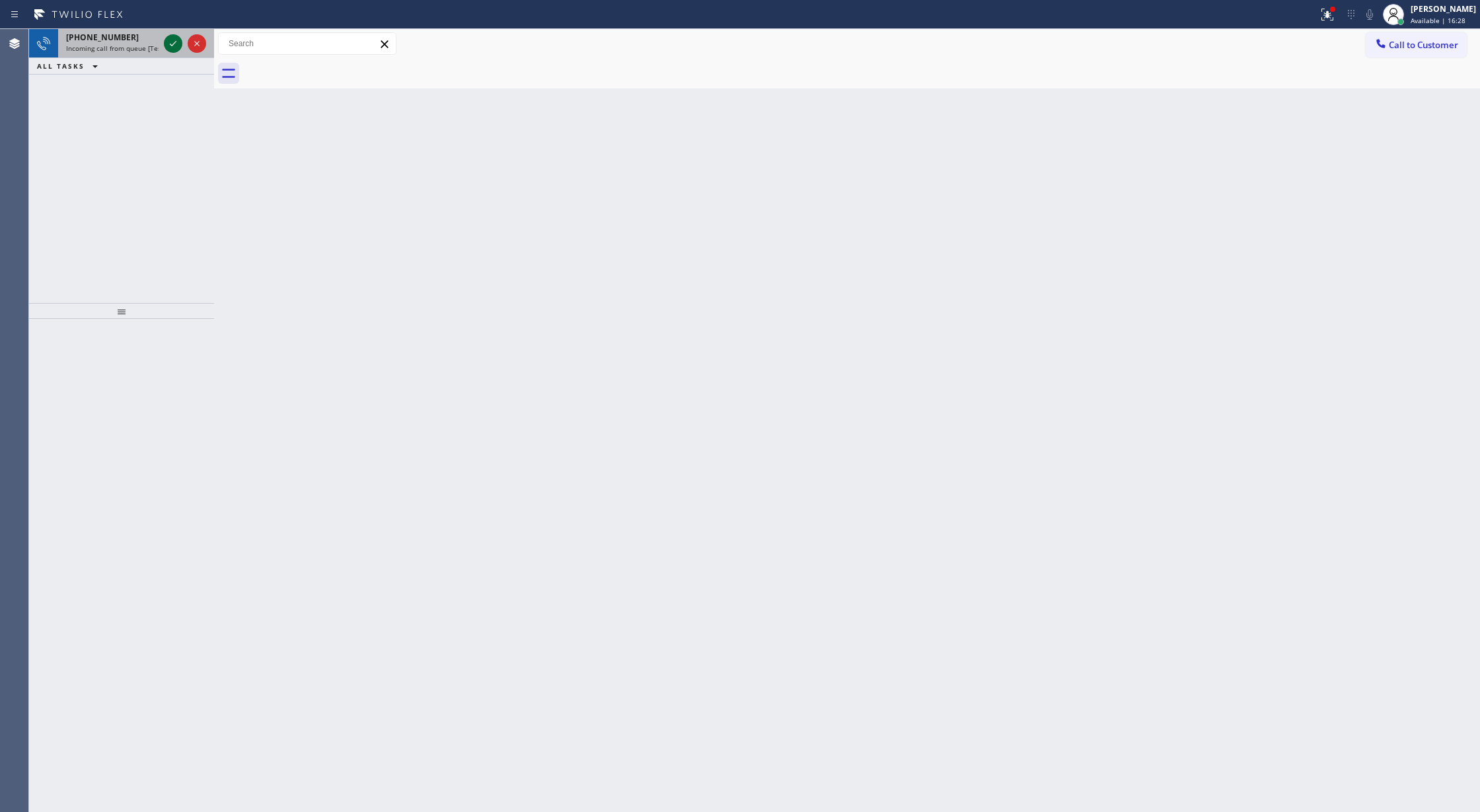
click at [163, 43] on div at bounding box center [173, 43] width 18 height 16
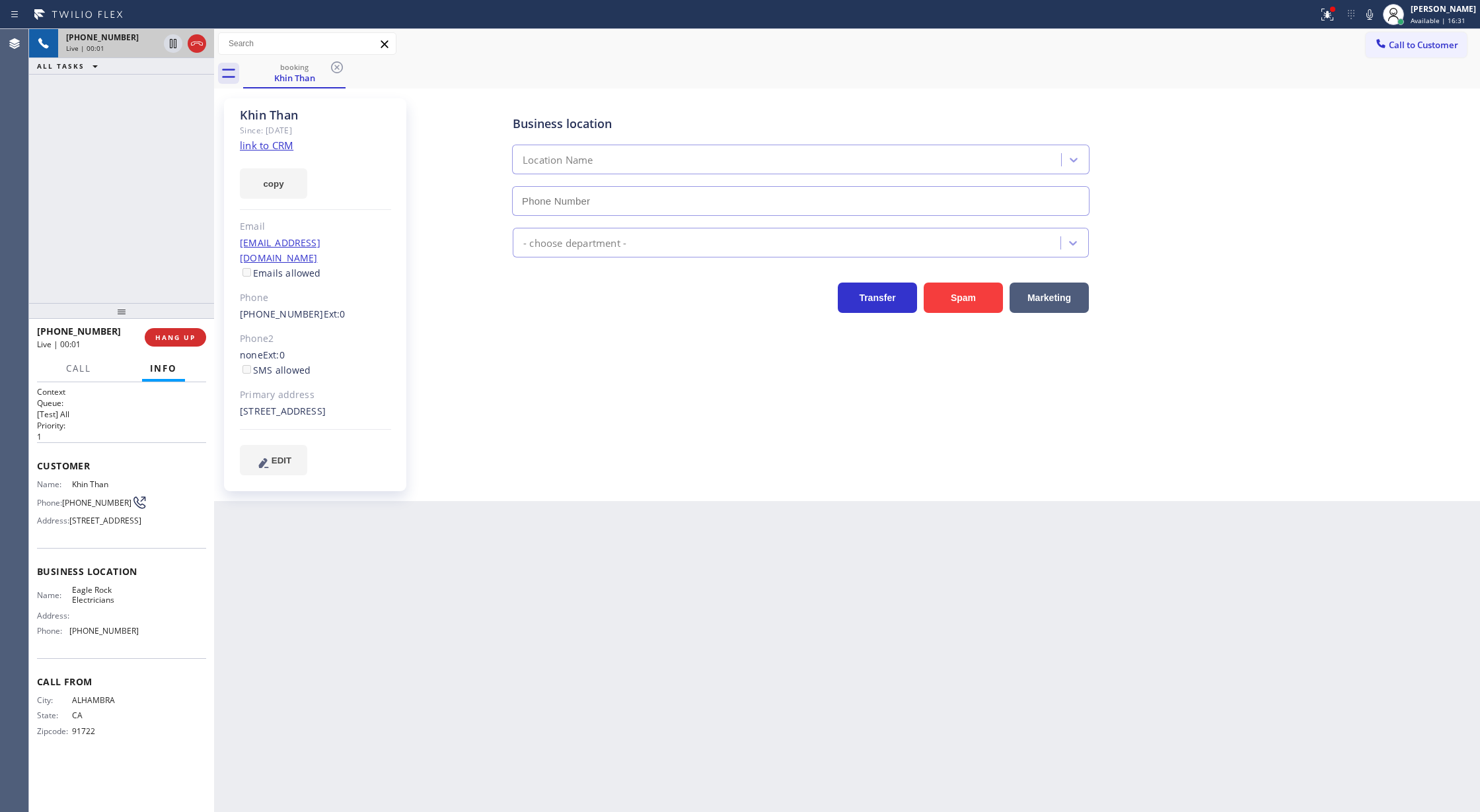
type input "[PHONE_NUMBER]"
click at [260, 151] on link "link to CRM" at bounding box center [267, 145] width 54 height 13
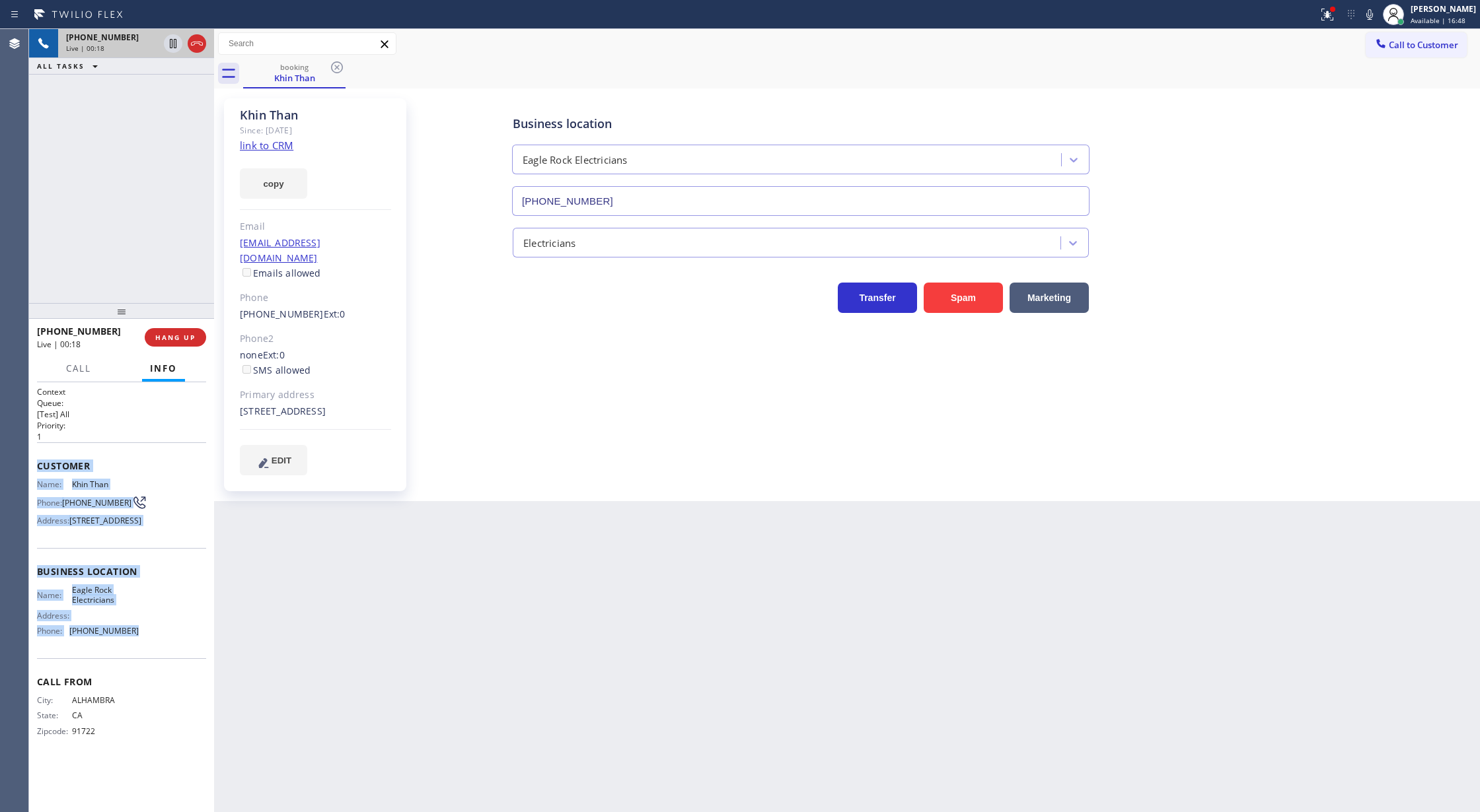
drag, startPoint x: 36, startPoint y: 465, endPoint x: 191, endPoint y: 667, distance: 254.6
click at [191, 667] on div "Context Queue: [Test] All Priority: 1 Customer Name: Khin Than Phone: [PHONE_NU…" at bounding box center [121, 597] width 185 height 431
drag, startPoint x: 816, startPoint y: 650, endPoint x: 787, endPoint y: 649, distance: 29.0
click at [816, 650] on div "Back to Dashboard Change Sender ID Customers Technicians Select a contact Outbo…" at bounding box center [847, 420] width 1266 height 783
click at [630, 686] on div "Back to Dashboard Change Sender ID Customers Technicians Select a contact Outbo…" at bounding box center [847, 420] width 1266 height 783
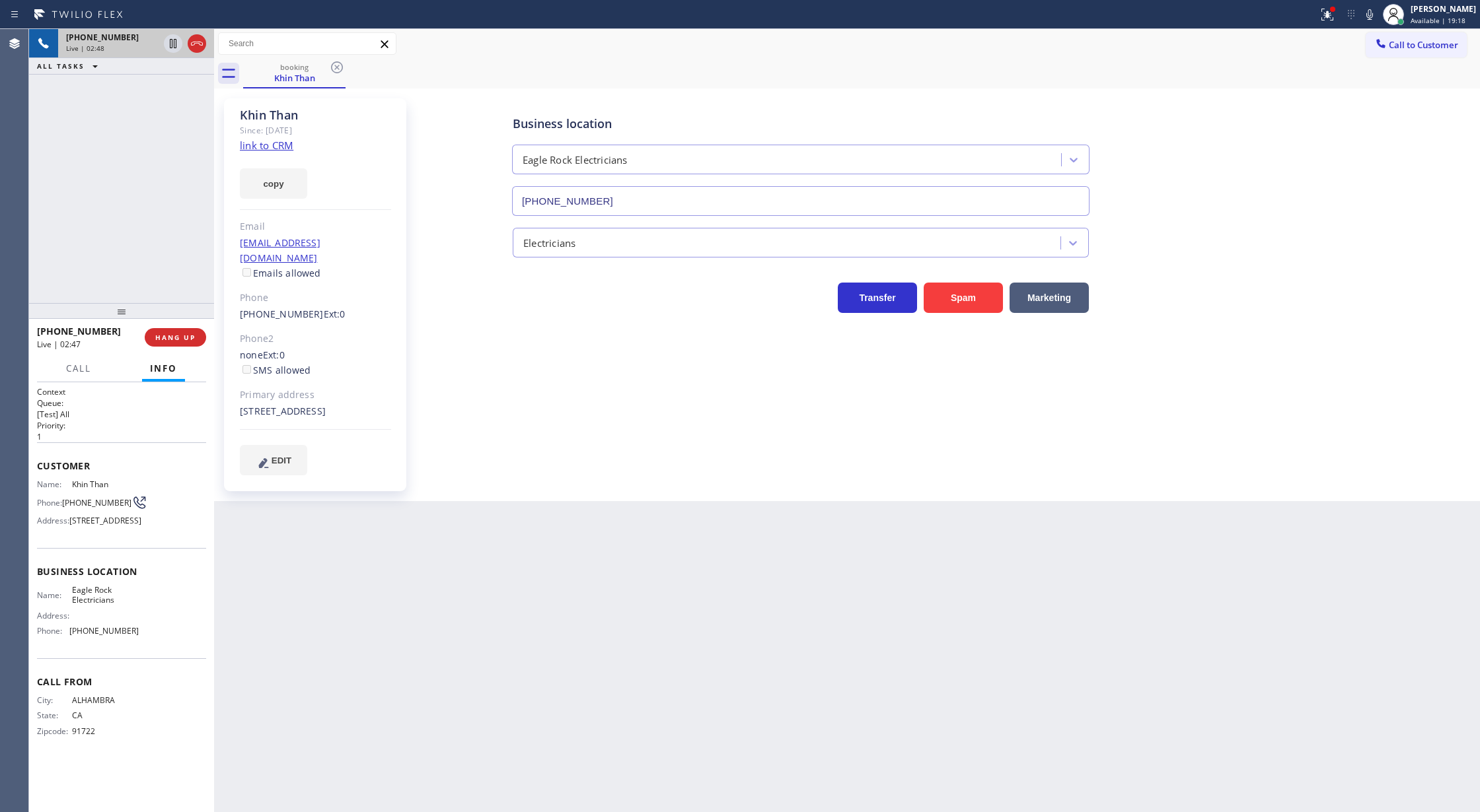
drag, startPoint x: 1378, startPoint y: 18, endPoint x: 1291, endPoint y: 212, distance: 212.6
click at [1373, 18] on icon at bounding box center [1369, 14] width 6 height 10
click at [1378, 14] on icon at bounding box center [1369, 14] width 16 height 16
click at [148, 343] on button "COMPLETE" at bounding box center [173, 338] width 66 height 18
click at [175, 346] on button "COMPLETE" at bounding box center [173, 338] width 66 height 18
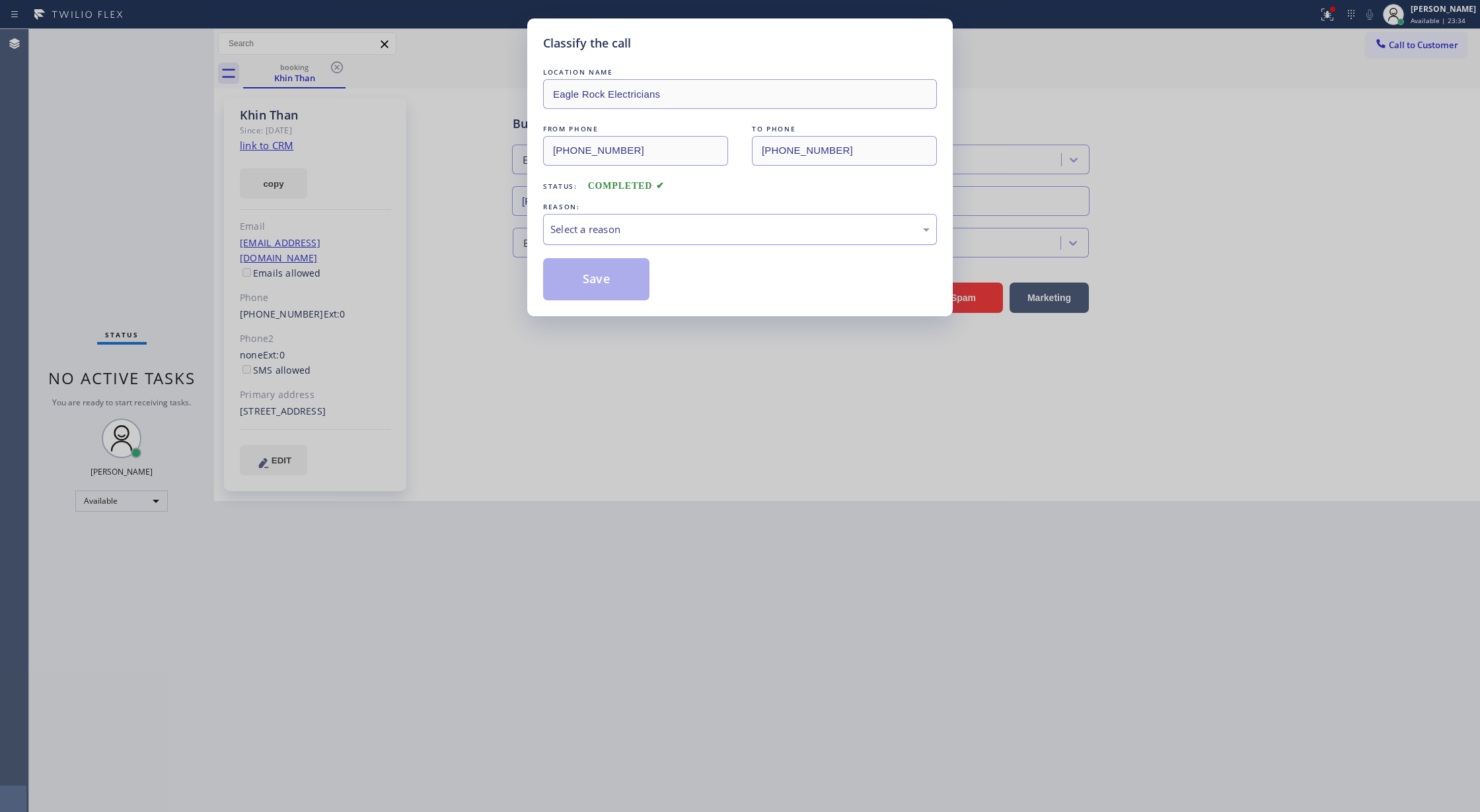
click at [630, 236] on div "Select a reason" at bounding box center [740, 229] width 379 height 15
click at [585, 289] on button "Save" at bounding box center [596, 280] width 106 height 42
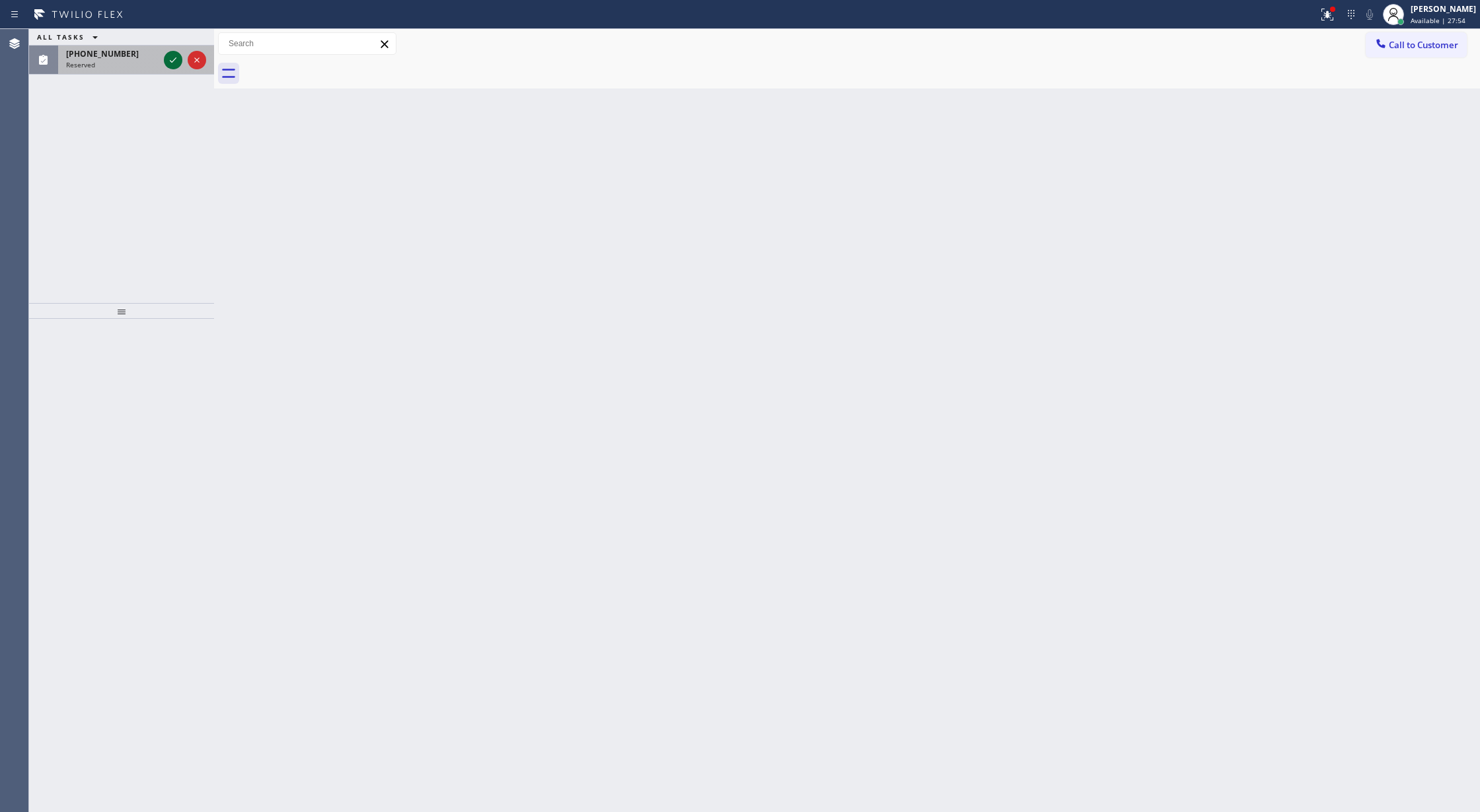
click at [170, 65] on icon at bounding box center [173, 60] width 16 height 16
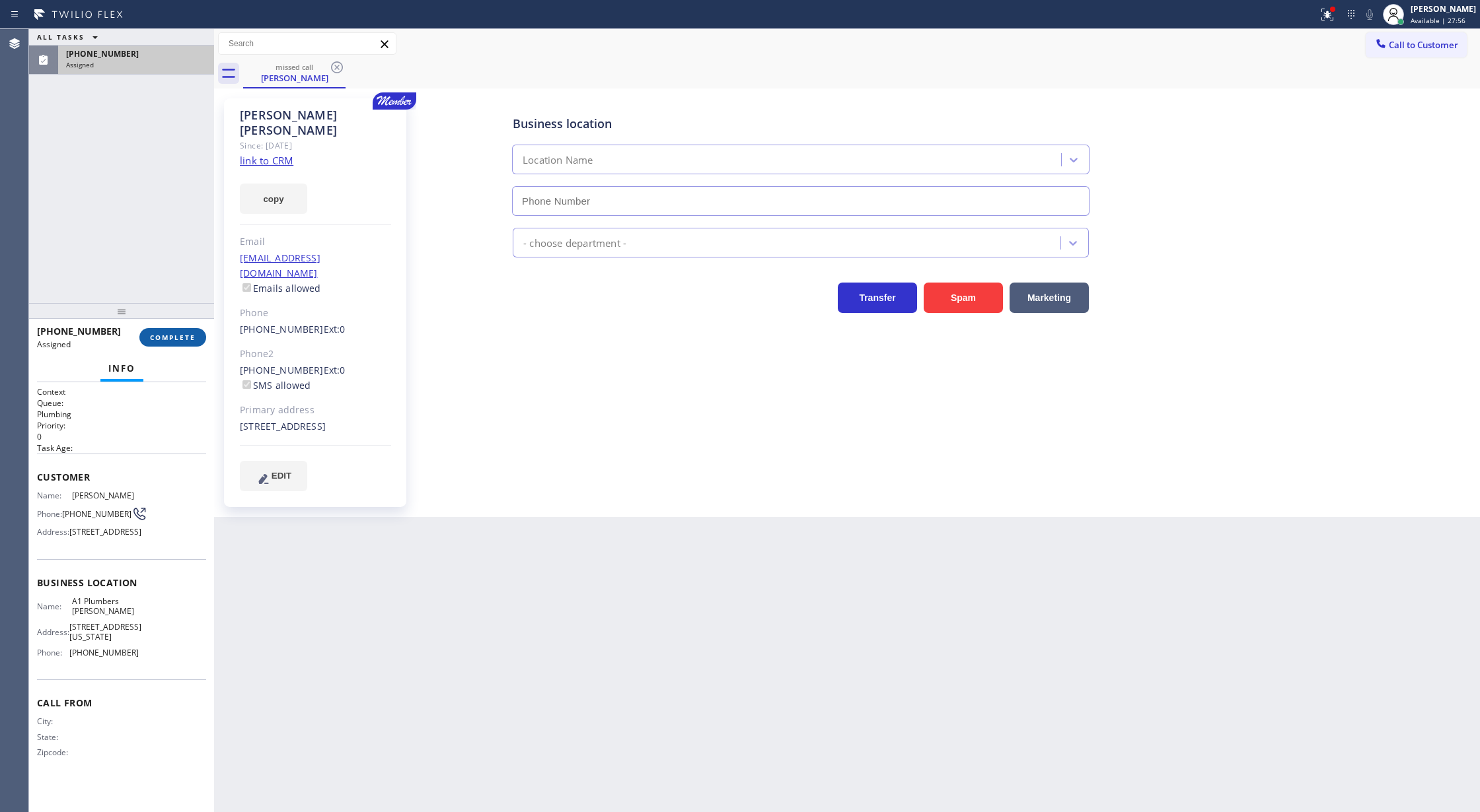
type input "[PHONE_NUMBER]"
click at [180, 340] on span "COMPLETE" at bounding box center [172, 338] width 45 height 9
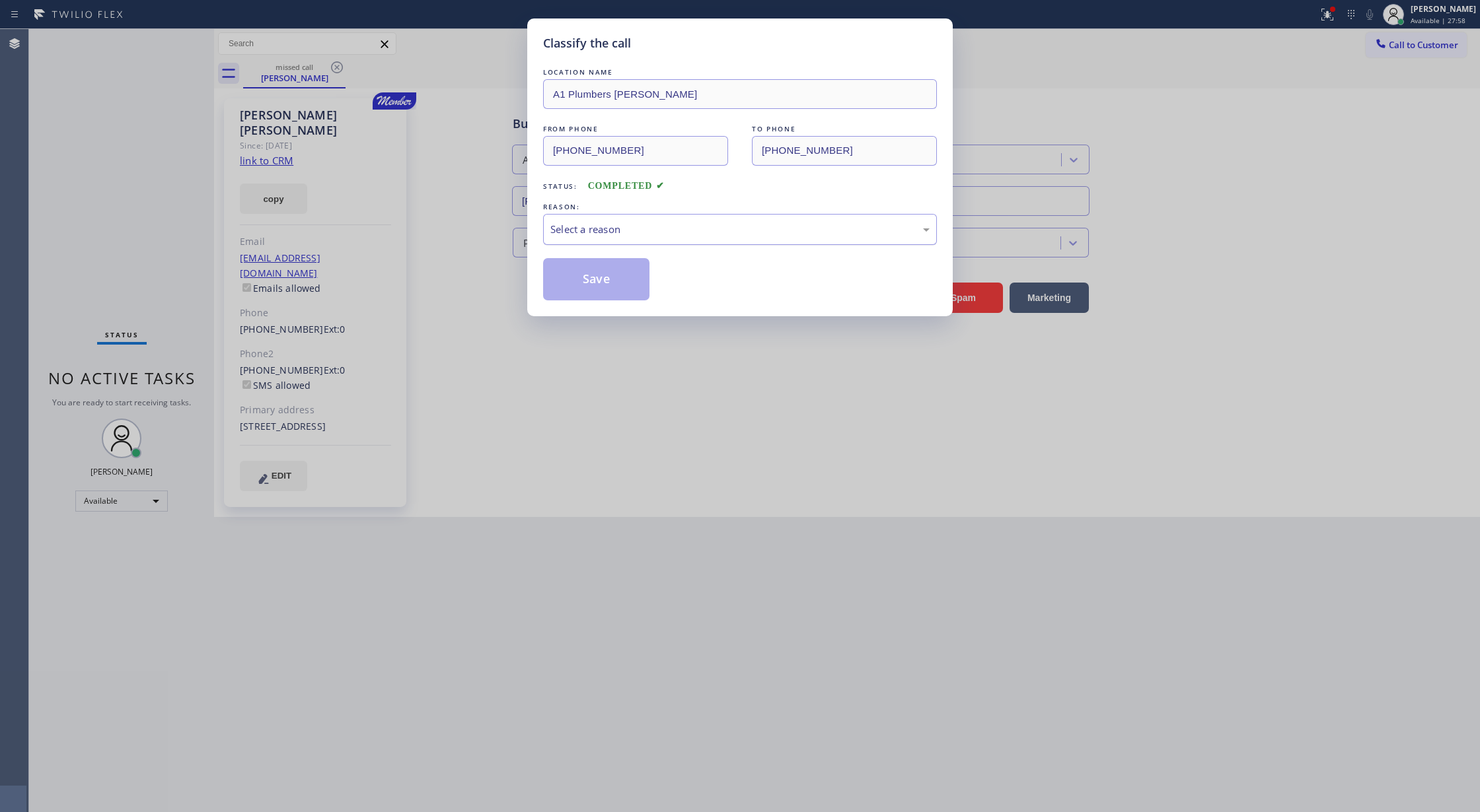
click at [675, 229] on div "Select a reason" at bounding box center [740, 229] width 379 height 15
click at [574, 288] on button "Save" at bounding box center [596, 280] width 106 height 42
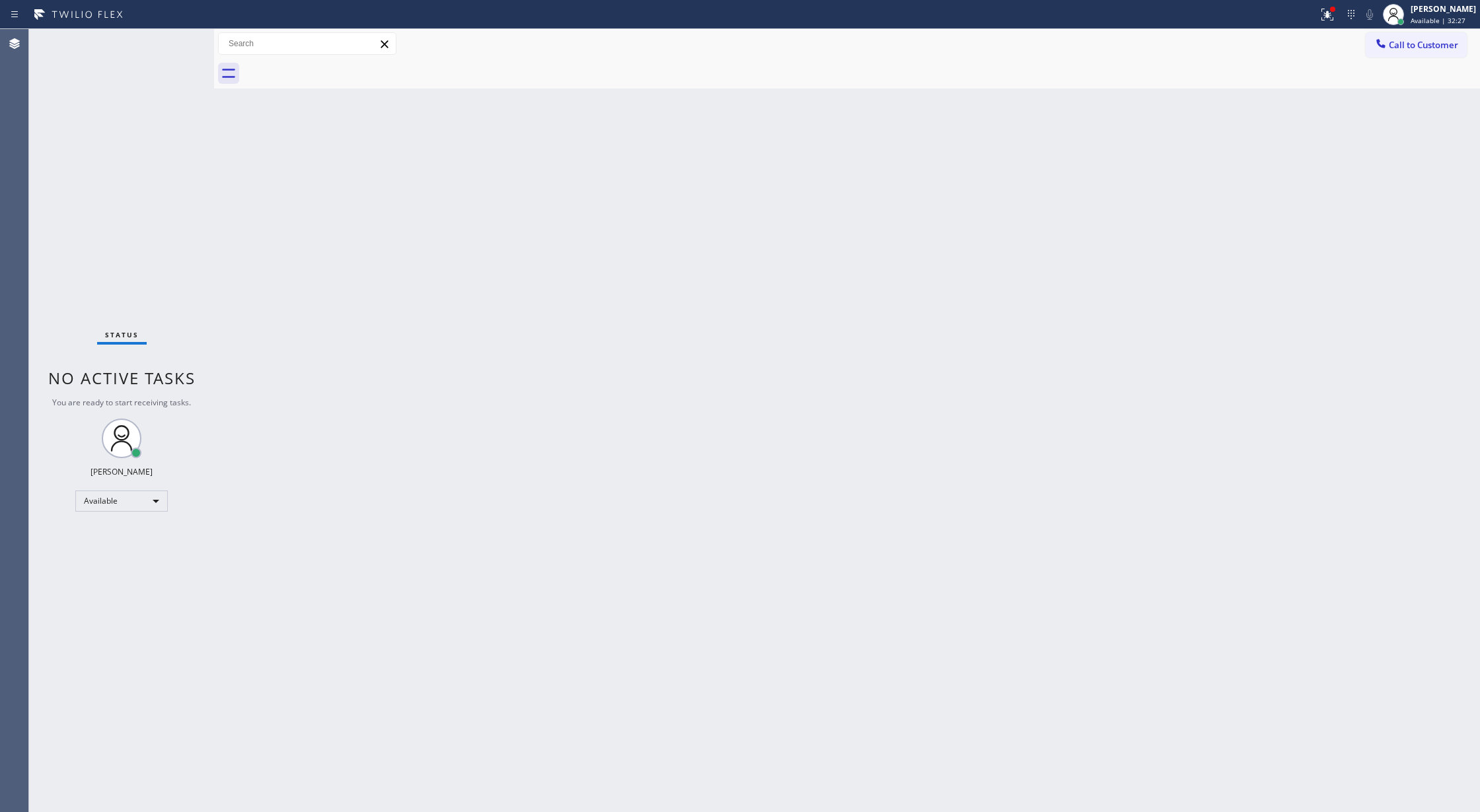
click at [1358, 183] on div "Back to Dashboard Change Sender ID Customers Technicians Select a contact Outbo…" at bounding box center [847, 420] width 1266 height 783
click at [1478, 399] on div "Back to Dashboard Change Sender ID Customers Technicians Select a contact Outbo…" at bounding box center [847, 420] width 1266 height 783
click at [508, 591] on div "Back to Dashboard Change Sender ID Customers Technicians Select a contact Outbo…" at bounding box center [847, 420] width 1266 height 783
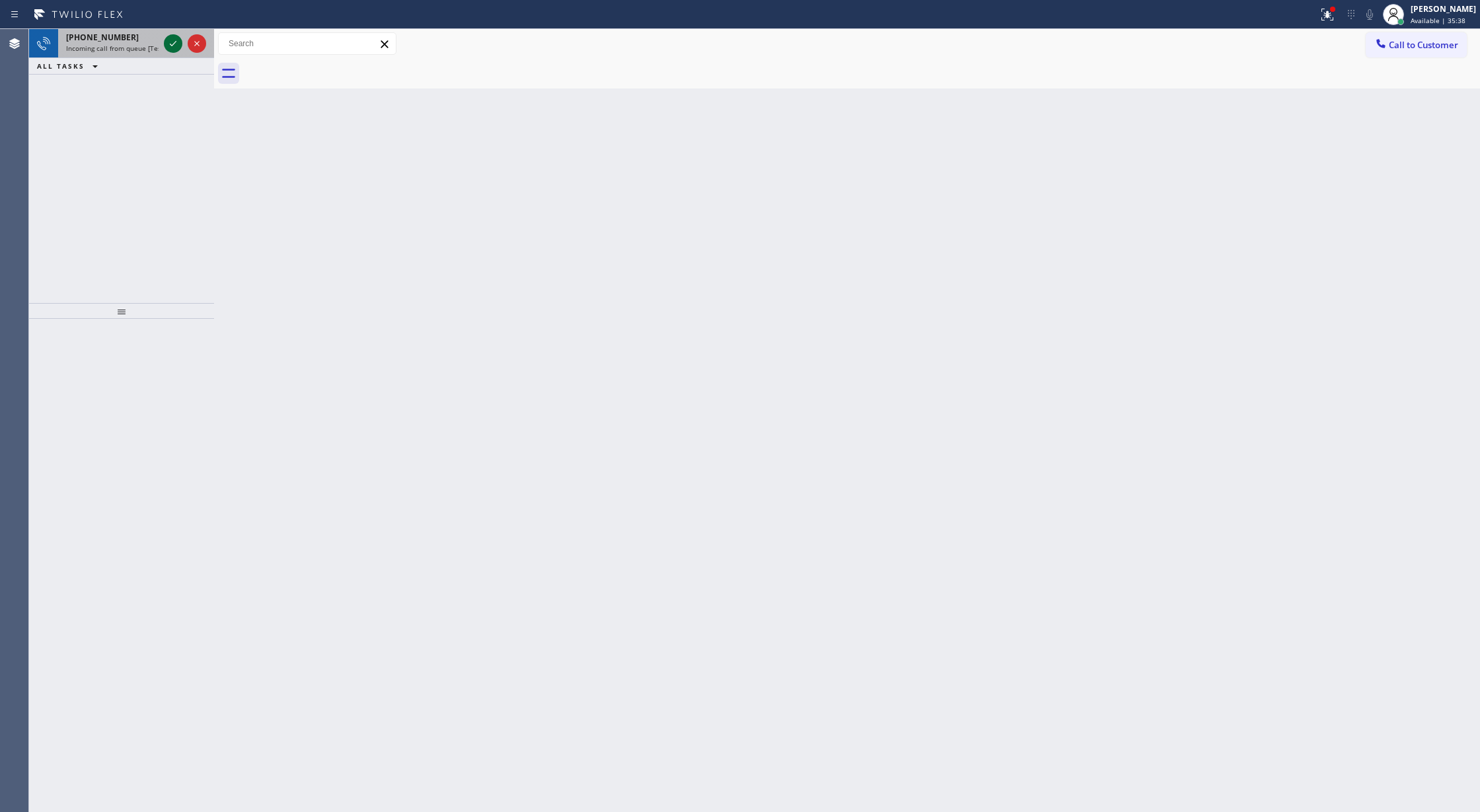
click at [168, 48] on icon at bounding box center [173, 43] width 16 height 16
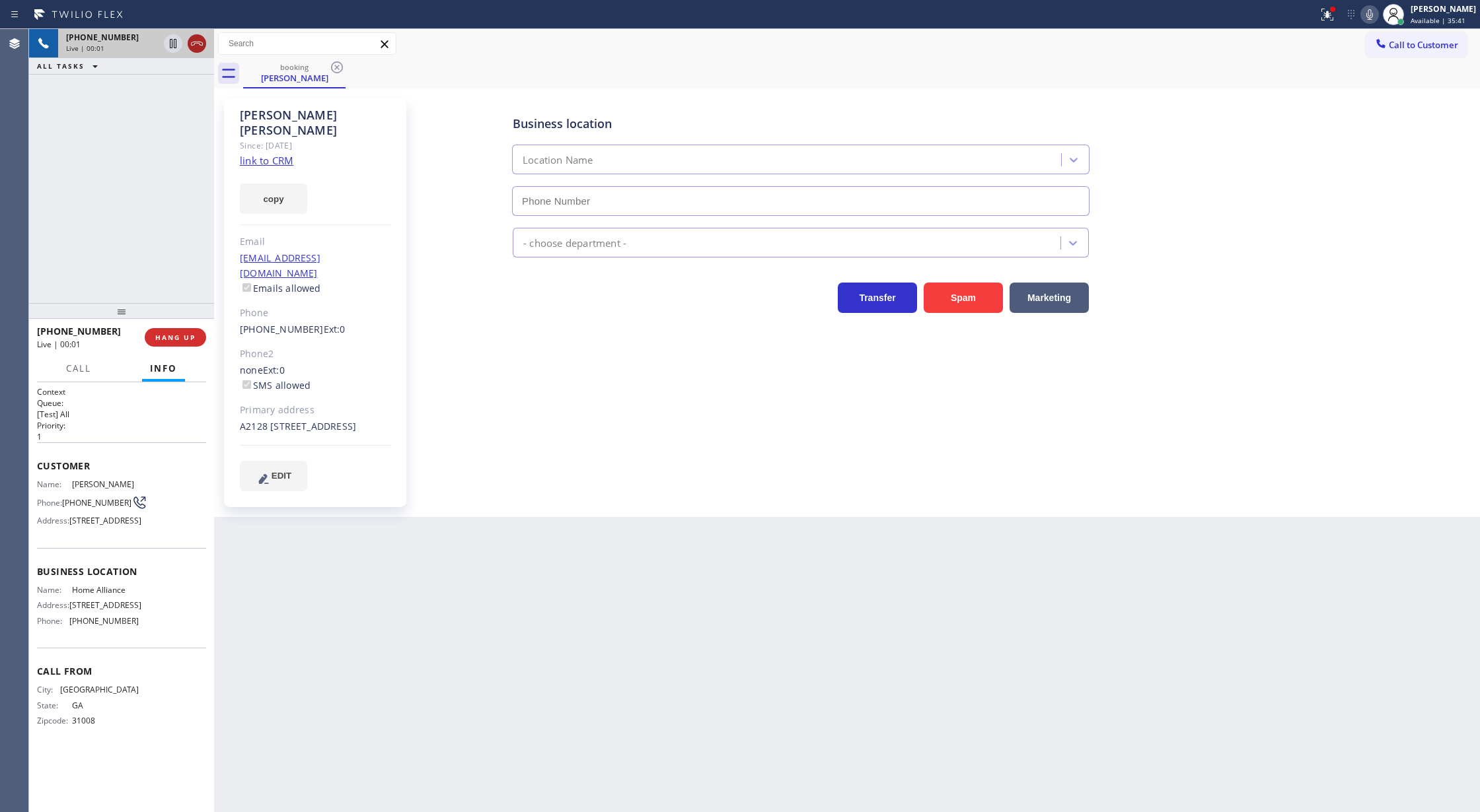
type input "[PHONE_NUMBER]"
click at [196, 40] on icon at bounding box center [197, 43] width 16 height 16
click at [173, 336] on span "COMPLETE" at bounding box center [172, 338] width 45 height 9
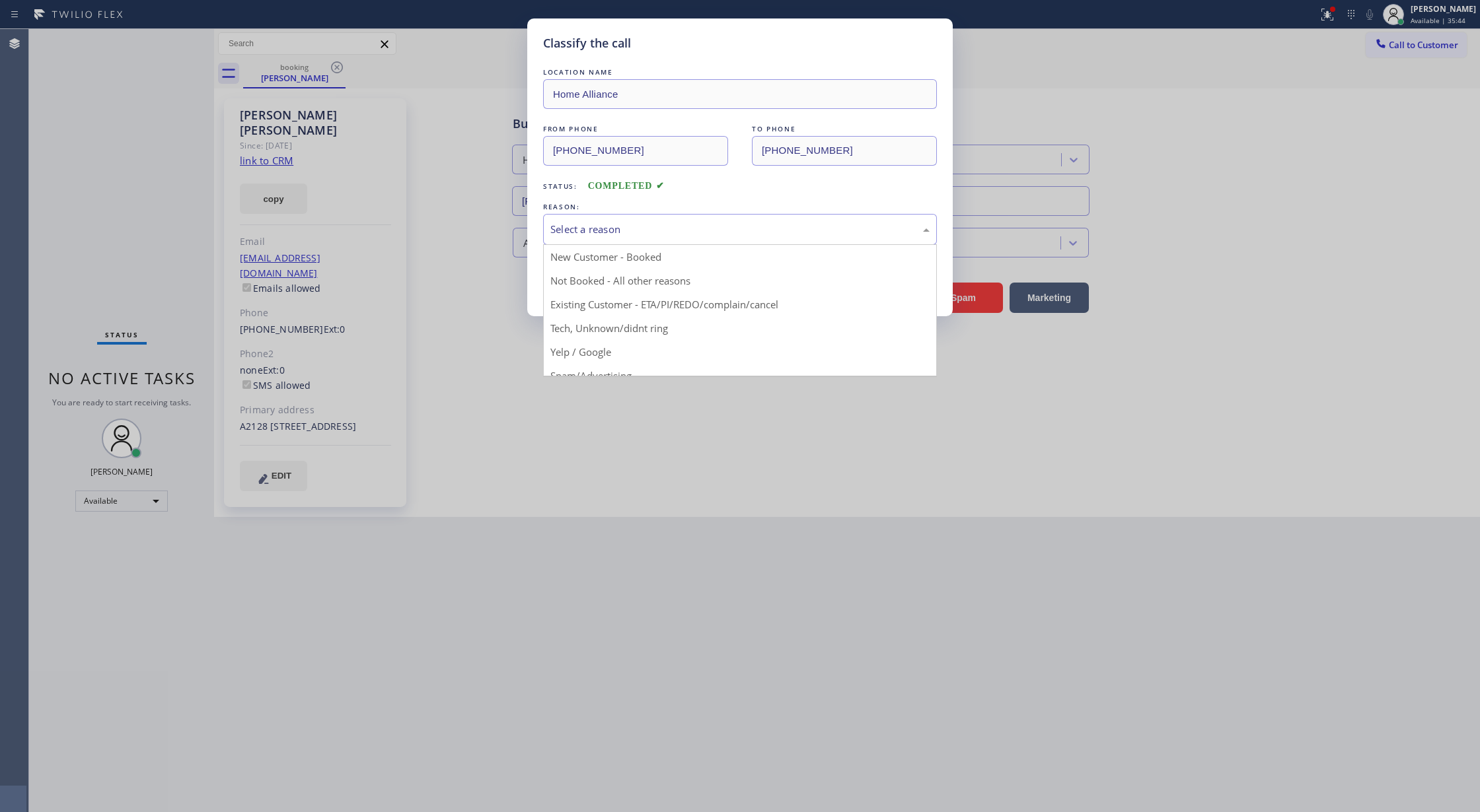
click at [604, 215] on div "Select a reason" at bounding box center [740, 230] width 393 height 31
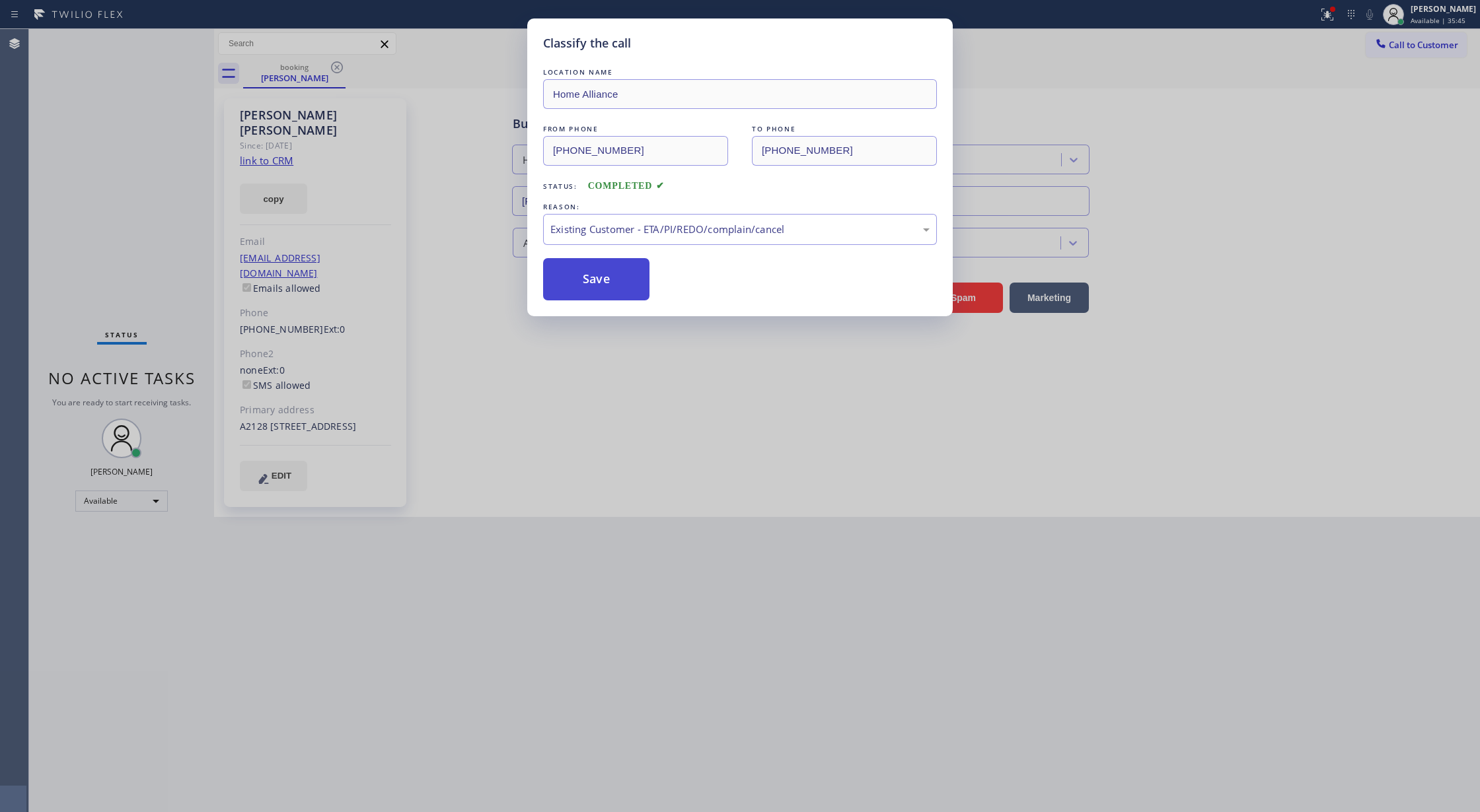
click at [608, 273] on button "Save" at bounding box center [596, 280] width 106 height 42
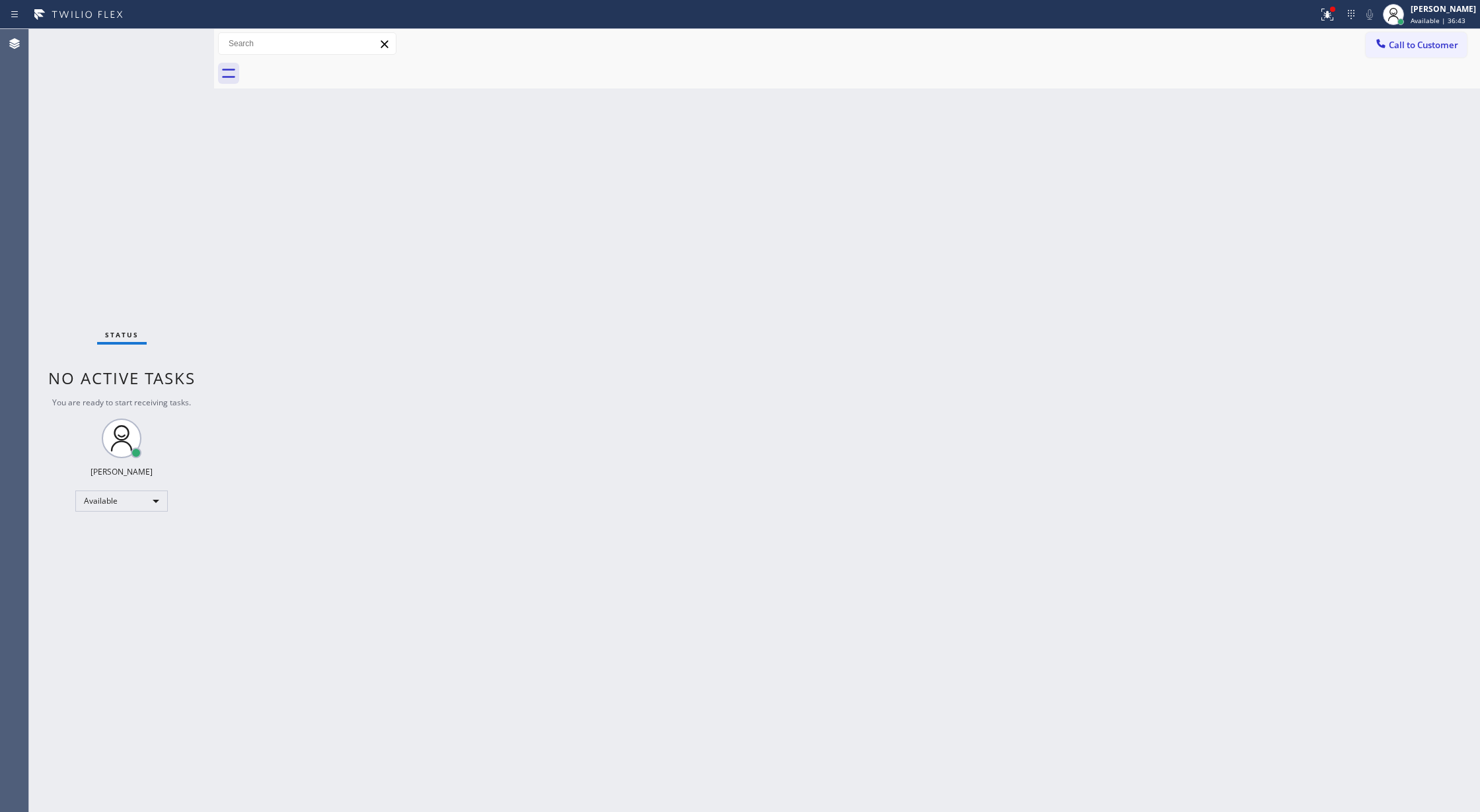
click at [217, 403] on div "Back to Dashboard Change Sender ID Customers Technicians Select a contact Outbo…" at bounding box center [847, 420] width 1266 height 783
click at [1354, 310] on div "Back to Dashboard Change Sender ID Customers Technicians Select a contact Outbo…" at bounding box center [847, 420] width 1266 height 783
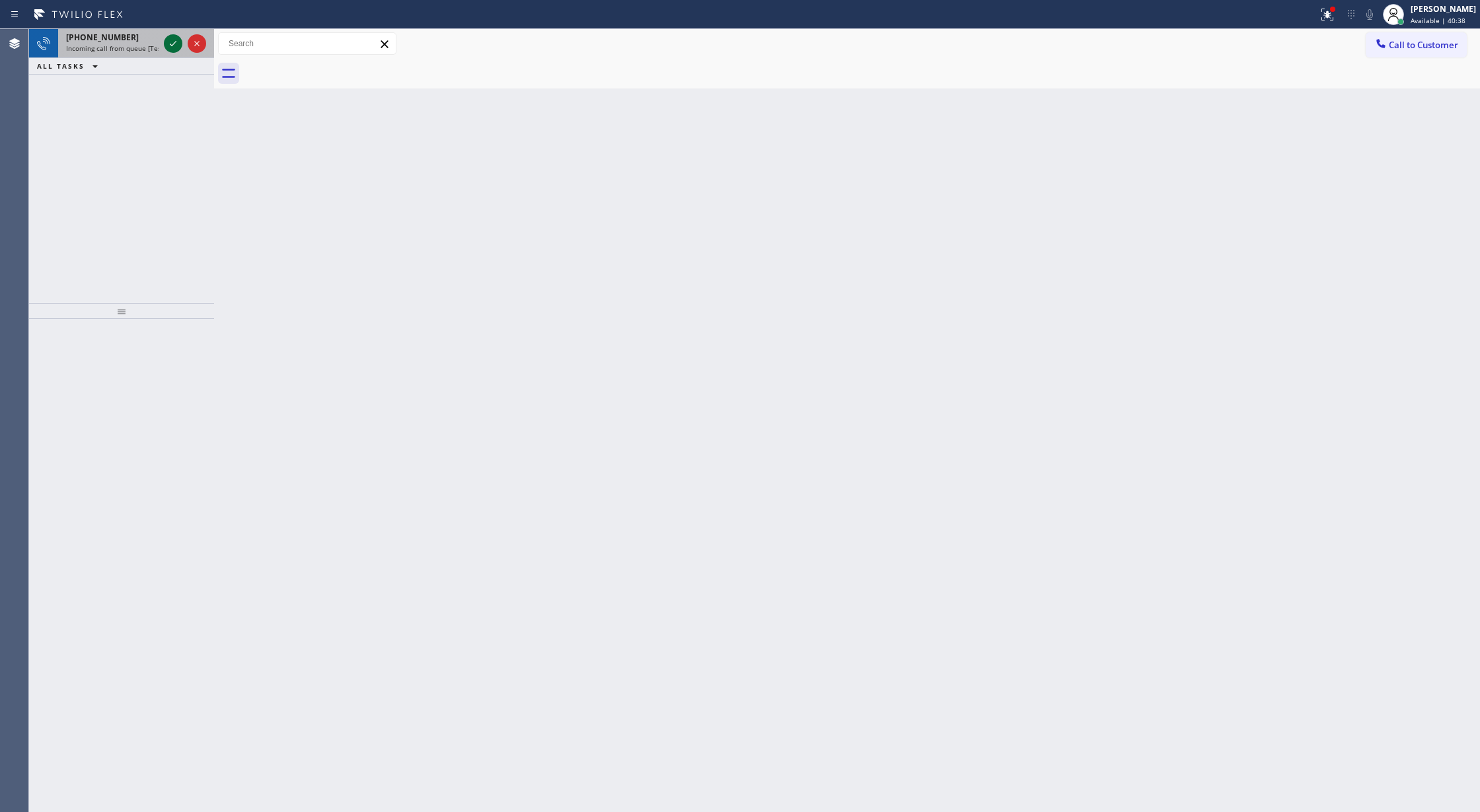
click at [171, 39] on icon at bounding box center [173, 43] width 16 height 16
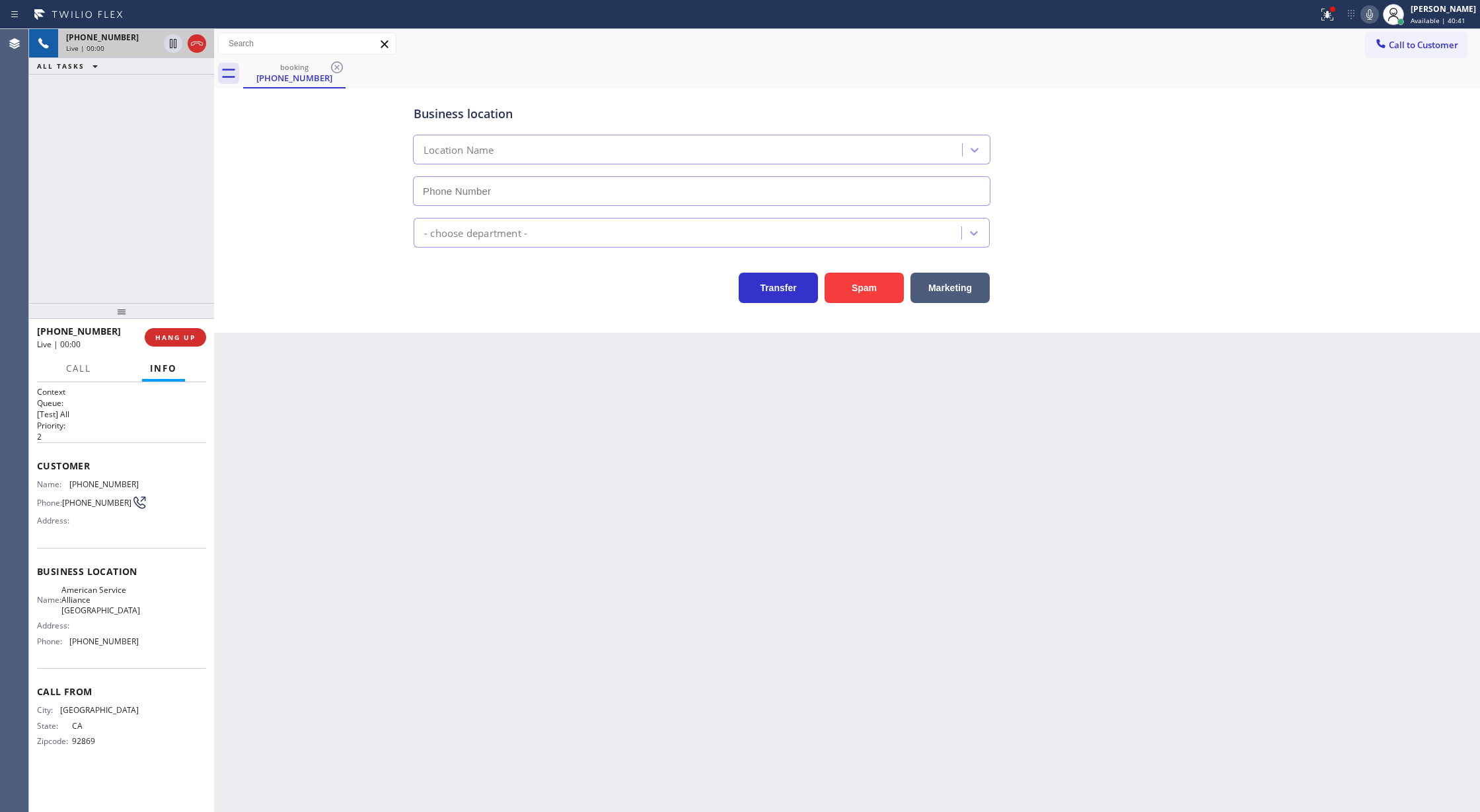
type input "[PHONE_NUMBER]"
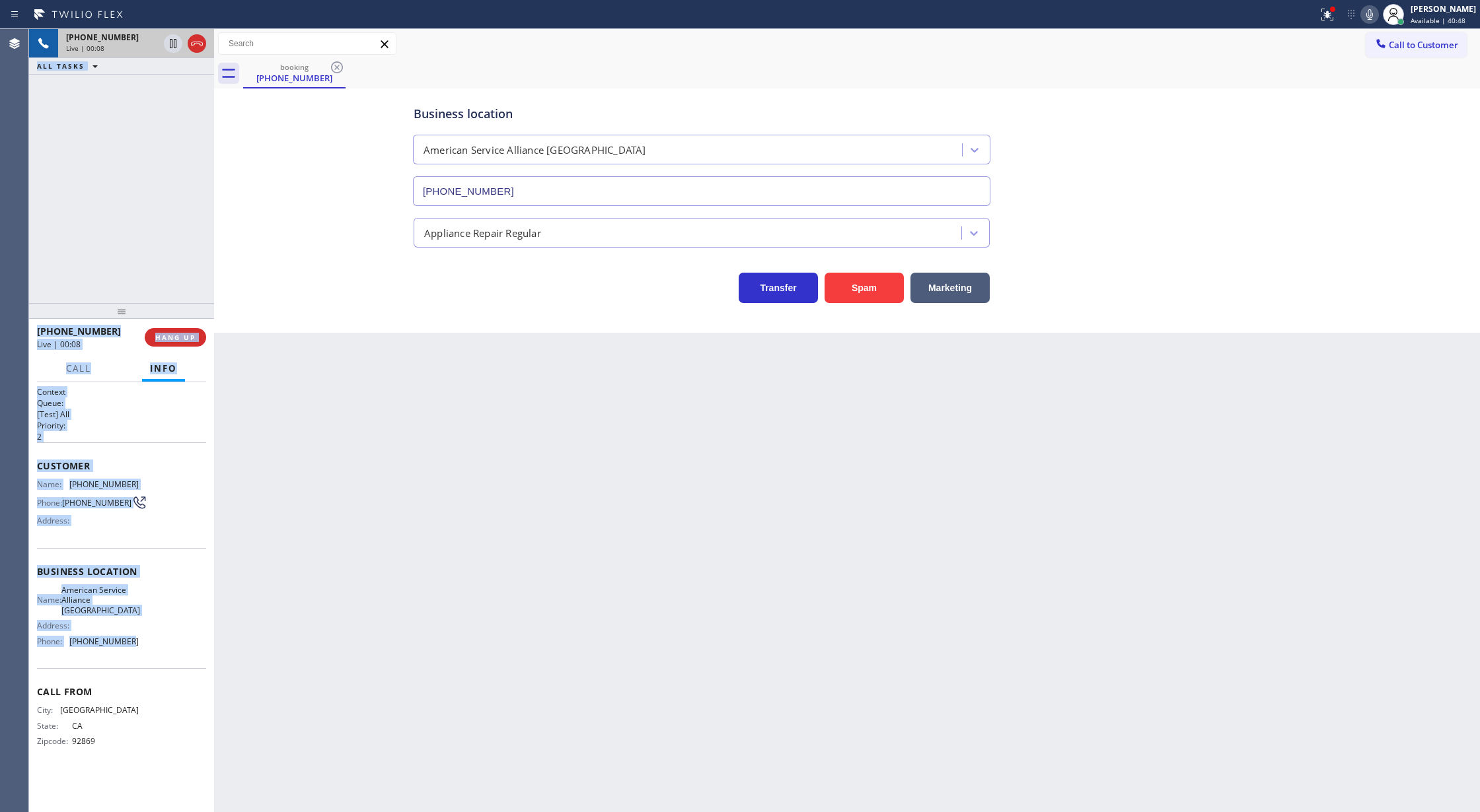
drag, startPoint x: 28, startPoint y: 463, endPoint x: 123, endPoint y: 639, distance: 200.0
click at [123, 639] on div "Agent Desktop Classify the call LOCATION NAME Electrical Garage [GEOGRAPHIC_DAT…" at bounding box center [740, 420] width 1480 height 783
click at [157, 482] on div "Name: [PHONE_NUMBER] Phone: [PHONE_NUMBER] Address:" at bounding box center [121, 506] width 169 height 53
drag, startPoint x: 34, startPoint y: 465, endPoint x: 160, endPoint y: 665, distance: 236.4
click at [160, 665] on div "Context Queue: [Test] All Priority: 2 Customer Name: [PHONE_NUMBER] Phone: [PHO…" at bounding box center [121, 597] width 185 height 431
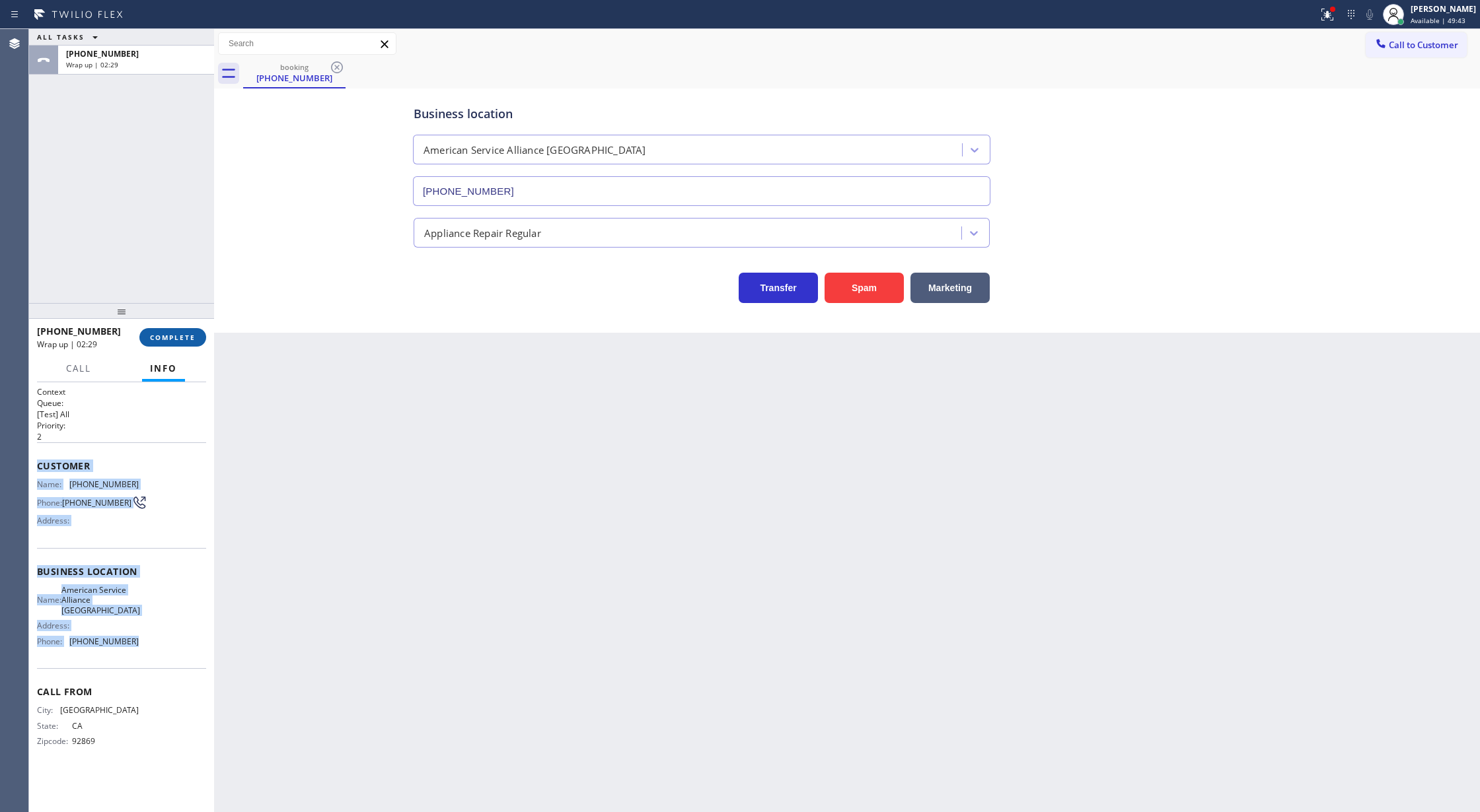
click at [164, 336] on span "COMPLETE" at bounding box center [172, 338] width 45 height 9
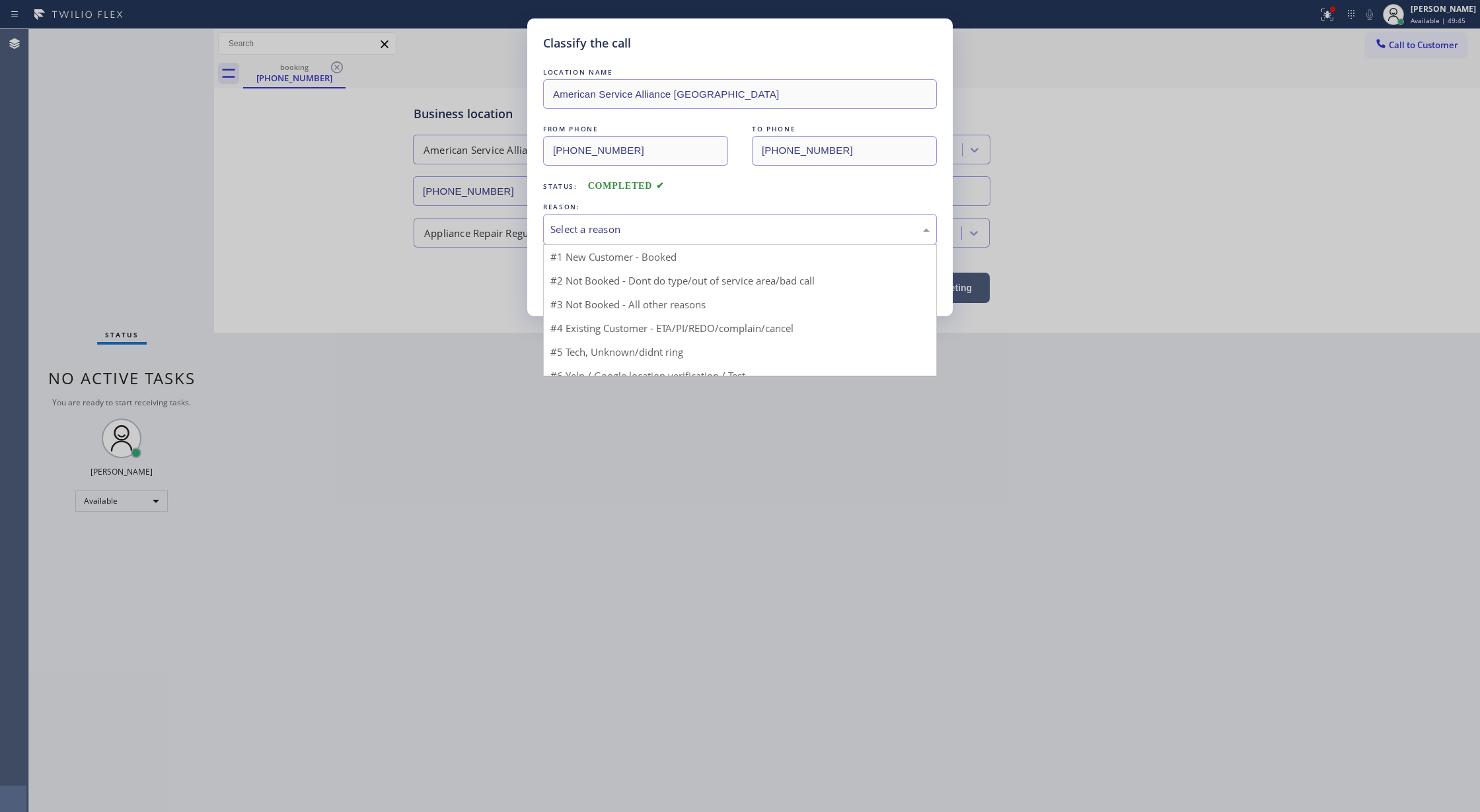
click at [605, 241] on div "Select a reason" at bounding box center [740, 230] width 393 height 31
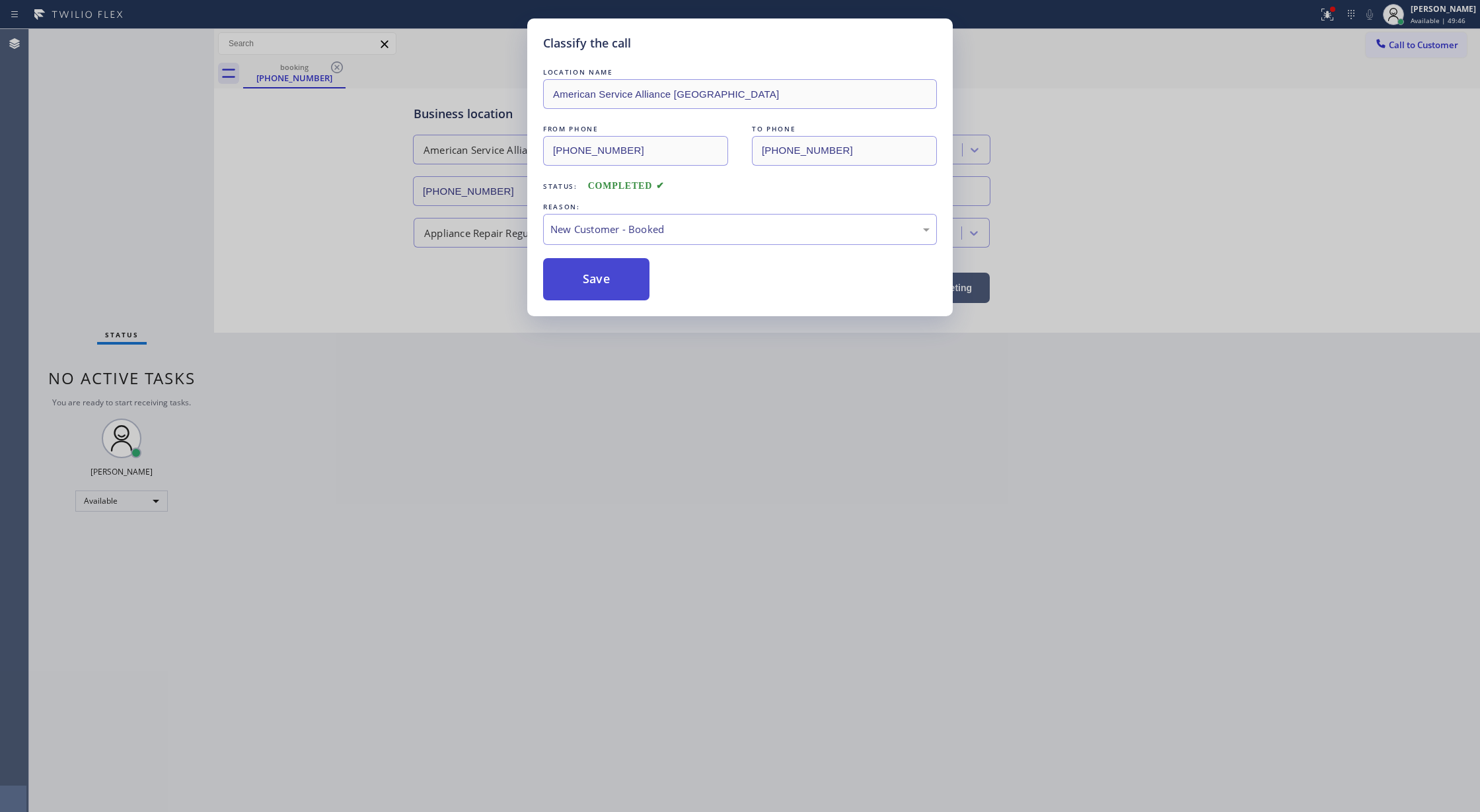
click at [597, 293] on button "Save" at bounding box center [596, 280] width 106 height 42
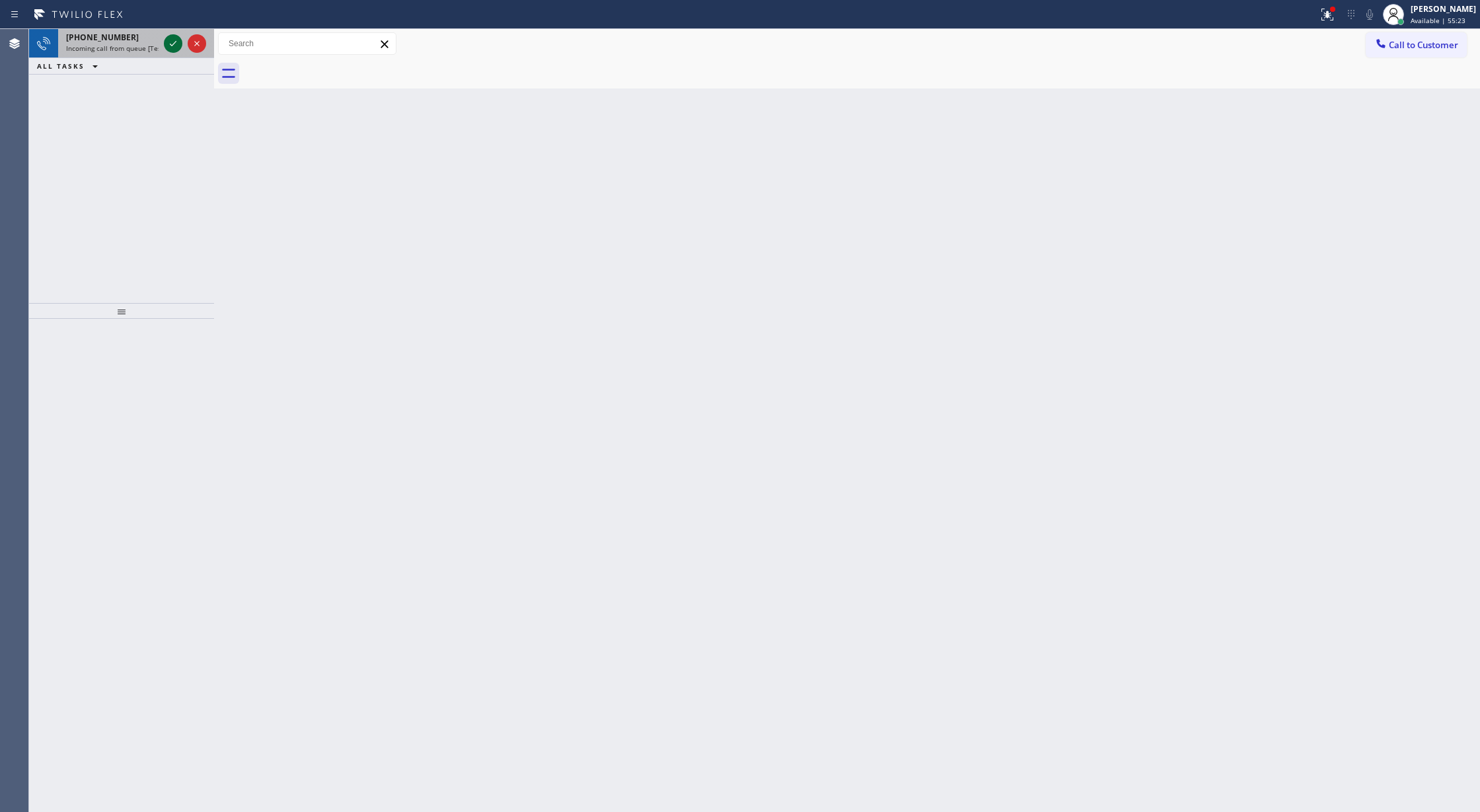
click at [173, 41] on icon at bounding box center [173, 43] width 16 height 16
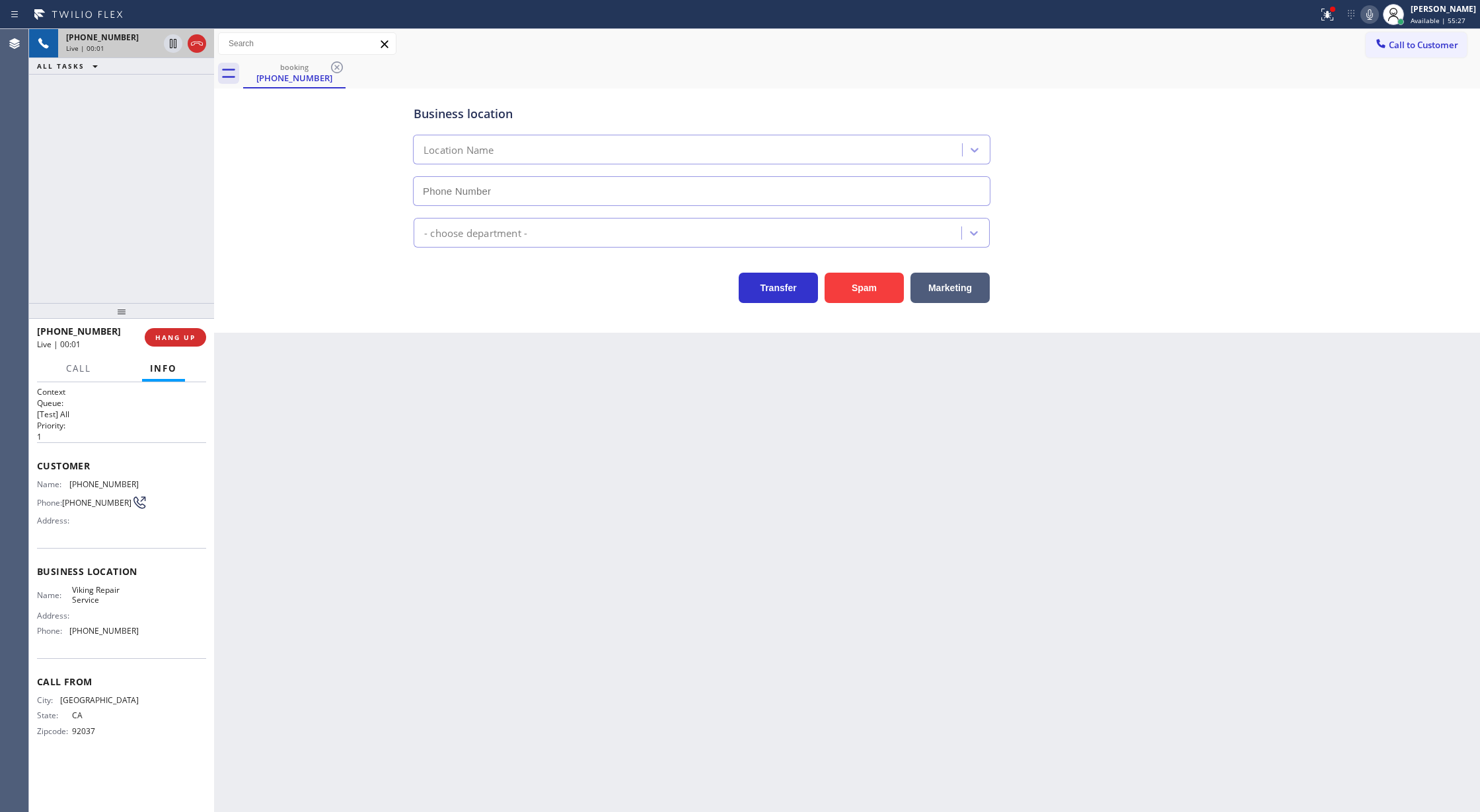
type input "[PHONE_NUMBER]"
click at [455, 689] on div "Back to Dashboard Change Sender ID Customers Technicians Select a contact Outbo…" at bounding box center [847, 420] width 1266 height 783
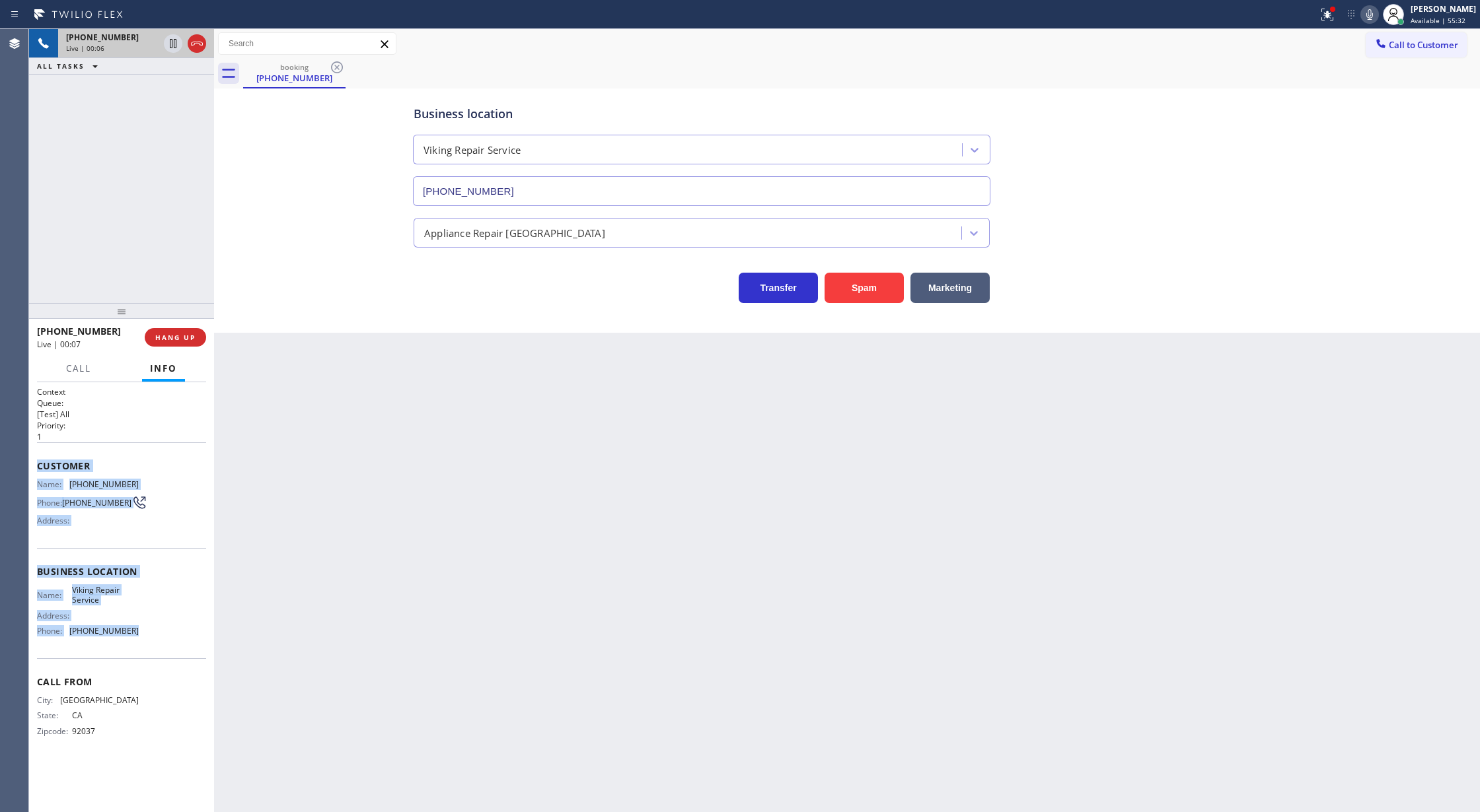
drag, startPoint x: 36, startPoint y: 460, endPoint x: 171, endPoint y: 632, distance: 218.7
click at [171, 632] on div "Context Queue: [Test] All Priority: 1 Customer Name: [PHONE_NUMBER] Phone: [PHO…" at bounding box center [121, 597] width 185 height 431
click at [175, 336] on span "COMPLETE" at bounding box center [172, 338] width 45 height 9
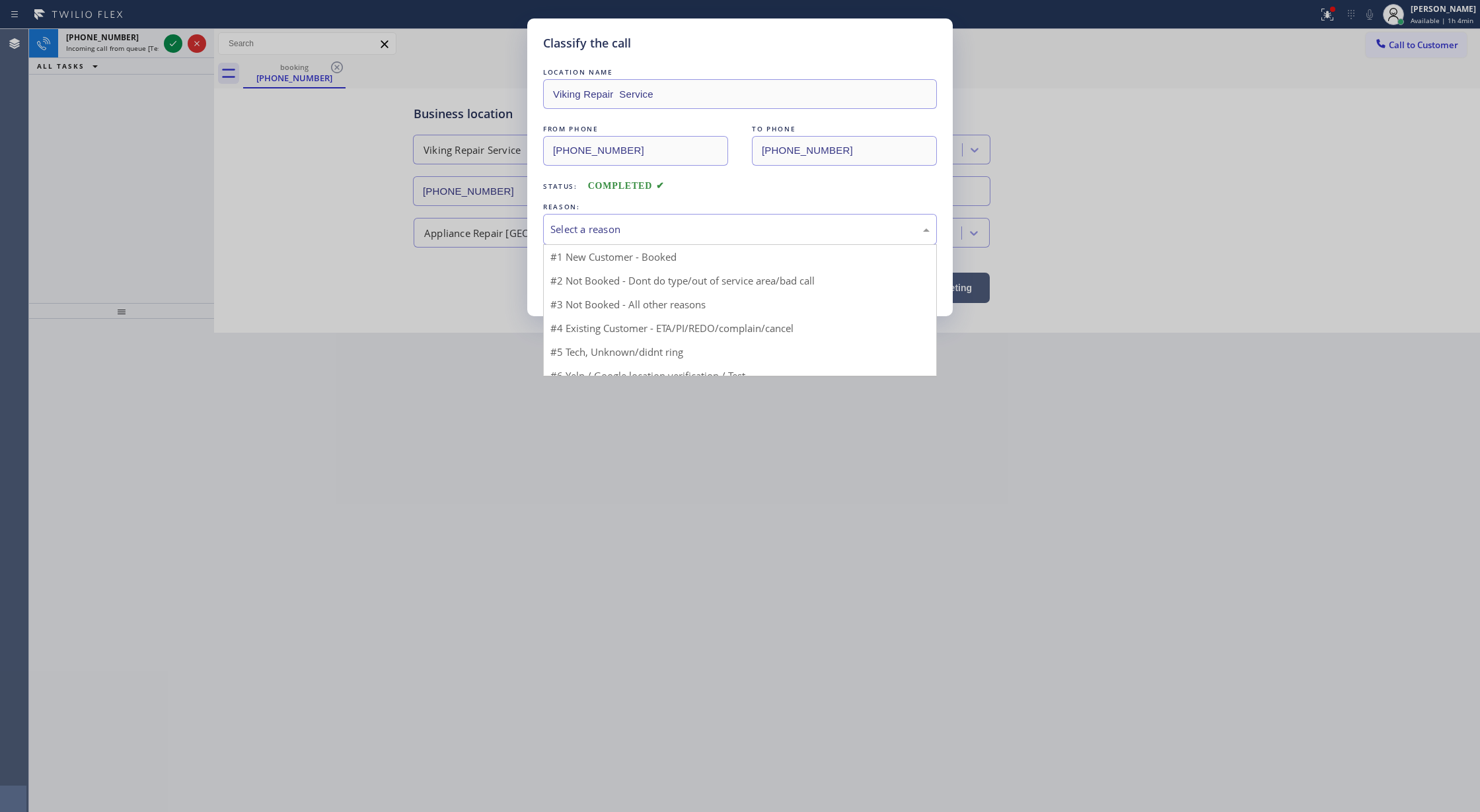
click at [640, 230] on div "Select a reason" at bounding box center [740, 229] width 379 height 15
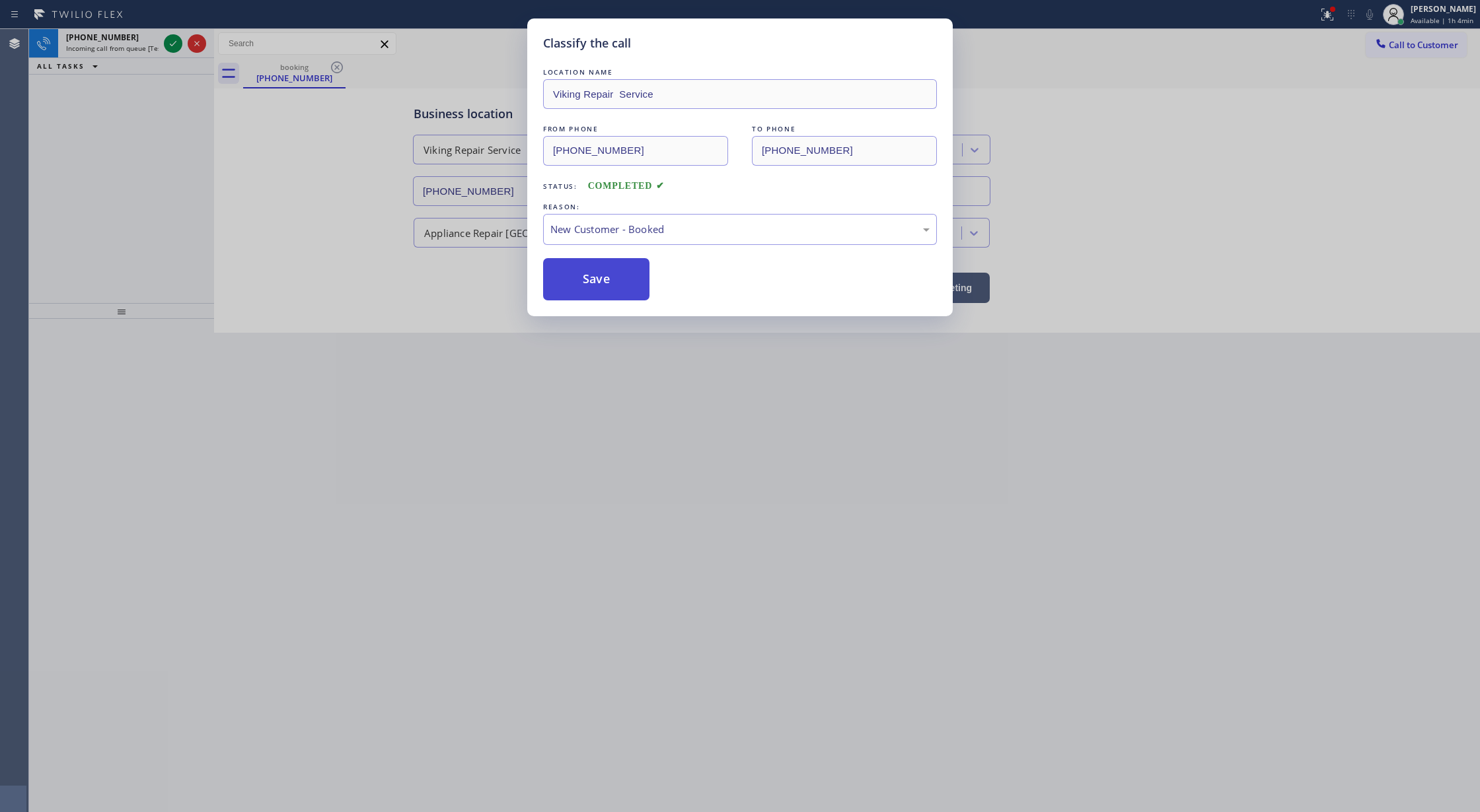
click at [572, 286] on button "Save" at bounding box center [596, 280] width 106 height 42
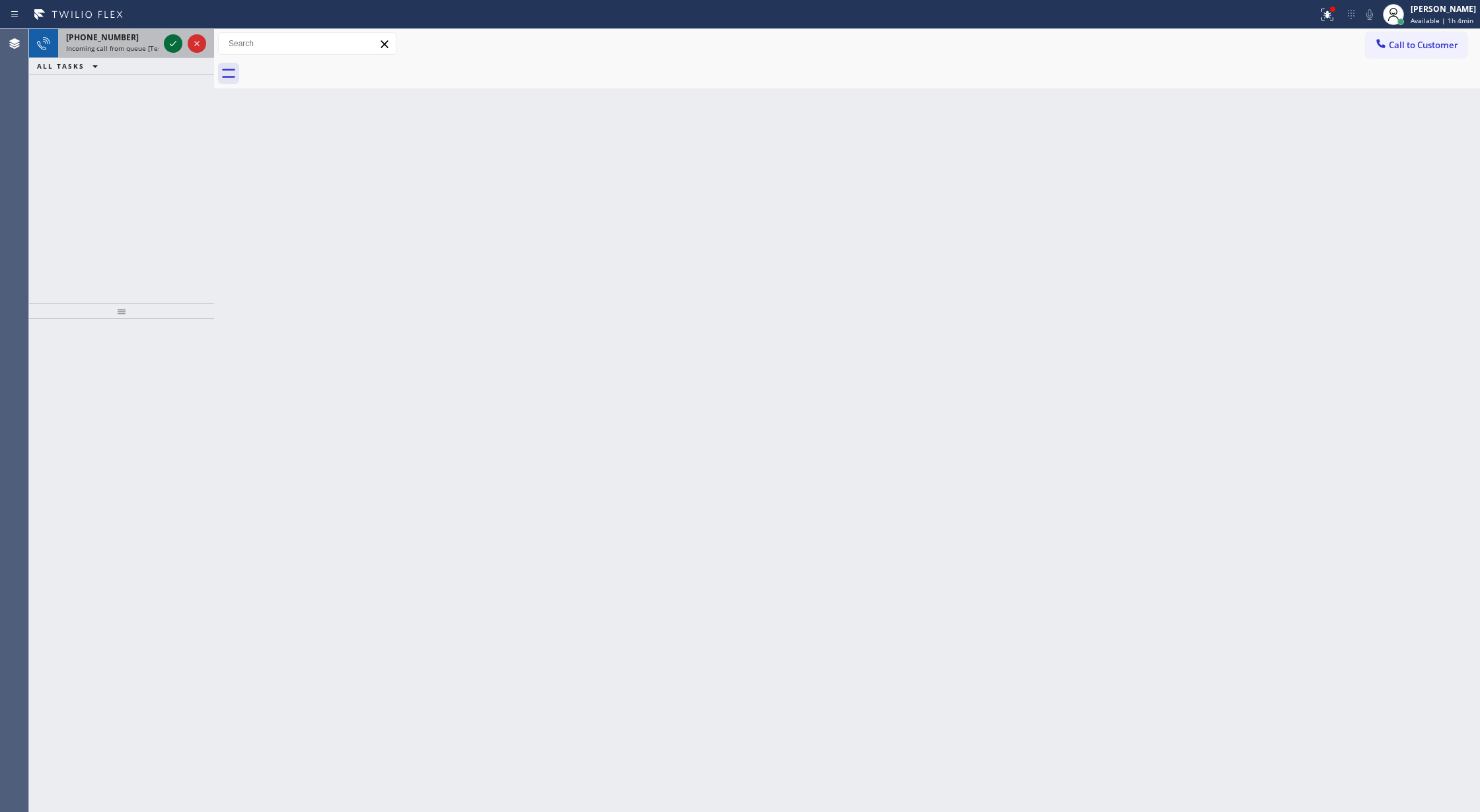
click at [171, 45] on icon at bounding box center [173, 43] width 16 height 16
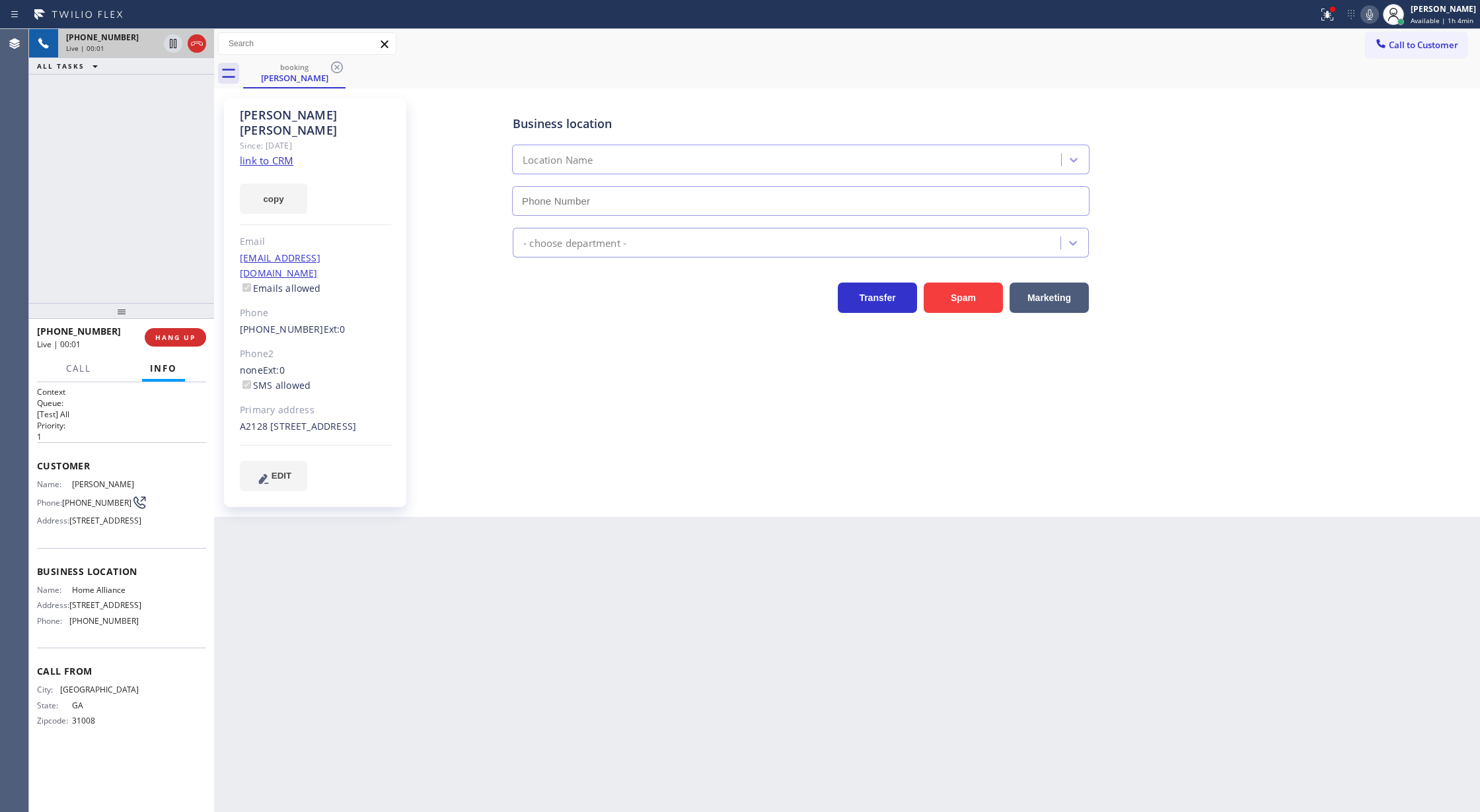
click at [185, 39] on div at bounding box center [186, 42] width 48 height 29
type input "[PHONE_NUMBER]"
click at [192, 50] on icon at bounding box center [197, 43] width 16 height 16
click at [171, 342] on button "COMPLETE" at bounding box center [173, 338] width 66 height 18
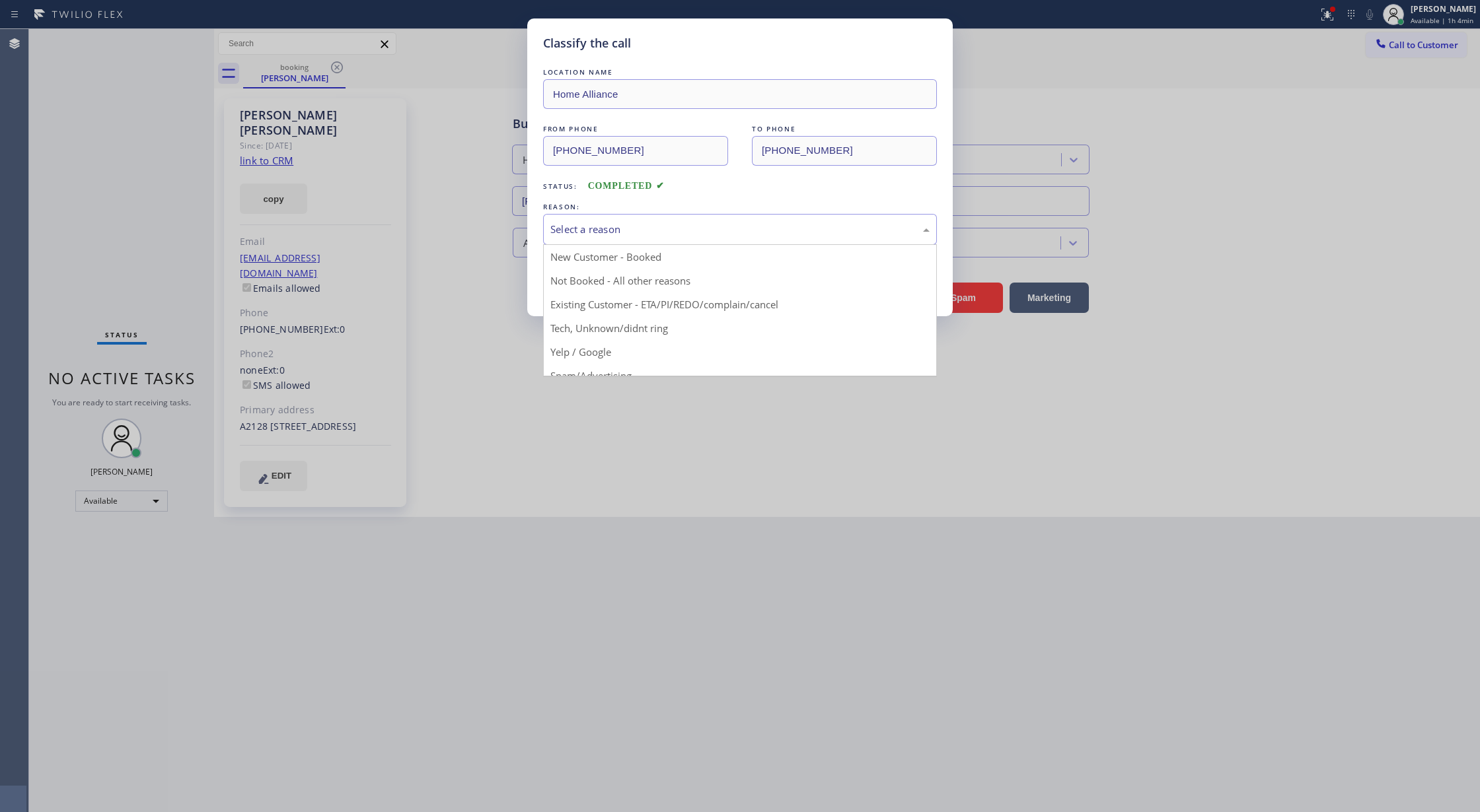
click at [589, 217] on div "Select a reason" at bounding box center [740, 230] width 393 height 31
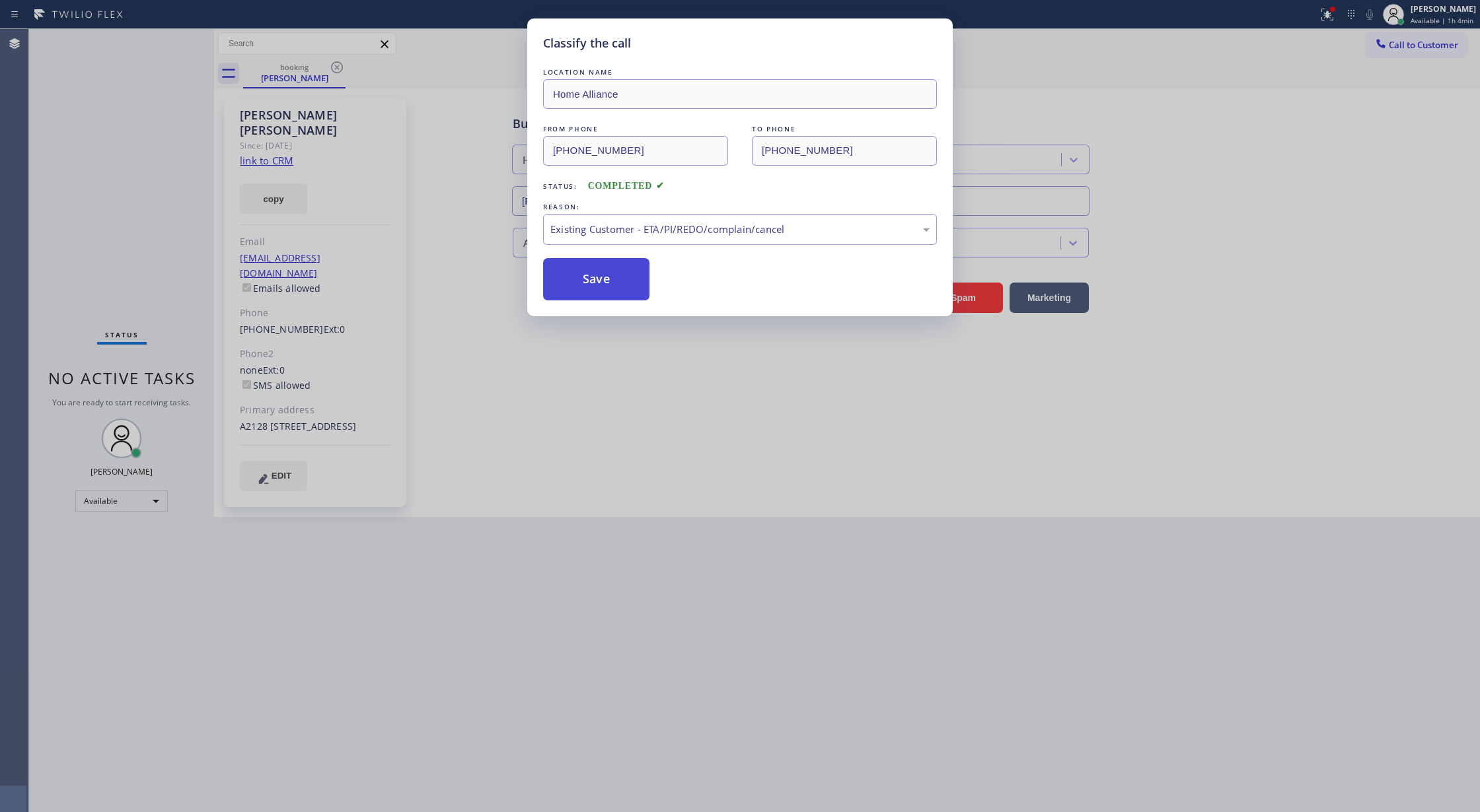
click at [571, 268] on button "Save" at bounding box center [596, 280] width 106 height 42
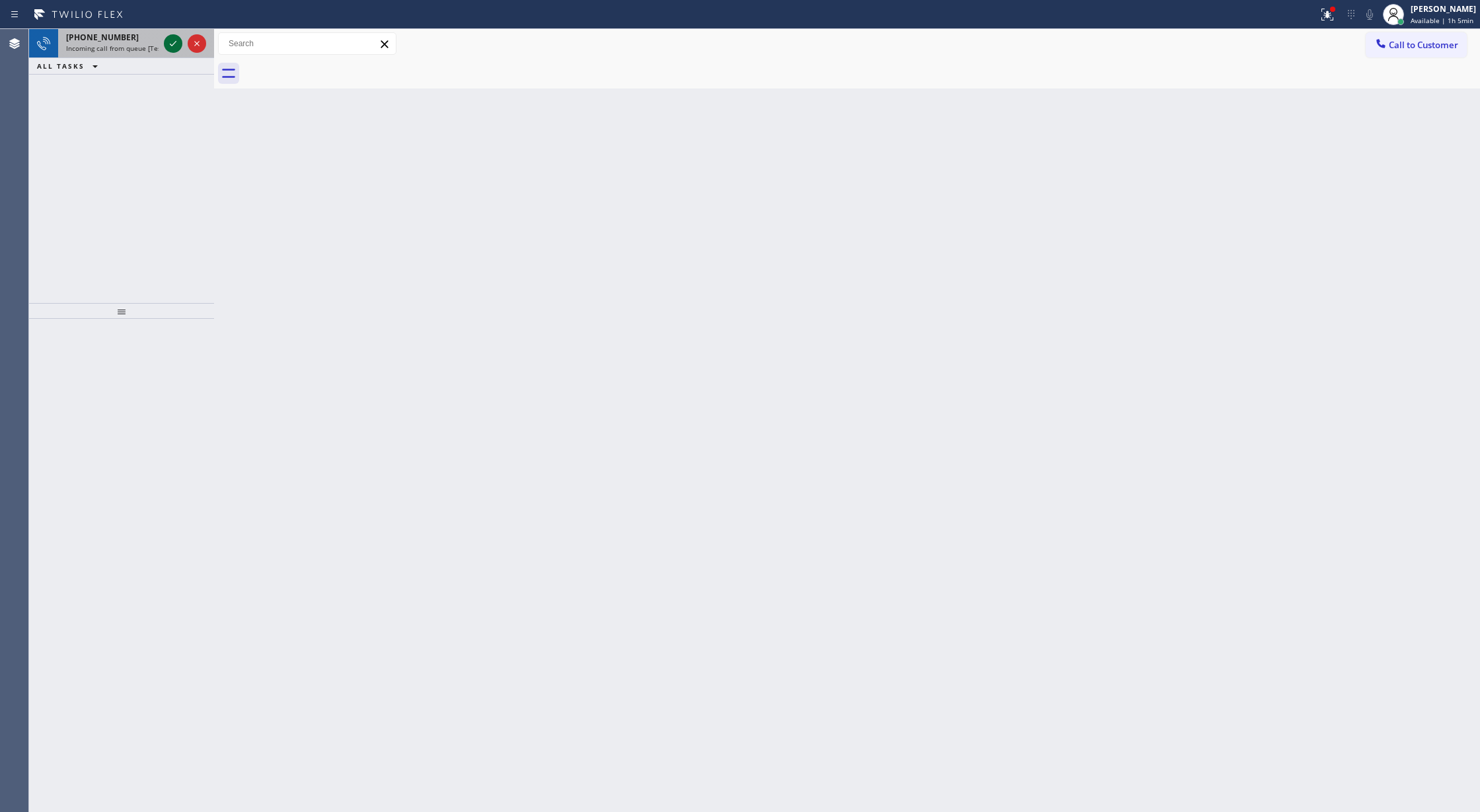
click at [173, 40] on icon at bounding box center [173, 43] width 16 height 16
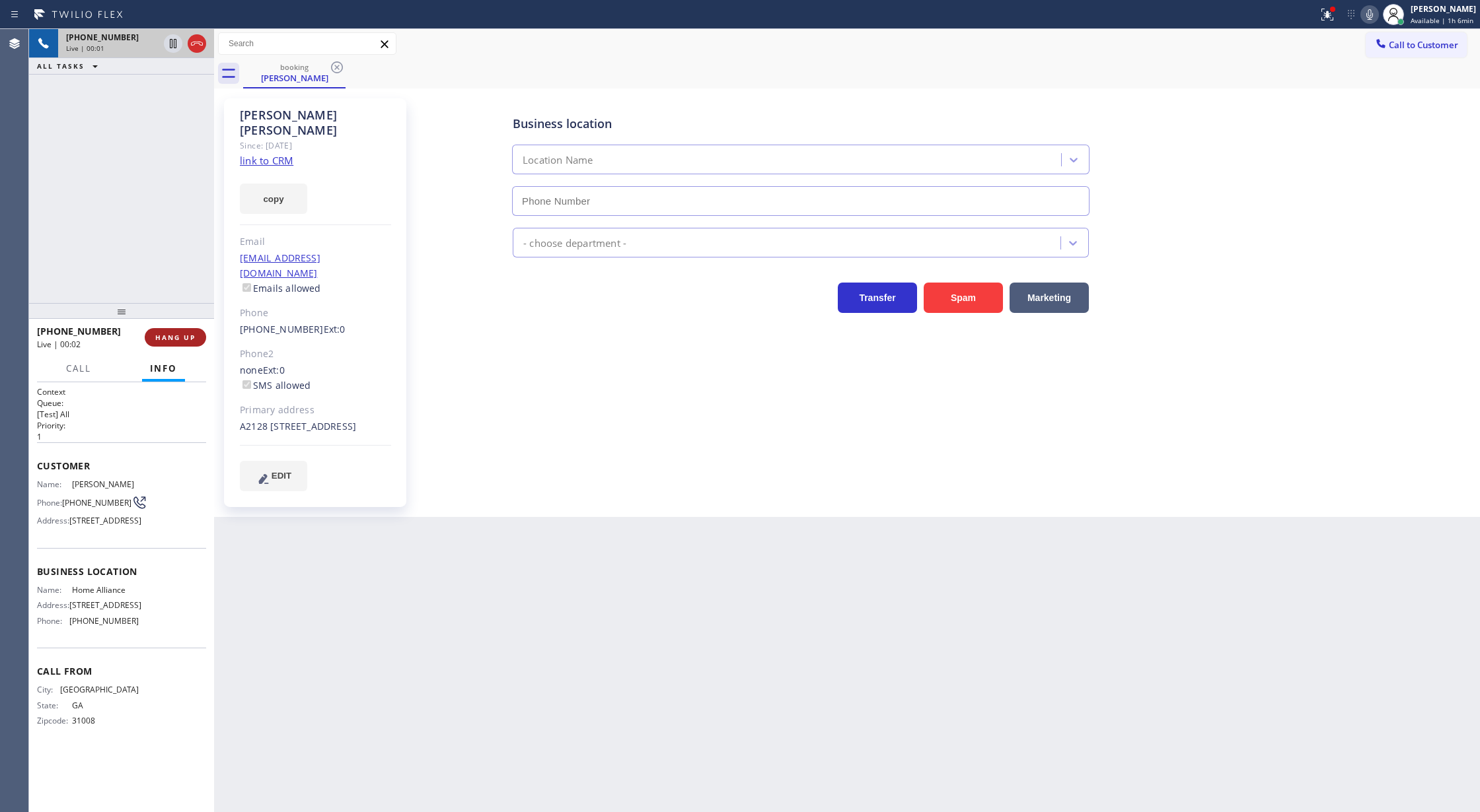
click at [178, 331] on button "HANG UP" at bounding box center [175, 338] width 62 height 18
type input "[PHONE_NUMBER]"
click at [184, 338] on span "COMPLETE" at bounding box center [172, 338] width 45 height 9
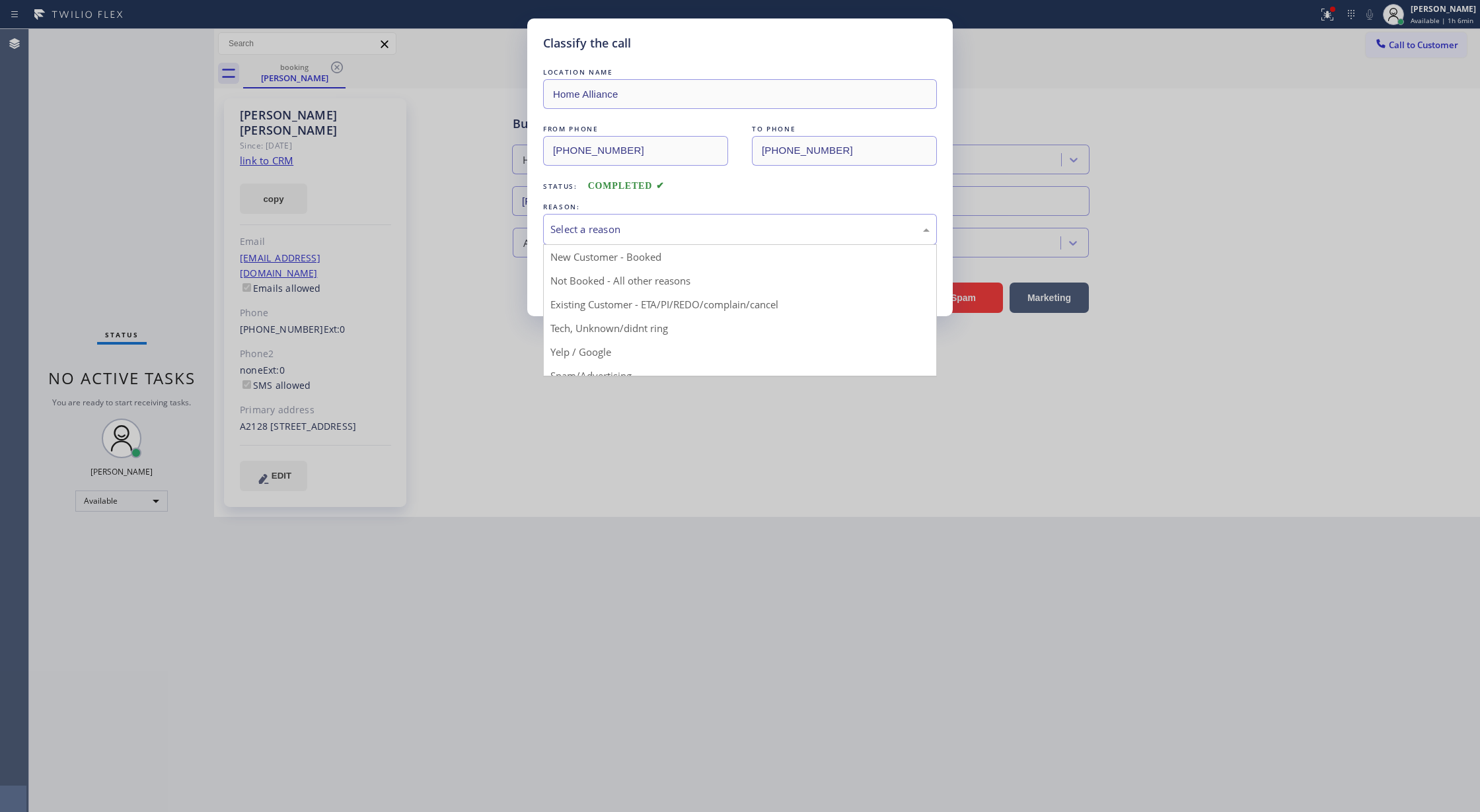
click at [607, 241] on div "Select a reason" at bounding box center [740, 230] width 393 height 31
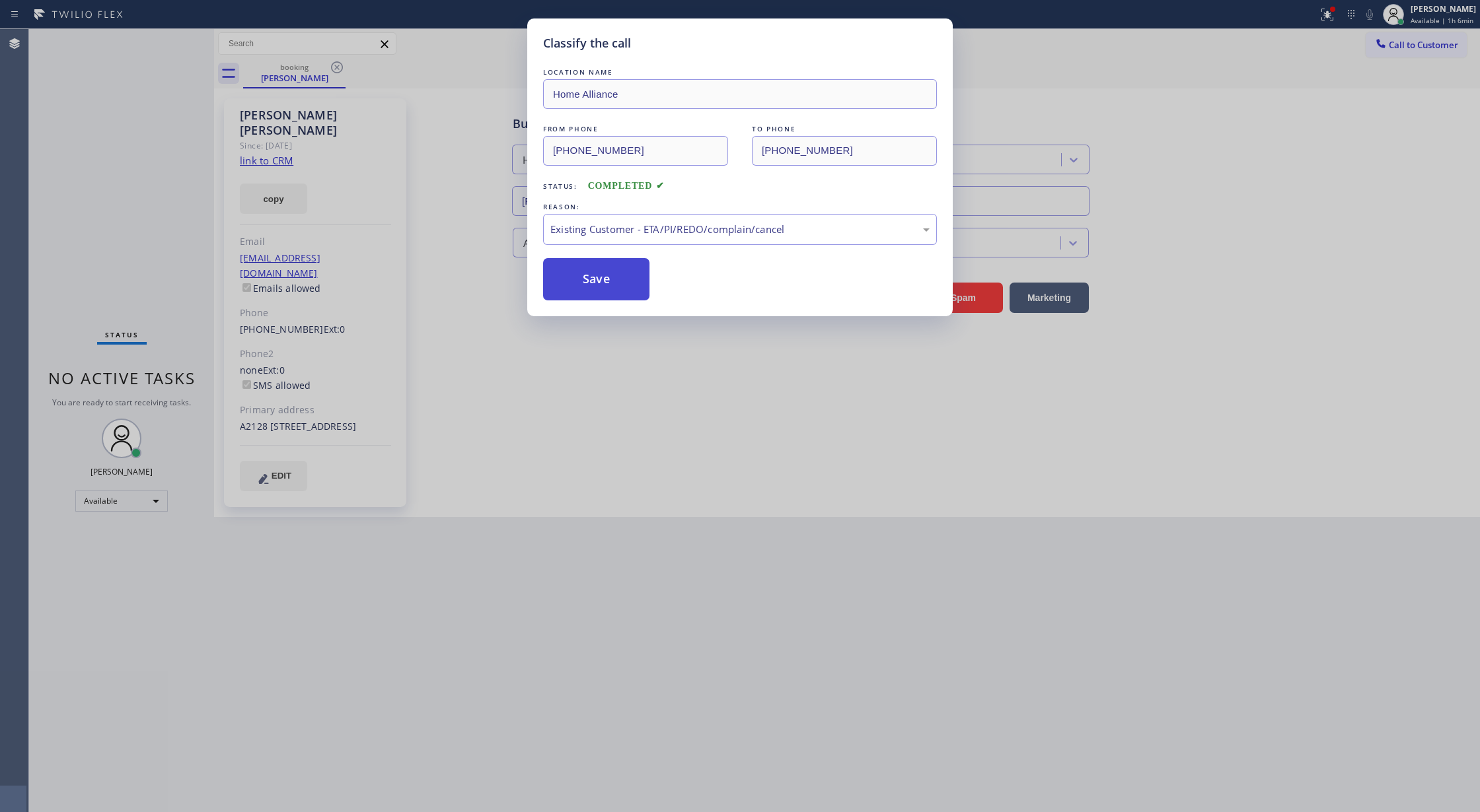
click at [585, 292] on button "Save" at bounding box center [596, 280] width 106 height 42
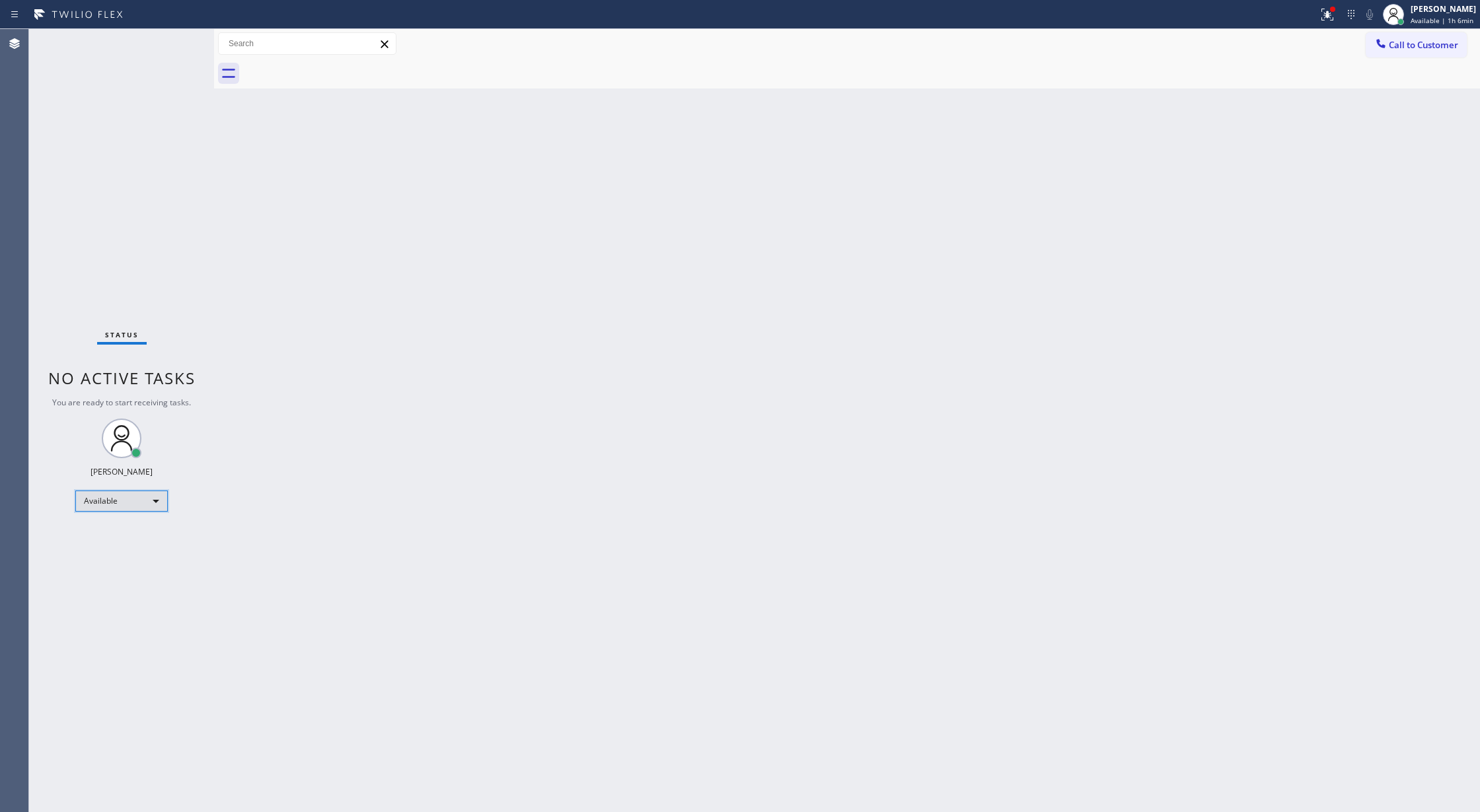
click at [152, 497] on div "Available" at bounding box center [122, 501] width 92 height 21
click at [131, 519] on li "Offline" at bounding box center [120, 519] width 90 height 16
click at [159, 511] on div "Offline" at bounding box center [122, 506] width 92 height 21
click at [1421, 22] on div at bounding box center [740, 406] width 1480 height 812
click at [1420, 11] on div "[PERSON_NAME]" at bounding box center [1443, 9] width 66 height 11
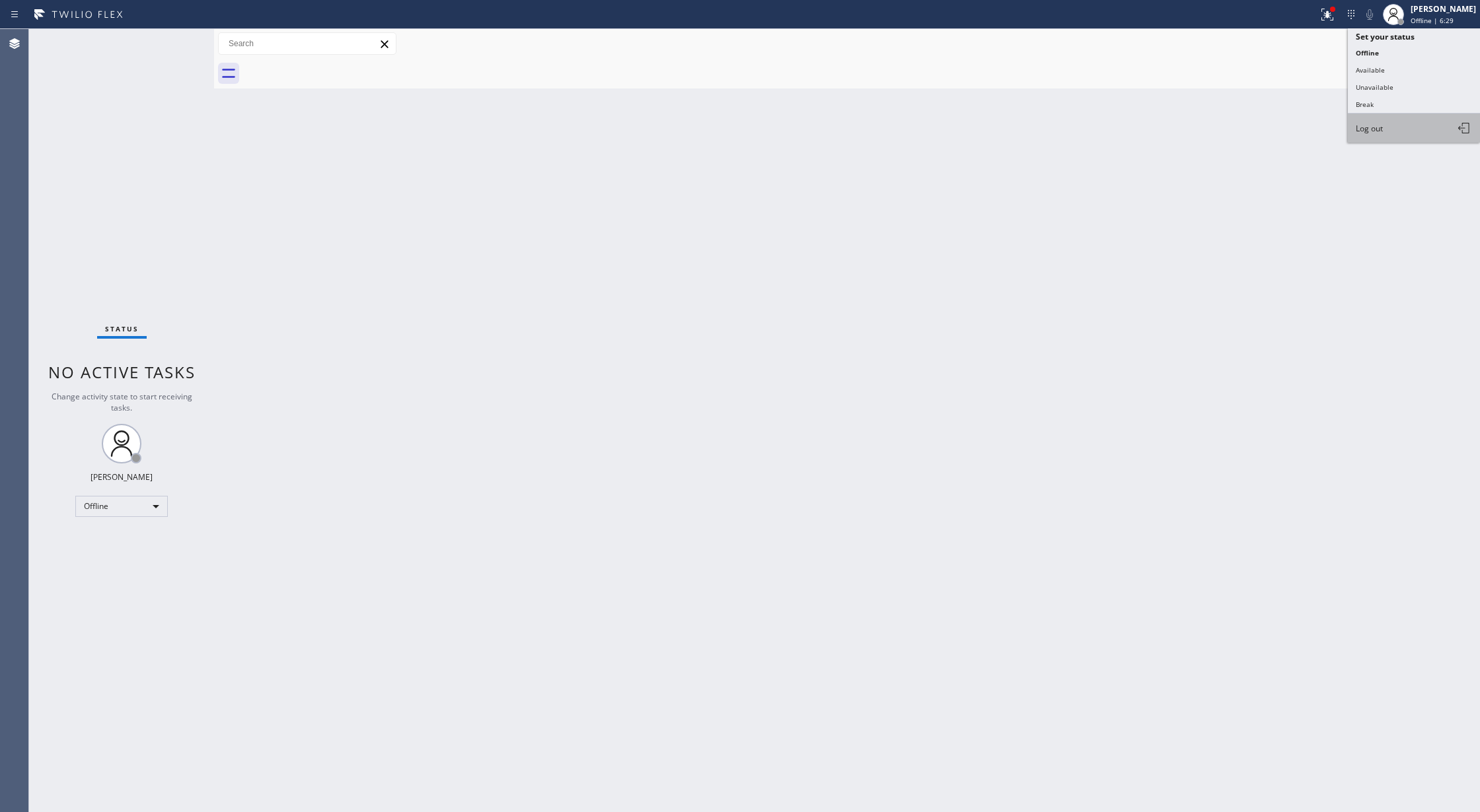
click at [1362, 132] on span "Log out" at bounding box center [1368, 128] width 27 height 11
